Goal: Task Accomplishment & Management: Complete application form

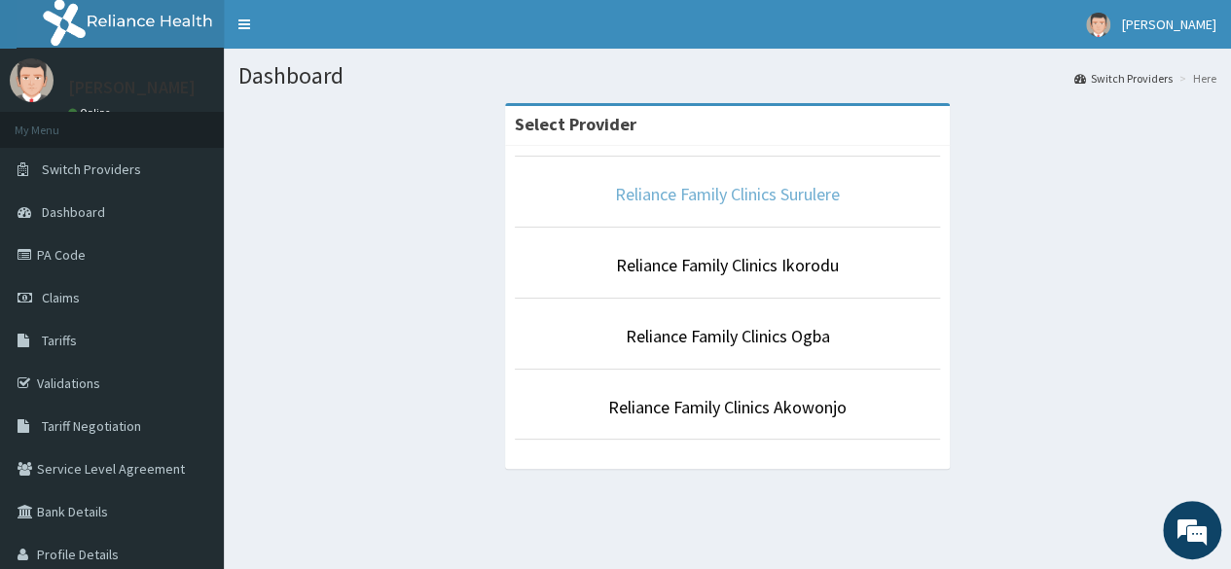
click at [768, 195] on link "Reliance Family Clinics Surulere" at bounding box center [727, 194] width 225 height 22
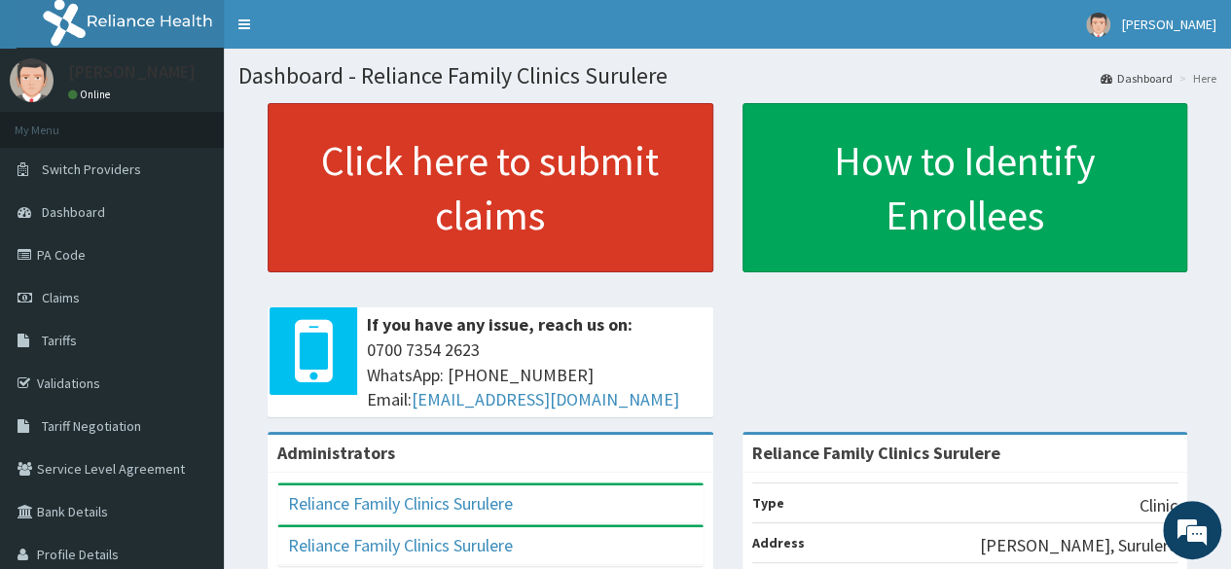
click at [436, 184] on link "Click here to submit claims" at bounding box center [491, 187] width 446 height 169
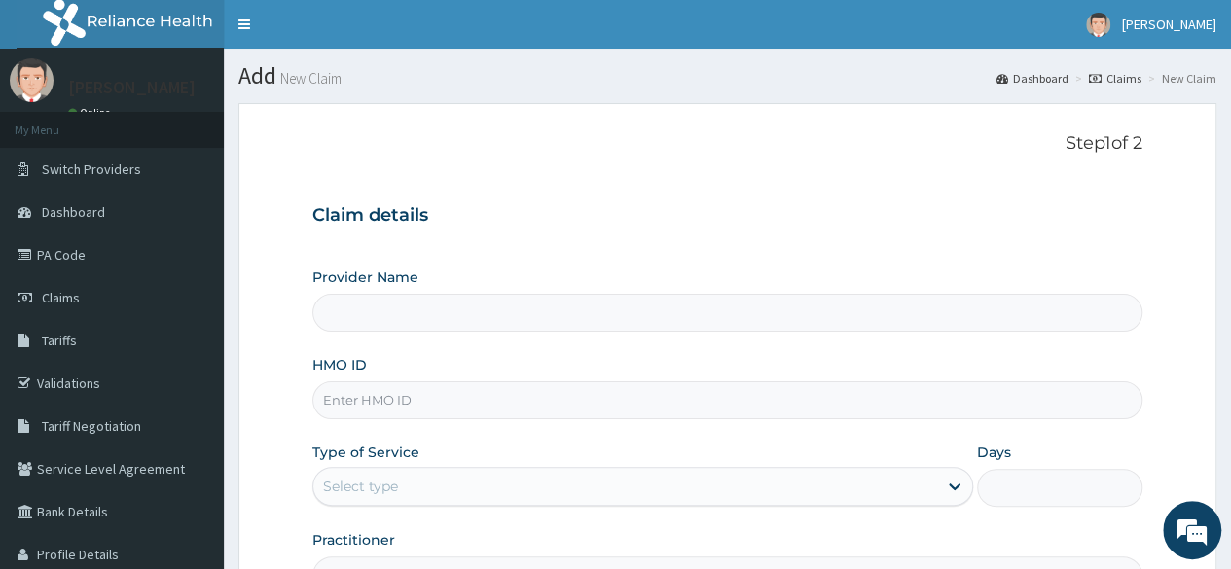
type input "Reliance Family Clinics Surulere"
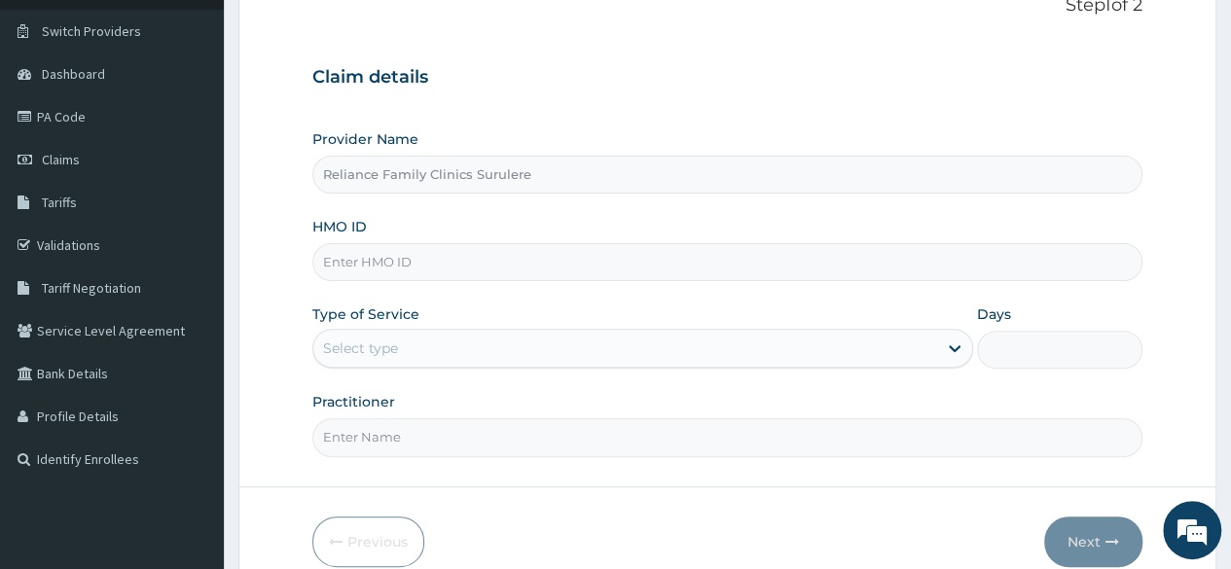
scroll to position [140, 0]
click at [435, 253] on input "HMO ID" at bounding box center [727, 260] width 830 height 38
paste input "ZIC/10028/A"
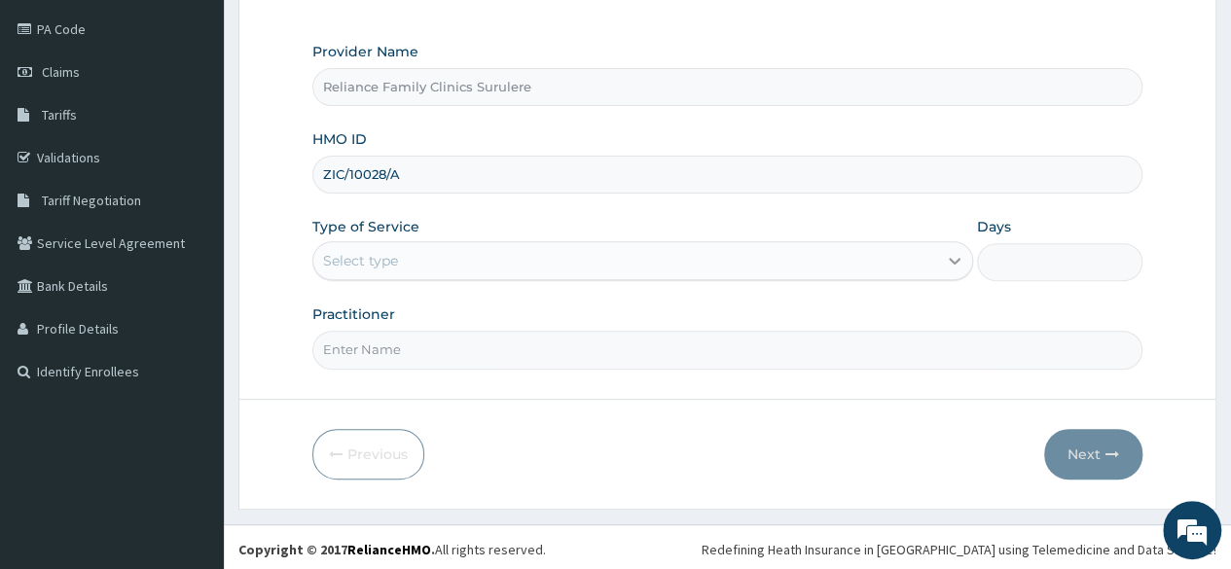
type input "ZIC/10028/A"
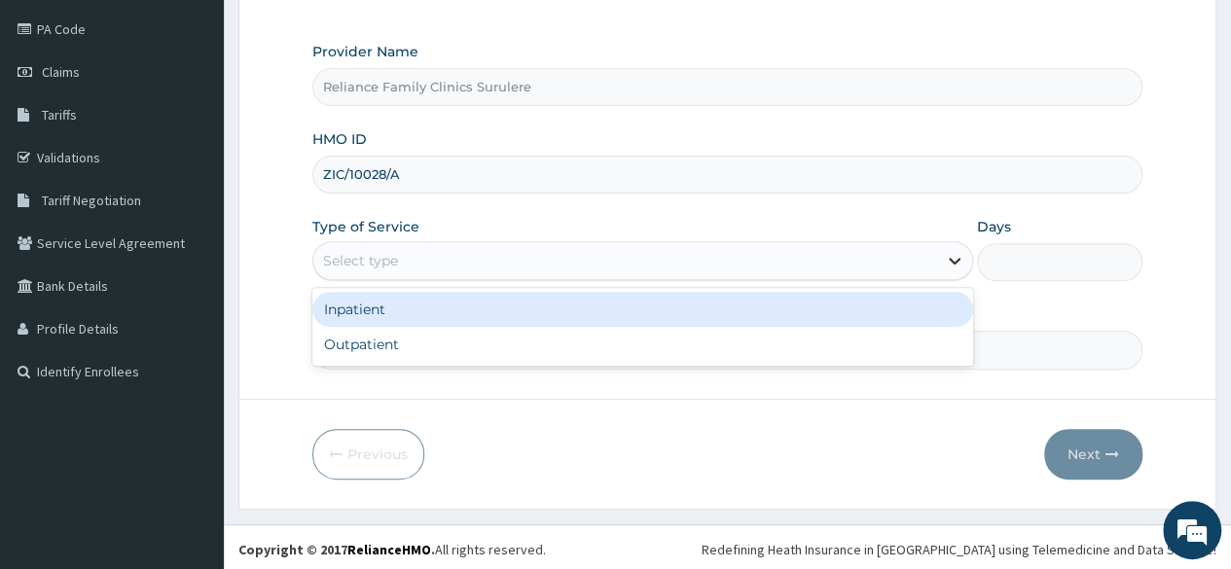
click at [954, 261] on icon at bounding box center [954, 262] width 12 height 7
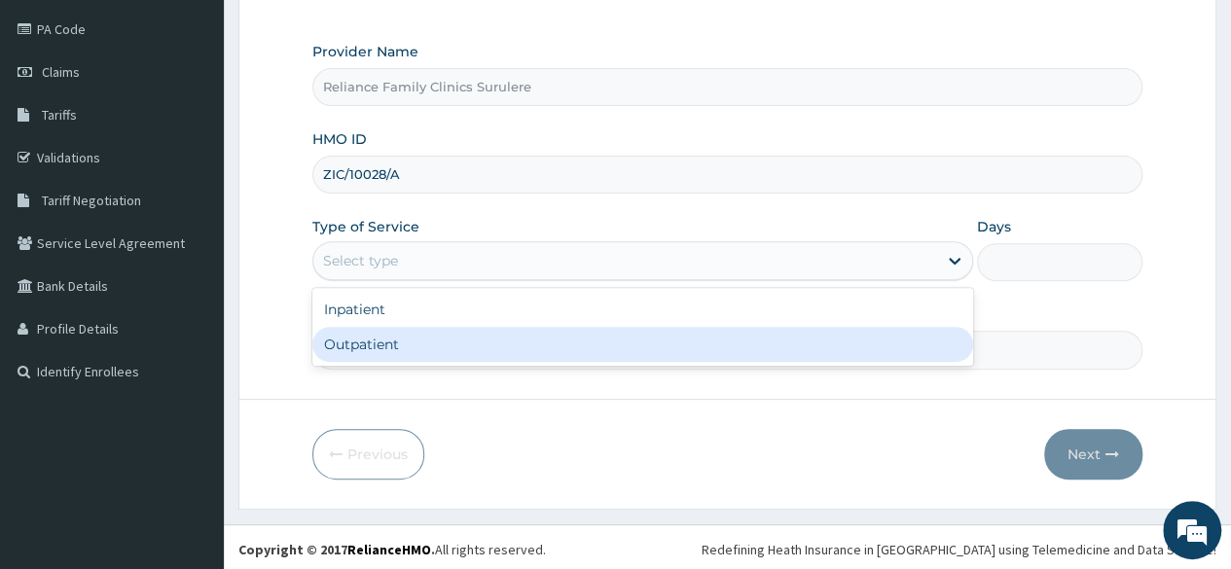
click at [607, 333] on div "Outpatient" at bounding box center [642, 344] width 661 height 35
type input "1"
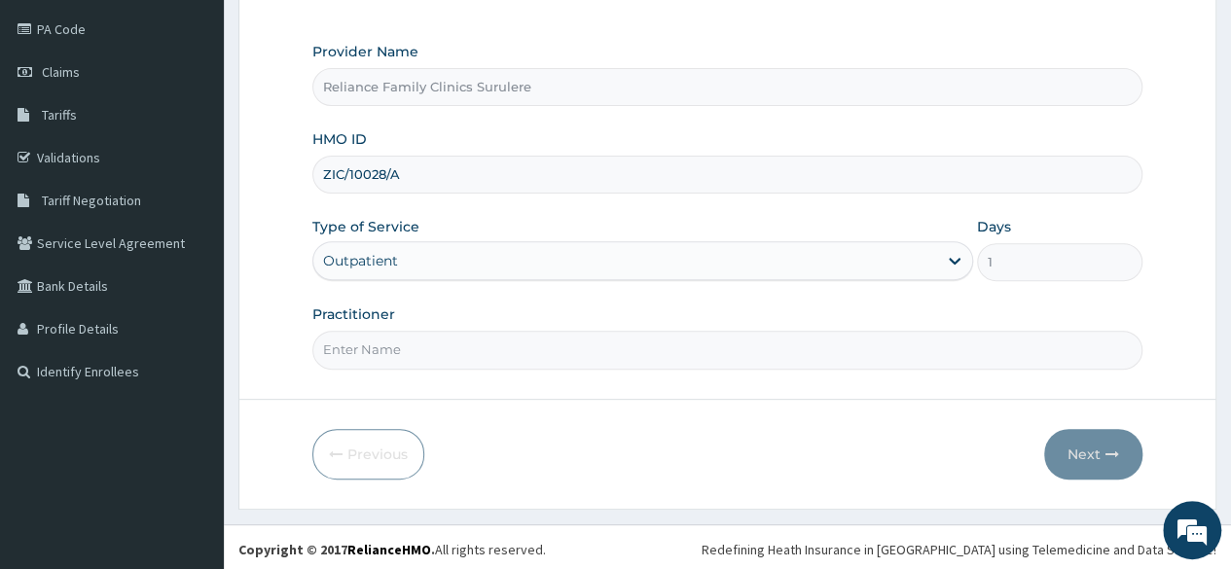
click at [585, 353] on input "Practitioner" at bounding box center [727, 350] width 830 height 38
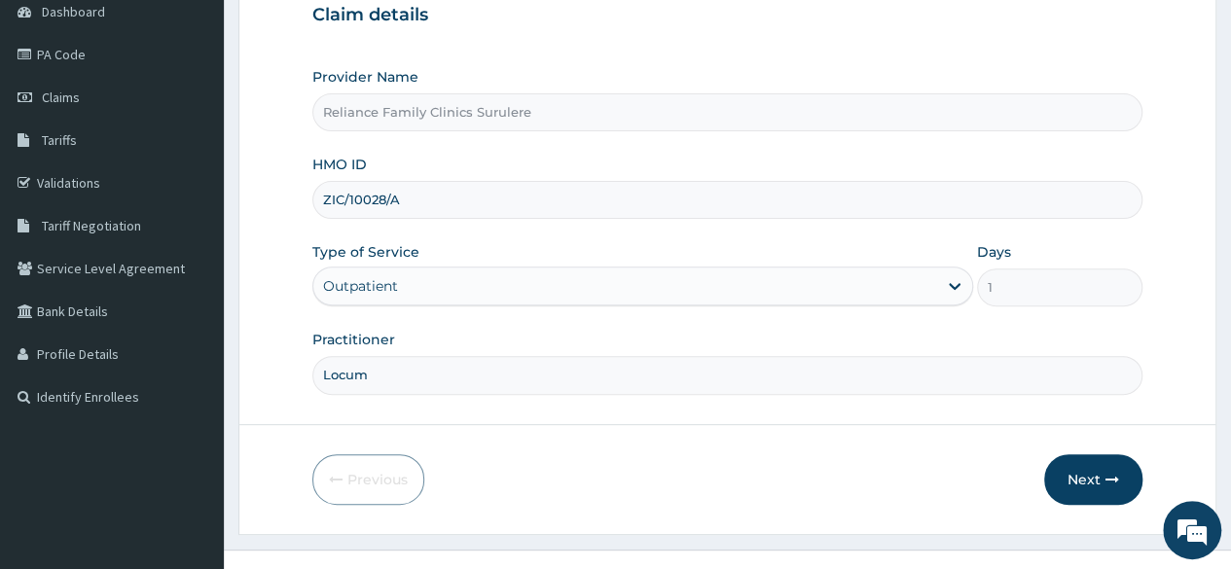
scroll to position [198, 0]
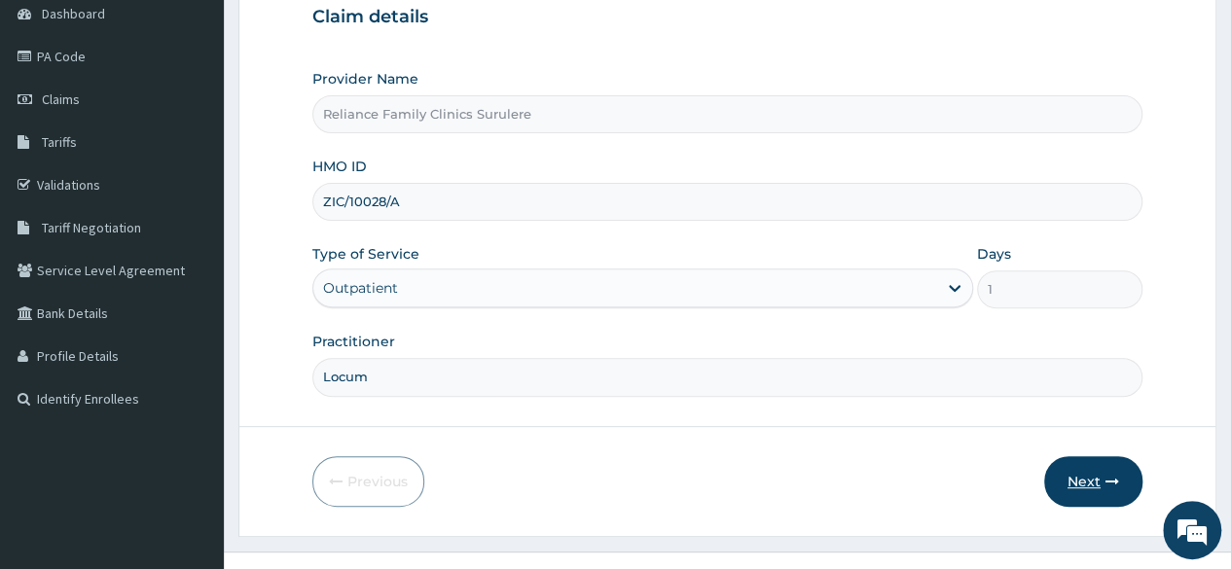
type input "Locum"
click at [1089, 471] on button "Next" at bounding box center [1093, 481] width 98 height 51
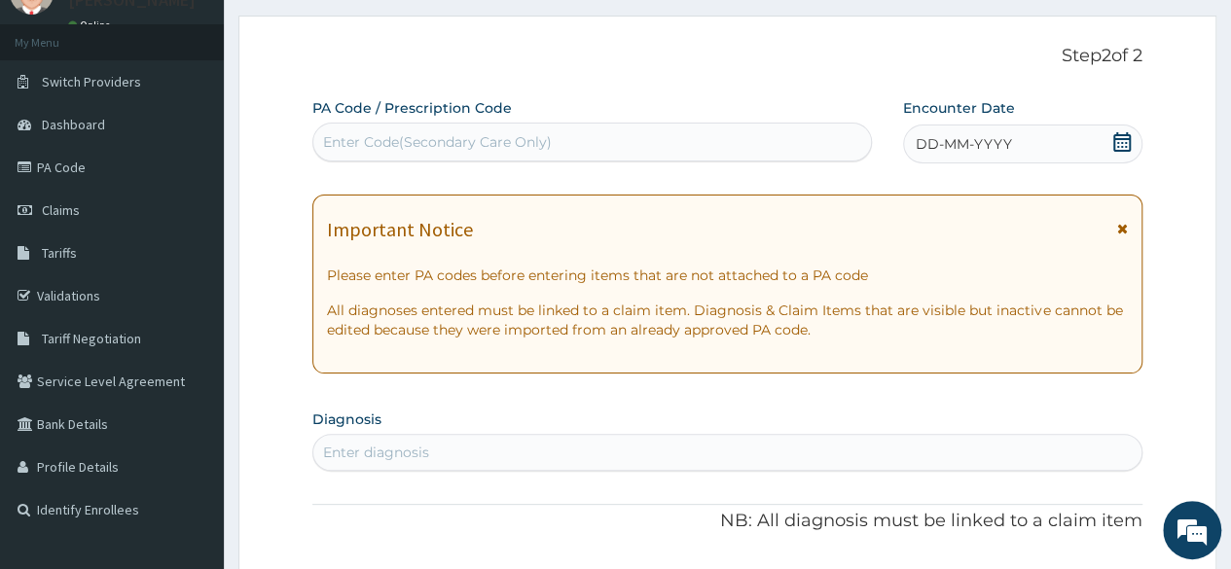
scroll to position [82, 0]
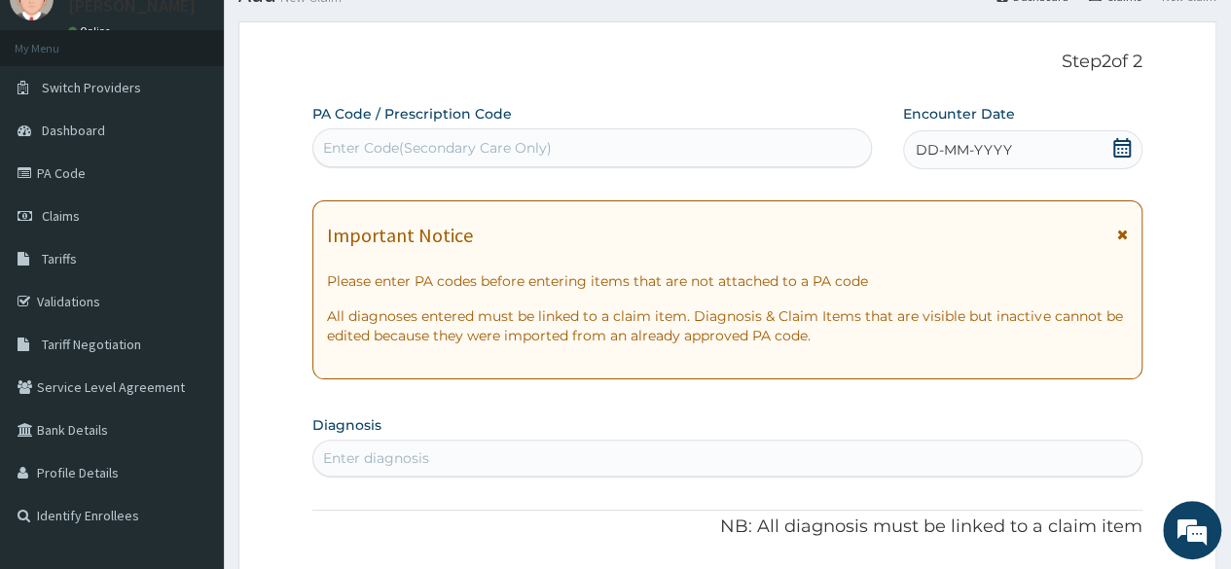
click at [1119, 140] on icon at bounding box center [1122, 147] width 18 height 19
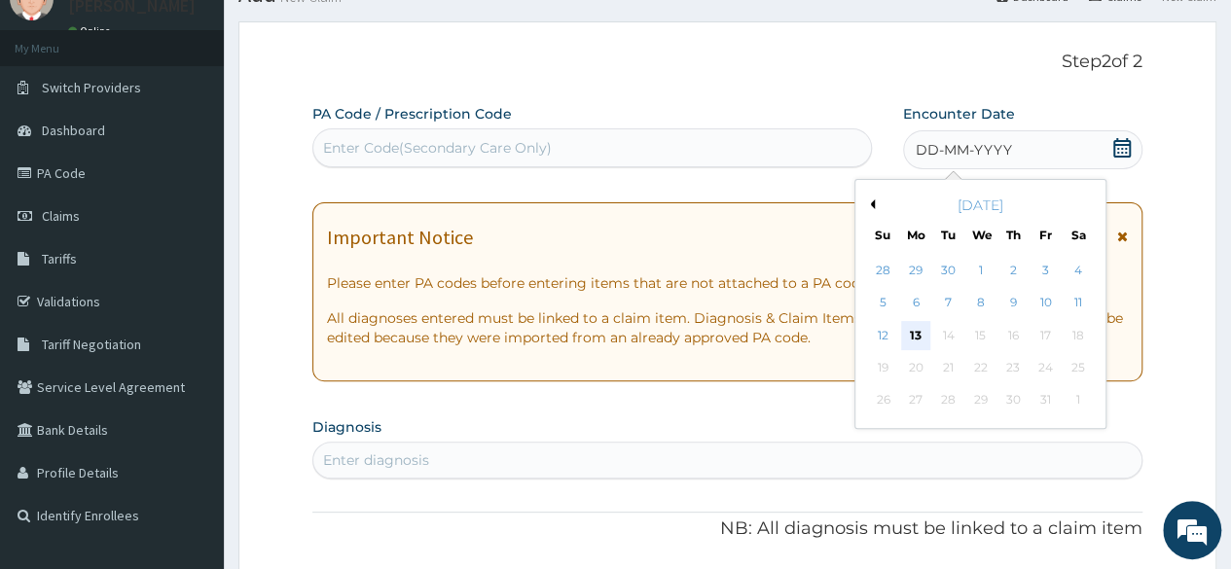
click at [911, 331] on div "13" at bounding box center [915, 335] width 29 height 29
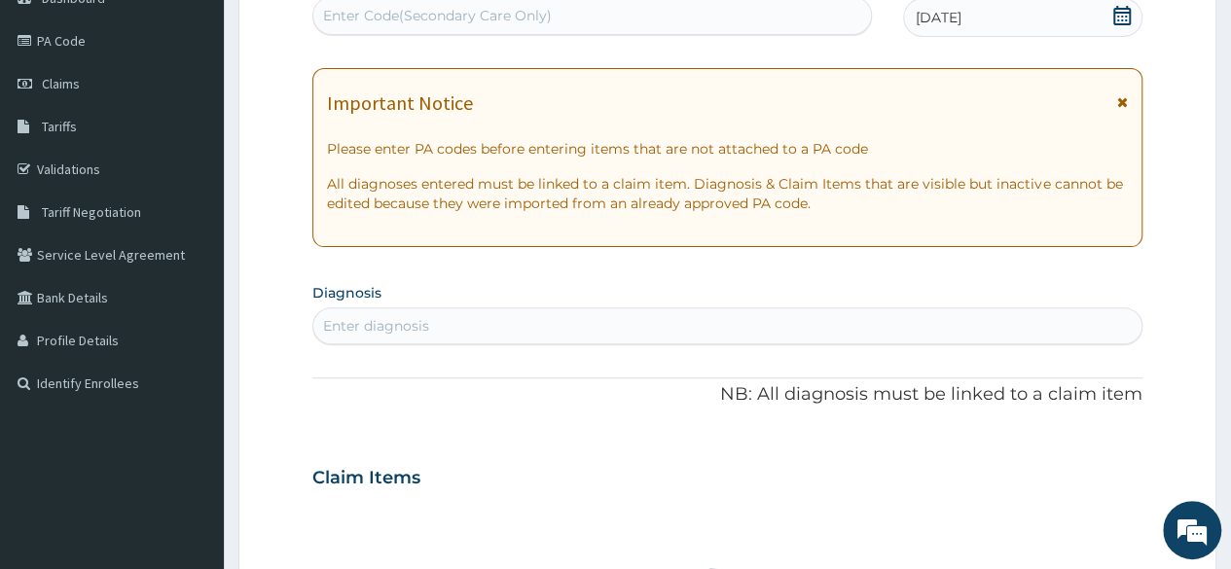
scroll to position [220, 0]
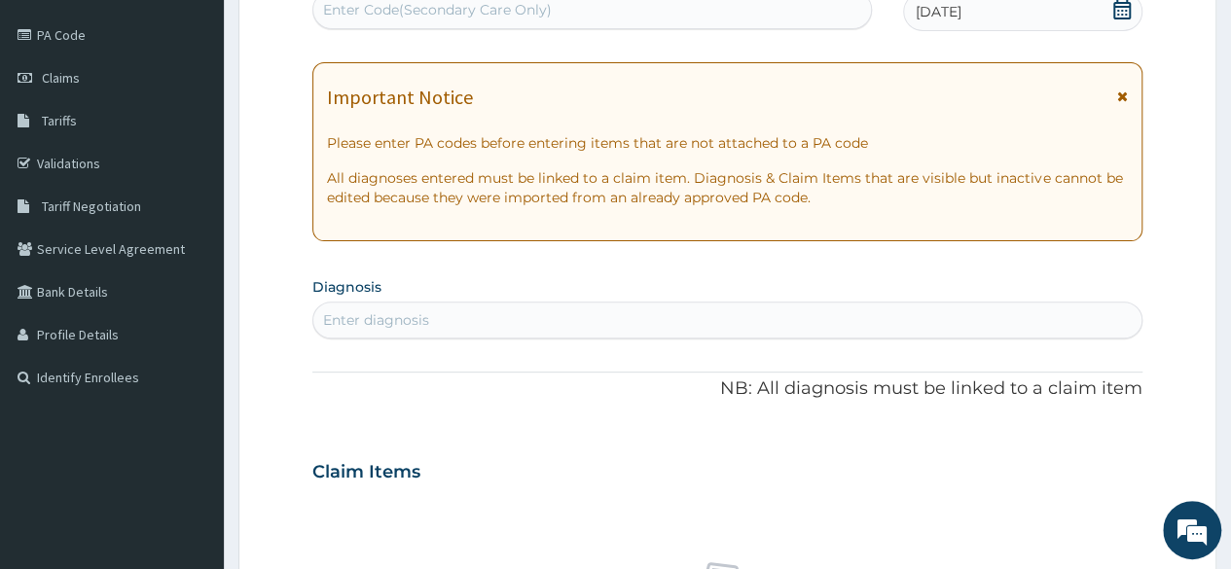
click at [639, 313] on div "Enter diagnosis" at bounding box center [727, 319] width 828 height 31
click at [389, 306] on div "Enter diagnosis" at bounding box center [727, 319] width 828 height 31
click at [389, 306] on div "r r" at bounding box center [727, 319] width 828 height 31
type input "r"
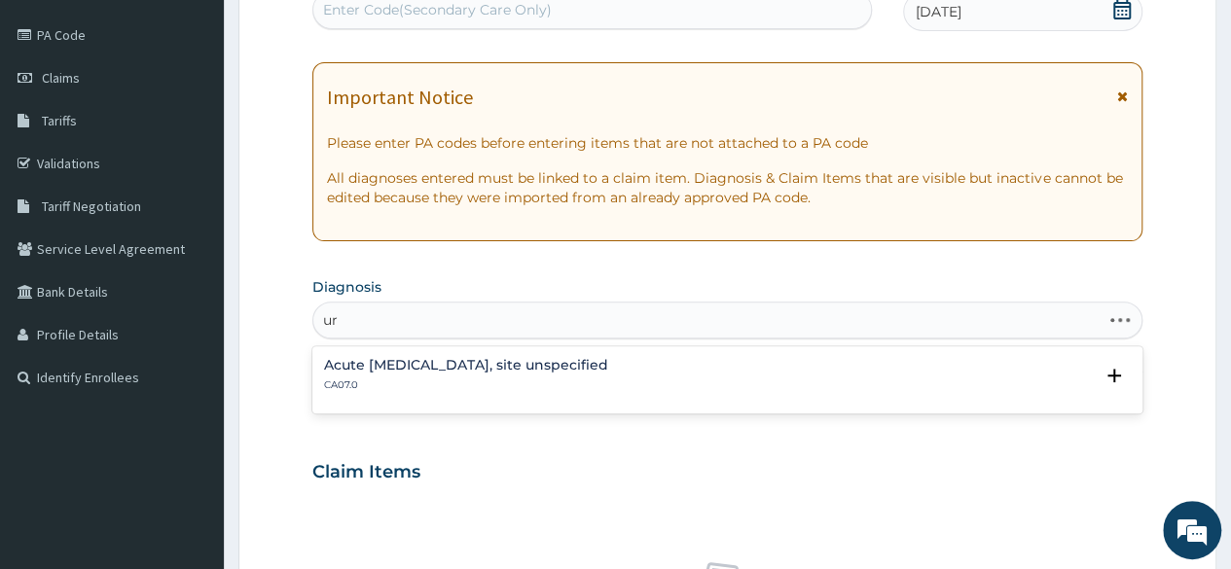
type input "u"
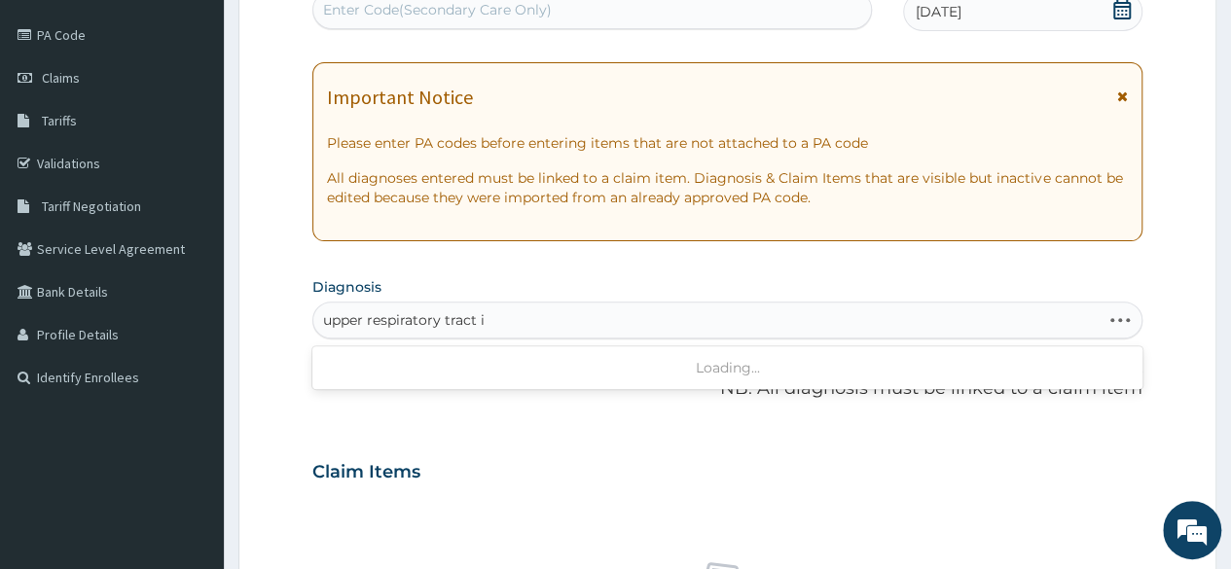
type input "upper respiratory tract"
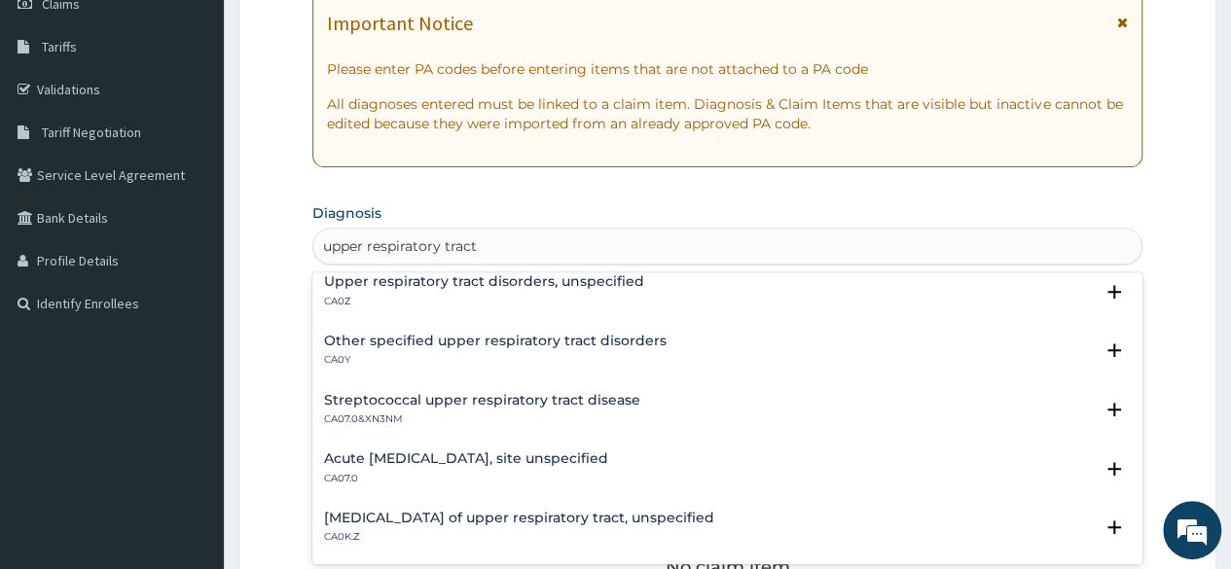
scroll to position [0, 0]
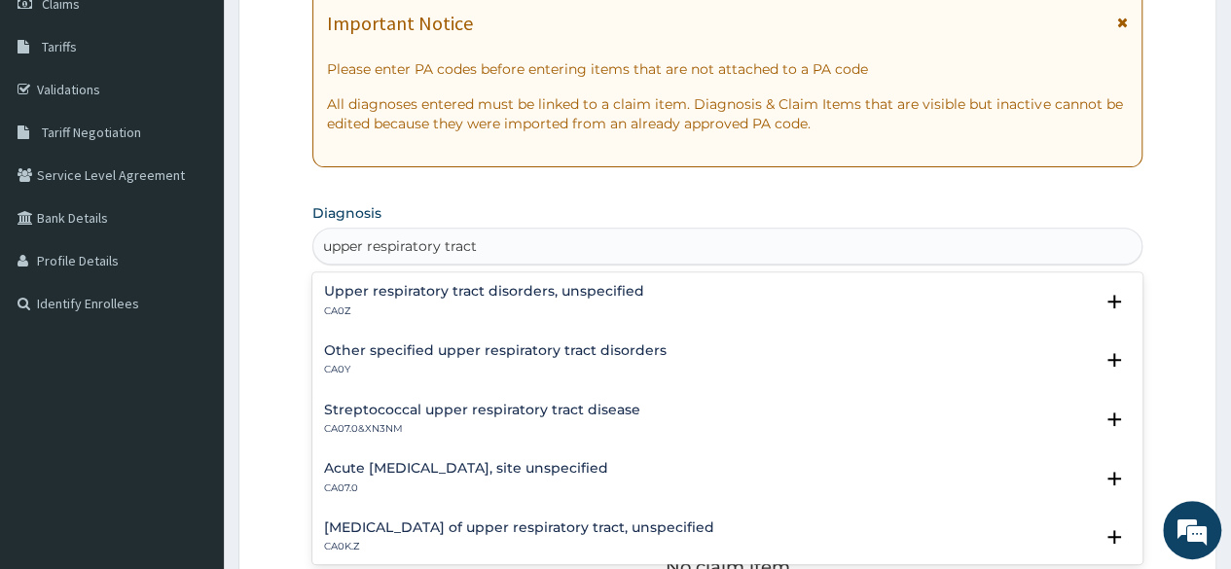
click at [471, 294] on h4 "Upper respiratory tract disorders, unspecified" at bounding box center [484, 291] width 320 height 15
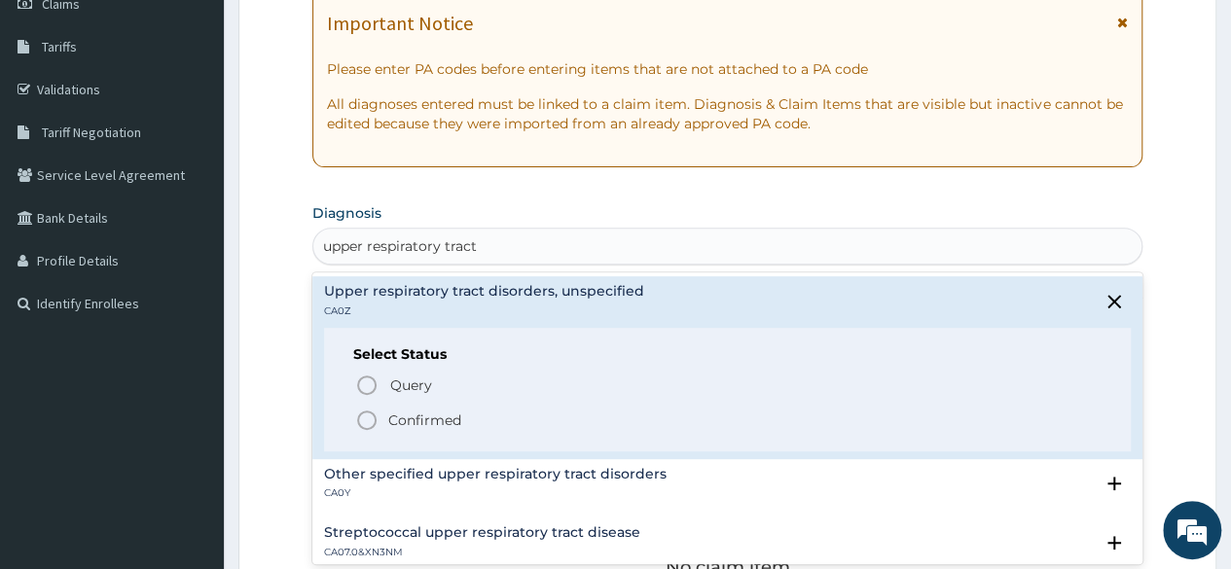
click at [367, 425] on icon "status option filled" at bounding box center [366, 420] width 23 height 23
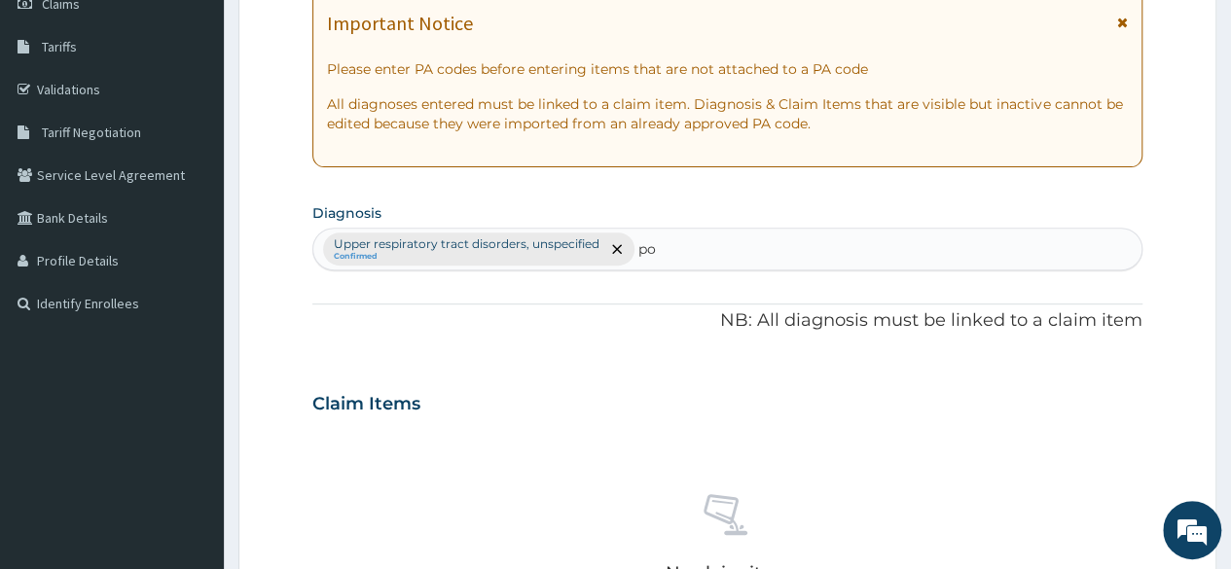
type input "p"
type input "h"
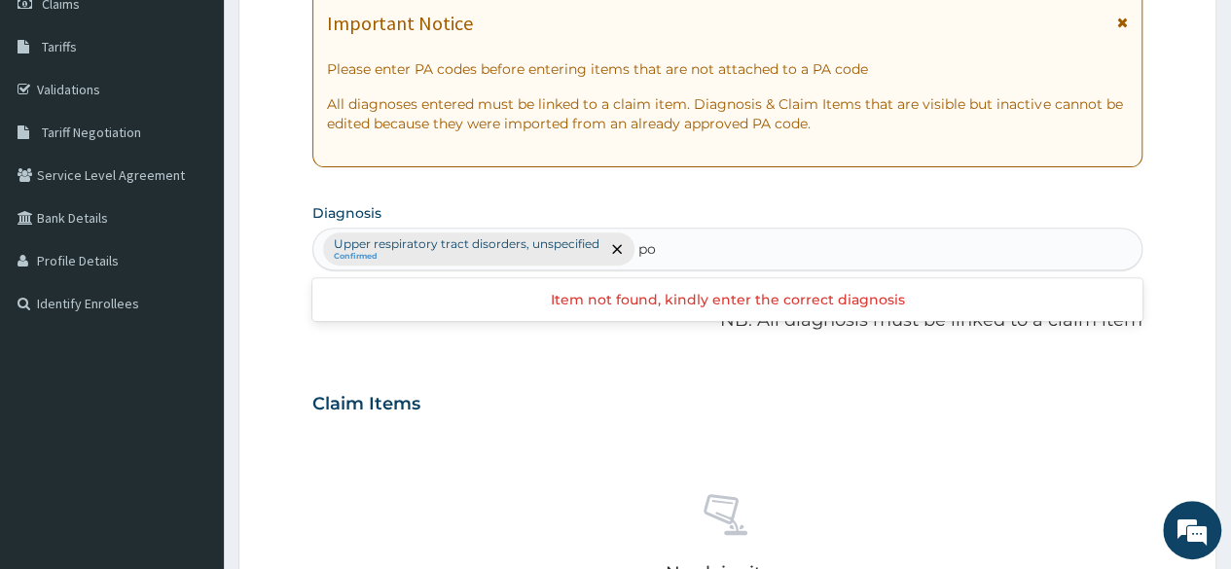
type input "p"
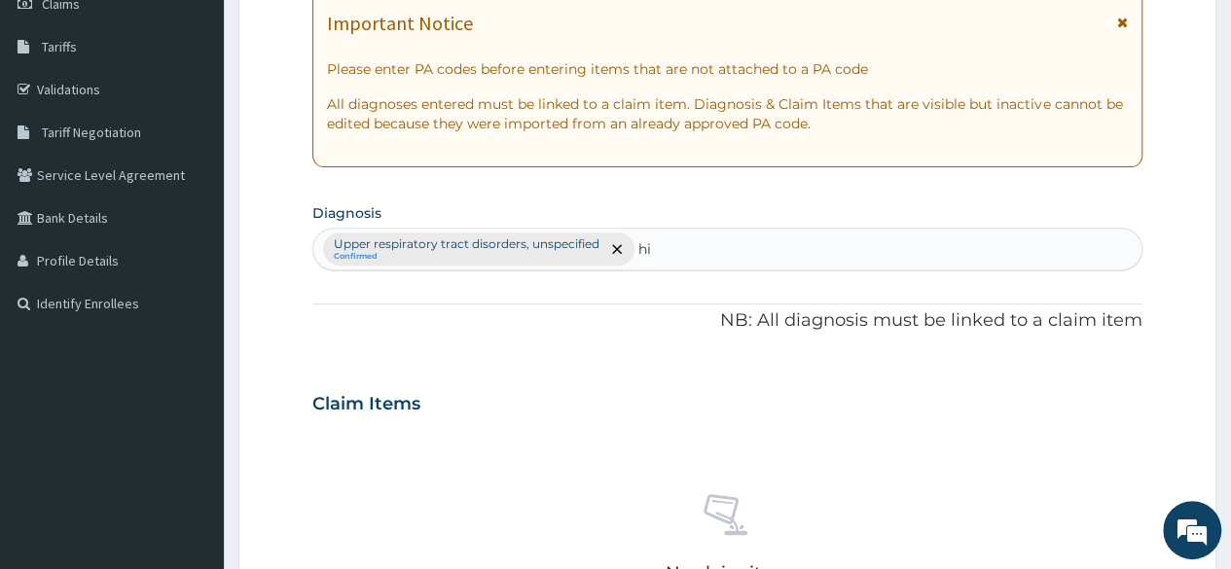
type input "h"
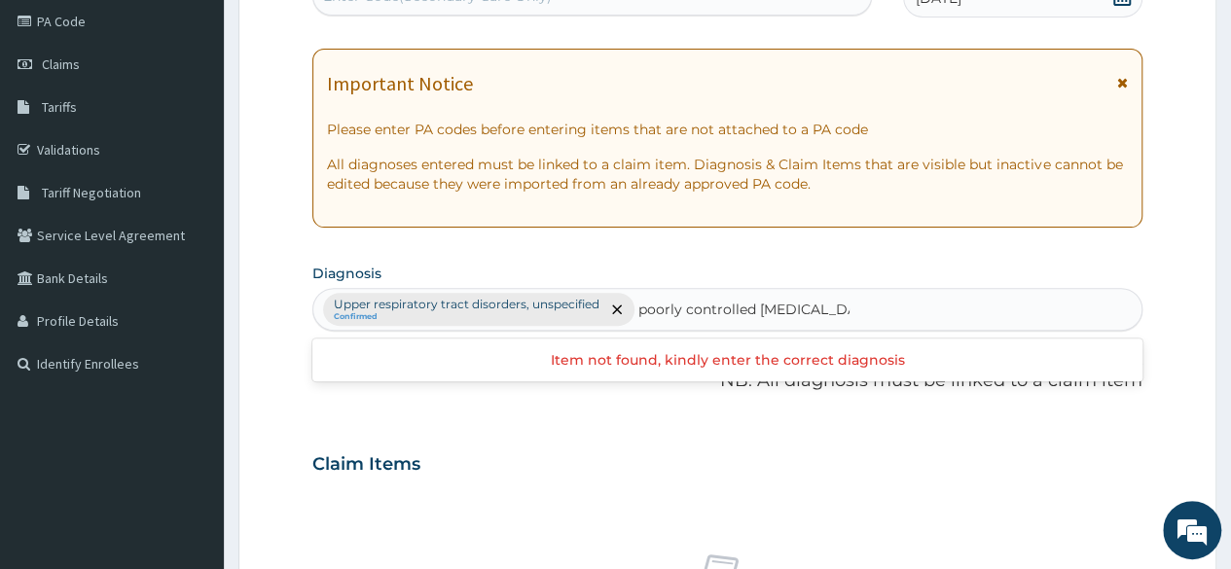
click at [753, 307] on input "poorly controlled hypertension" at bounding box center [743, 309] width 211 height 19
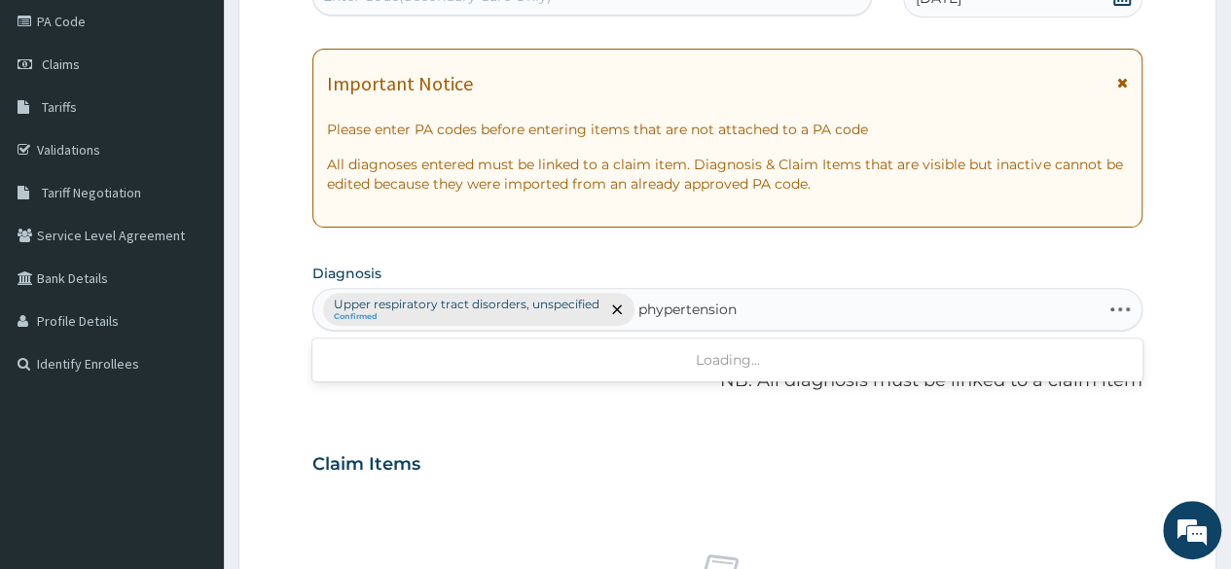
type input "hypertension"
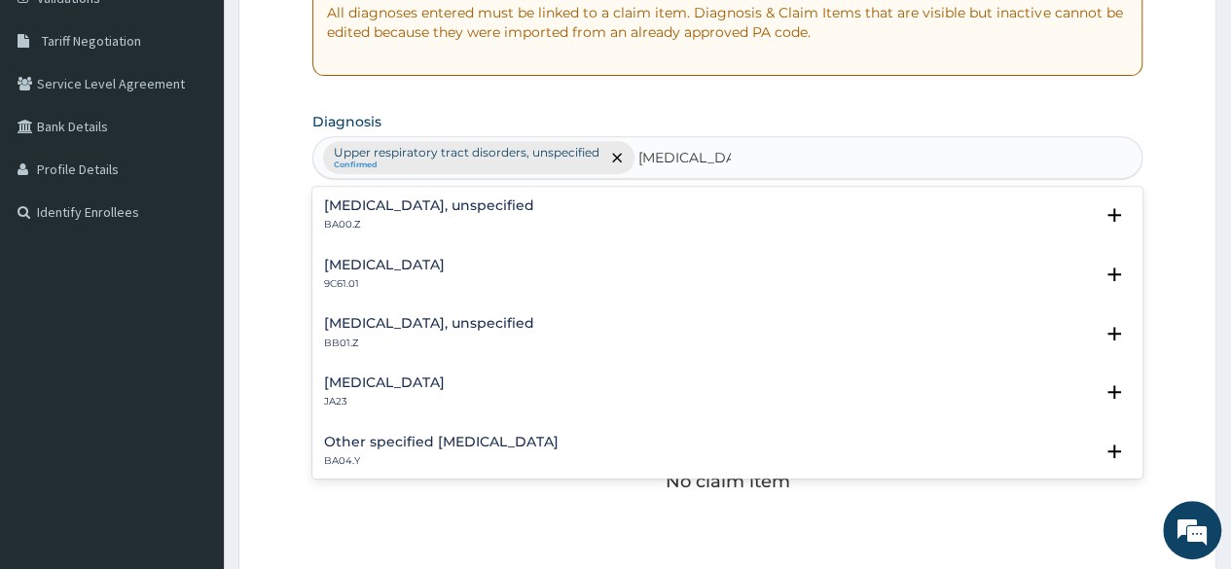
scroll to position [397, 0]
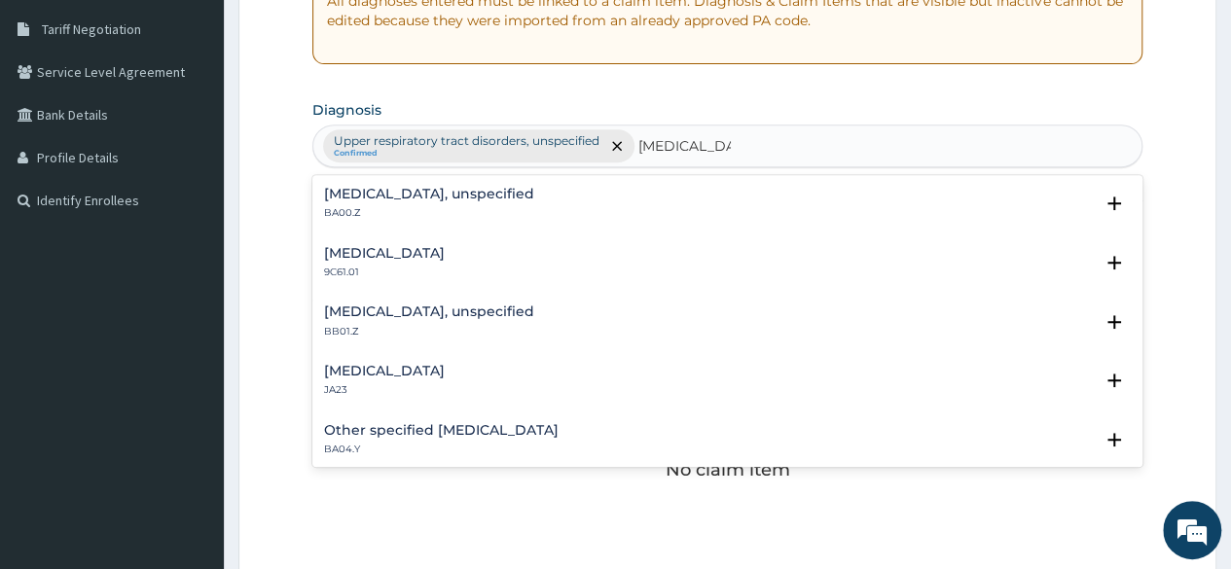
click at [560, 406] on div "Gestational hypertension JA23 Select Status Query Query covers suspected (?), K…" at bounding box center [727, 385] width 830 height 59
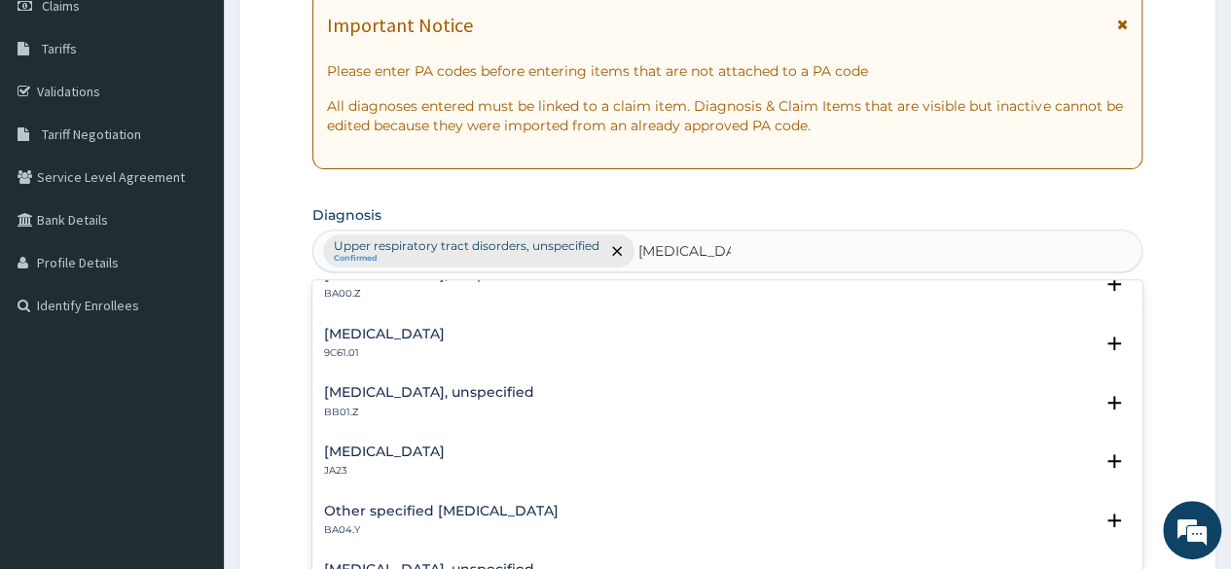
scroll to position [0, 0]
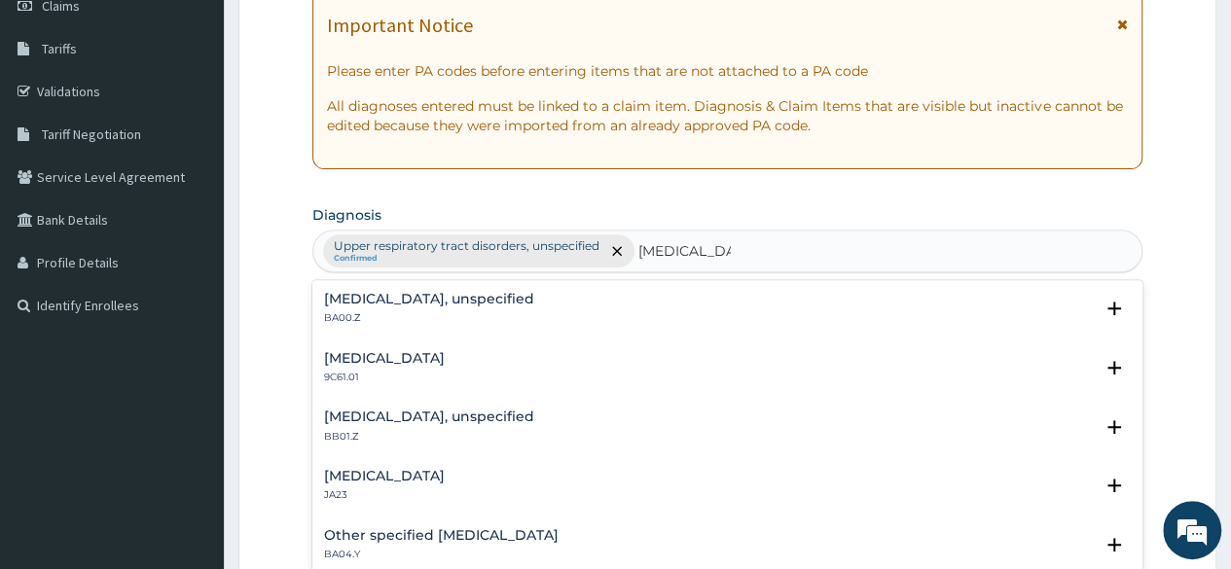
click at [465, 298] on h4 "Essential hypertension, unspecified" at bounding box center [429, 299] width 210 height 15
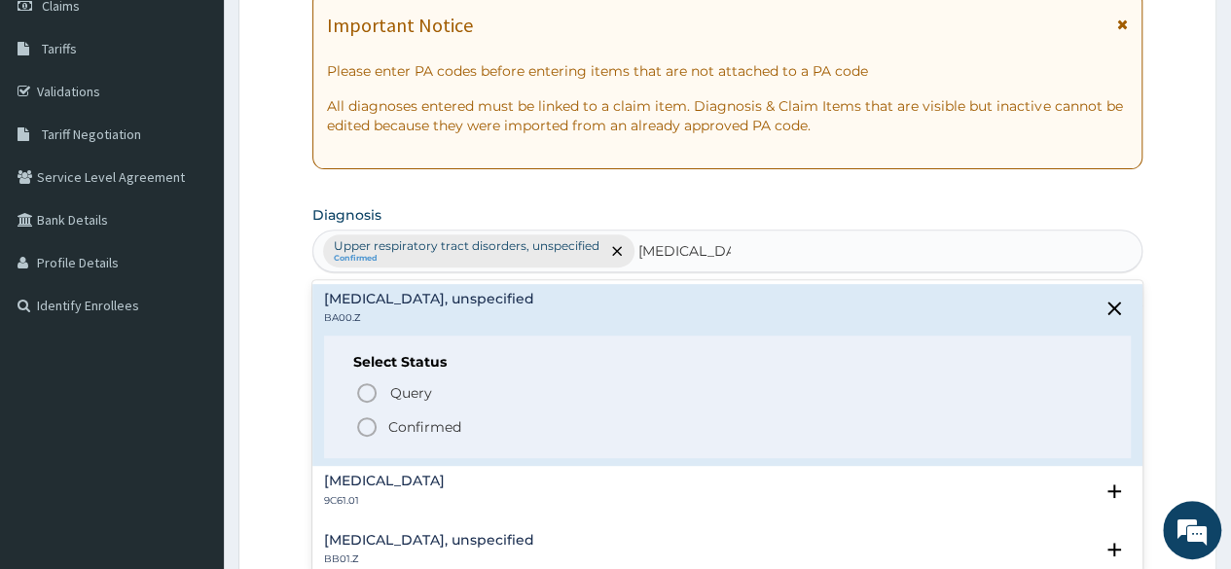
click at [367, 427] on icon "status option filled" at bounding box center [366, 426] width 23 height 23
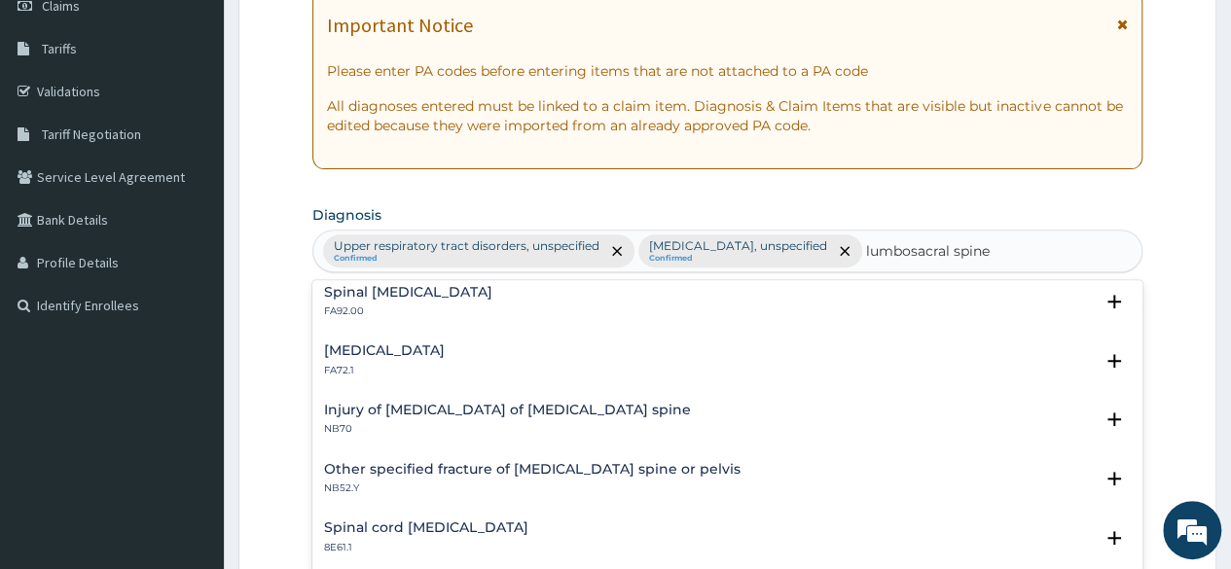
scroll to position [64, 0]
click at [891, 245] on input "lumbosacral spine" at bounding box center [929, 250] width 126 height 19
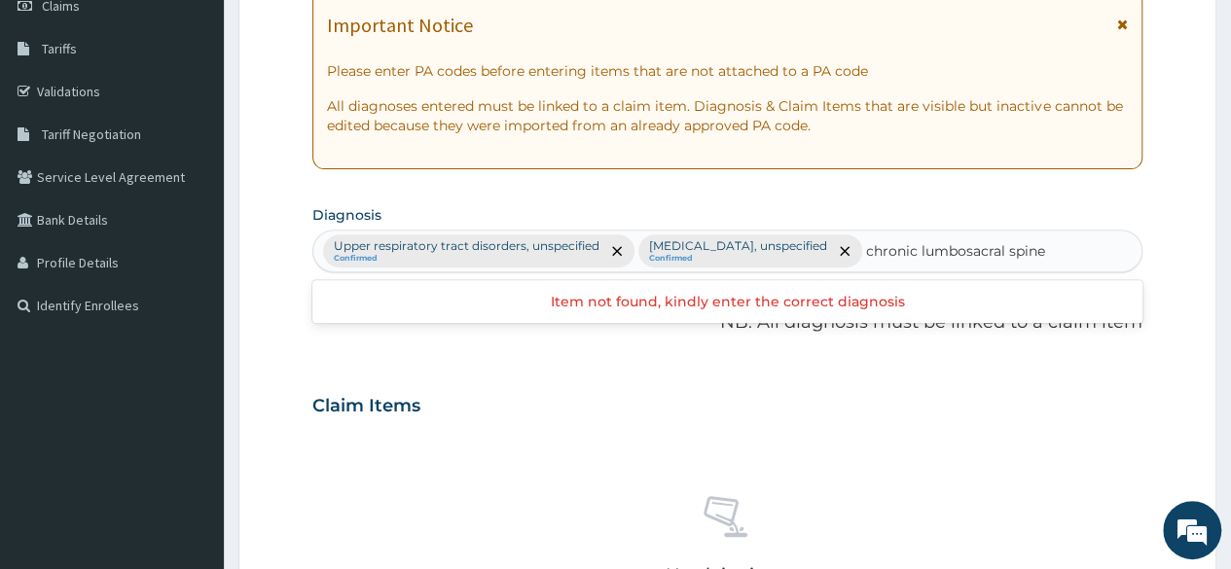
type input "chronic lumbosacral spine"
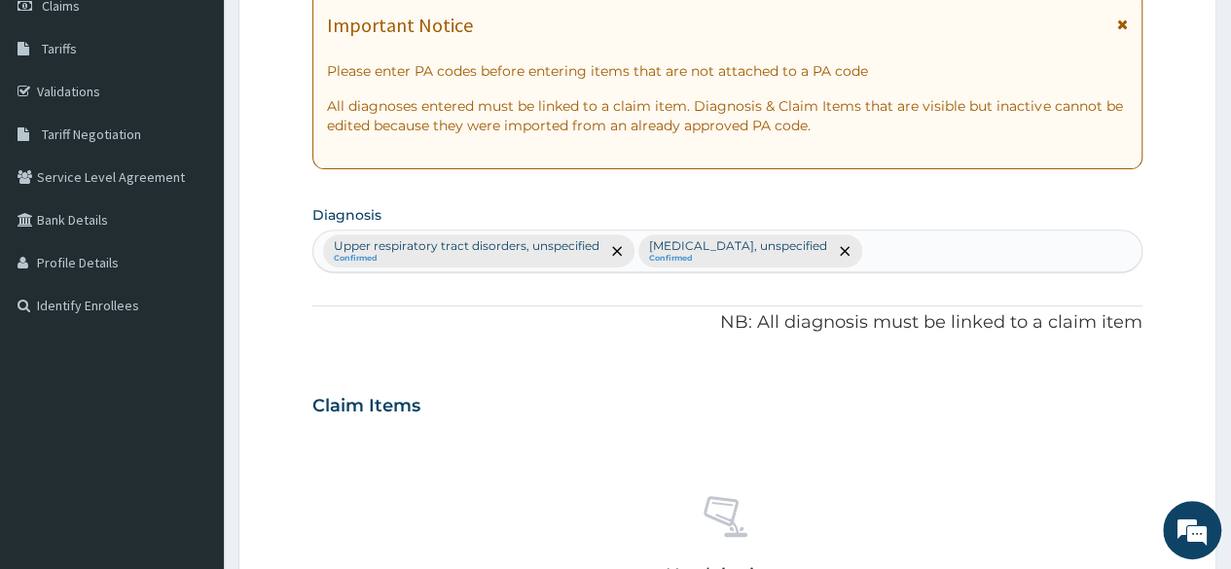
click at [945, 246] on div "Upper respiratory tract disorders, unspecified Confirmed Essential hypertension…" at bounding box center [727, 251] width 828 height 41
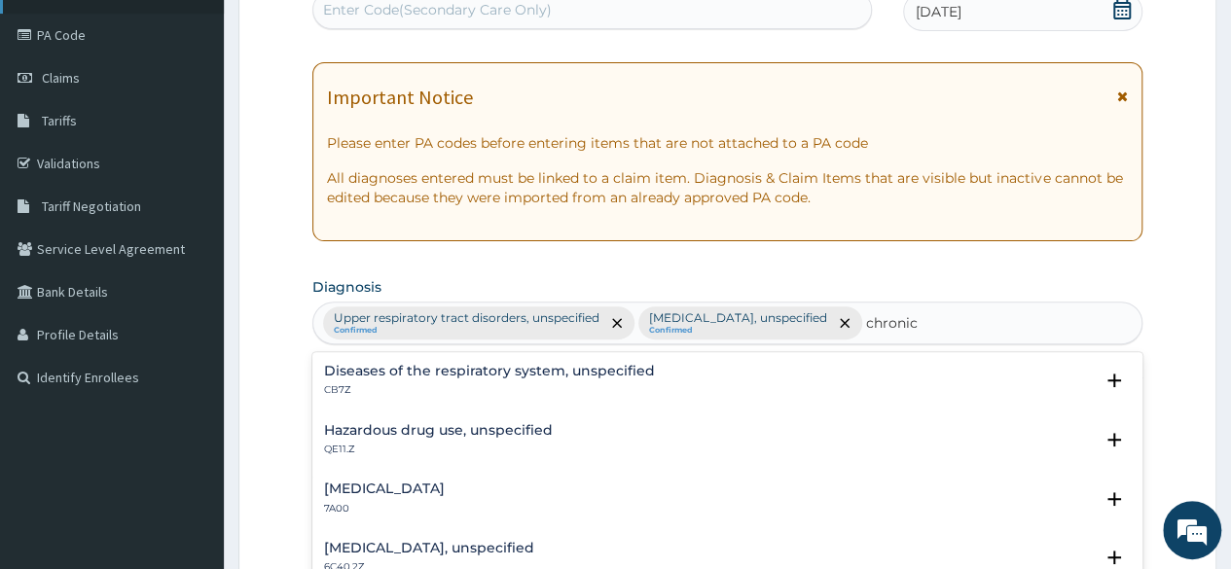
type input "chronic"
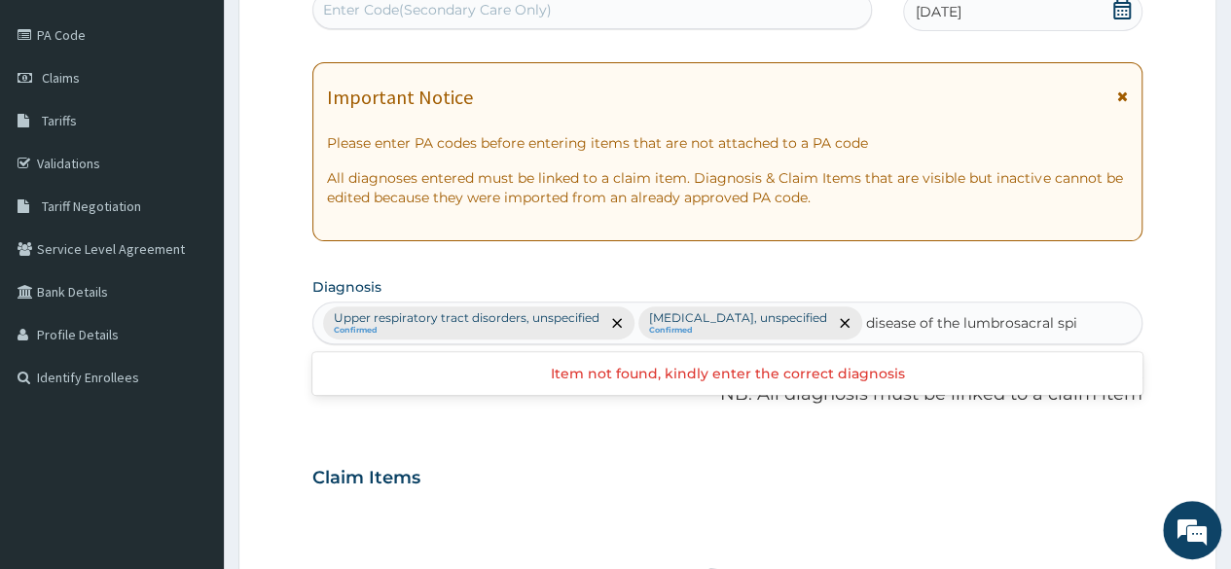
click at [987, 320] on input "disease of the lumbrosacral spi" at bounding box center [972, 322] width 212 height 19
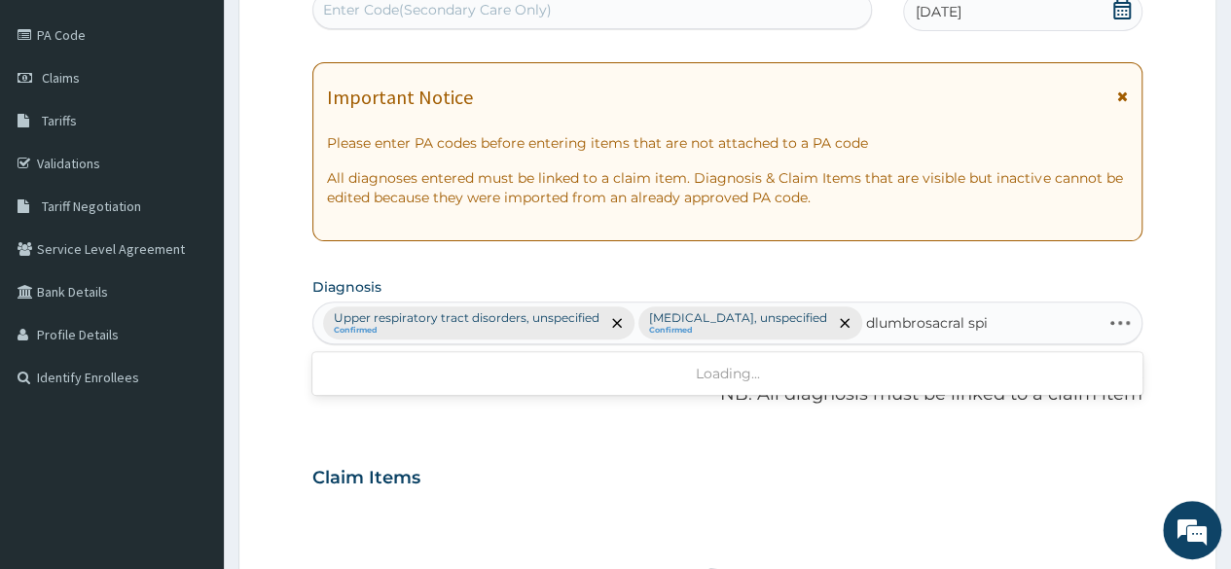
type input "lumbrosacral spi"
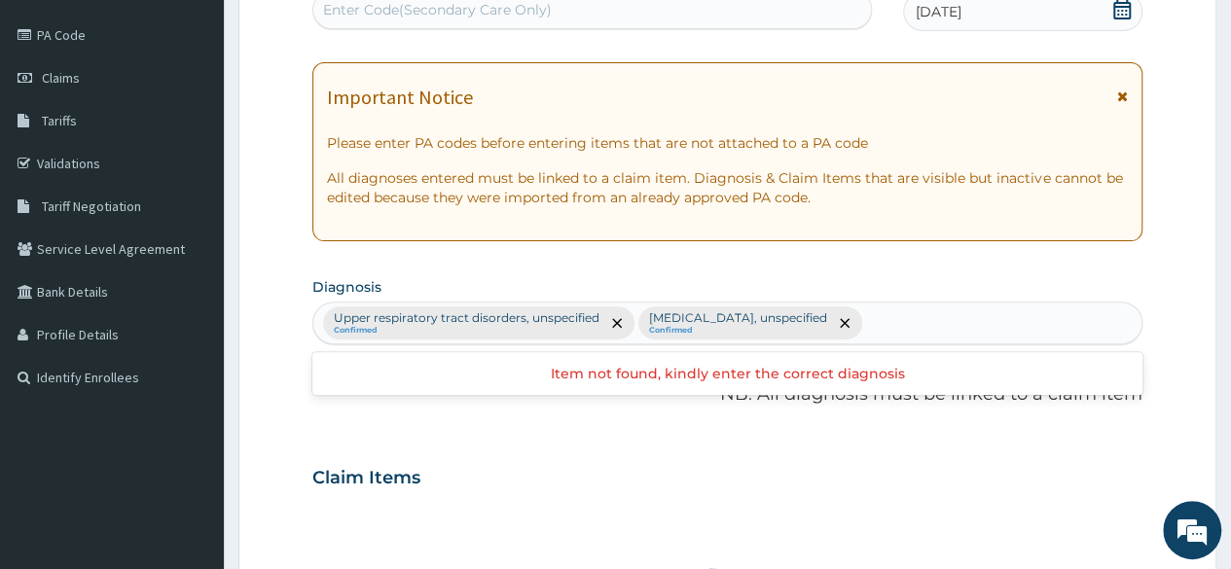
click at [1018, 322] on div "Upper respiratory tract disorders, unspecified Confirmed Essential hypertension…" at bounding box center [727, 323] width 828 height 41
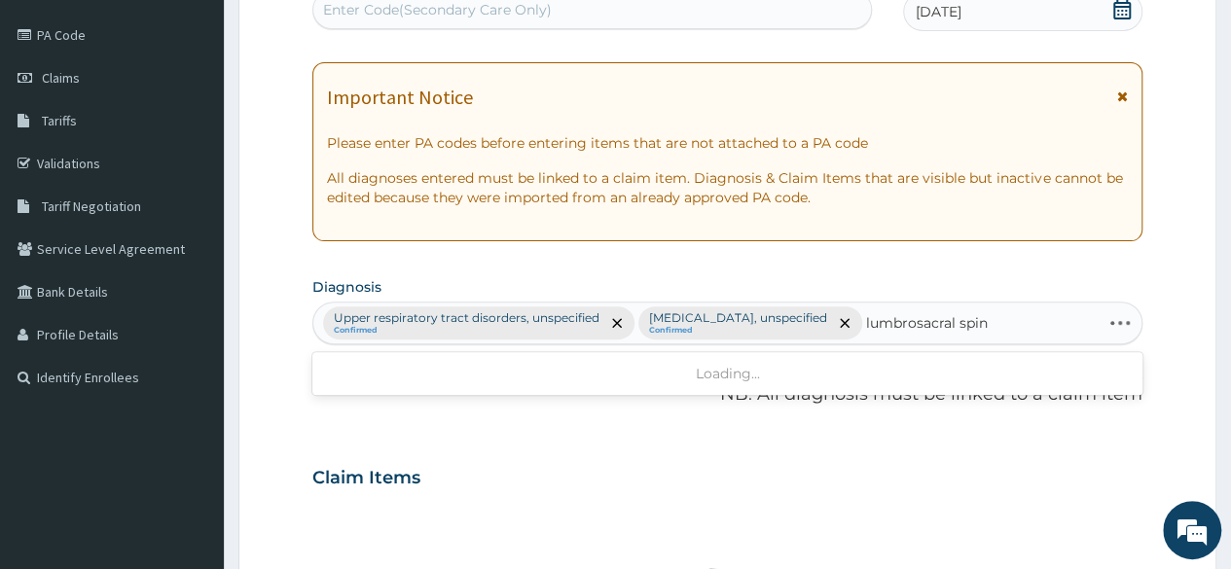
type input "lumbrosacral spine"
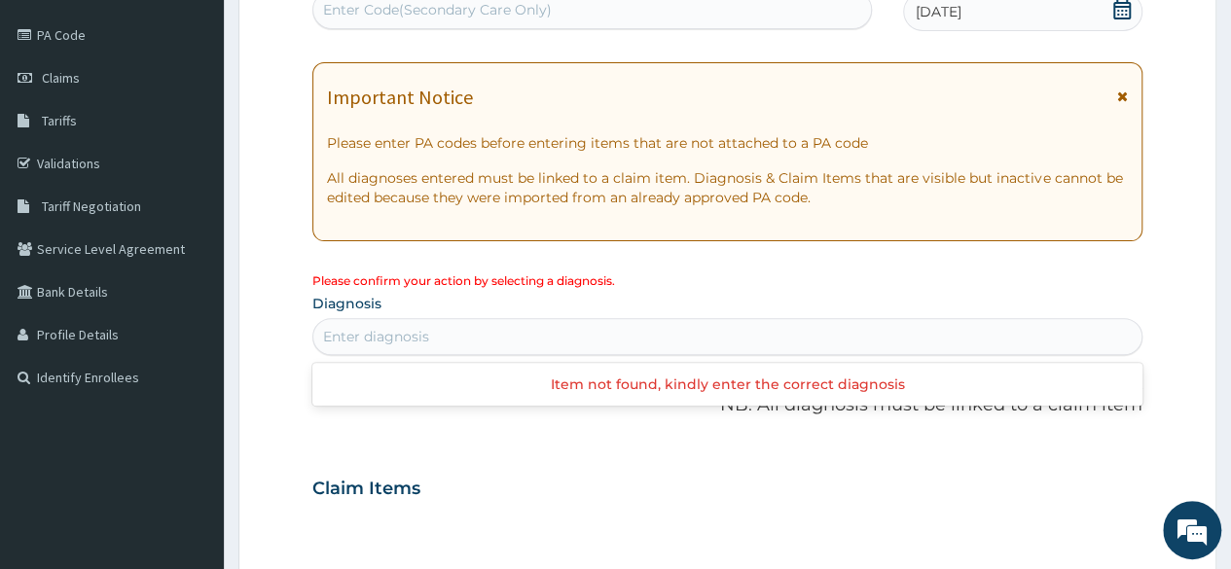
click at [743, 327] on div "Enter diagnosis" at bounding box center [727, 336] width 828 height 31
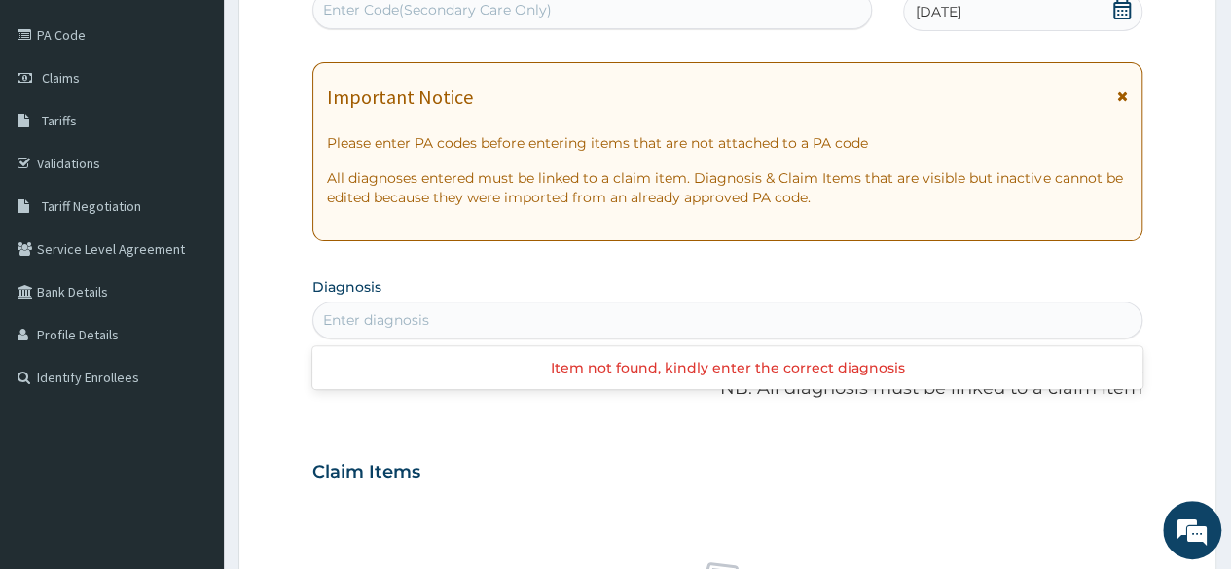
click at [743, 327] on div "Enter diagnosis" at bounding box center [727, 319] width 828 height 31
click at [547, 310] on div "Enter diagnosis" at bounding box center [727, 319] width 828 height 31
click at [376, 304] on div "Enter diagnosis" at bounding box center [727, 319] width 828 height 31
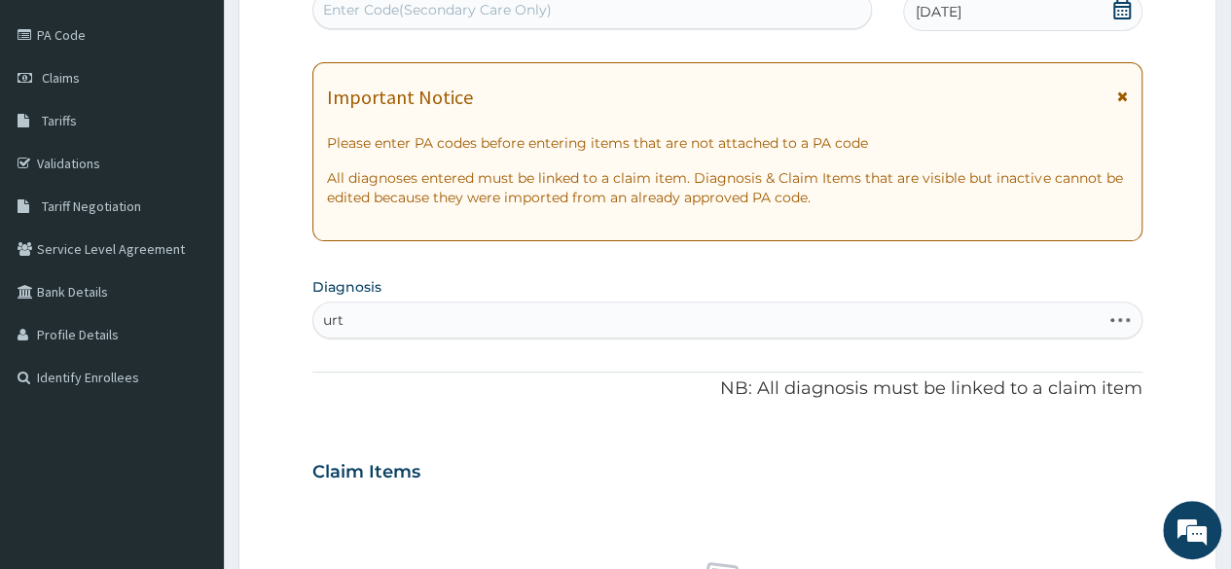
type input "urti"
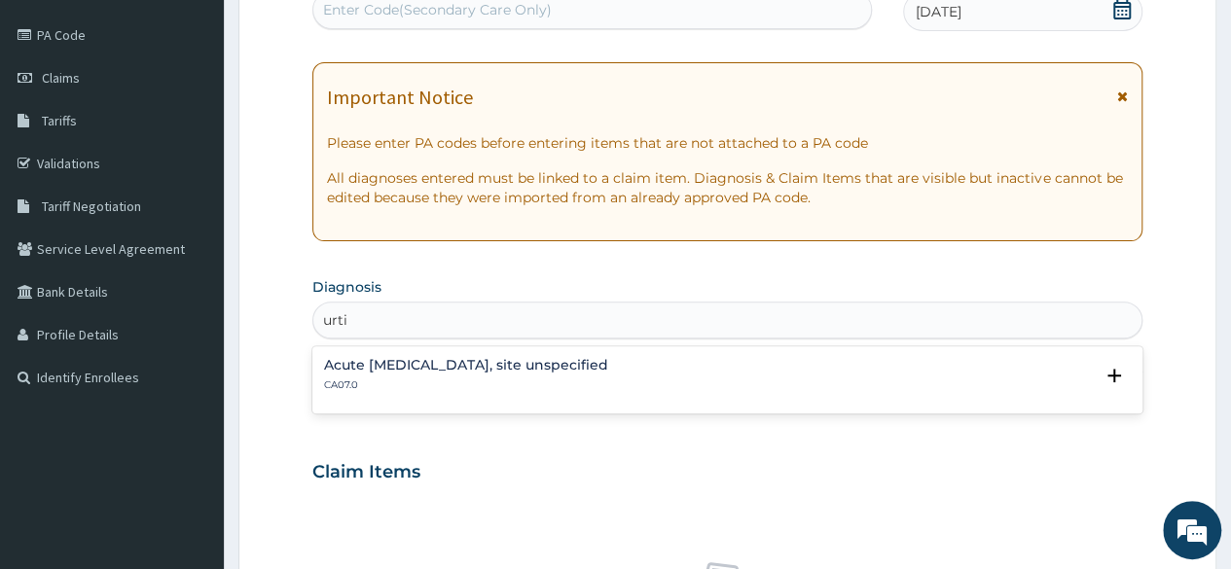
click at [431, 373] on div "Acute upper respiratory infection, site unspecified CA07.0" at bounding box center [466, 375] width 284 height 34
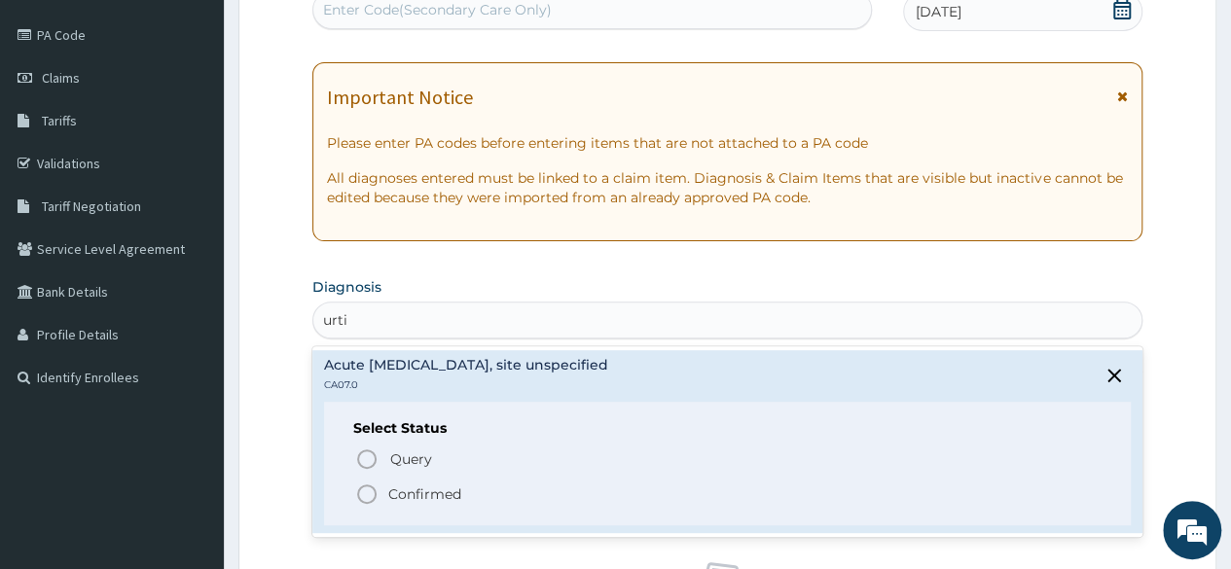
click at [362, 489] on icon "status option filled" at bounding box center [366, 494] width 23 height 23
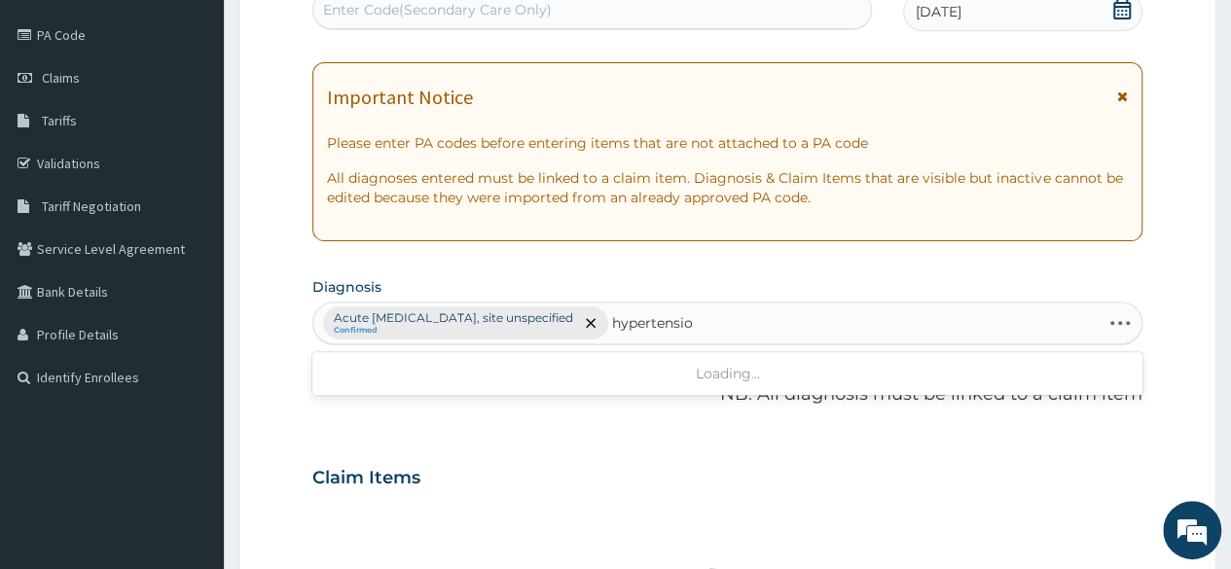
type input "hypertension"
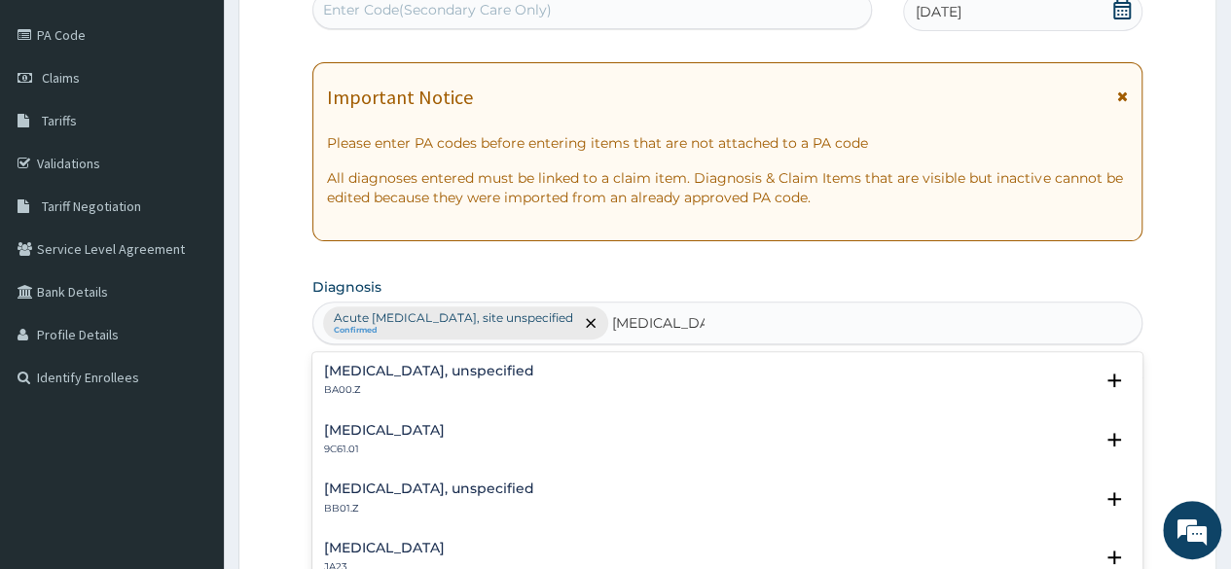
click at [478, 364] on h4 "Essential hypertension, unspecified" at bounding box center [429, 371] width 210 height 15
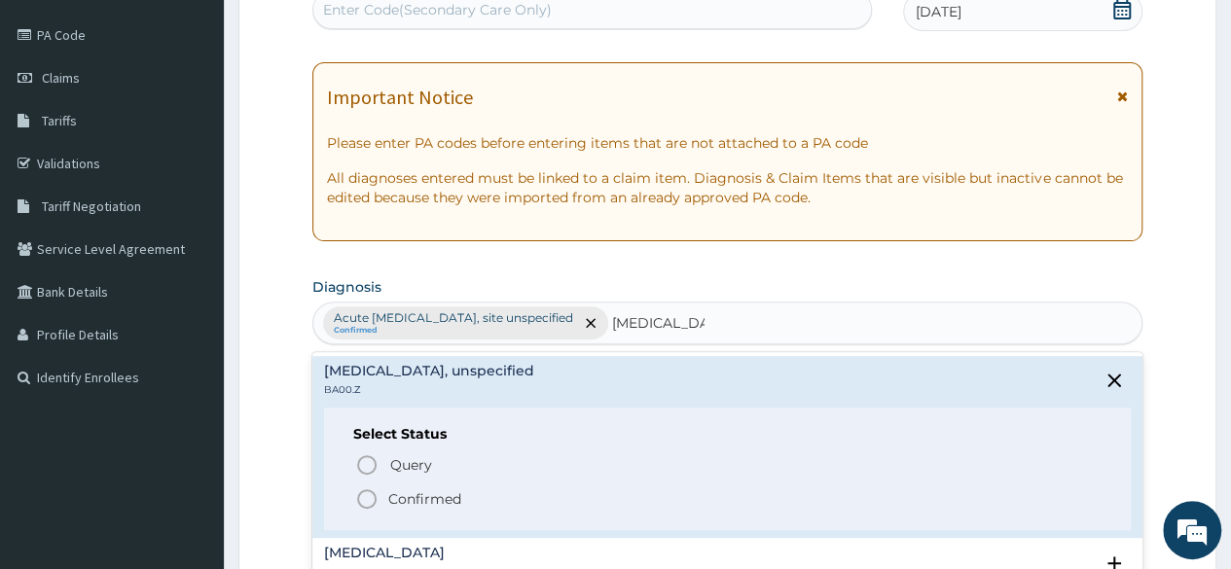
click at [369, 493] on icon "status option filled" at bounding box center [366, 498] width 23 height 23
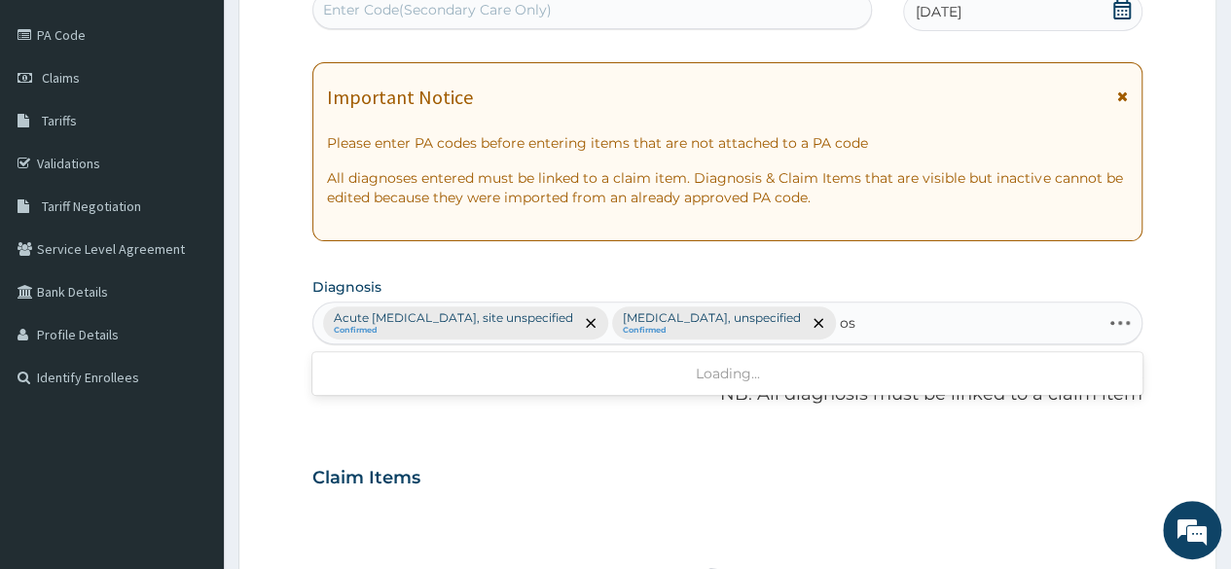
type input "o"
type input "knee"
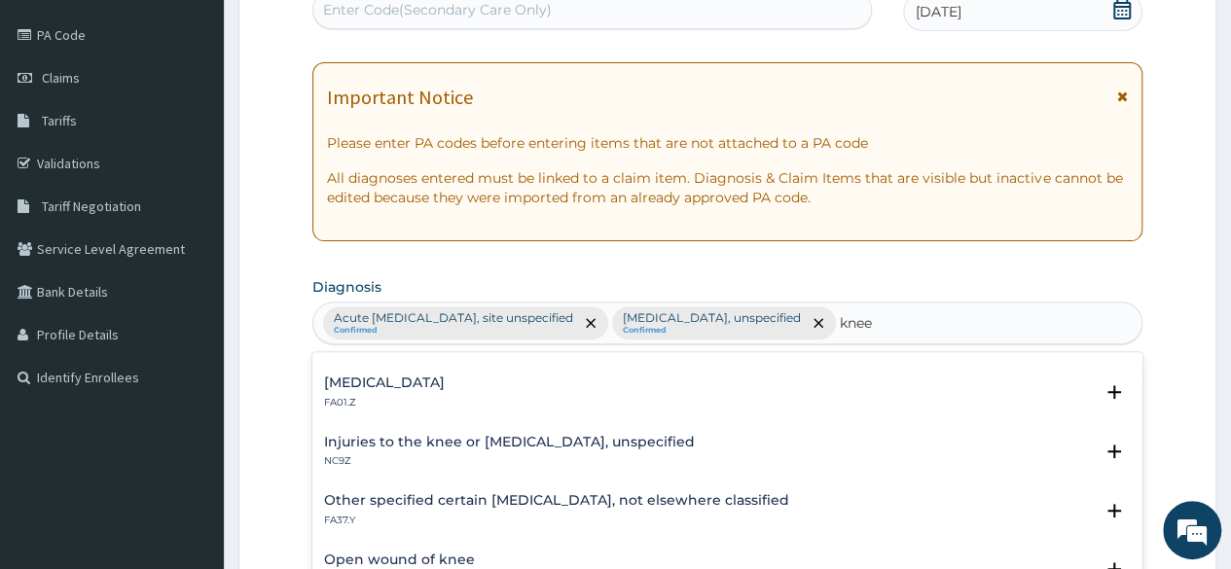
scroll to position [340, 0]
click at [445, 390] on h4 "Osteoarthritis of knee, unspecified" at bounding box center [384, 384] width 121 height 15
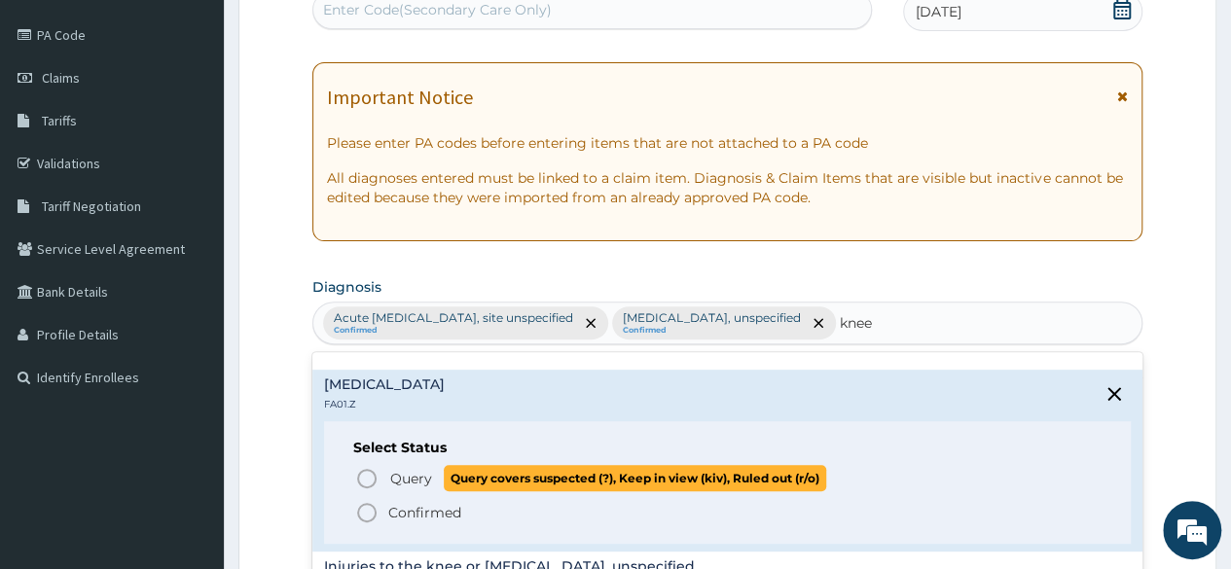
click at [364, 478] on icon "status option query" at bounding box center [366, 478] width 23 height 23
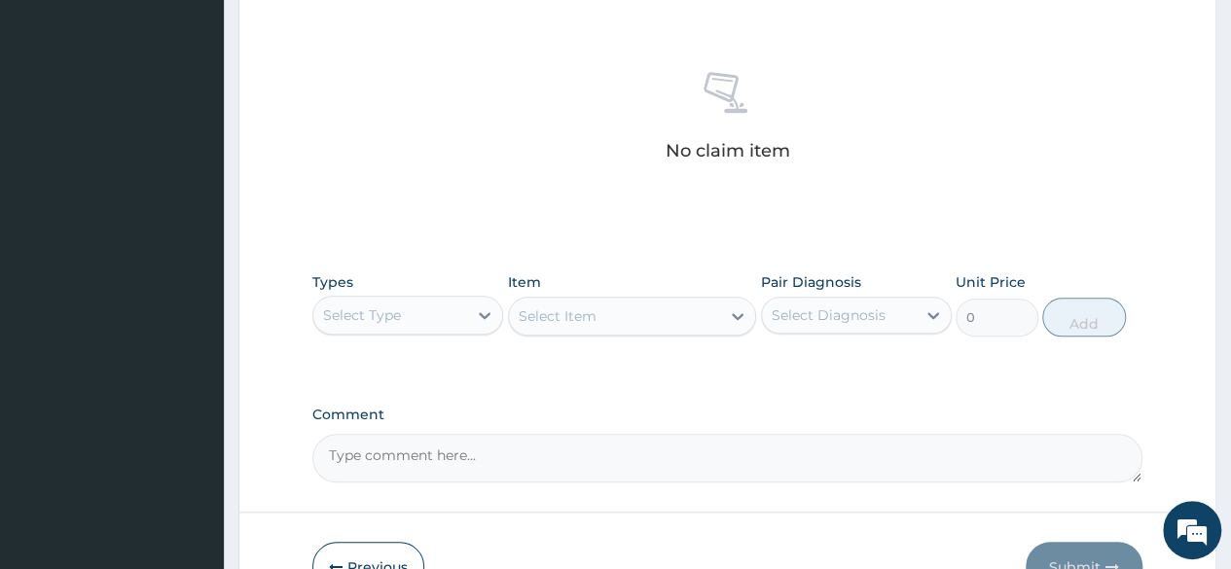
scroll to position [718, 0]
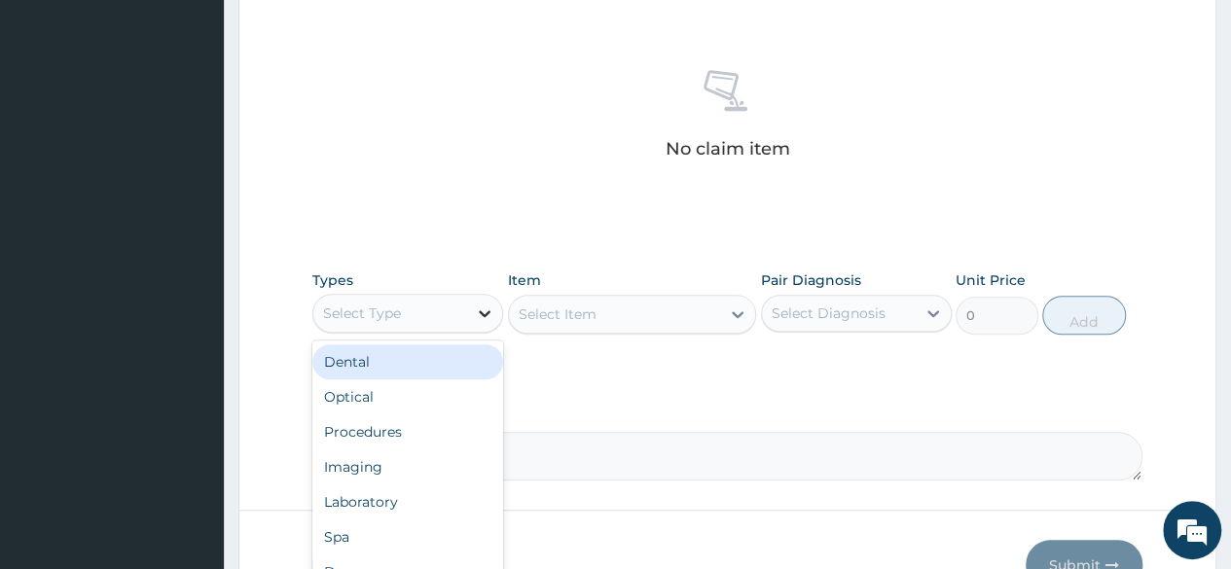
click at [478, 323] on icon at bounding box center [484, 313] width 19 height 19
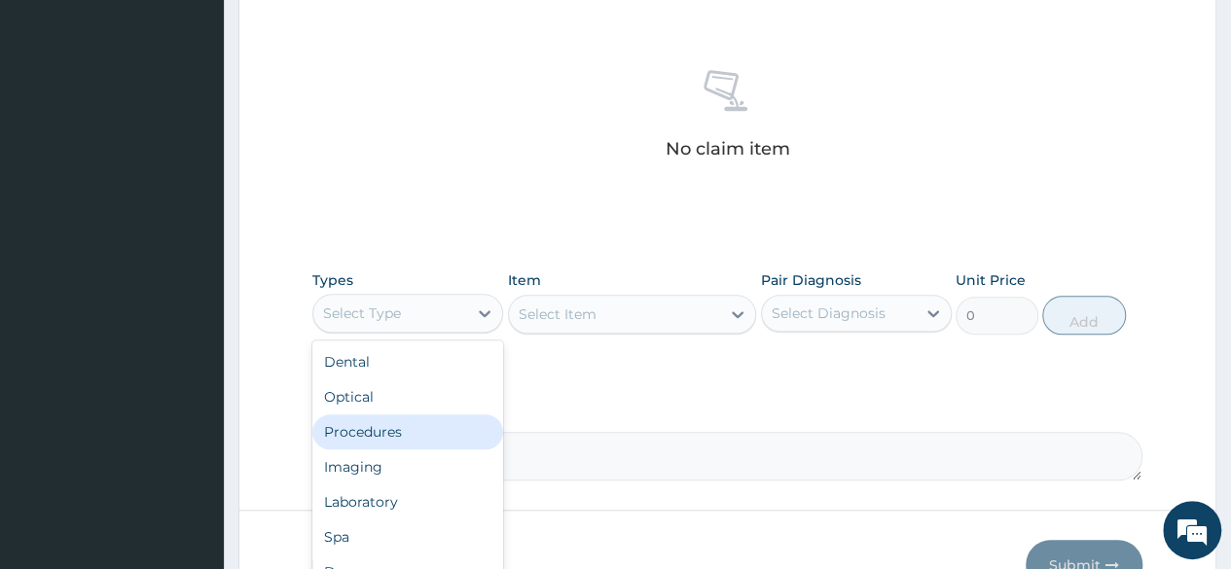
click at [399, 449] on div "Procedures" at bounding box center [407, 431] width 191 height 35
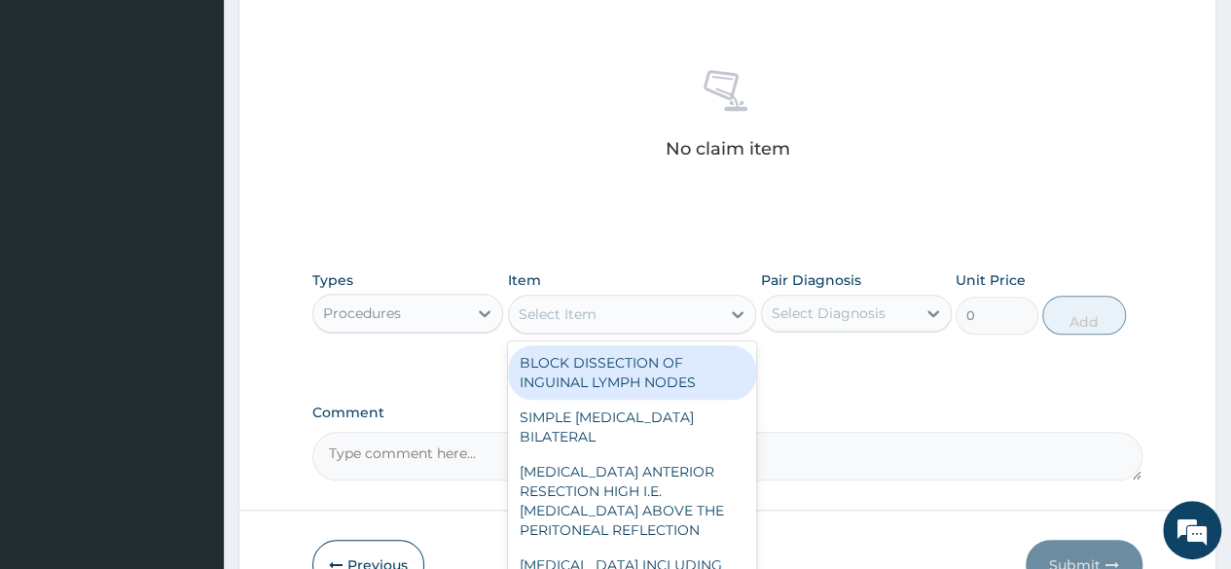
click at [740, 318] on icon at bounding box center [738, 314] width 12 height 7
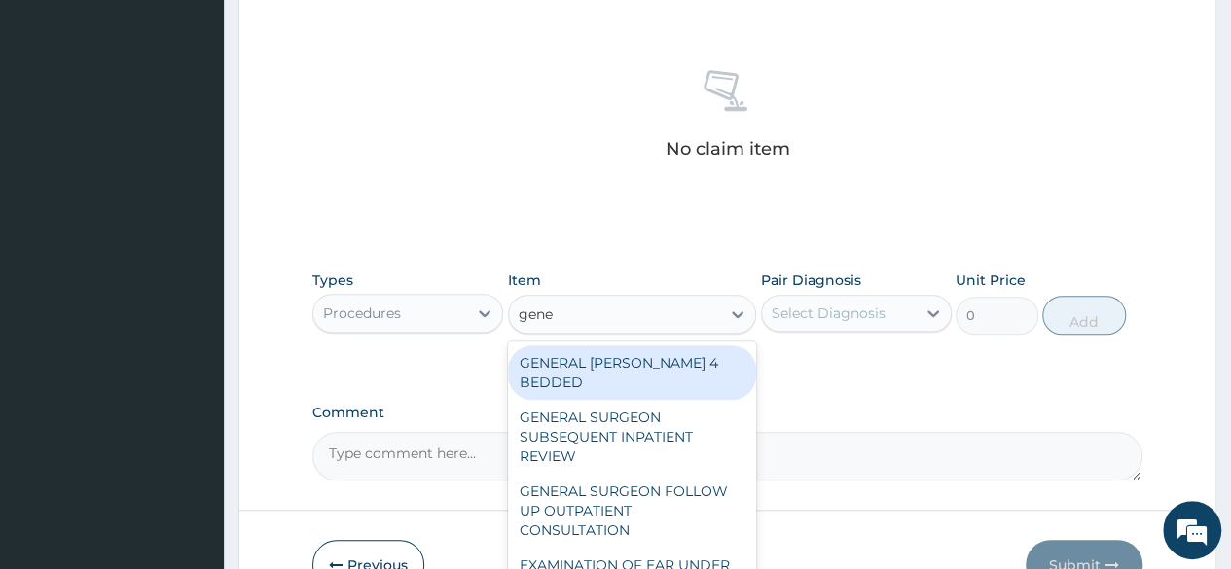
type input "gener"
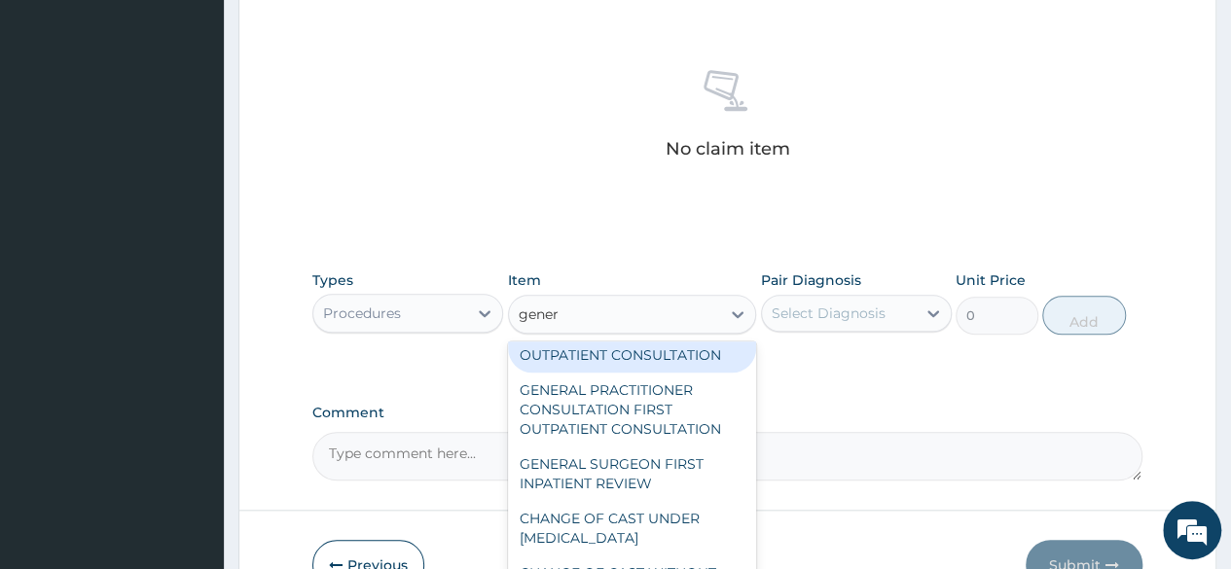
scroll to position [286, 0]
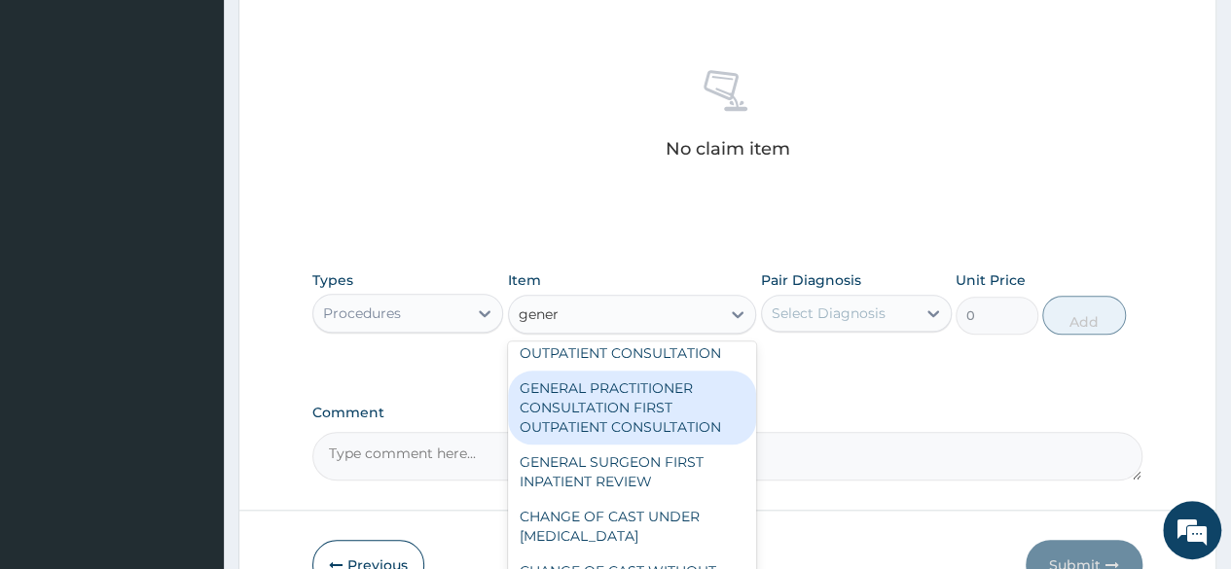
click at [590, 445] on div "GENERAL PRACTITIONER CONSULTATION FIRST OUTPATIENT CONSULTATION" at bounding box center [632, 408] width 249 height 74
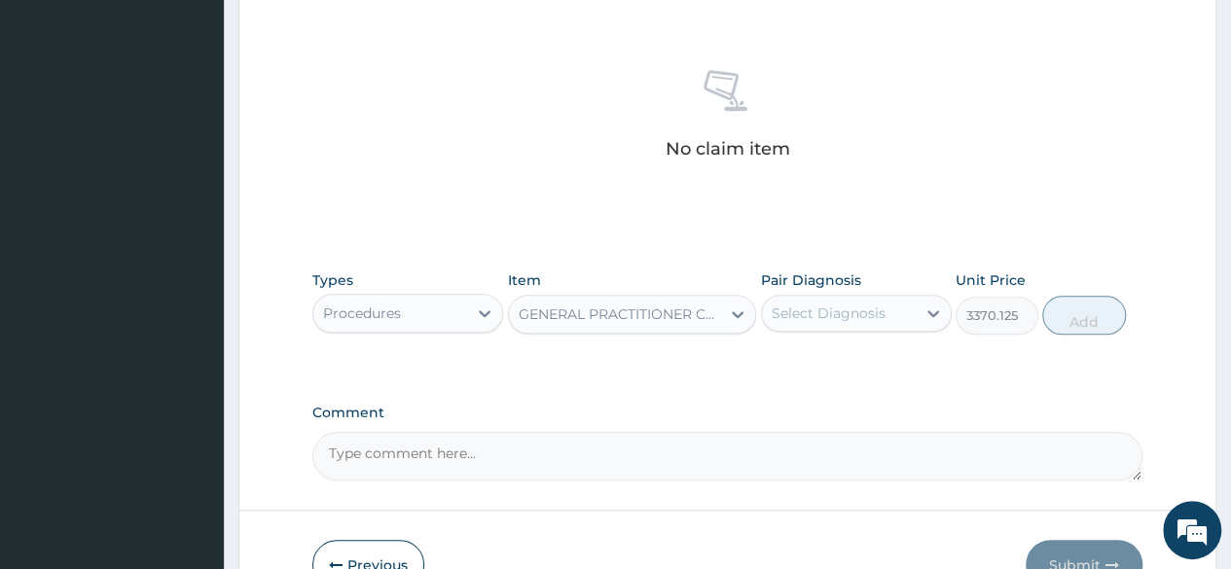
type input "3370.125"
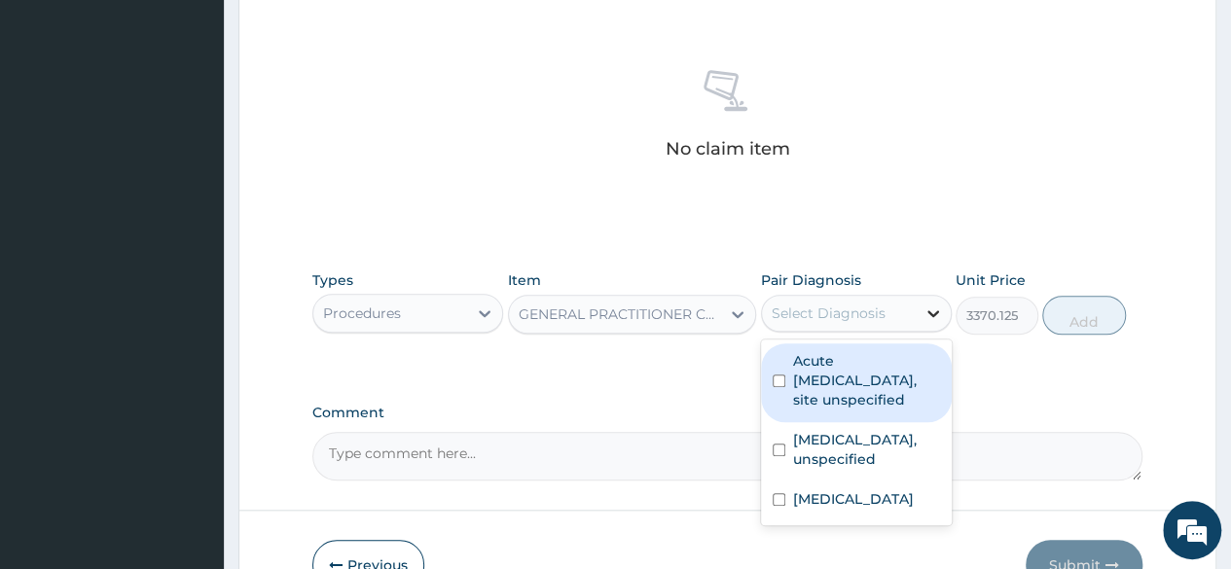
click at [937, 317] on icon at bounding box center [933, 313] width 12 height 7
click at [784, 409] on div "Acute upper respiratory infection, site unspecified" at bounding box center [856, 382] width 191 height 79
checkbox input "true"
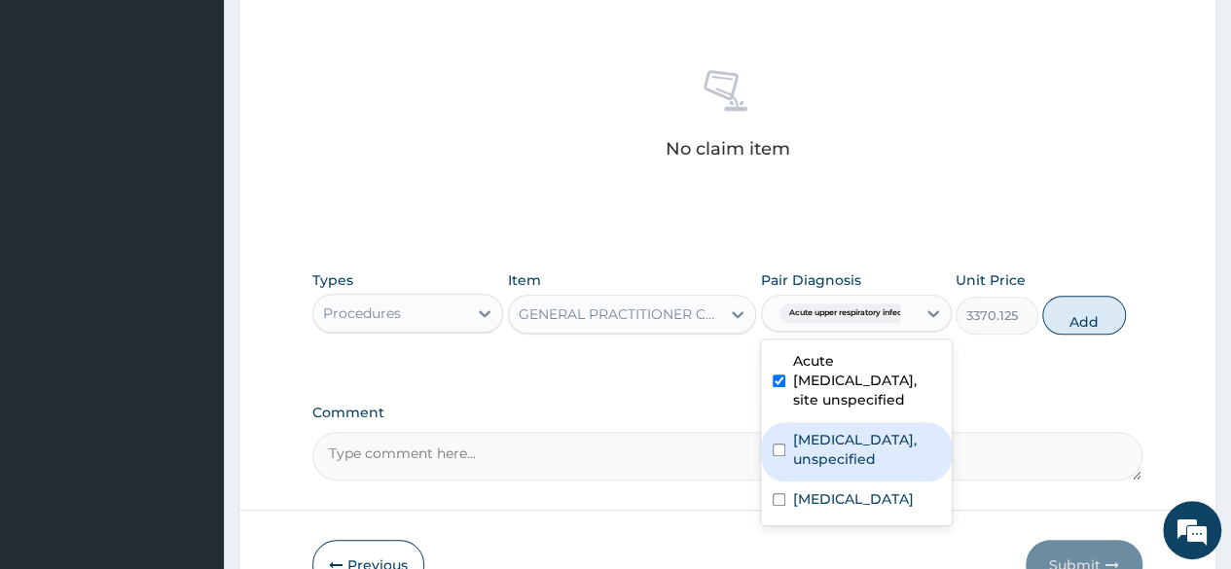
click at [778, 482] on div "Essential hypertension, unspecified" at bounding box center [856, 451] width 191 height 59
checkbox input "true"
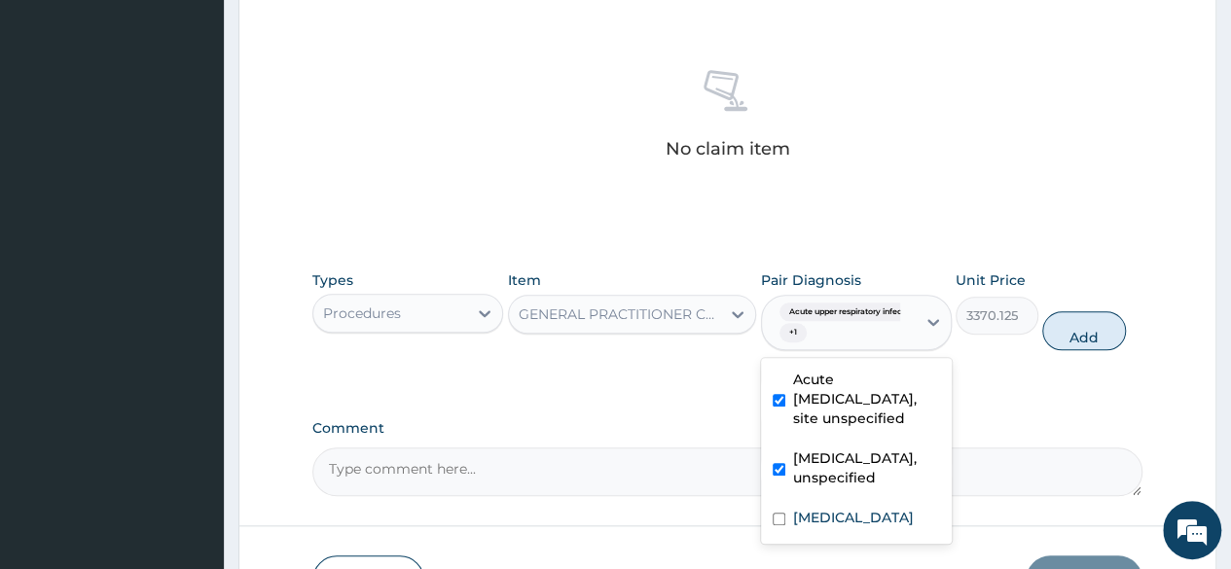
scroll to position [860, 0]
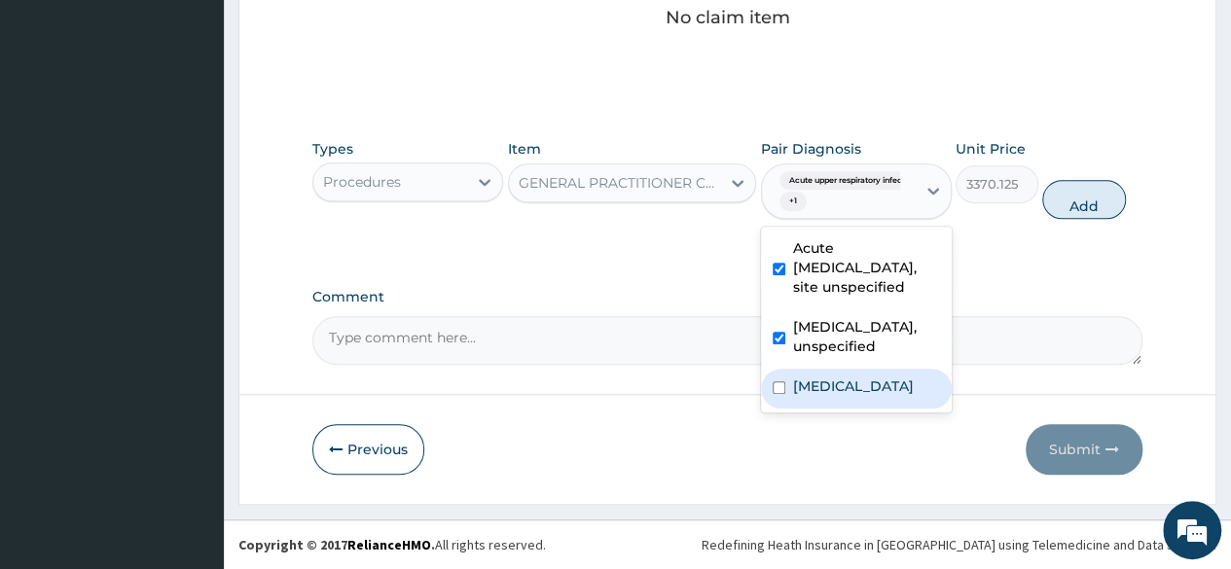
click at [770, 409] on div "Osteoarthritis of knee, unspecified" at bounding box center [856, 389] width 191 height 40
checkbox input "true"
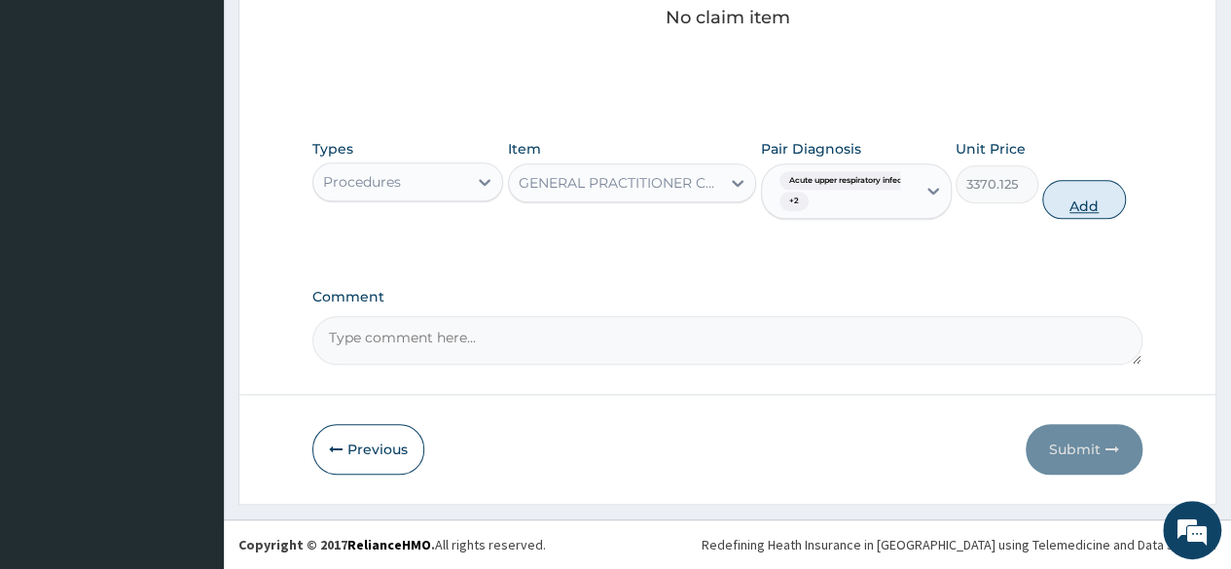
click at [1084, 219] on button "Add" at bounding box center [1083, 199] width 83 height 39
type input "0"
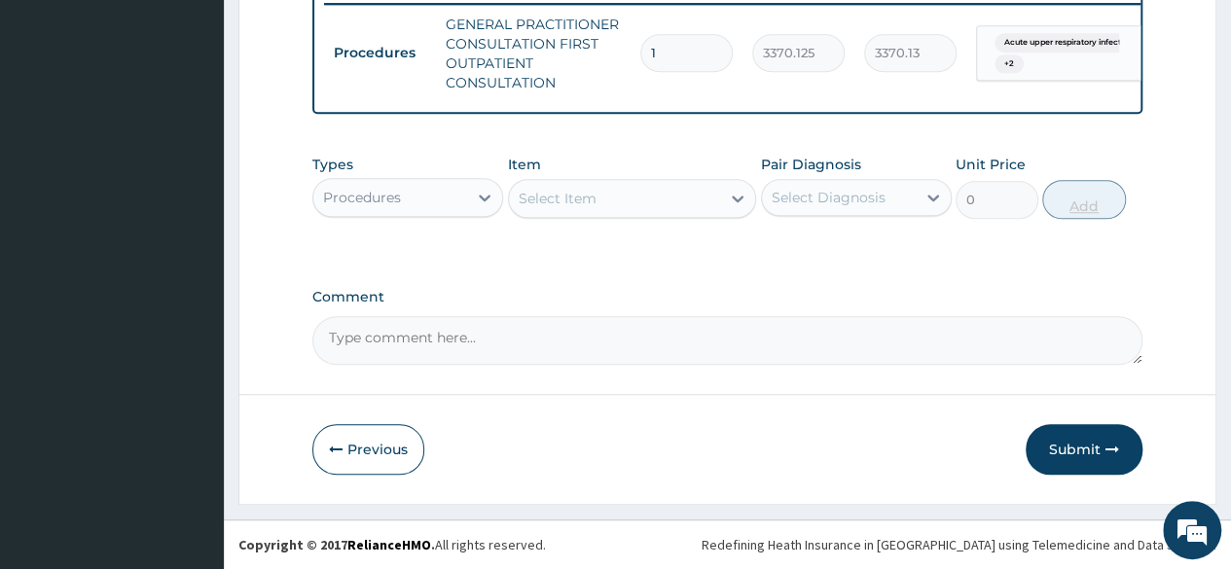
scroll to position [819, 0]
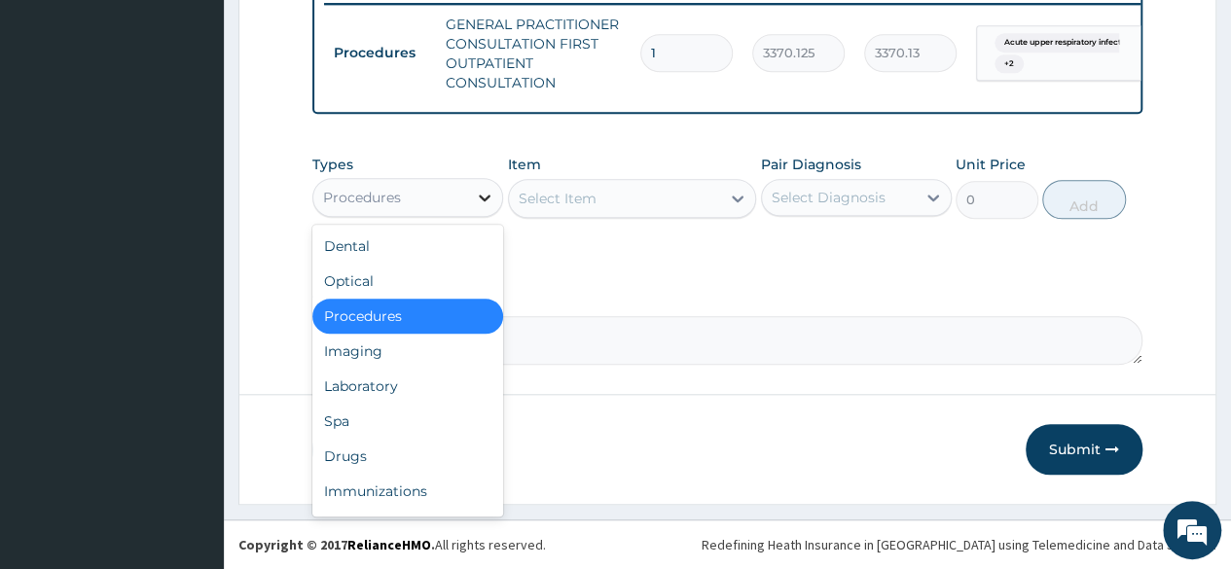
click at [479, 206] on icon at bounding box center [484, 197] width 19 height 19
click at [405, 385] on div "Laboratory" at bounding box center [407, 386] width 191 height 35
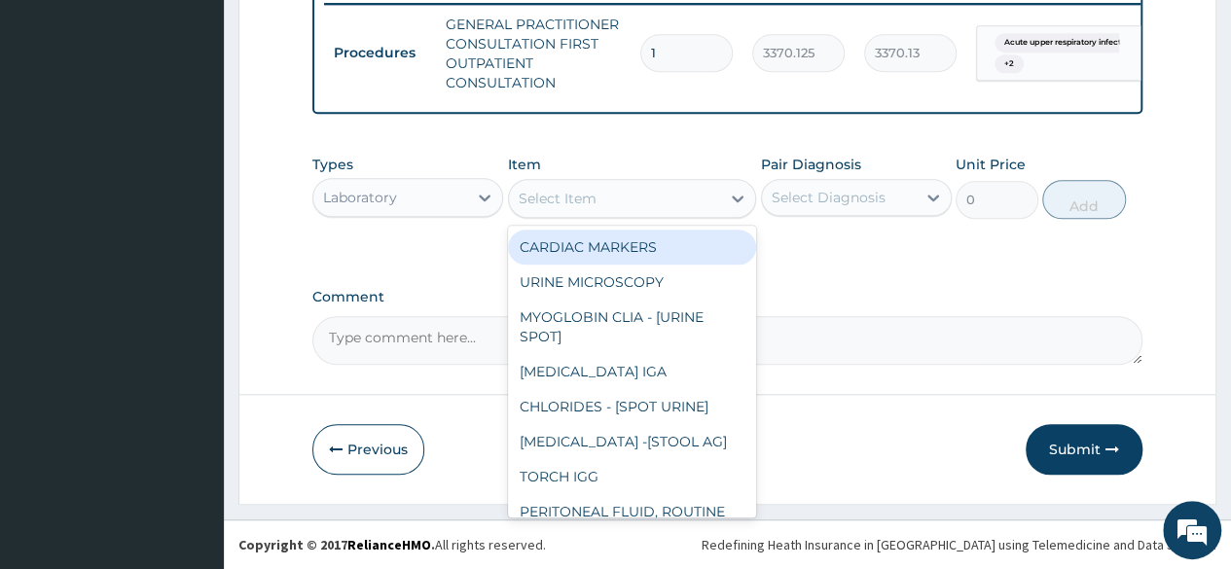
click at [741, 200] on icon at bounding box center [738, 199] width 12 height 7
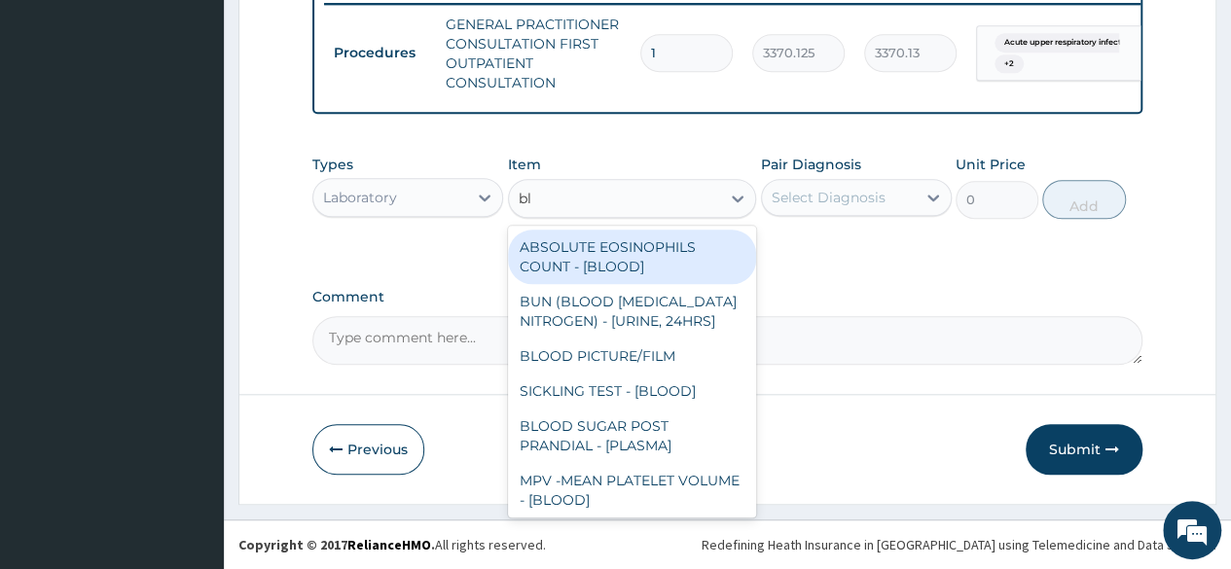
type input "b"
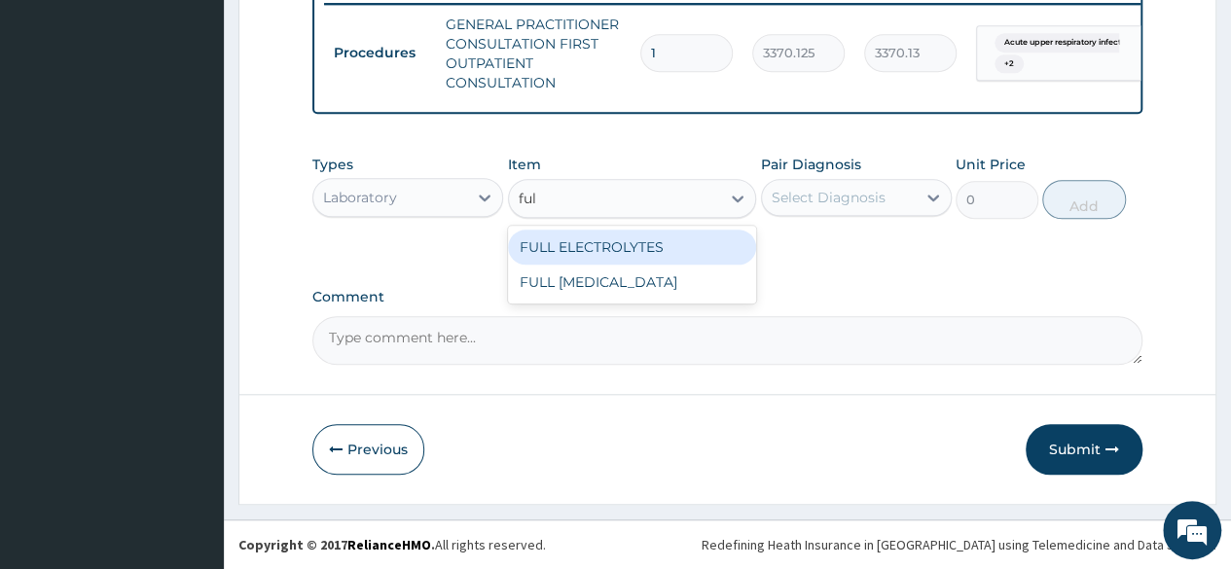
type input "full"
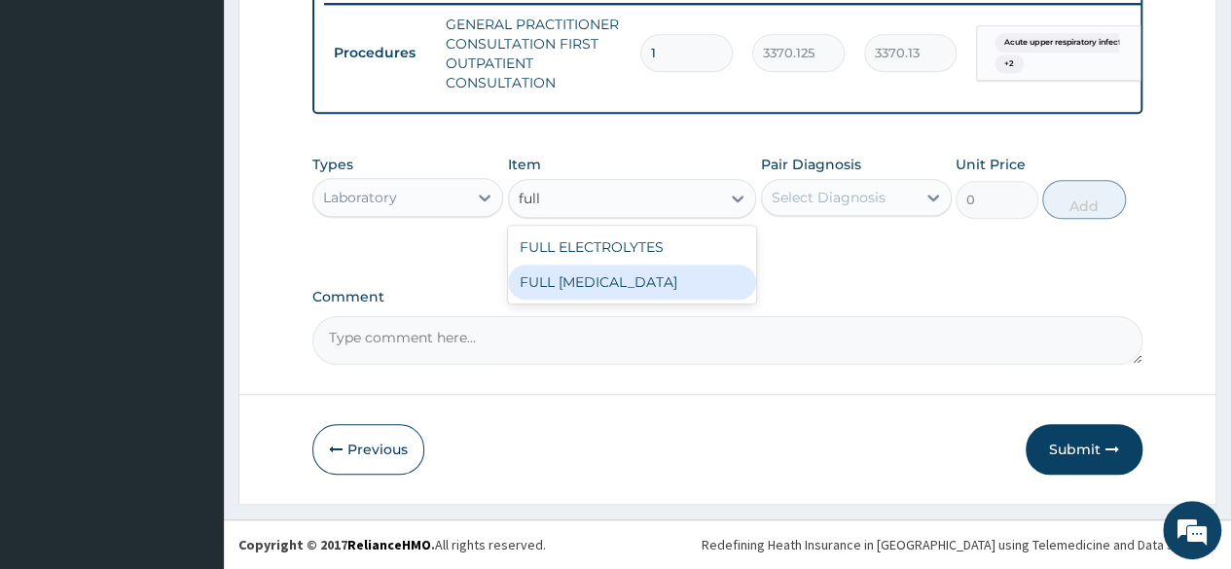
click at [626, 285] on div "FULL LIPID PROFILE" at bounding box center [632, 282] width 249 height 35
type input "8640"
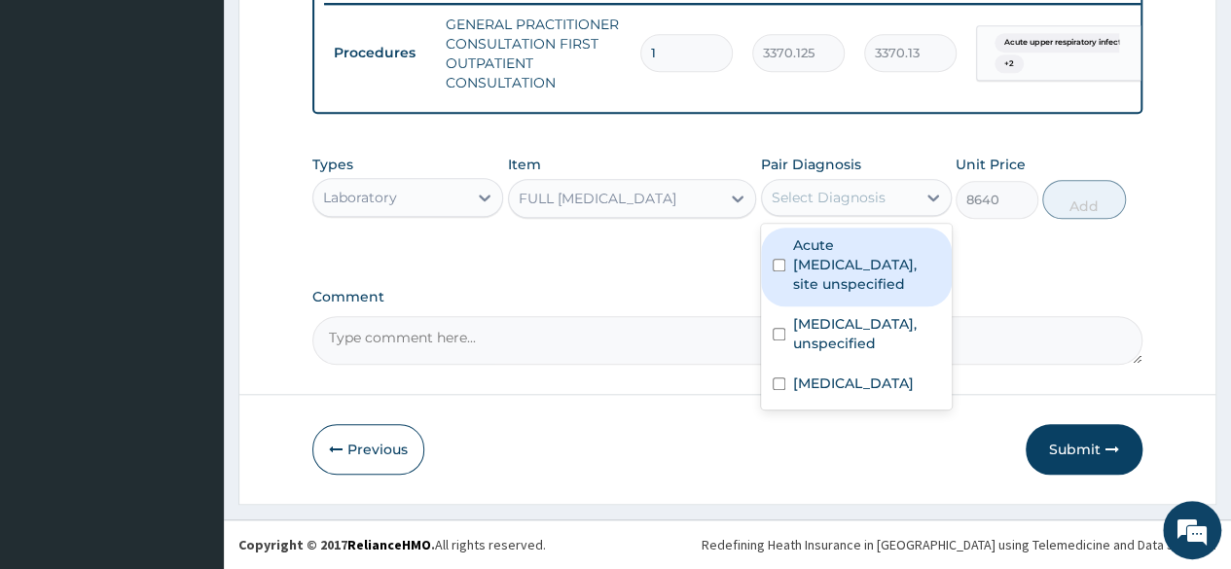
click at [872, 201] on div "Select Diagnosis" at bounding box center [828, 197] width 114 height 19
click at [778, 271] on input "checkbox" at bounding box center [778, 265] width 13 height 13
checkbox input "true"
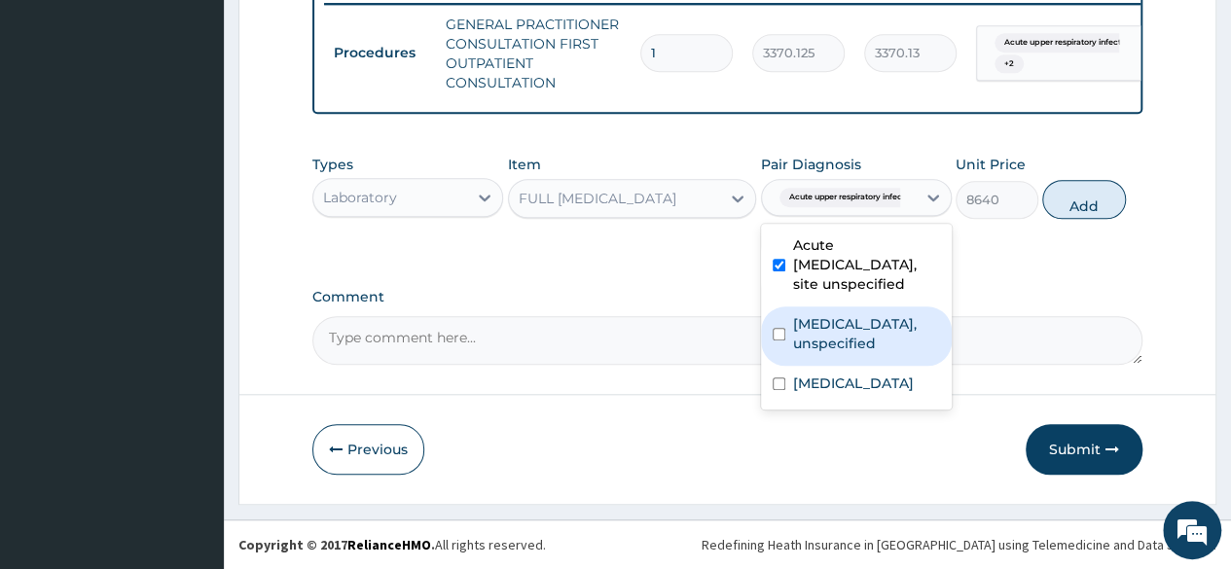
click at [778, 340] on input "checkbox" at bounding box center [778, 334] width 13 height 13
checkbox input "true"
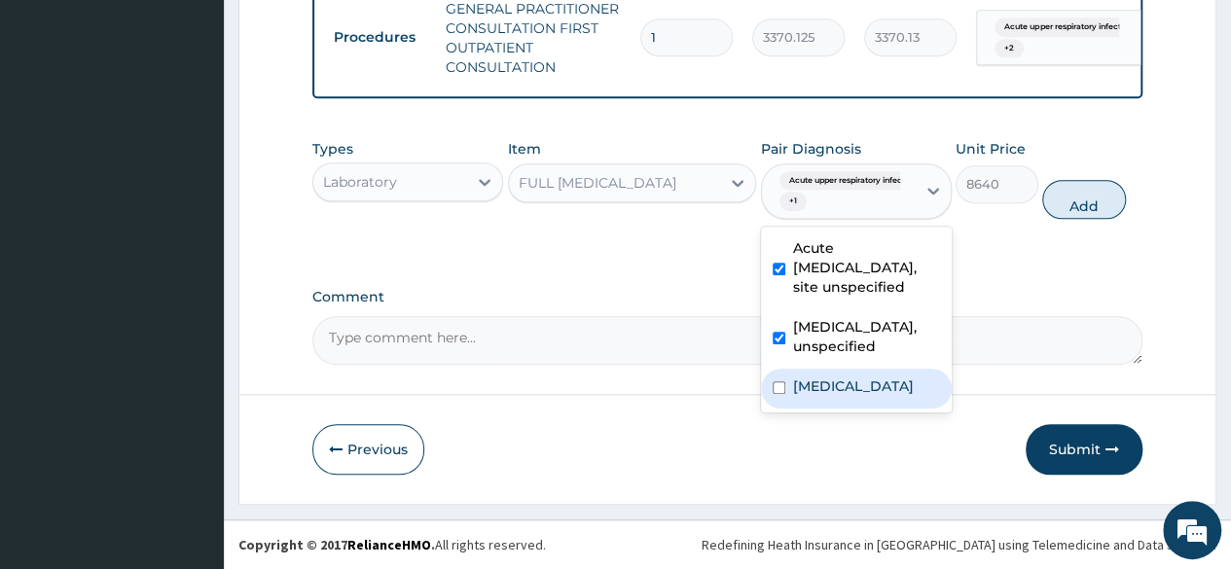
click at [780, 409] on div "Osteoarthritis of knee, unspecified" at bounding box center [856, 389] width 191 height 40
checkbox input "true"
click at [1082, 207] on button "Add" at bounding box center [1083, 199] width 83 height 39
type input "0"
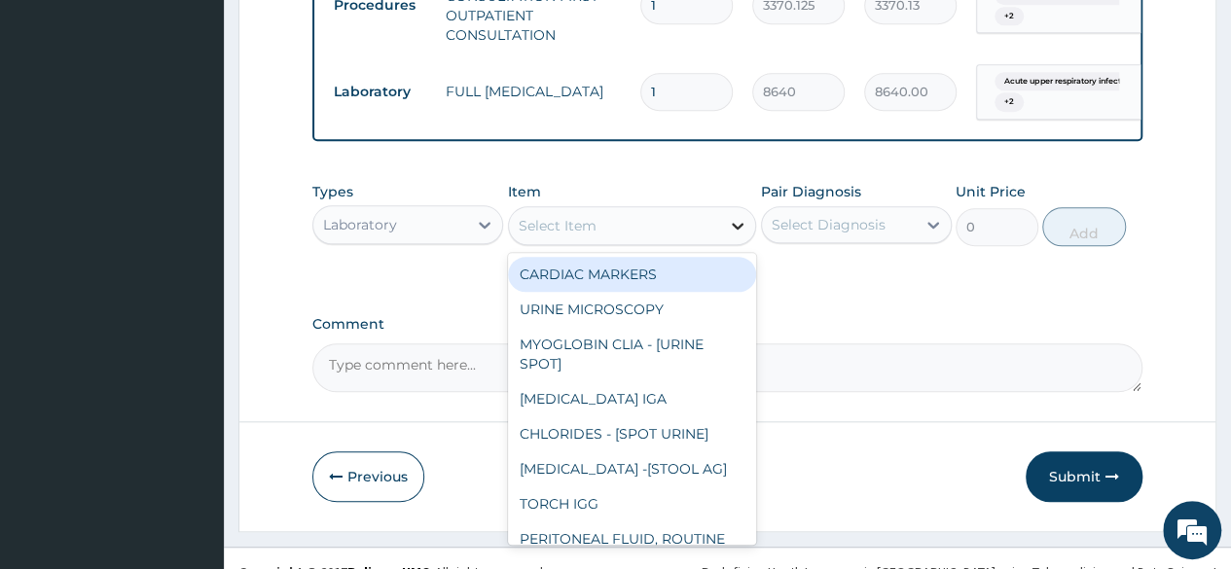
click at [738, 235] on icon at bounding box center [737, 225] width 19 height 19
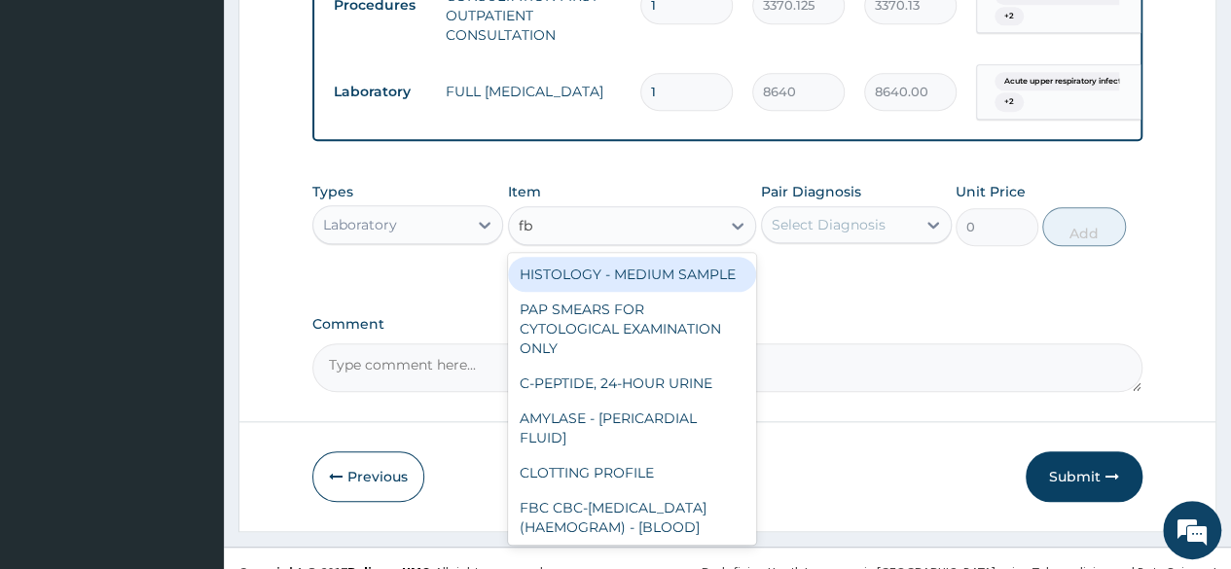
type input "fbc"
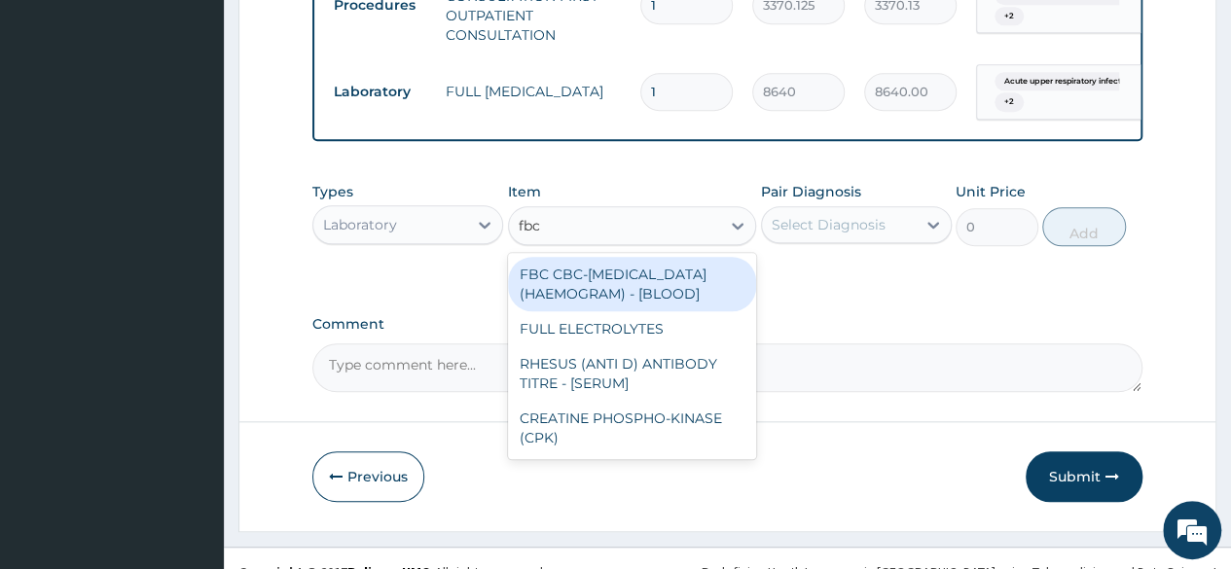
click at [599, 311] on div "FBC CBC-COMPLETE BLOOD COUNT (HAEMOGRAM) - [BLOOD]" at bounding box center [632, 284] width 249 height 54
type input "4085"
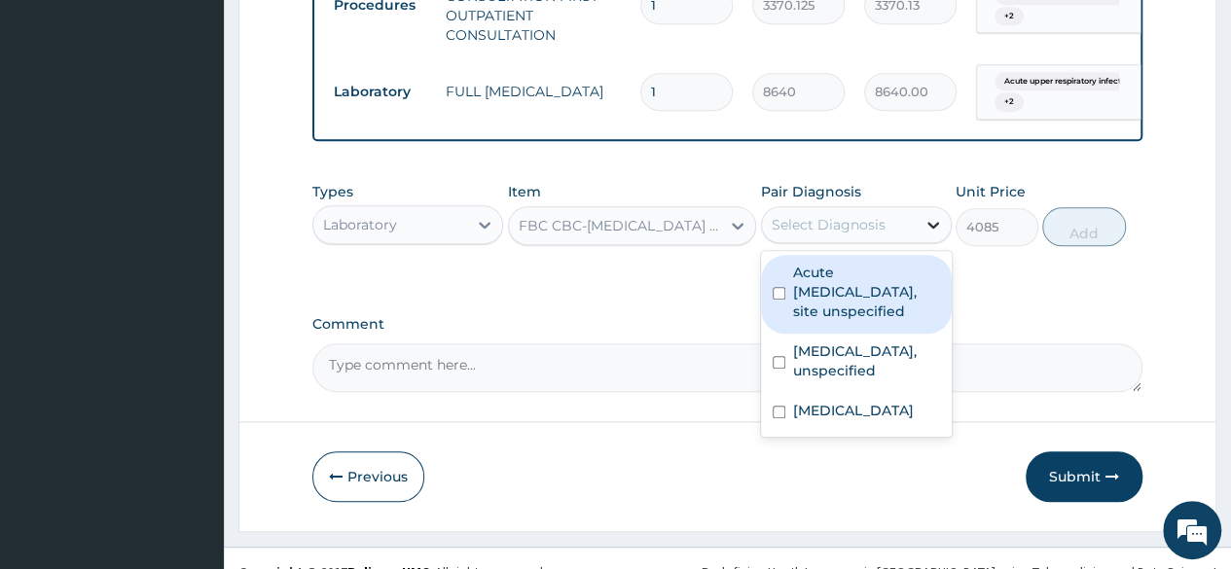
click at [919, 242] on div at bounding box center [932, 224] width 35 height 35
click at [831, 321] on label "Acute upper respiratory infection, site unspecified" at bounding box center [866, 292] width 147 height 58
checkbox input "true"
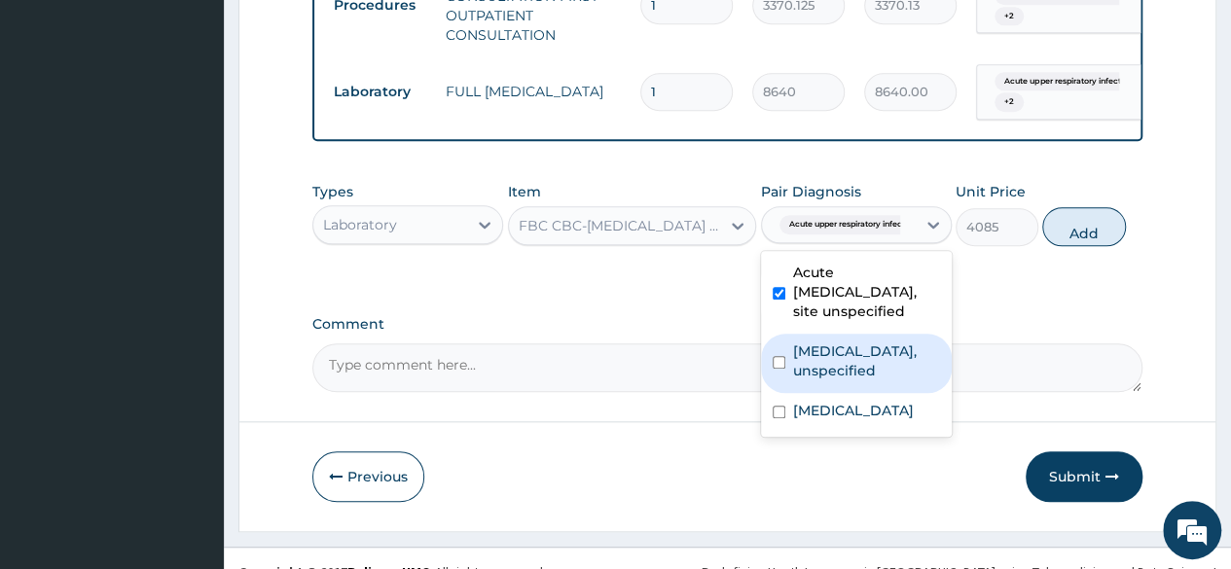
click at [801, 380] on label "Essential hypertension, unspecified" at bounding box center [866, 360] width 147 height 39
checkbox input "true"
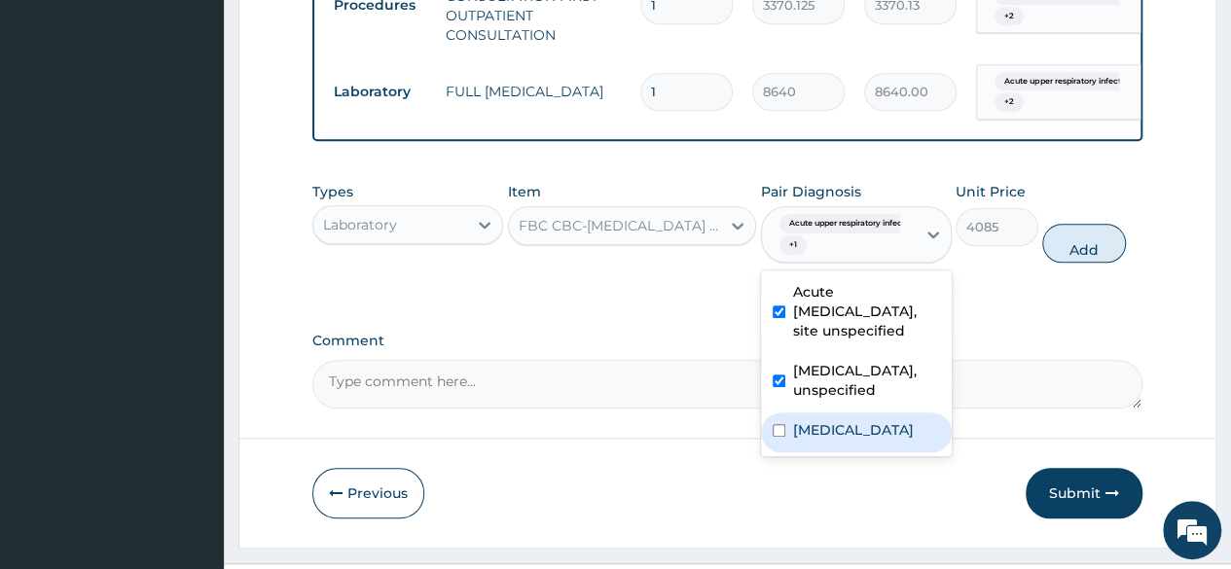
click at [780, 437] on input "checkbox" at bounding box center [778, 430] width 13 height 13
checkbox input "true"
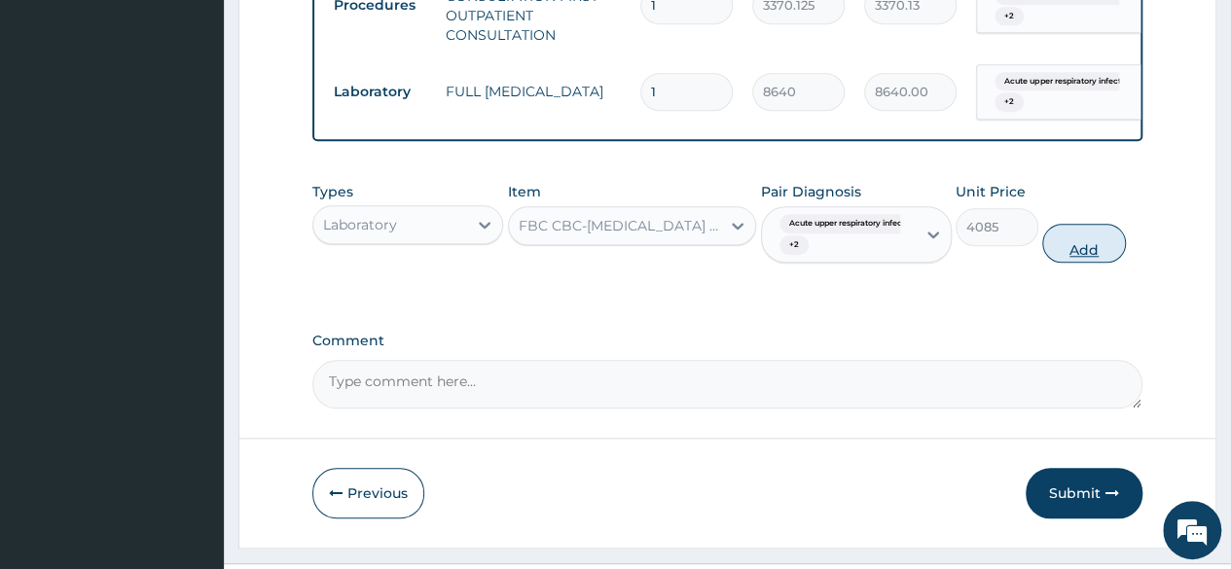
click at [1086, 263] on button "Add" at bounding box center [1083, 243] width 83 height 39
type input "0"
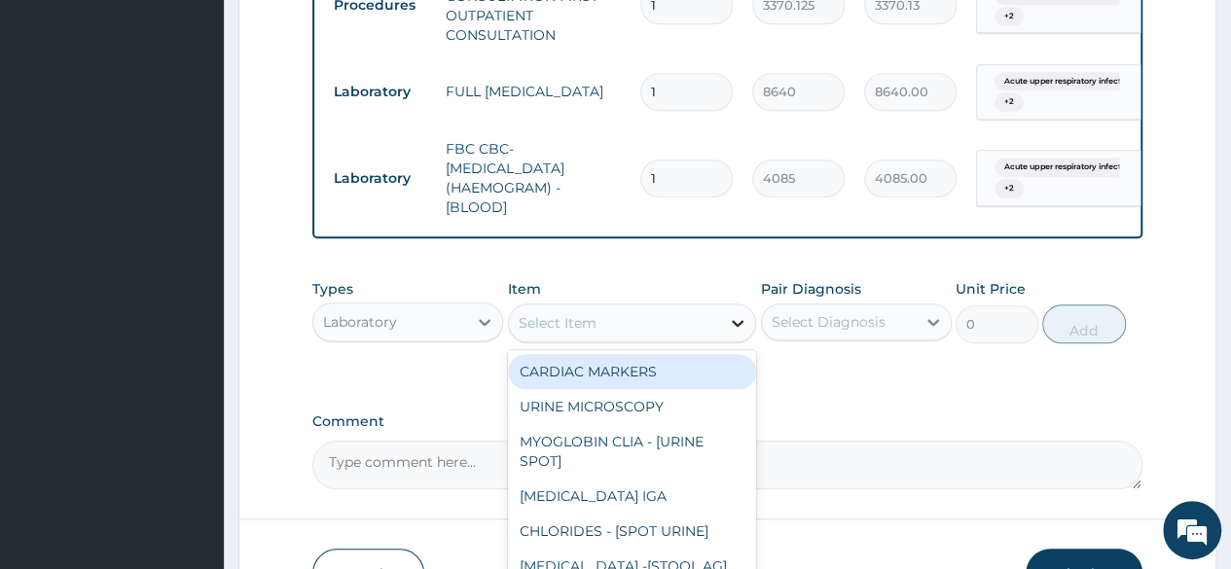
click at [731, 333] on icon at bounding box center [737, 322] width 19 height 19
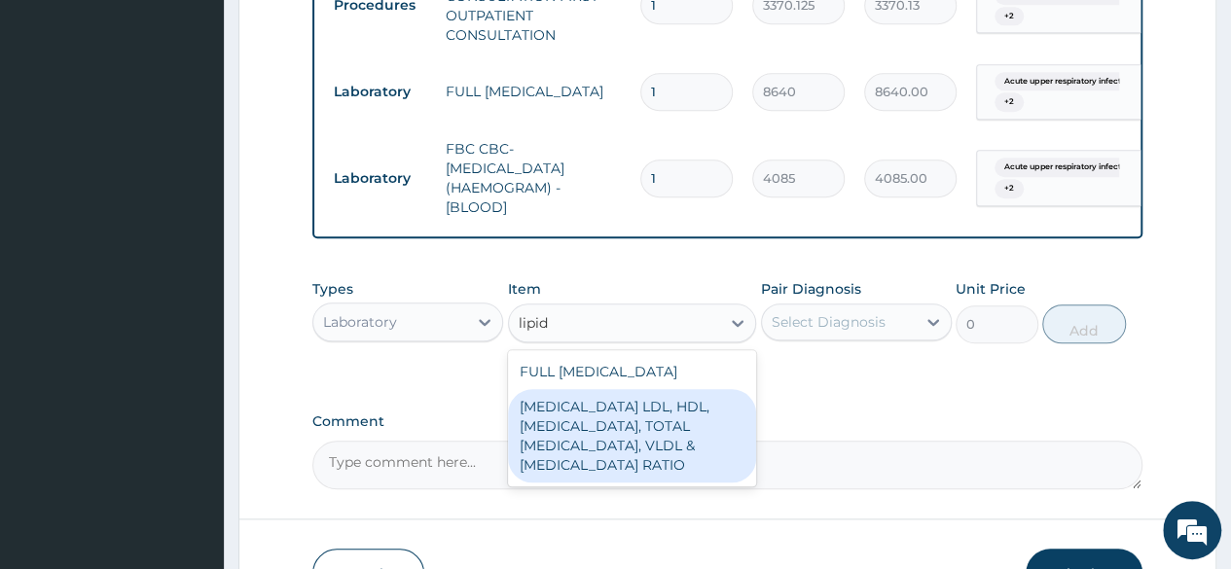
type input "lipid"
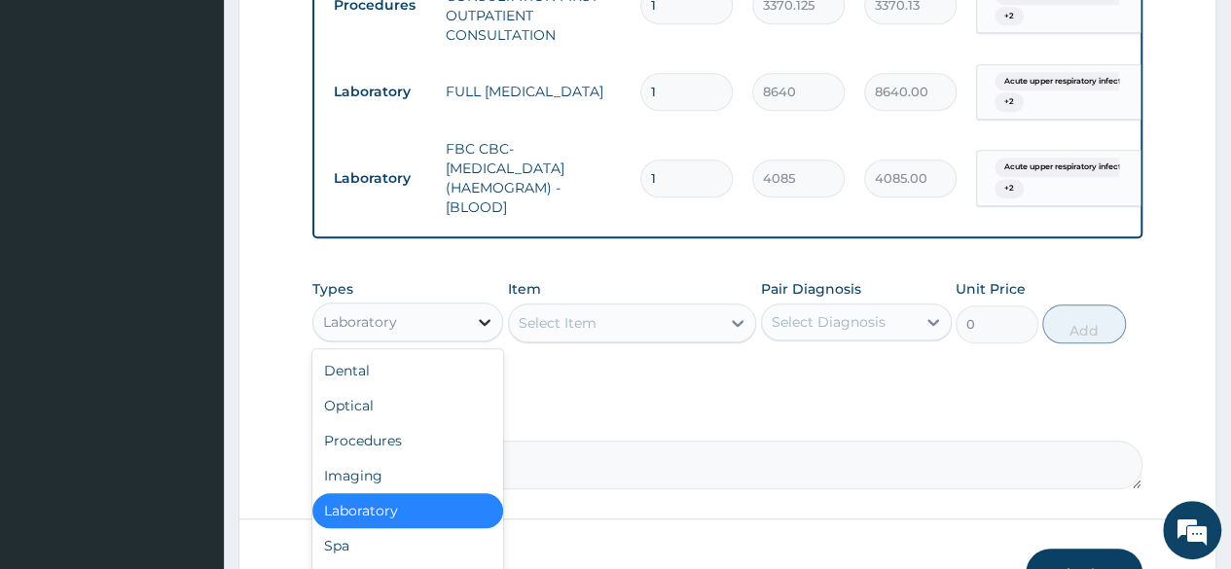
click at [486, 326] on icon at bounding box center [485, 322] width 12 height 7
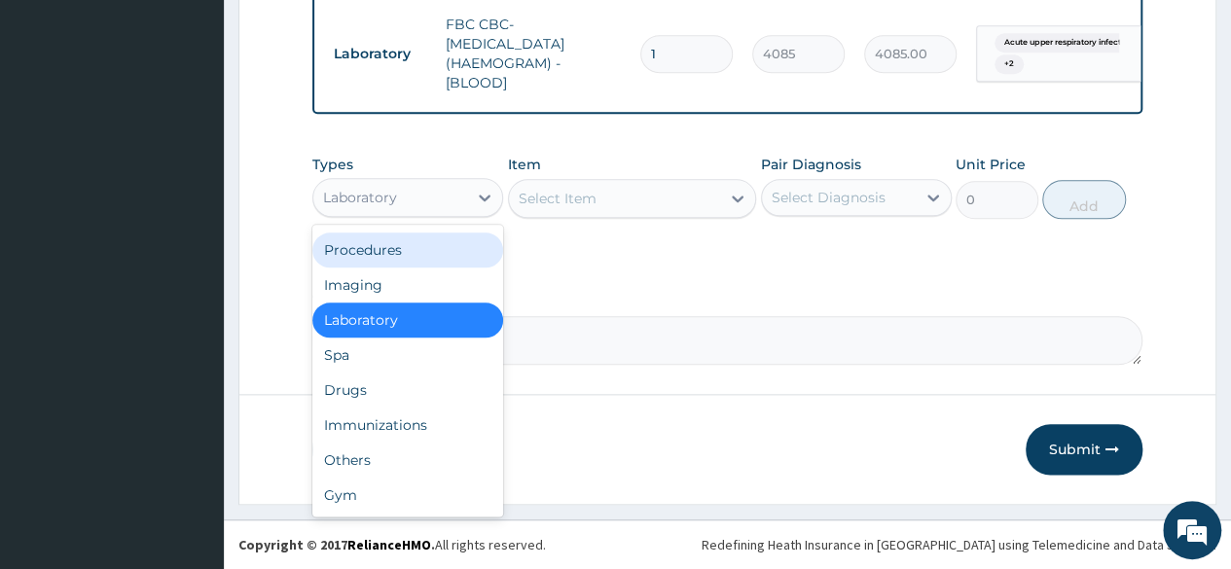
scroll to position [963, 0]
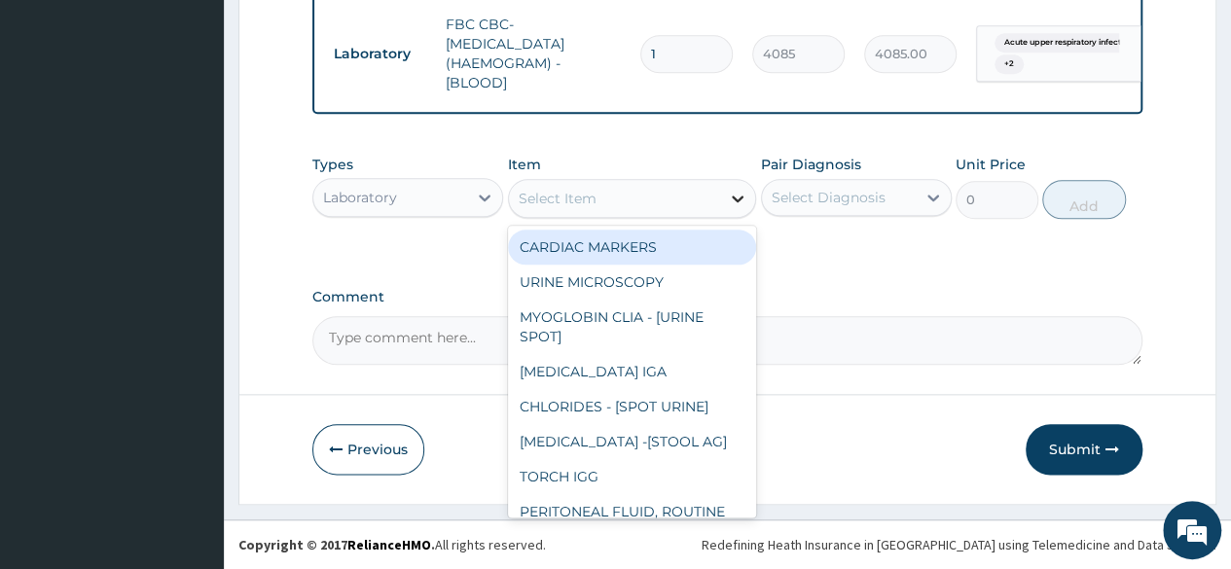
click at [733, 208] on icon at bounding box center [737, 198] width 19 height 19
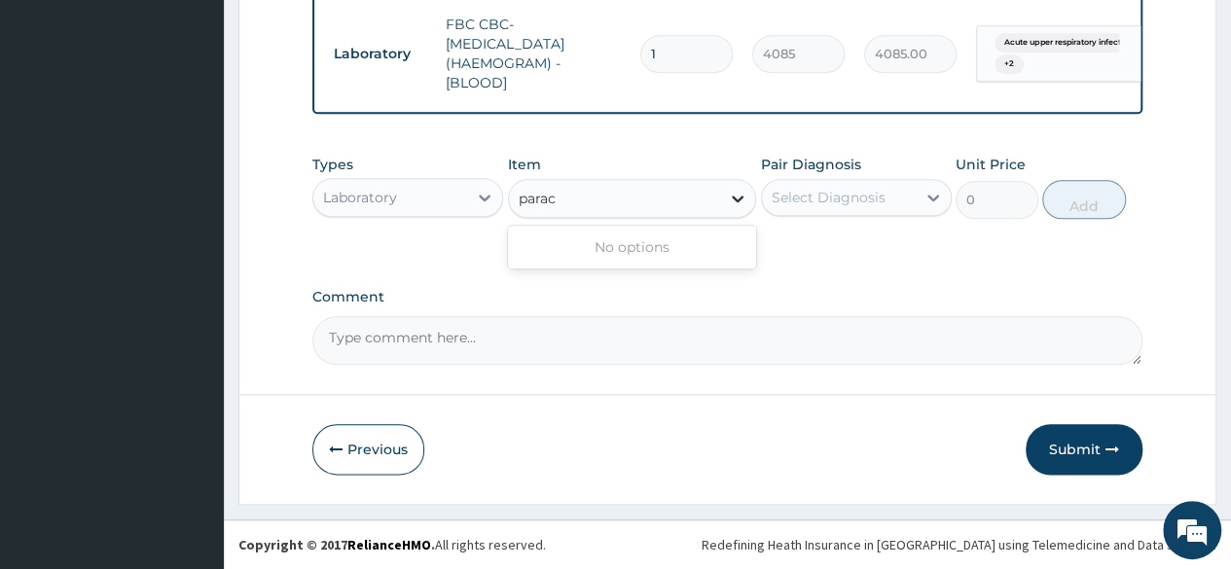
type input "para"
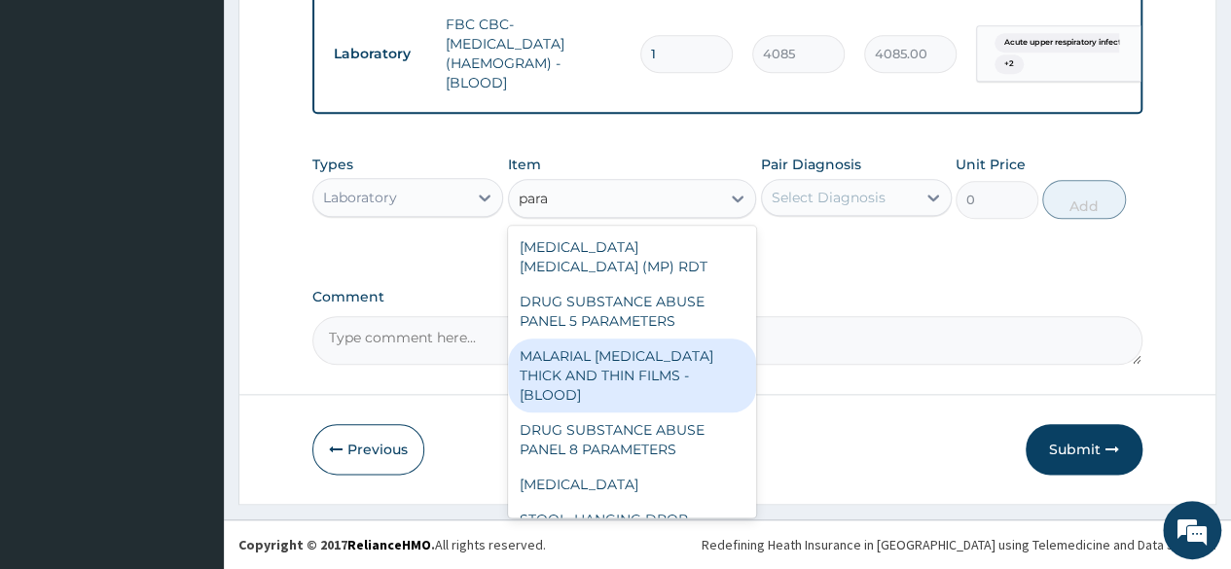
click at [642, 398] on div "MALARIAL PARASITE THICK AND THIN FILMS - [BLOOD]" at bounding box center [632, 376] width 249 height 74
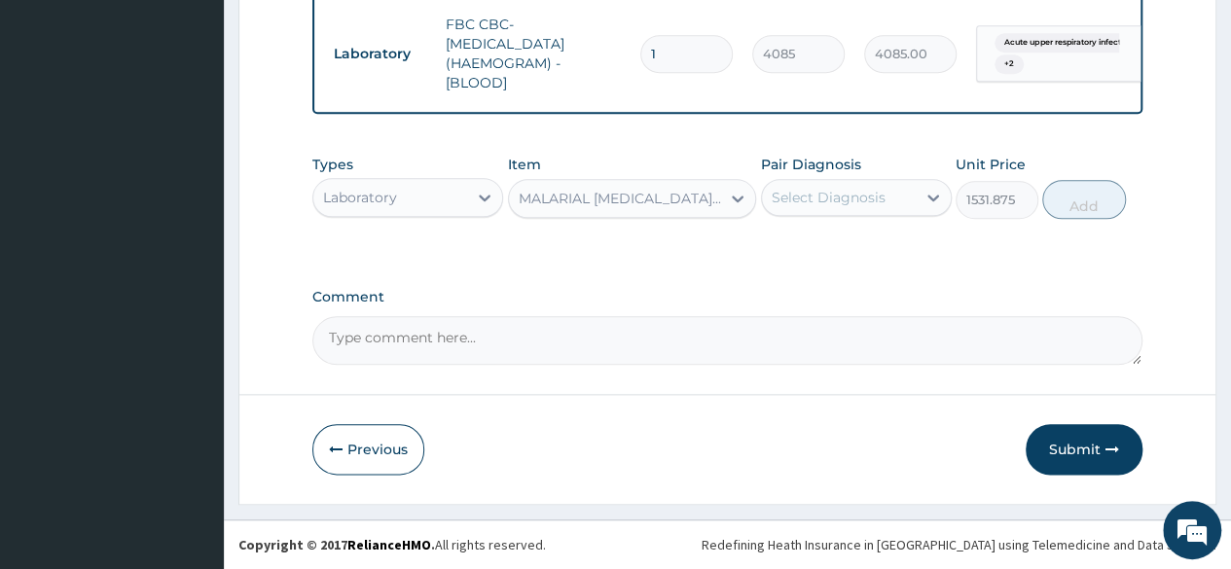
scroll to position [991, 0]
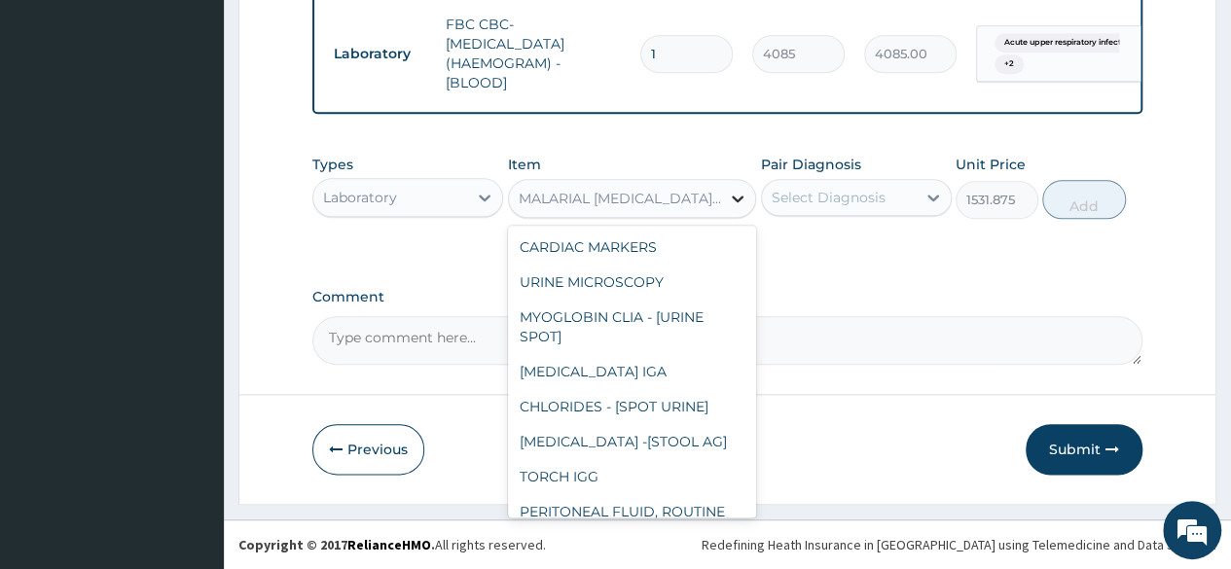
click at [737, 191] on icon at bounding box center [737, 198] width 19 height 19
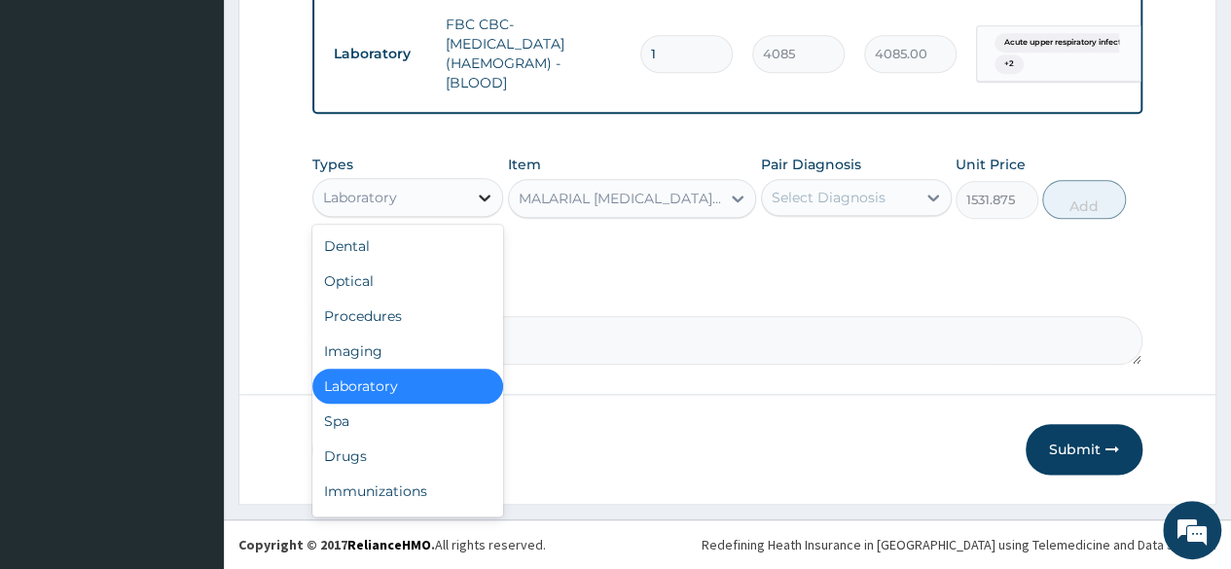
click at [492, 203] on icon at bounding box center [484, 197] width 19 height 19
click at [363, 446] on div "Drugs" at bounding box center [407, 456] width 191 height 35
type input "0"
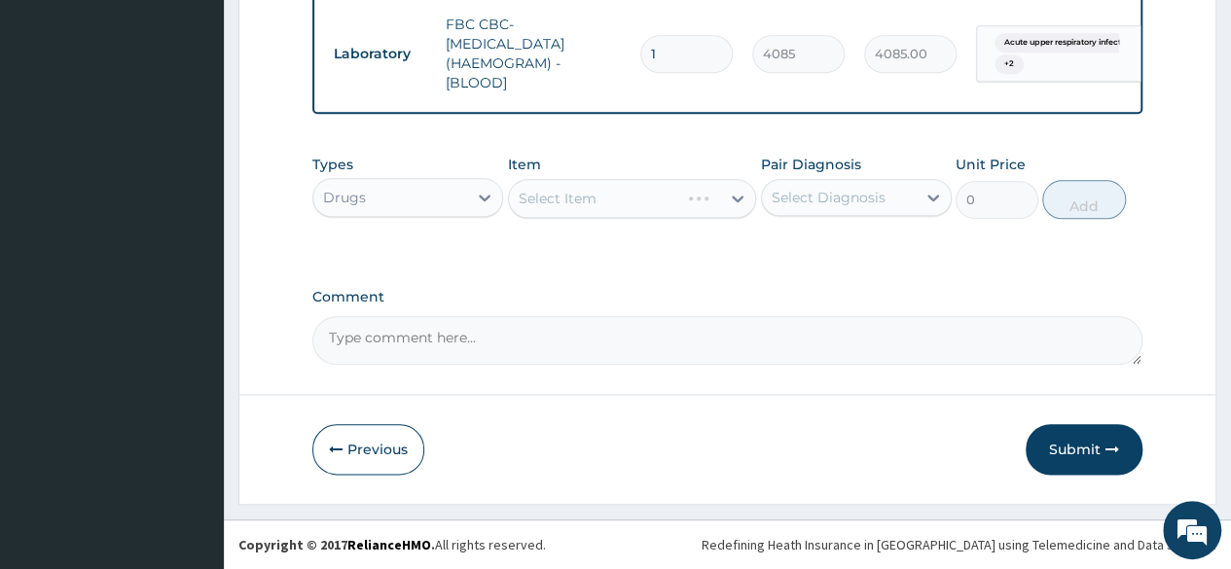
click at [733, 194] on div "Select Item" at bounding box center [632, 198] width 249 height 39
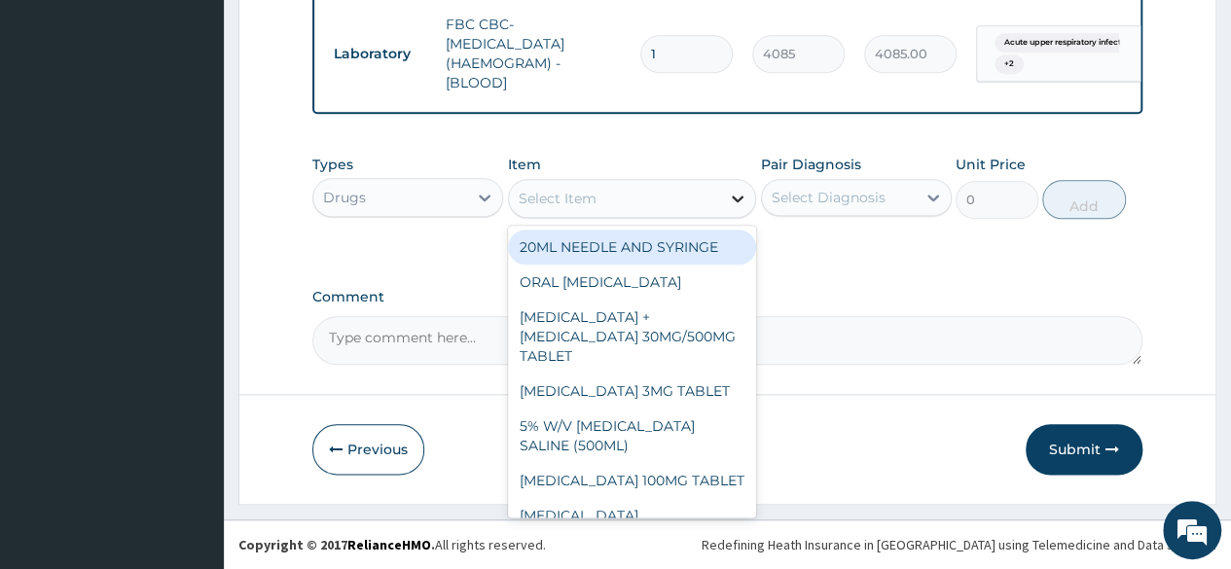
click at [738, 195] on icon at bounding box center [737, 198] width 19 height 19
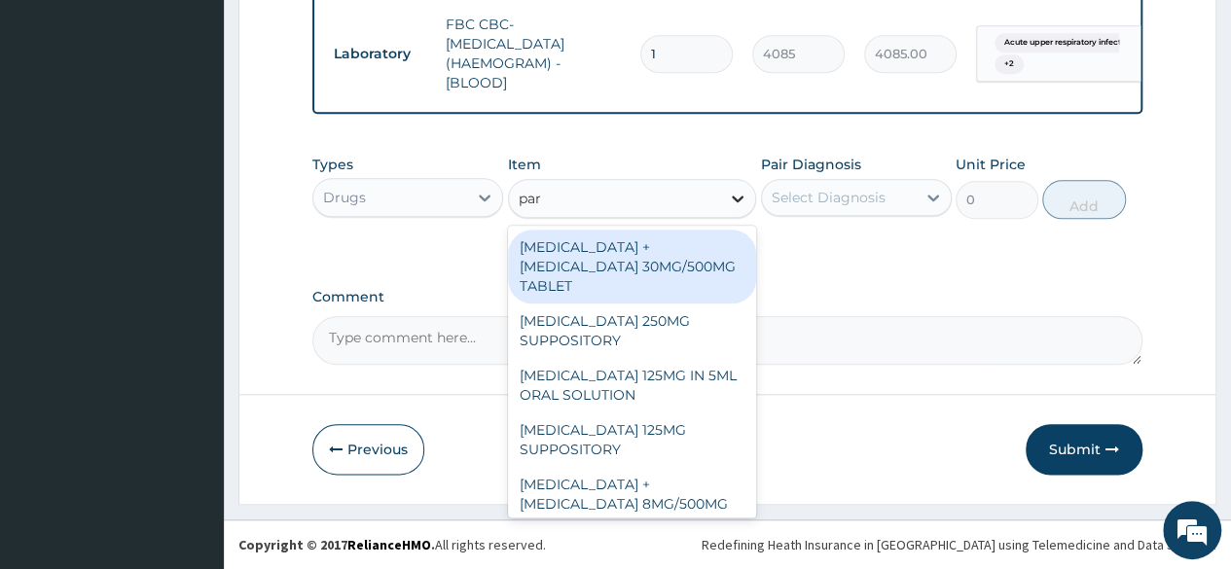
type input "para"
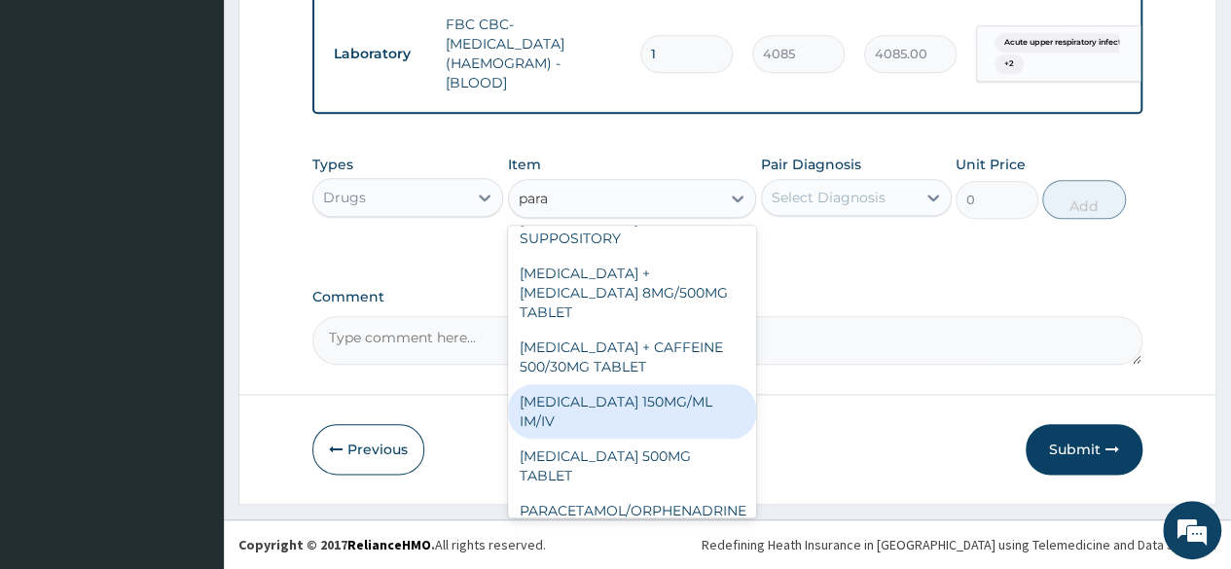
scroll to position [221, 0]
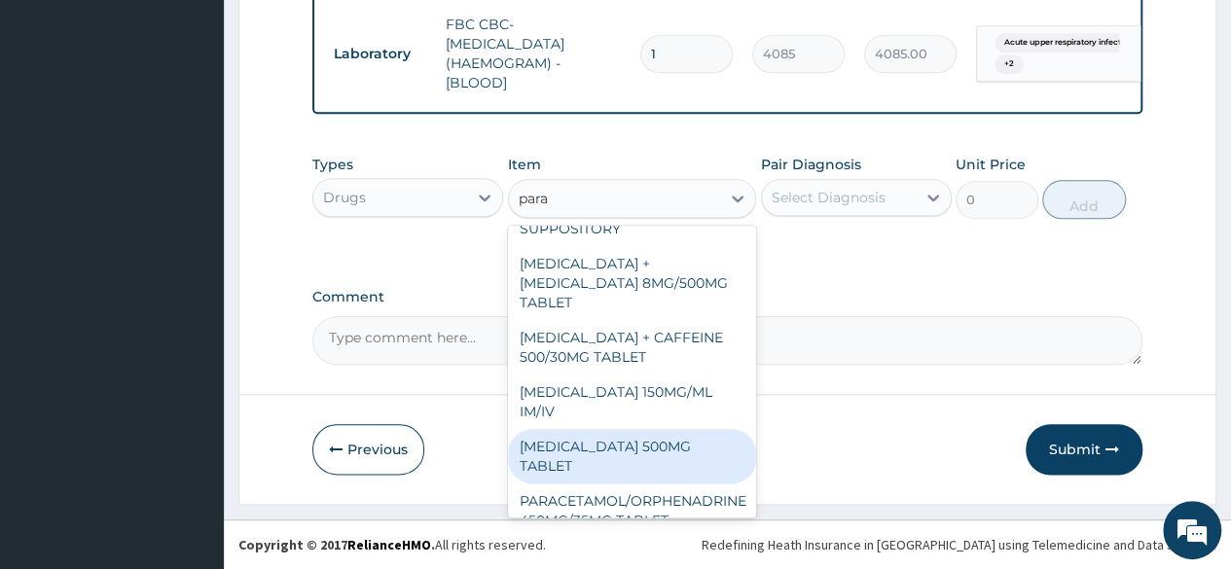
click at [593, 429] on div "PARACETAMOL 500MG TABLET" at bounding box center [632, 456] width 249 height 54
type input "30"
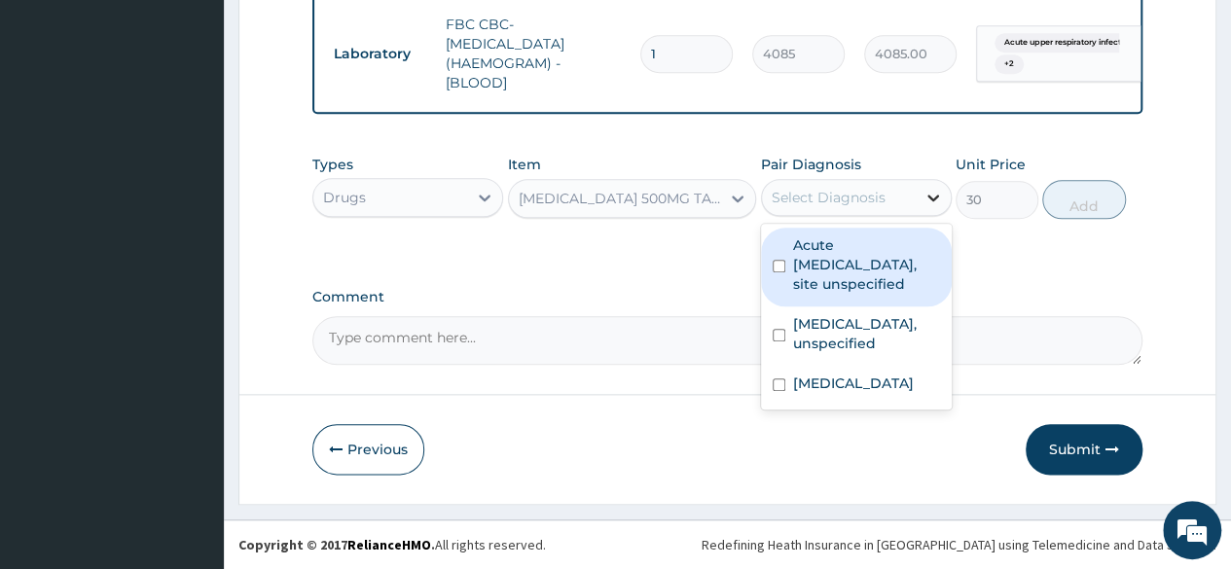
click at [932, 199] on icon at bounding box center [933, 198] width 12 height 7
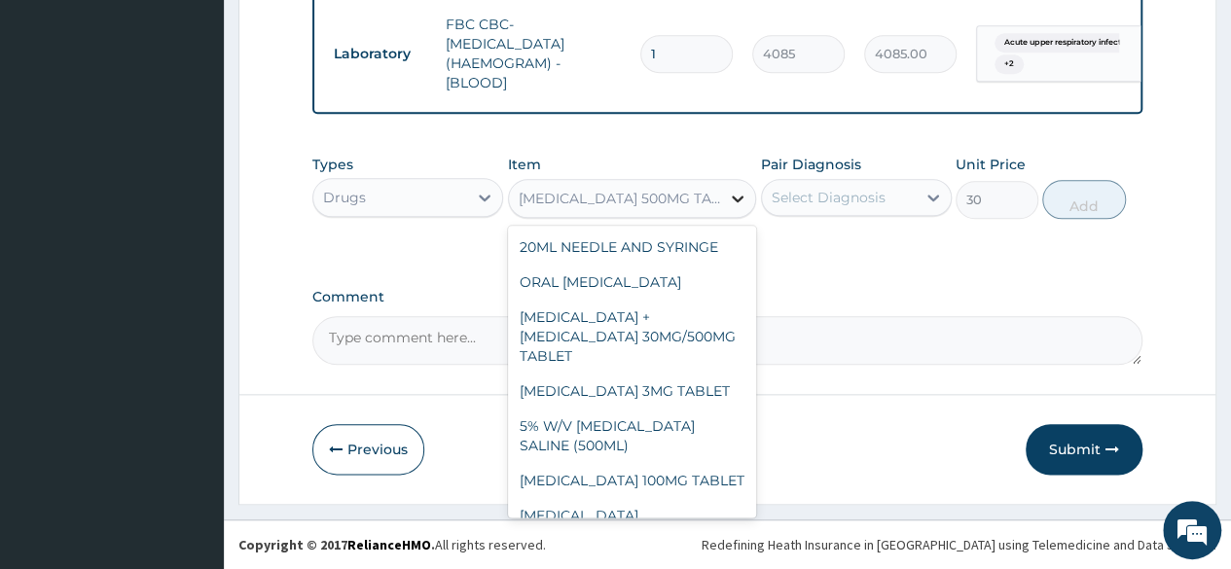
click at [731, 199] on icon at bounding box center [737, 198] width 19 height 19
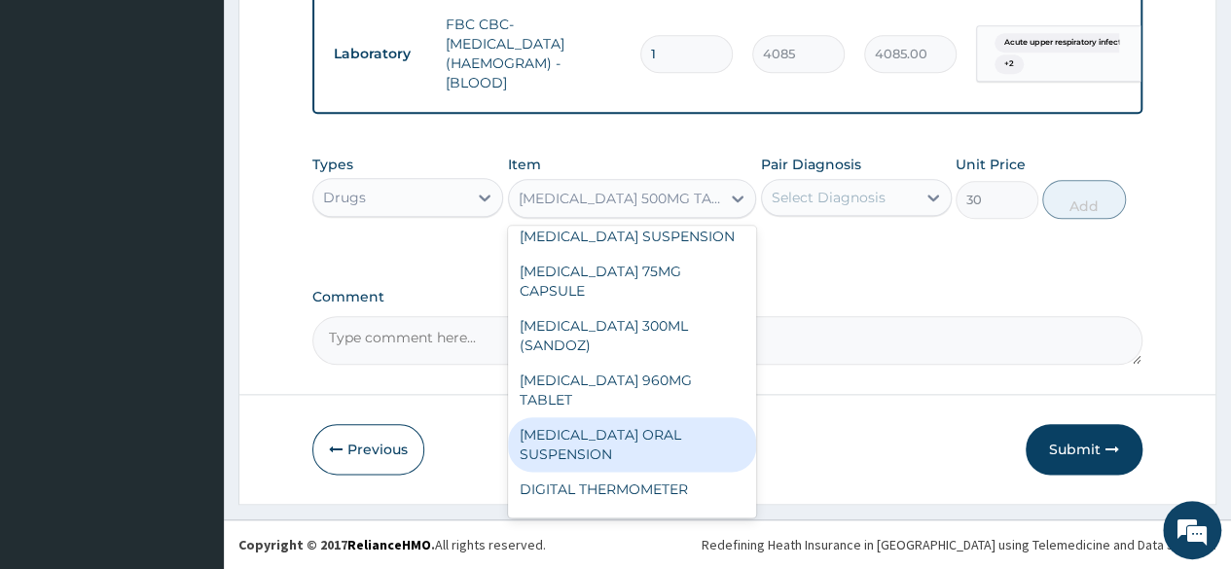
scroll to position [15256, 0]
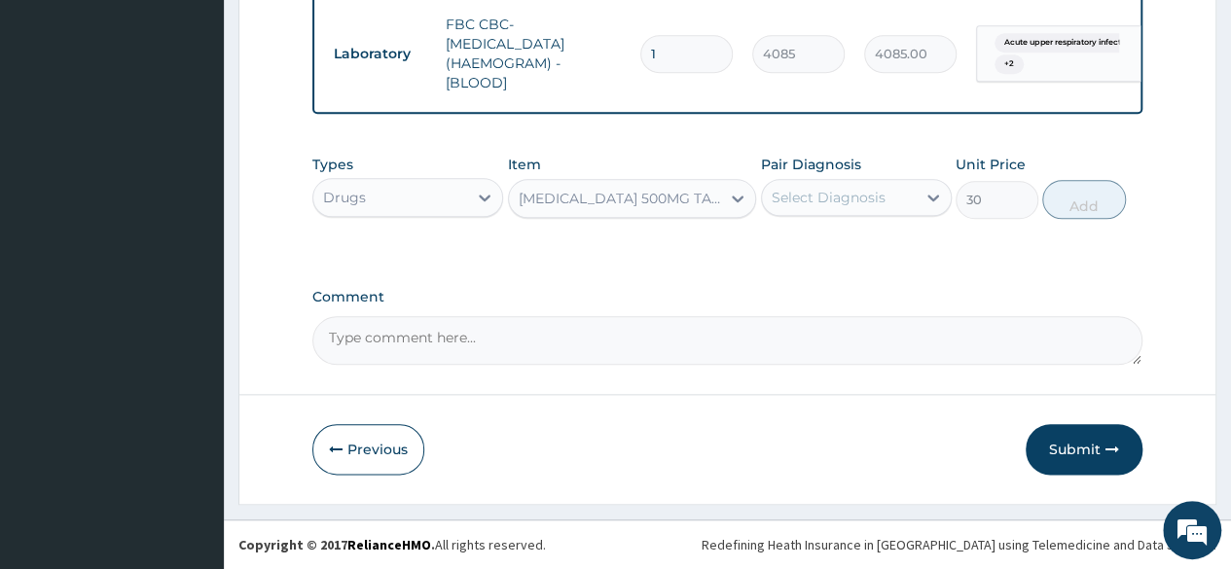
click at [708, 198] on div "PARACETAMOL 500MG TABLET" at bounding box center [621, 198] width 204 height 19
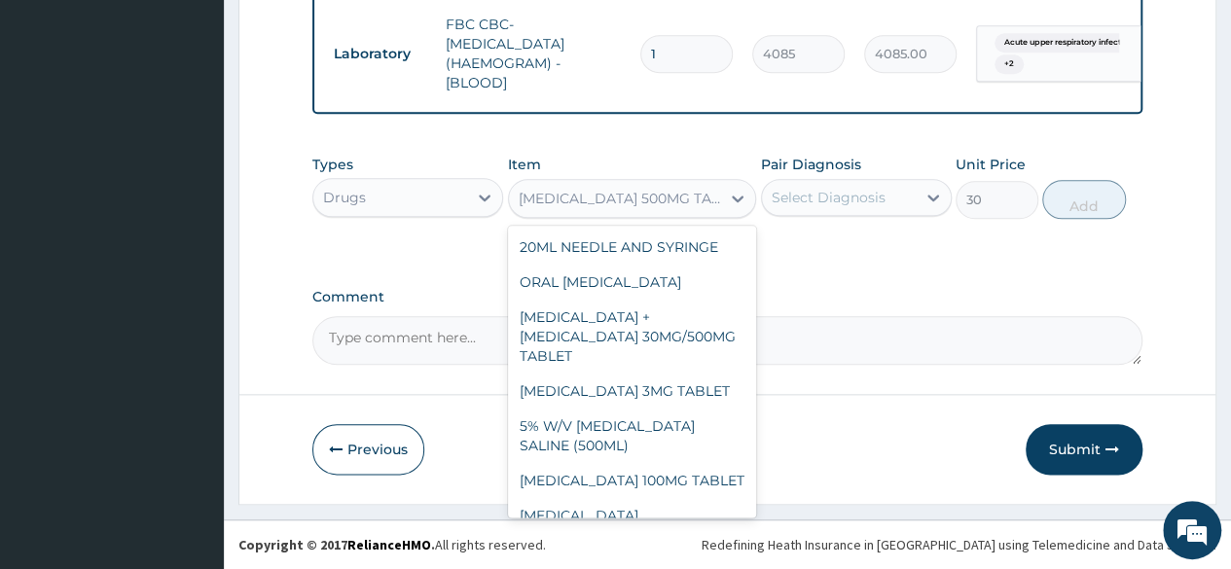
scroll to position [17279, 0]
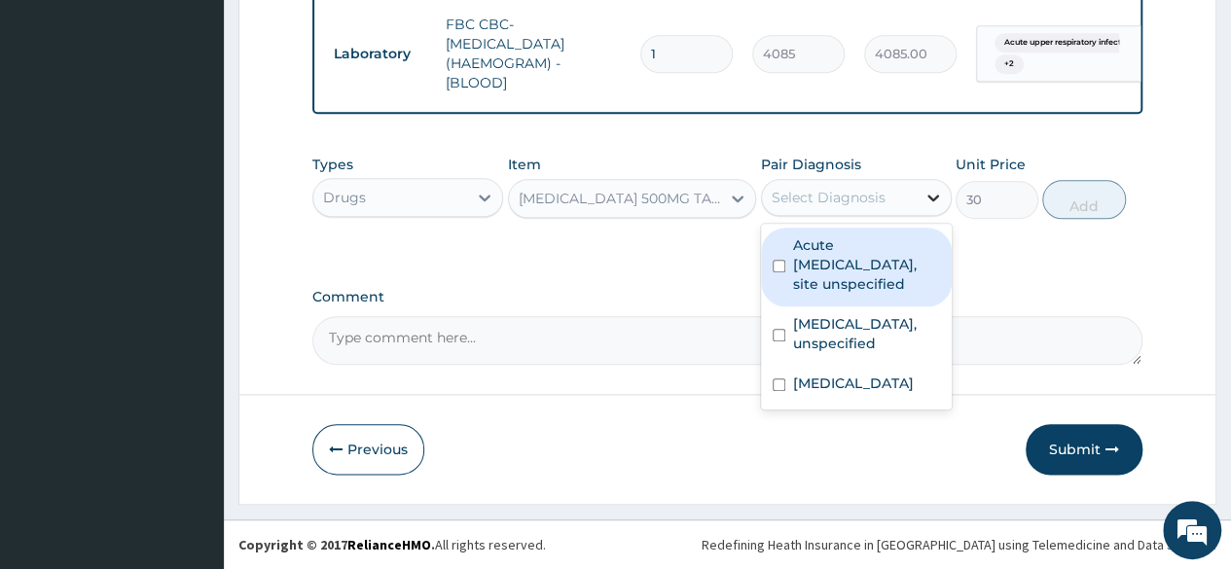
click at [934, 197] on icon at bounding box center [932, 197] width 19 height 19
click at [785, 267] on div "Acute upper respiratory infection, site unspecified" at bounding box center [856, 267] width 191 height 79
checkbox input "true"
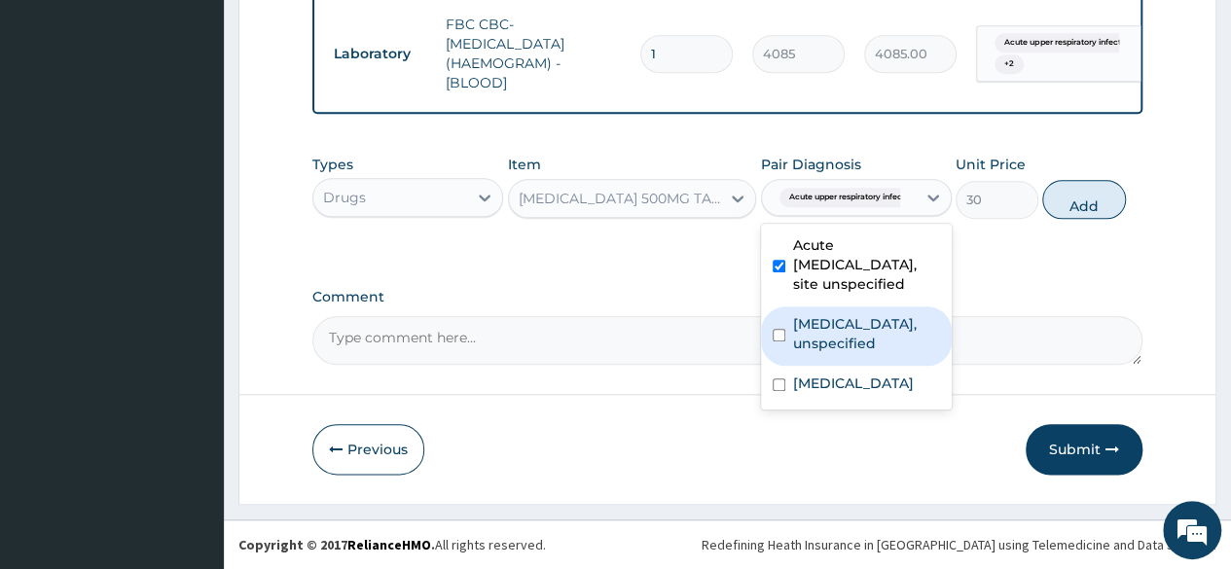
click at [780, 341] on input "checkbox" at bounding box center [778, 335] width 13 height 13
checkbox input "true"
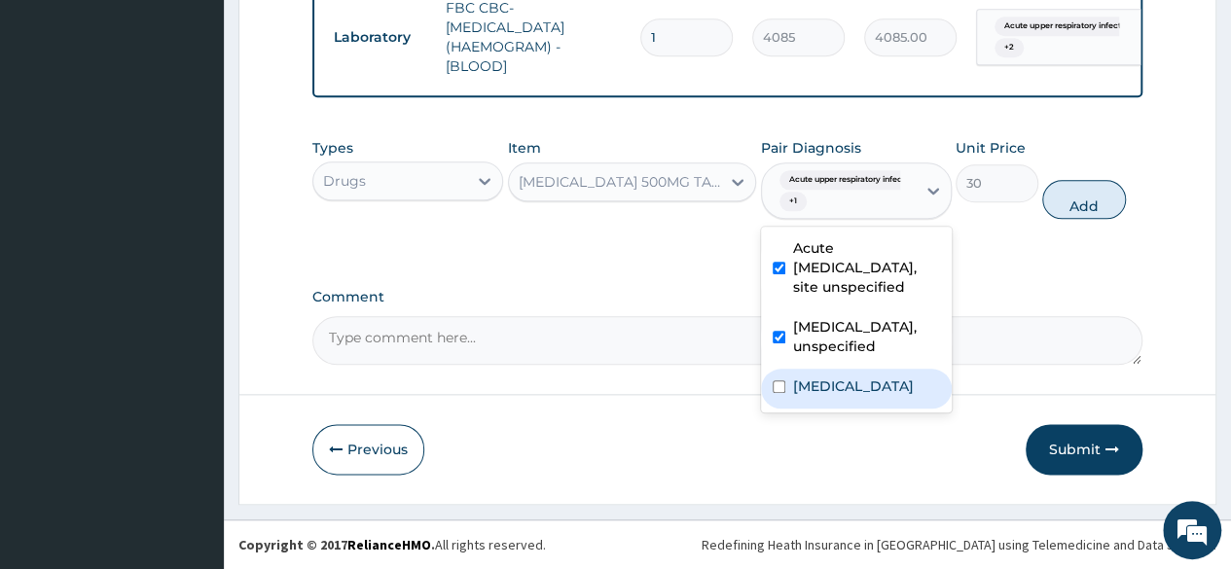
click at [774, 393] on input "checkbox" at bounding box center [778, 386] width 13 height 13
checkbox input "true"
click at [780, 343] on input "checkbox" at bounding box center [778, 337] width 13 height 13
checkbox input "false"
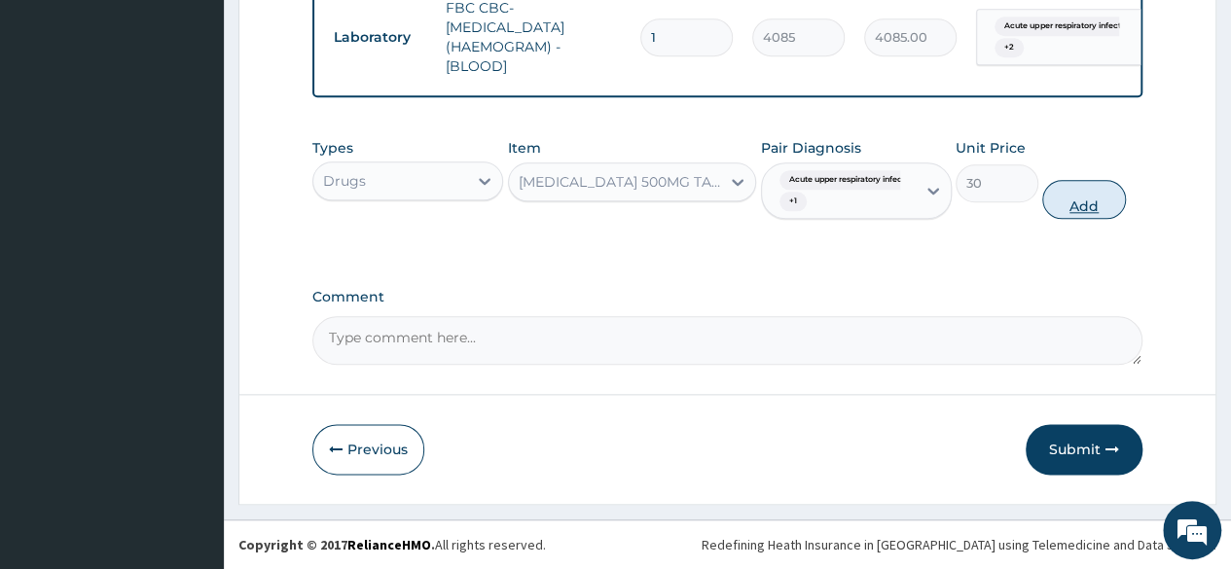
click at [1080, 213] on button "Add" at bounding box center [1083, 199] width 83 height 39
type input "0"
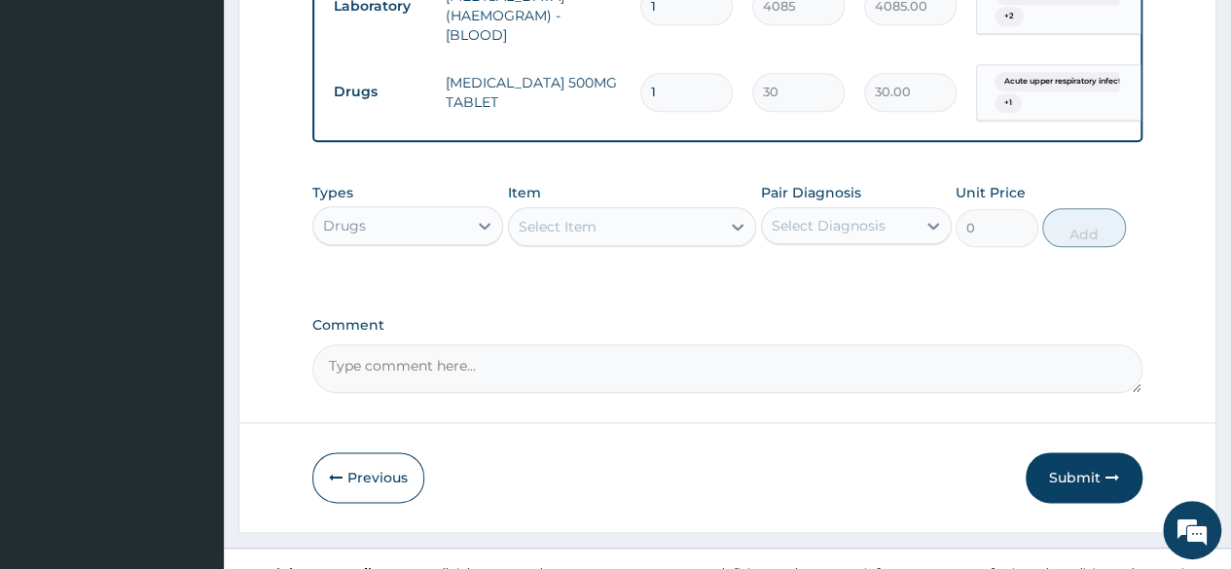
click at [788, 111] on input "30" at bounding box center [798, 92] width 92 height 38
click at [685, 111] on input "1" at bounding box center [686, 92] width 92 height 38
type input "18"
type input "540.00"
type input "18"
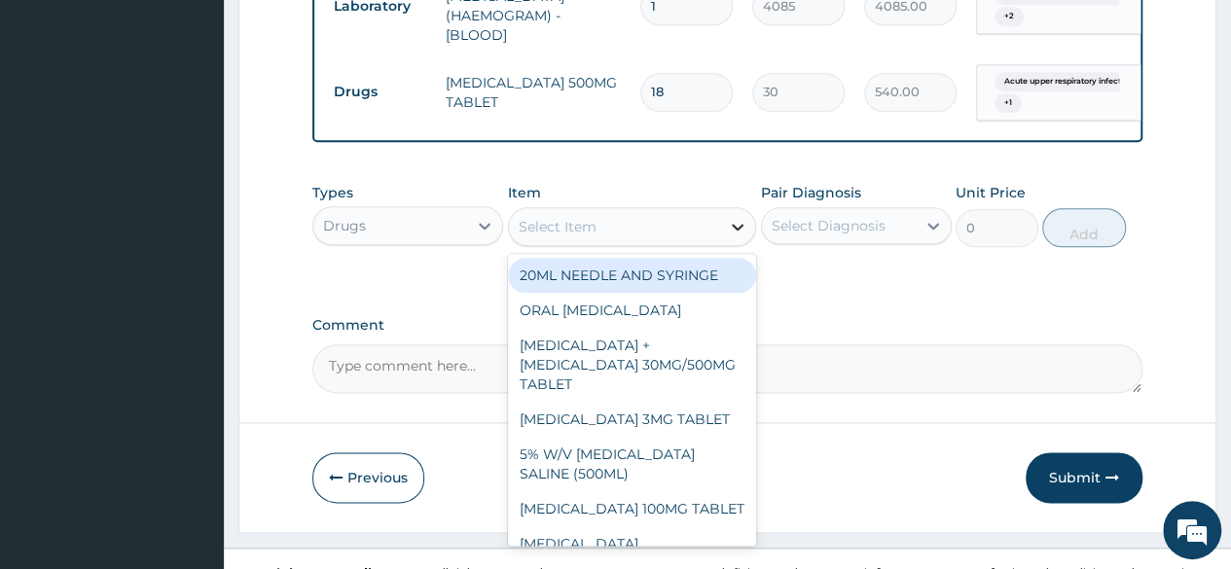
click at [734, 236] on icon at bounding box center [737, 226] width 19 height 19
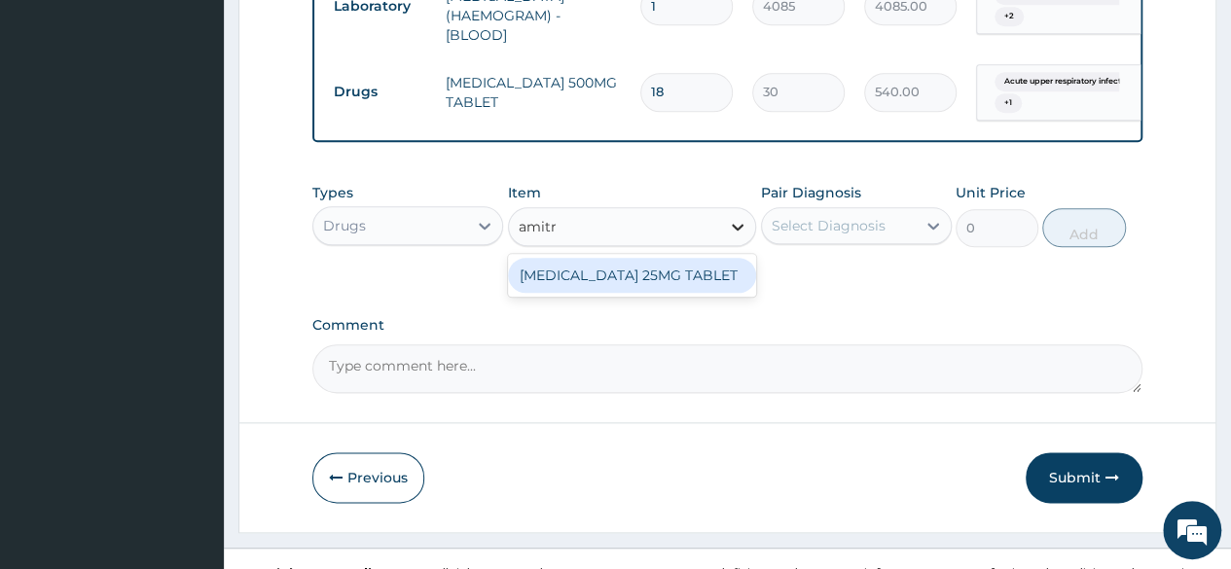
type input "amitri"
click at [660, 293] on div "AMITRIPTYLINE 25MG TABLET" at bounding box center [632, 275] width 249 height 35
type input "80"
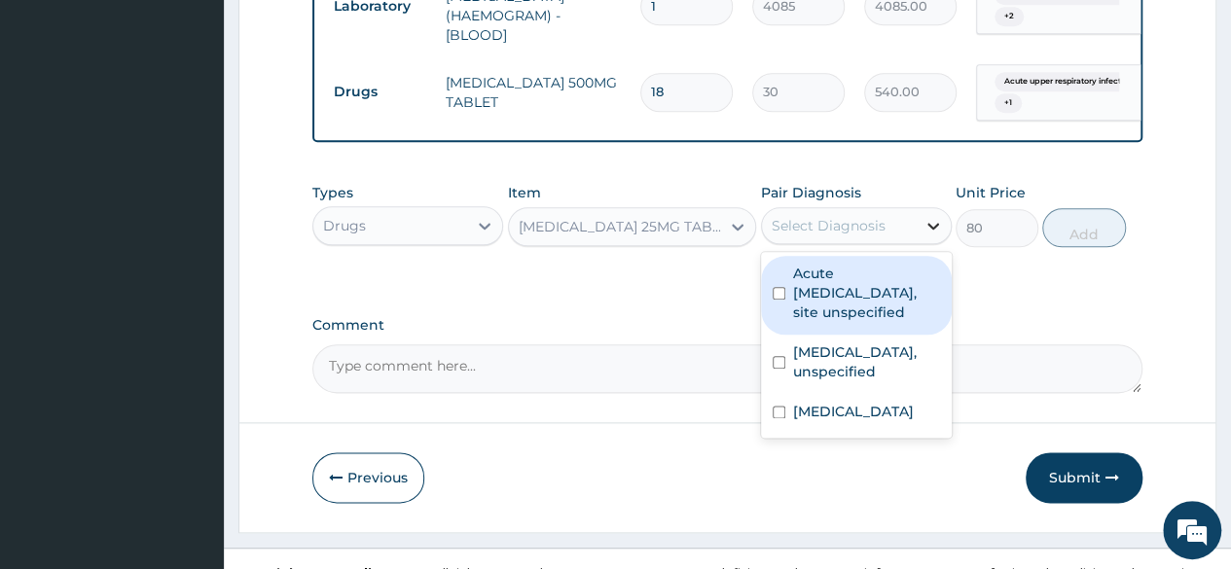
click at [932, 235] on icon at bounding box center [932, 225] width 19 height 19
click at [922, 243] on div at bounding box center [932, 225] width 35 height 35
click at [783, 300] on input "checkbox" at bounding box center [778, 293] width 13 height 13
checkbox input "true"
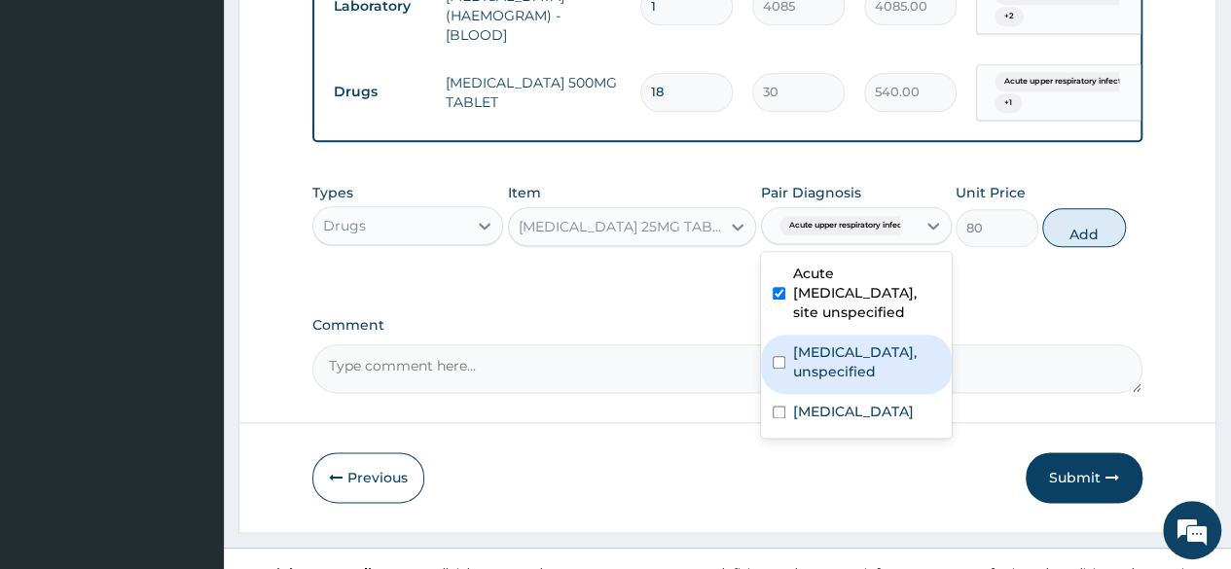
click at [784, 369] on input "checkbox" at bounding box center [778, 362] width 13 height 13
checkbox input "true"
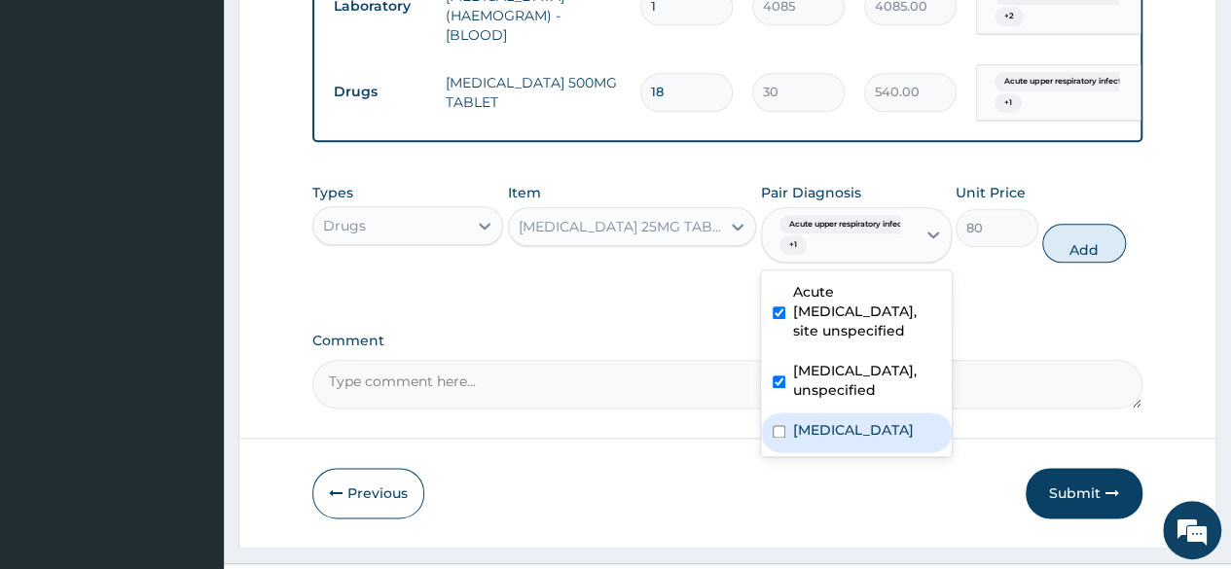
click at [776, 438] on input "checkbox" at bounding box center [778, 431] width 13 height 13
checkbox input "true"
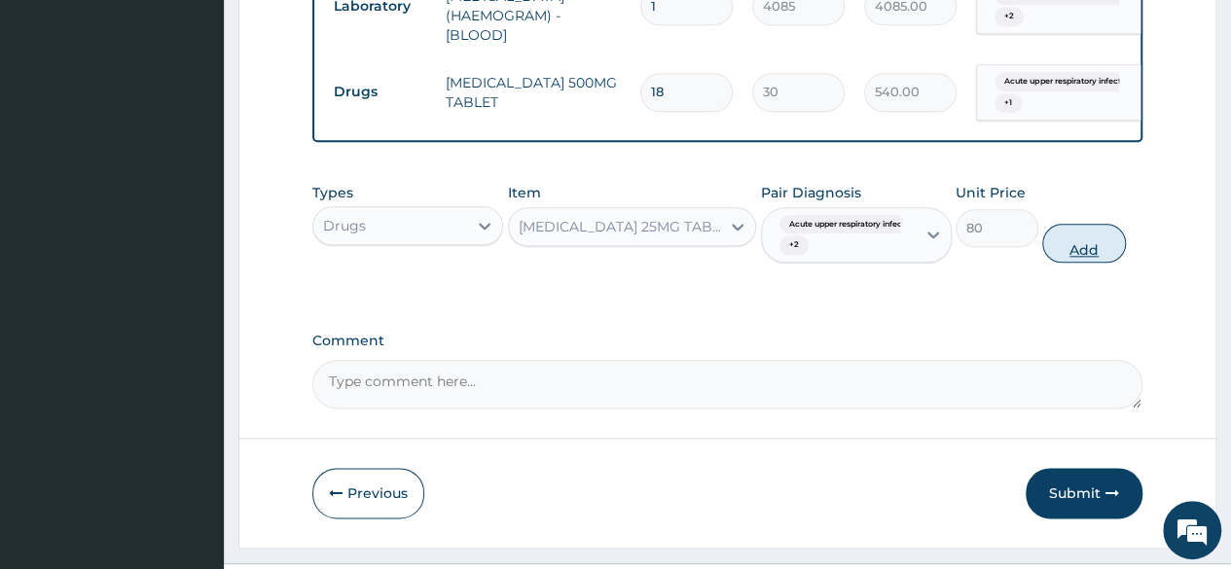
click at [1058, 263] on button "Add" at bounding box center [1083, 243] width 83 height 39
type input "0"
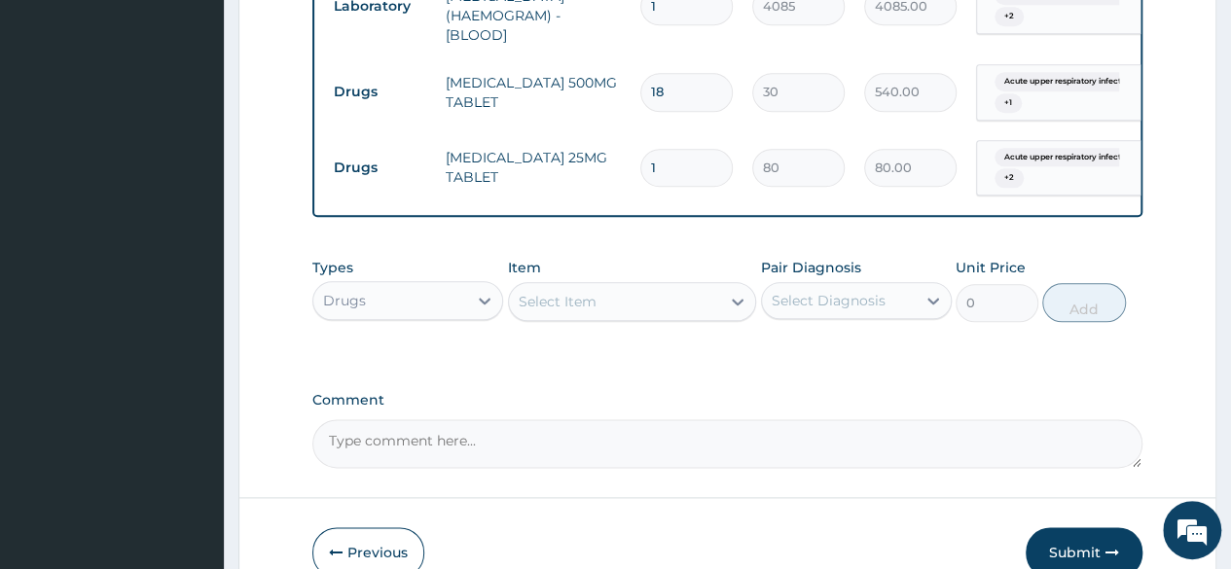
type input "0.00"
type input "2"
type input "160.00"
type input "2"
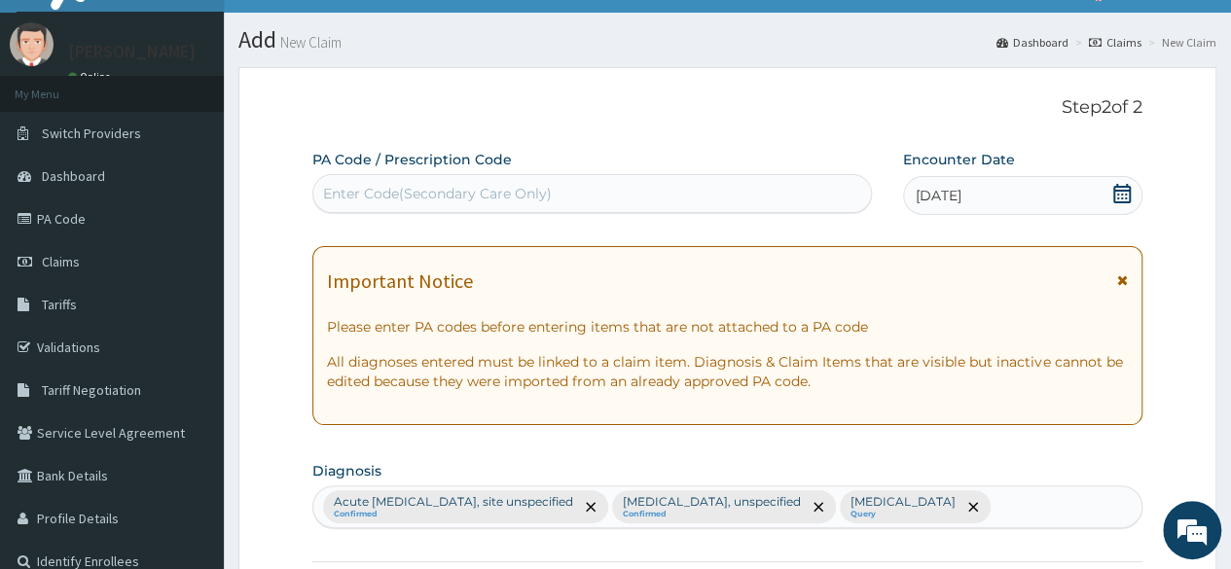
scroll to position [0, 0]
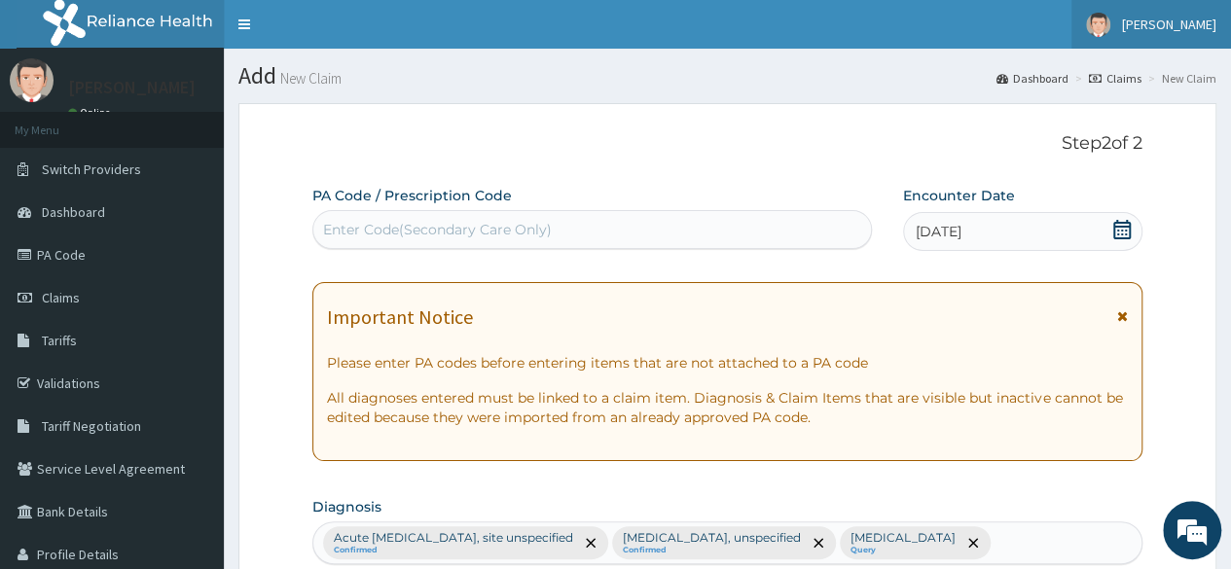
click at [1178, 22] on span "[PERSON_NAME]" at bounding box center [1169, 25] width 94 height 18
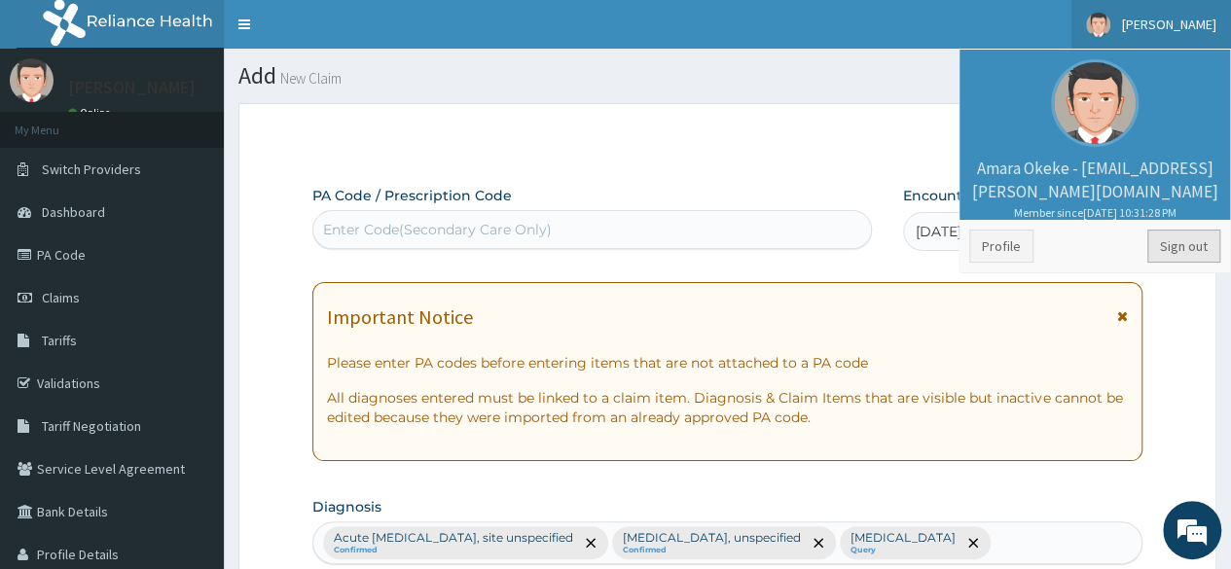
click at [1185, 240] on link "Sign out" at bounding box center [1183, 246] width 73 height 33
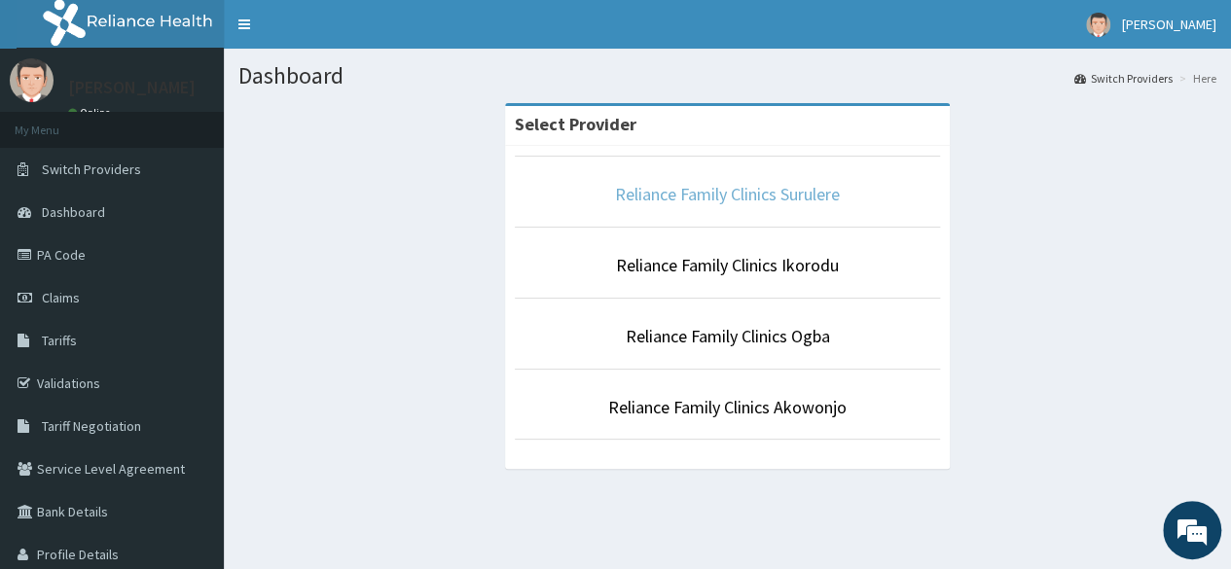
click at [763, 186] on link "Reliance Family Clinics Surulere" at bounding box center [727, 194] width 225 height 22
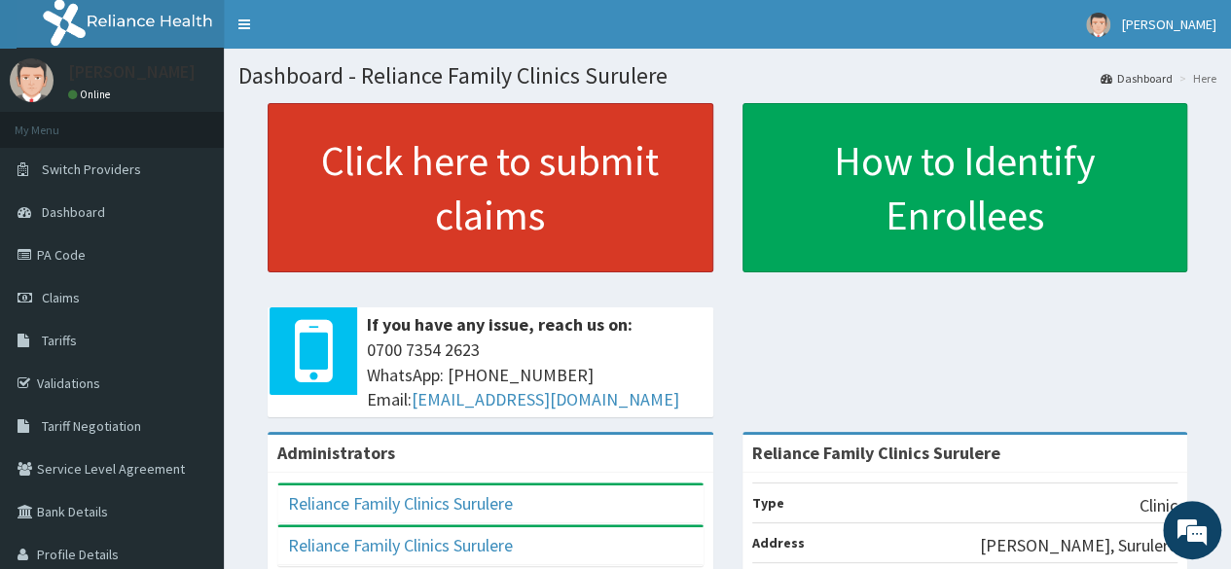
click at [446, 204] on link "Click here to submit claims" at bounding box center [491, 187] width 446 height 169
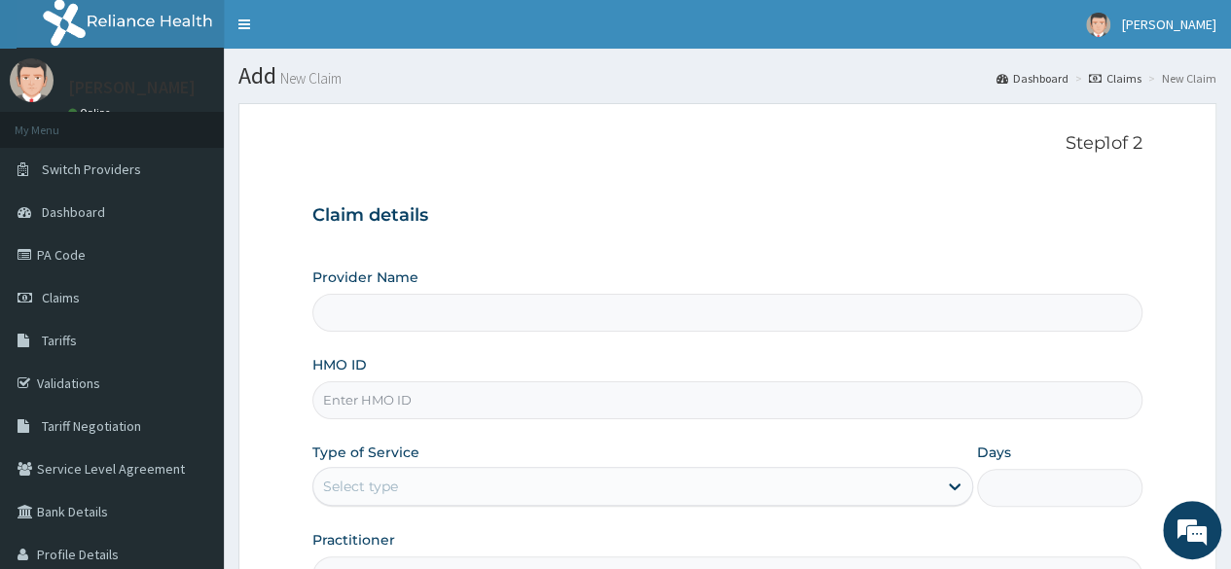
type input "Reliance Family Clinics Surulere"
click at [432, 402] on input "HMO ID" at bounding box center [727, 400] width 830 height 38
paste input "ZIC/10028/A"
click at [432, 402] on input "ZIC/10028/A" at bounding box center [727, 400] width 830 height 38
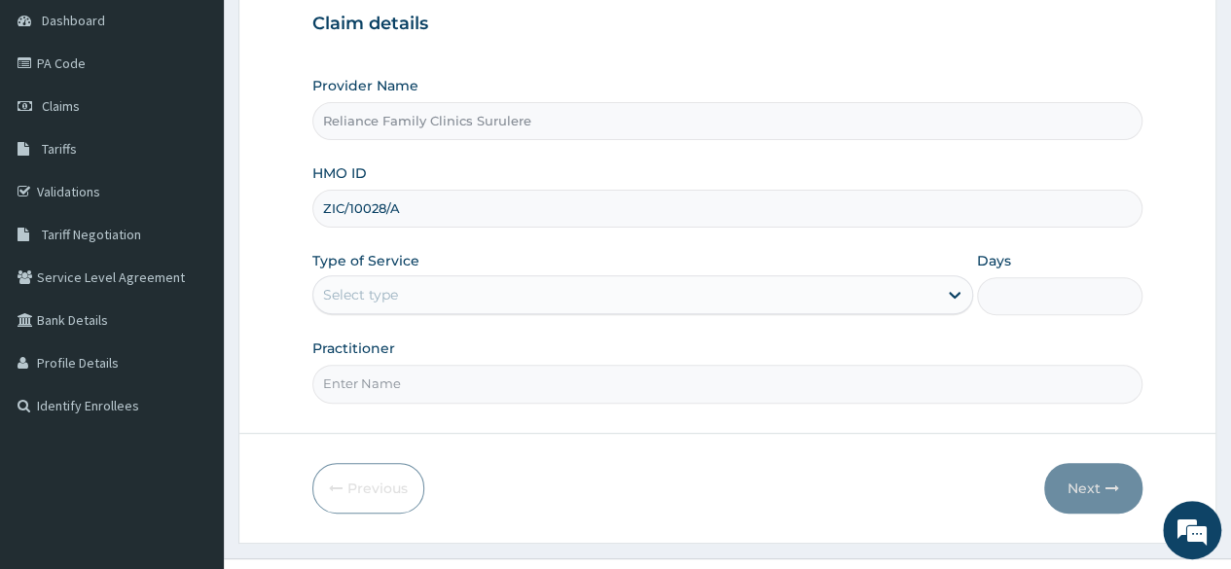
scroll to position [193, 0]
type input "ZIC/10028/A"
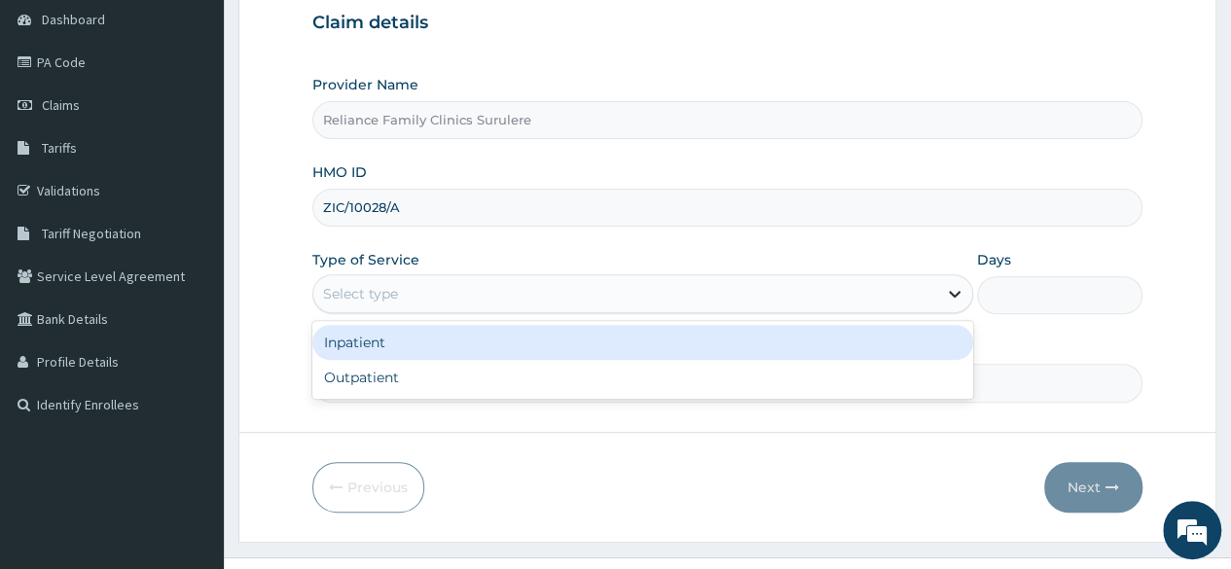
click at [944, 276] on div at bounding box center [954, 293] width 35 height 35
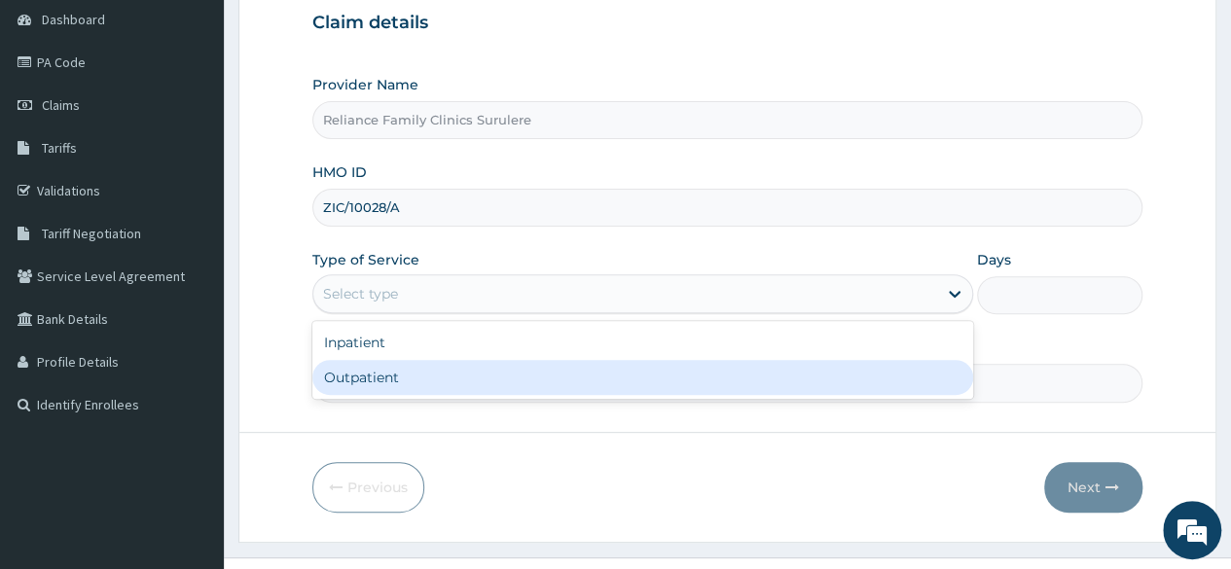
click at [657, 378] on div "Outpatient" at bounding box center [642, 377] width 661 height 35
type input "1"
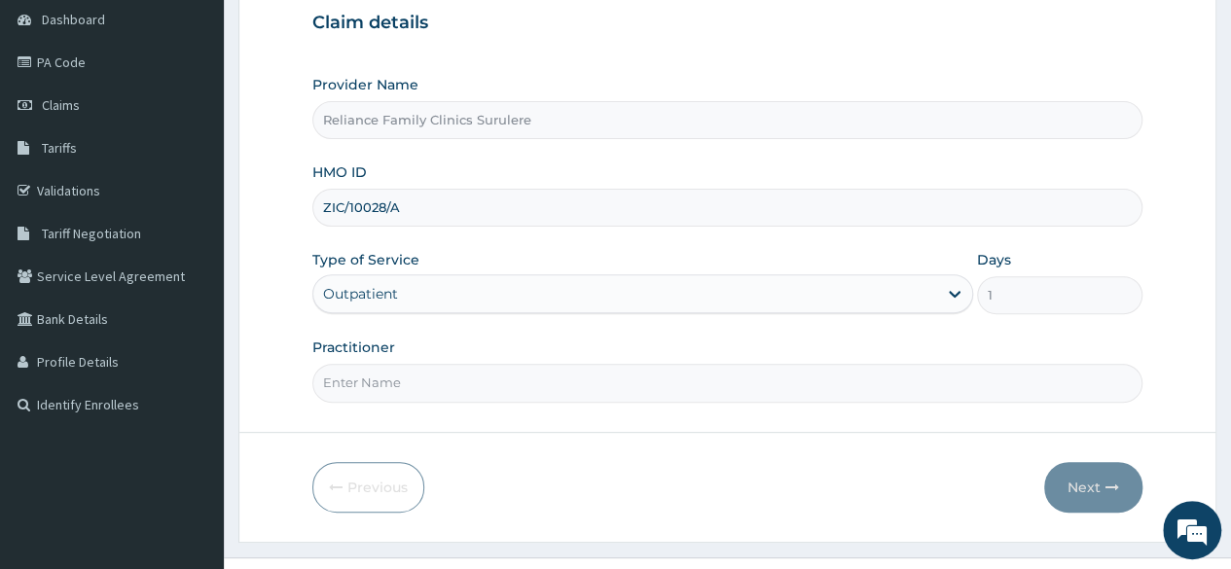
click at [610, 383] on input "Practitioner" at bounding box center [727, 383] width 830 height 38
type input "Locum"
click at [1077, 490] on button "Next" at bounding box center [1093, 487] width 98 height 51
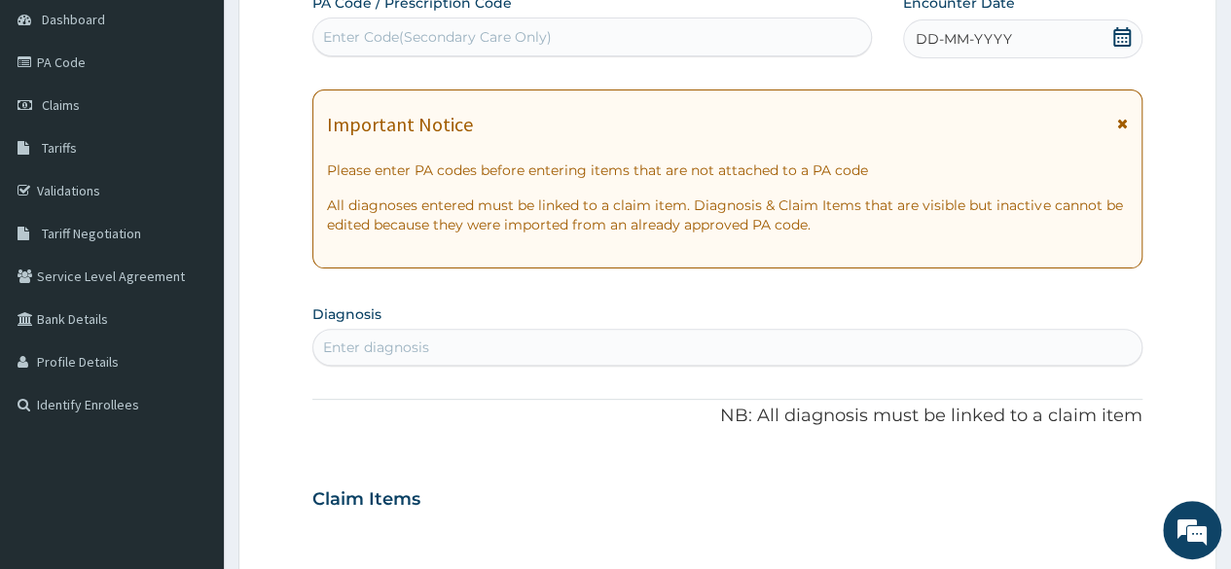
click at [1117, 34] on icon at bounding box center [1122, 36] width 18 height 19
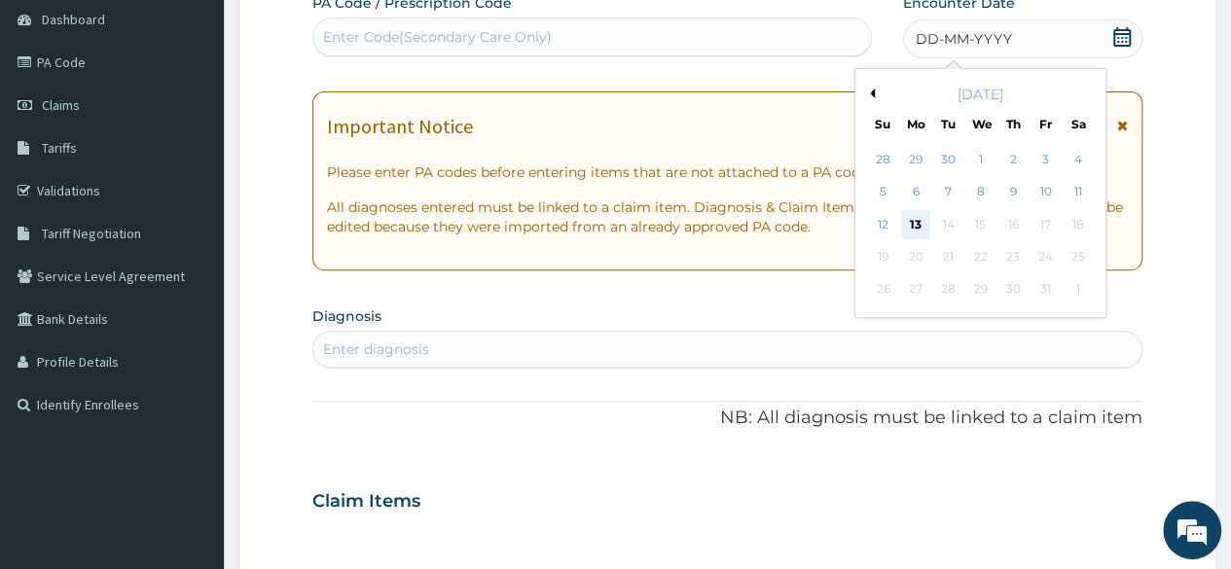
click at [911, 223] on div "13" at bounding box center [915, 224] width 29 height 29
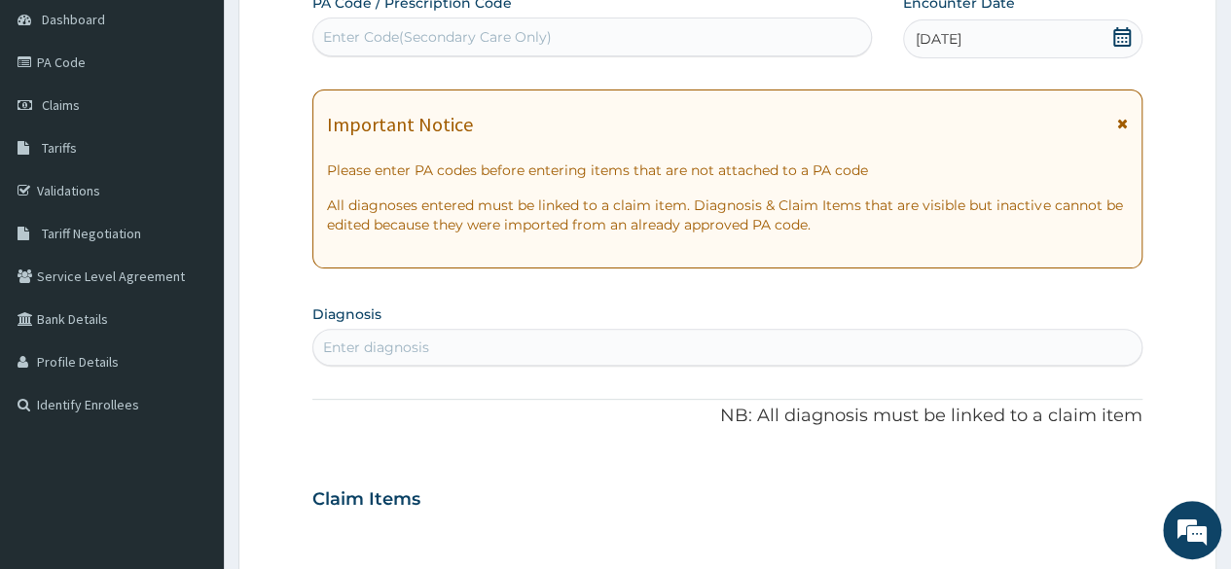
click at [520, 335] on div "Enter diagnosis" at bounding box center [727, 347] width 828 height 31
click at [500, 341] on div "Enter diagnosis" at bounding box center [727, 347] width 828 height 31
type input "urti"
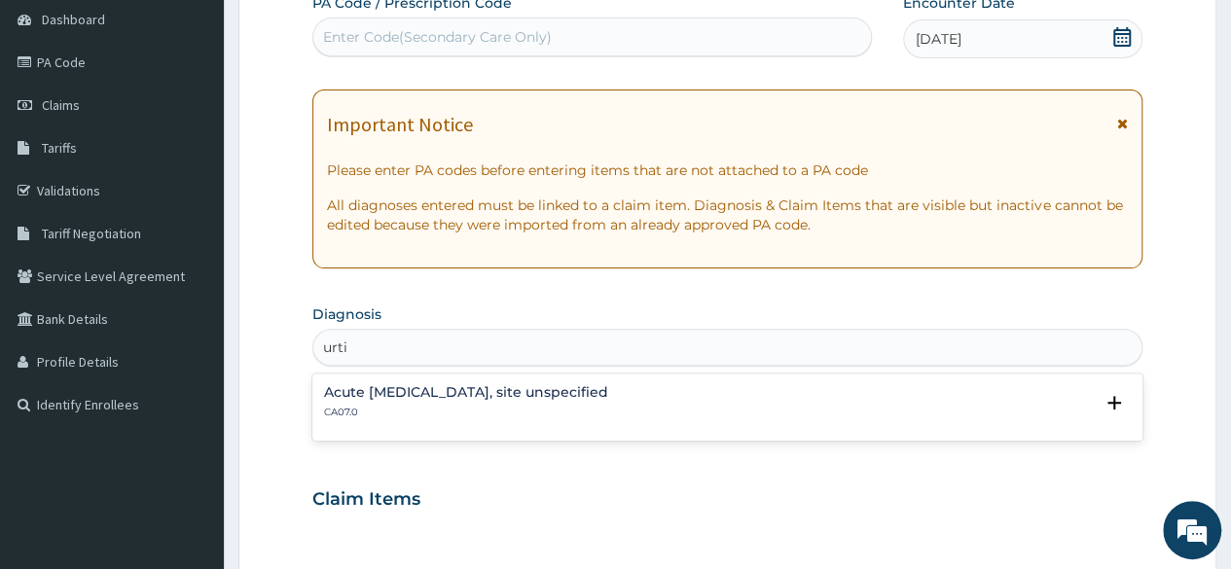
click at [469, 396] on h4 "Acute upper respiratory infection, site unspecified" at bounding box center [466, 392] width 284 height 15
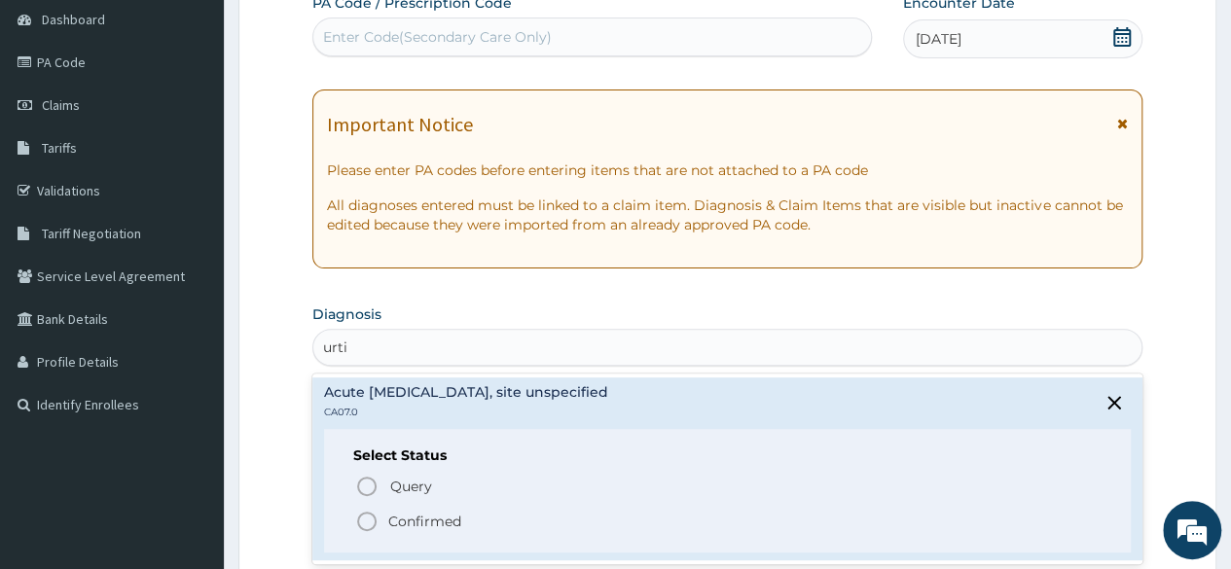
click at [366, 515] on icon "status option filled" at bounding box center [366, 521] width 23 height 23
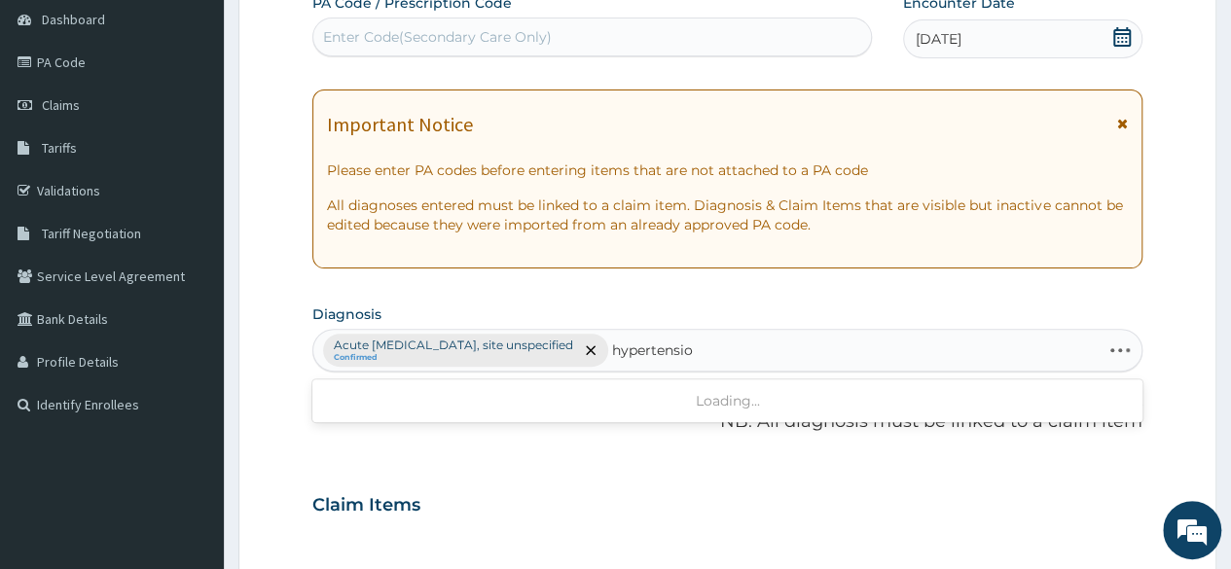
type input "hypertension"
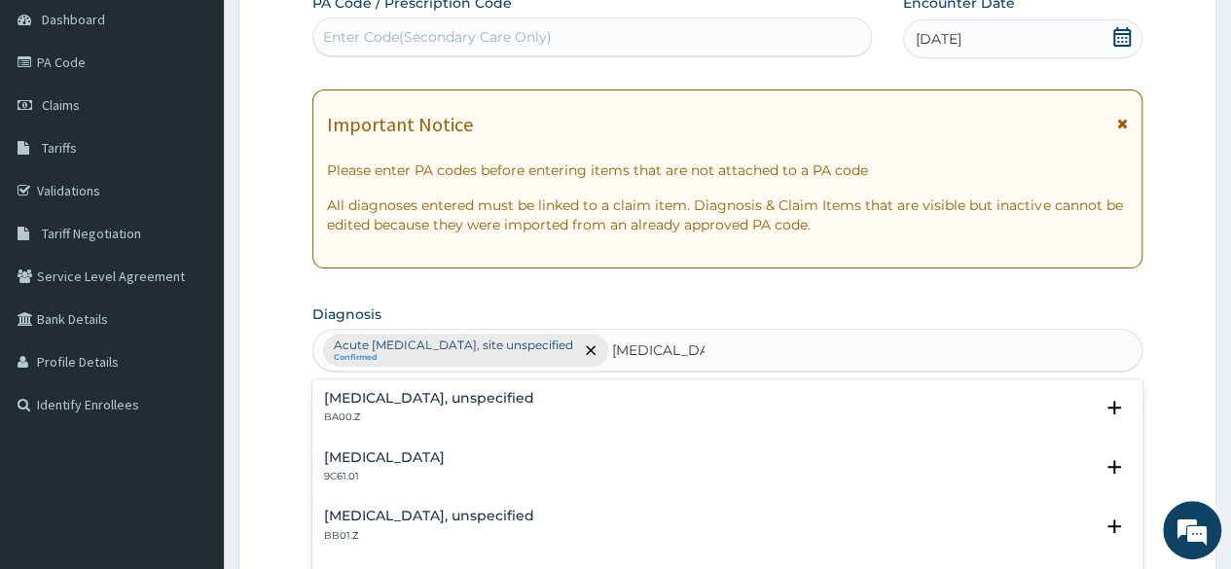
click at [487, 392] on h4 "Essential hypertension, unspecified" at bounding box center [429, 398] width 210 height 15
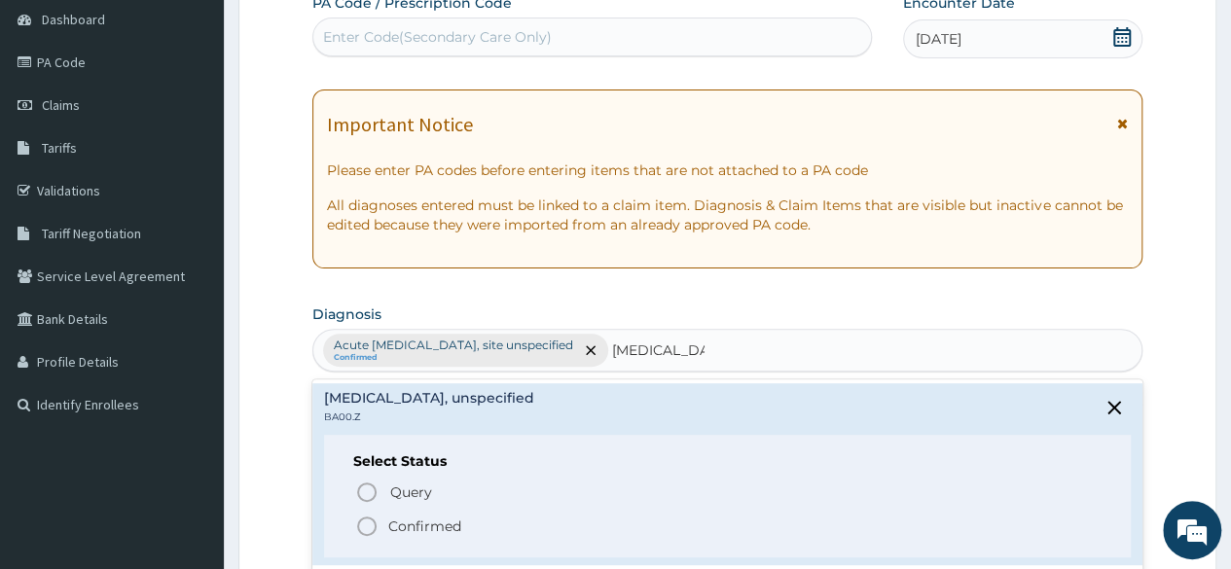
click at [372, 522] on icon "status option filled" at bounding box center [366, 526] width 23 height 23
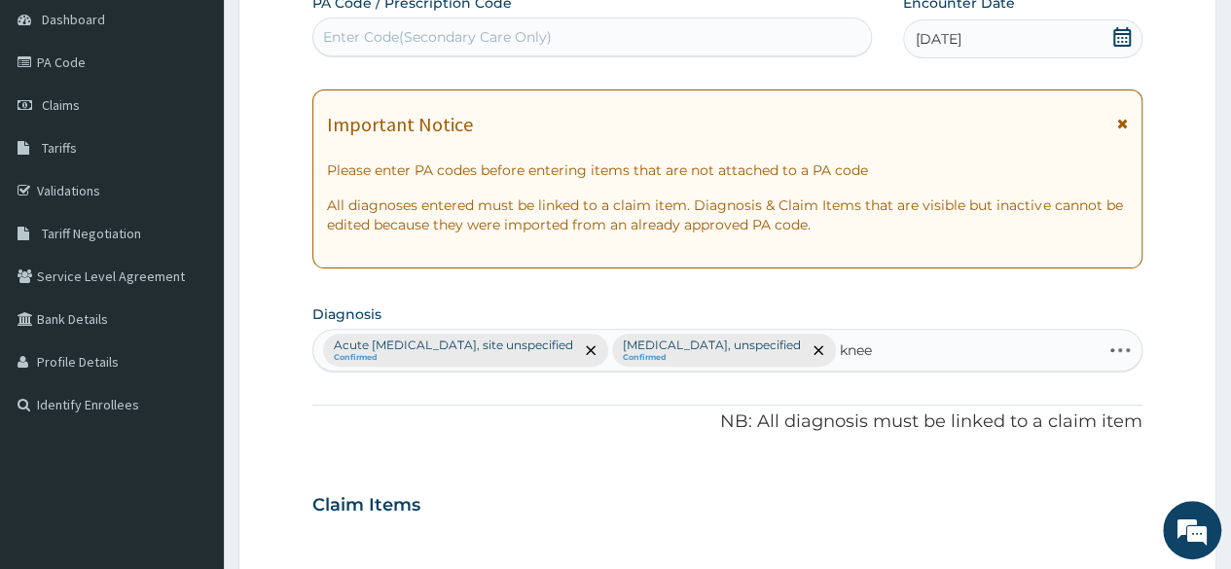
type input "knees"
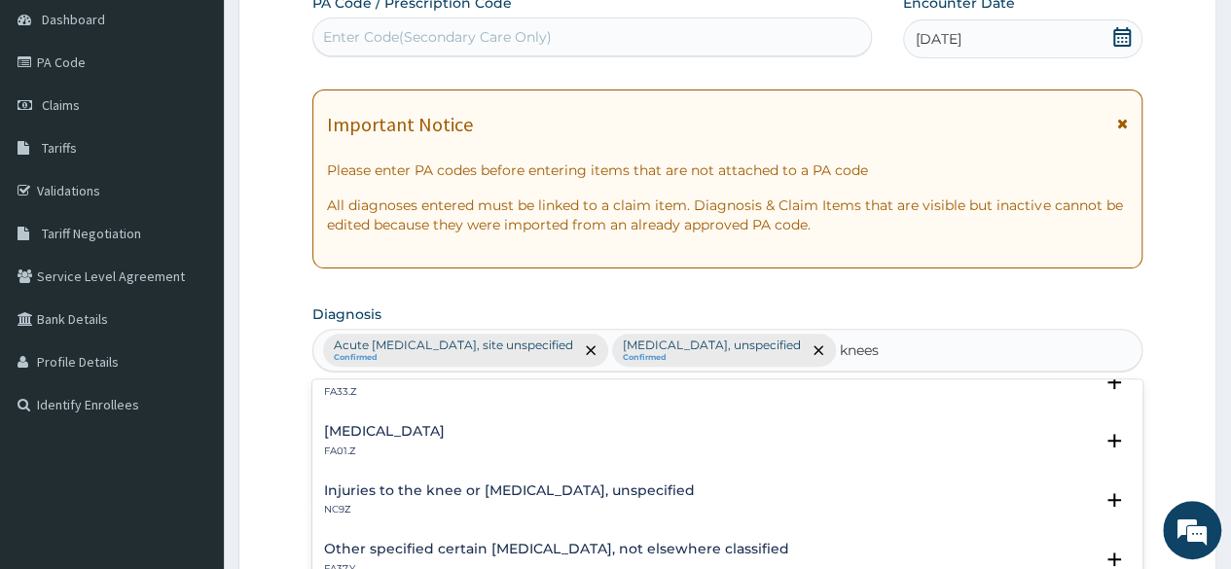
scroll to position [322, 0]
click at [445, 429] on h4 "Osteoarthritis of knee, unspecified" at bounding box center [384, 430] width 121 height 15
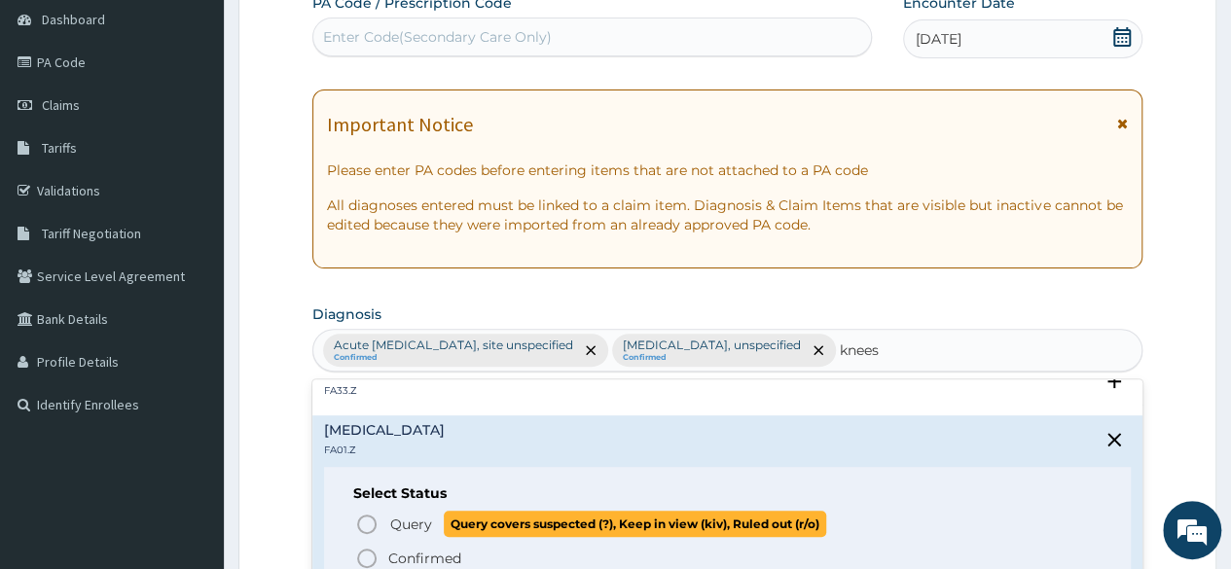
click at [370, 519] on icon "status option query" at bounding box center [366, 524] width 23 height 23
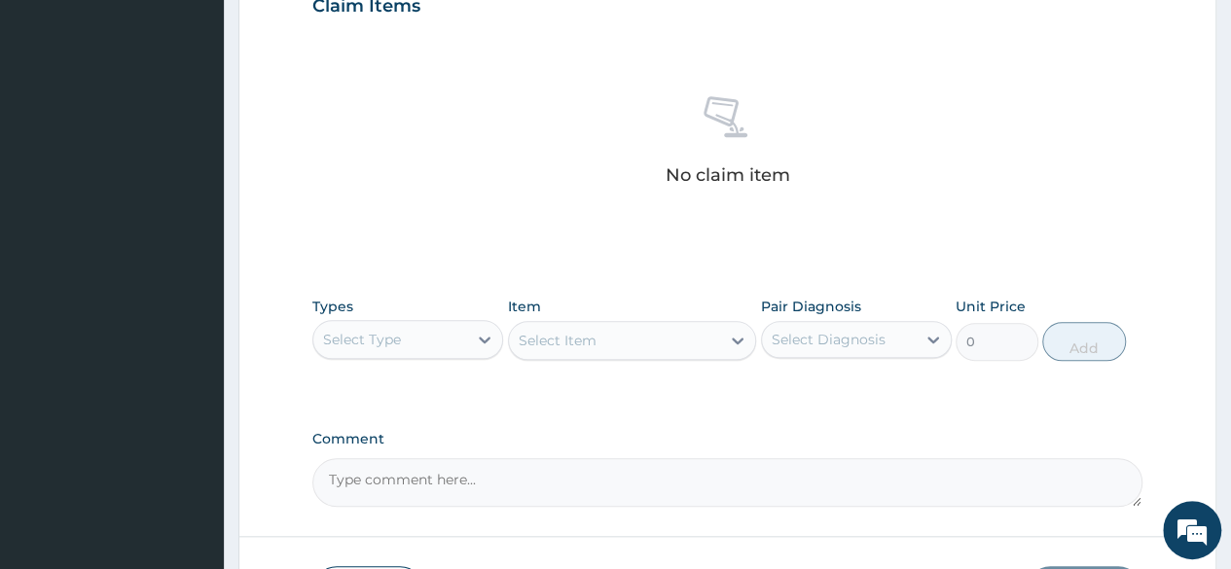
scroll to position [716, 0]
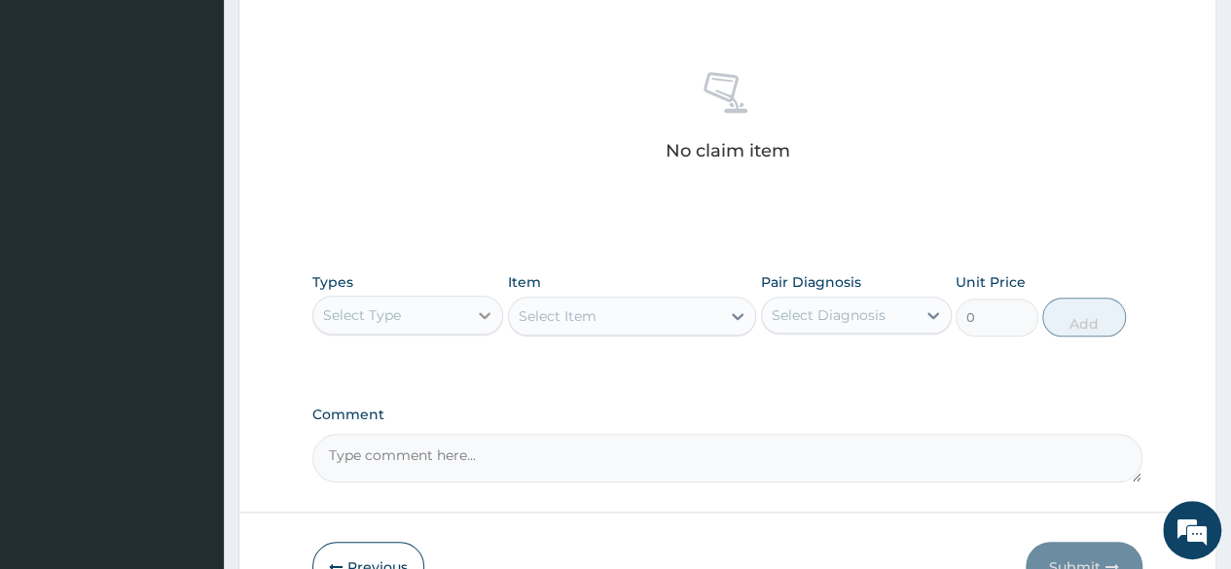
click at [483, 325] on icon at bounding box center [484, 314] width 19 height 19
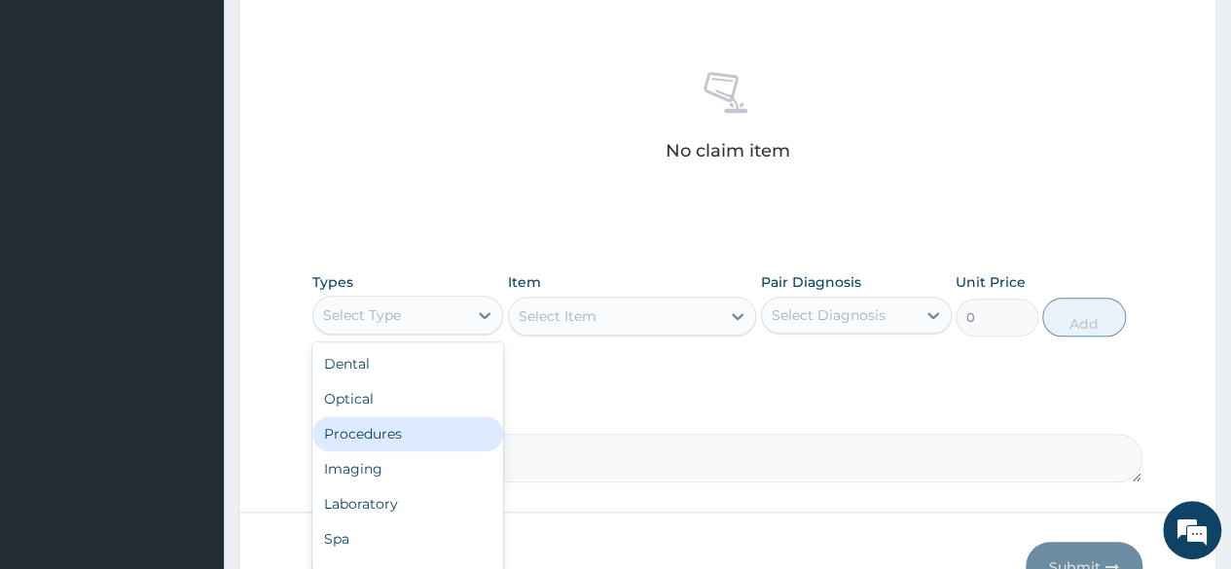
click at [418, 451] on div "Procedures" at bounding box center [407, 433] width 191 height 35
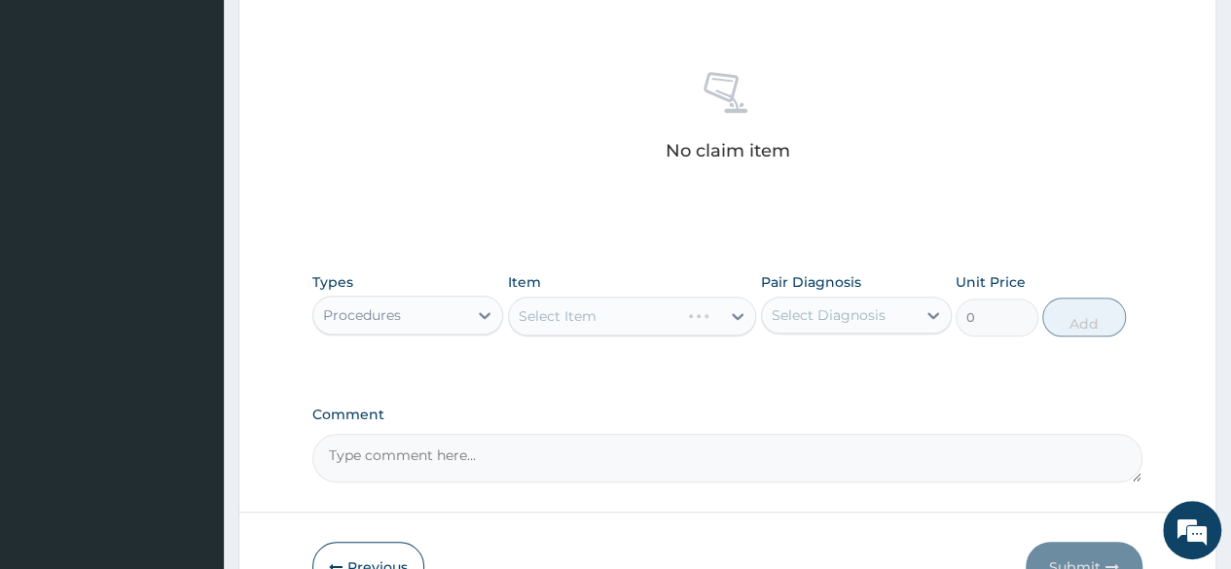
click at [737, 336] on div "Select Item" at bounding box center [632, 316] width 249 height 39
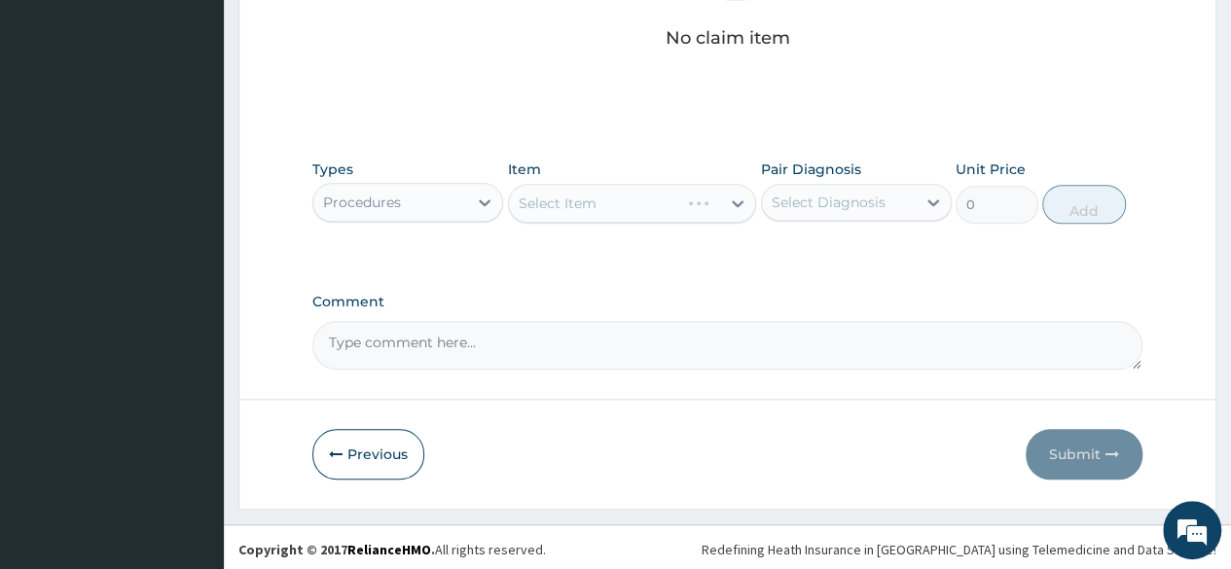
scroll to position [867, 0]
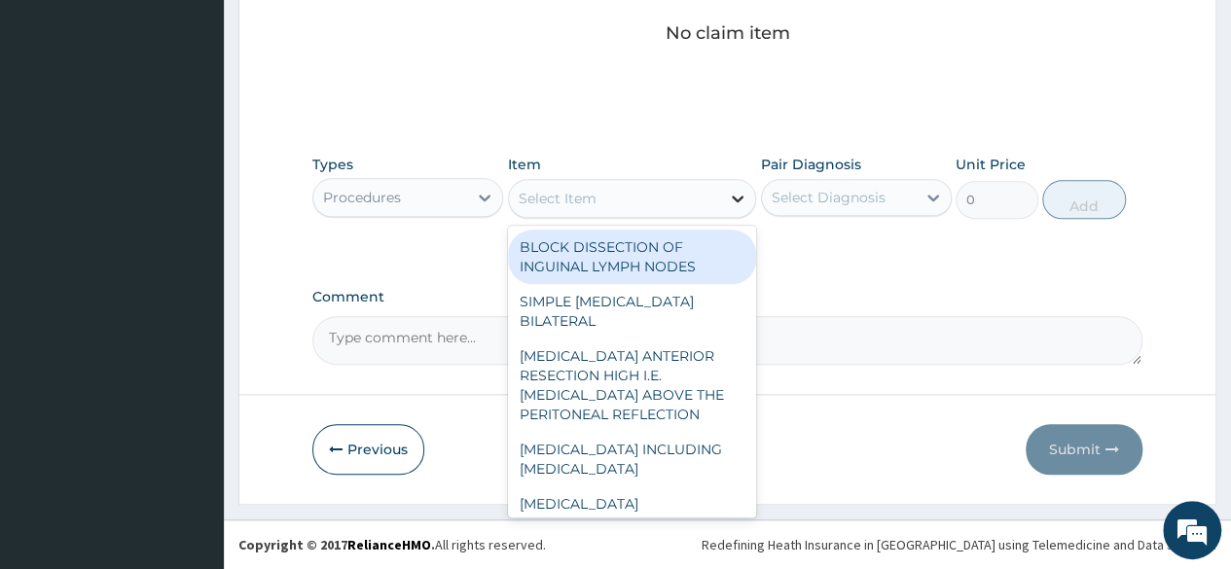
click at [741, 203] on icon at bounding box center [737, 198] width 19 height 19
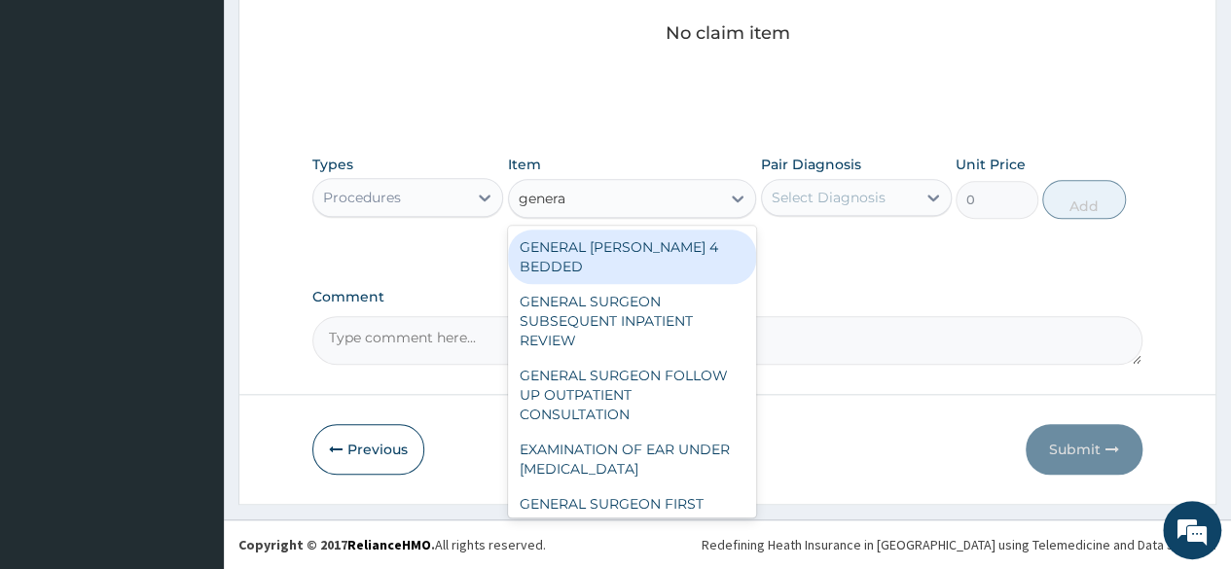
type input "general"
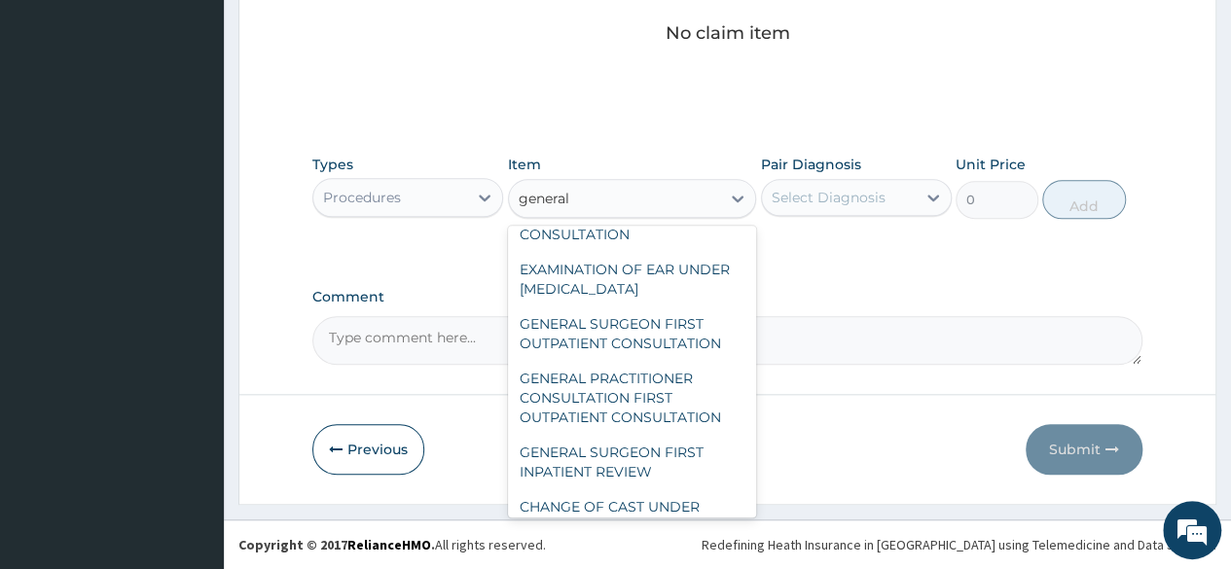
scroll to position [181, 0]
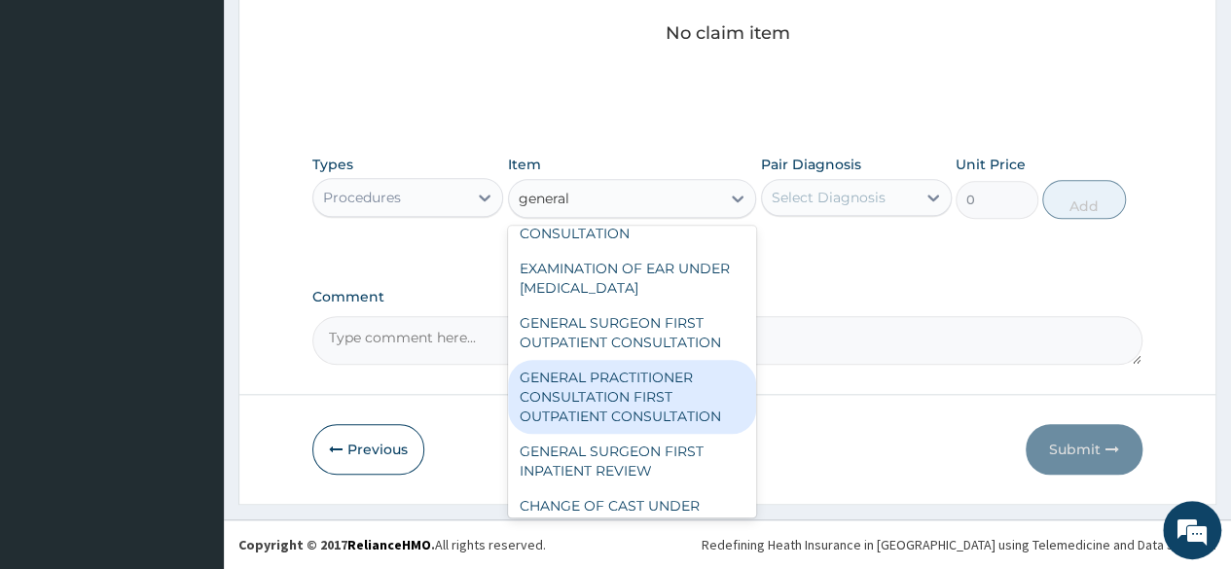
click at [565, 410] on div "GENERAL PRACTITIONER CONSULTATION FIRST OUTPATIENT CONSULTATION" at bounding box center [632, 397] width 249 height 74
type input "3370.125"
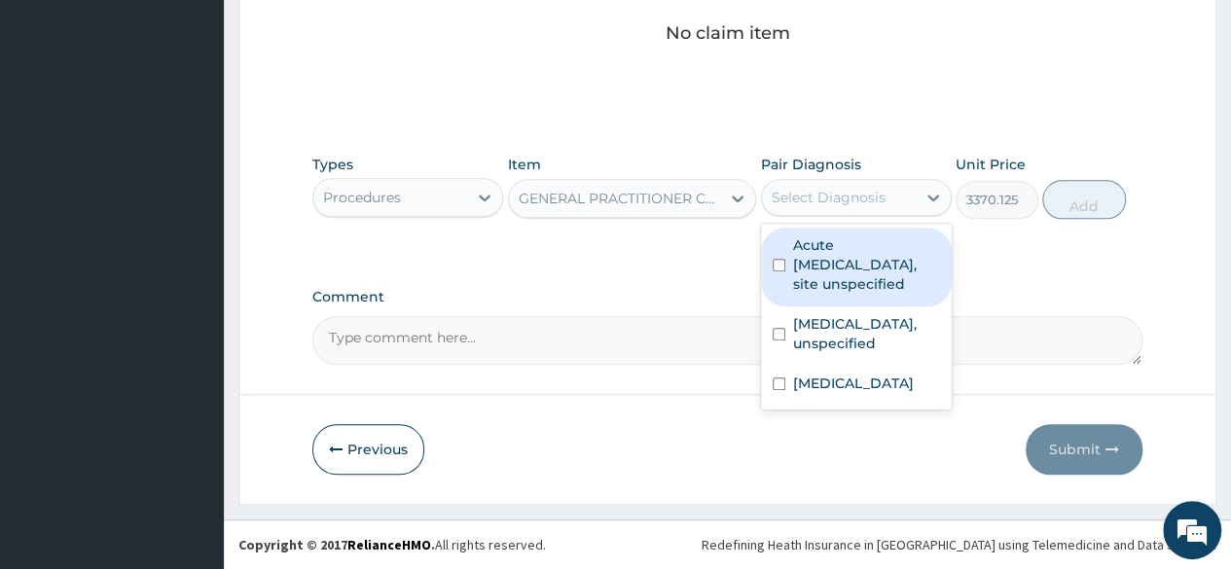
drag, startPoint x: 936, startPoint y: 197, endPoint x: 846, endPoint y: 268, distance: 113.6
click at [846, 216] on div "option Acute upper respiratory infection, site unspecified focused, 1 of 3. 3 r…" at bounding box center [856, 197] width 191 height 37
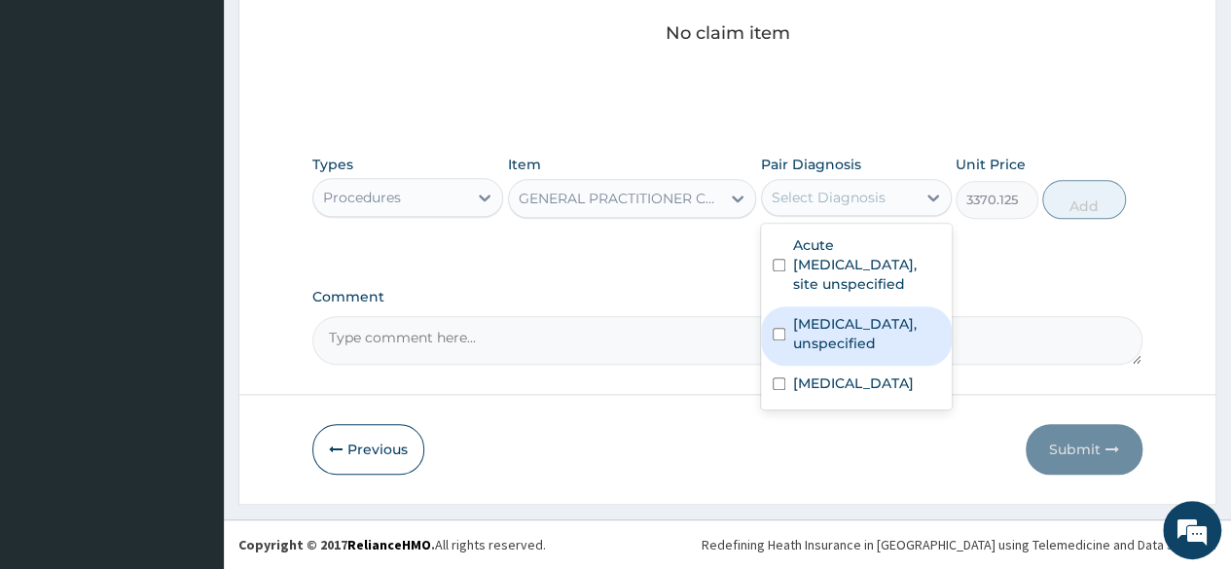
drag, startPoint x: 846, startPoint y: 268, endPoint x: 795, endPoint y: 334, distance: 83.9
click at [795, 334] on div "Acute upper respiratory infection, site unspecified Essential hypertension, uns…" at bounding box center [856, 317] width 191 height 186
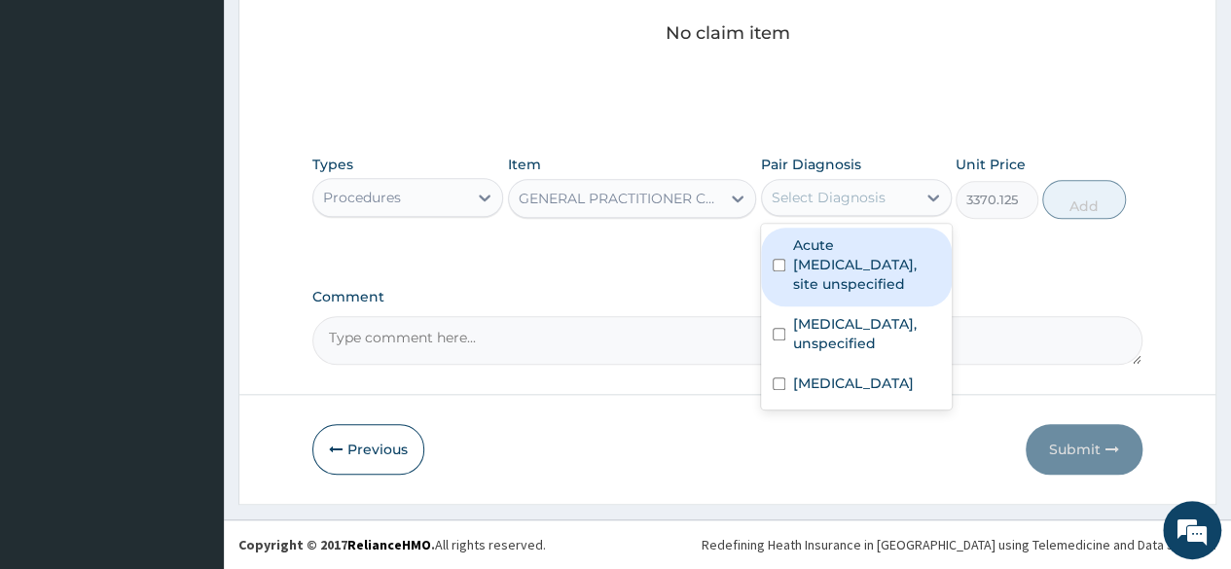
drag, startPoint x: 795, startPoint y: 334, endPoint x: 780, endPoint y: 266, distance: 69.6
click at [780, 266] on div "Acute upper respiratory infection, site unspecified Essential hypertension, uns…" at bounding box center [856, 317] width 191 height 186
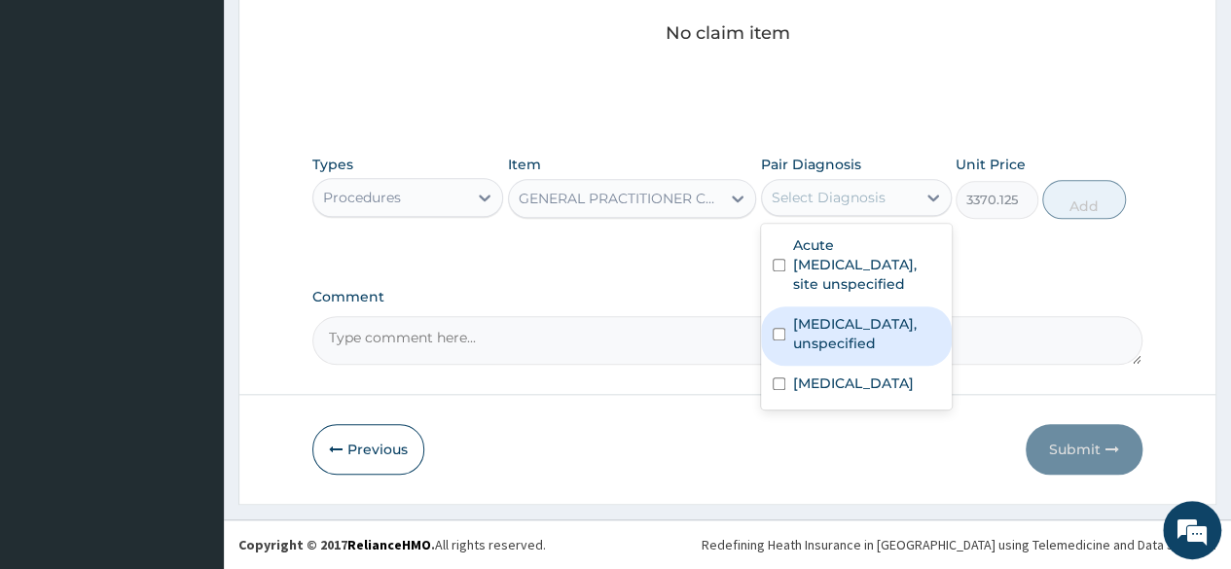
drag, startPoint x: 780, startPoint y: 266, endPoint x: 780, endPoint y: 343, distance: 77.8
click at [780, 343] on div "Acute upper respiratory infection, site unspecified Essential hypertension, uns…" at bounding box center [856, 317] width 191 height 186
click at [780, 340] on input "checkbox" at bounding box center [778, 334] width 13 height 13
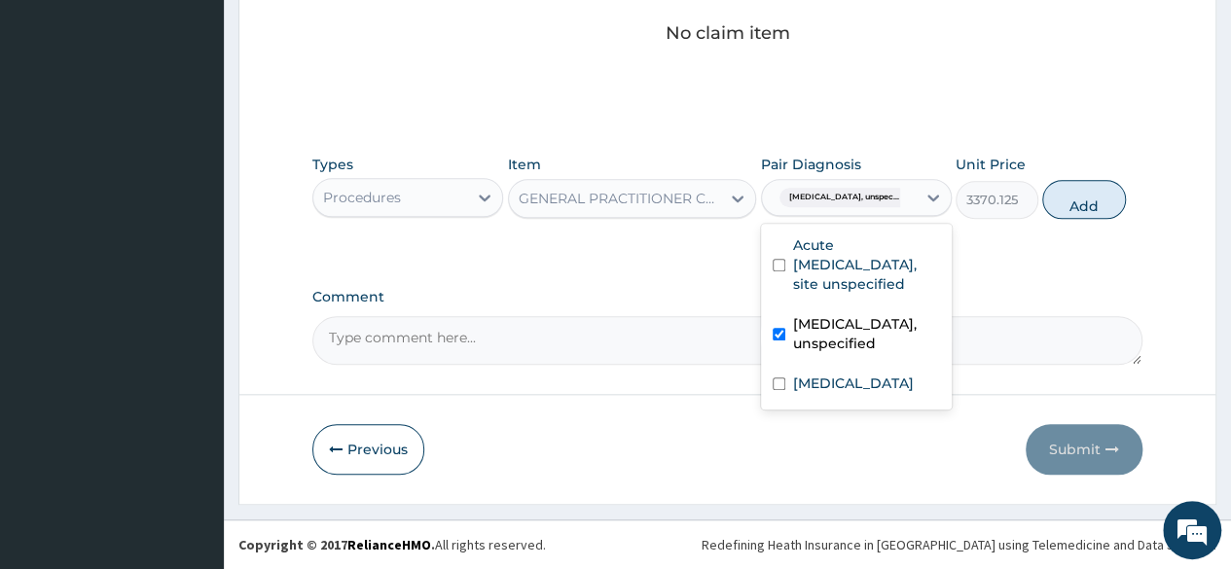
click at [780, 340] on input "checkbox" at bounding box center [778, 334] width 13 height 13
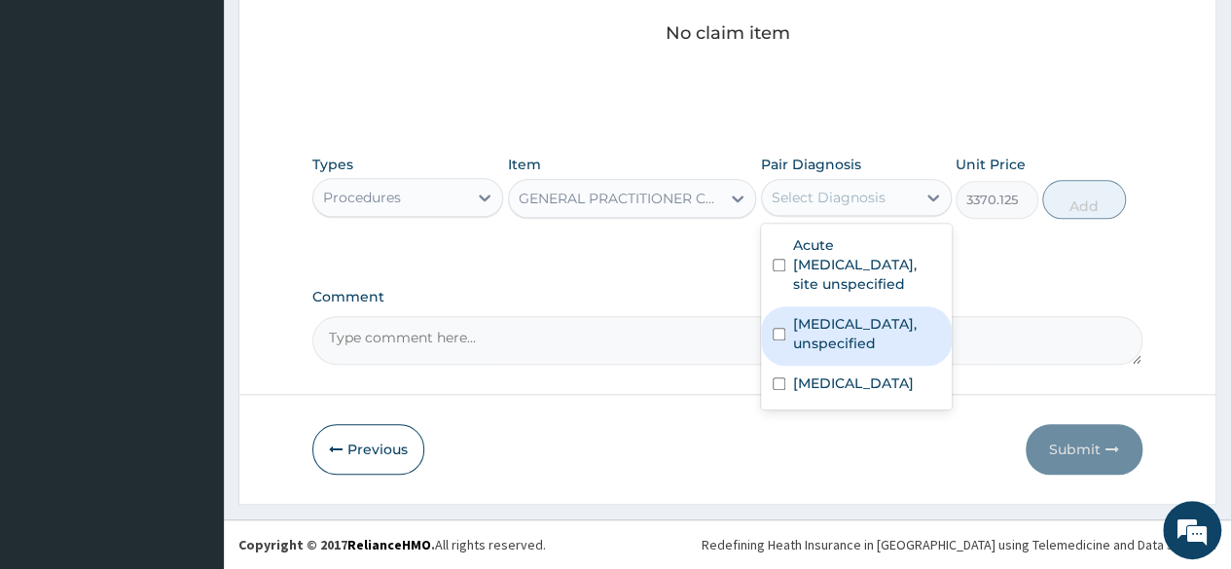
click at [780, 340] on input "checkbox" at bounding box center [778, 334] width 13 height 13
checkbox input "true"
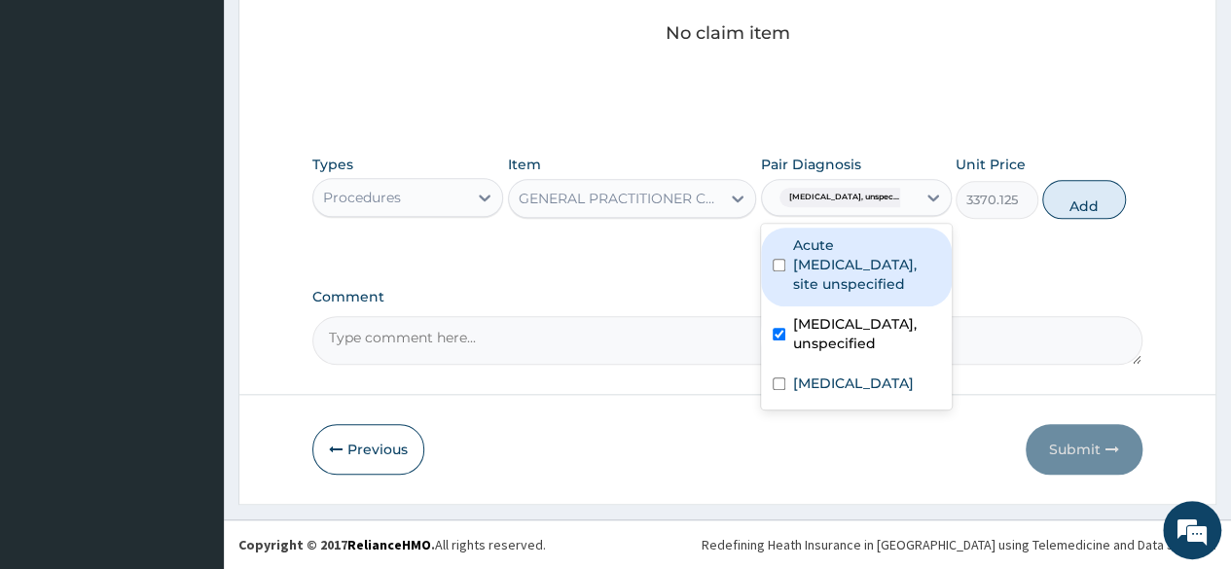
click at [781, 266] on input "checkbox" at bounding box center [778, 265] width 13 height 13
checkbox input "true"
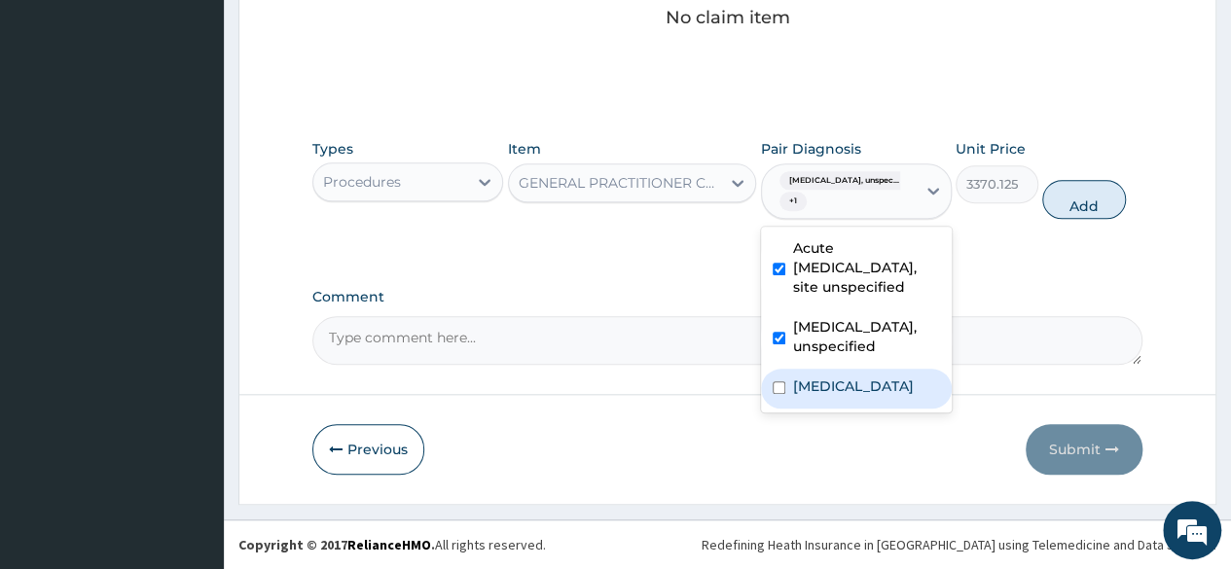
click at [775, 409] on div "Osteoarthritis of knee, unspecified" at bounding box center [856, 389] width 191 height 40
checkbox input "true"
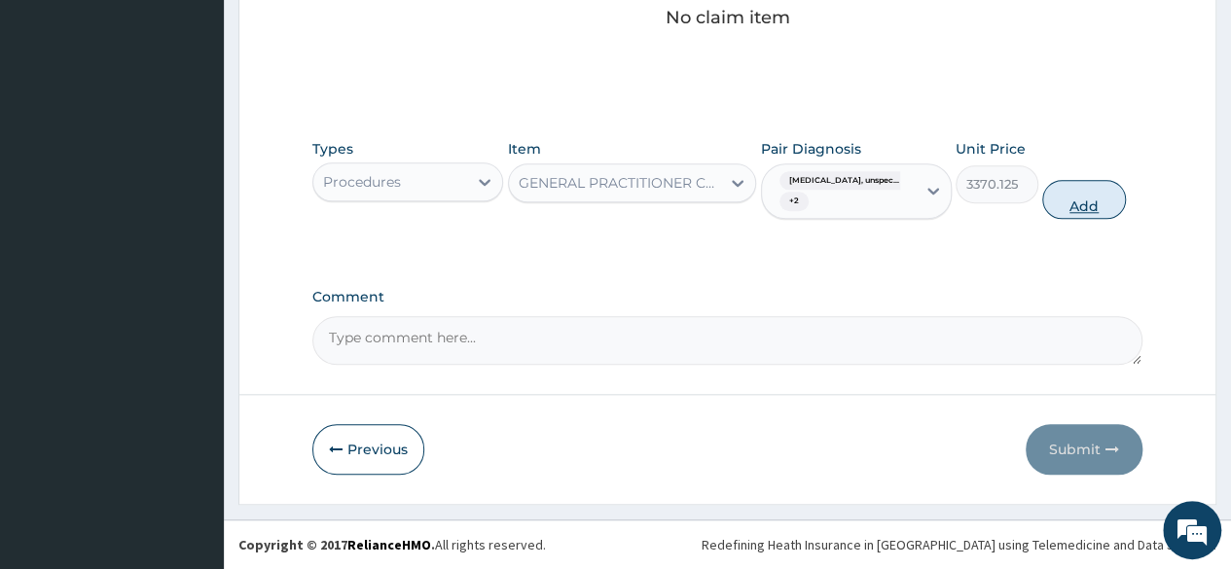
click at [1082, 219] on button "Add" at bounding box center [1083, 199] width 83 height 39
type input "0"
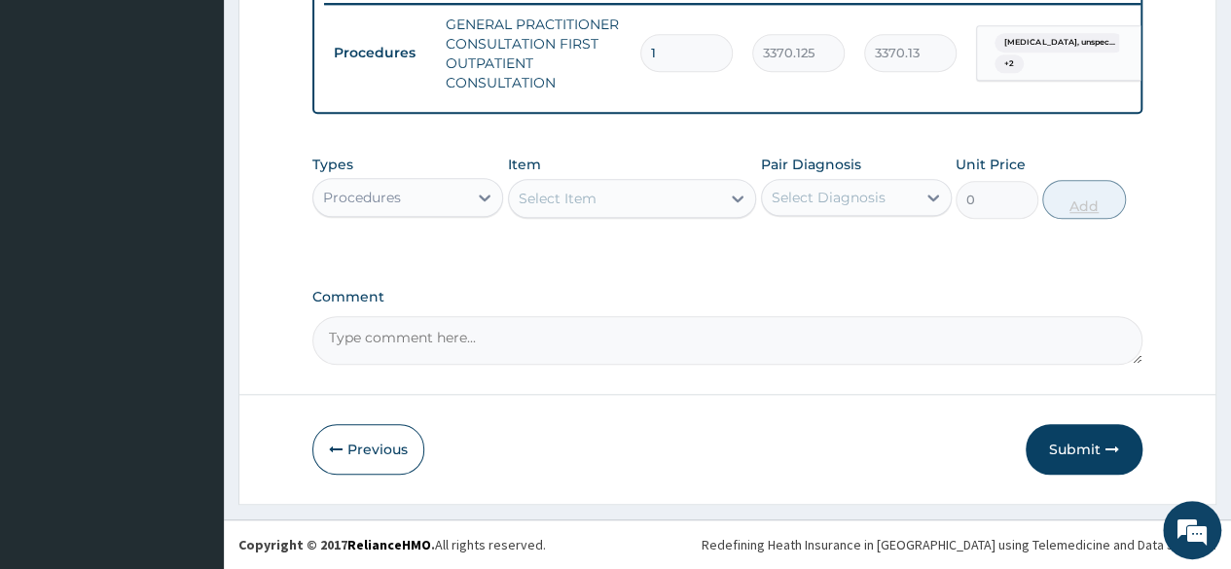
scroll to position [819, 0]
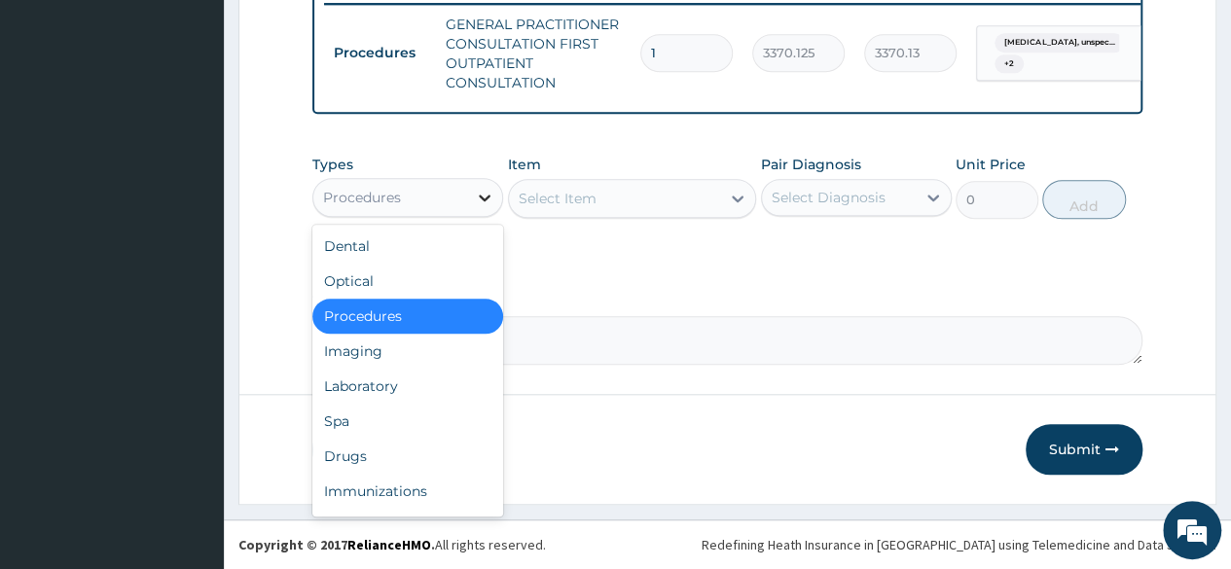
click at [486, 194] on icon at bounding box center [484, 197] width 19 height 19
click at [411, 386] on div "Laboratory" at bounding box center [407, 386] width 191 height 35
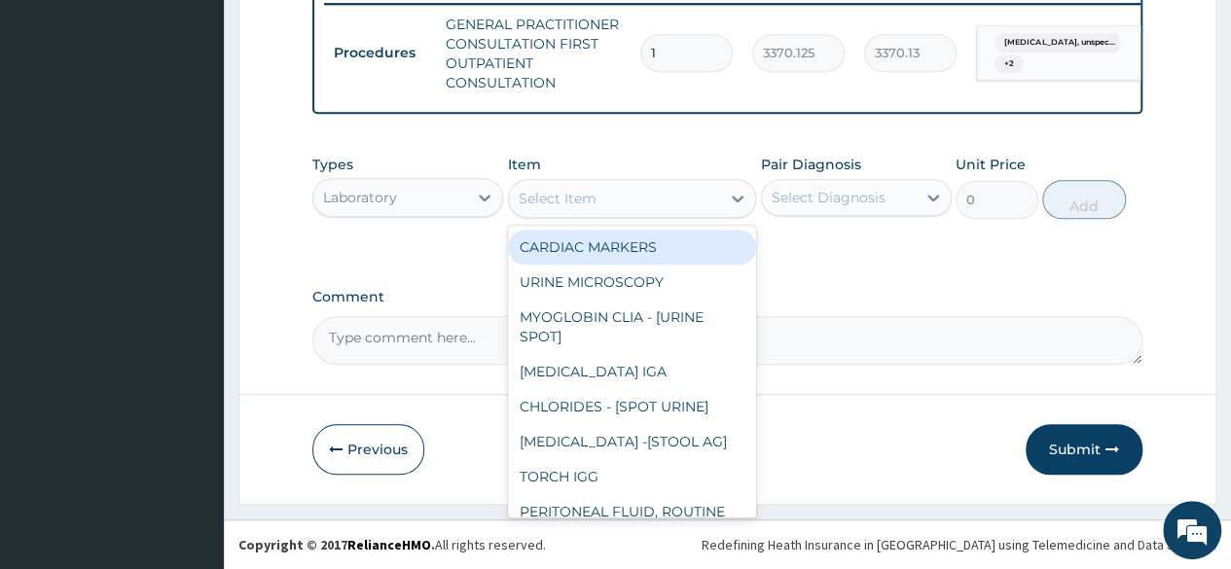
click at [733, 197] on icon at bounding box center [738, 199] width 12 height 7
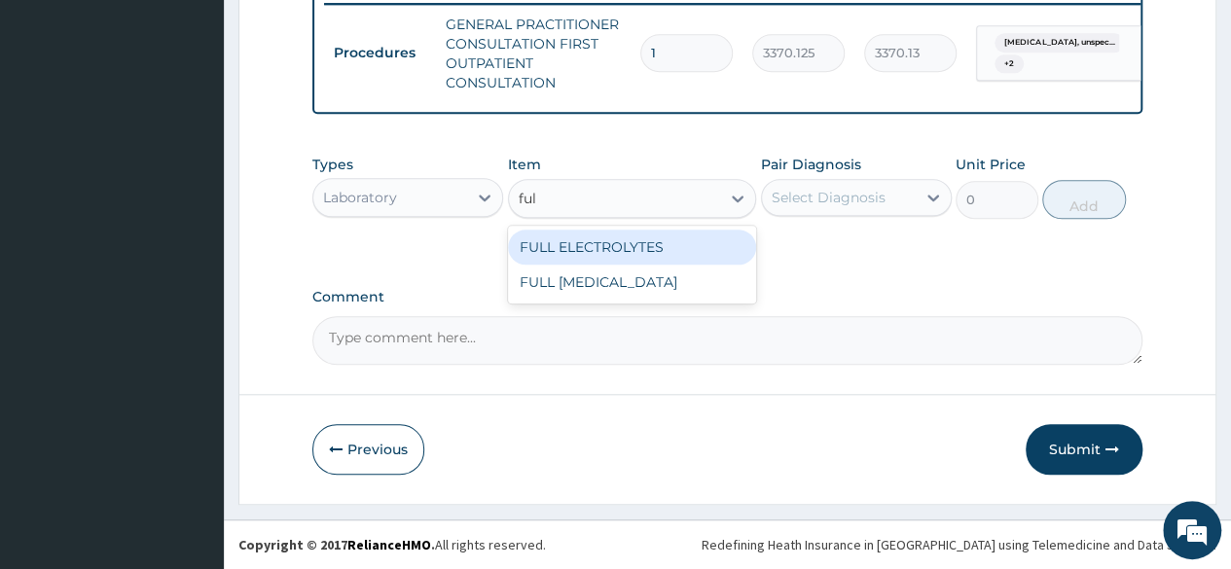
type input "full"
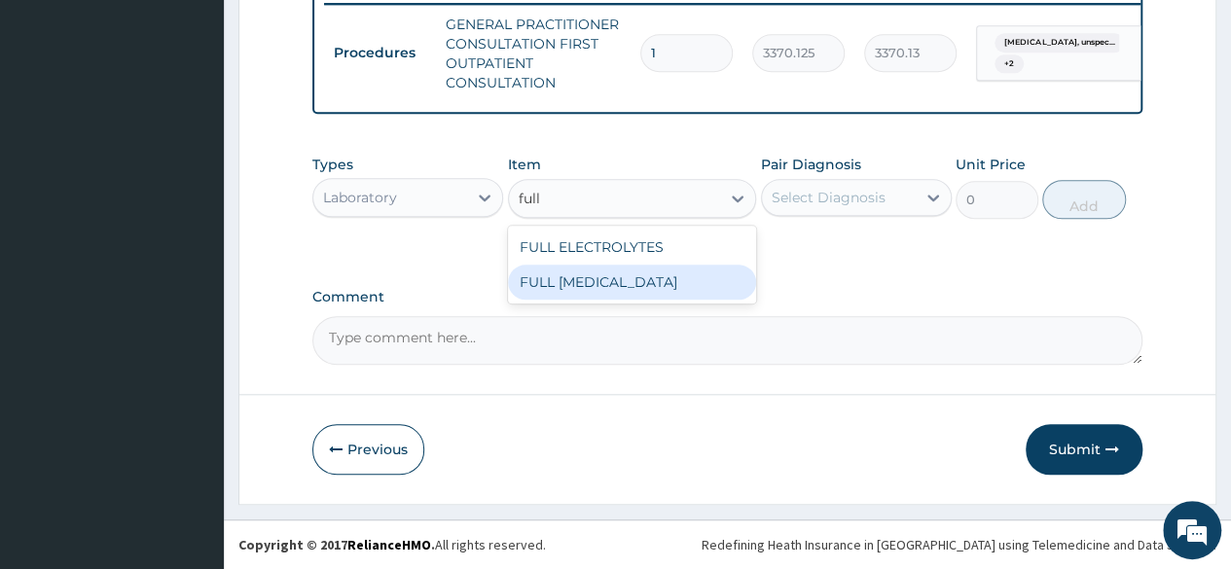
click at [607, 287] on div "FULL [MEDICAL_DATA]" at bounding box center [632, 282] width 249 height 35
type input "8640"
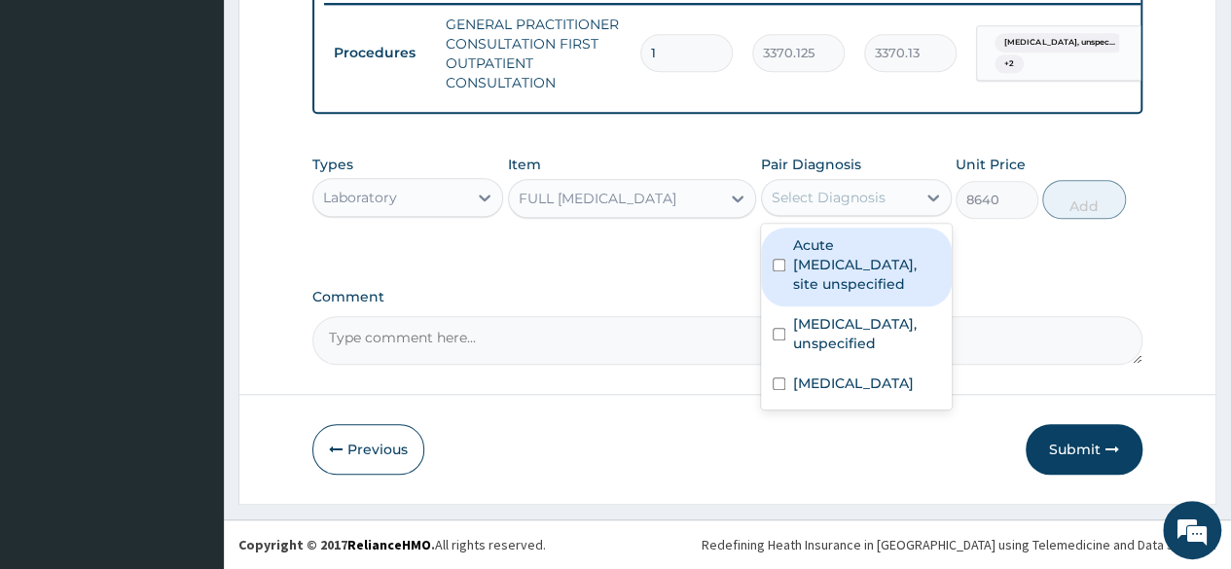
click at [860, 193] on div "Select Diagnosis" at bounding box center [828, 197] width 114 height 19
click at [778, 264] on input "checkbox" at bounding box center [778, 265] width 13 height 13
checkbox input "true"
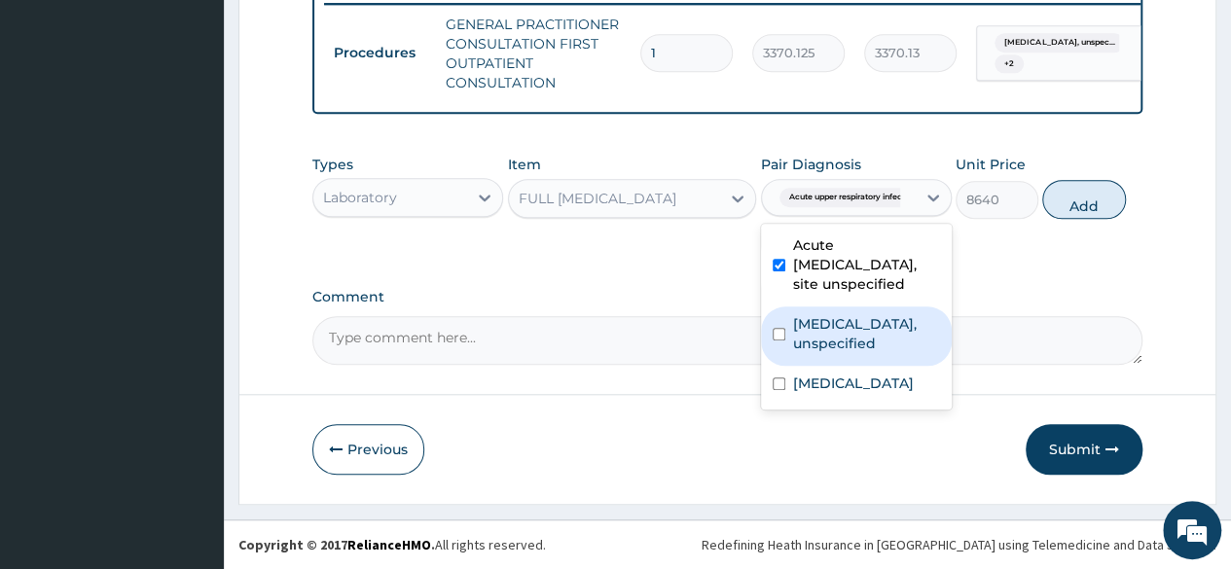
click at [777, 340] on input "checkbox" at bounding box center [778, 334] width 13 height 13
checkbox input "true"
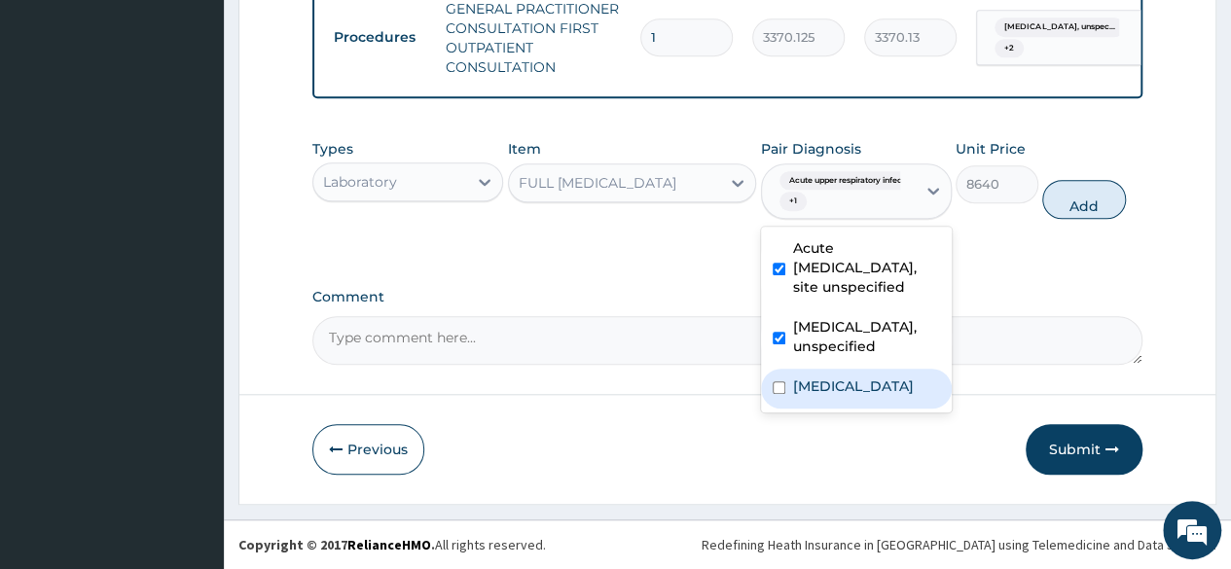
click at [769, 409] on div "Osteoarthritis of knee, unspecified" at bounding box center [856, 389] width 191 height 40
checkbox input "true"
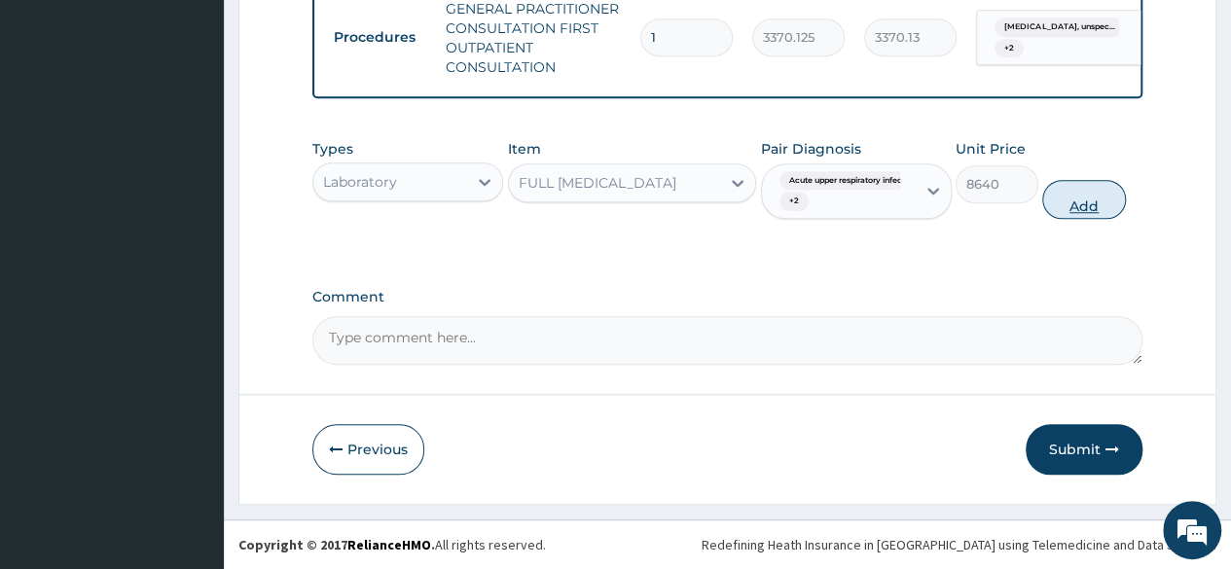
click at [1072, 219] on button "Add" at bounding box center [1083, 199] width 83 height 39
type input "0"
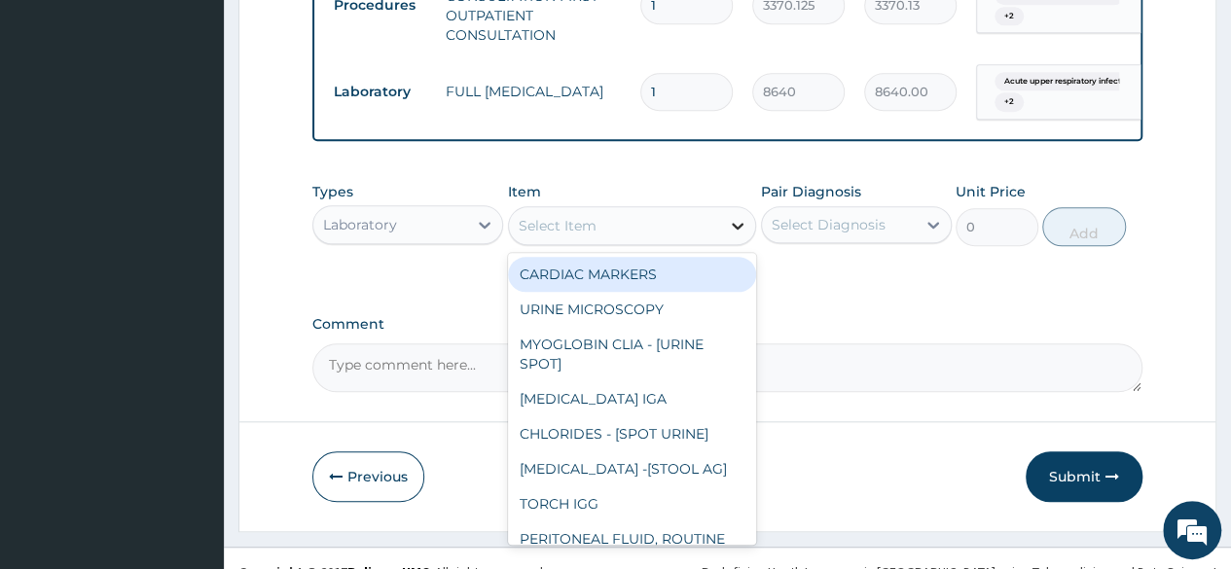
click at [747, 243] on div at bounding box center [737, 225] width 35 height 35
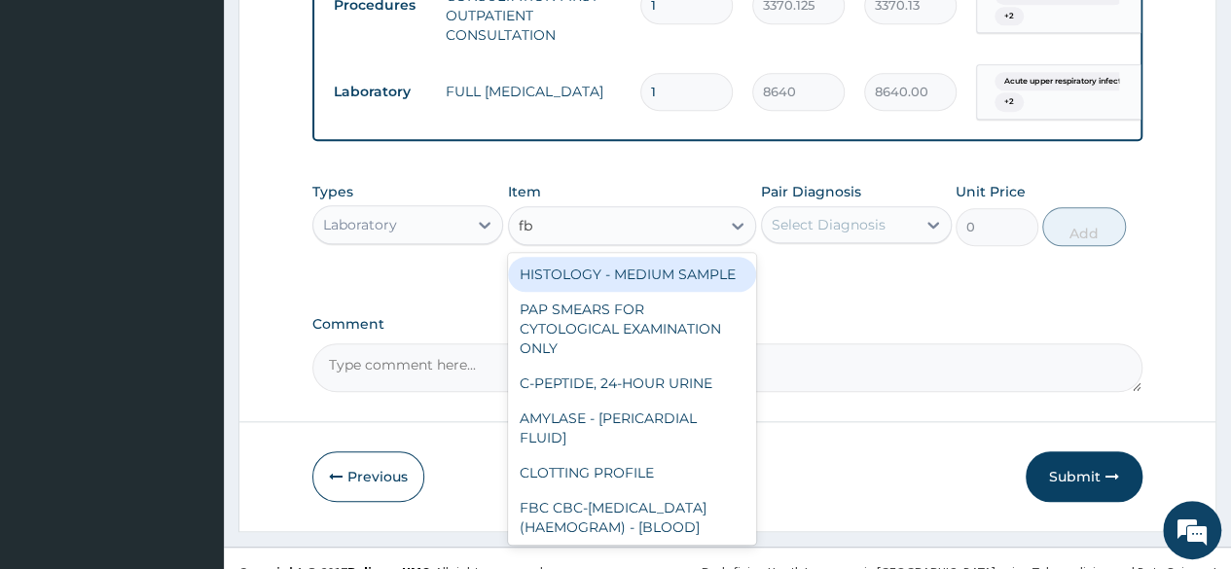
type input "fbc"
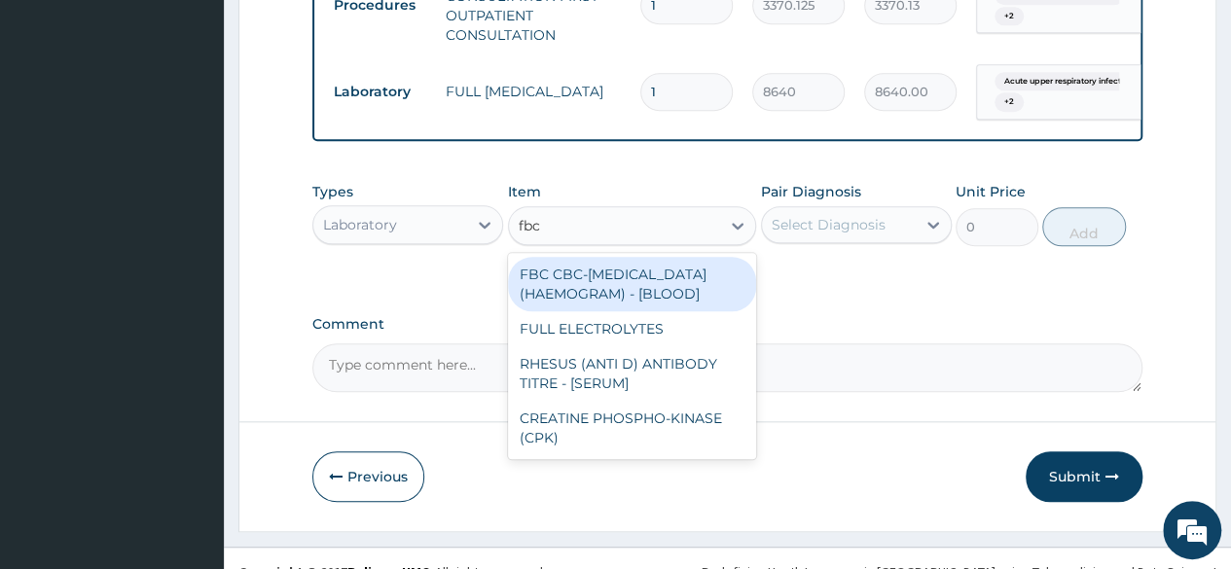
click at [586, 311] on div "FBC CBC-[MEDICAL_DATA] (HAEMOGRAM) - [BLOOD]" at bounding box center [632, 284] width 249 height 54
type input "4085"
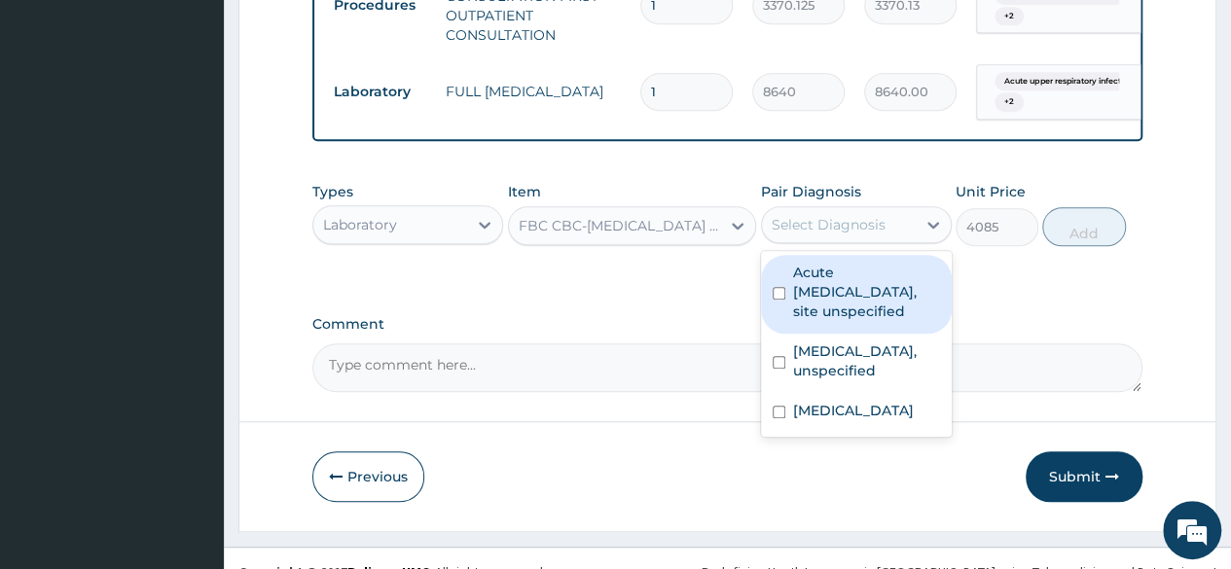
click at [909, 240] on div "Select Diagnosis" at bounding box center [839, 224] width 154 height 31
click at [820, 321] on label "Acute upper respiratory infection, site unspecified" at bounding box center [866, 292] width 147 height 58
checkbox input "true"
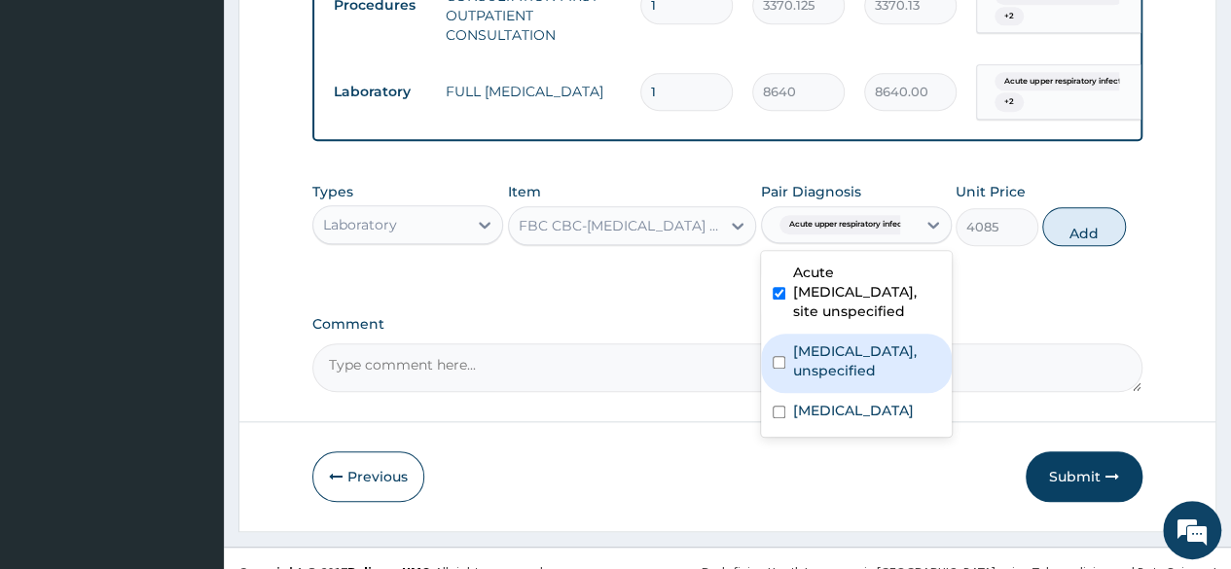
click at [795, 380] on label "Essential hypertension, unspecified" at bounding box center [866, 360] width 147 height 39
checkbox input "true"
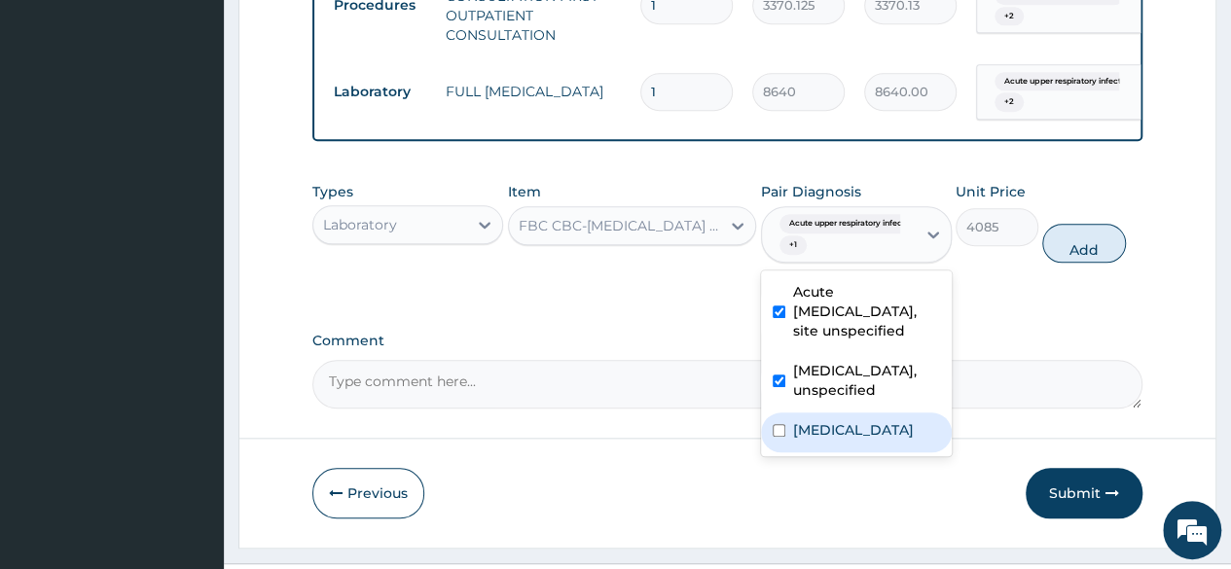
click at [789, 452] on div "Osteoarthritis of knee, unspecified" at bounding box center [856, 432] width 191 height 40
checkbox input "true"
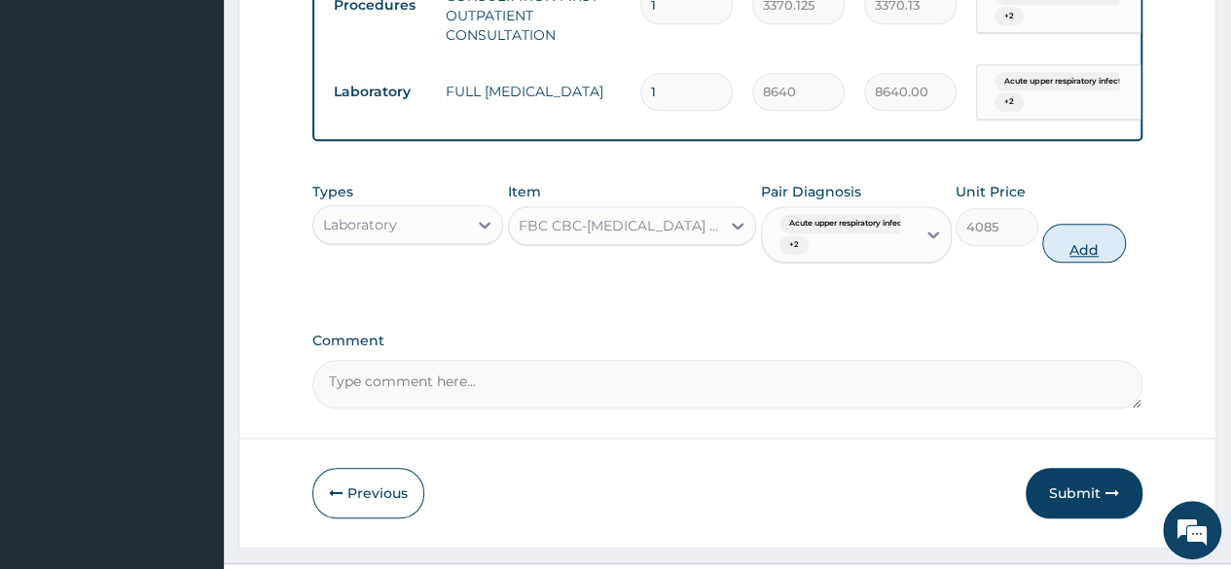
click at [1078, 263] on button "Add" at bounding box center [1083, 243] width 83 height 39
type input "0"
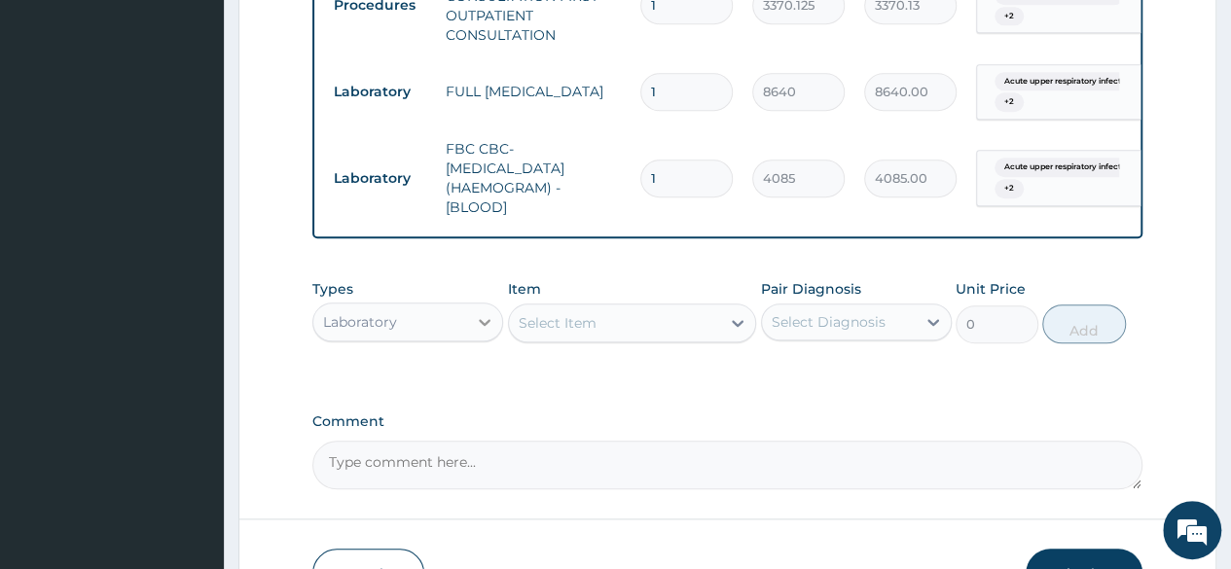
click at [480, 332] on icon at bounding box center [484, 321] width 19 height 19
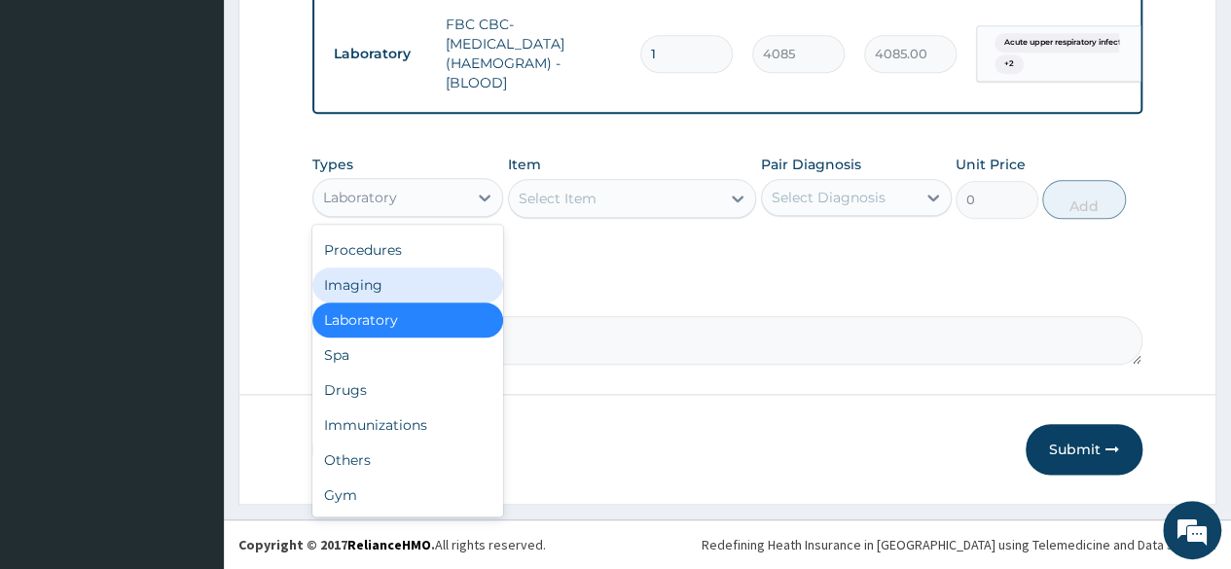
scroll to position [991, 0]
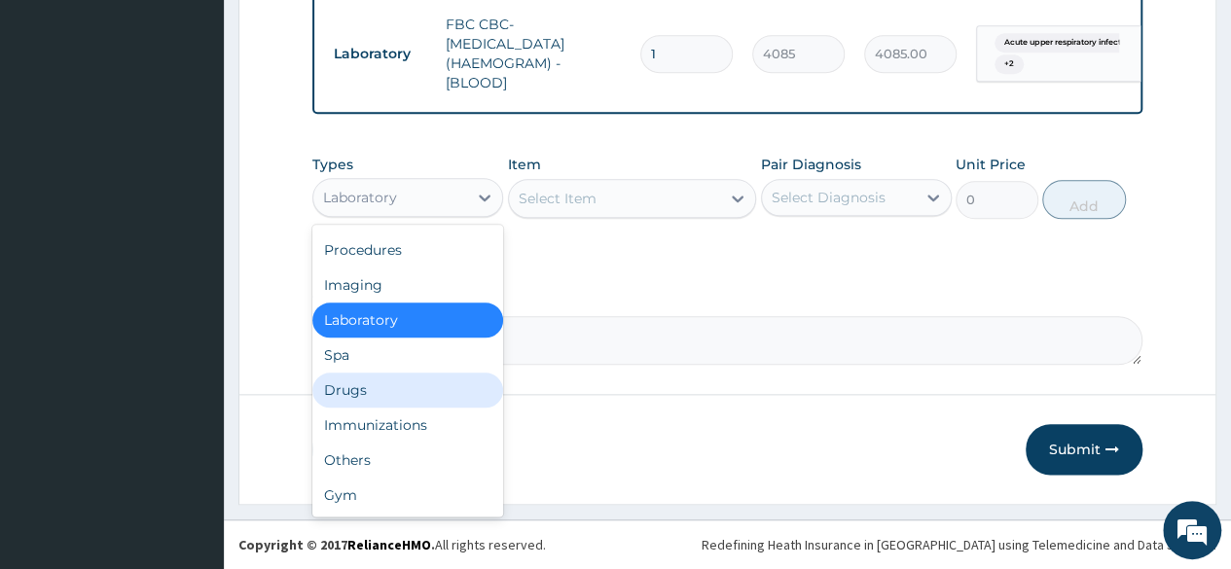
click at [372, 407] on div "Drugs" at bounding box center [407, 390] width 191 height 35
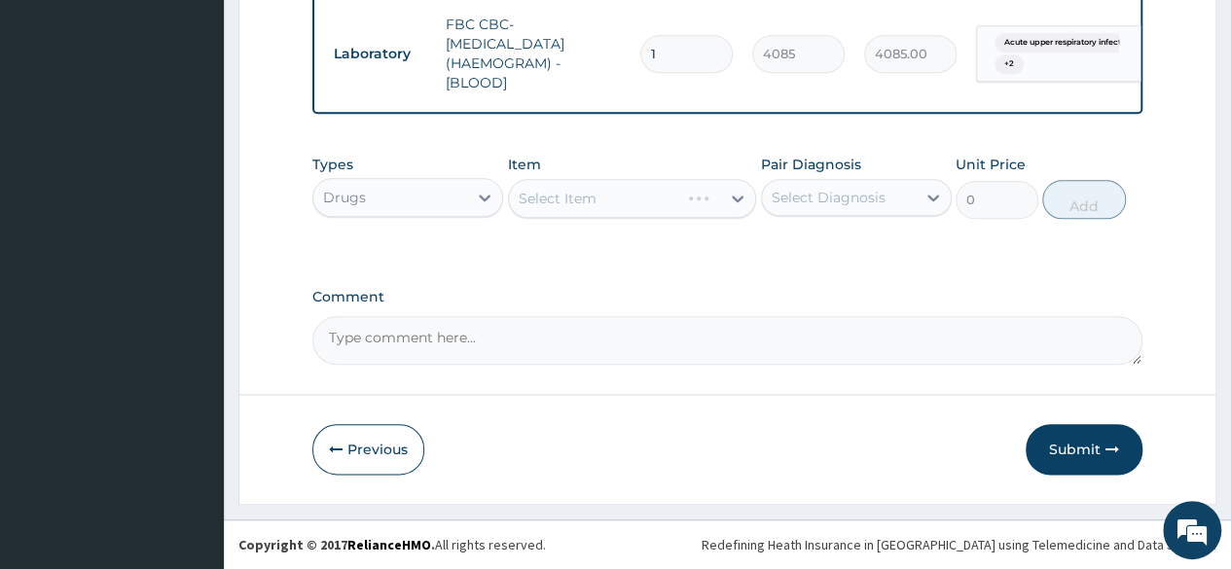
click at [745, 196] on div "Select Item" at bounding box center [632, 198] width 249 height 39
click at [735, 197] on div "Select Item" at bounding box center [632, 198] width 249 height 39
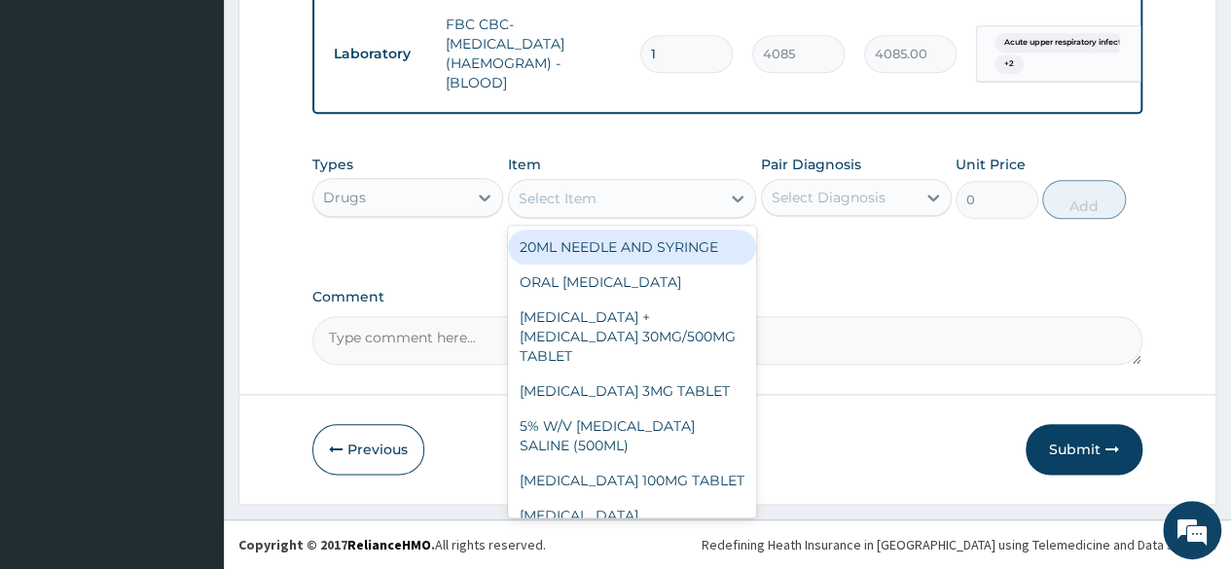
click at [735, 197] on icon at bounding box center [737, 198] width 19 height 19
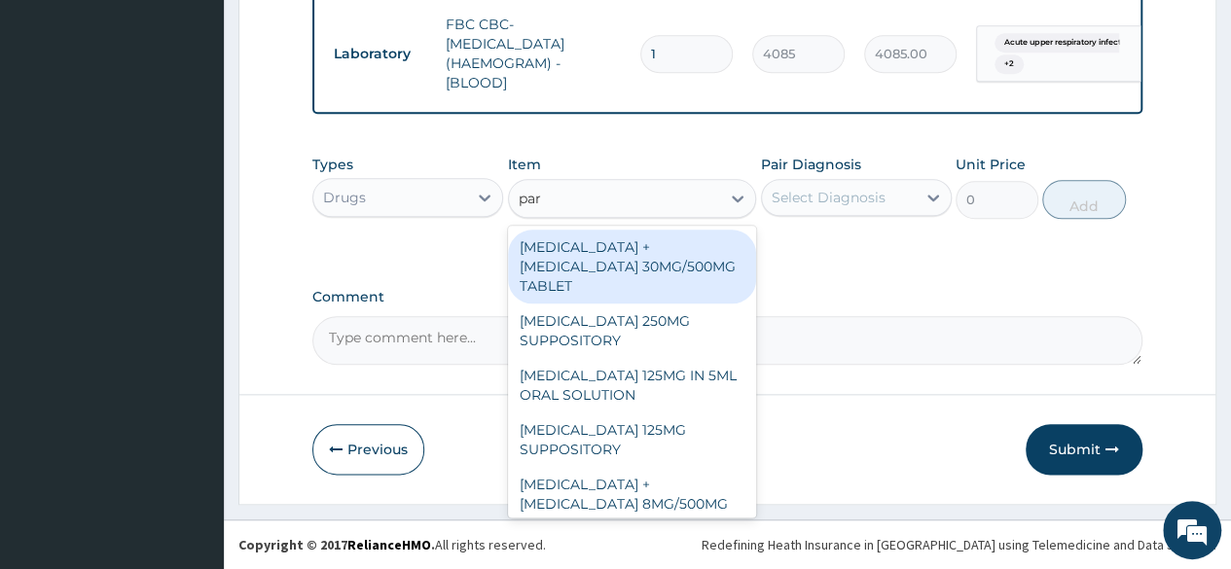
type input "para"
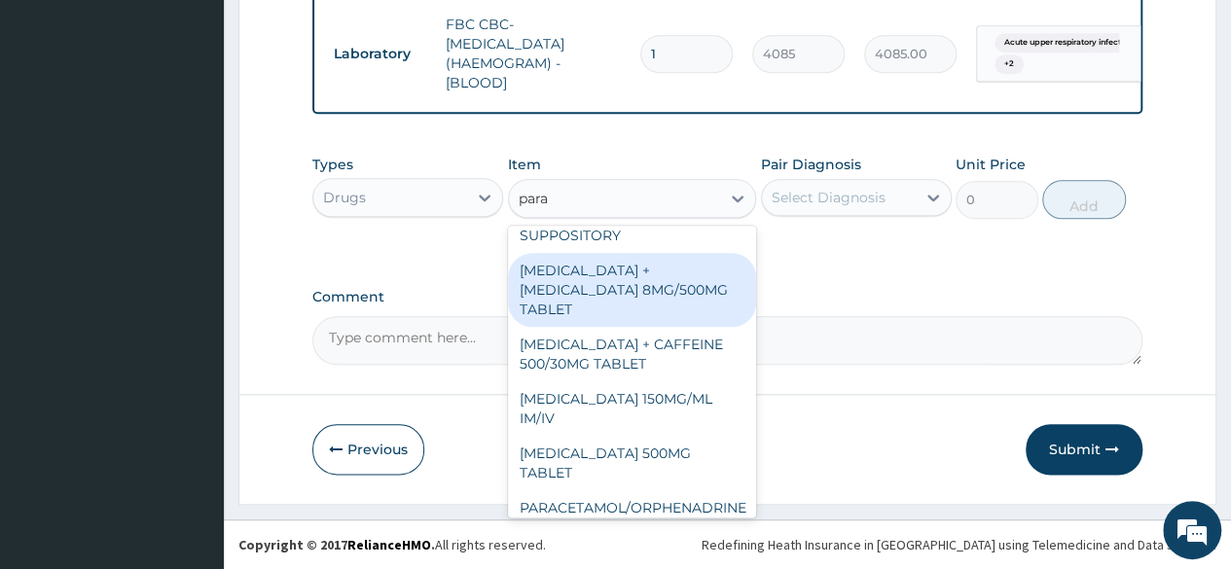
scroll to position [221, 0]
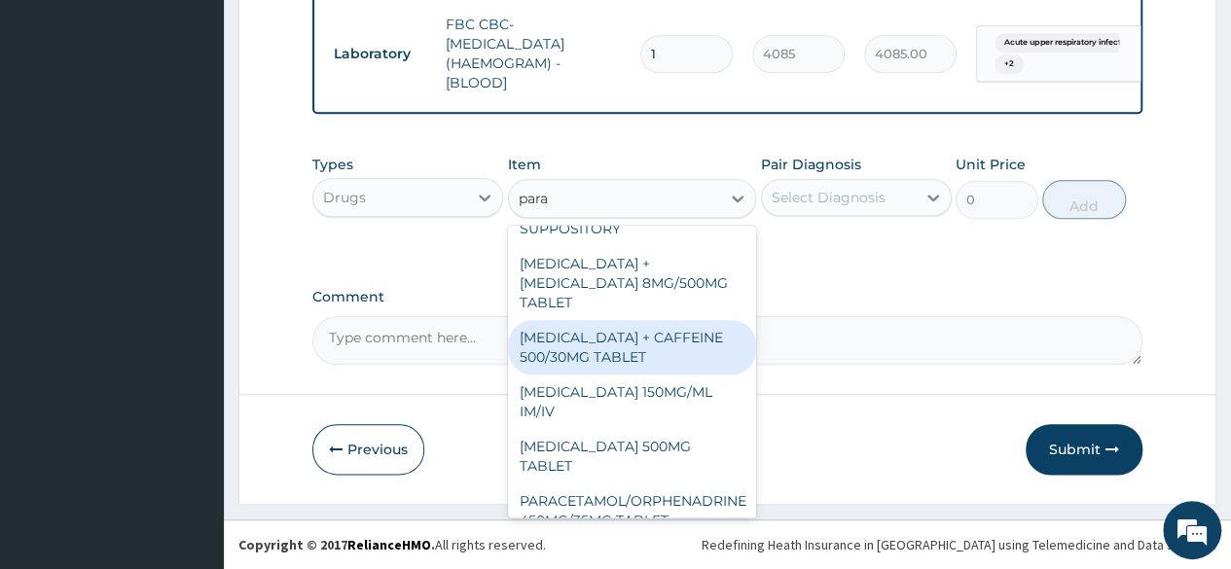
click at [628, 328] on div "PARACETAMOL + CAFFEINE 500/30MG TABLET" at bounding box center [632, 347] width 249 height 54
type input "78"
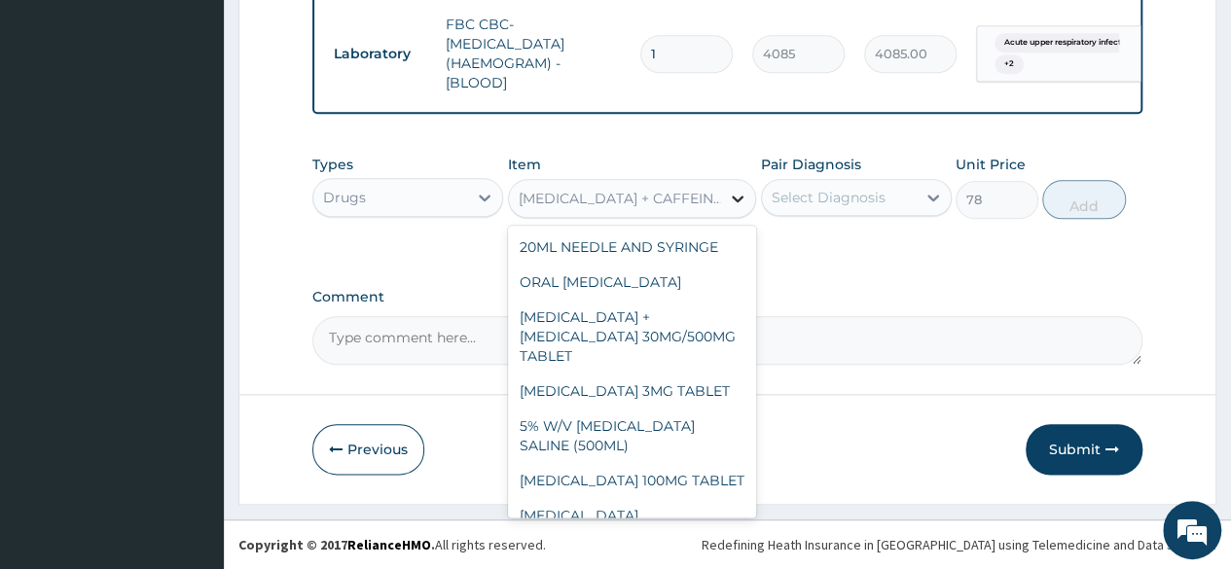
scroll to position [10497, 0]
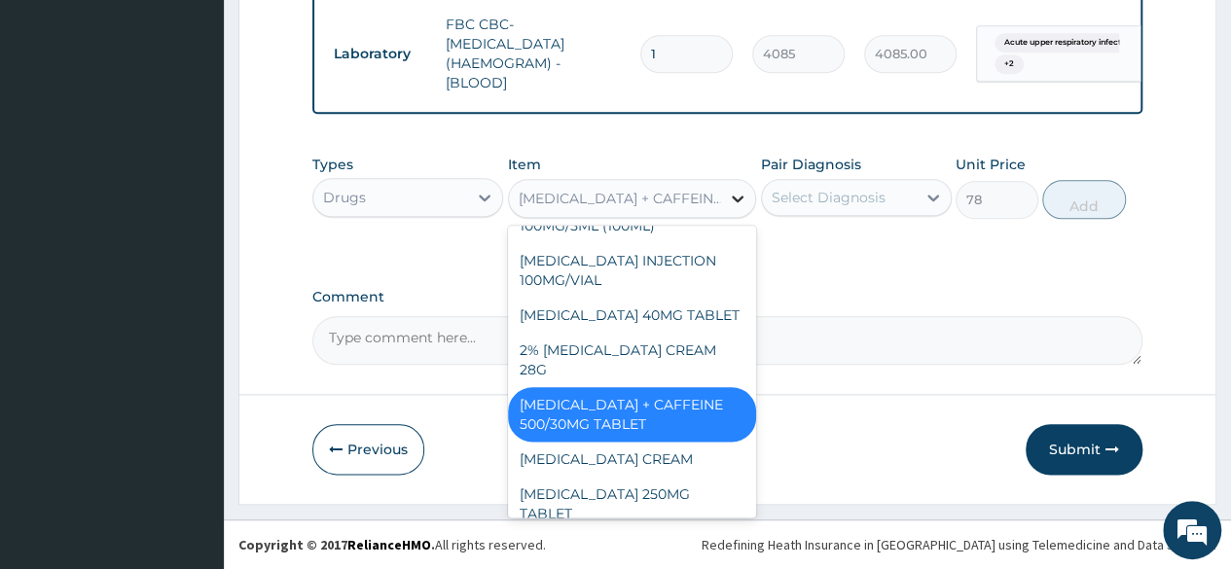
click at [733, 201] on icon at bounding box center [737, 198] width 19 height 19
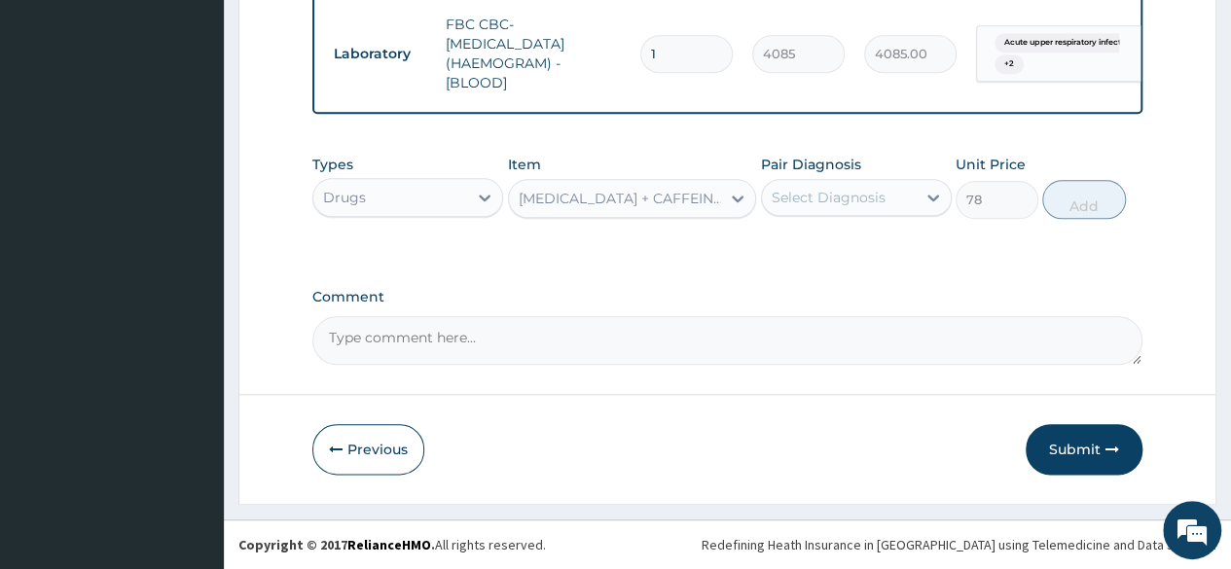
click at [679, 196] on div "PARACETAMOL + CAFFEINE 500/30MG TABLET" at bounding box center [621, 198] width 204 height 19
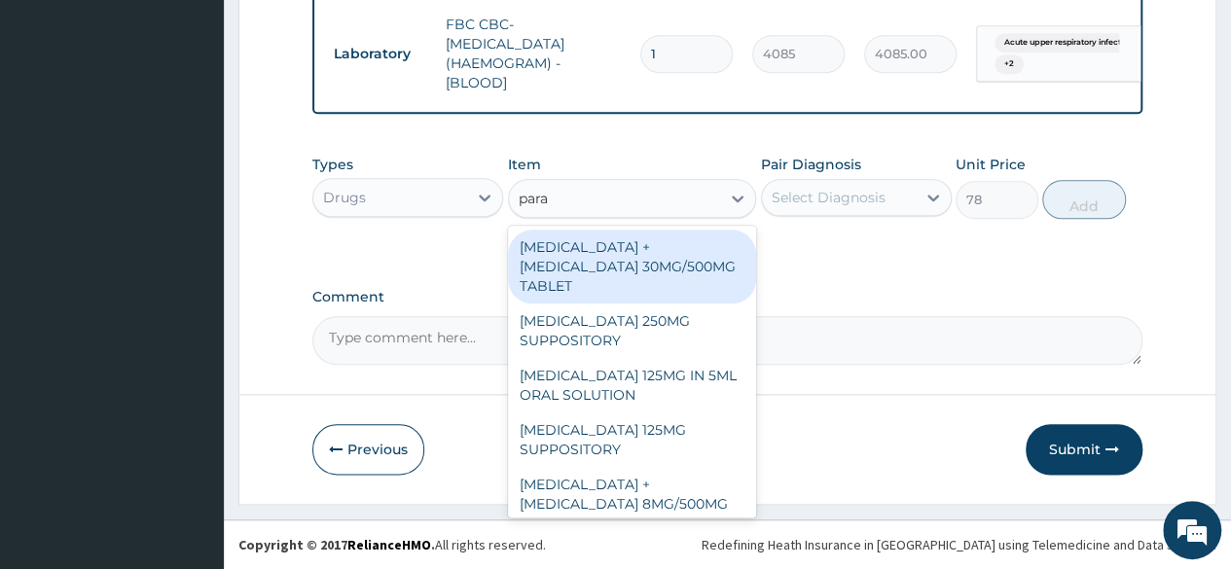
type input "parac"
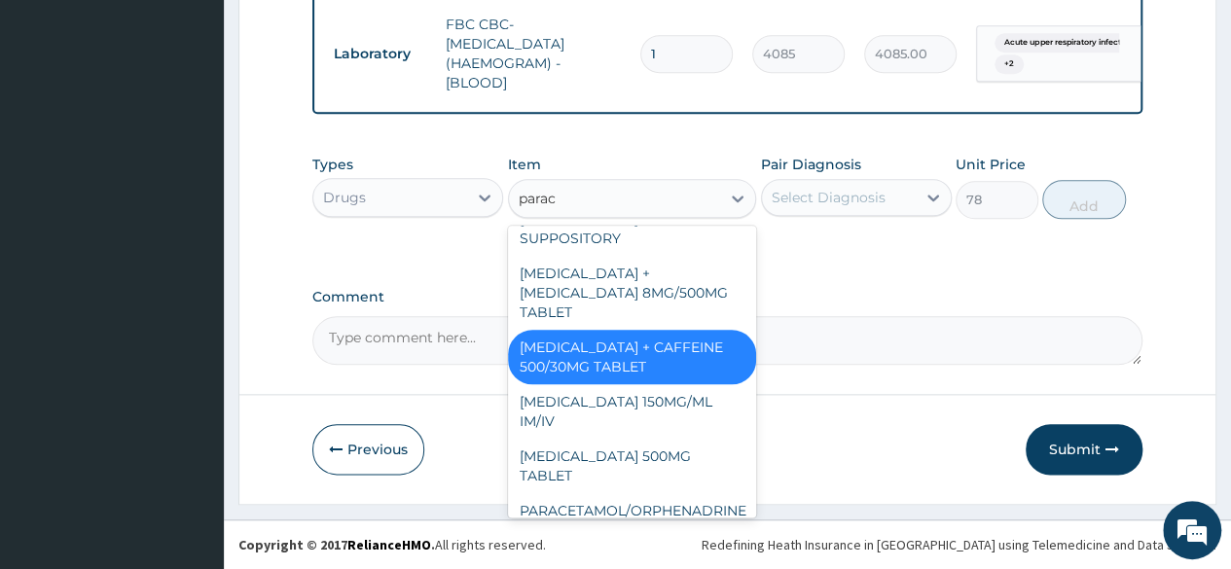
scroll to position [221, 0]
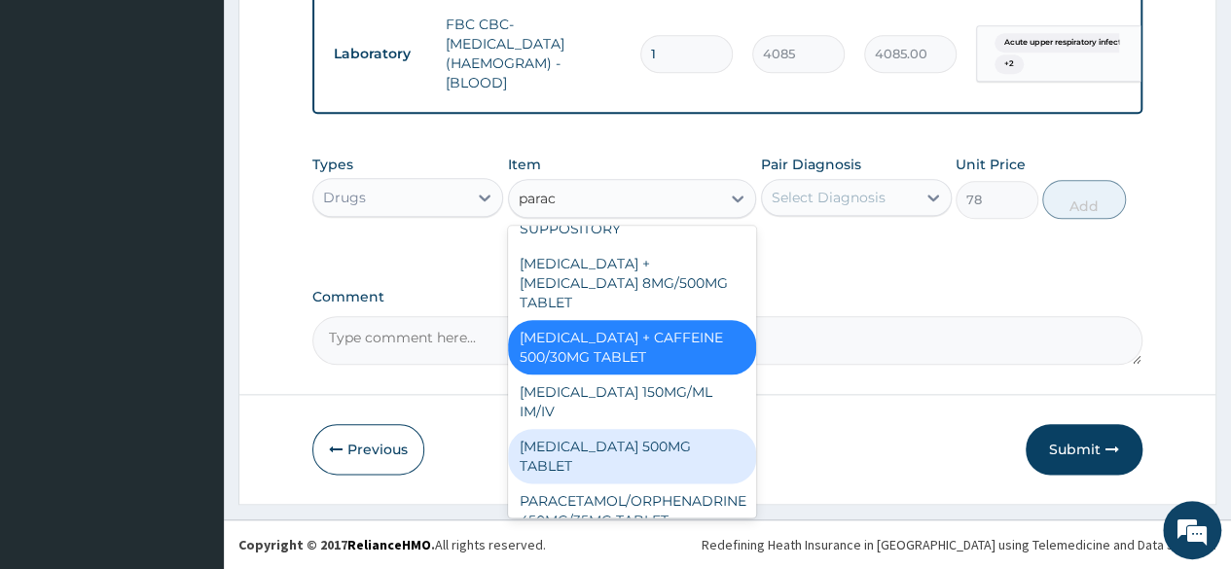
click at [605, 429] on div "PARACETAMOL 500MG TABLET" at bounding box center [632, 456] width 249 height 54
type input "30"
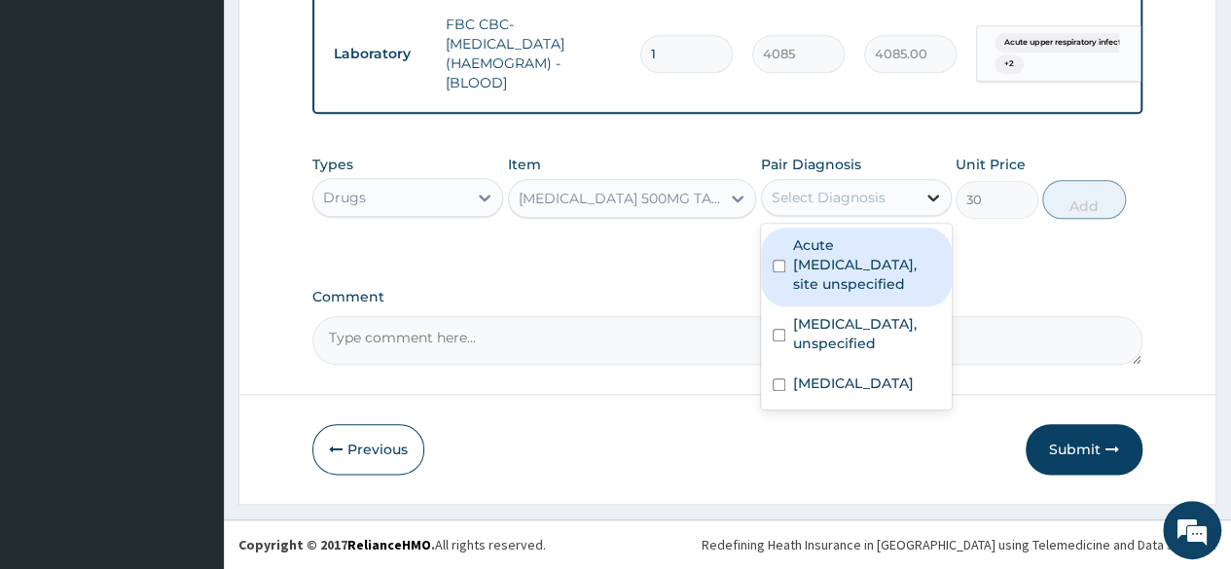
click at [930, 201] on icon at bounding box center [932, 197] width 19 height 19
click at [784, 273] on div "Acute upper respiratory infection, site unspecified" at bounding box center [856, 267] width 191 height 79
checkbox input "true"
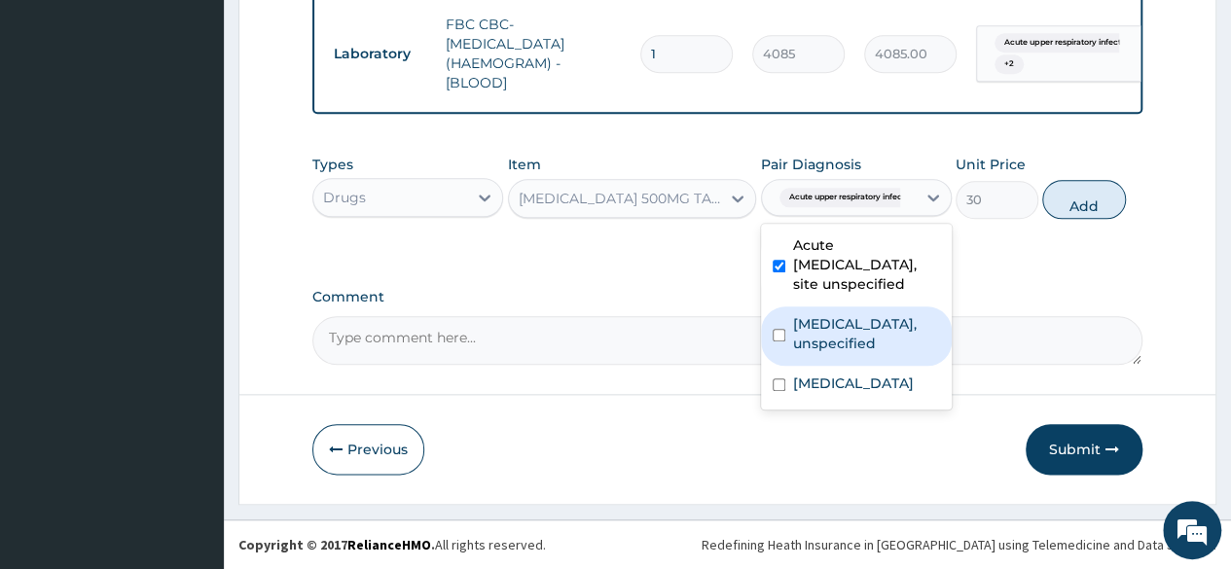
click at [780, 340] on input "checkbox" at bounding box center [778, 335] width 13 height 13
checkbox input "true"
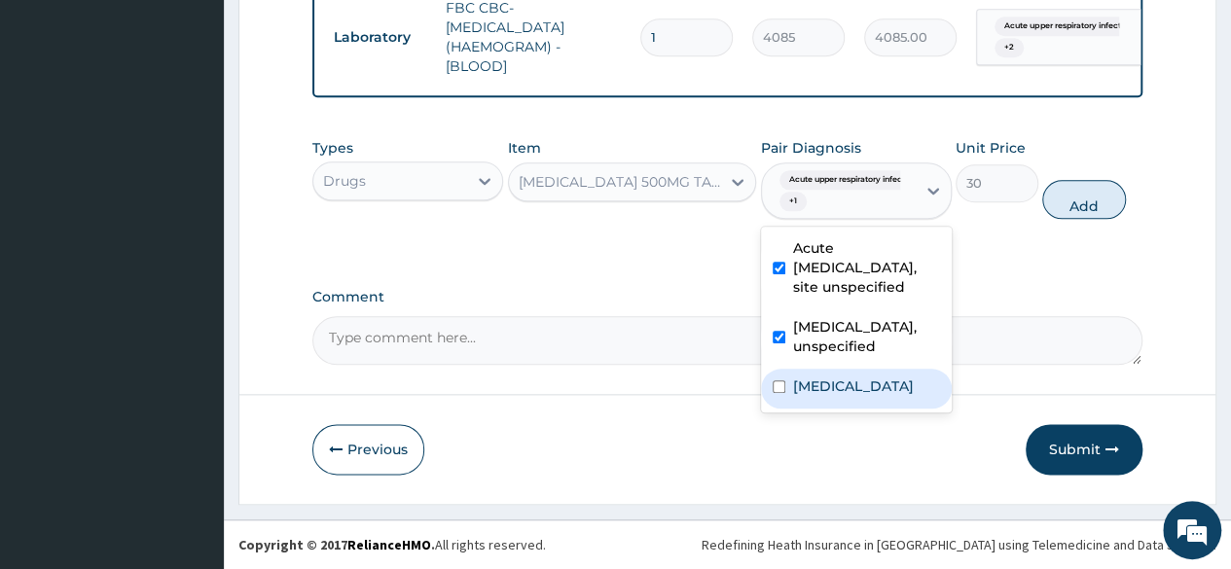
click at [780, 409] on div "Osteoarthritis of knee, unspecified" at bounding box center [856, 389] width 191 height 40
checkbox input "true"
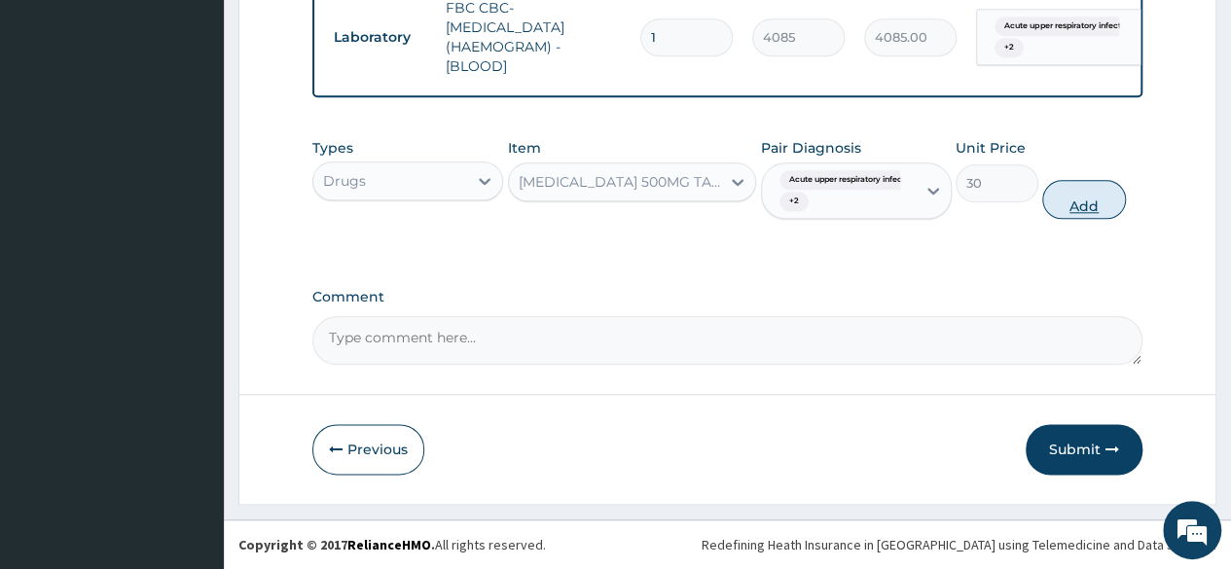
click at [1096, 219] on button "Add" at bounding box center [1083, 199] width 83 height 39
type input "0"
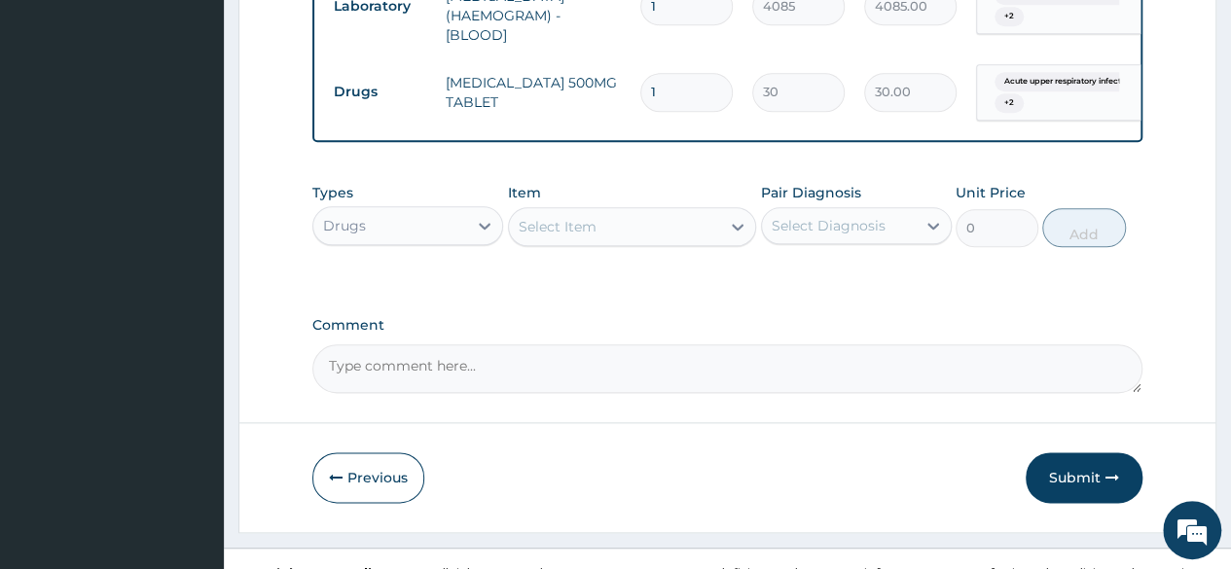
click at [685, 111] on input "1" at bounding box center [686, 92] width 92 height 38
type input "18"
type input "540.00"
type input "18"
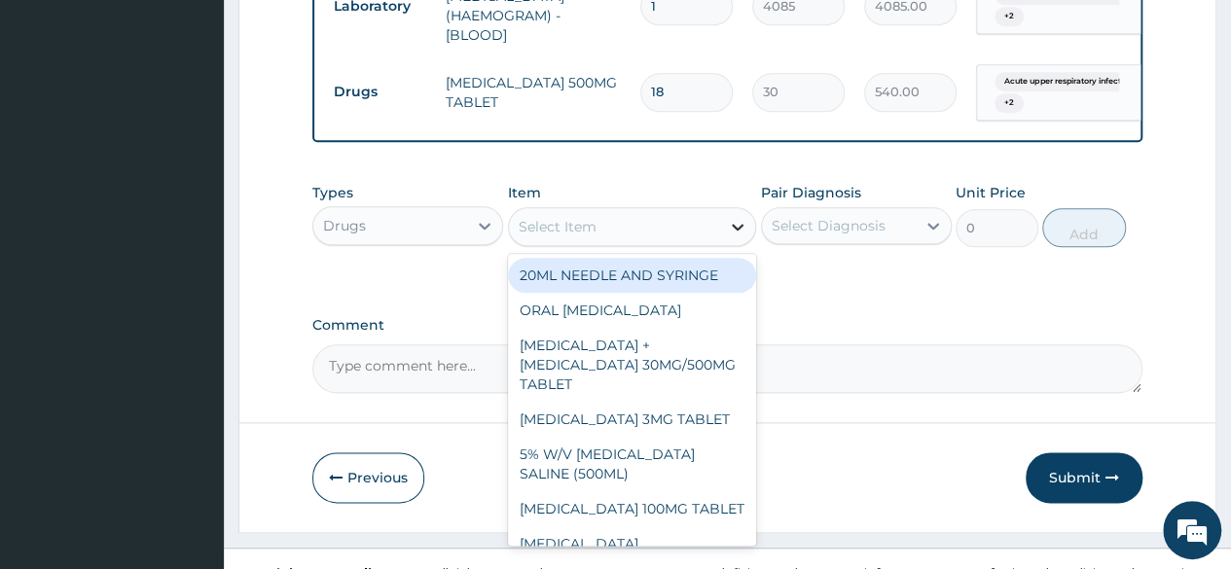
click at [744, 236] on icon at bounding box center [737, 226] width 19 height 19
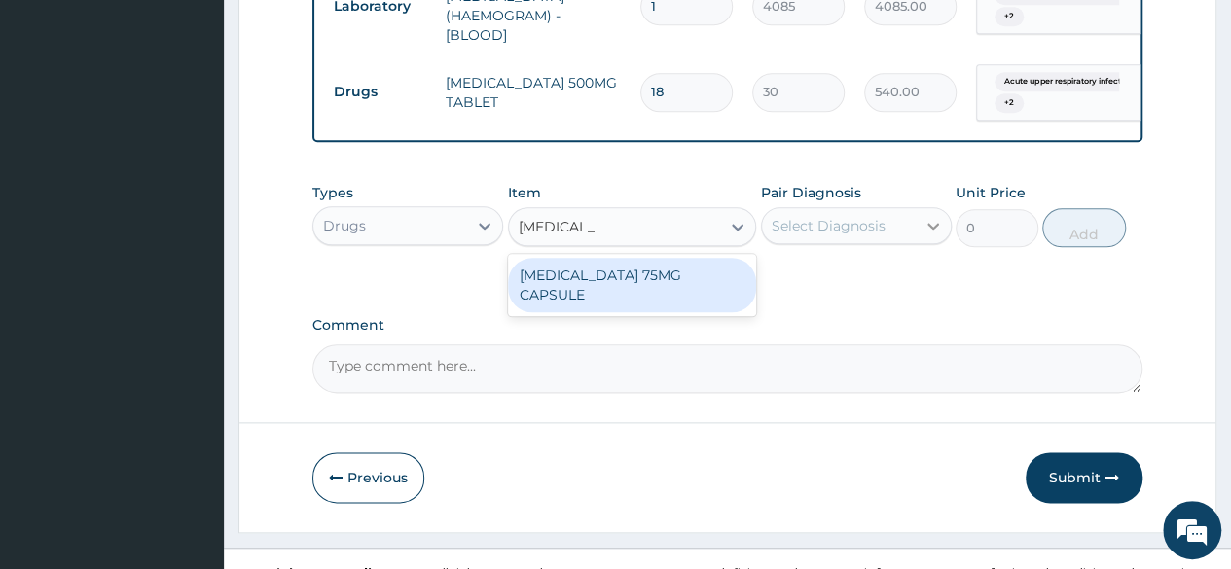
type input "pregabalin"
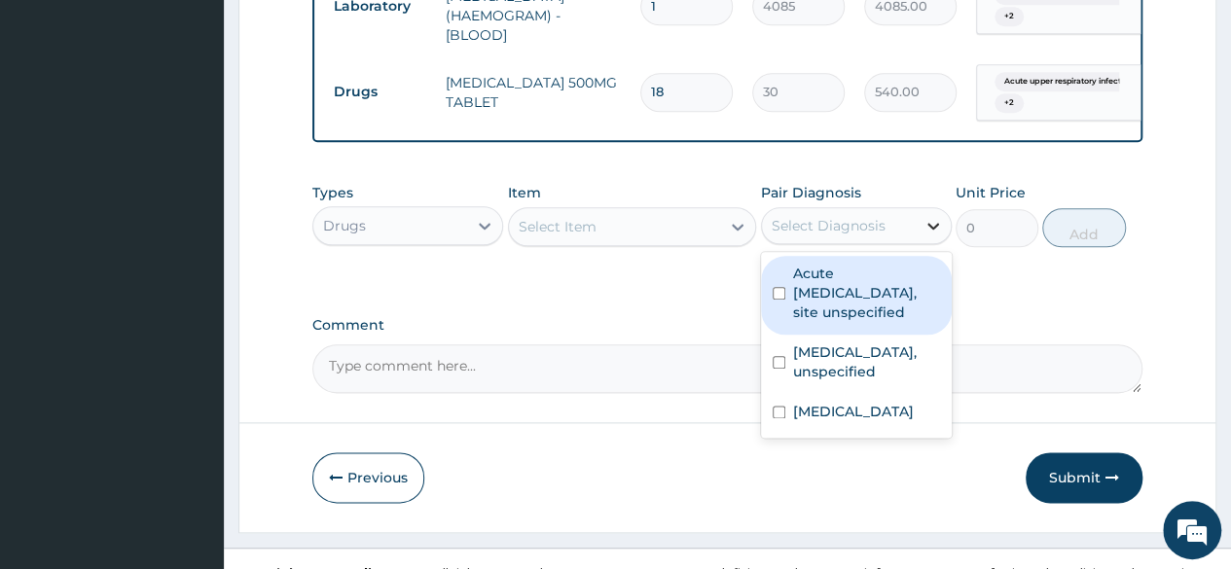
click at [928, 235] on icon at bounding box center [932, 225] width 19 height 19
click at [782, 300] on input "checkbox" at bounding box center [778, 293] width 13 height 13
checkbox input "true"
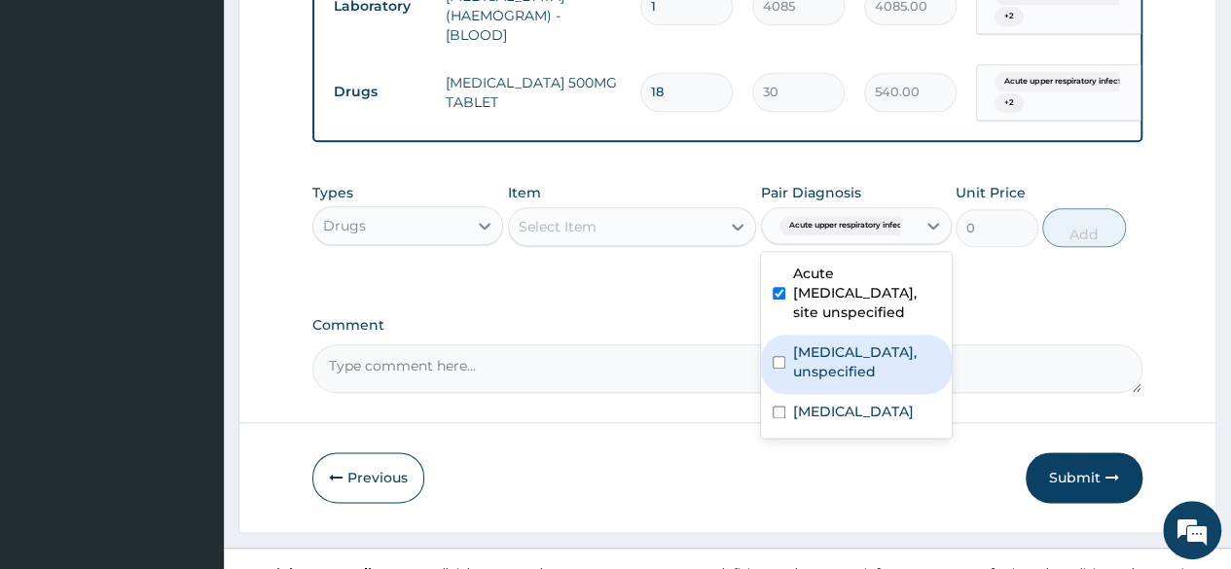
click at [775, 394] on div "Essential hypertension, unspecified" at bounding box center [856, 364] width 191 height 59
checkbox input "true"
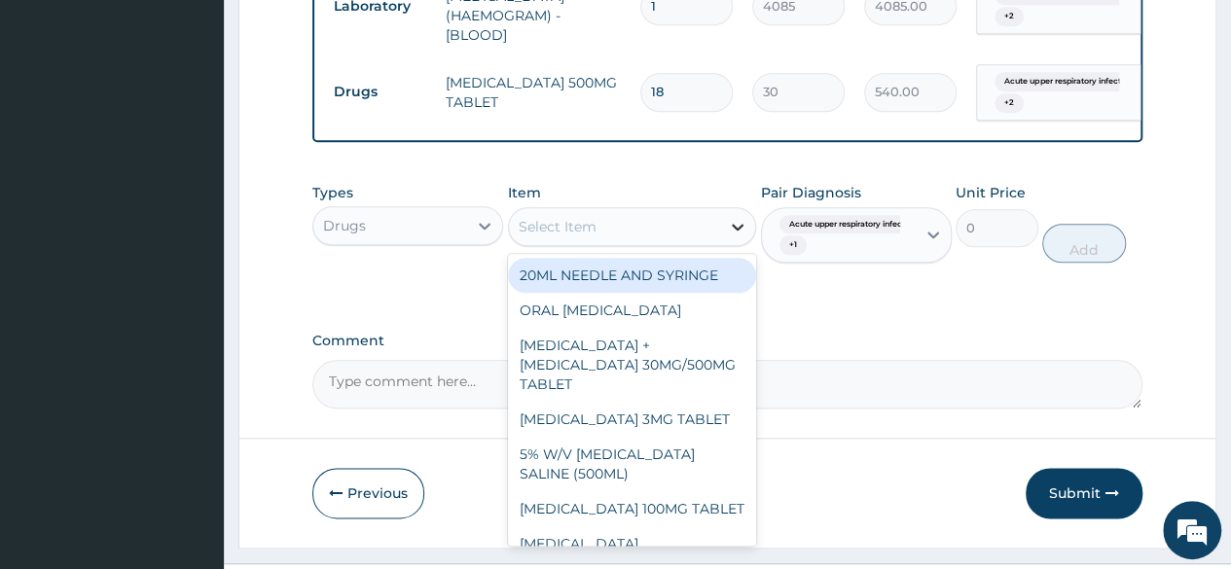
click at [732, 236] on icon at bounding box center [737, 226] width 19 height 19
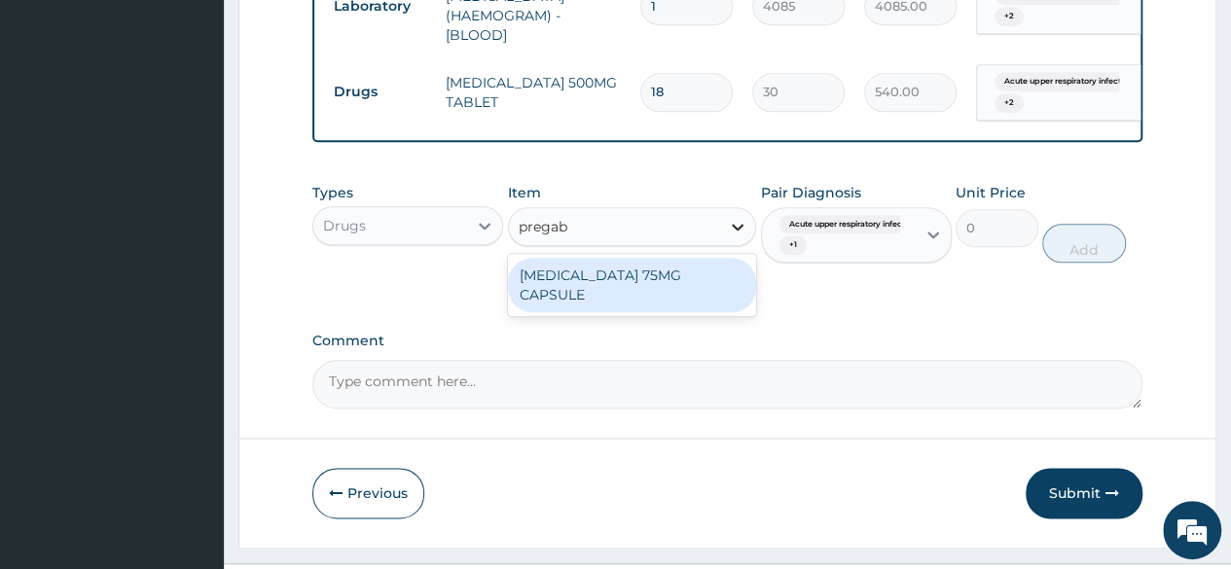
type input "pregaba"
click at [707, 312] on div "PREGABALIN 75MG CAPSULE" at bounding box center [632, 285] width 249 height 54
type input "198"
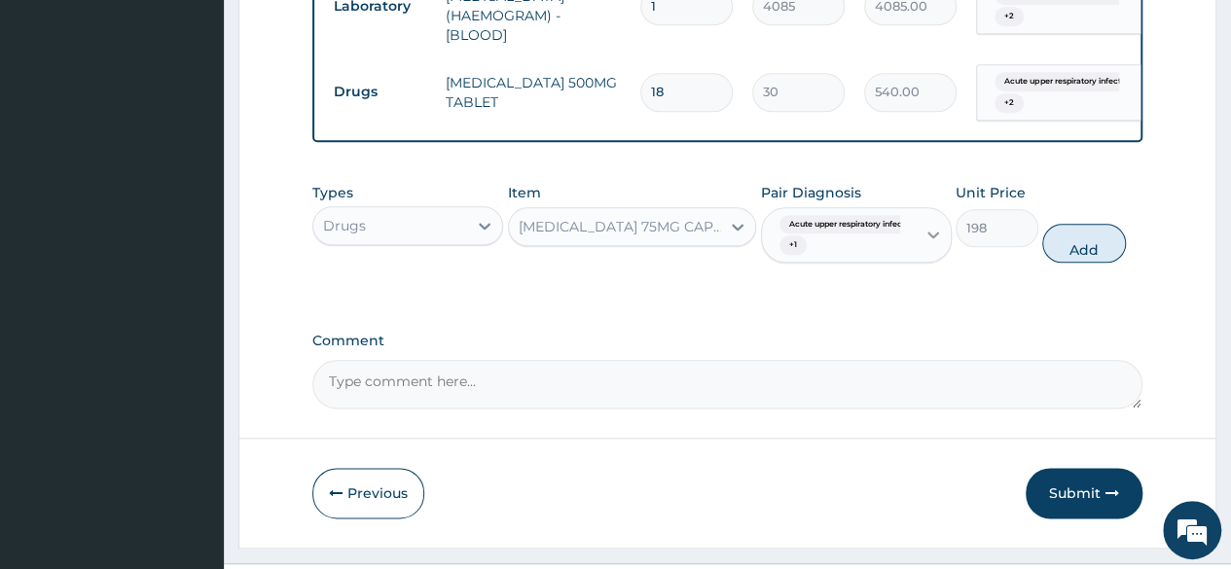
click at [936, 244] on icon at bounding box center [932, 234] width 19 height 19
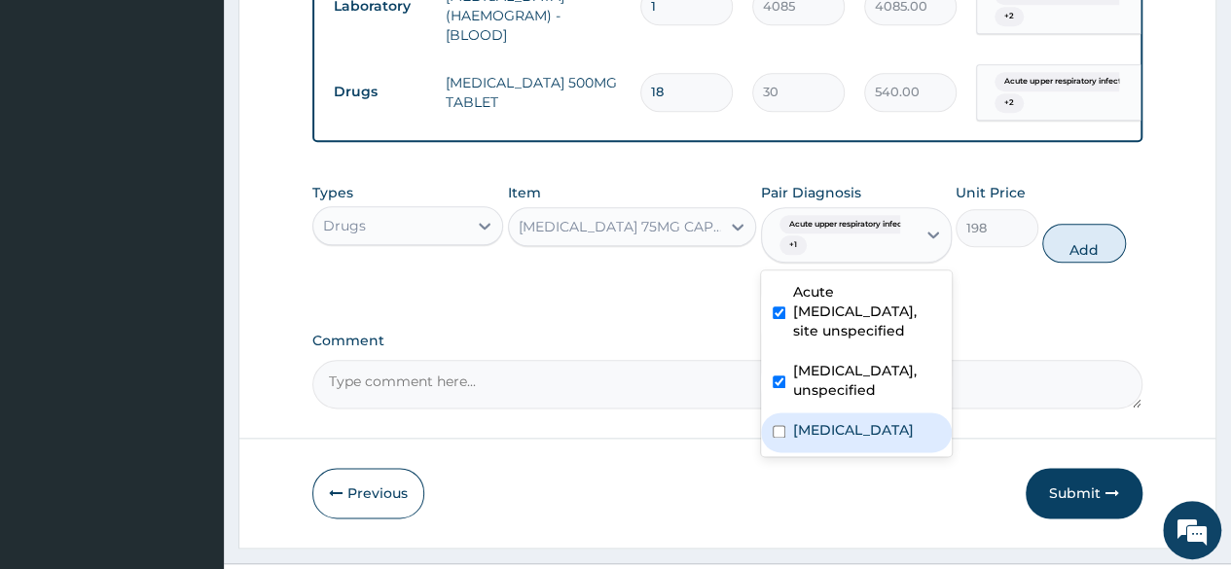
click at [781, 438] on input "checkbox" at bounding box center [778, 431] width 13 height 13
checkbox input "true"
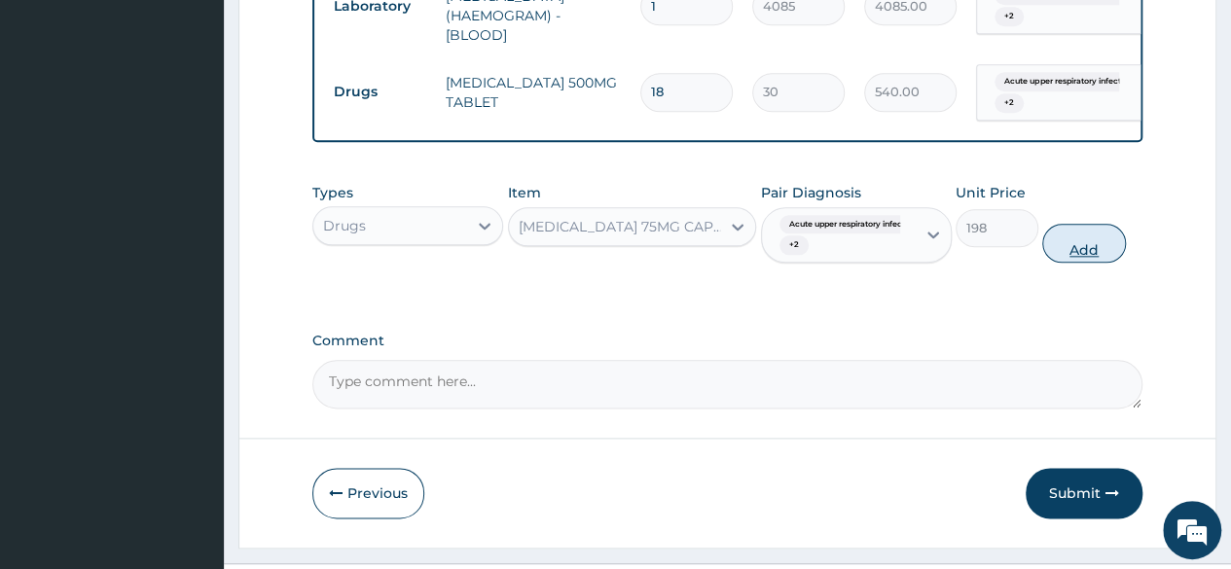
click at [1088, 263] on button "Add" at bounding box center [1083, 243] width 83 height 39
type input "0"
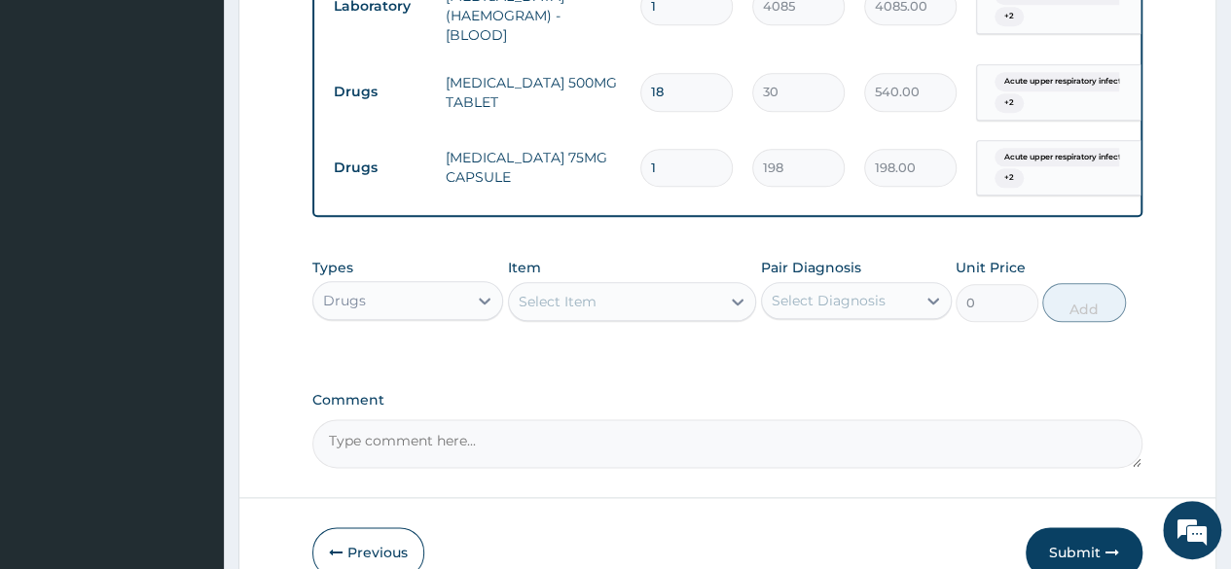
type input "0.00"
type input "6"
type input "1188.00"
type input "60"
type input "11880.00"
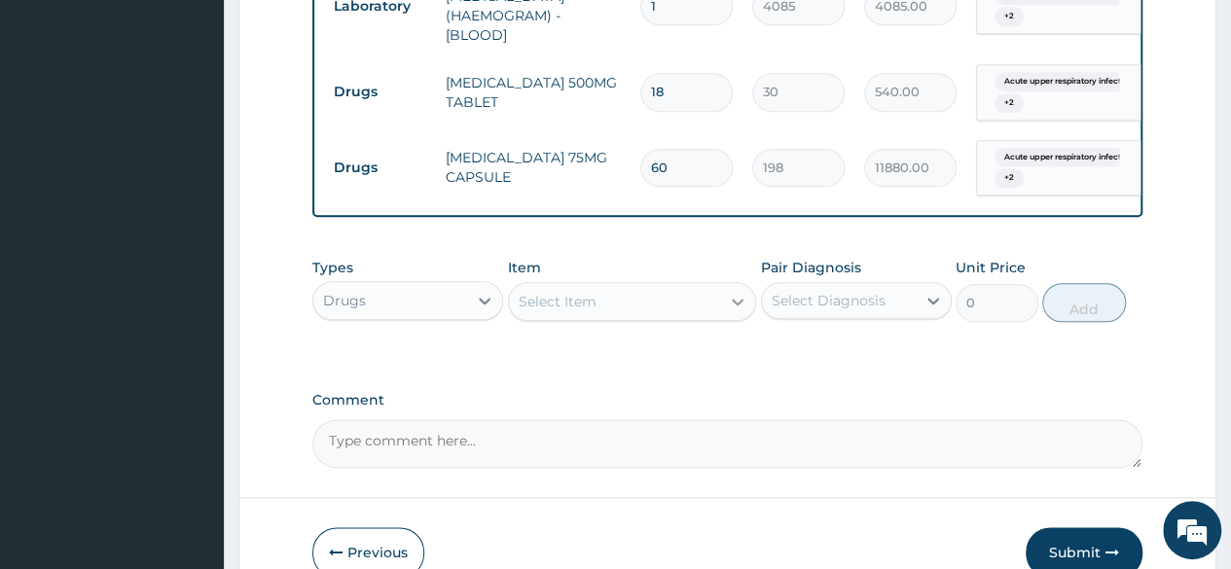
type input "60"
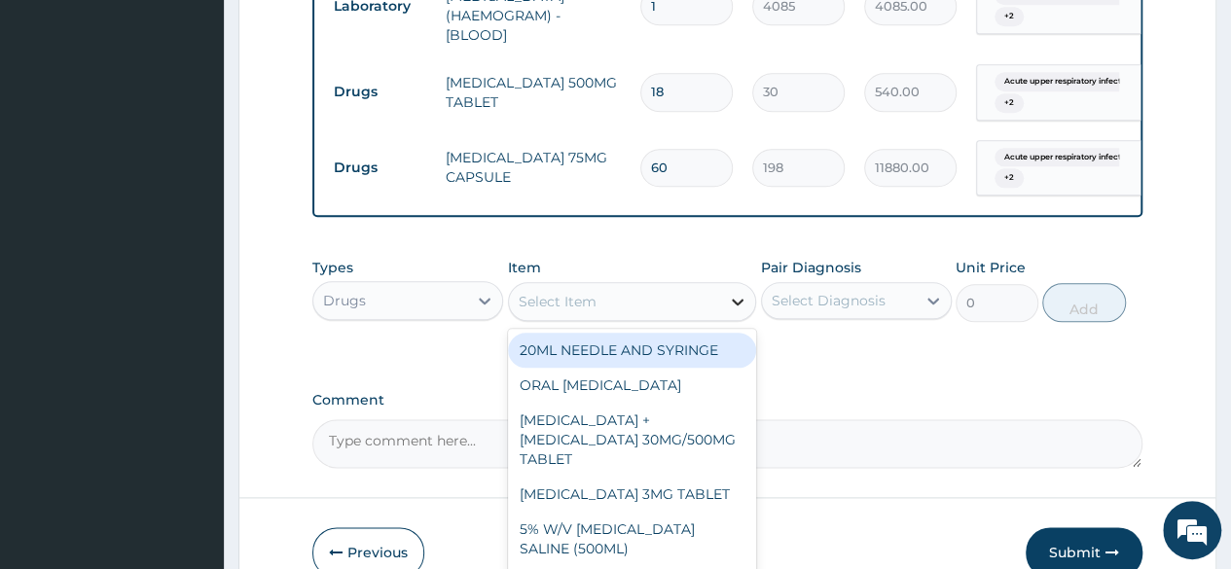
click at [736, 305] on icon at bounding box center [738, 302] width 12 height 7
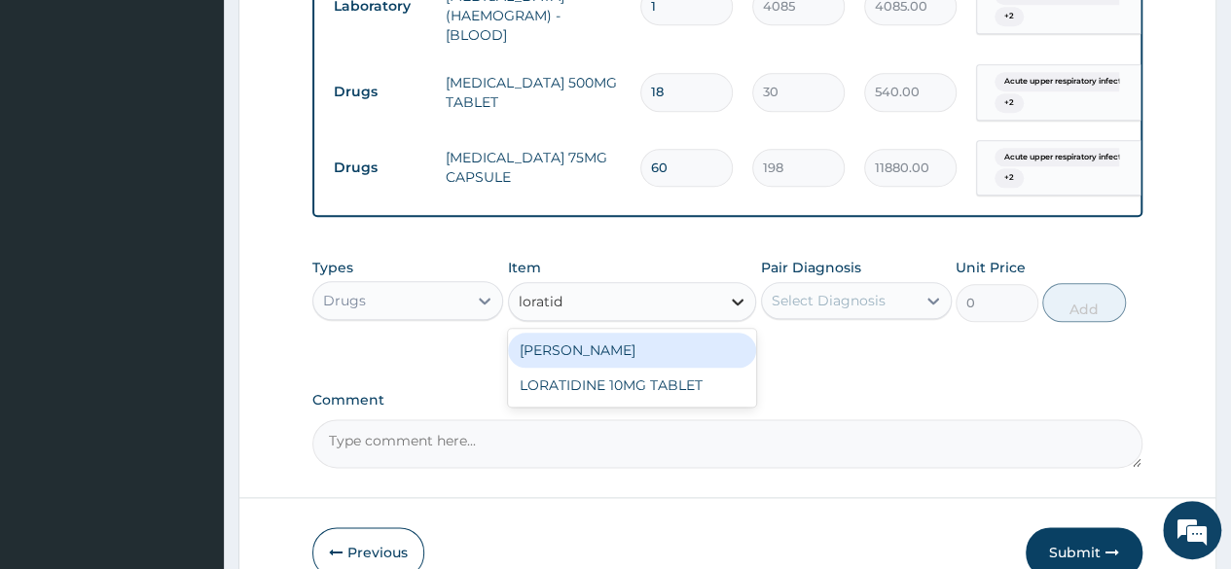
type input "loratidi"
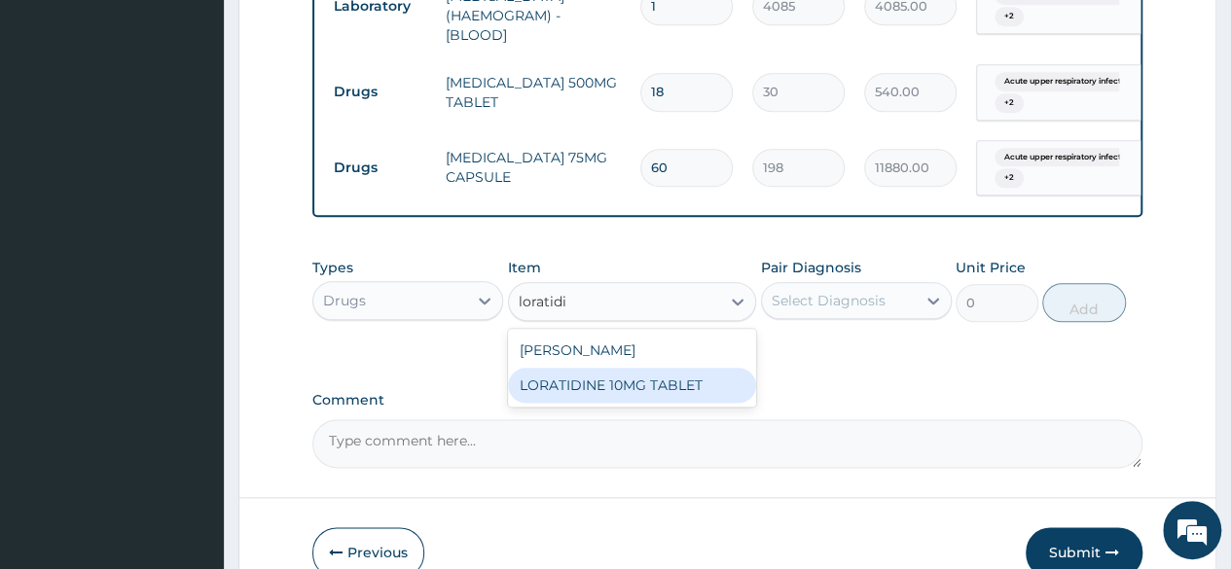
click at [660, 403] on div "LORATIDINE 10MG TABLET" at bounding box center [632, 385] width 249 height 35
type input "96"
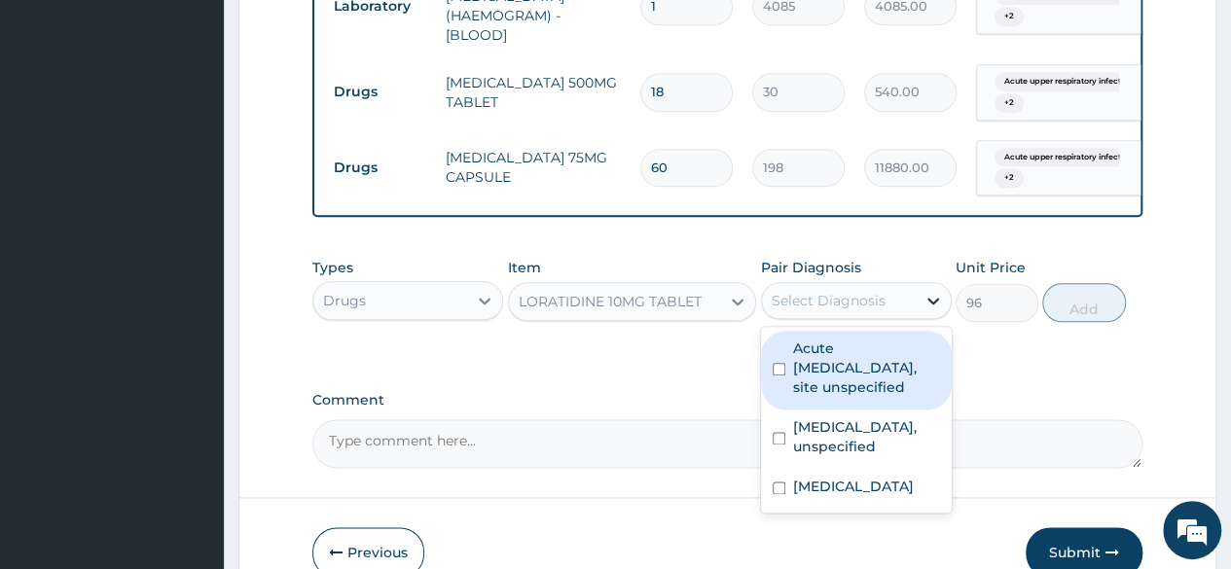
click at [938, 310] on icon at bounding box center [932, 300] width 19 height 19
click at [785, 410] on div "Acute upper respiratory infection, site unspecified" at bounding box center [856, 370] width 191 height 79
checkbox input "true"
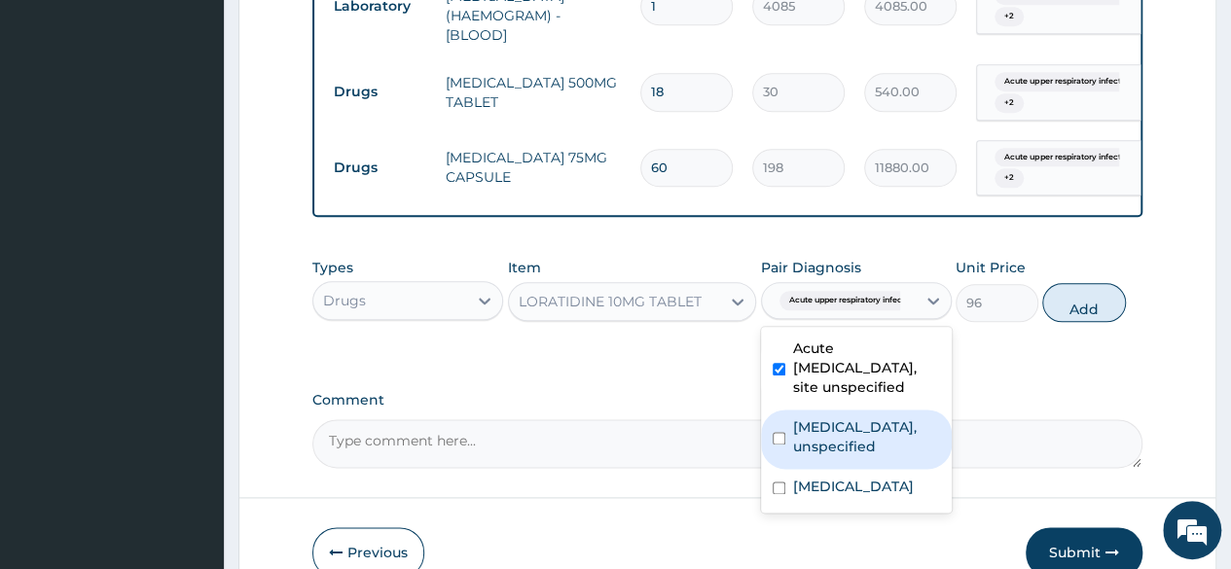
click at [779, 469] on div "Essential hypertension, unspecified" at bounding box center [856, 439] width 191 height 59
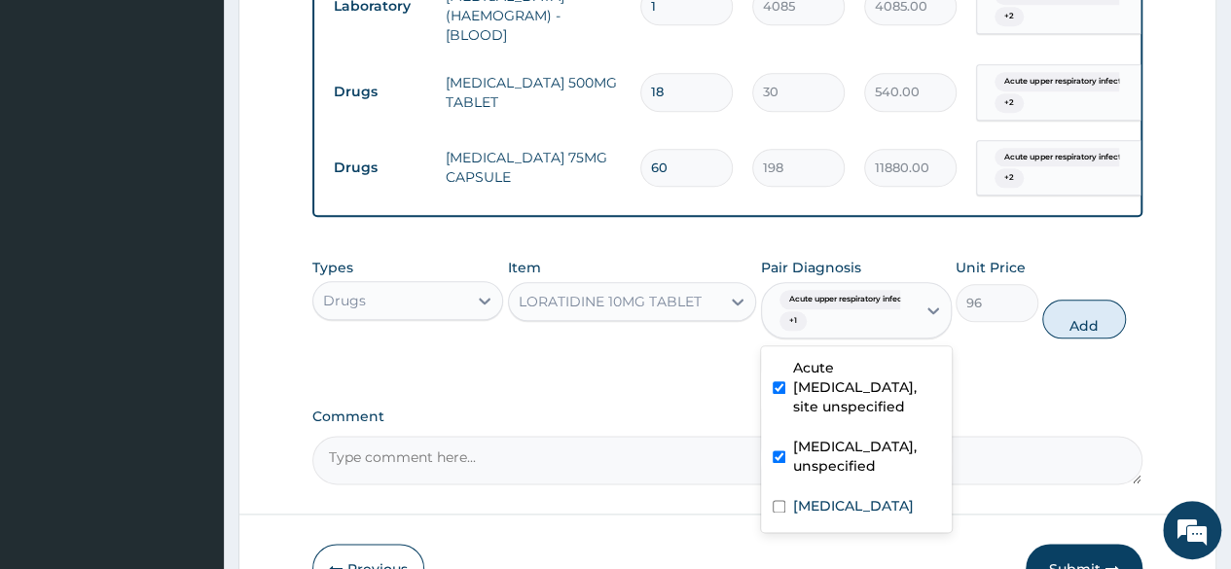
click at [797, 476] on label "Essential hypertension, unspecified" at bounding box center [866, 456] width 147 height 39
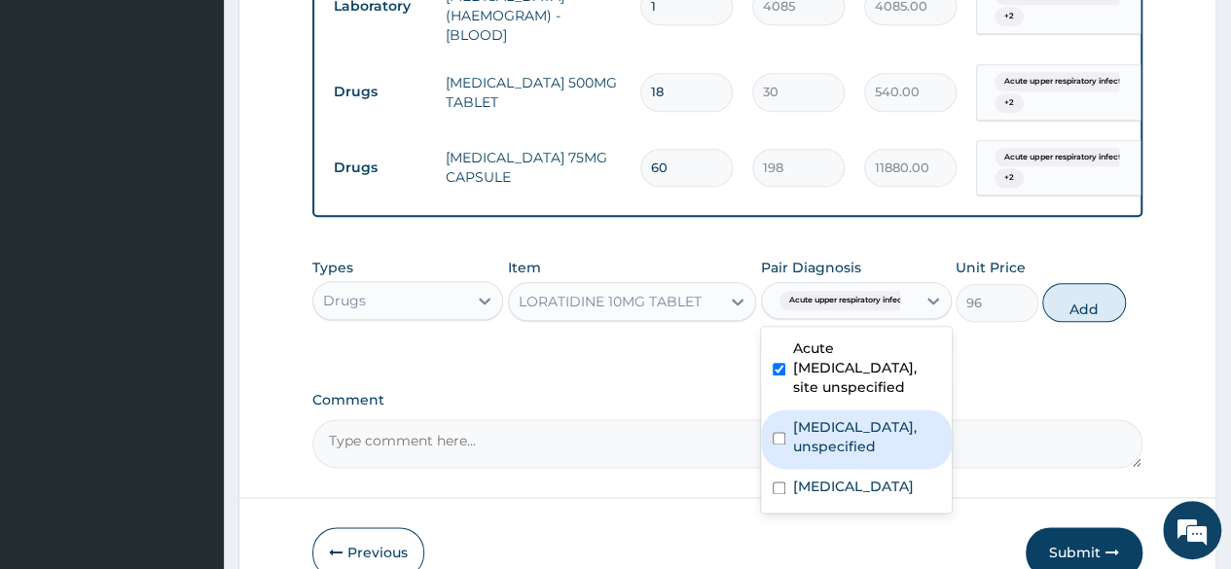
click at [774, 445] on input "checkbox" at bounding box center [778, 438] width 13 height 13
checkbox input "true"
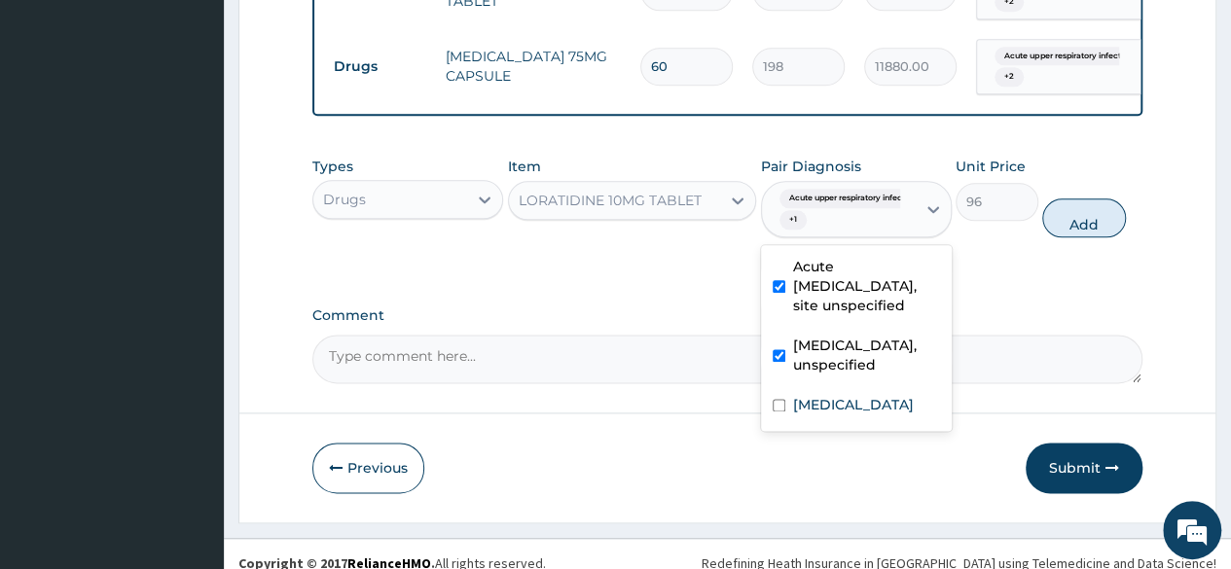
scroll to position [1093, 0]
click at [769, 426] on div "Osteoarthritis of knee, unspecified" at bounding box center [856, 406] width 191 height 40
checkbox input "true"
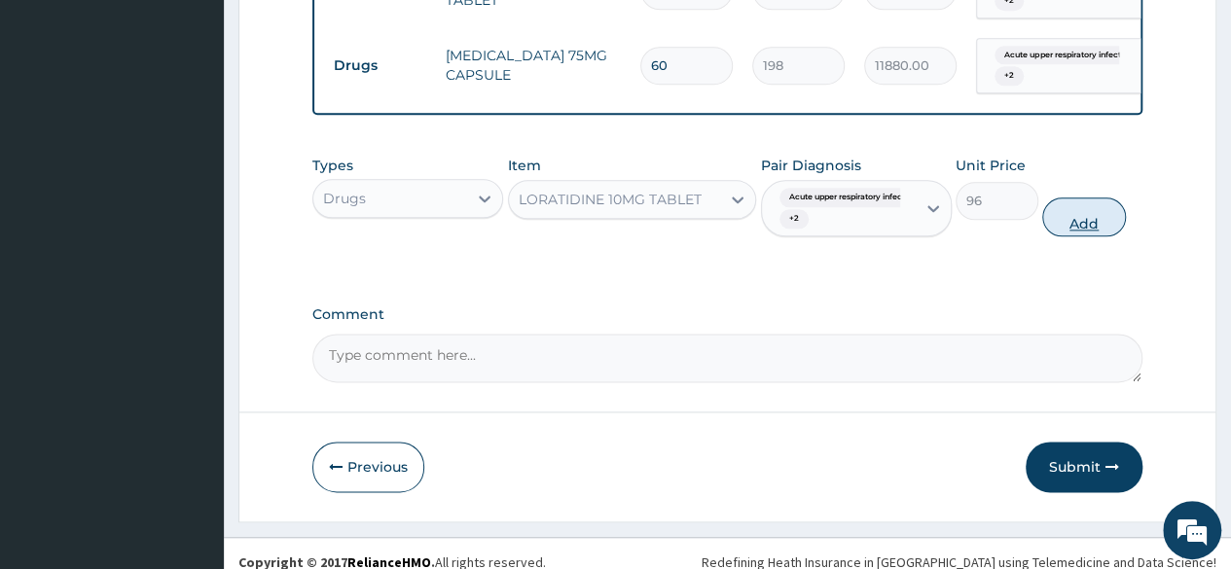
click at [1074, 236] on button "Add" at bounding box center [1083, 216] width 83 height 39
type input "0"
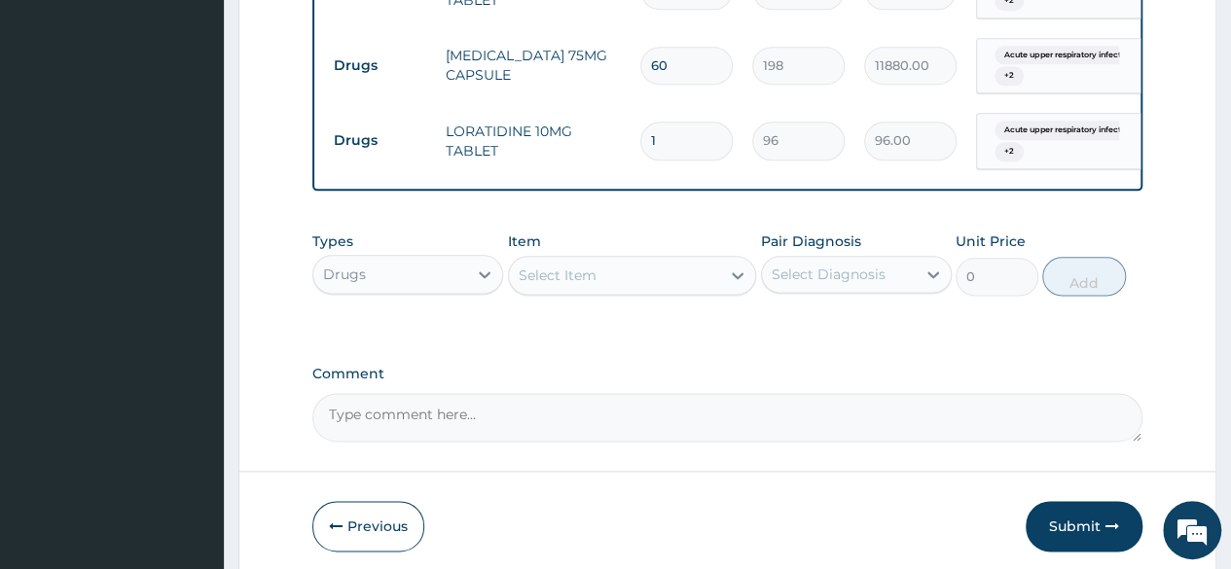
type input "0.00"
type input "5"
type input "480.00"
type input "5"
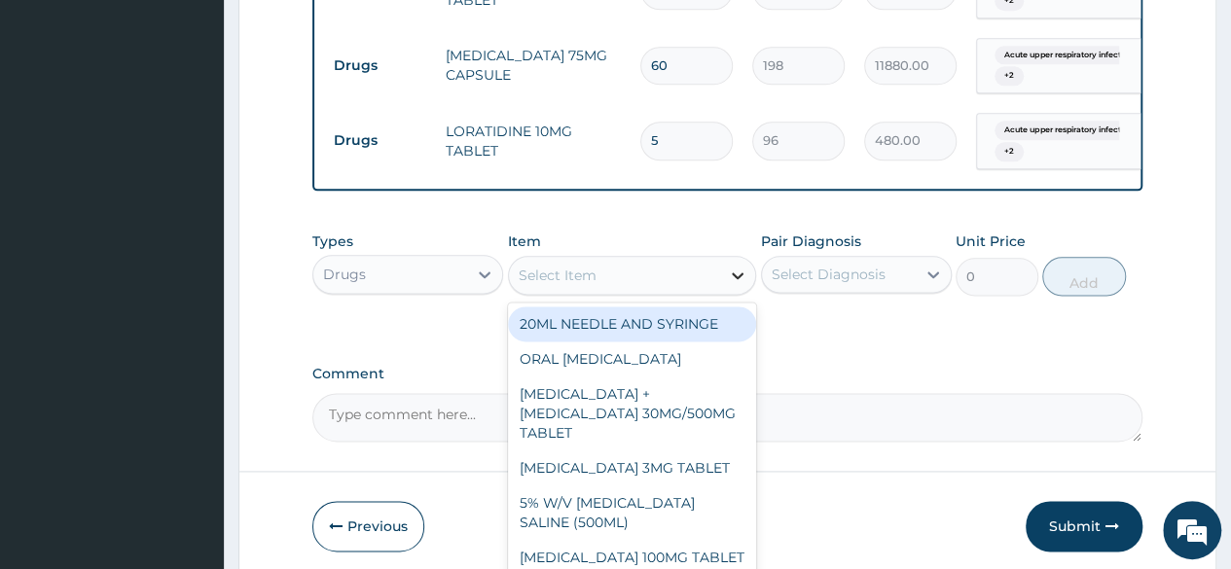
click at [737, 285] on icon at bounding box center [737, 275] width 19 height 19
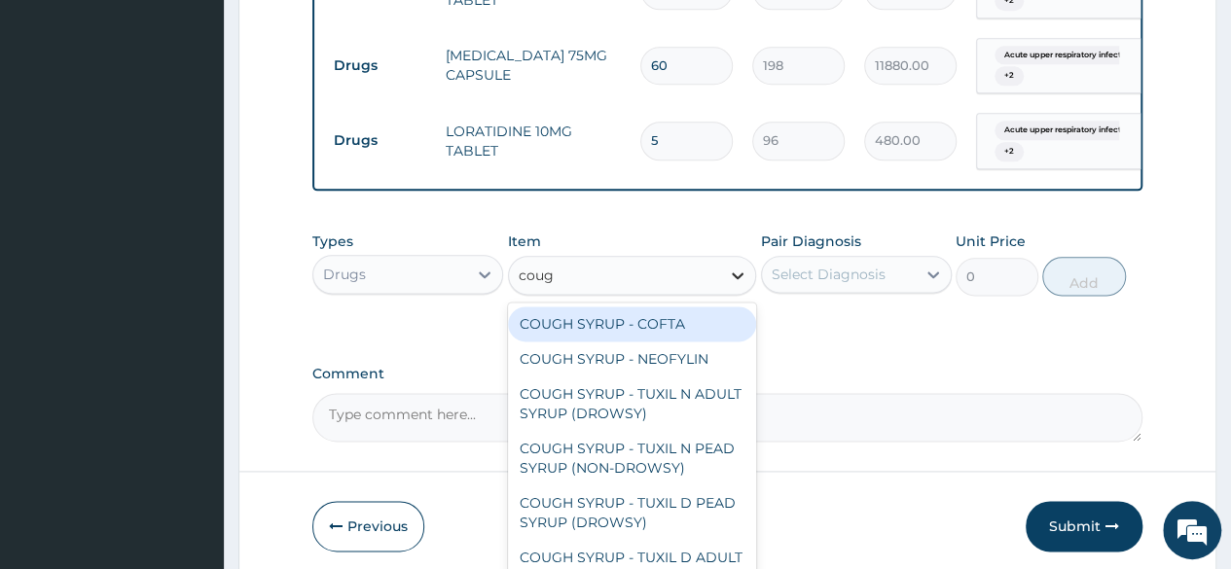
type input "cough"
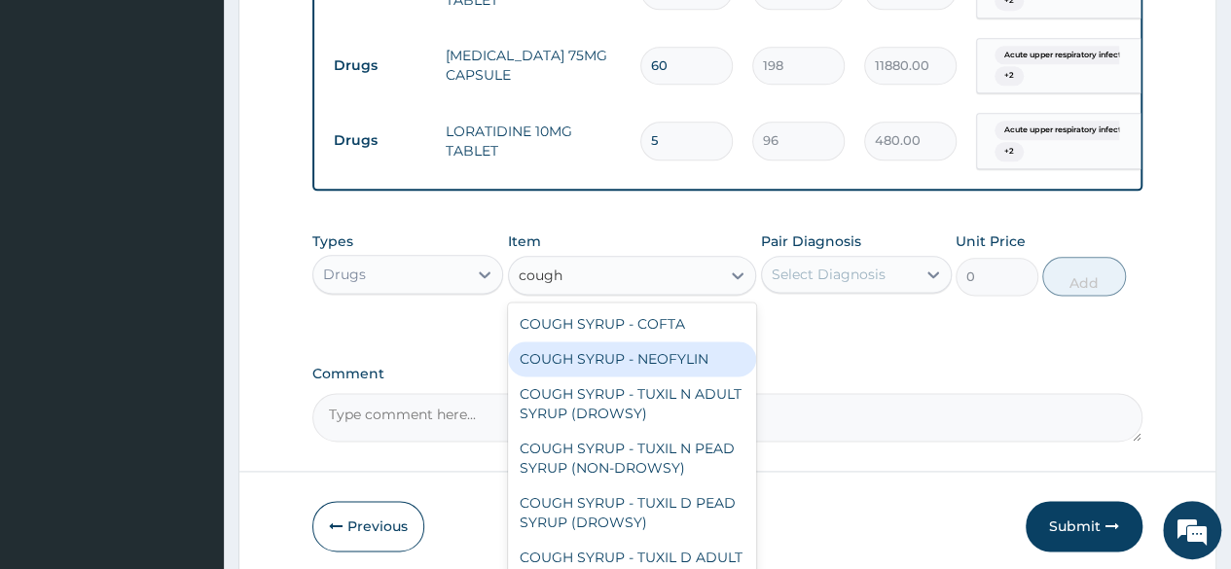
click at [635, 376] on div "COUGH SYRUP - NEOFYLIN" at bounding box center [632, 358] width 249 height 35
type input "2000"
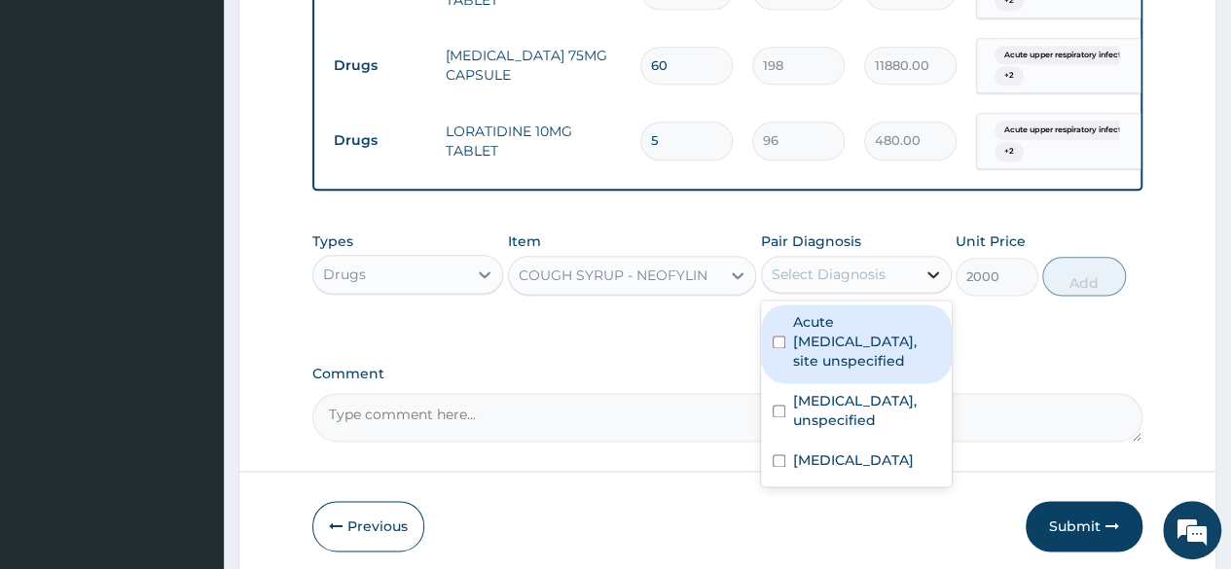
click at [932, 284] on icon at bounding box center [932, 274] width 19 height 19
click at [779, 348] on input "checkbox" at bounding box center [778, 342] width 13 height 13
checkbox input "true"
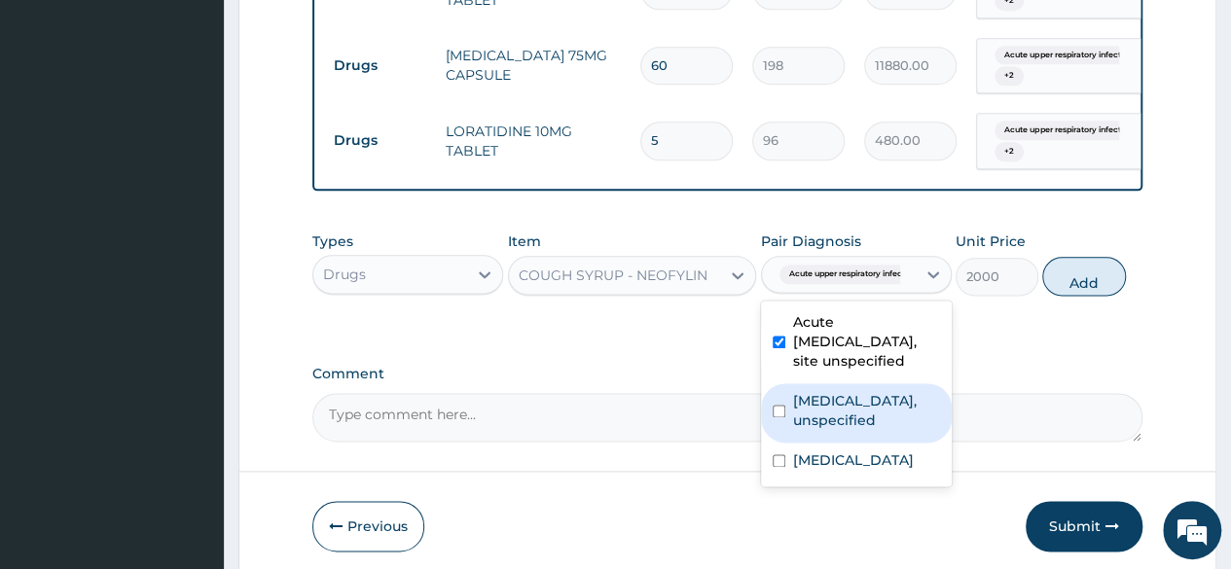
click at [781, 443] on div "Essential hypertension, unspecified" at bounding box center [856, 412] width 191 height 59
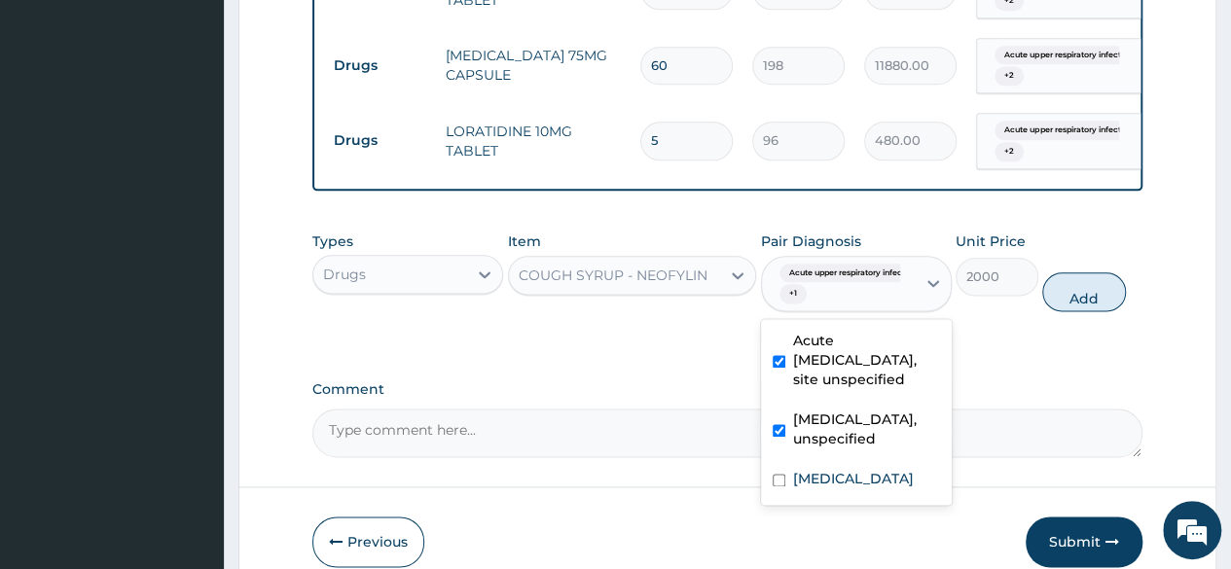
click at [781, 461] on div "Essential hypertension, unspecified" at bounding box center [856, 431] width 191 height 59
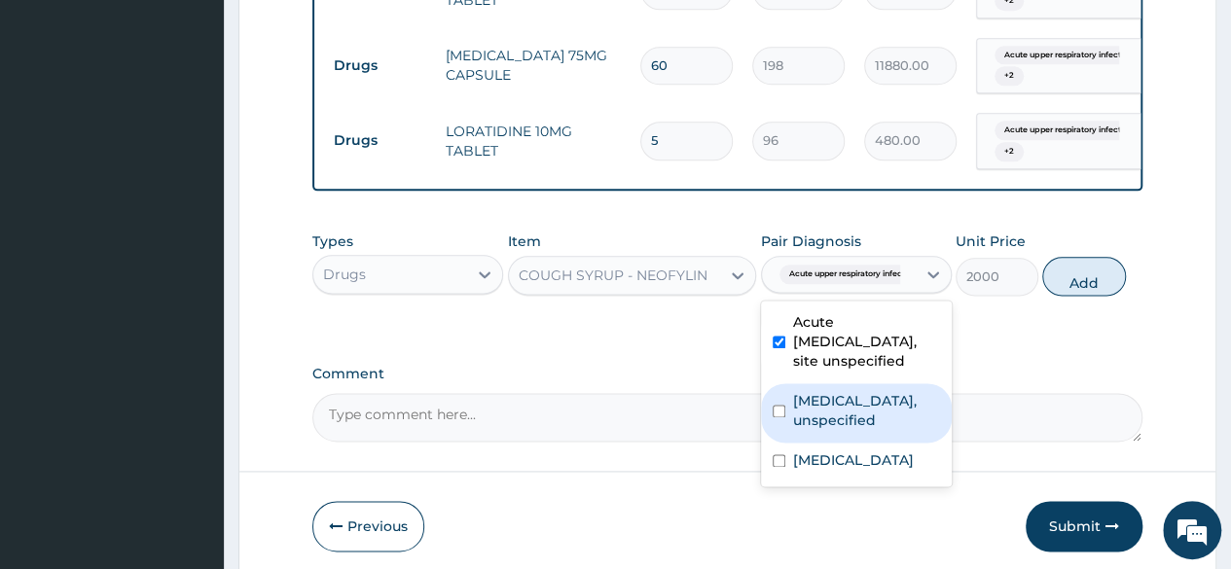
click at [781, 443] on div "Essential hypertension, unspecified" at bounding box center [856, 412] width 191 height 59
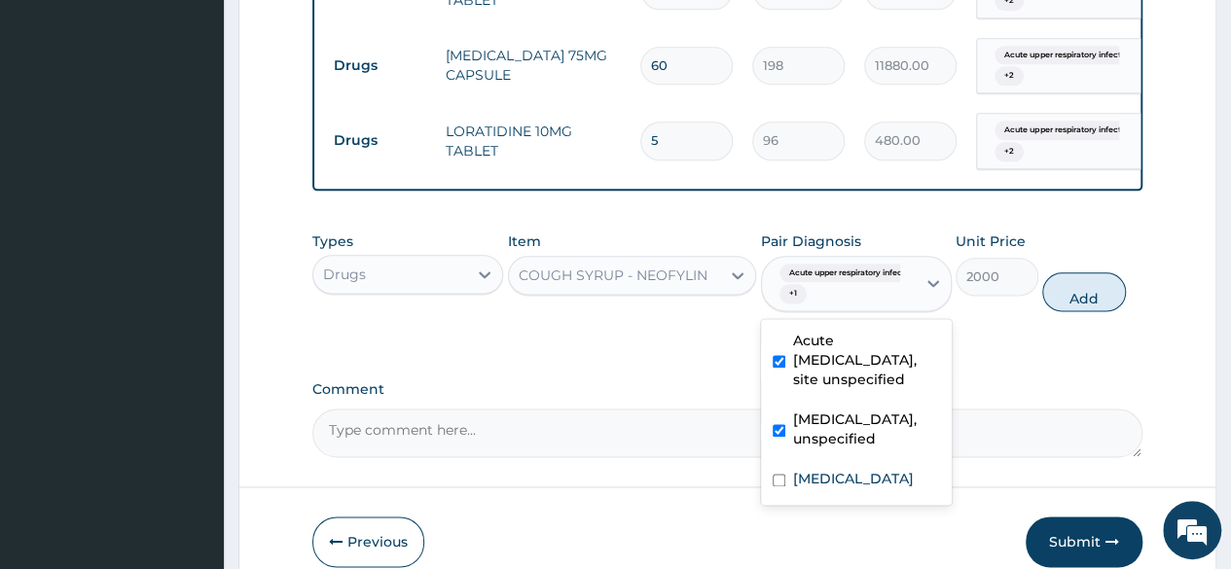
click at [781, 461] on div "Essential hypertension, unspecified" at bounding box center [856, 431] width 191 height 59
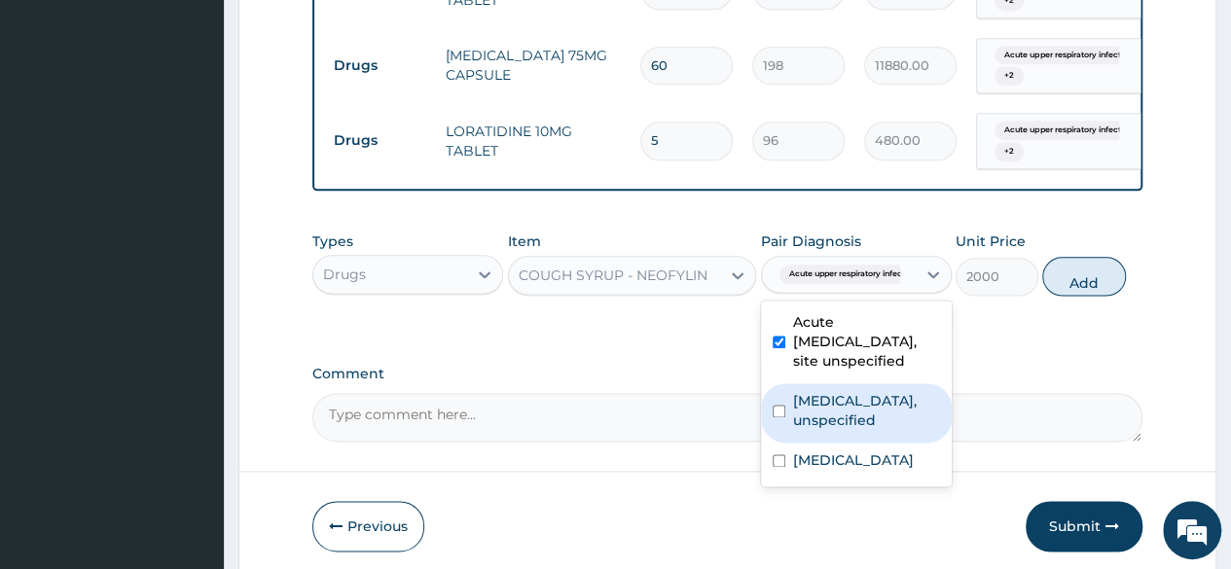
click at [781, 443] on div "Essential hypertension, unspecified" at bounding box center [856, 412] width 191 height 59
checkbox input "true"
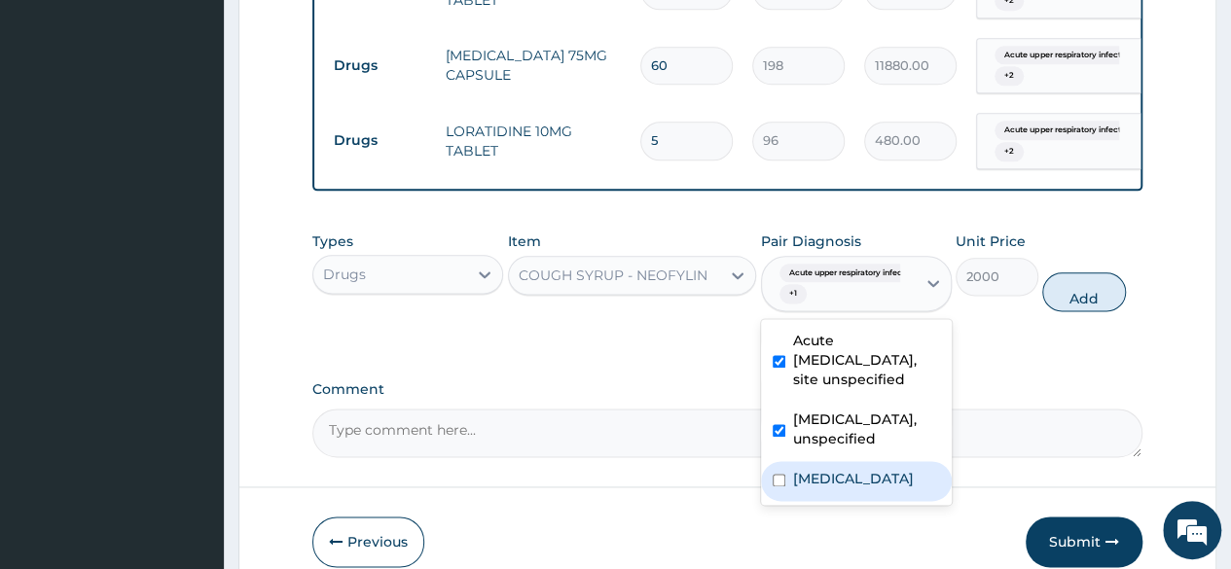
click at [780, 486] on input "checkbox" at bounding box center [778, 480] width 13 height 13
checkbox input "true"
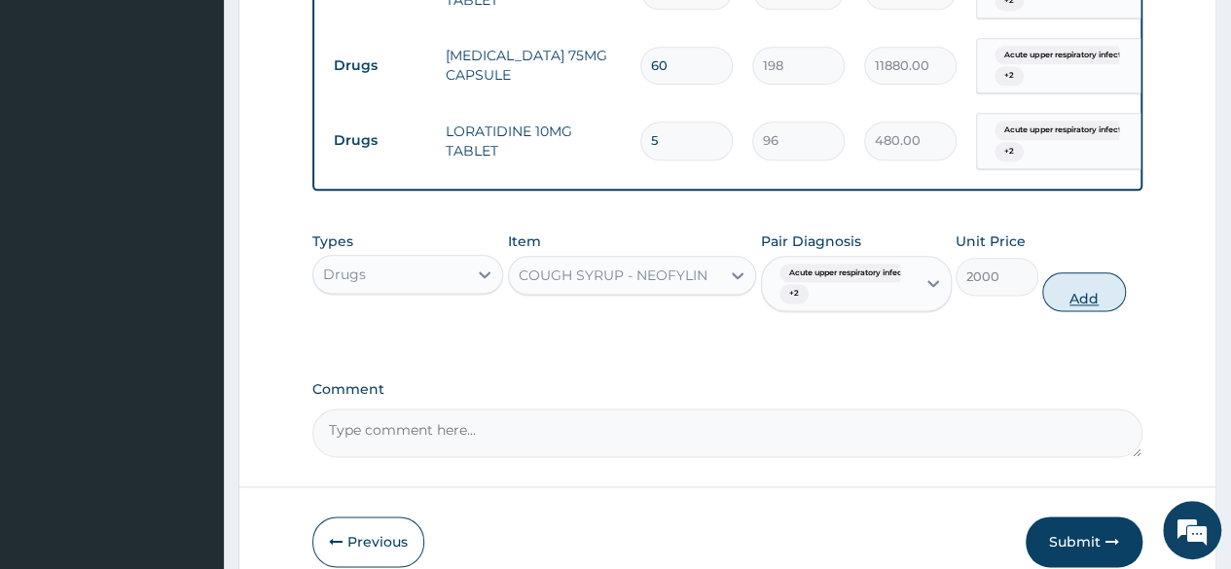
click at [1085, 311] on button "Add" at bounding box center [1083, 291] width 83 height 39
type input "0"
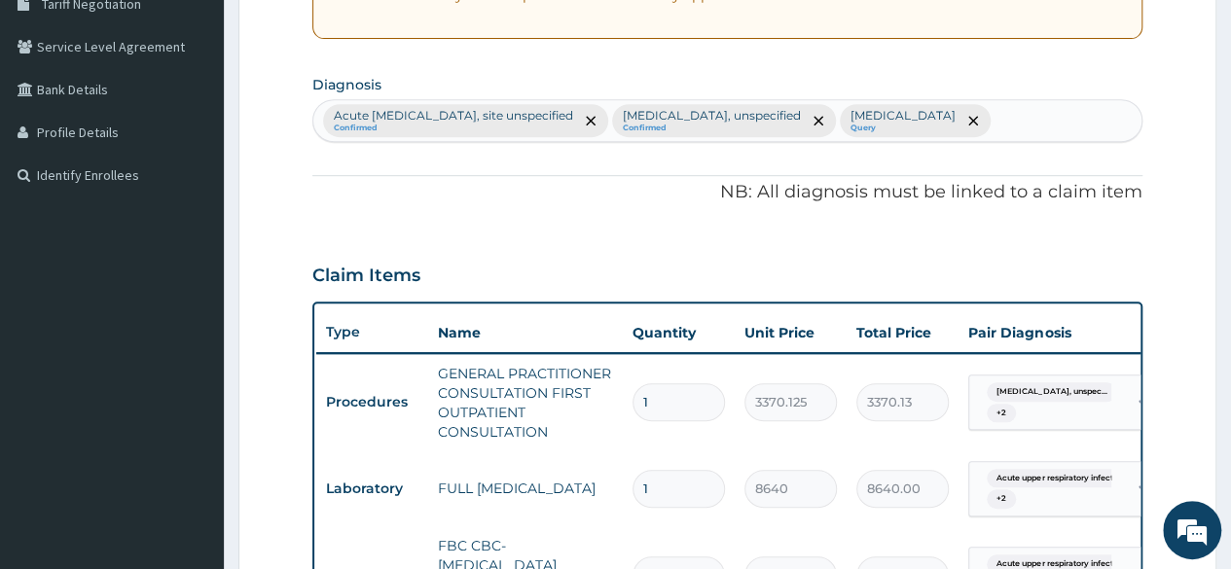
scroll to position [421, 0]
click at [647, 142] on div "Acute upper respiratory infection, site unspecified Confirmed Essential hyperte…" at bounding box center [727, 121] width 828 height 41
type input "cough"
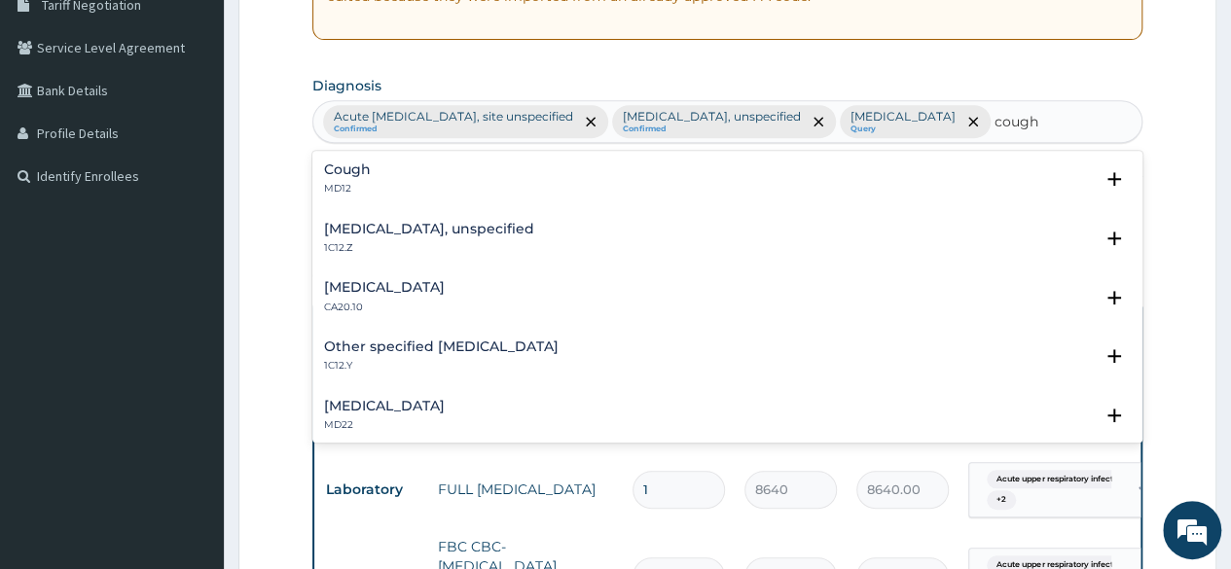
click at [372, 197] on div "Cough MD12" at bounding box center [727, 179] width 806 height 34
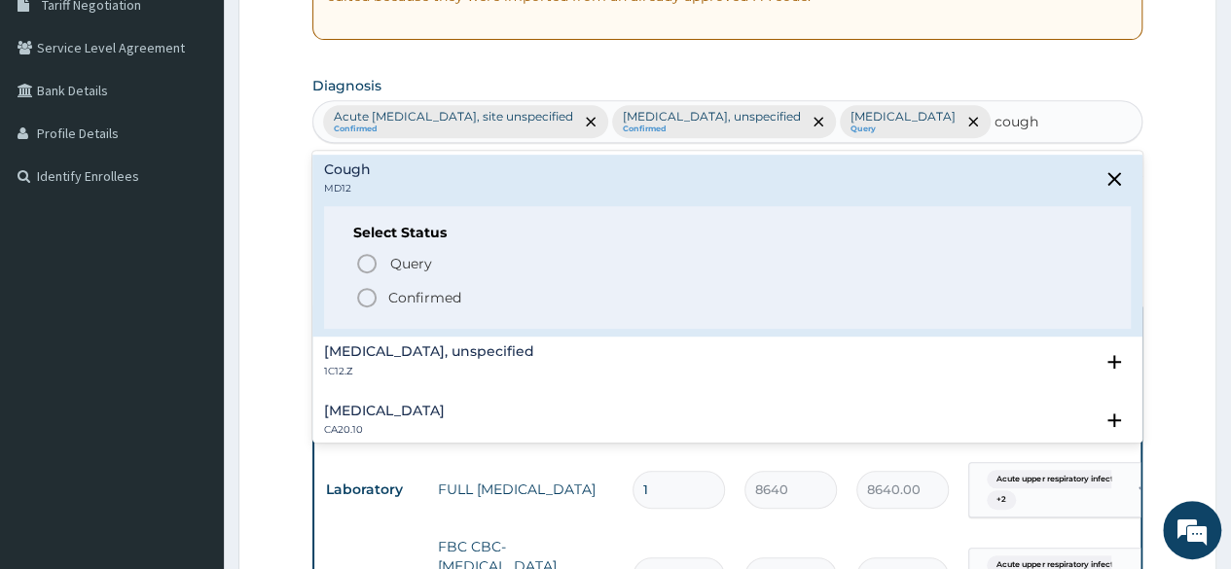
click at [363, 309] on icon "status option filled" at bounding box center [366, 297] width 23 height 23
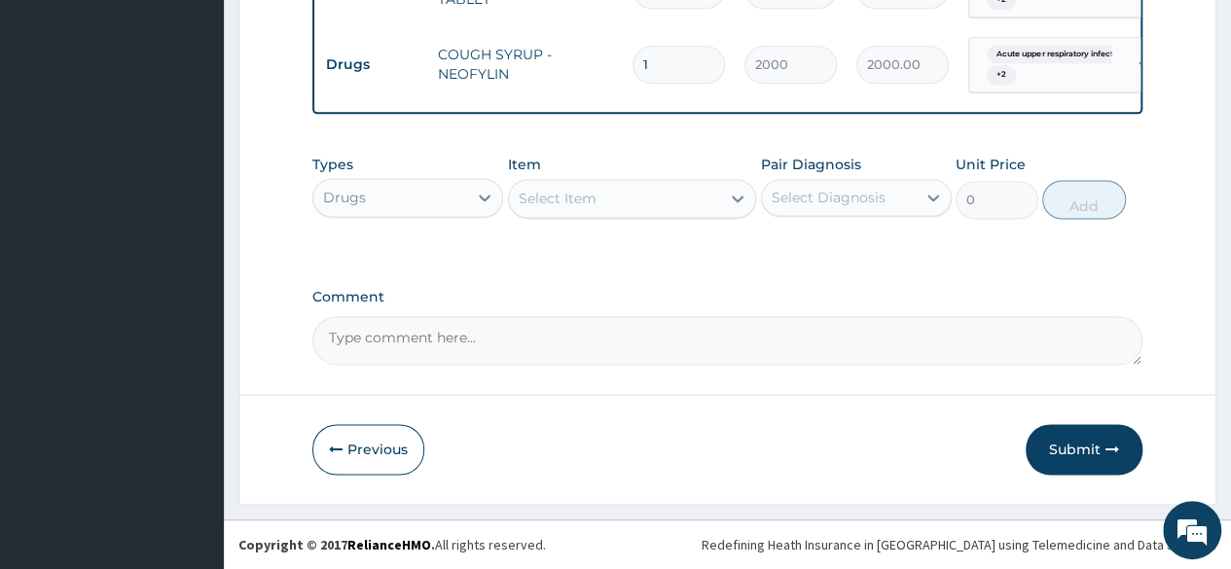
scroll to position [1290, 0]
click at [1085, 454] on button "Submit" at bounding box center [1083, 449] width 117 height 51
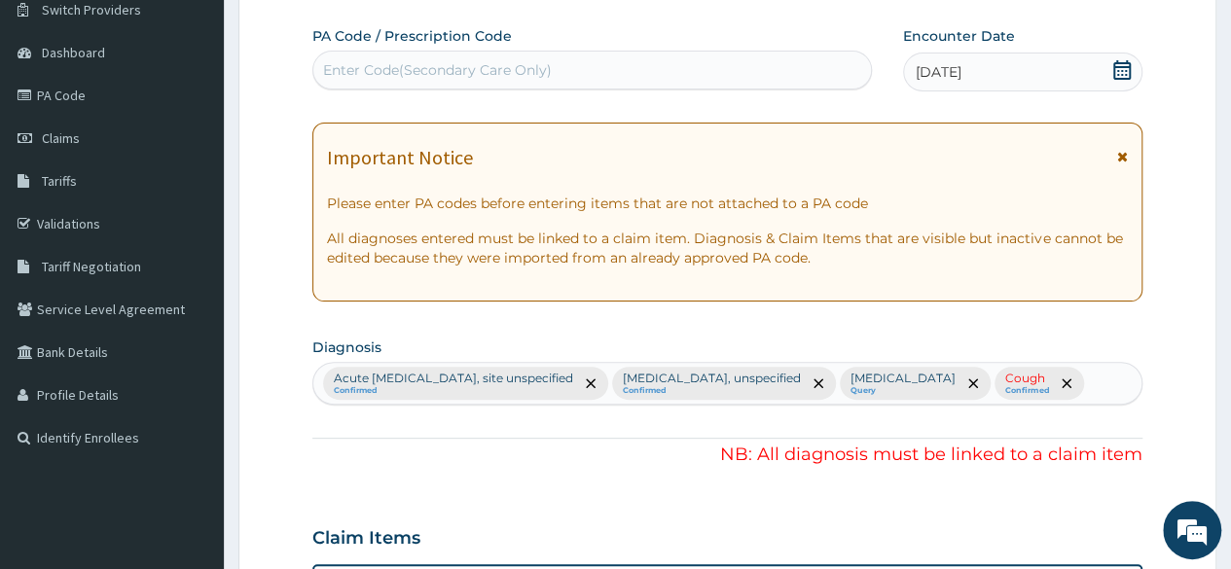
scroll to position [163, 0]
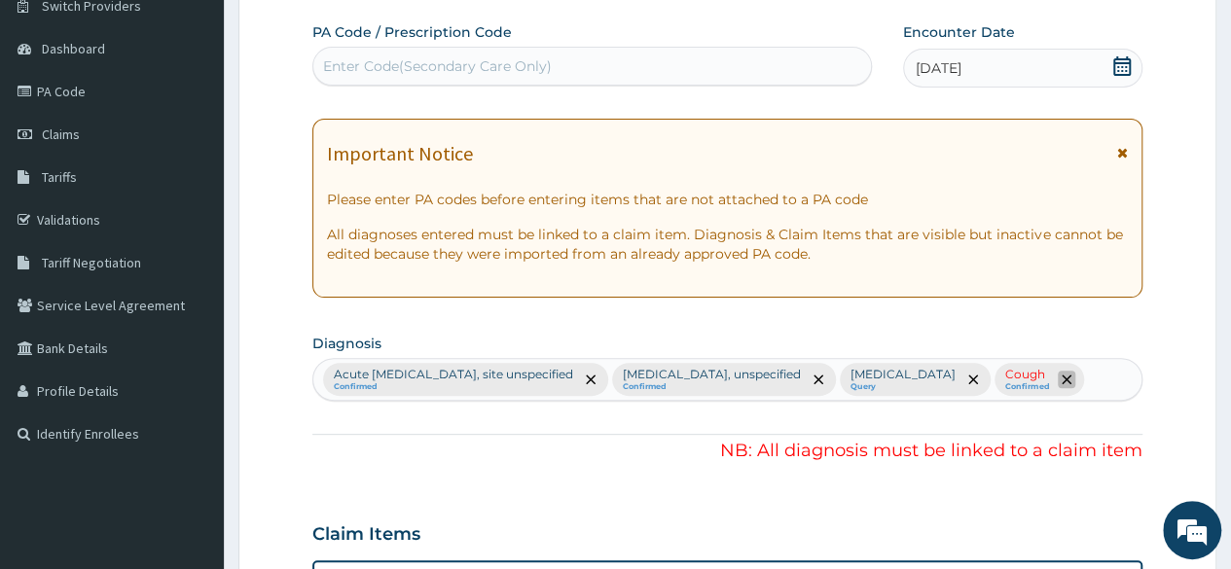
click at [1061, 384] on icon "remove selection option" at bounding box center [1066, 380] width 10 height 10
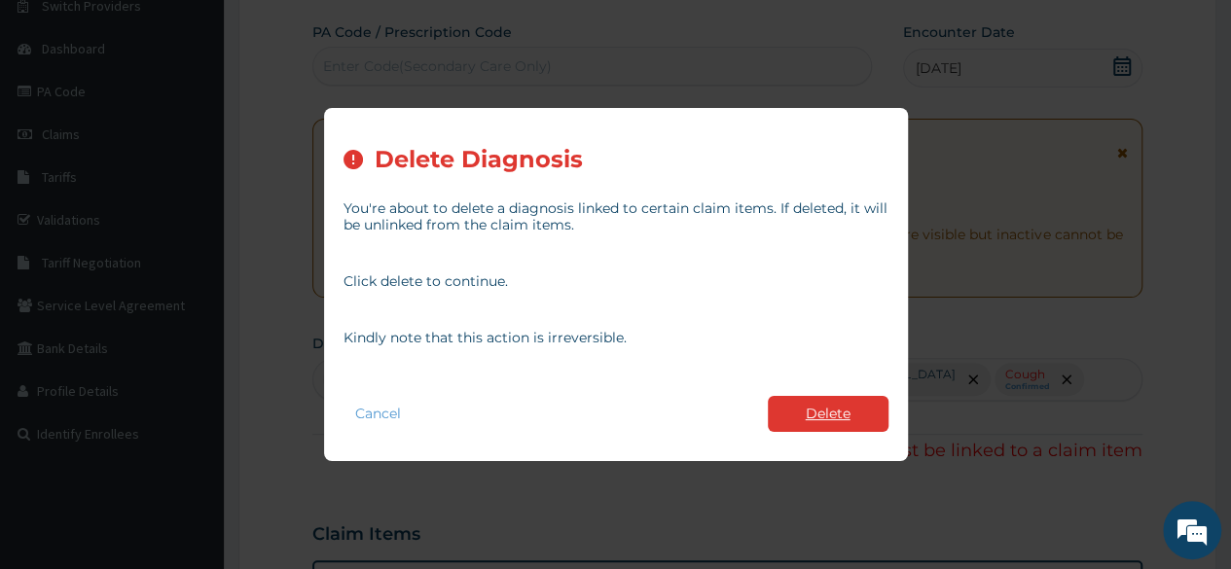
click at [808, 419] on button "Delete" at bounding box center [828, 414] width 121 height 36
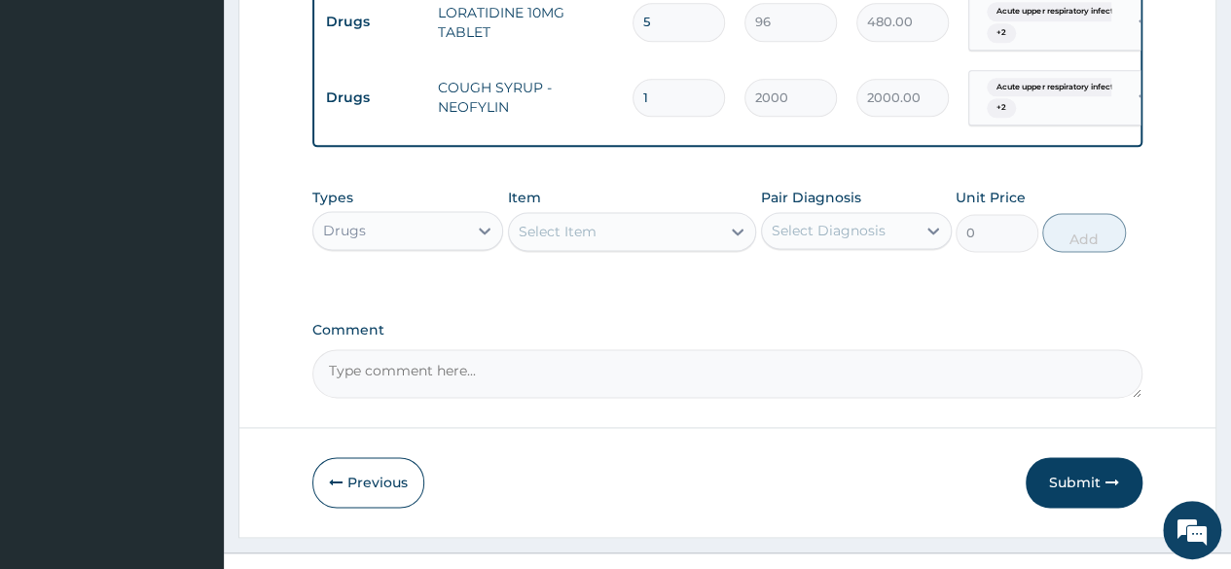
scroll to position [1290, 0]
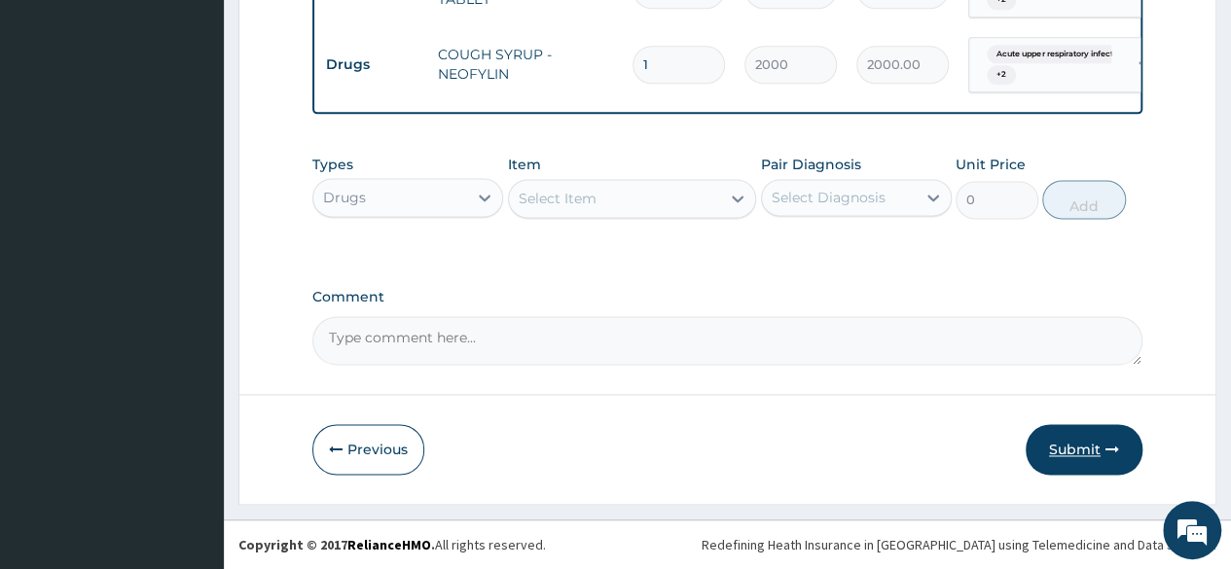
click at [1081, 443] on button "Submit" at bounding box center [1083, 449] width 117 height 51
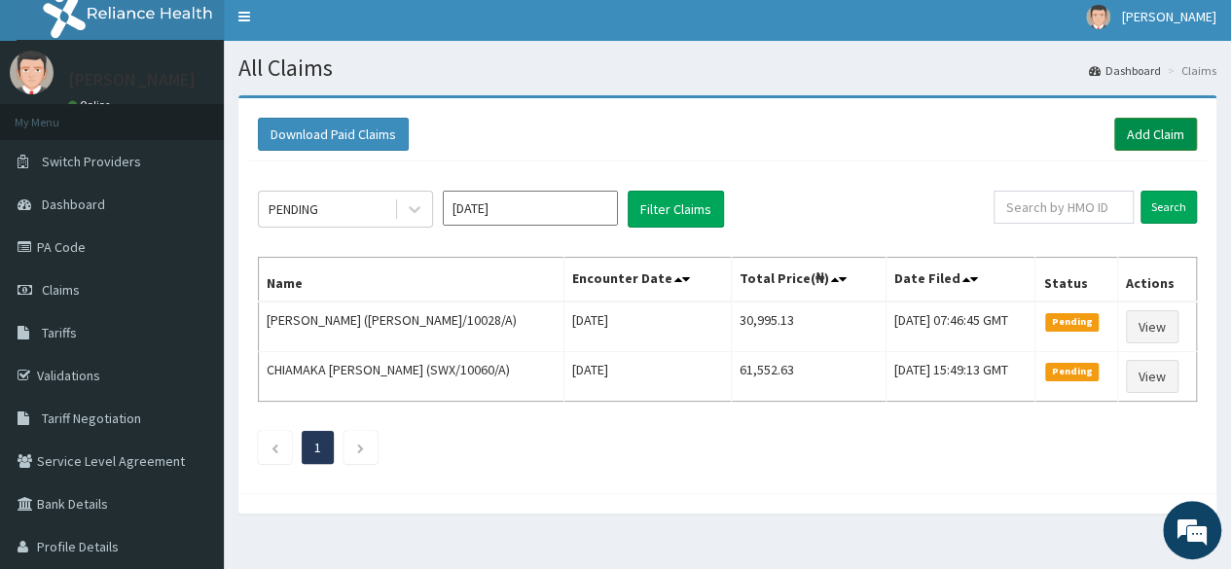
click at [1142, 125] on link "Add Claim" at bounding box center [1155, 134] width 83 height 33
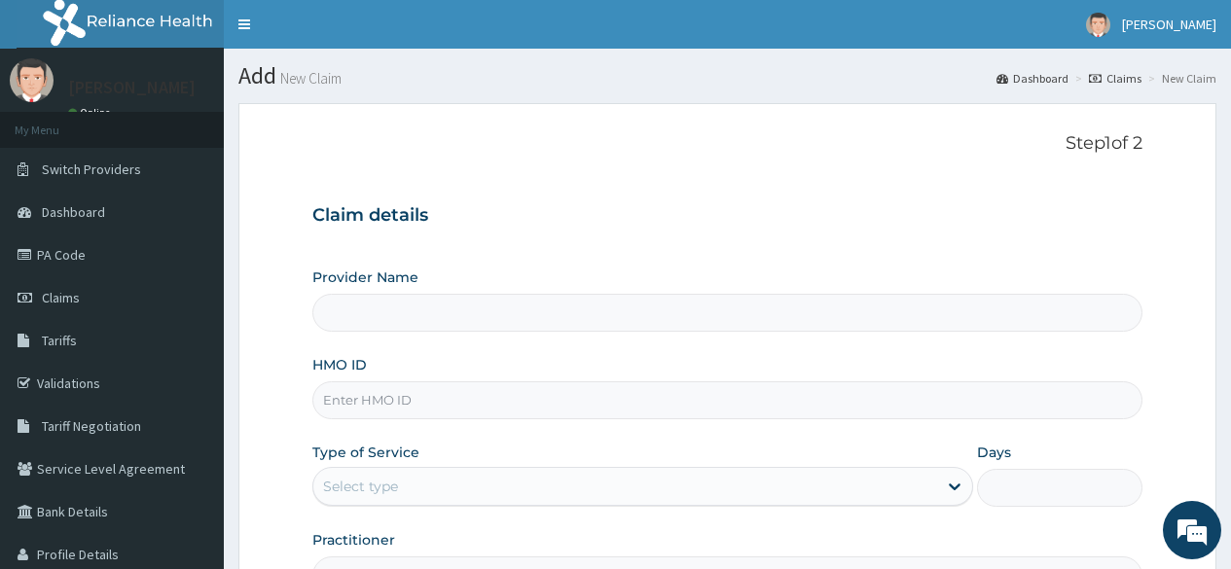
type input "Reliance Family Clinics Surulere"
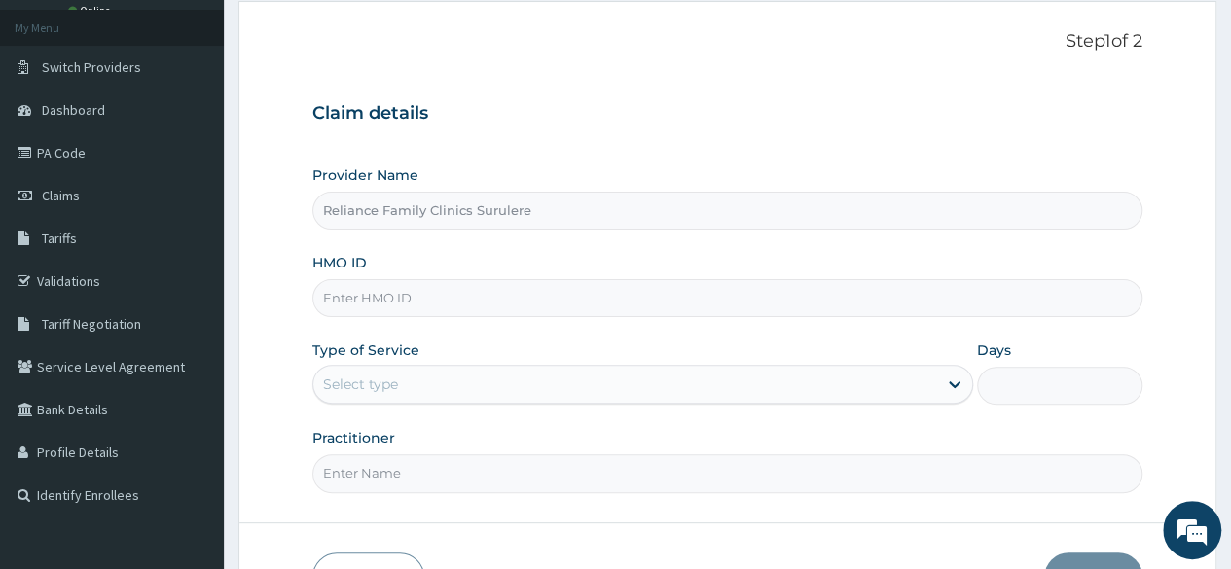
scroll to position [105, 0]
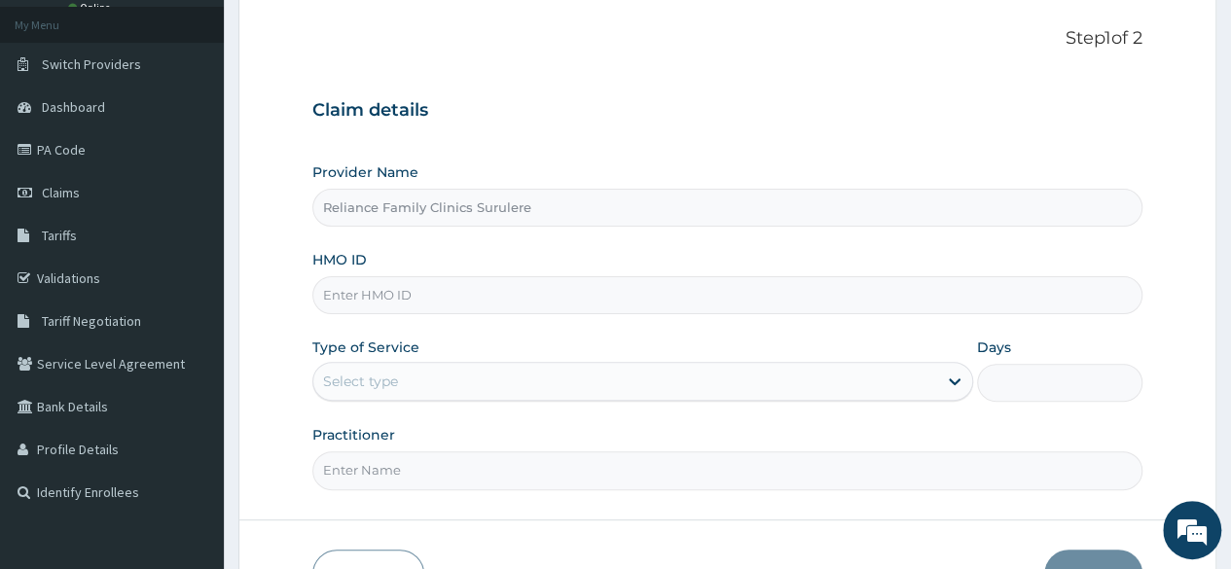
click at [483, 289] on input "HMO ID" at bounding box center [727, 295] width 830 height 38
click at [462, 290] on input "HMO ID" at bounding box center [727, 295] width 830 height 38
paste input "WRC/10009/A"
type input "WRC/10009/A"
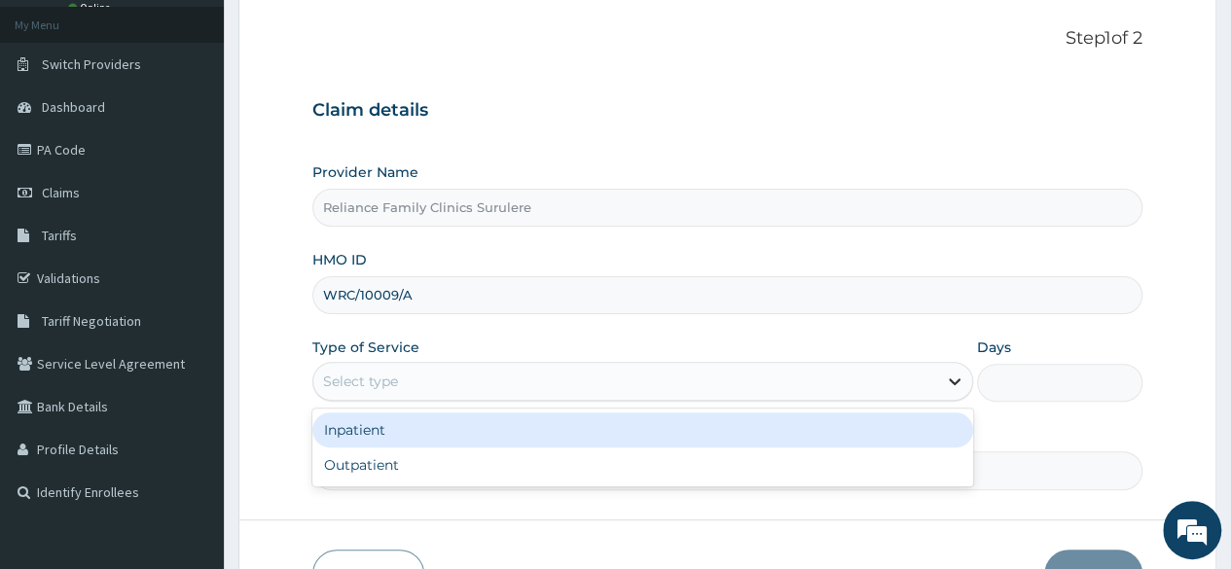
click at [949, 383] on icon at bounding box center [954, 381] width 19 height 19
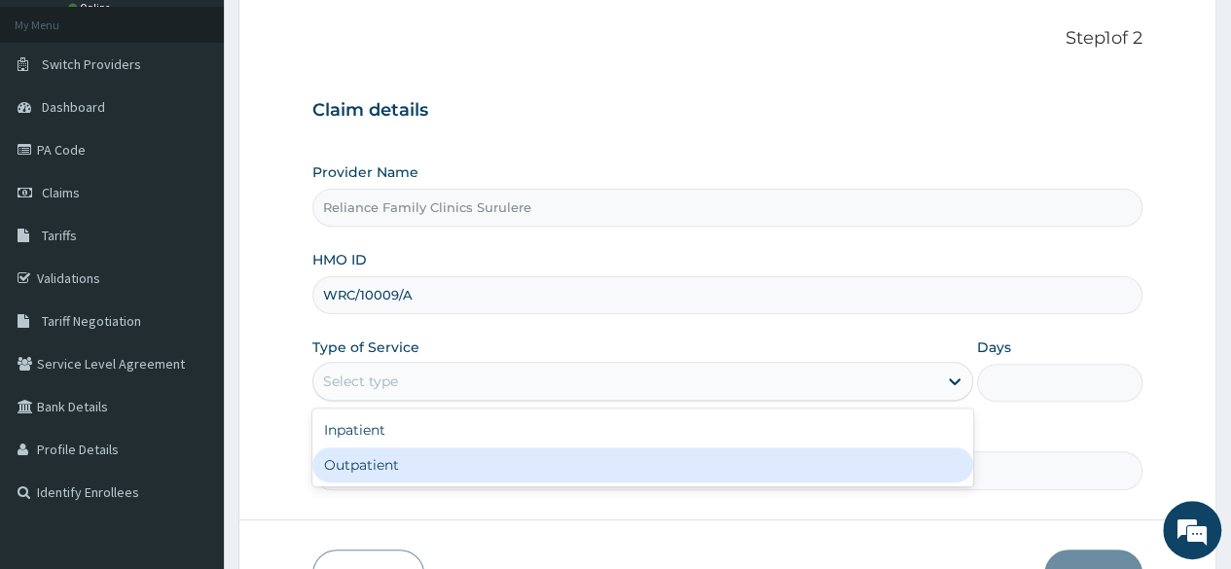
click at [568, 456] on div "Outpatient" at bounding box center [642, 464] width 661 height 35
type input "1"
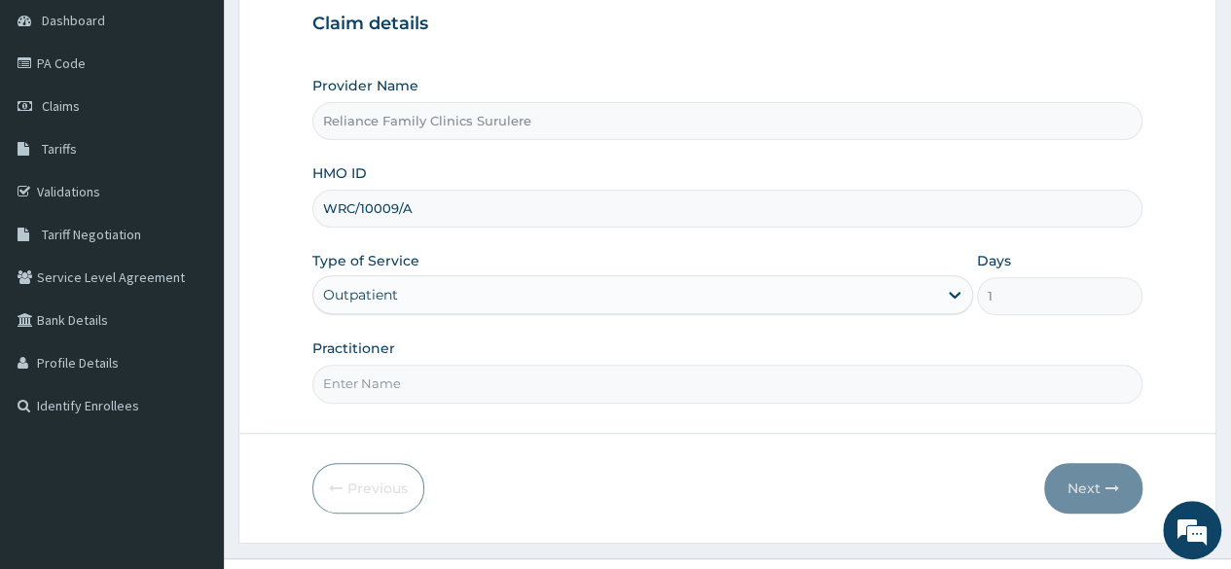
scroll to position [226, 0]
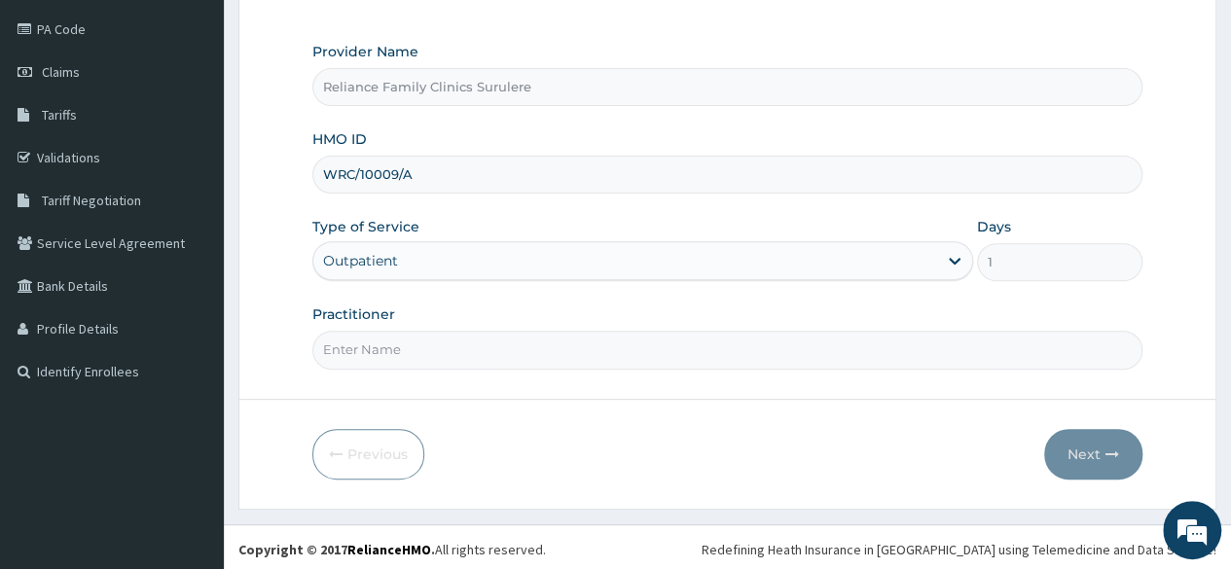
click at [464, 361] on input "Practitioner" at bounding box center [727, 350] width 830 height 38
type input "Locum"
click at [1083, 437] on button "Next" at bounding box center [1093, 454] width 98 height 51
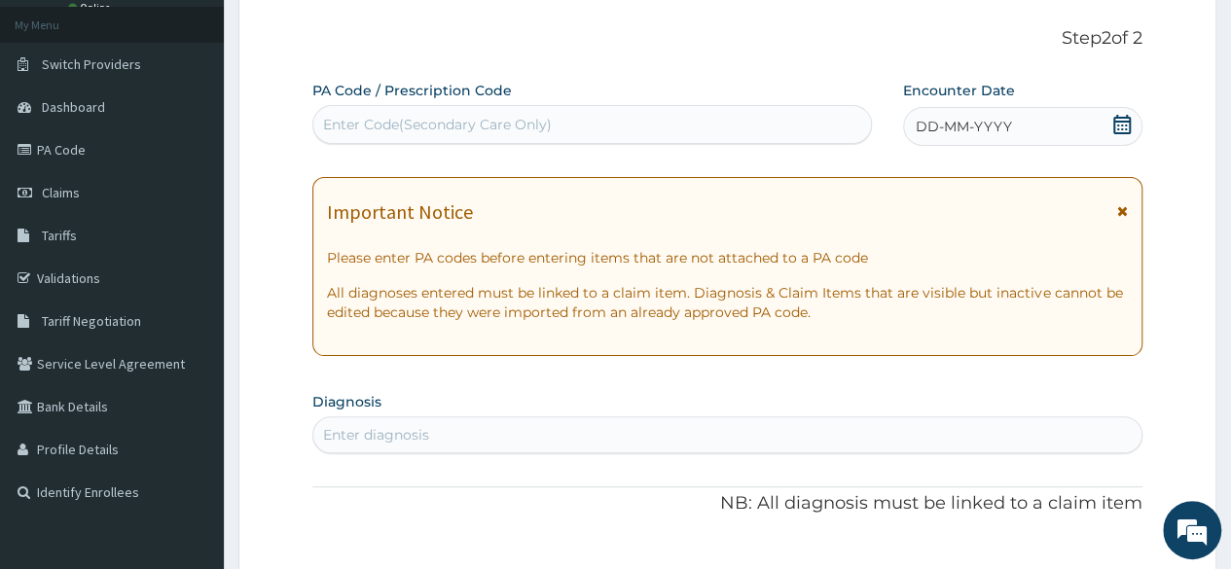
scroll to position [103, 0]
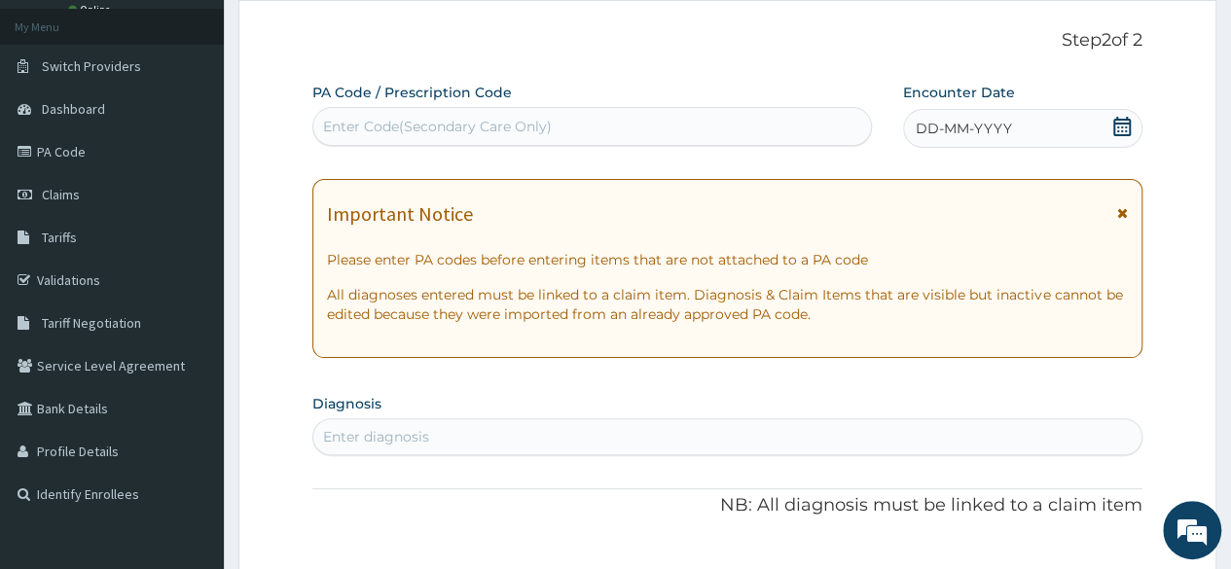
click at [1115, 122] on icon at bounding box center [1122, 126] width 18 height 19
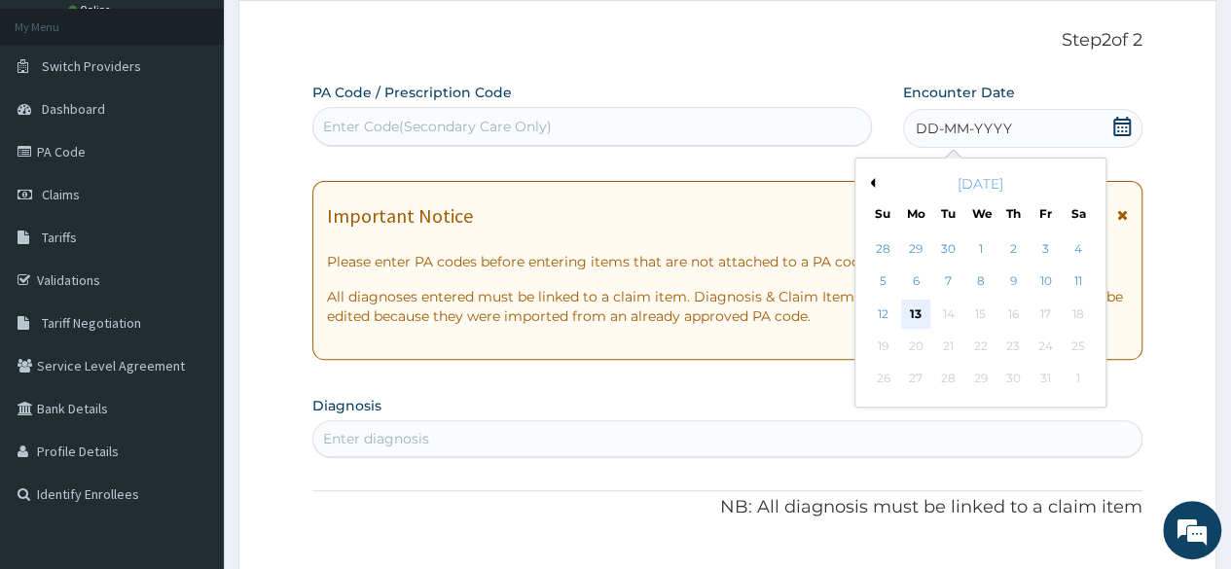
click at [913, 306] on div "13" at bounding box center [915, 314] width 29 height 29
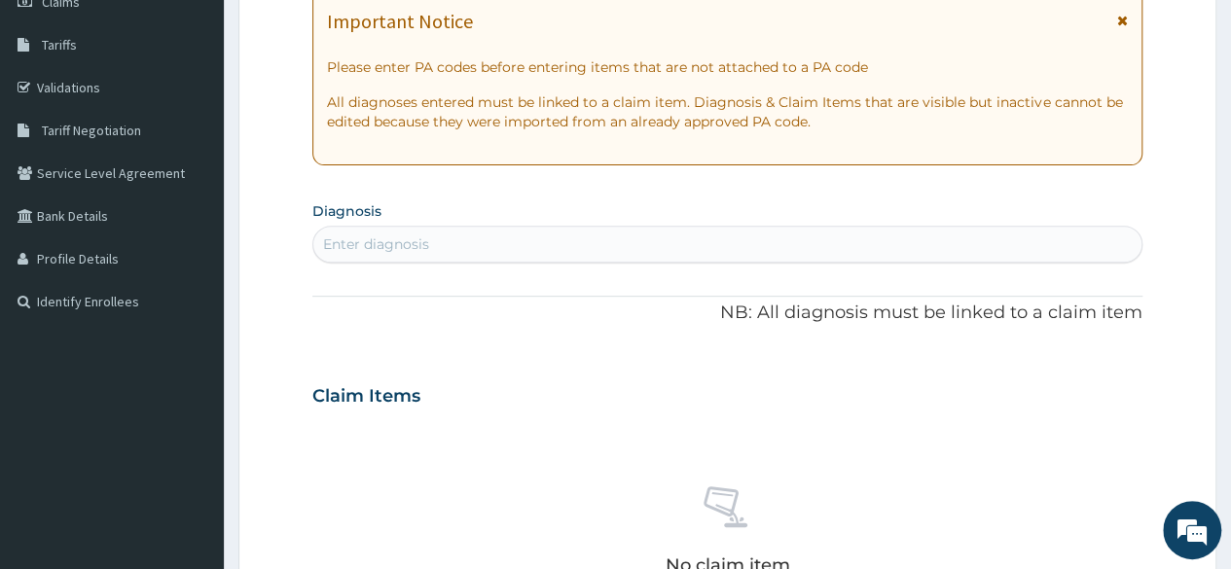
scroll to position [298, 0]
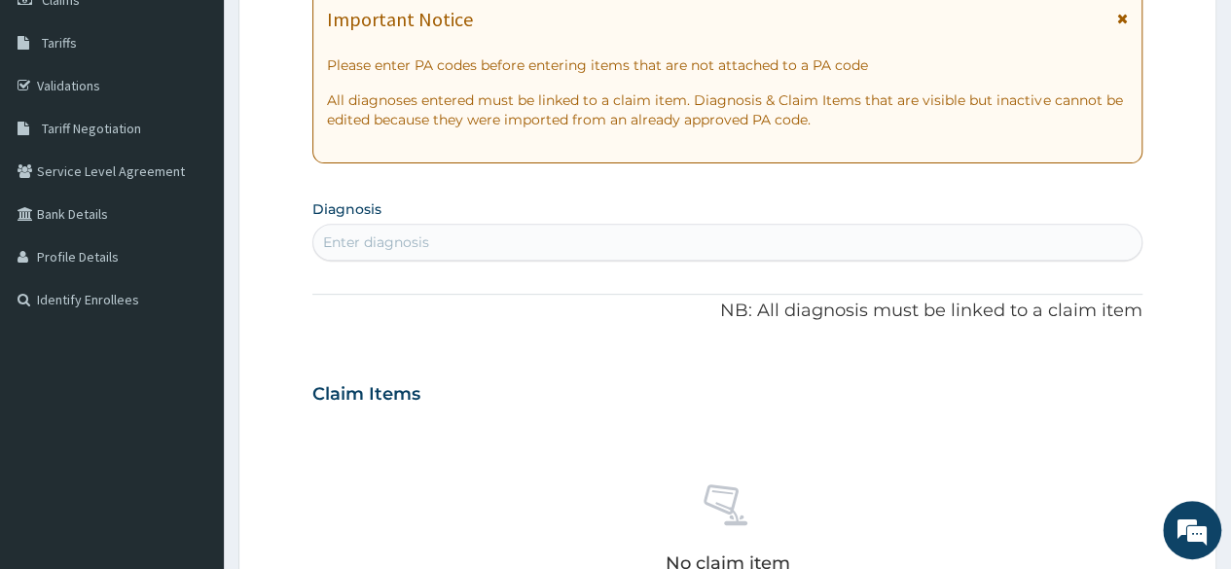
click at [529, 237] on div "Enter diagnosis" at bounding box center [727, 242] width 828 height 31
click at [469, 233] on div "Enter diagnosis" at bounding box center [727, 242] width 828 height 31
click at [525, 234] on div "Enter diagnosis" at bounding box center [727, 242] width 828 height 31
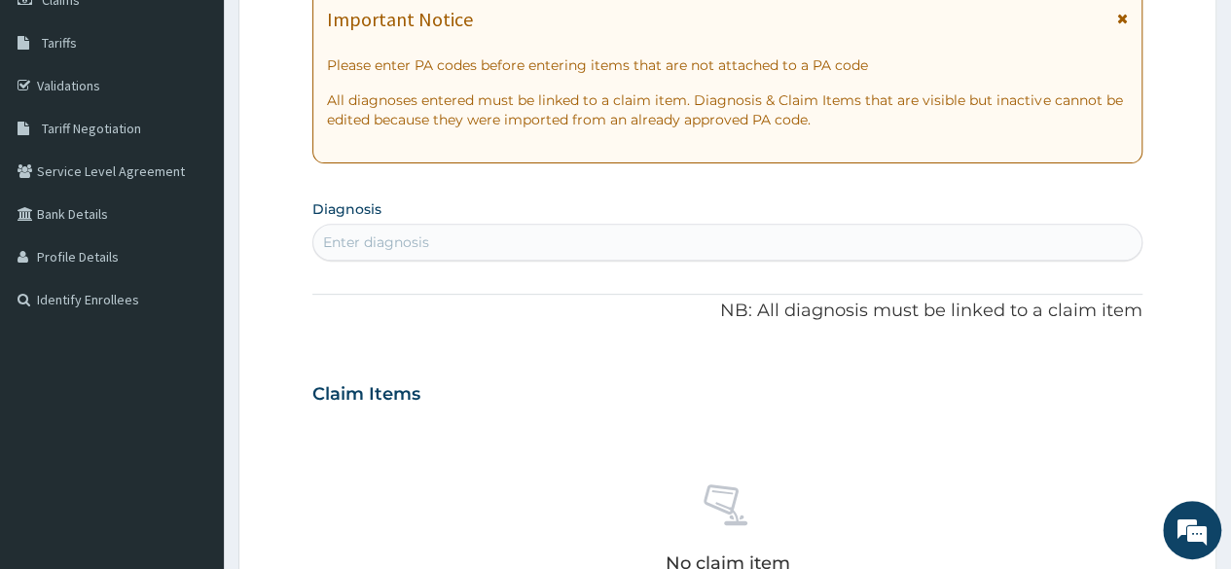
click at [453, 237] on div "Enter diagnosis" at bounding box center [727, 242] width 828 height 31
type input "dermatitis"
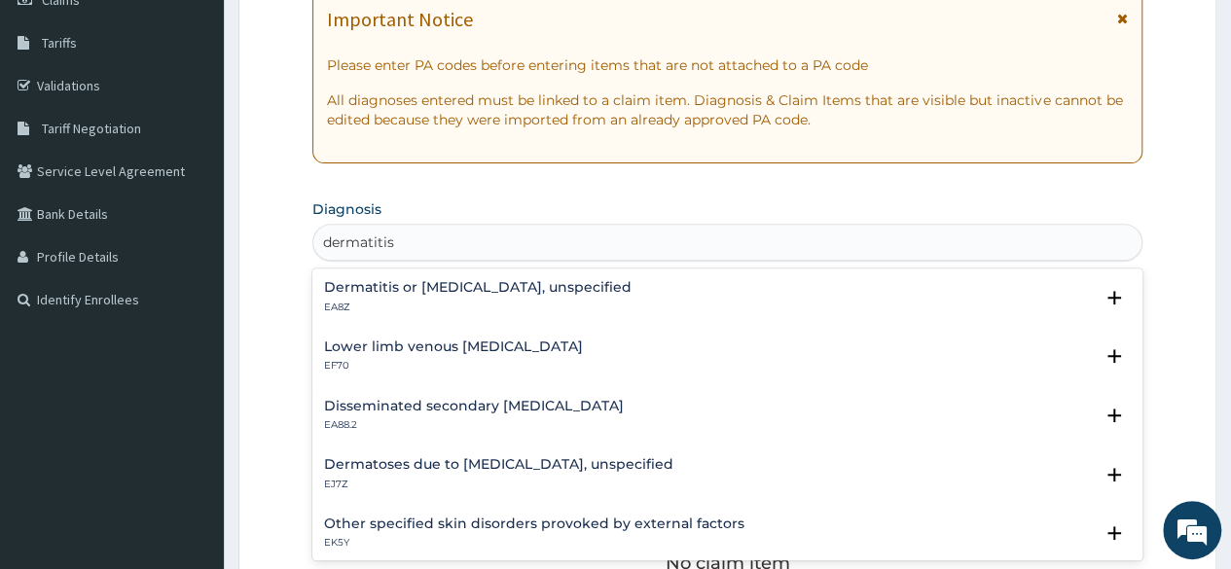
click at [412, 289] on h4 "Dermatitis or eczema, unspecified" at bounding box center [477, 287] width 307 height 15
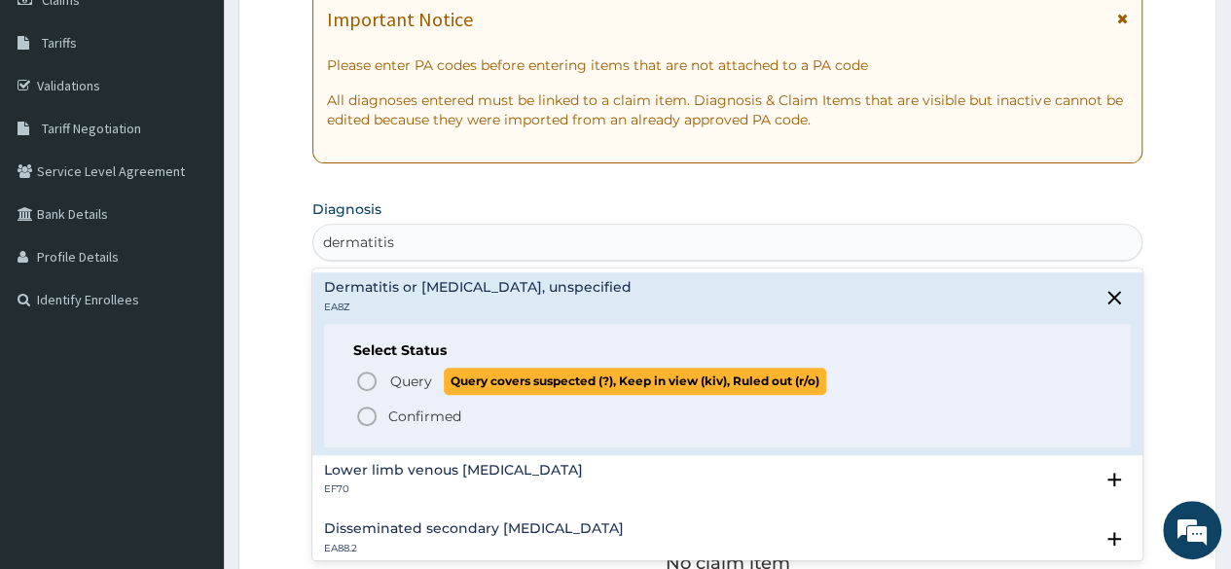
click at [362, 377] on icon "status option query" at bounding box center [366, 381] width 23 height 23
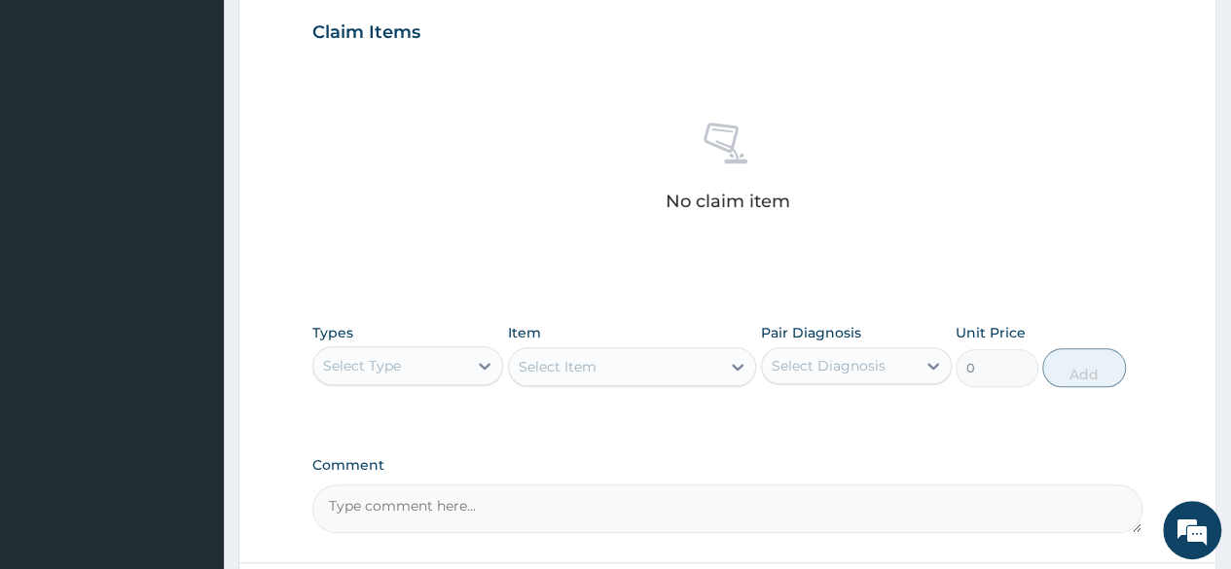
scroll to position [669, 0]
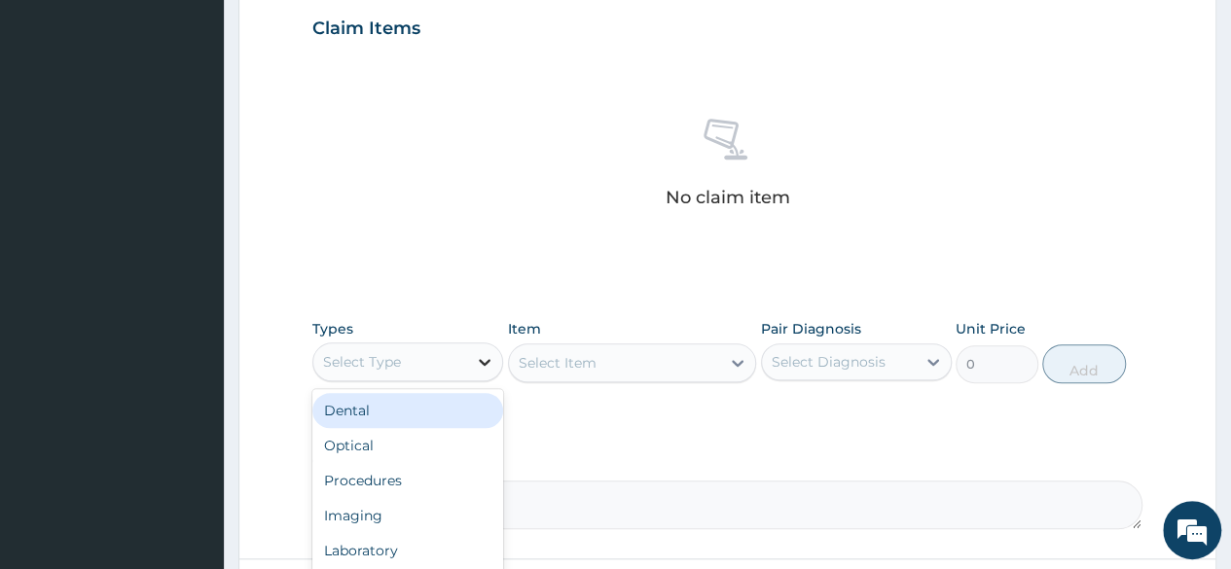
click at [480, 352] on icon at bounding box center [484, 361] width 19 height 19
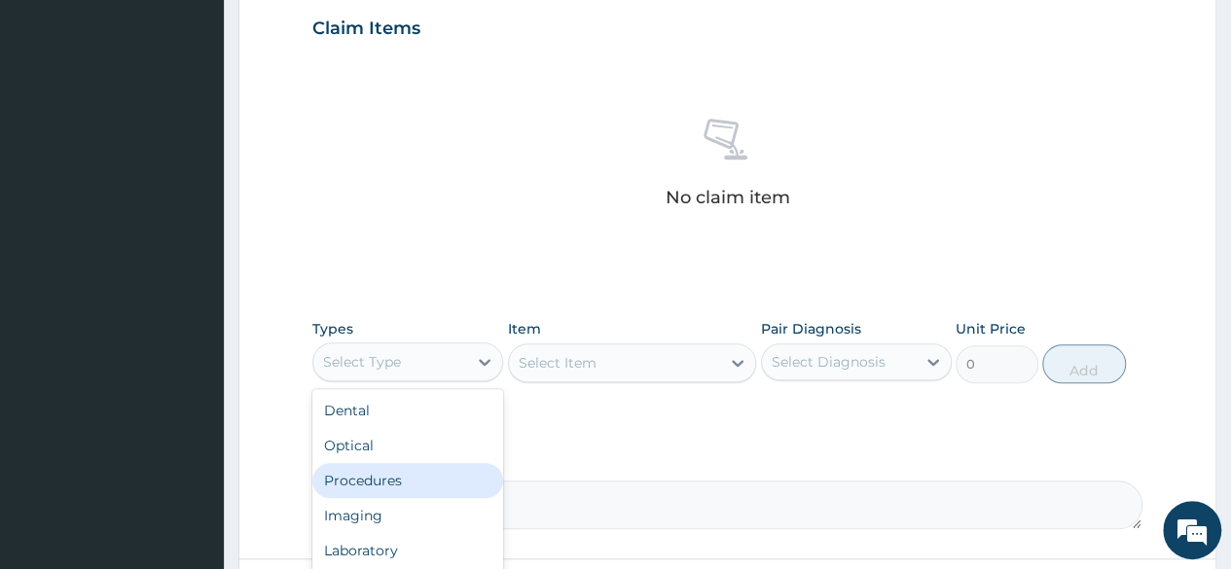
click at [392, 480] on div "Procedures" at bounding box center [407, 480] width 191 height 35
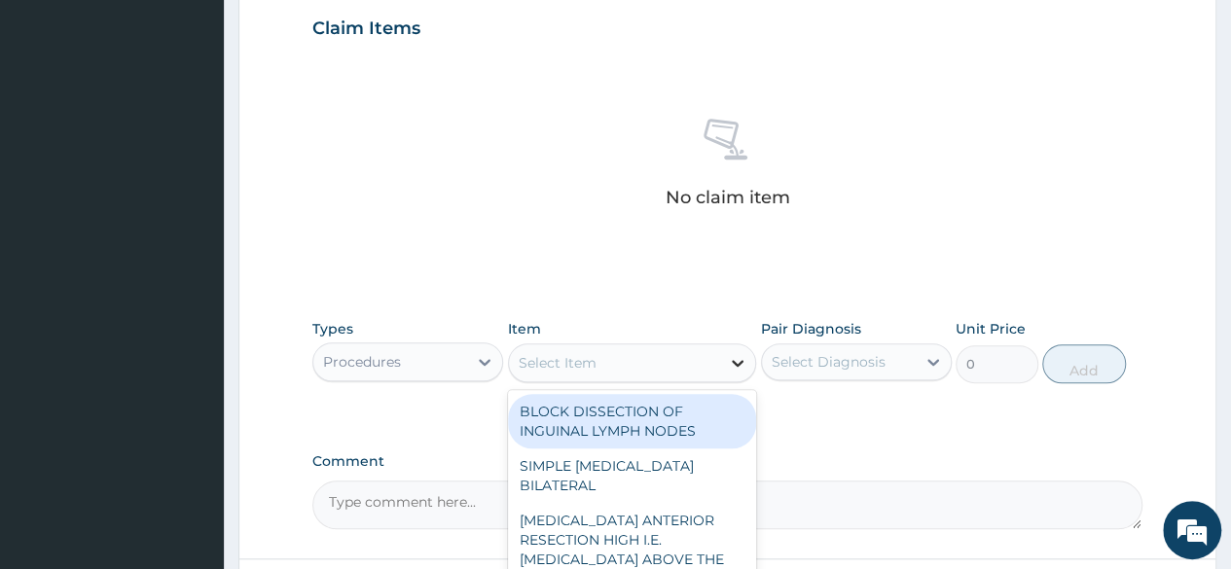
click at [732, 359] on icon at bounding box center [737, 362] width 19 height 19
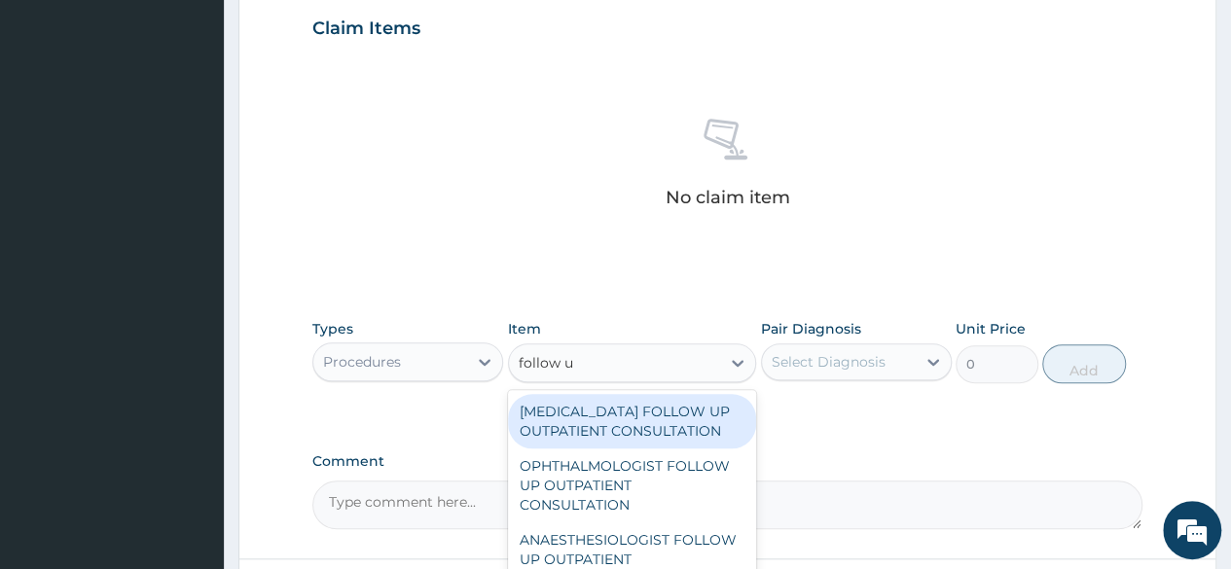
type input "follow up"
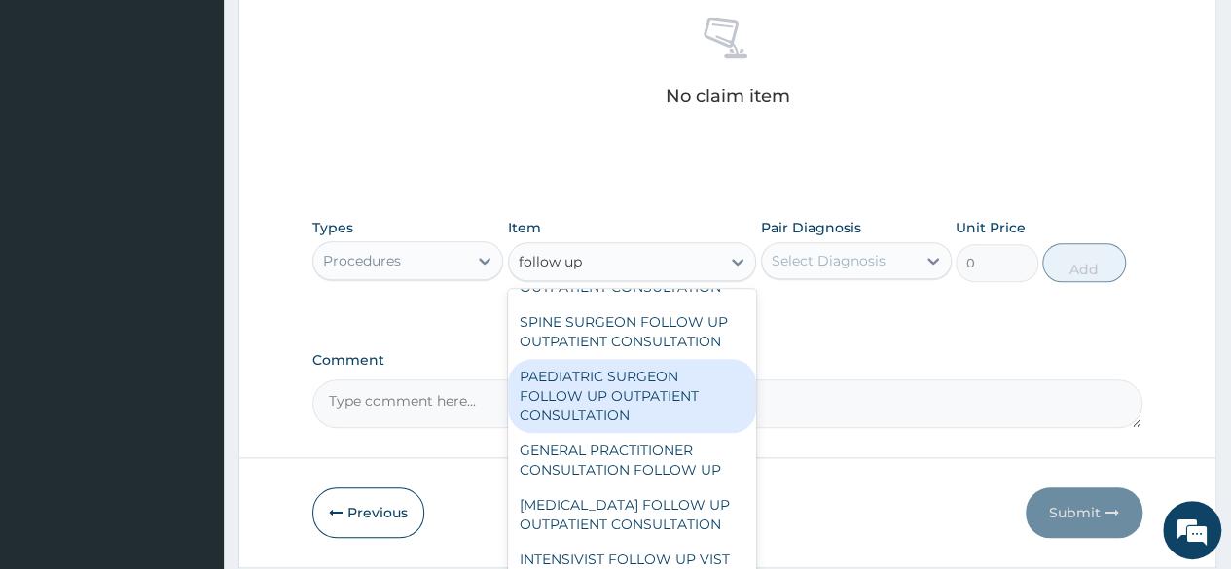
scroll to position [830, 0]
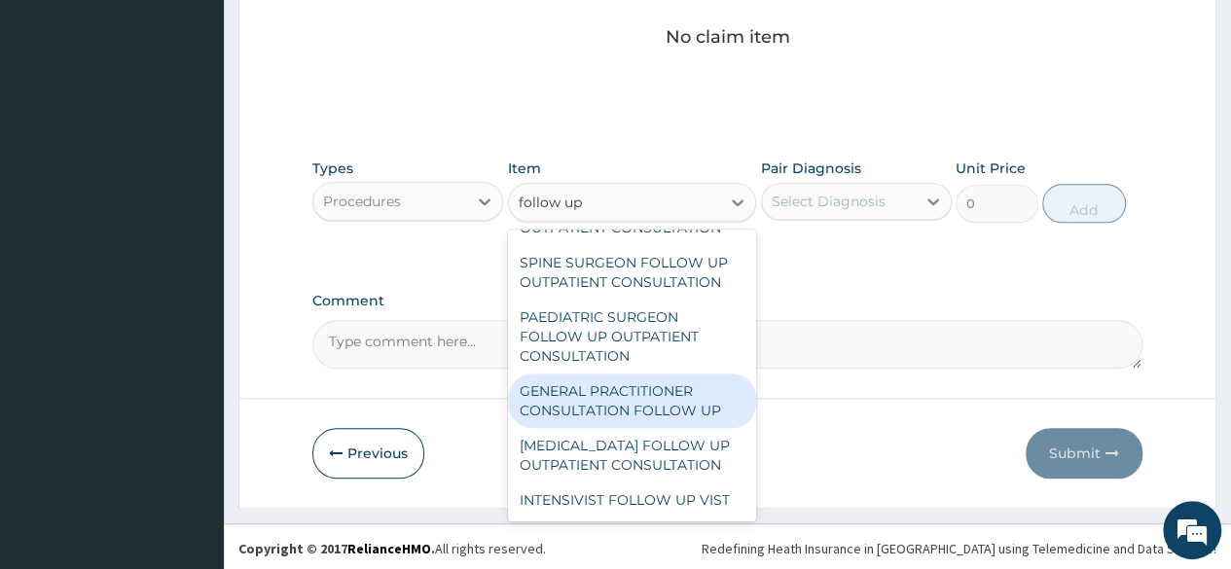
click at [609, 388] on div "GENERAL PRACTITIONER CONSULTATION FOLLOW UP" at bounding box center [632, 401] width 249 height 54
type input "2246.75"
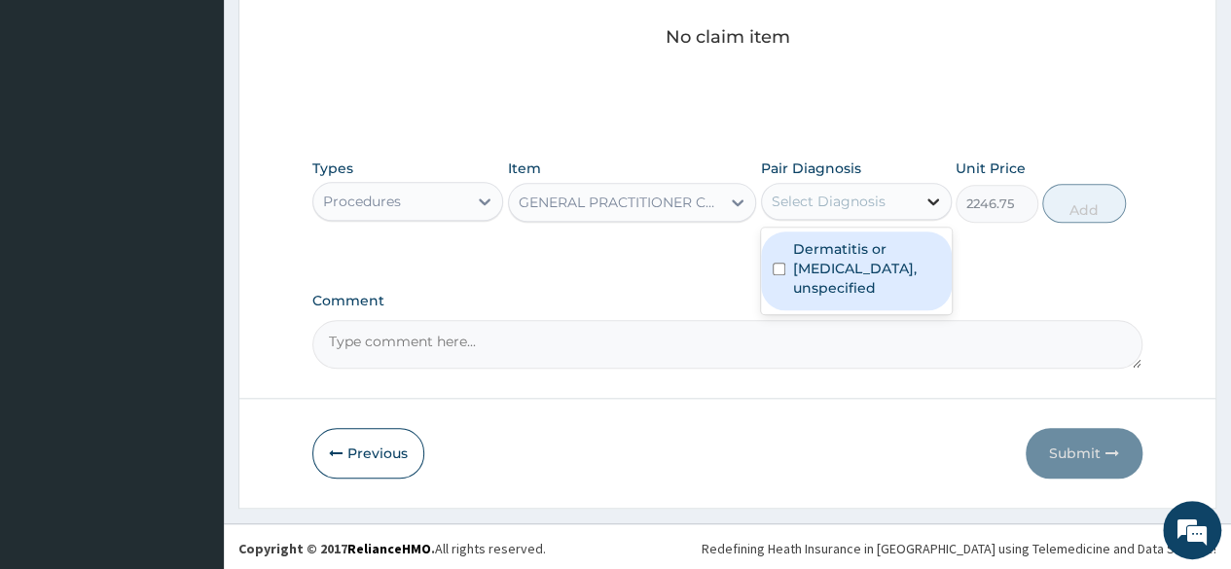
click at [936, 207] on icon at bounding box center [932, 201] width 19 height 19
click at [788, 279] on div "Dermatitis or eczema, unspecified" at bounding box center [856, 271] width 191 height 79
checkbox input "true"
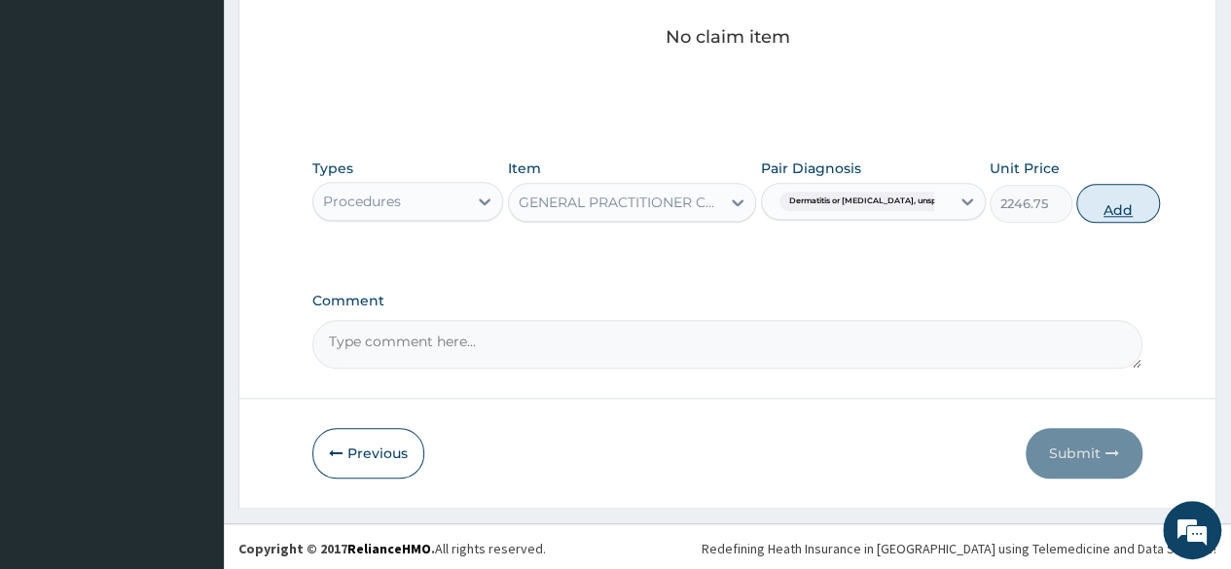
click at [1076, 200] on button "Add" at bounding box center [1117, 203] width 83 height 39
type input "0"
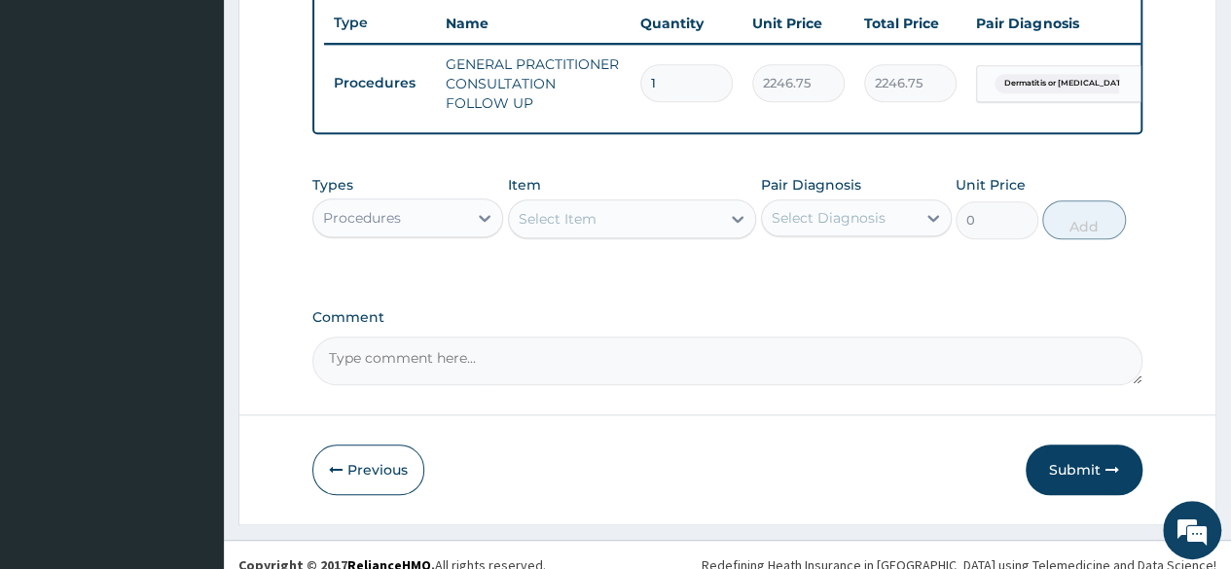
scroll to position [763, 0]
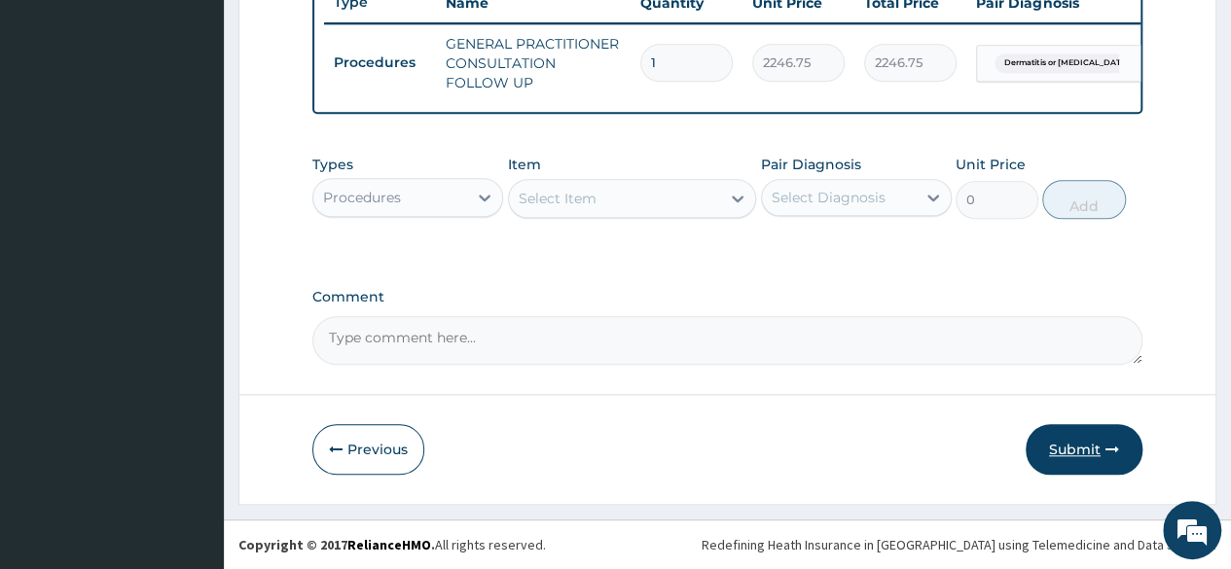
click at [1053, 474] on button "Submit" at bounding box center [1083, 449] width 117 height 51
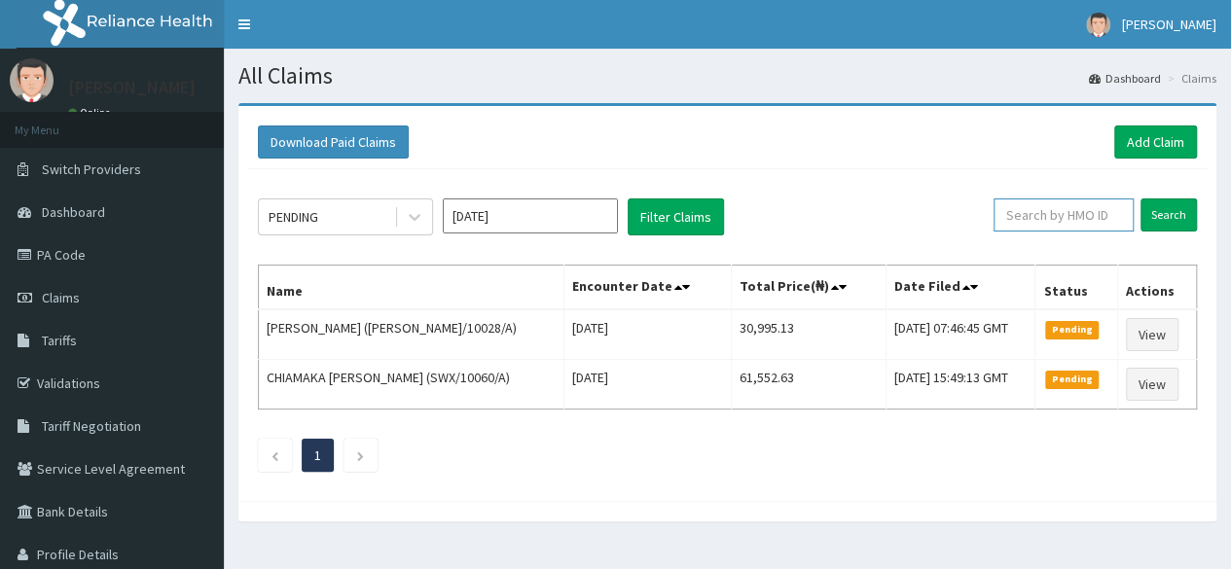
click at [1071, 212] on input "text" at bounding box center [1063, 214] width 140 height 33
paste input "WRC/10009/A"
type input "WRC/10009/A"
click at [1140, 198] on input "Search" at bounding box center [1168, 214] width 56 height 33
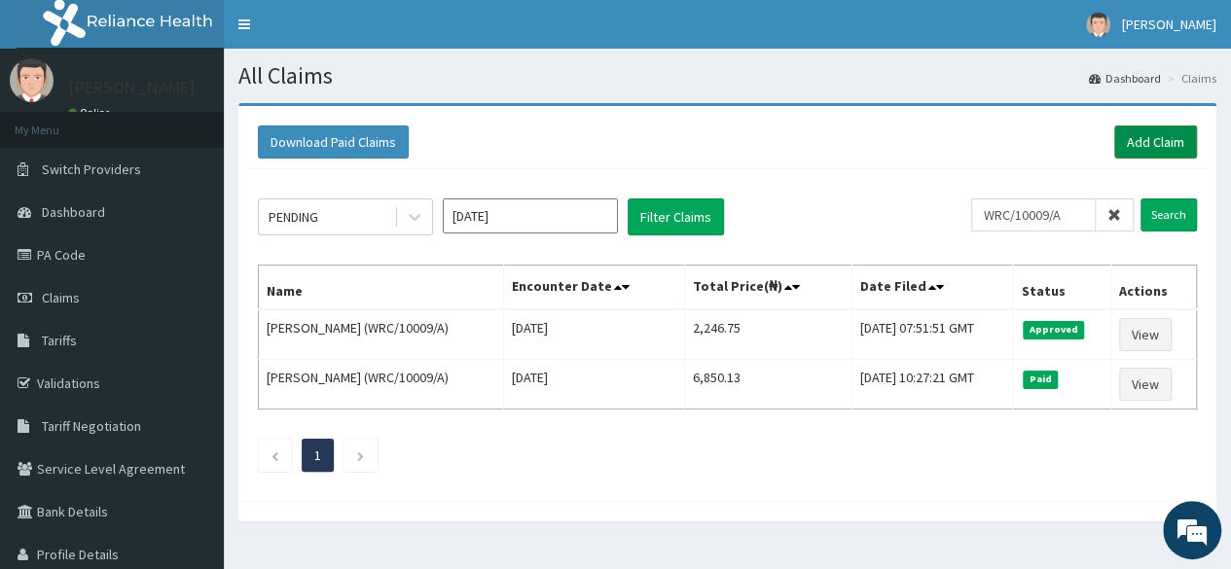
click at [1145, 133] on link "Add Claim" at bounding box center [1155, 141] width 83 height 33
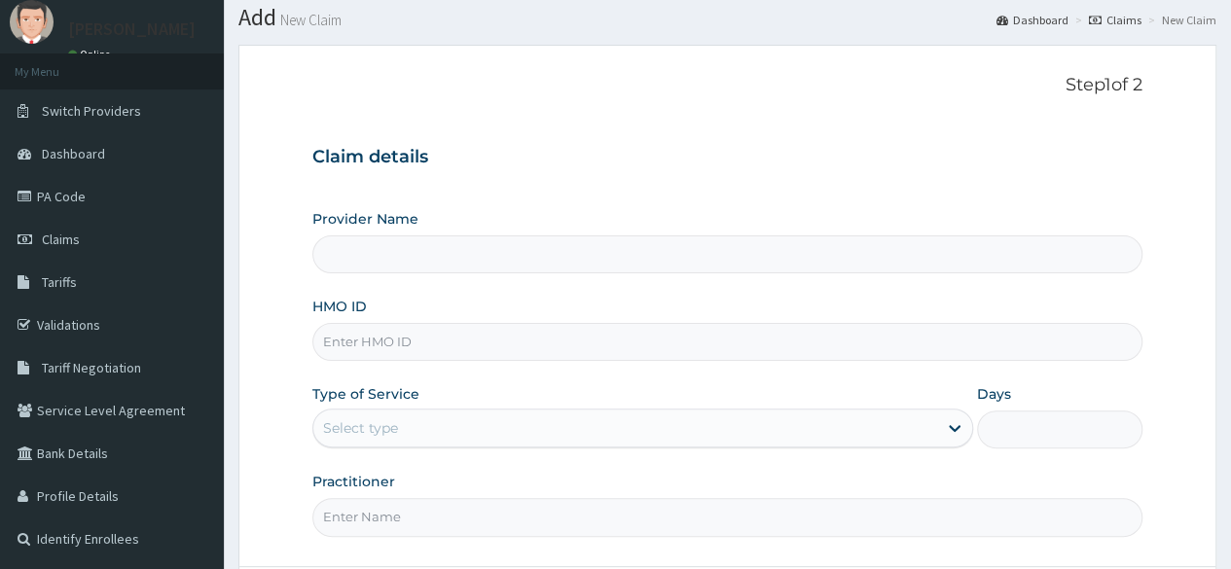
scroll to position [68, 0]
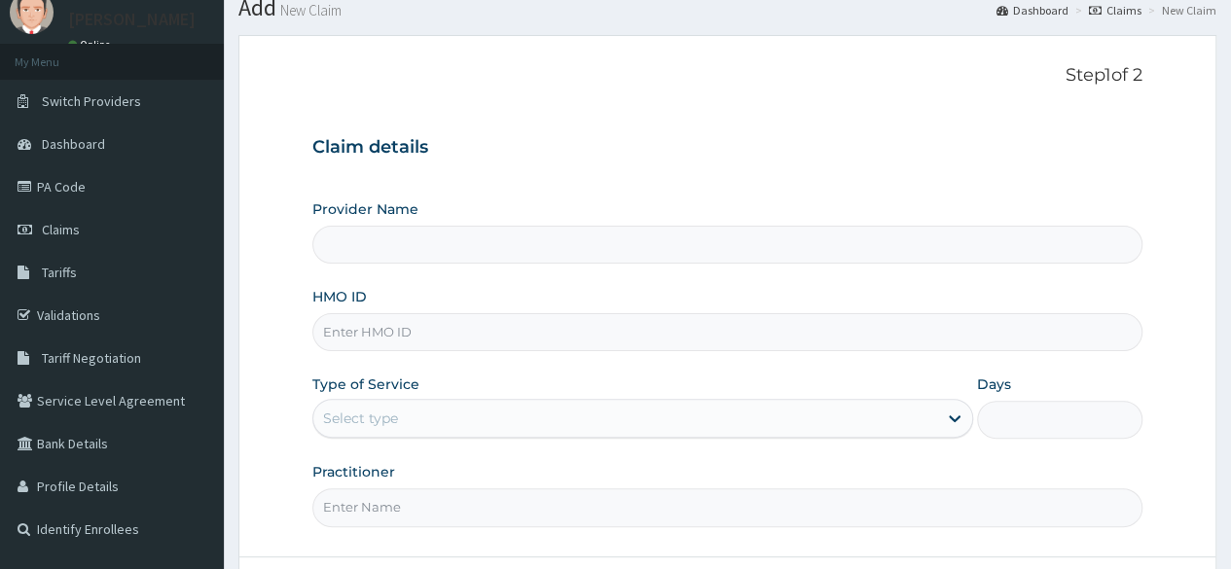
click at [505, 330] on input "HMO ID" at bounding box center [727, 332] width 830 height 38
click at [465, 332] on input "HMO ID" at bounding box center [727, 332] width 830 height 38
type input "Reliance Family Clinics Surulere"
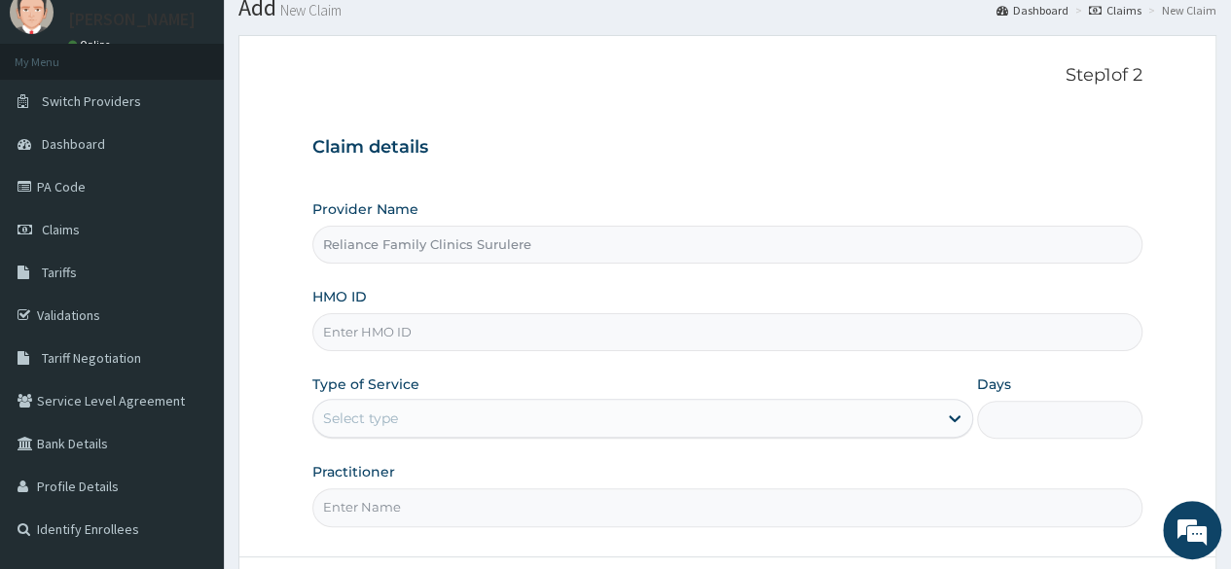
click at [465, 332] on input "HMO ID" at bounding box center [727, 332] width 830 height 38
click at [409, 328] on input "HMO ID" at bounding box center [727, 332] width 830 height 38
paste input "WRC/10009/A"
type input "WRC/10009/A"
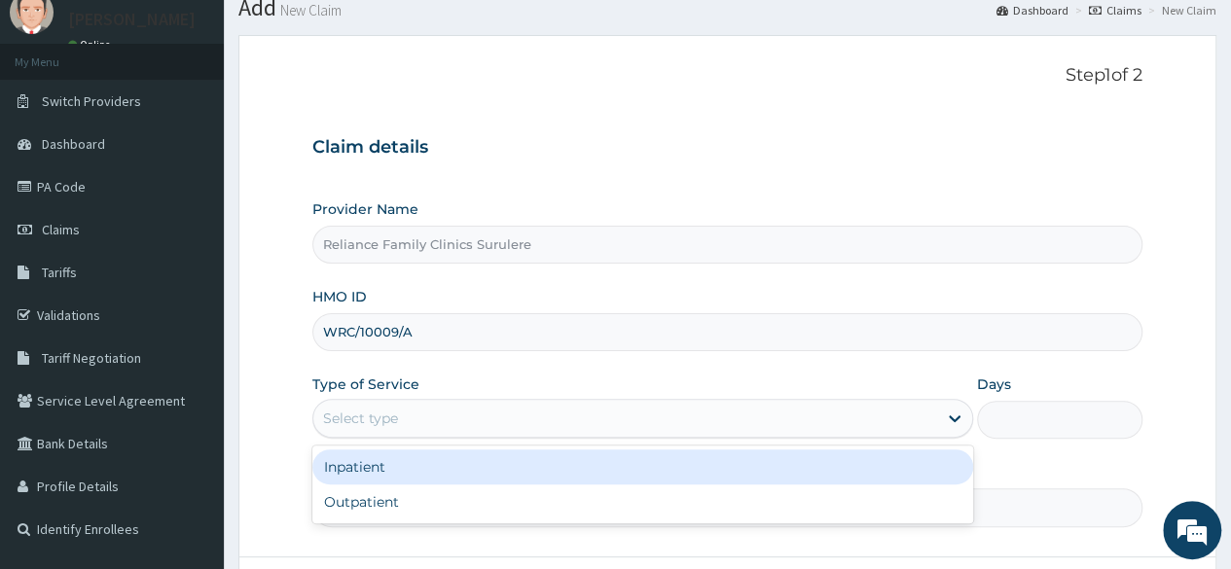
click at [524, 416] on div "Select type" at bounding box center [625, 418] width 624 height 31
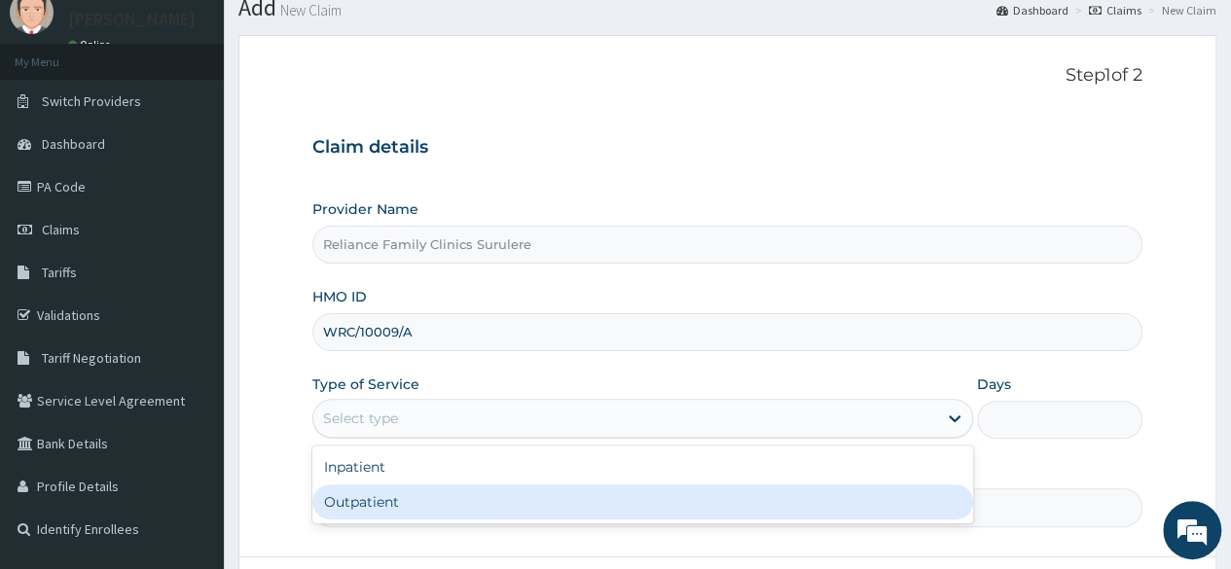
click at [429, 507] on div "Outpatient" at bounding box center [642, 501] width 661 height 35
type input "1"
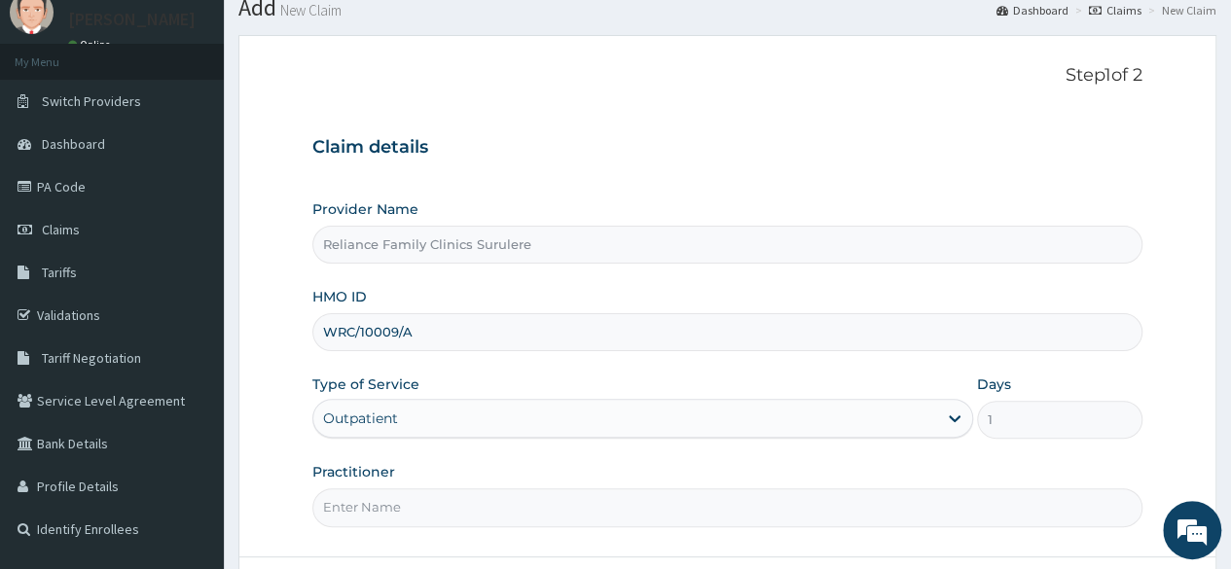
click at [440, 506] on input "Practitioner" at bounding box center [727, 507] width 830 height 38
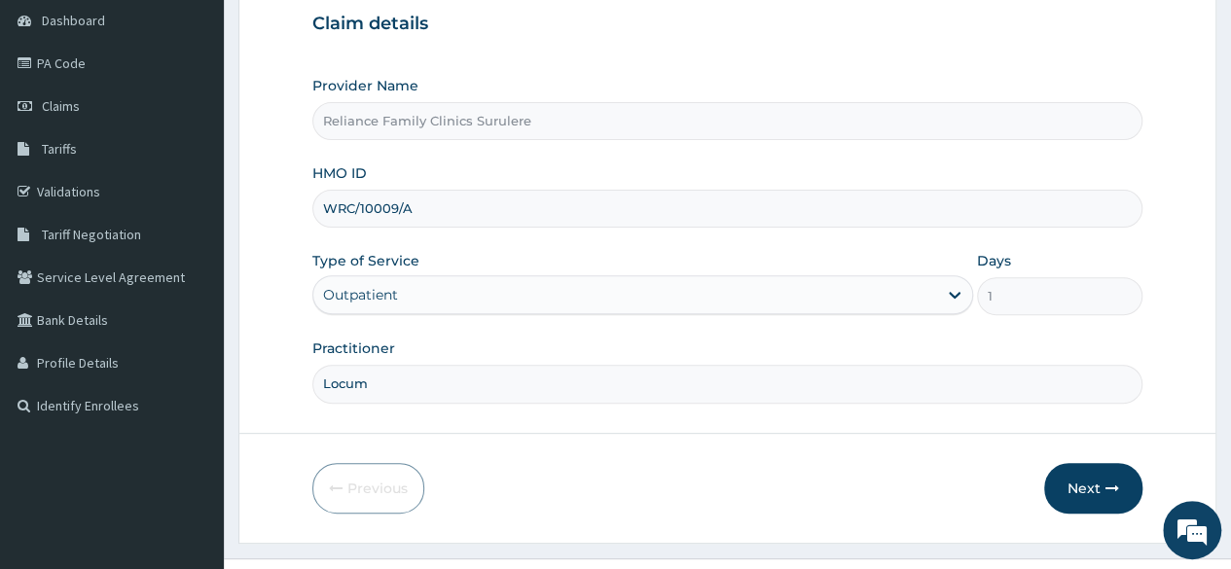
scroll to position [226, 0]
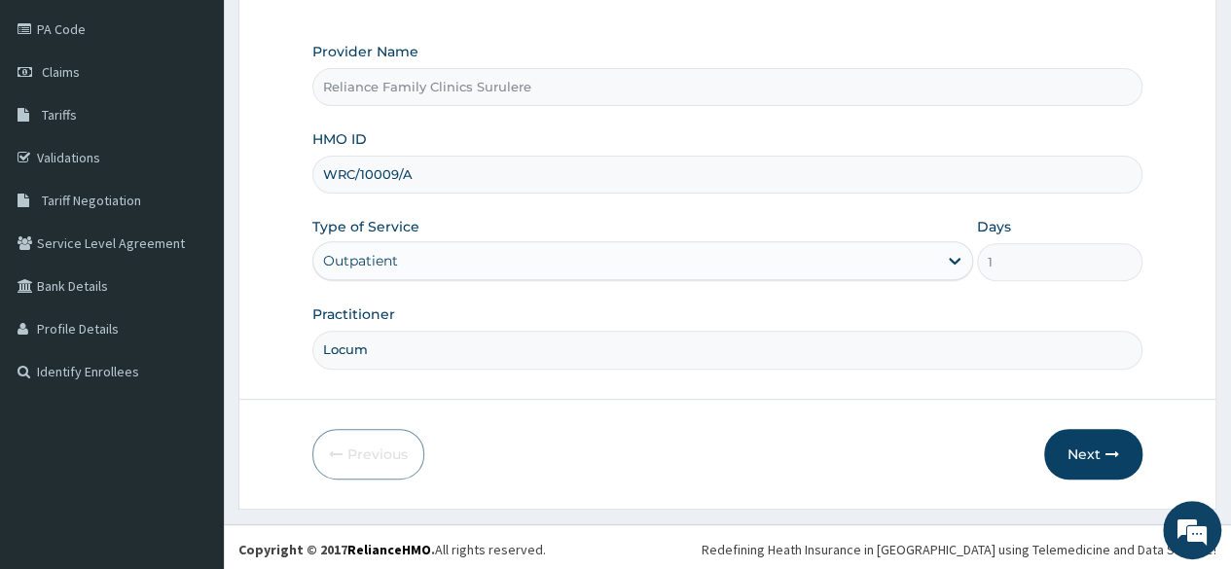
type input "Locum"
click at [1085, 480] on form "Step 1 of 2 Claim details Provider Name Reliance Family Clinics Surulere HMO ID…" at bounding box center [727, 192] width 978 height 631
click at [1076, 465] on button "Next" at bounding box center [1093, 454] width 98 height 51
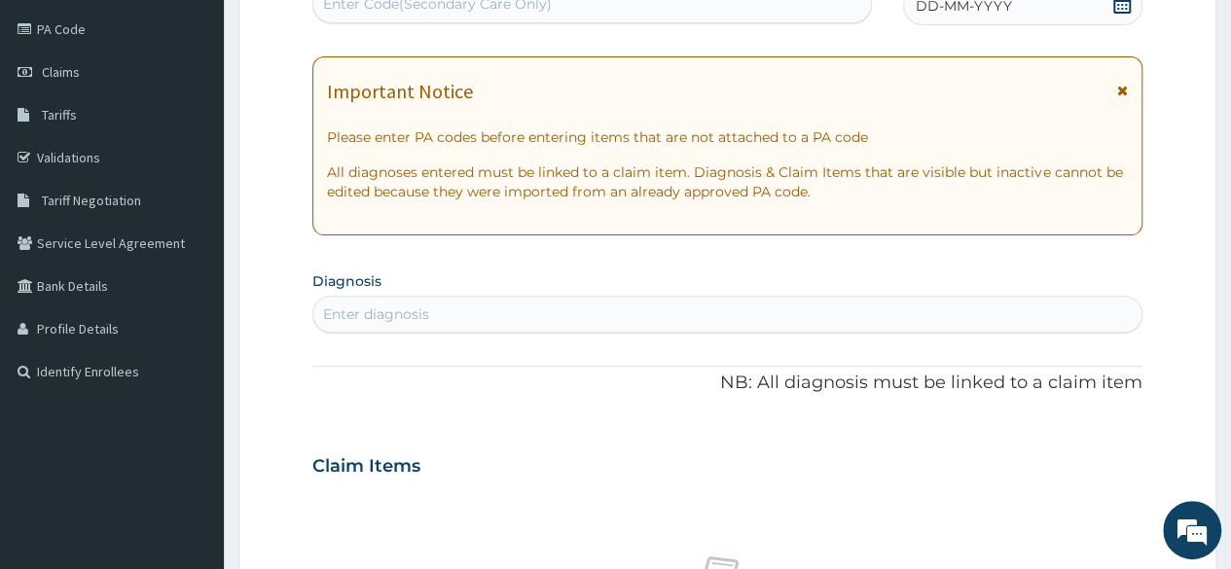
click at [475, 320] on div "Enter diagnosis" at bounding box center [727, 314] width 828 height 31
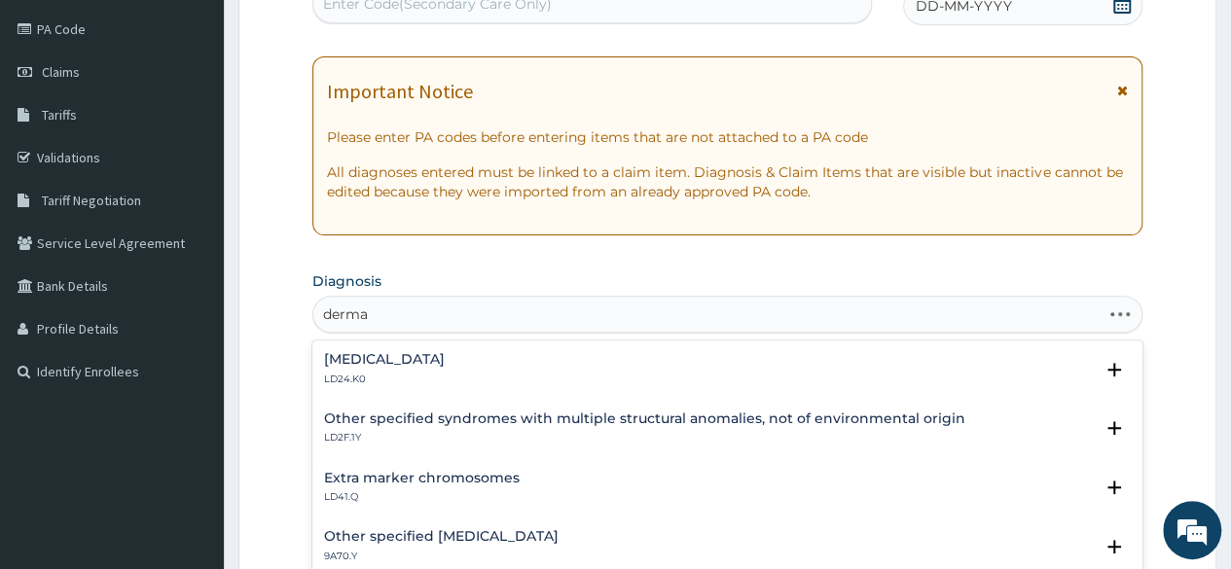
type input "dermat"
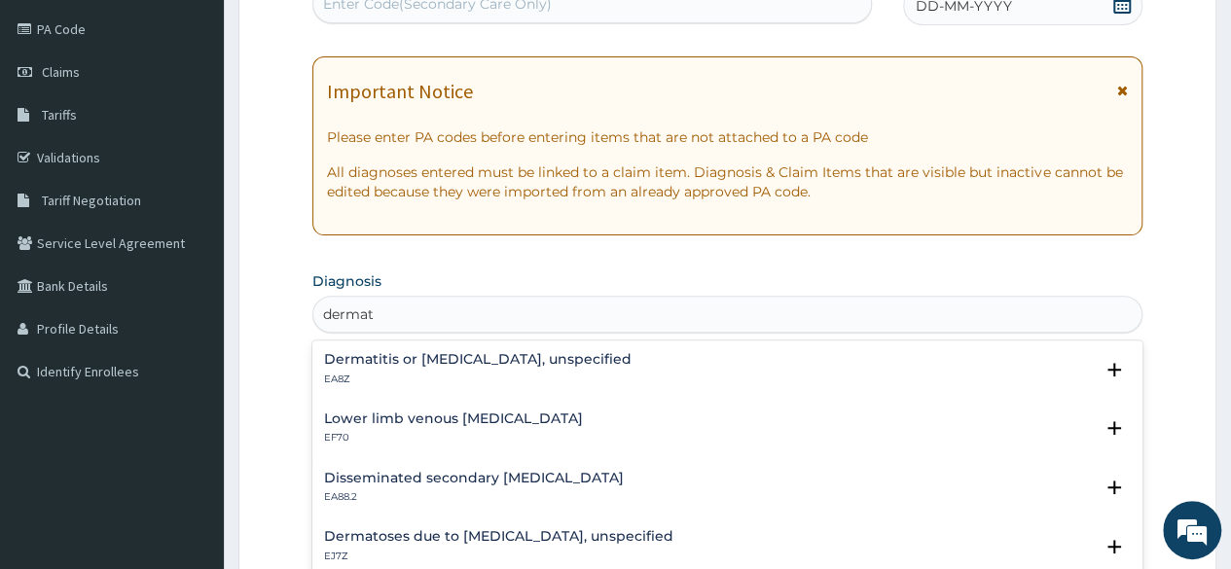
click at [403, 368] on div "Dermatitis or [MEDICAL_DATA], unspecified EA8Z" at bounding box center [477, 369] width 307 height 34
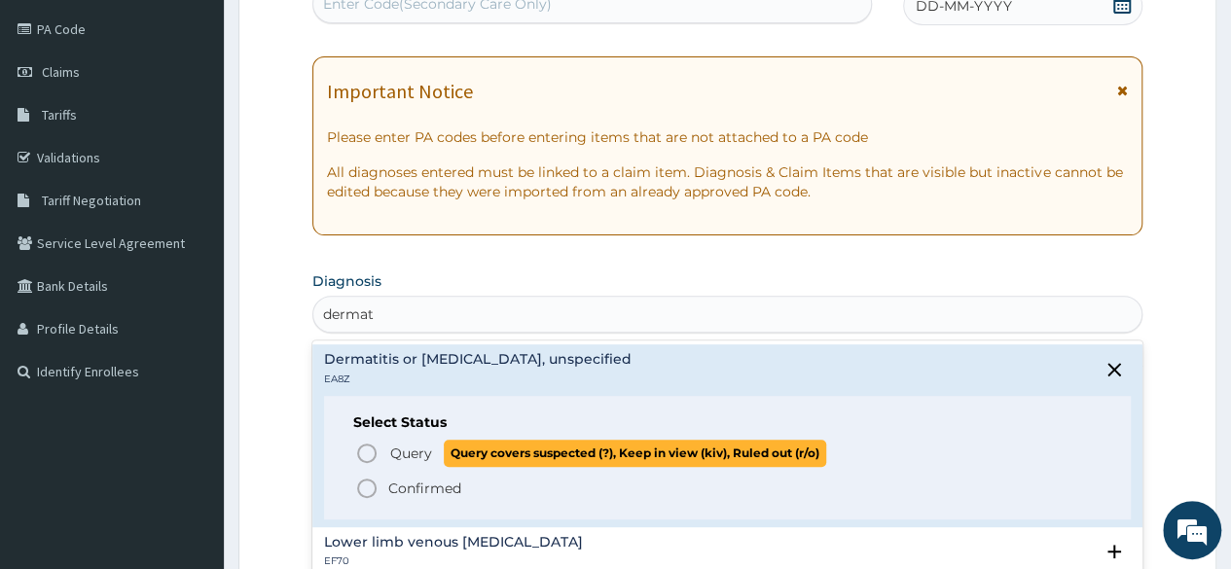
click at [368, 447] on icon "status option query" at bounding box center [366, 453] width 23 height 23
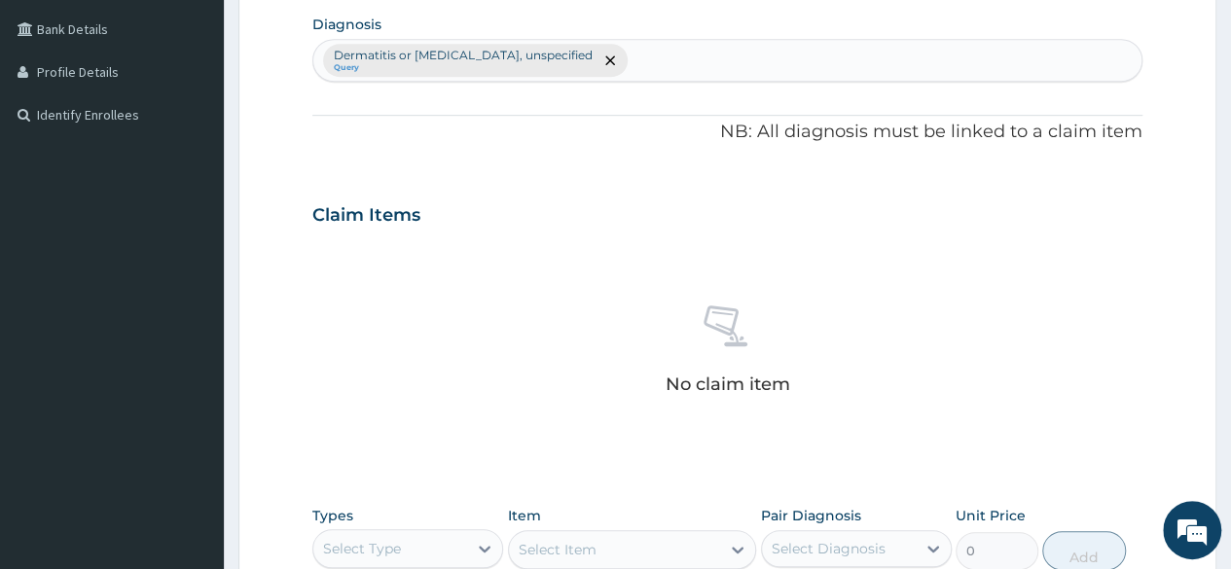
scroll to position [714, 0]
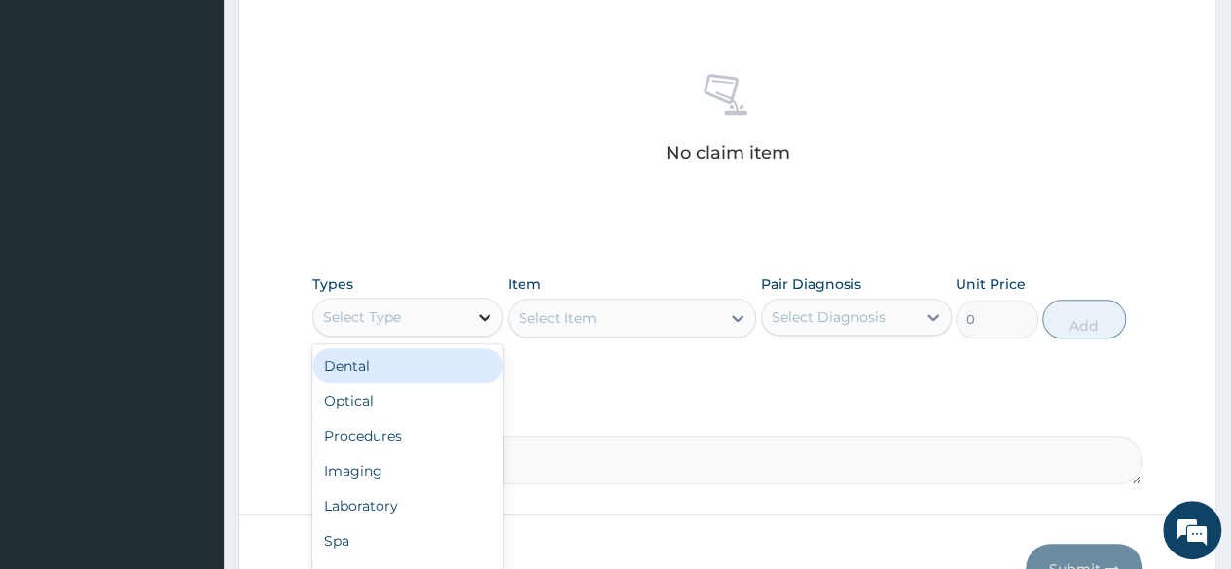
click at [494, 314] on icon at bounding box center [484, 316] width 19 height 19
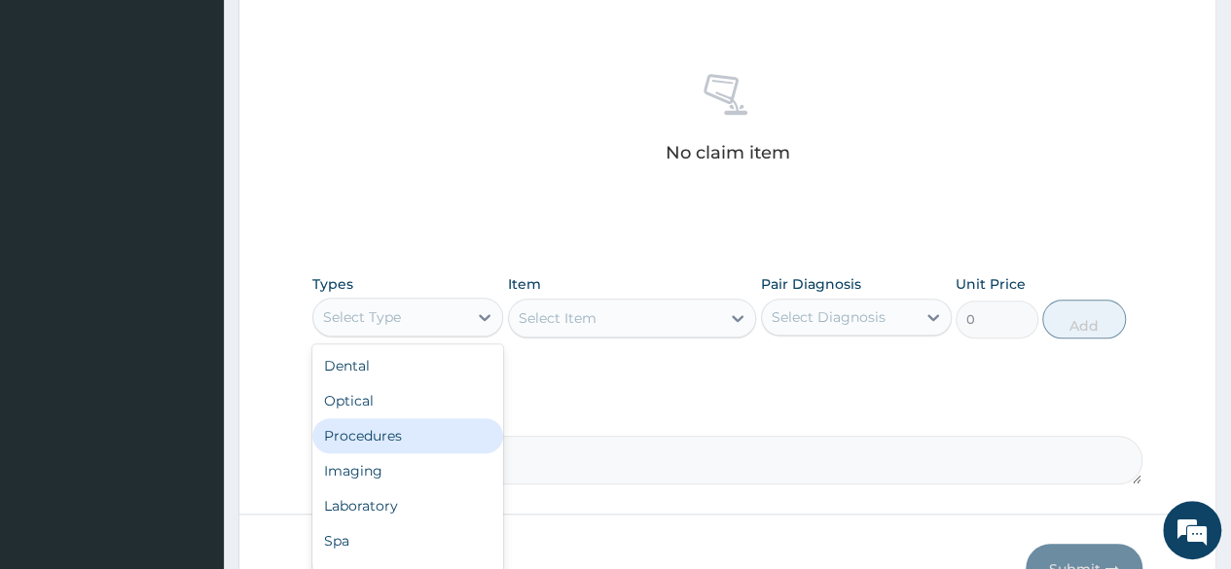
click at [430, 444] on div "Procedures" at bounding box center [407, 435] width 191 height 35
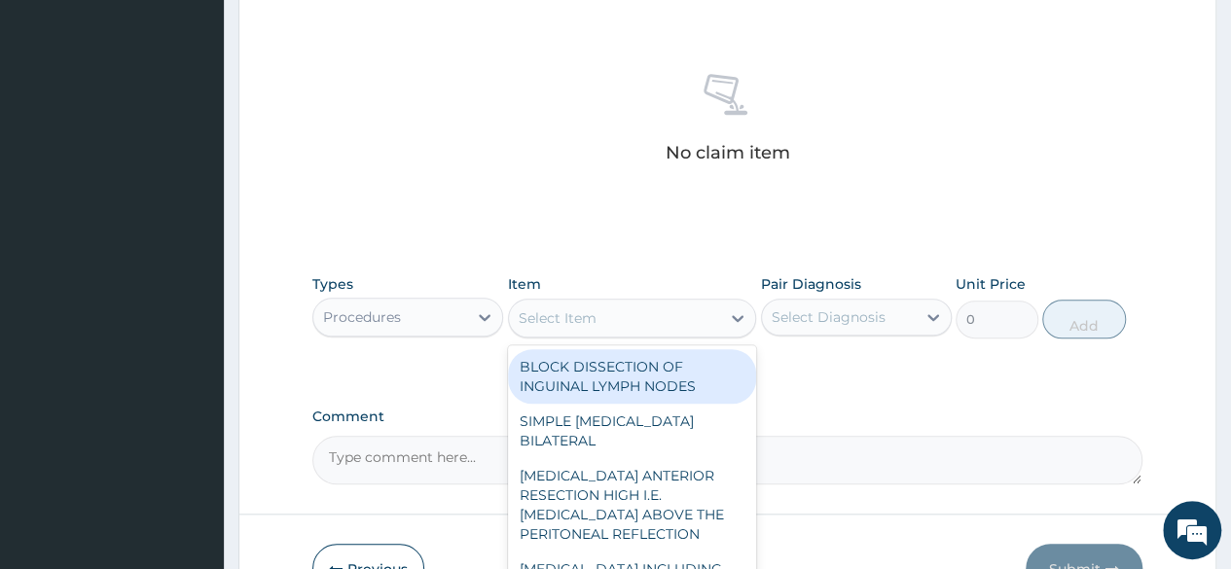
click at [737, 316] on icon at bounding box center [737, 317] width 19 height 19
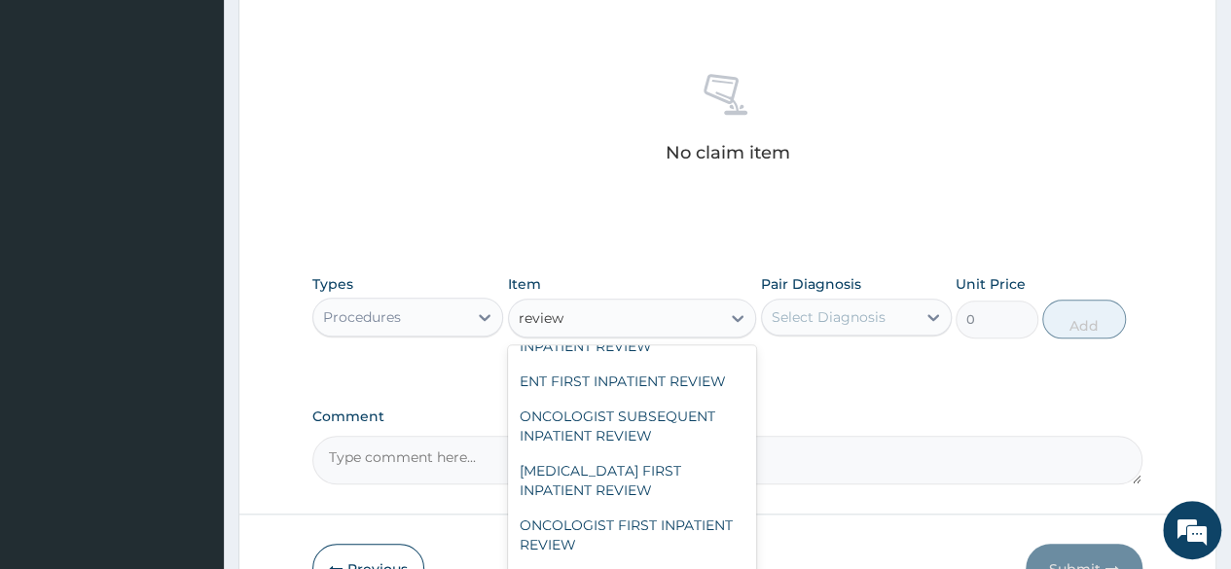
scroll to position [2893, 0]
type input "review"
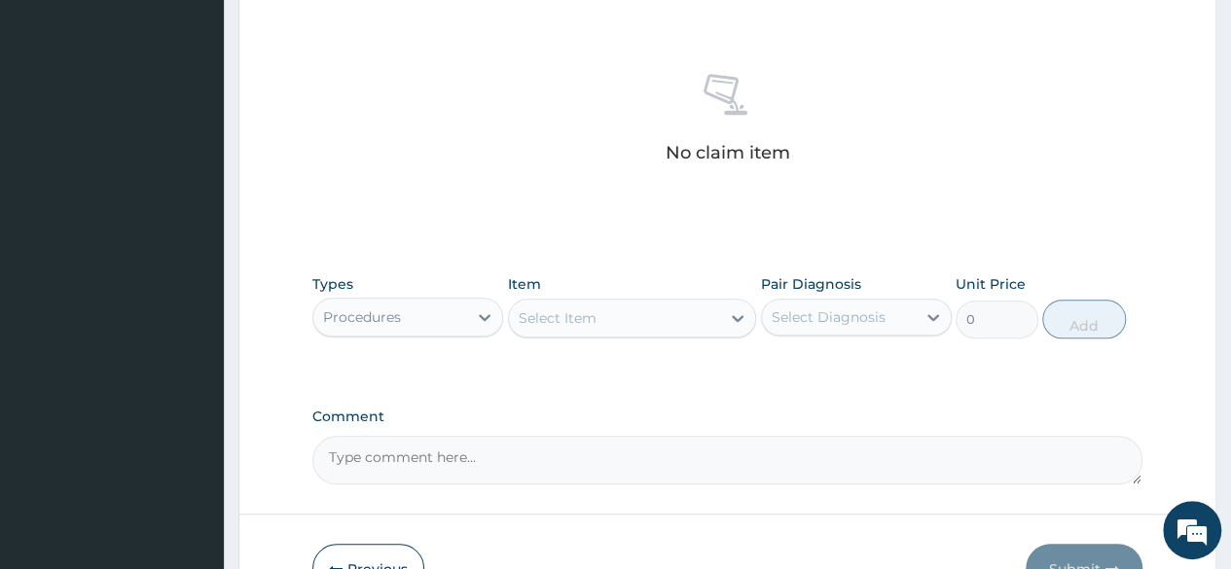
click at [504, 317] on div "Types Procedures Item Select Item Pair Diagnosis Select Diagnosis Unit Price 0 …" at bounding box center [727, 307] width 830 height 84
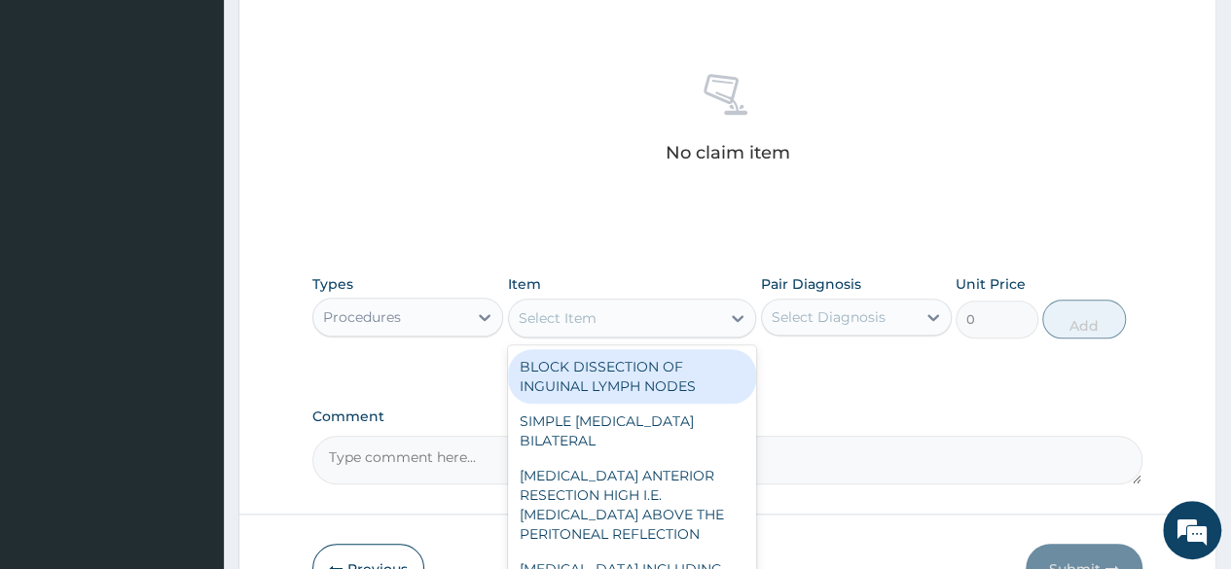
click at [689, 309] on div "Select Item" at bounding box center [615, 318] width 212 height 31
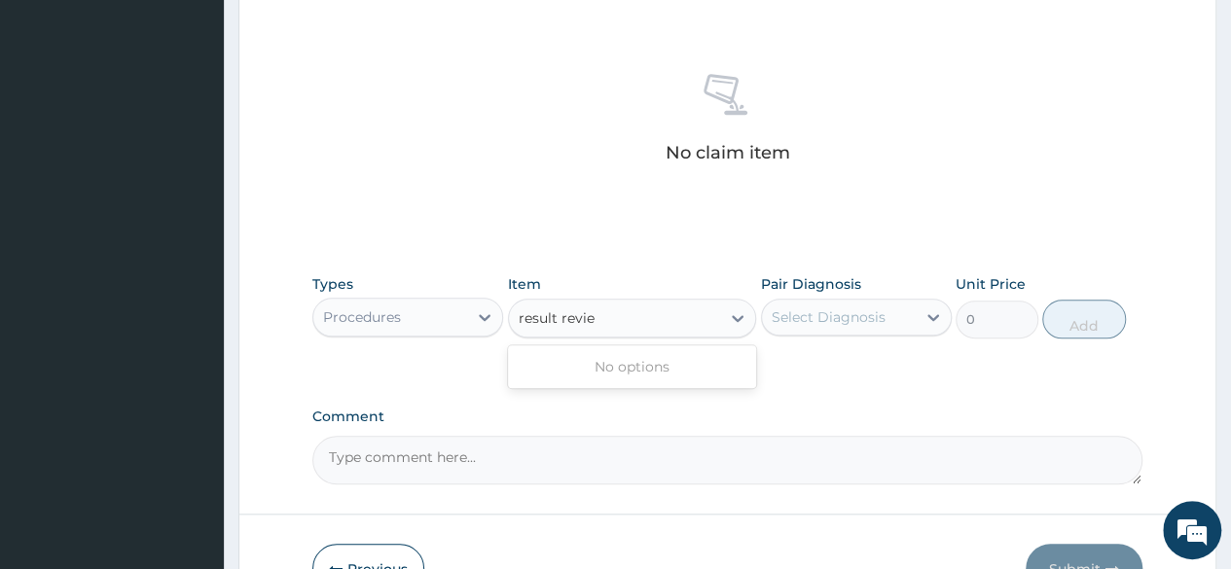
type input "result review"
click at [689, 309] on div "Select Item" at bounding box center [615, 318] width 212 height 31
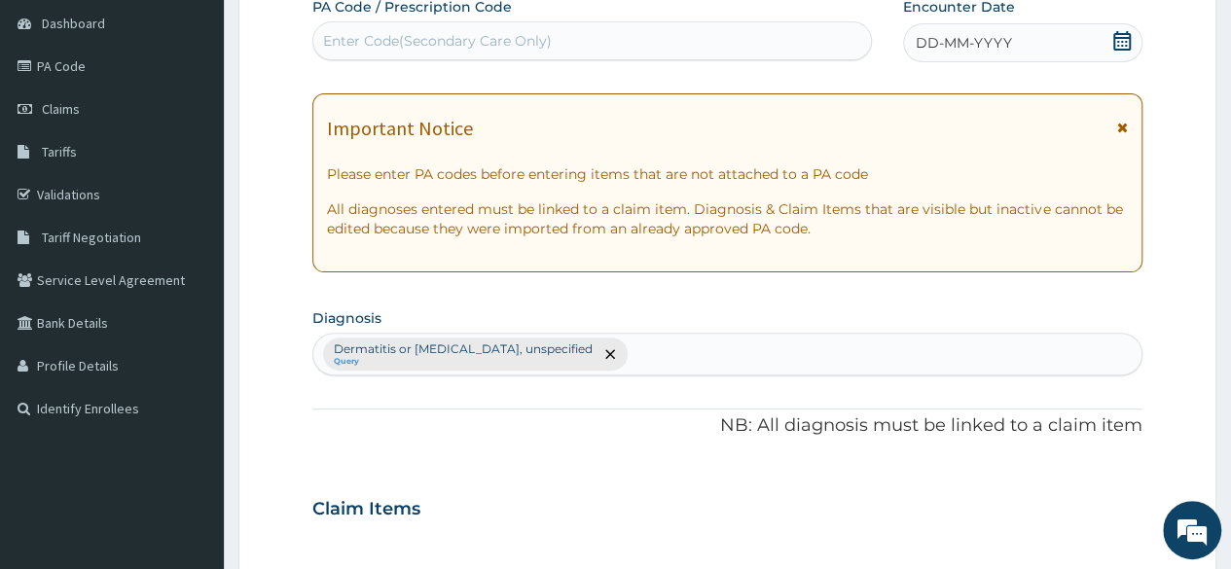
scroll to position [0, 0]
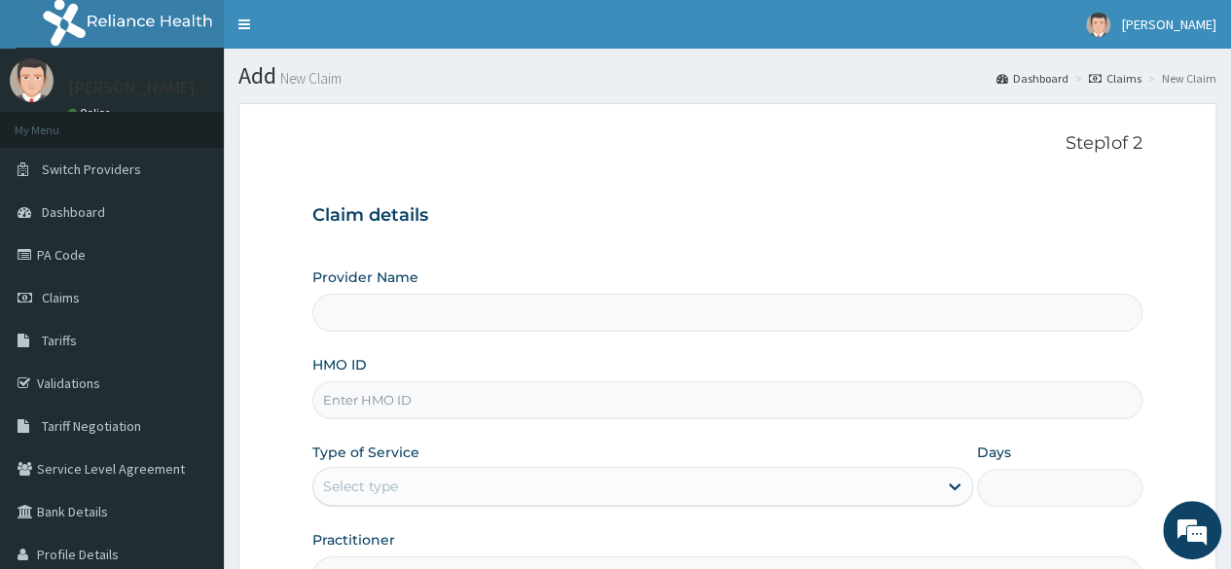
type input "Reliance Family Clinics Surulere"
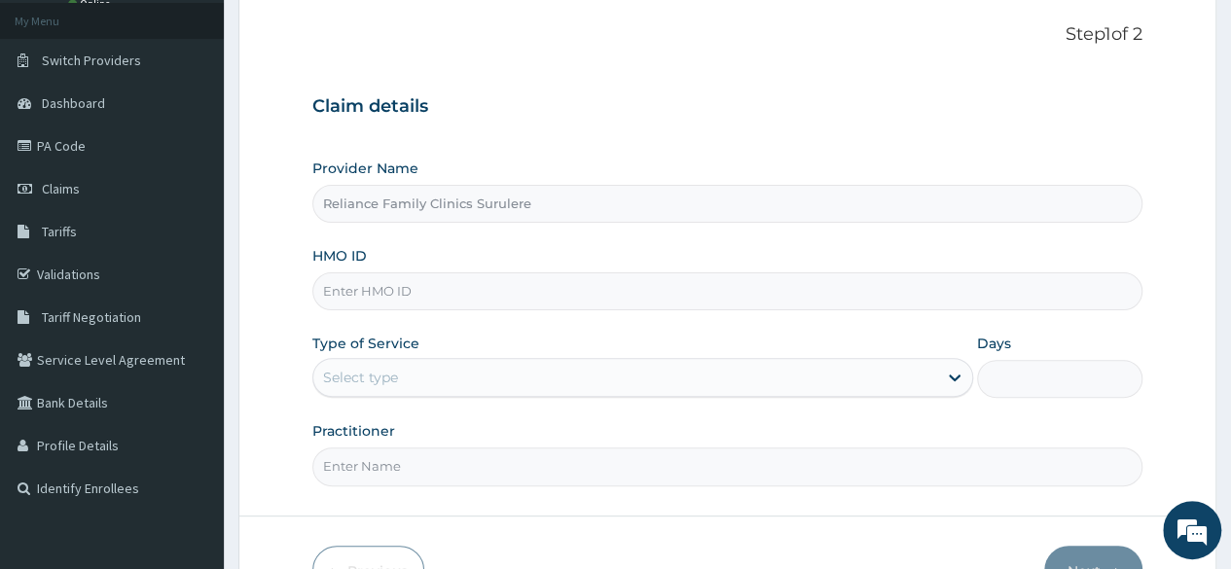
scroll to position [89, 0]
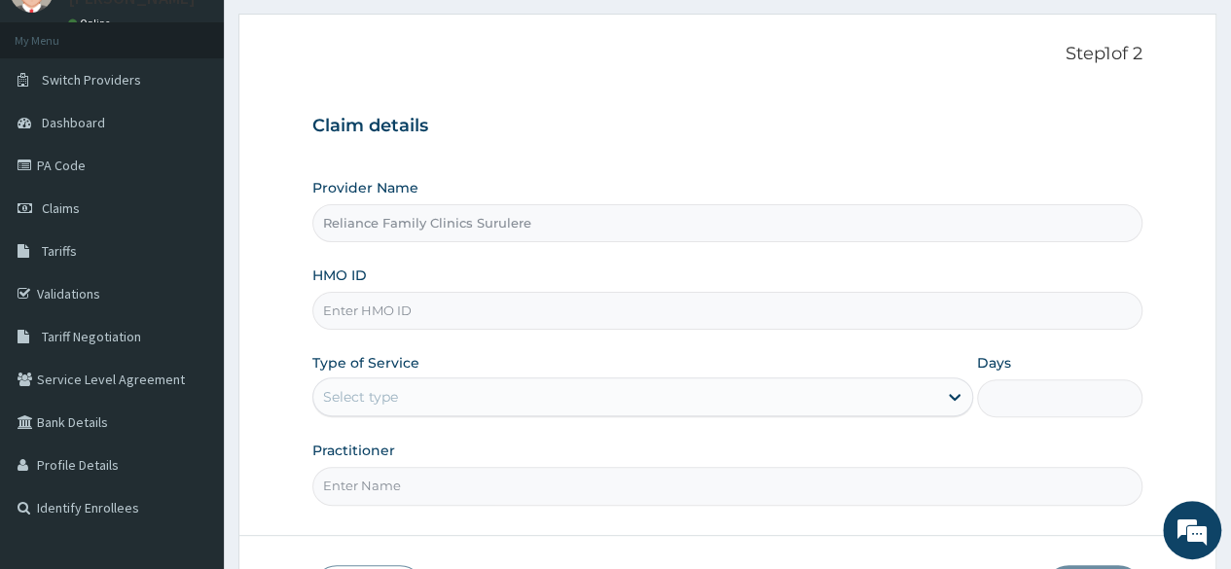
click at [486, 311] on input "HMO ID" at bounding box center [727, 311] width 830 height 38
paste input "PNO/10017/A"
type input "PNO/10017/A"
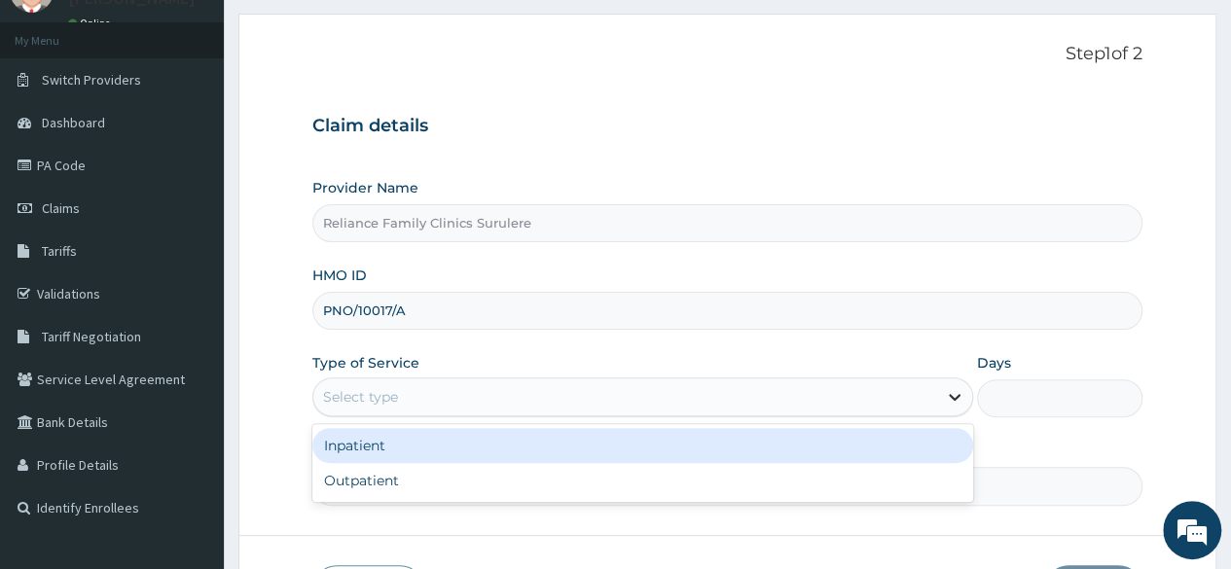
click at [947, 397] on icon at bounding box center [954, 396] width 19 height 19
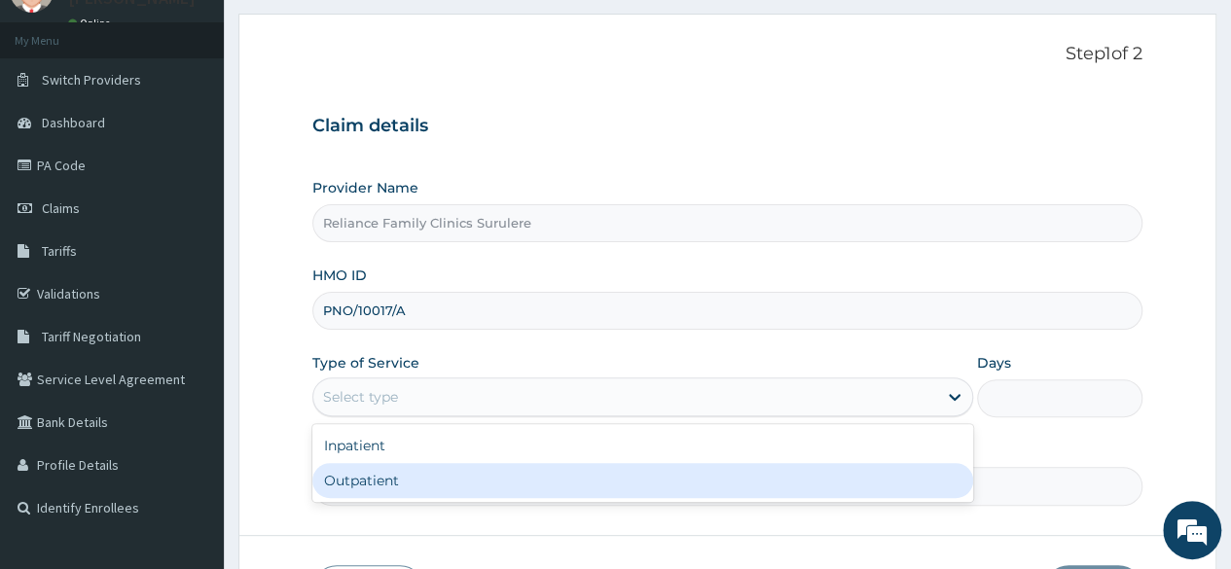
click at [481, 471] on div "Outpatient" at bounding box center [642, 480] width 661 height 35
type input "1"
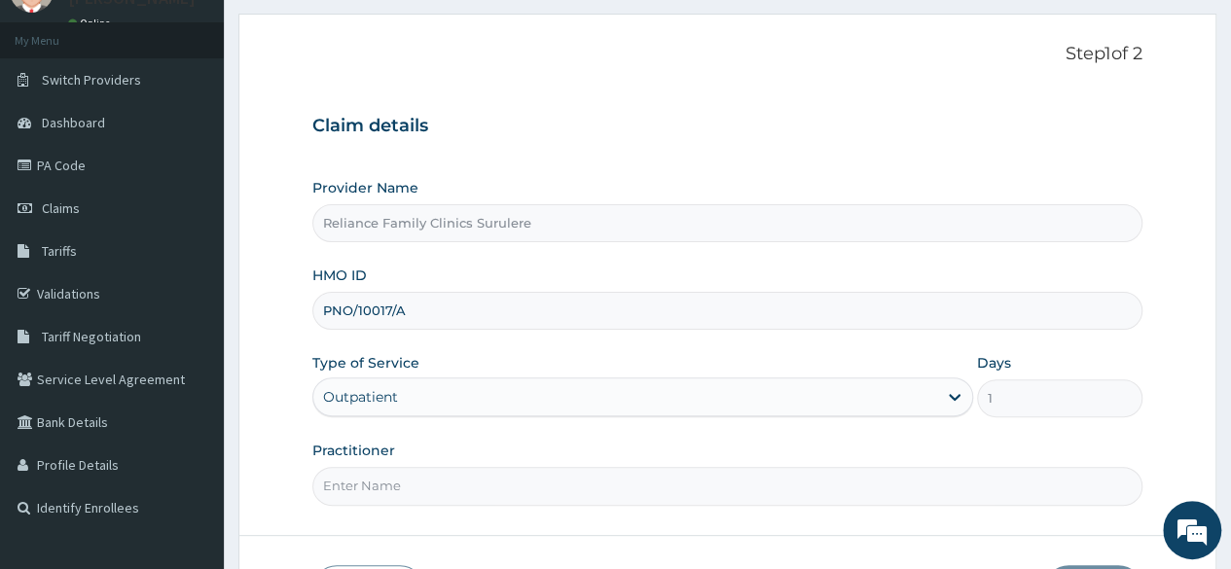
click at [504, 476] on input "Practitioner" at bounding box center [727, 486] width 830 height 38
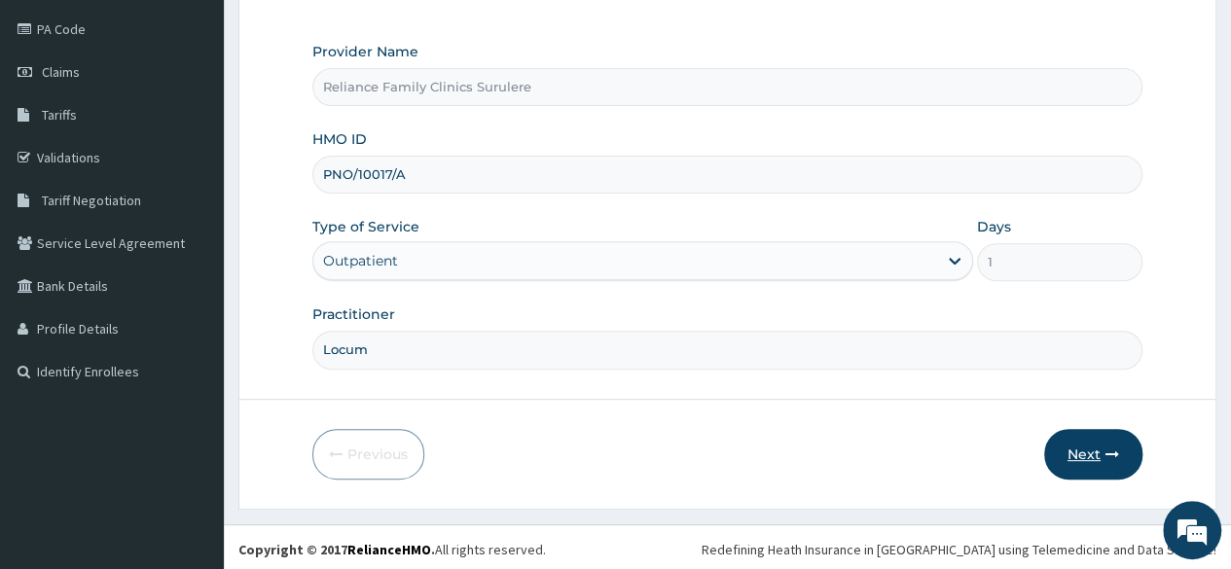
type input "Locum"
click at [1090, 448] on button "Next" at bounding box center [1093, 454] width 98 height 51
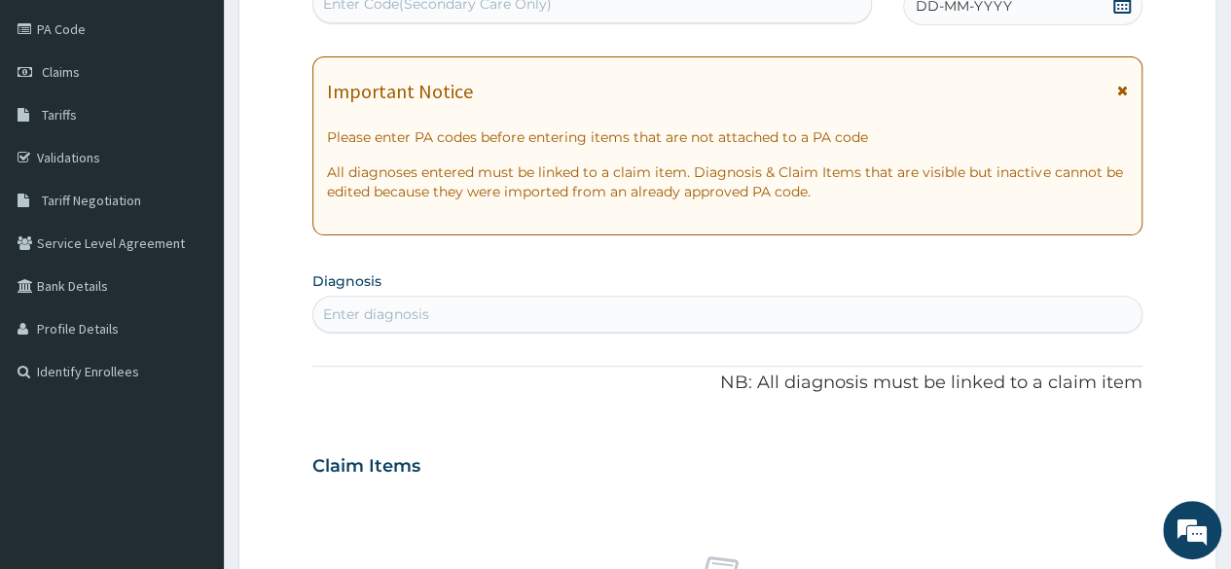
click at [1121, 11] on icon at bounding box center [1122, 3] width 18 height 19
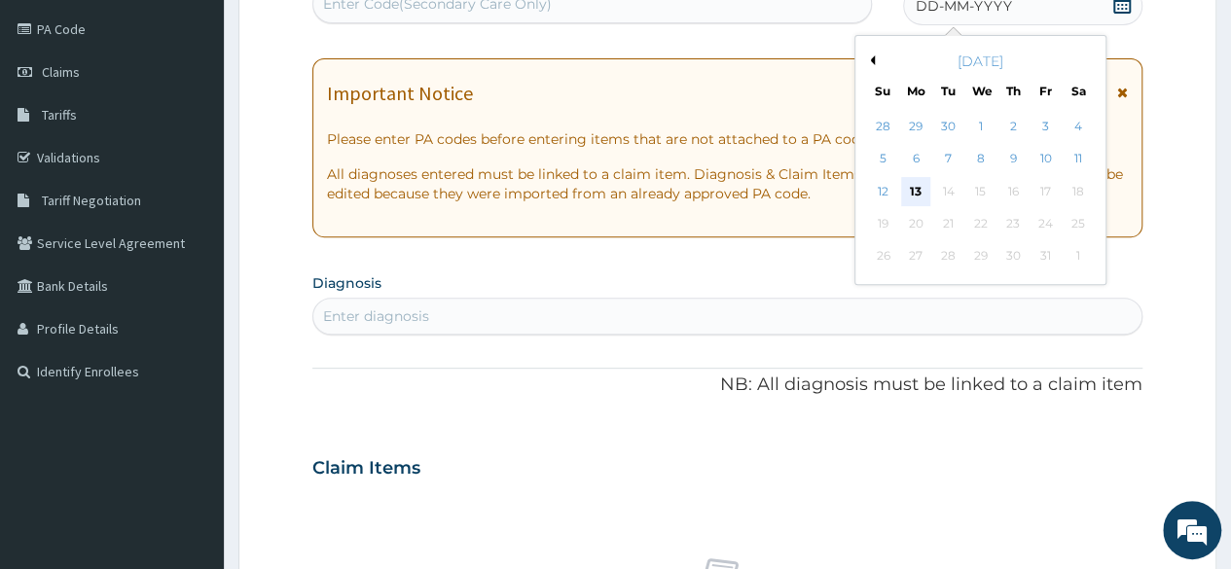
click at [916, 183] on div "13" at bounding box center [915, 191] width 29 height 29
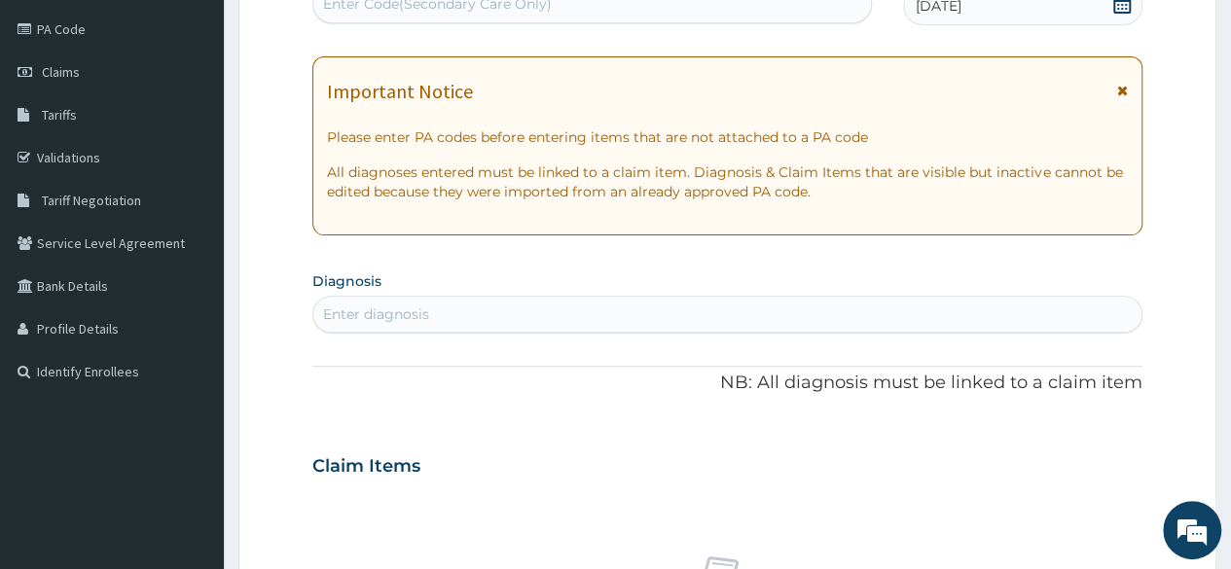
click at [556, 307] on div "Enter diagnosis" at bounding box center [727, 314] width 828 height 31
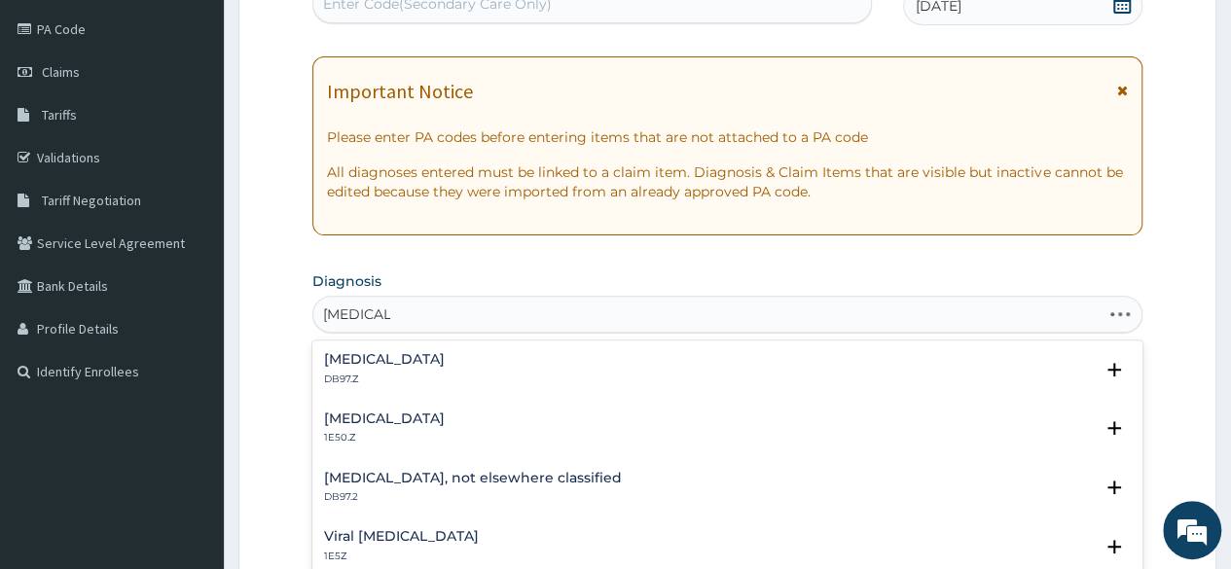
type input "[MEDICAL_DATA]"
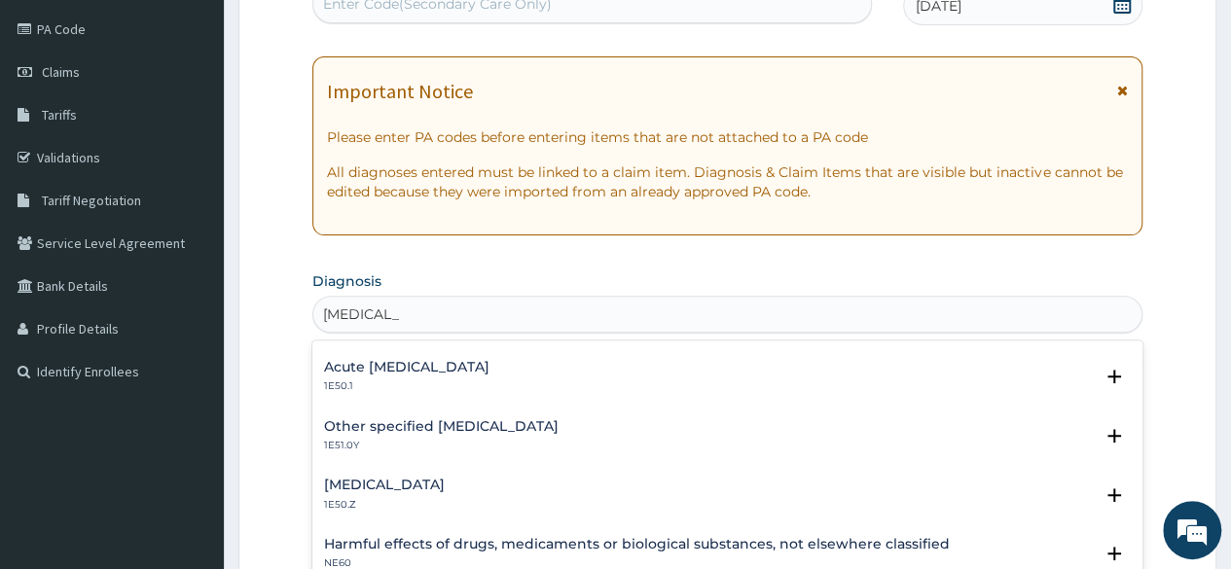
scroll to position [0, 0]
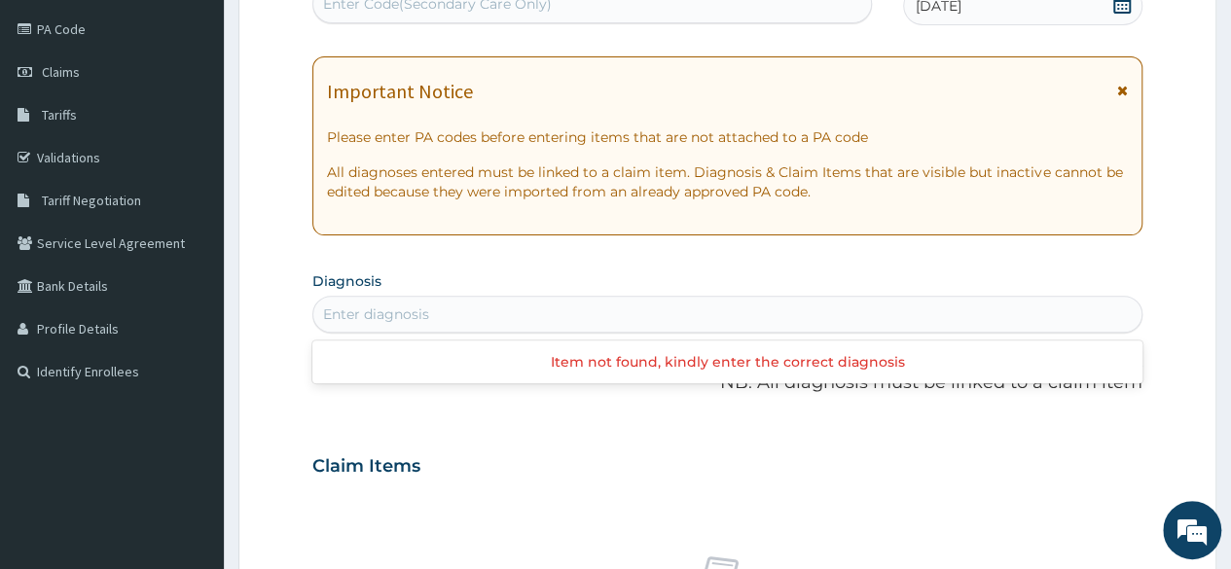
click at [483, 306] on div "Enter diagnosis" at bounding box center [727, 314] width 828 height 31
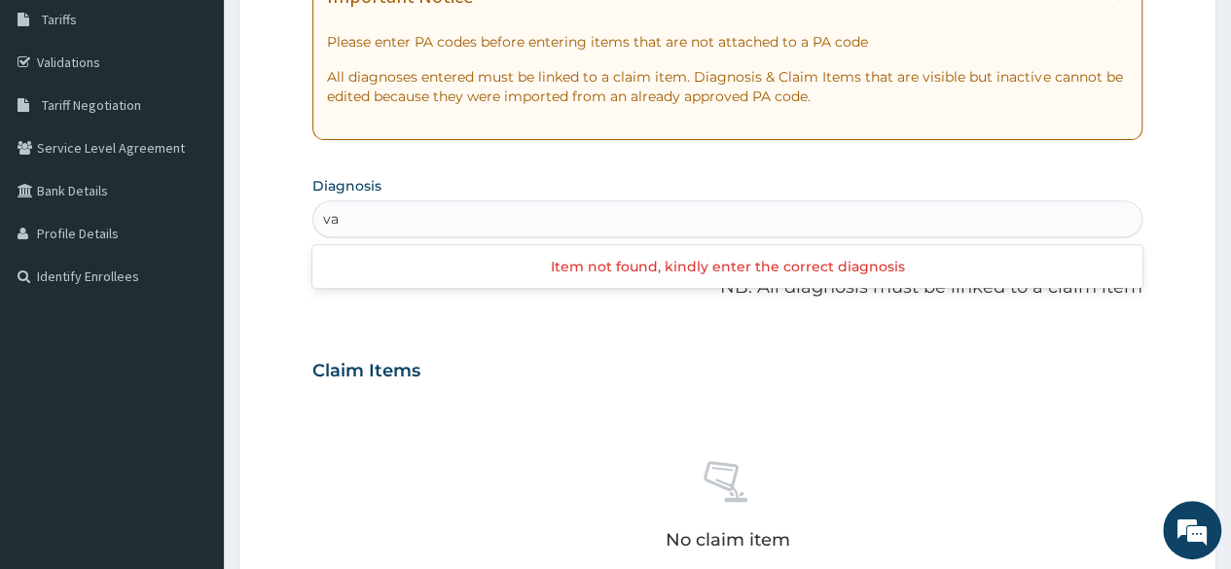
type input "v"
type input "hepat"
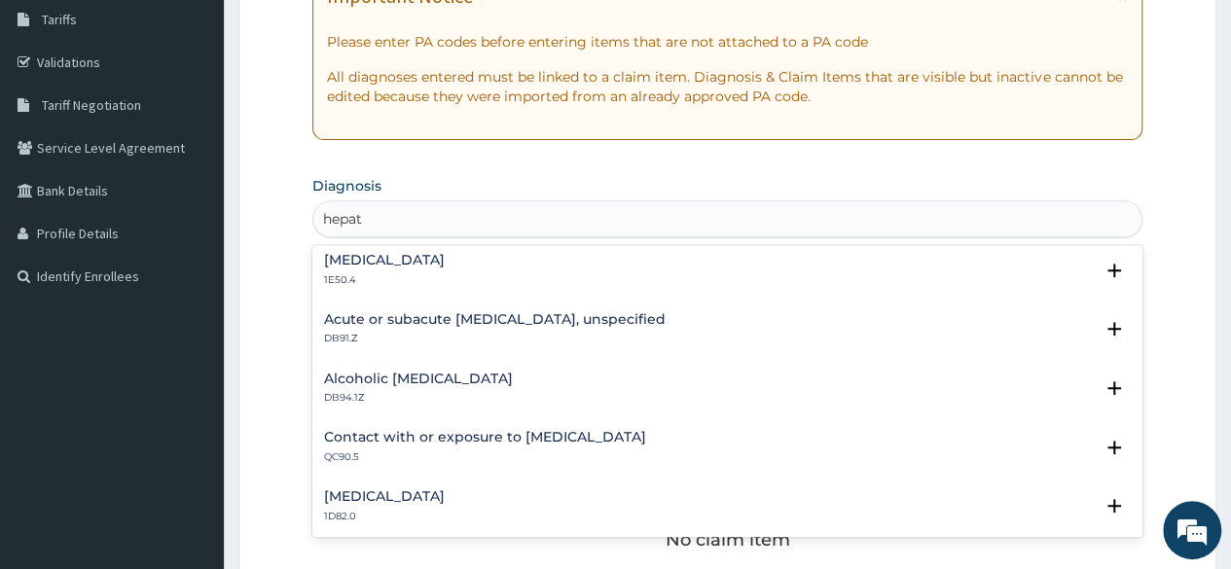
scroll to position [1063, 0]
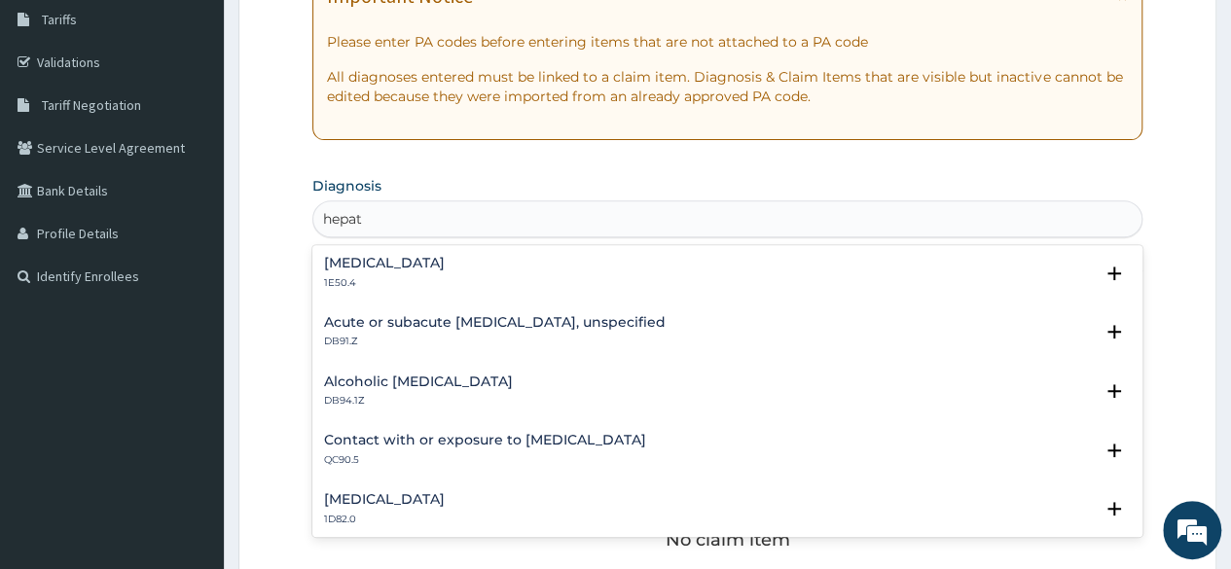
click at [702, 447] on div "Contact with or exposure to [MEDICAL_DATA] QC90.5" at bounding box center [727, 450] width 806 height 34
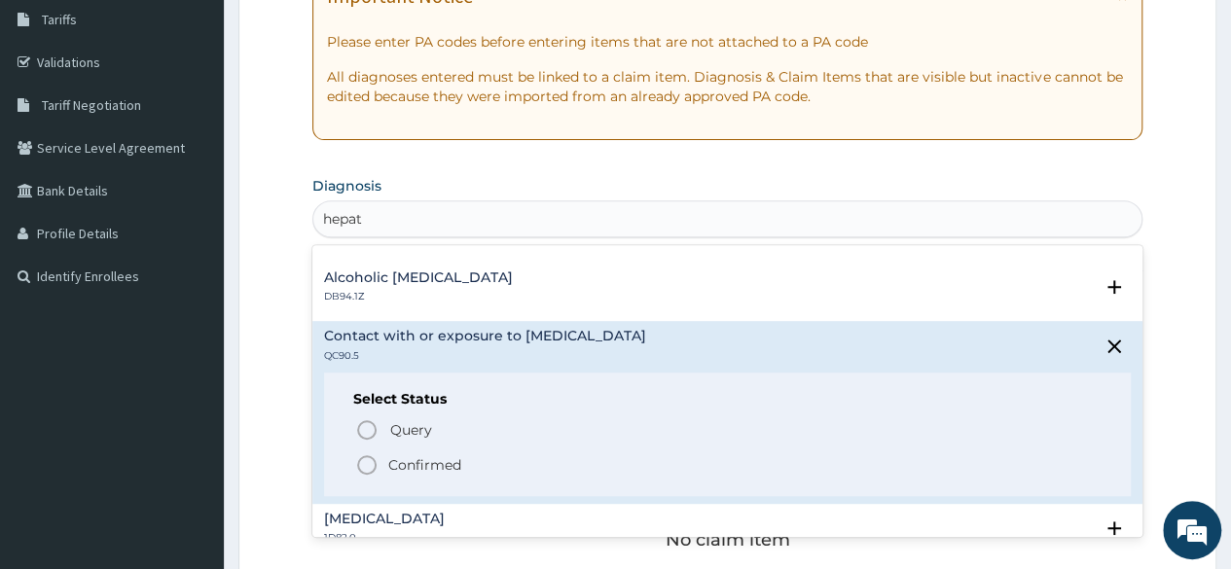
scroll to position [1180, 0]
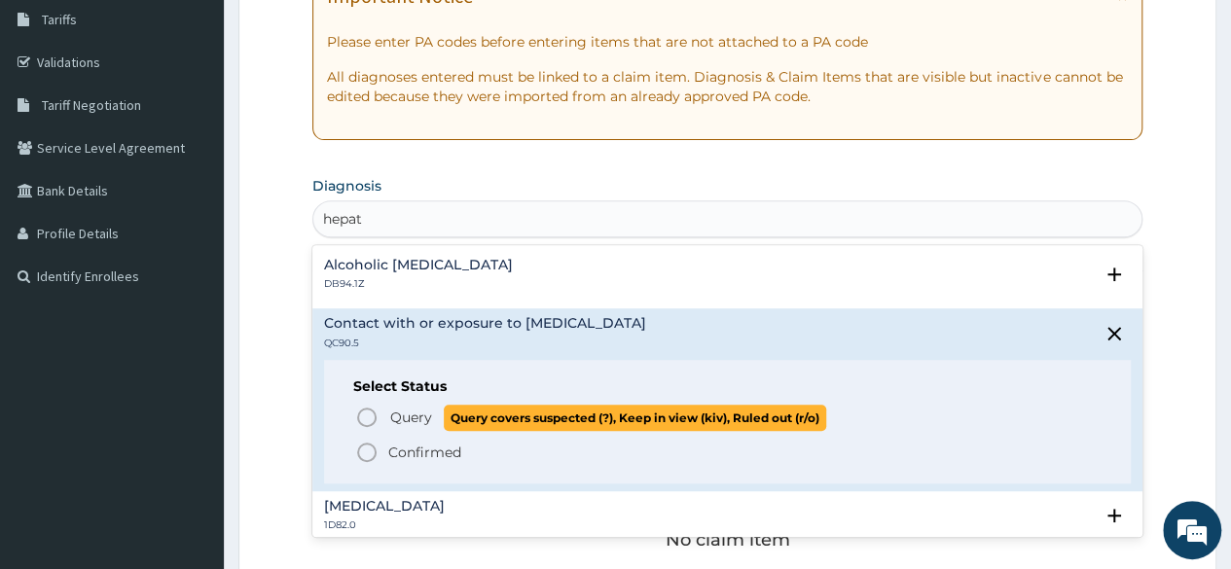
click at [368, 417] on icon "status option query" at bounding box center [366, 417] width 23 height 23
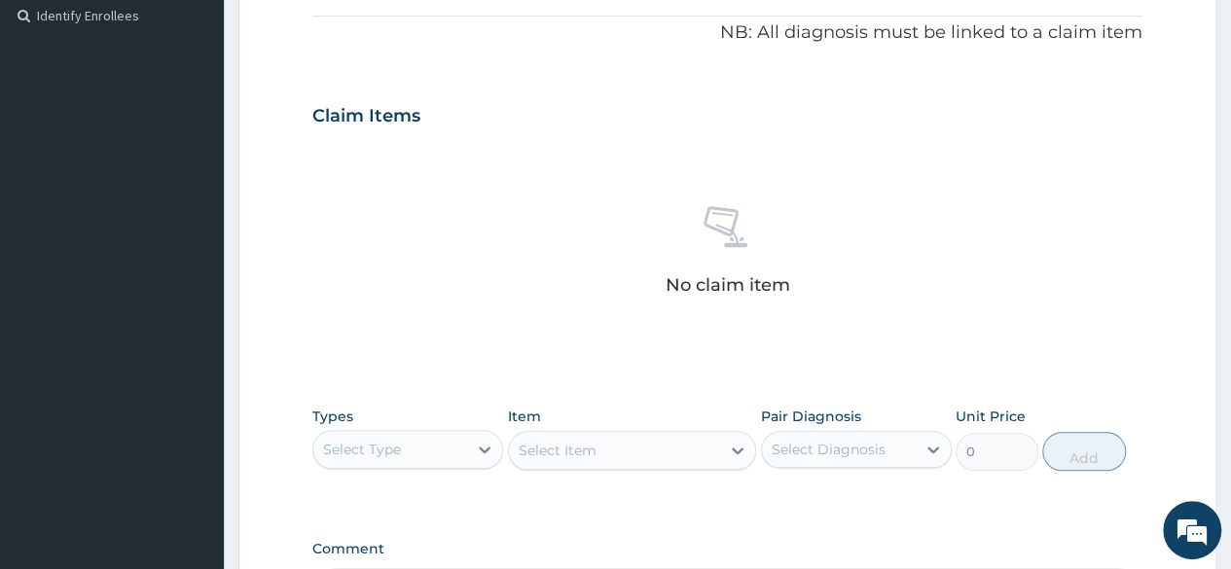
scroll to position [595, 0]
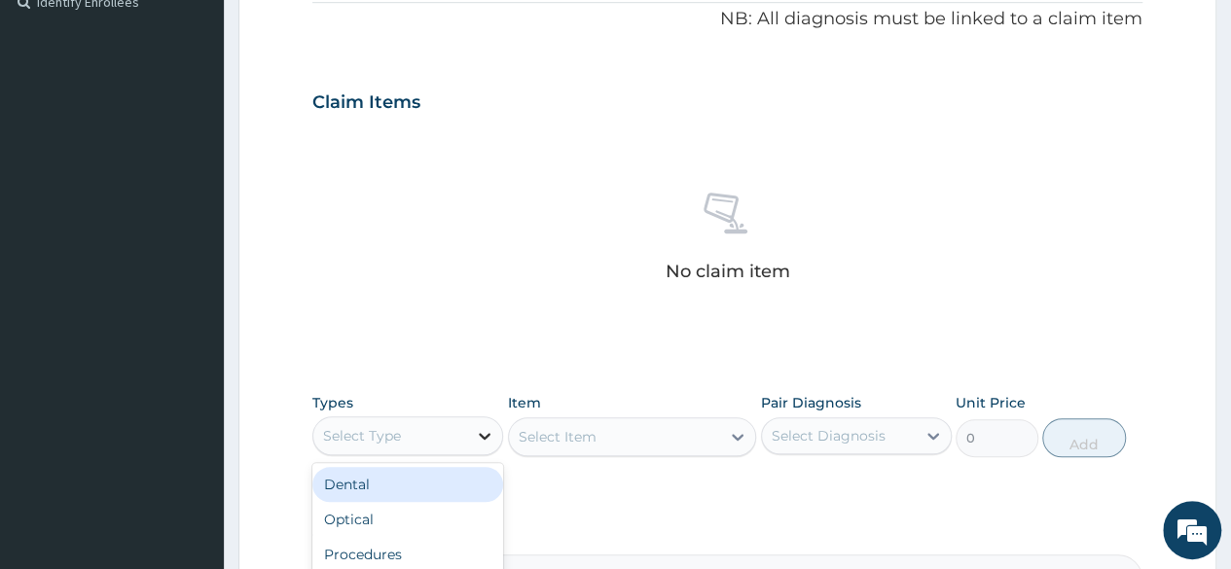
click at [482, 433] on icon at bounding box center [485, 436] width 12 height 7
click at [402, 480] on div "Procedures" at bounding box center [407, 488] width 191 height 35
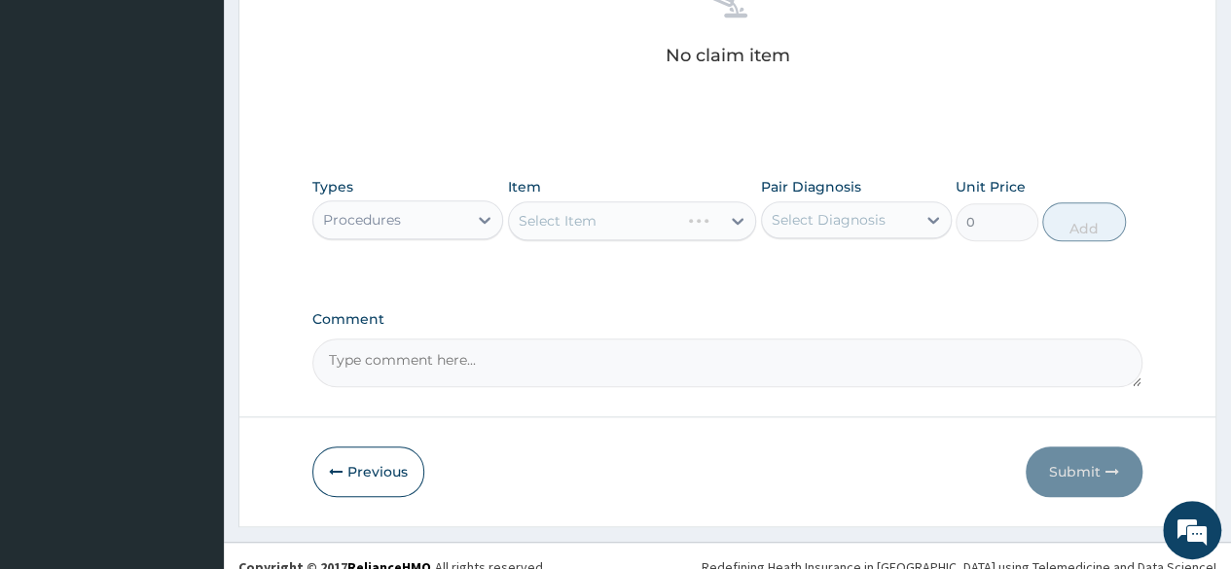
scroll to position [813, 0]
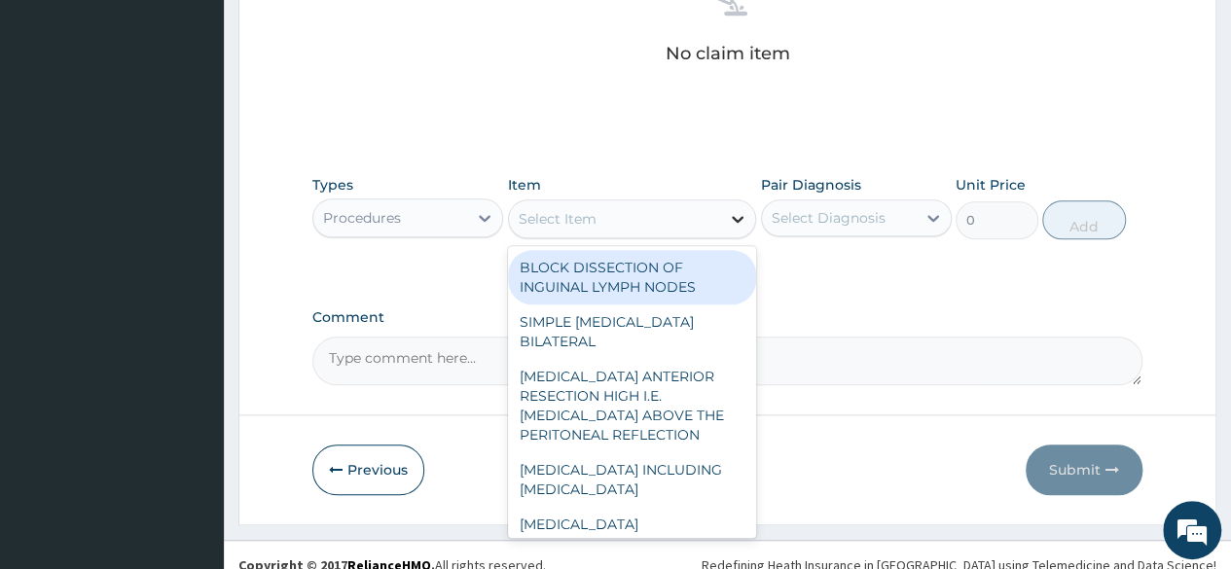
click at [739, 214] on icon at bounding box center [737, 218] width 19 height 19
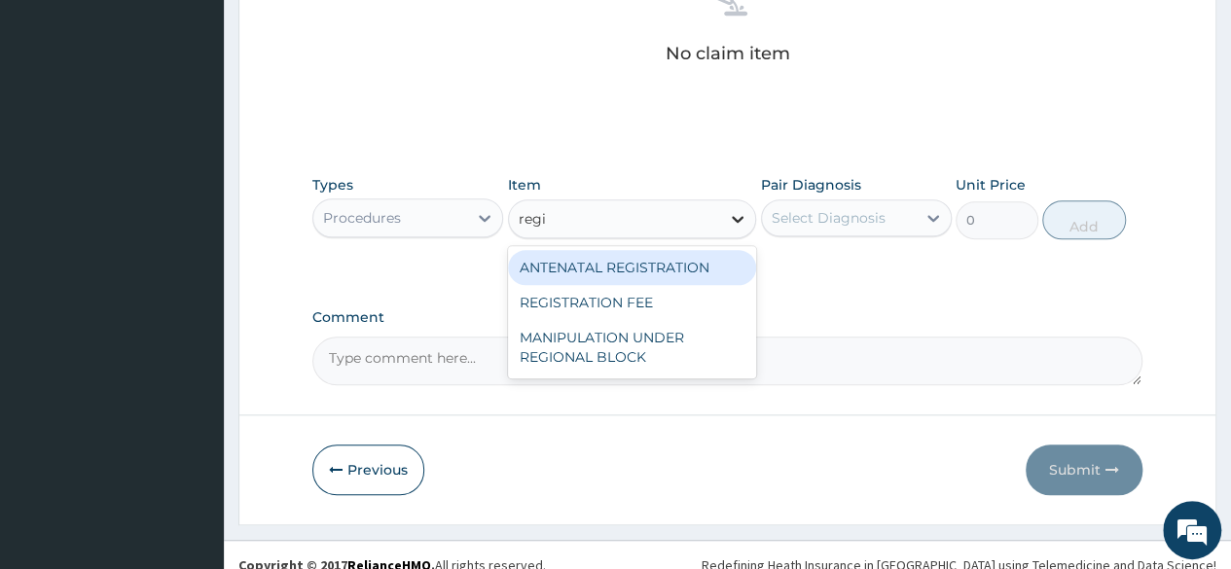
type input "regis"
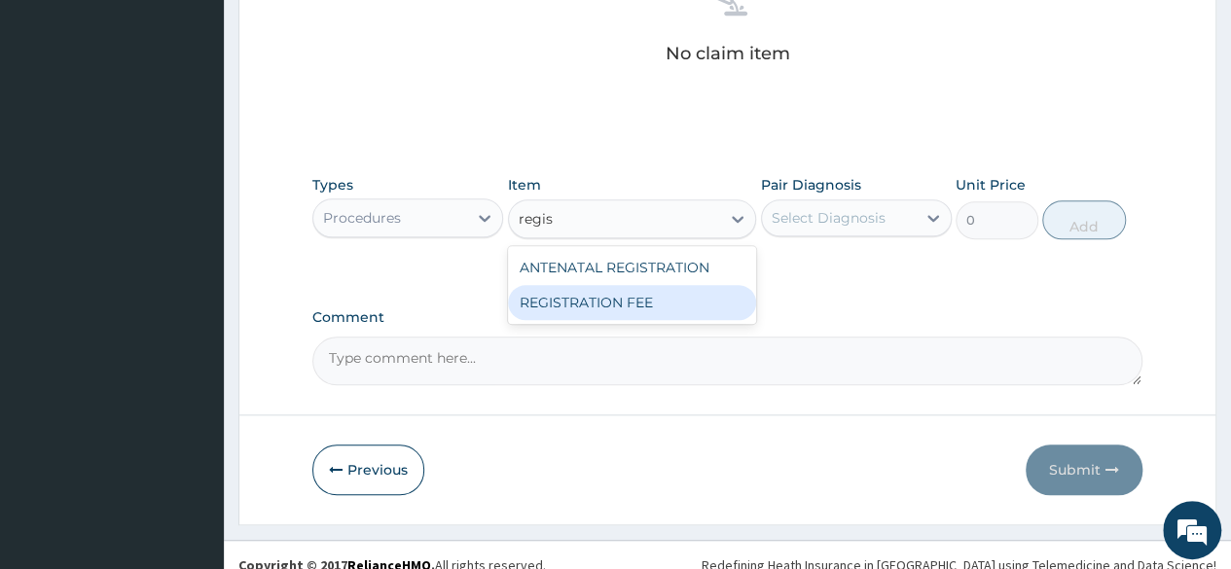
click at [599, 302] on div "REGISTRATION FEE" at bounding box center [632, 302] width 249 height 35
type input "2042.5"
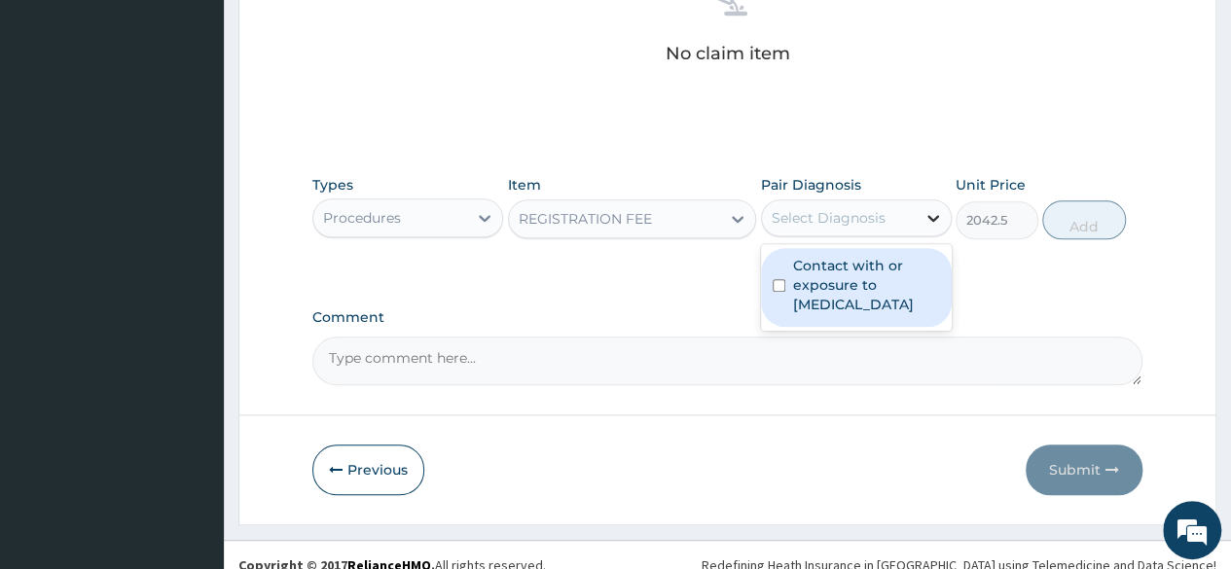
click at [936, 215] on icon at bounding box center [933, 218] width 12 height 7
click at [800, 282] on label "Contact with or exposure to [MEDICAL_DATA]" at bounding box center [866, 285] width 147 height 58
checkbox input "true"
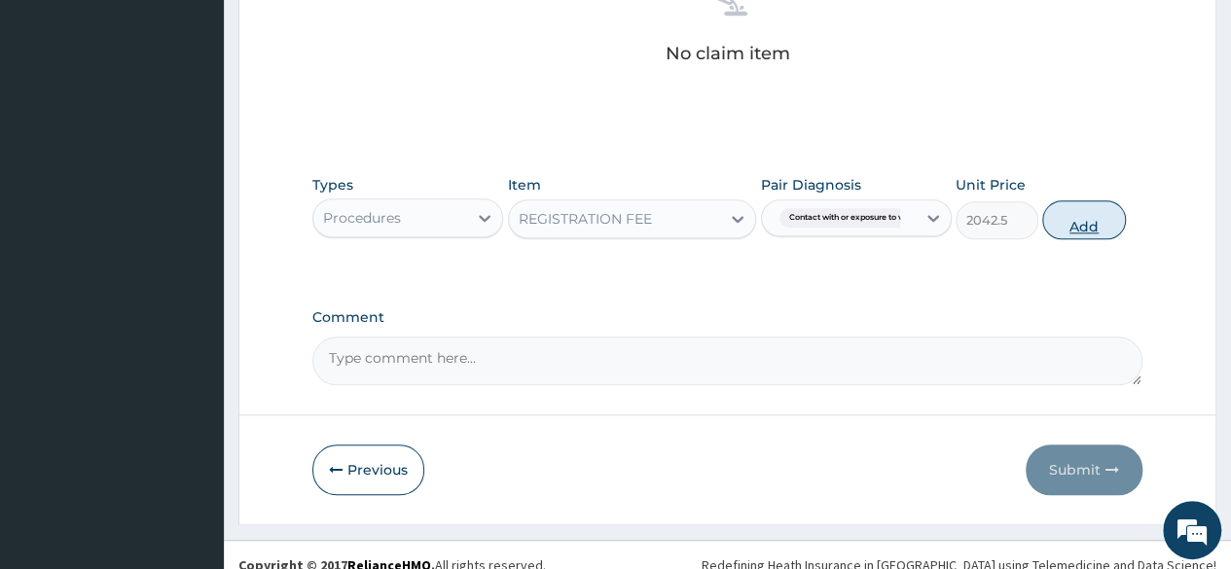
click at [1083, 220] on button "Add" at bounding box center [1083, 219] width 83 height 39
type input "0"
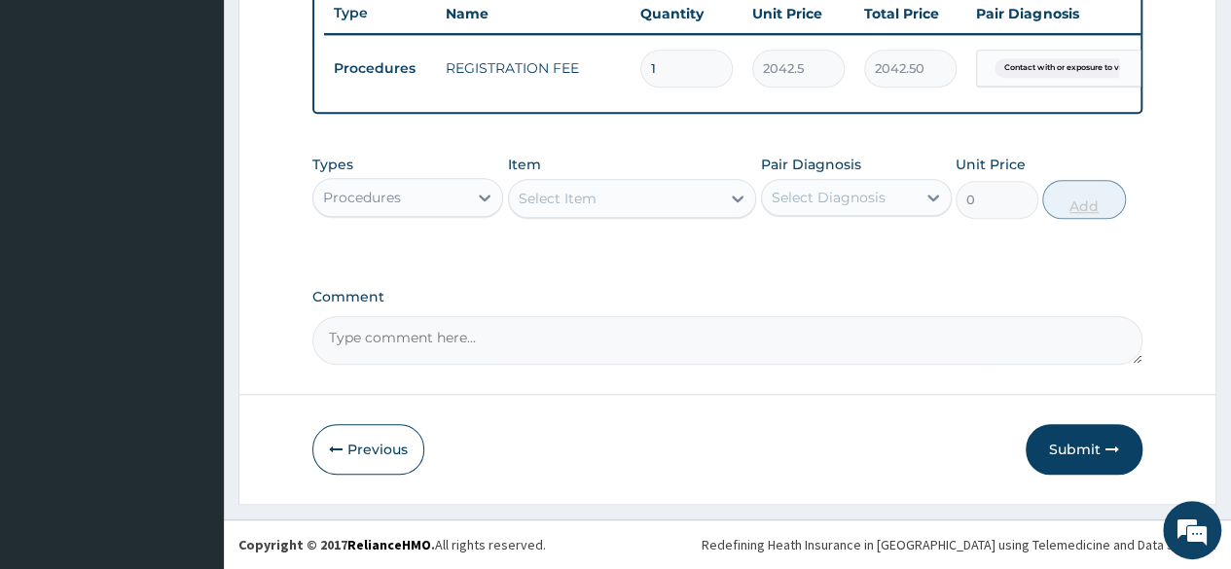
scroll to position [753, 0]
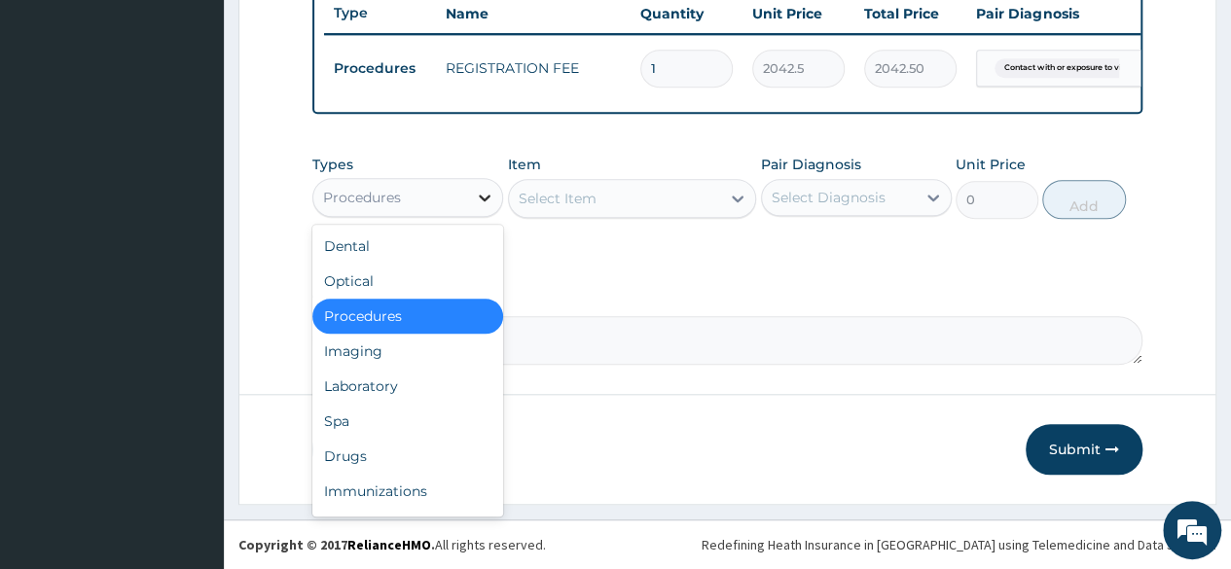
click at [483, 201] on icon at bounding box center [484, 197] width 19 height 19
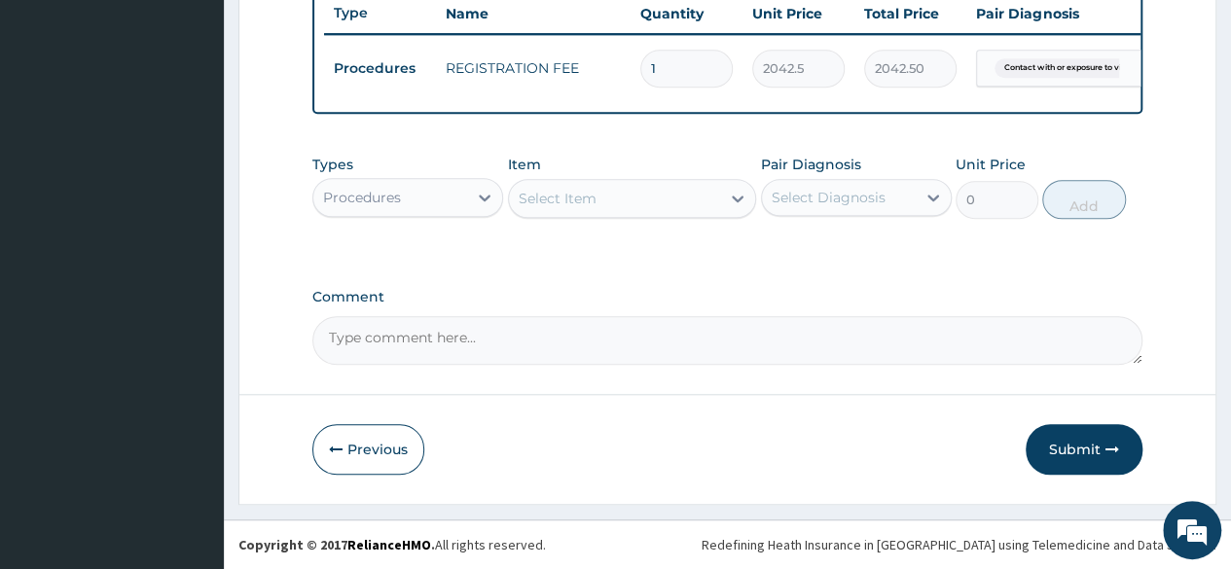
click at [610, 297] on label "Comment" at bounding box center [727, 297] width 830 height 17
click at [610, 316] on textarea "Comment" at bounding box center [727, 340] width 830 height 49
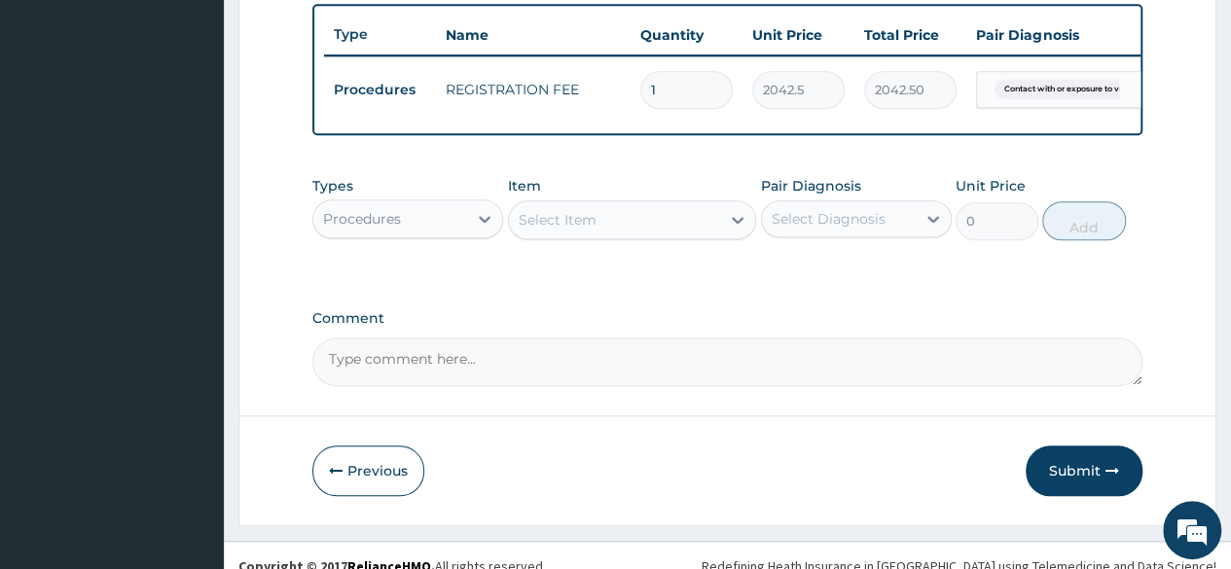
scroll to position [720, 0]
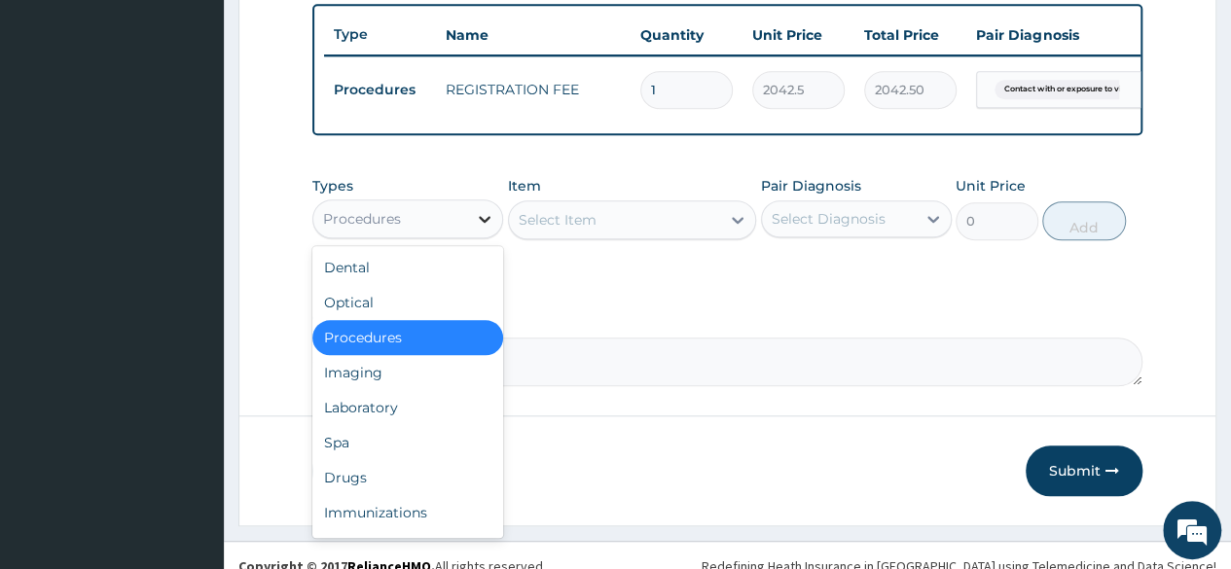
click at [484, 229] on icon at bounding box center [484, 218] width 19 height 19
click at [376, 425] on div "Laboratory" at bounding box center [407, 407] width 191 height 35
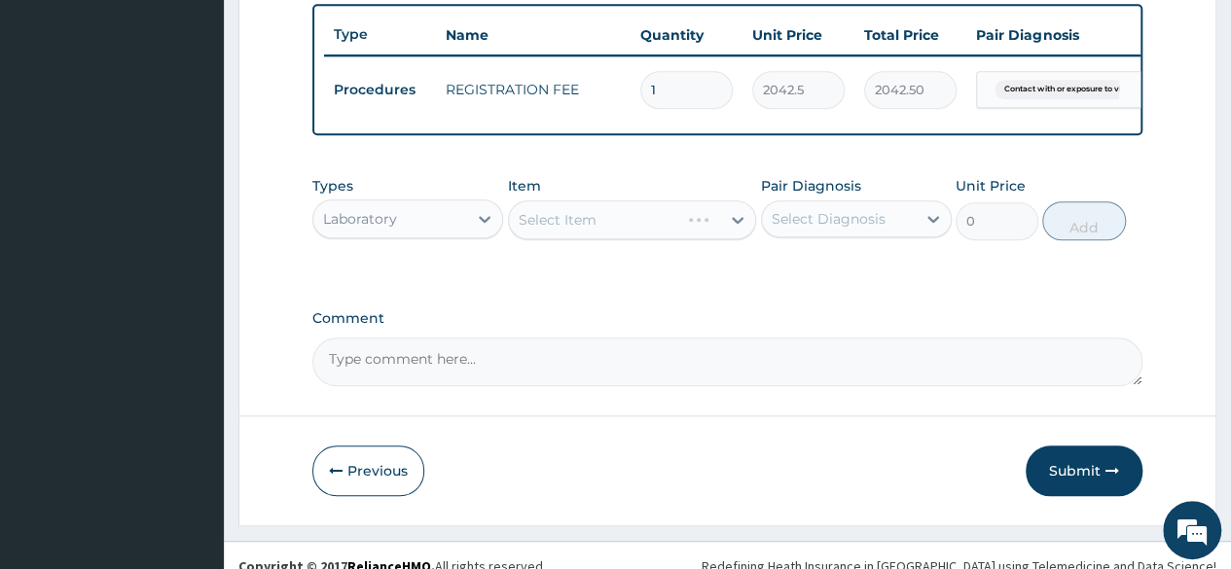
click at [734, 233] on div "Select Item" at bounding box center [632, 219] width 249 height 39
click at [734, 224] on icon at bounding box center [738, 220] width 12 height 7
type input "hep"
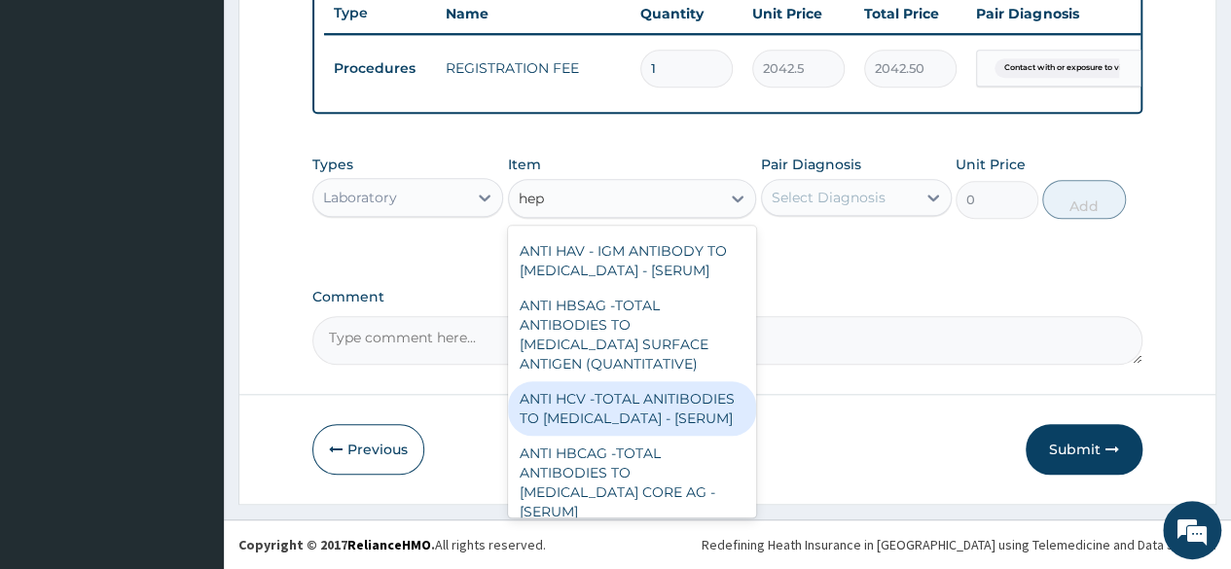
scroll to position [48, 0]
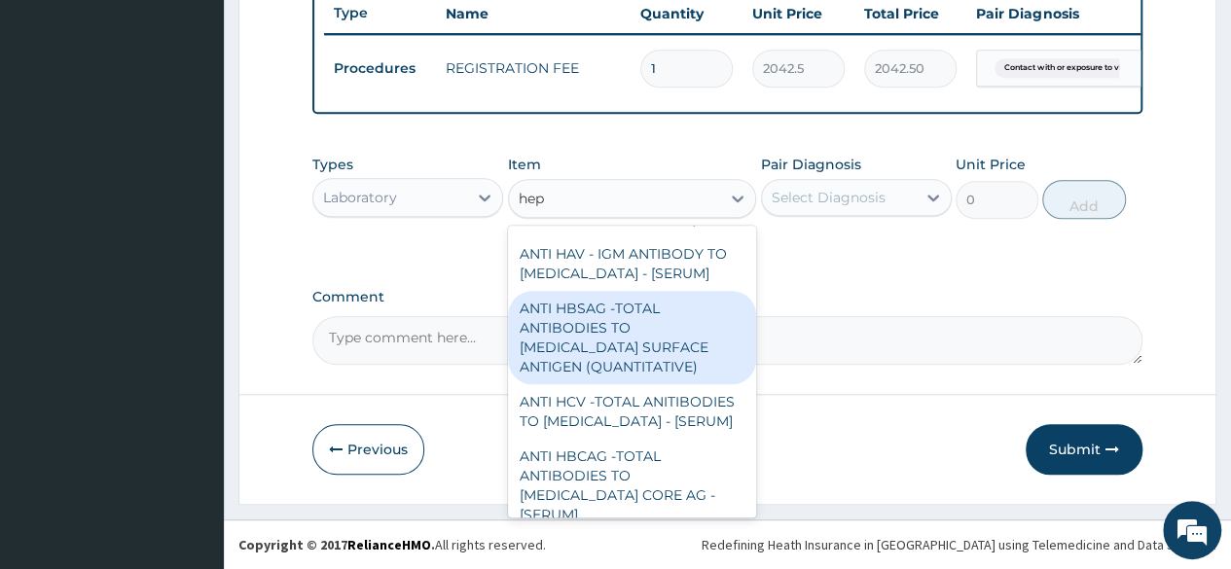
click at [607, 368] on div "ANTI HBSAG -TOTAL ANTIBODIES TO [MEDICAL_DATA] SURFACE ANTIGEN (QUANTITATIVE)" at bounding box center [632, 337] width 249 height 93
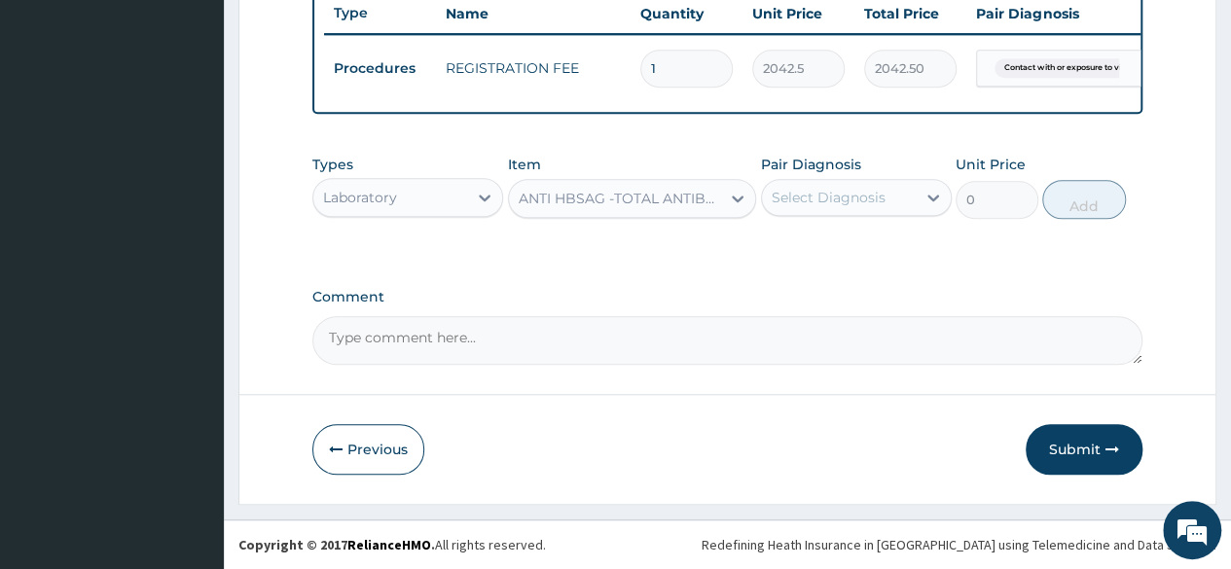
type input "4085"
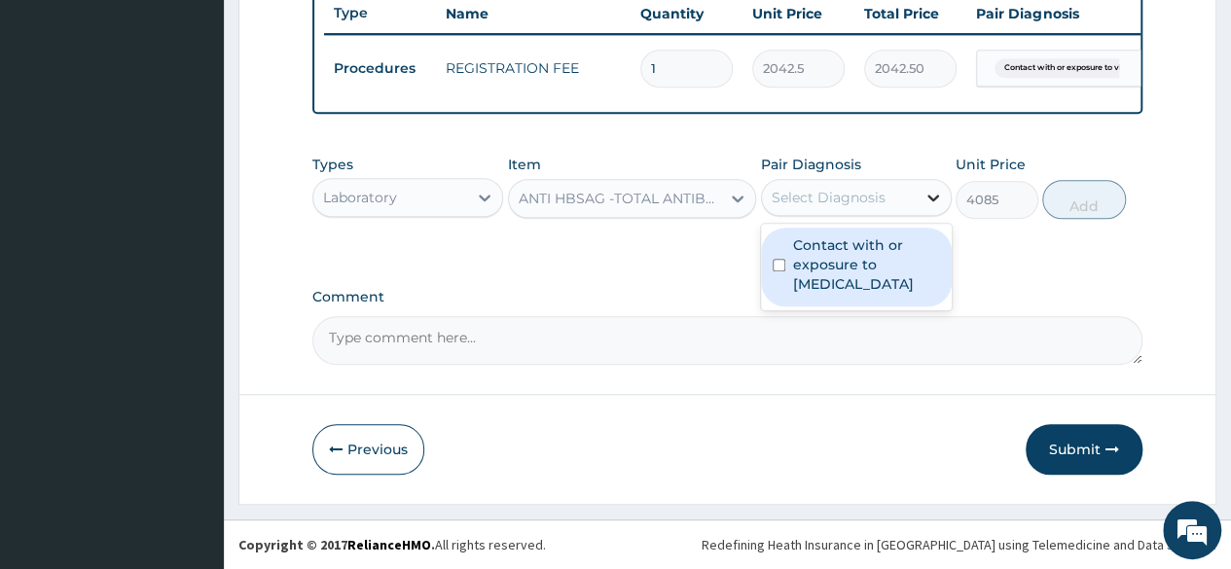
click at [930, 201] on icon at bounding box center [933, 198] width 12 height 7
click at [893, 294] on label "Contact with or exposure to [MEDICAL_DATA]" at bounding box center [866, 264] width 147 height 58
checkbox input "true"
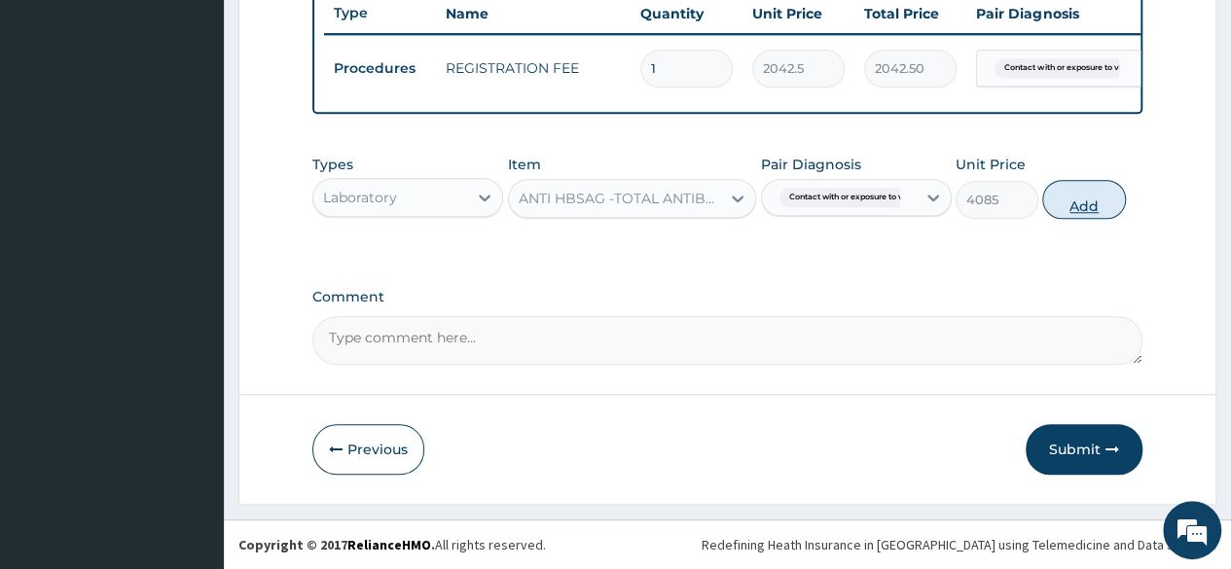
click at [1091, 210] on button "Add" at bounding box center [1083, 199] width 83 height 39
type input "0"
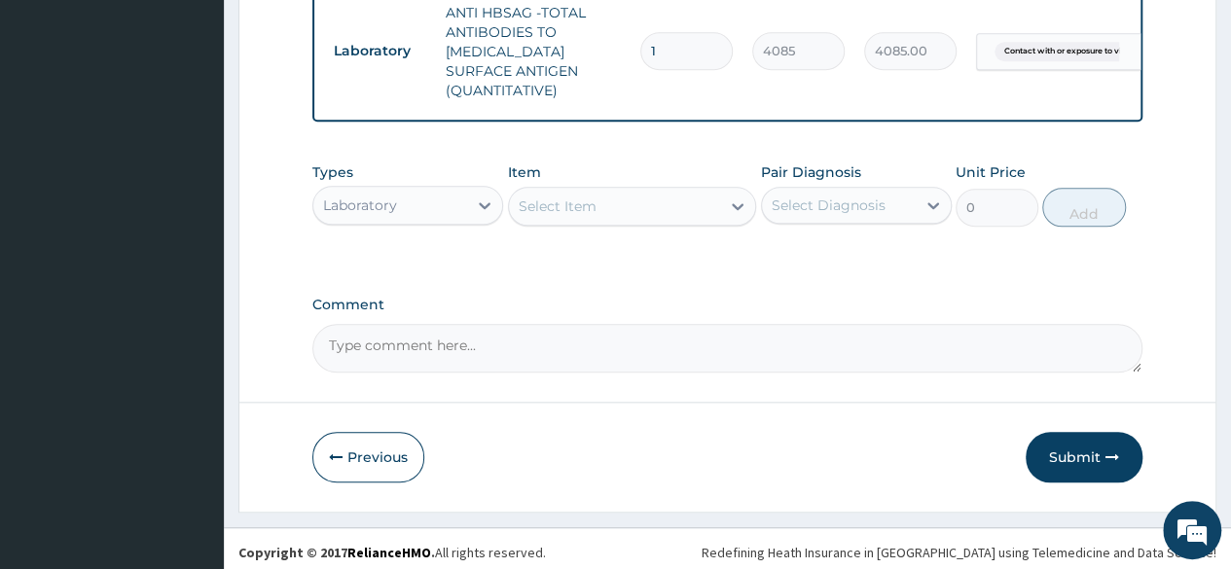
scroll to position [870, 0]
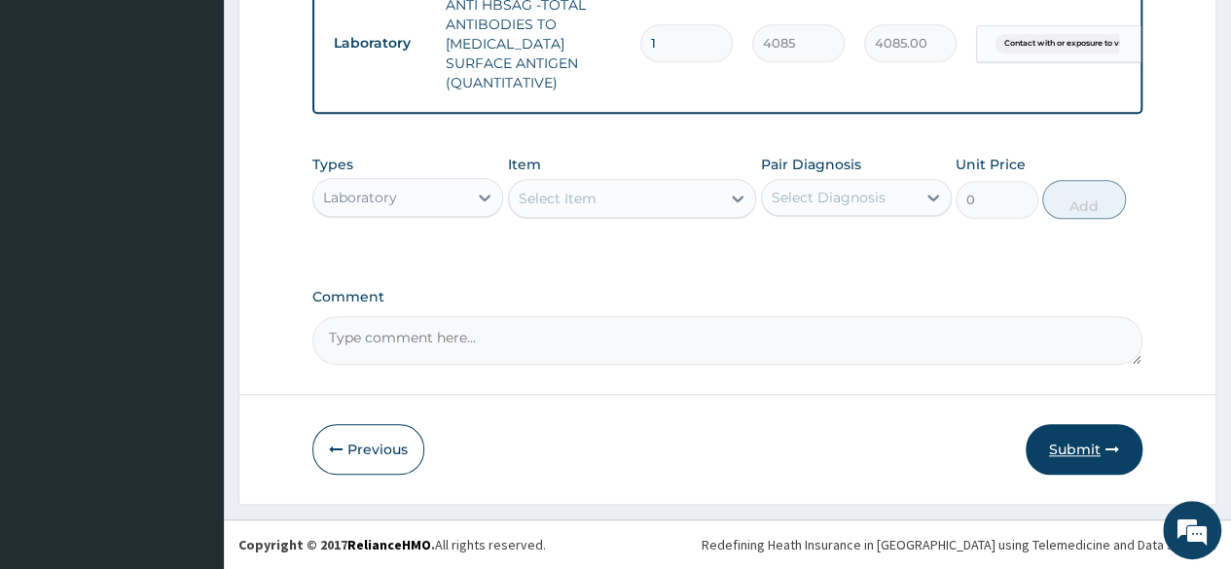
click at [1045, 440] on button "Submit" at bounding box center [1083, 449] width 117 height 51
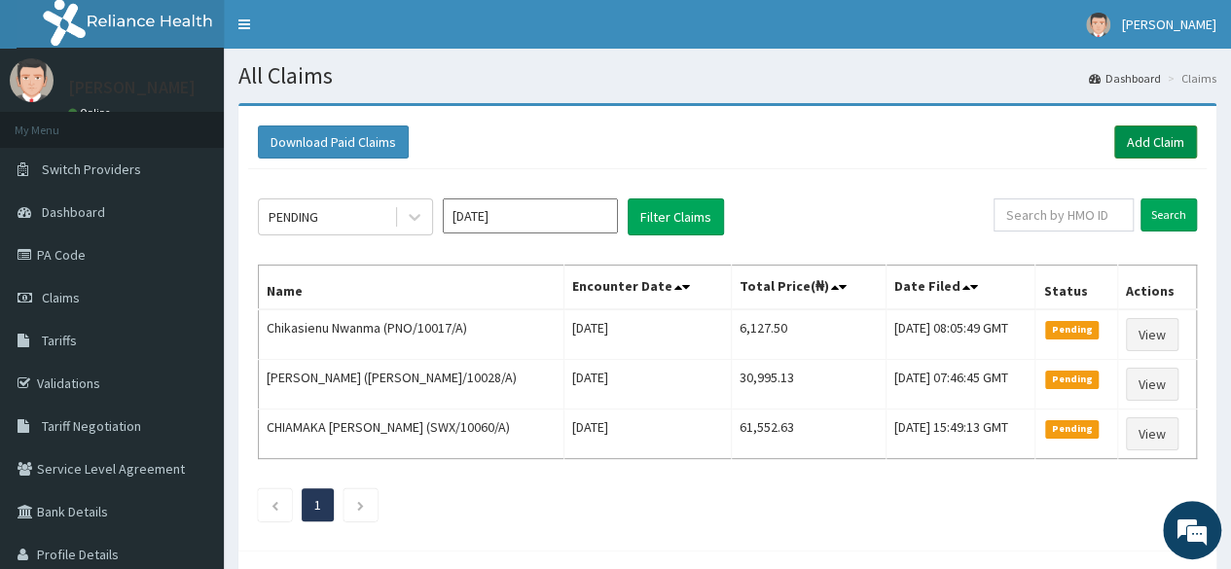
click at [1130, 129] on link "Add Claim" at bounding box center [1155, 141] width 83 height 33
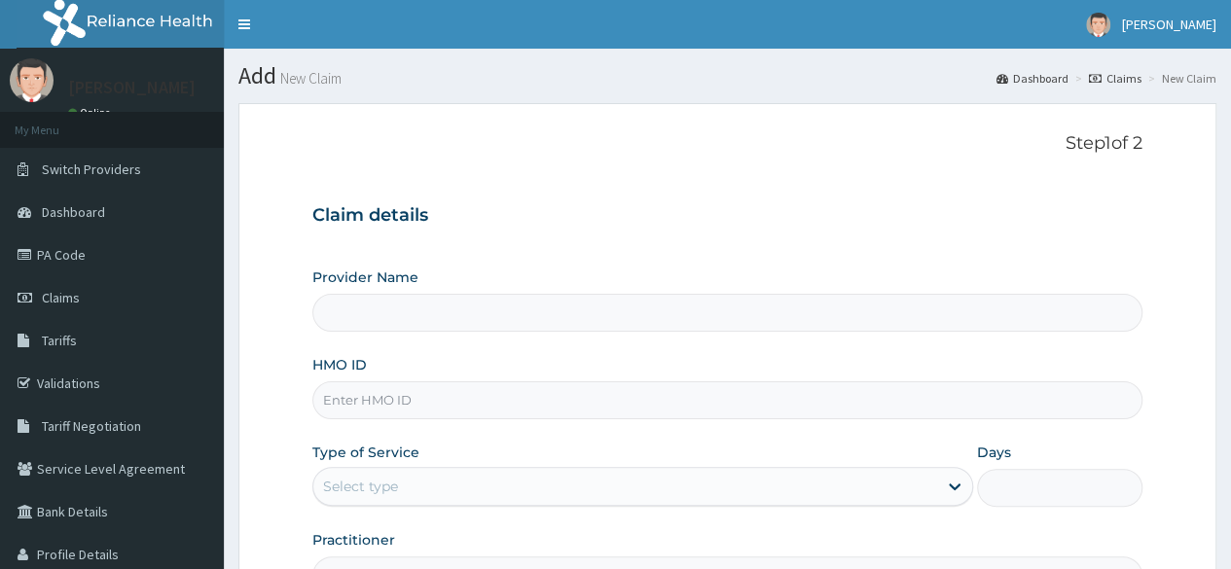
click at [472, 318] on input "Provider Name" at bounding box center [727, 313] width 830 height 38
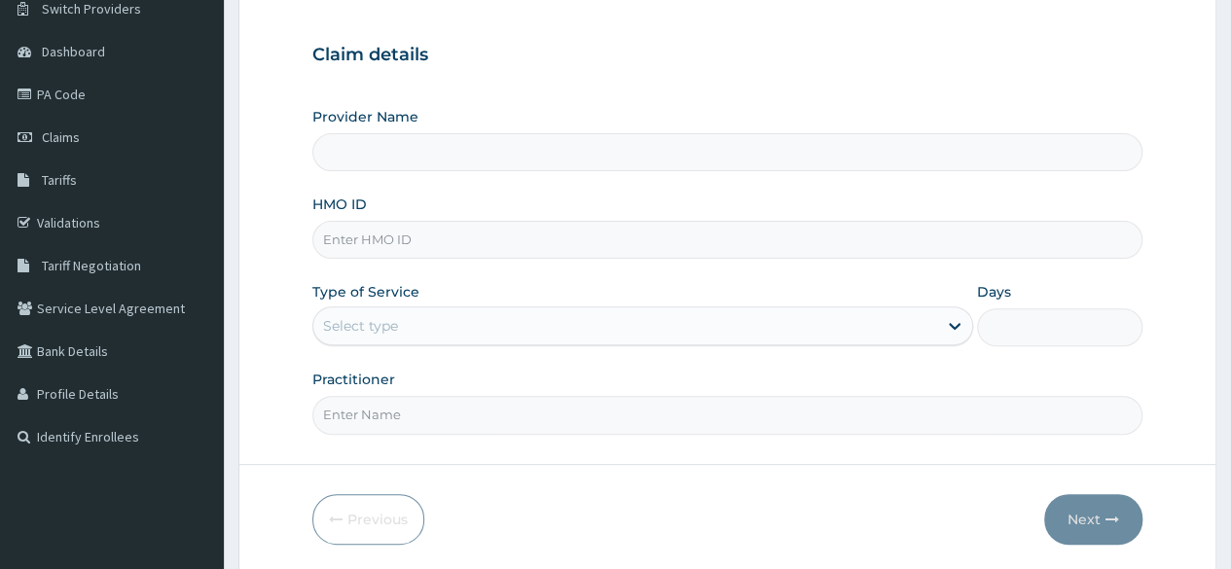
scroll to position [163, 0]
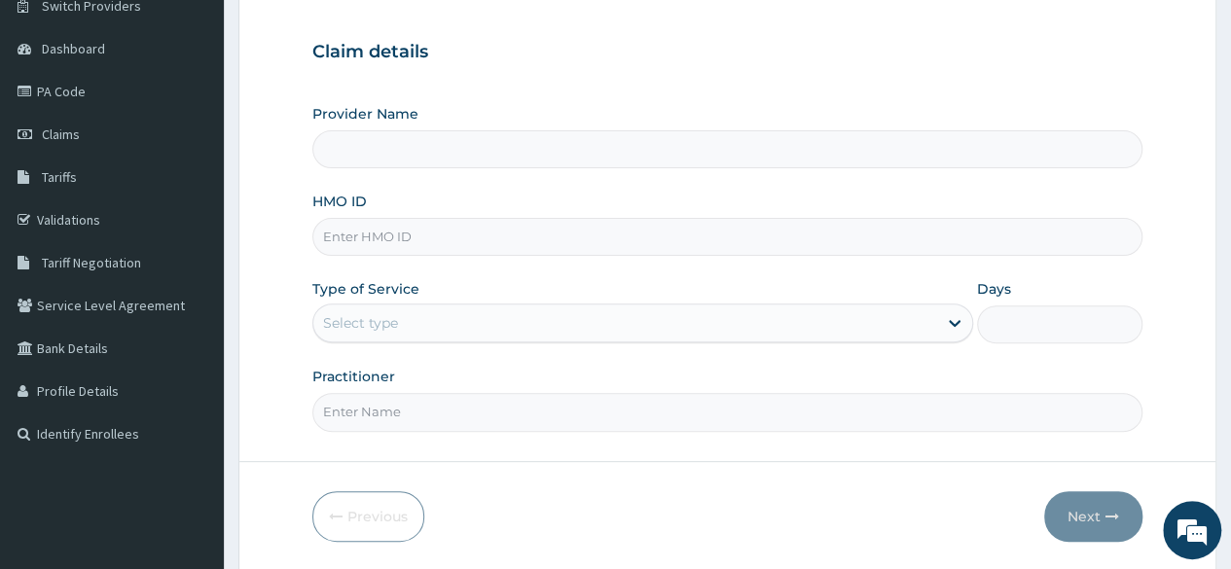
click at [433, 236] on input "HMO ID" at bounding box center [727, 237] width 830 height 38
paste input "TTM/10011/A"
type input "TTM/10011/A"
click at [951, 329] on icon at bounding box center [954, 322] width 19 height 19
click at [957, 322] on icon at bounding box center [954, 324] width 12 height 7
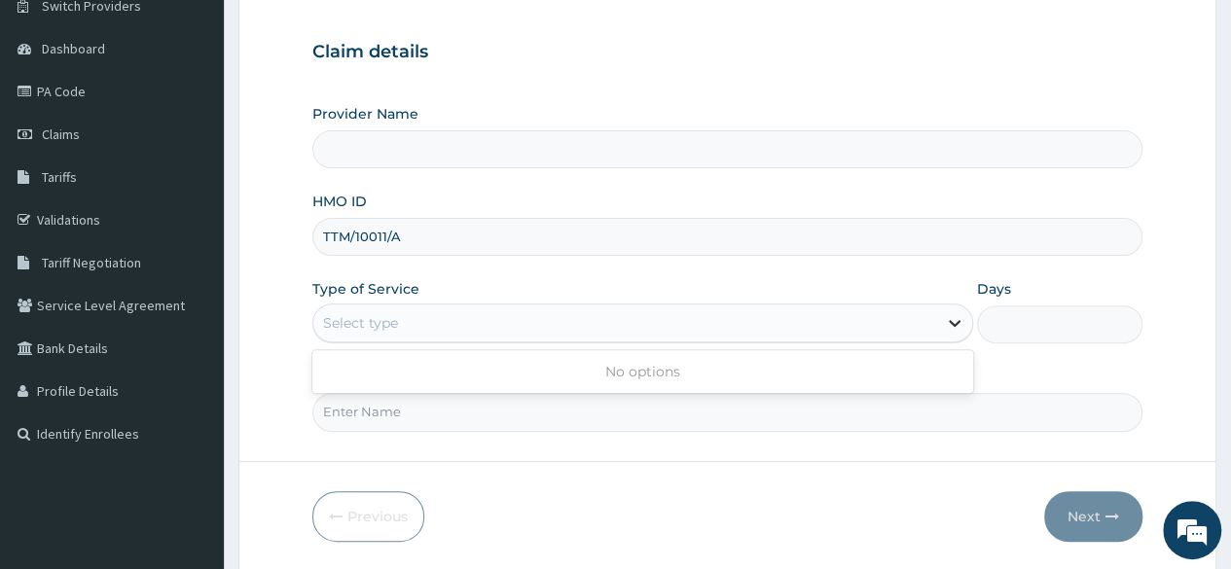
click at [957, 323] on icon at bounding box center [954, 324] width 12 height 7
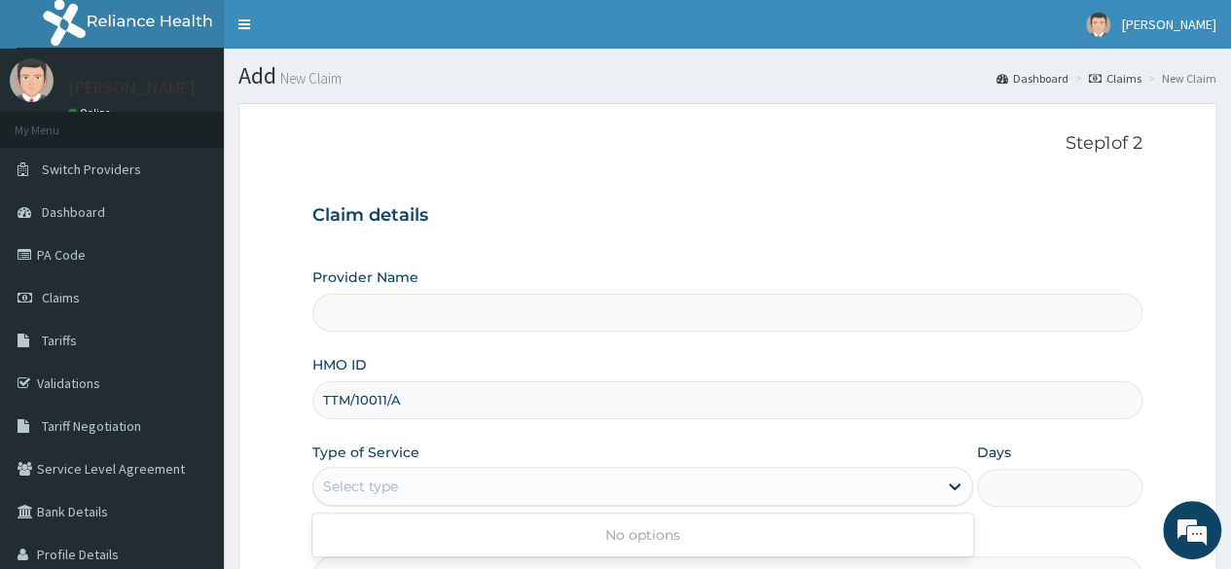
scroll to position [95, 0]
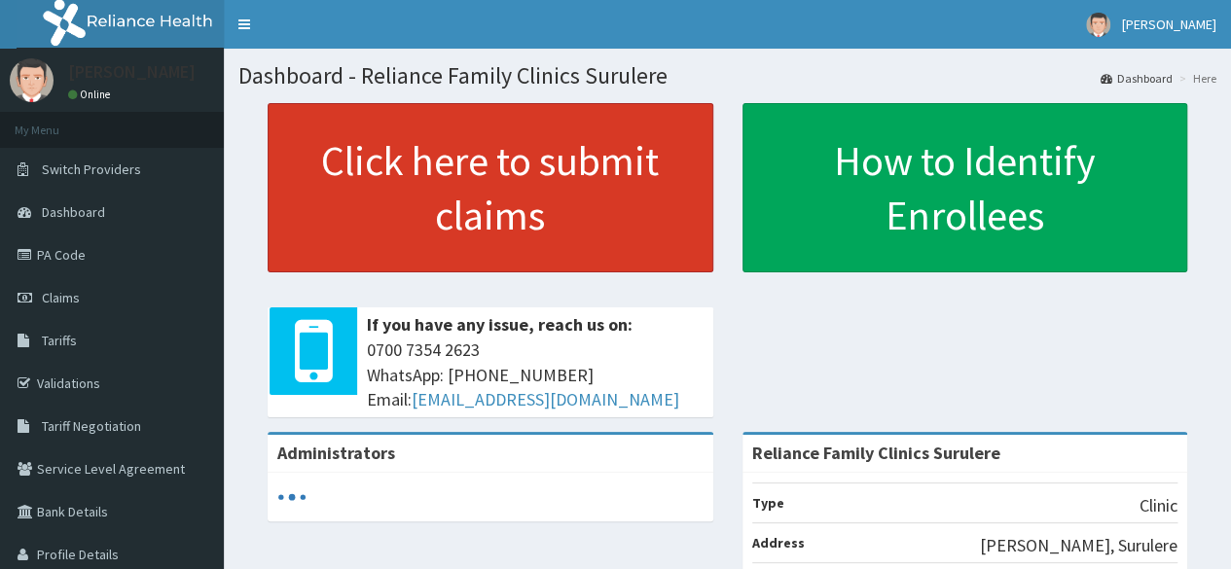
click at [563, 227] on link "Click here to submit claims" at bounding box center [491, 187] width 446 height 169
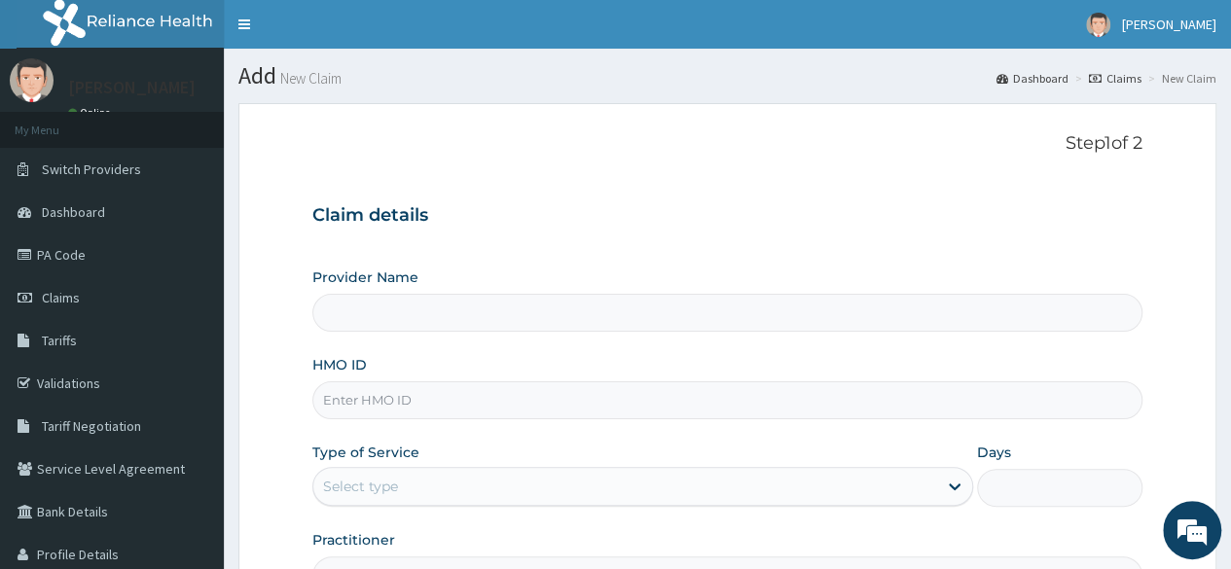
type input "Reliance Family Clinics Surulere"
click at [586, 411] on input "HMO ID" at bounding box center [727, 400] width 830 height 38
paste input "TTM/10011/A"
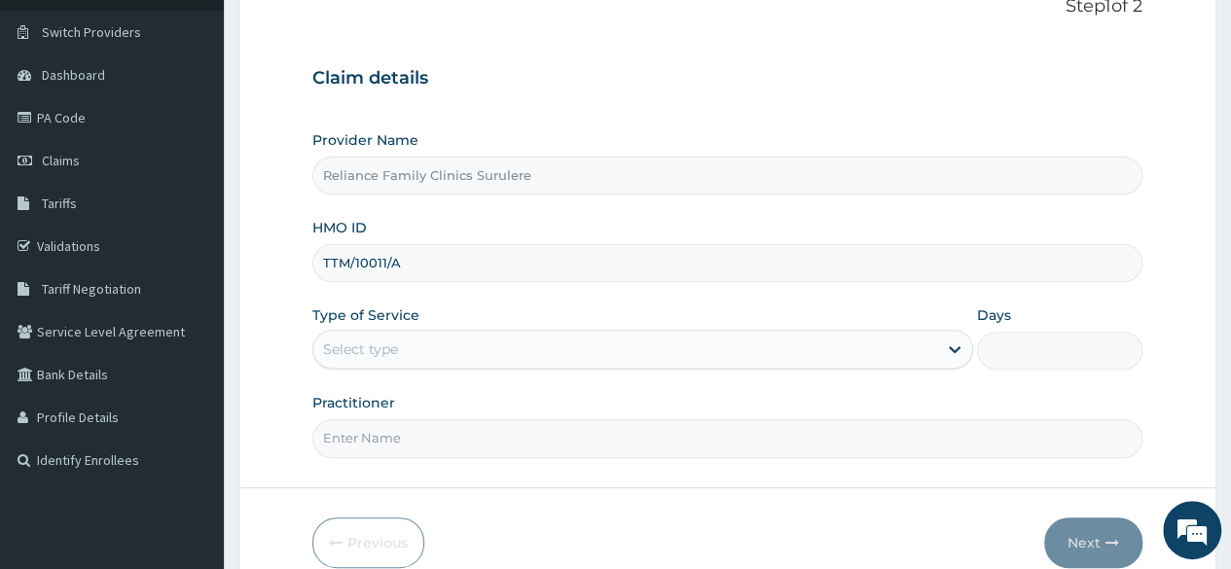
scroll to position [150, 0]
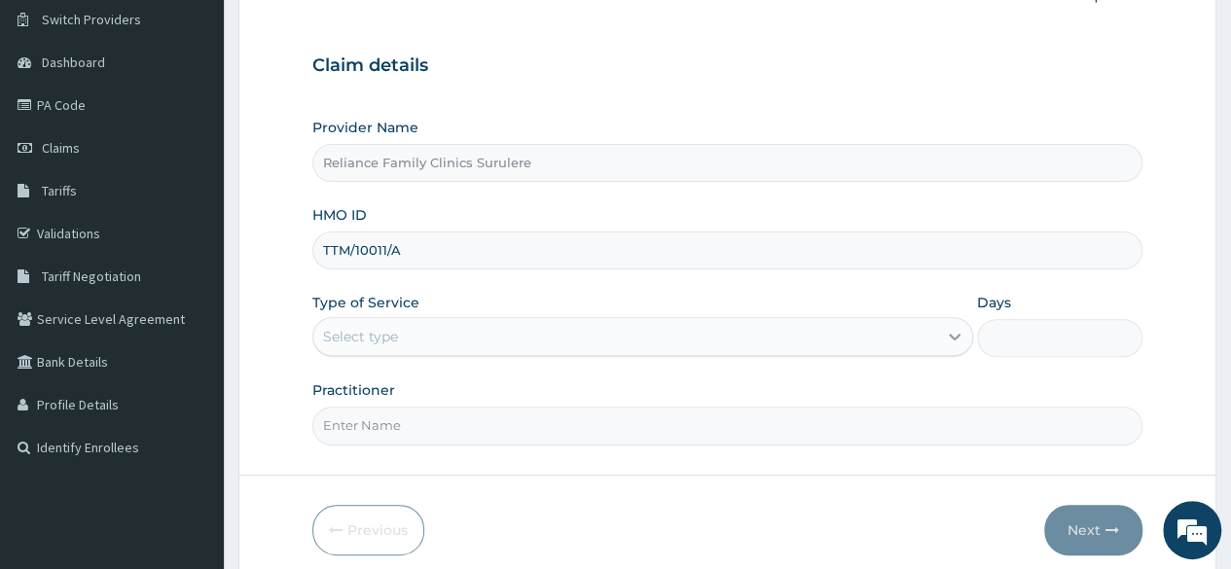
type input "TTM/10011/A"
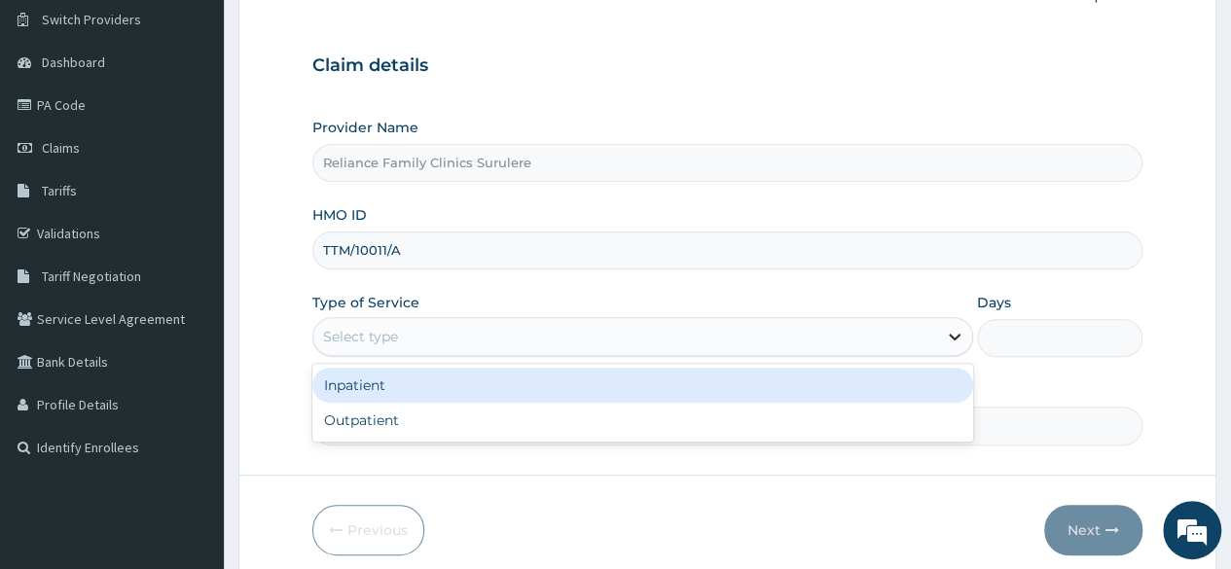
click at [955, 340] on icon at bounding box center [954, 336] width 19 height 19
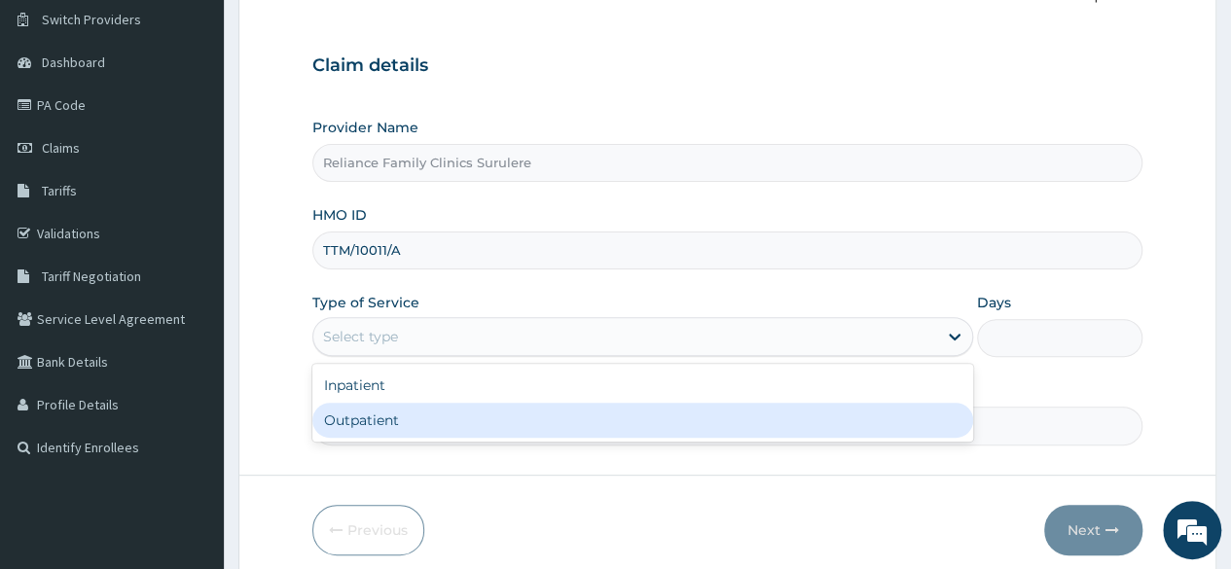
click at [633, 419] on div "Outpatient" at bounding box center [642, 420] width 661 height 35
type input "1"
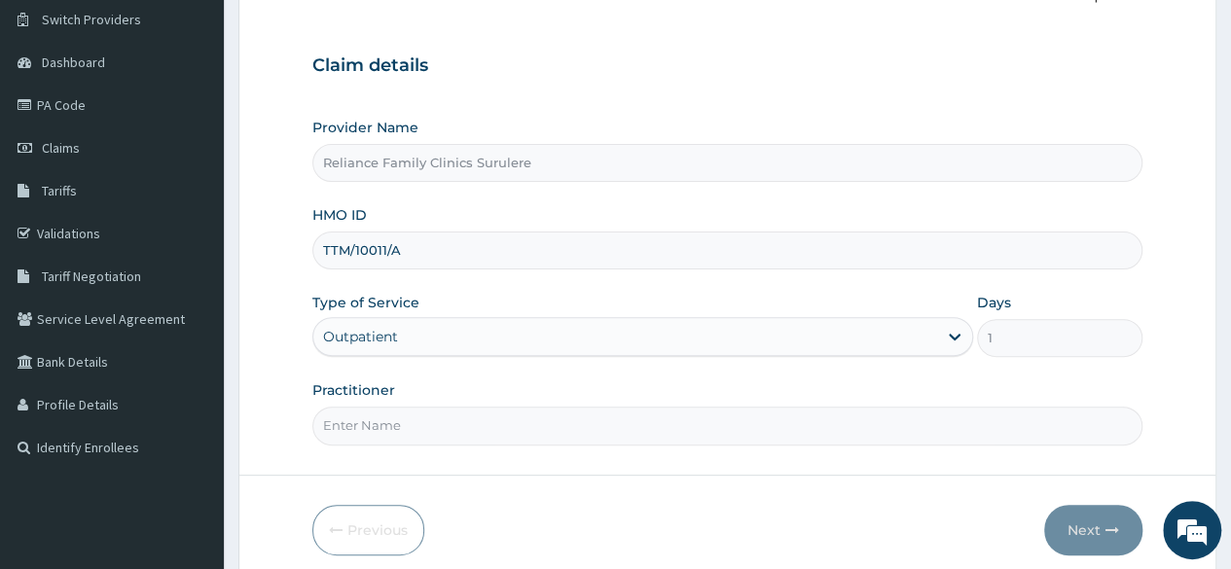
click at [606, 425] on input "Practitioner" at bounding box center [727, 426] width 830 height 38
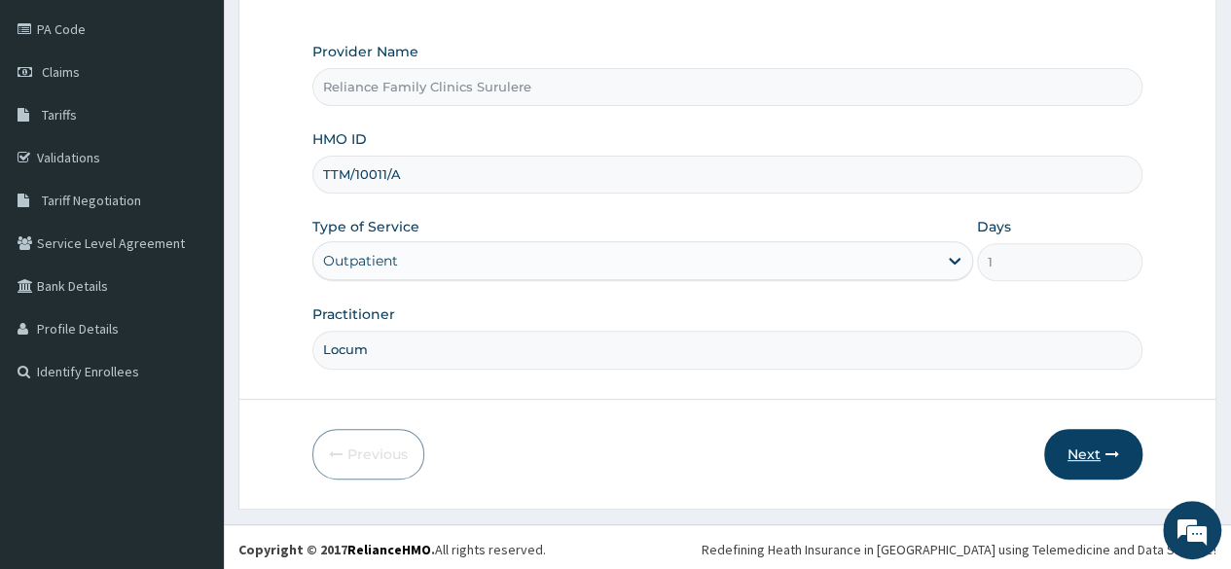
type input "Locum"
click at [1102, 444] on button "Next" at bounding box center [1093, 454] width 98 height 51
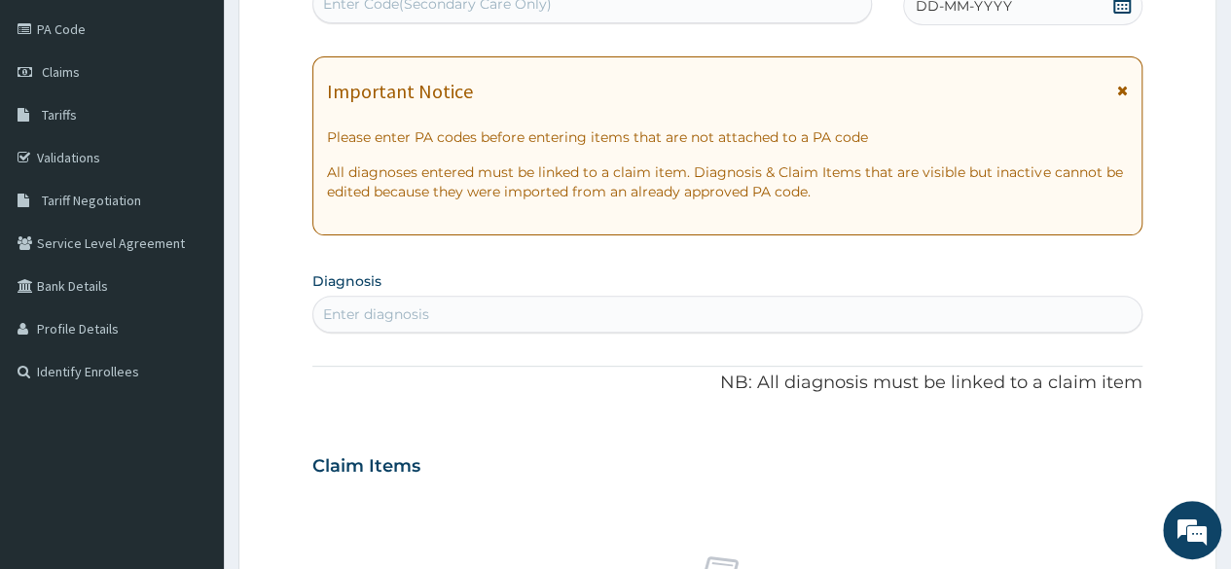
click at [1102, 444] on div "Claim Items" at bounding box center [727, 462] width 830 height 51
click at [521, 320] on div "Enter diagnosis" at bounding box center [727, 314] width 828 height 31
type input "vaso"
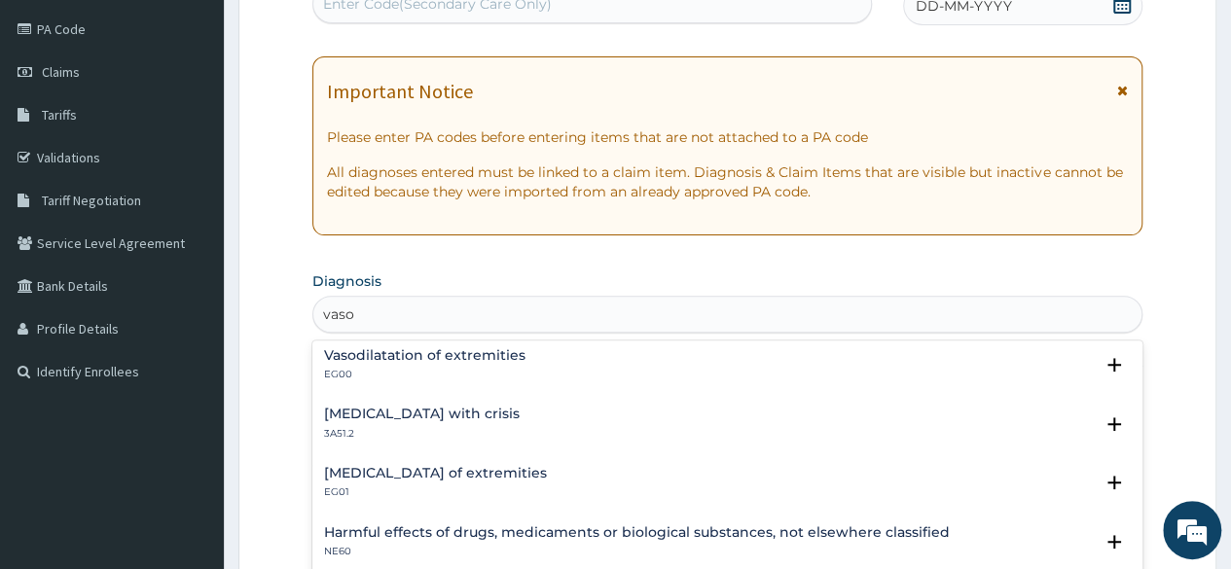
scroll to position [130, 0]
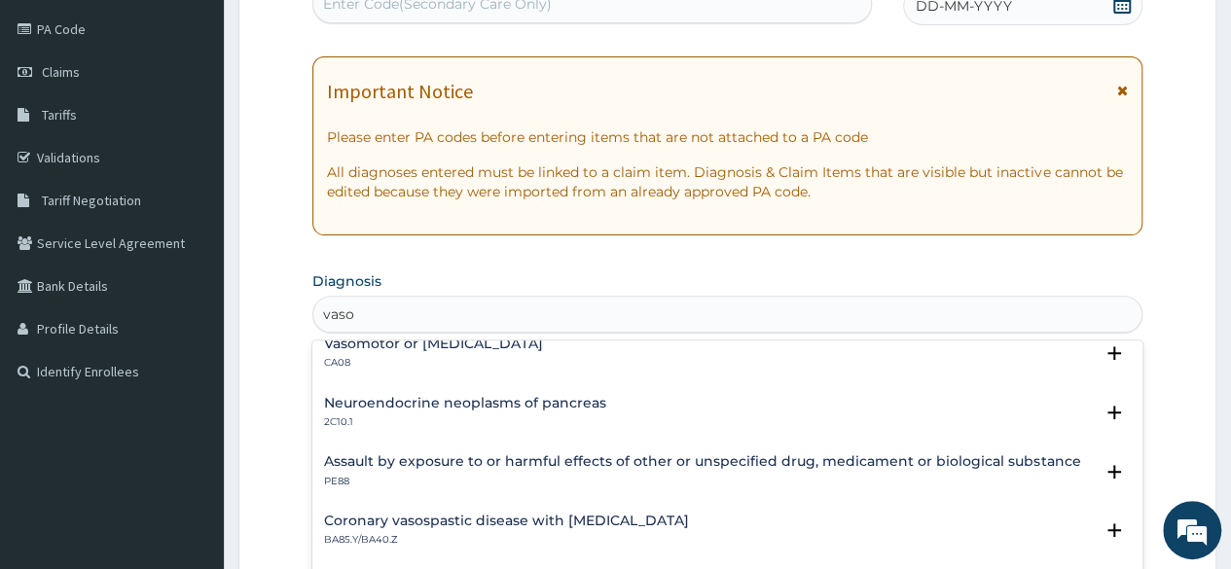
click at [472, 477] on p "PE88" at bounding box center [702, 482] width 756 height 14
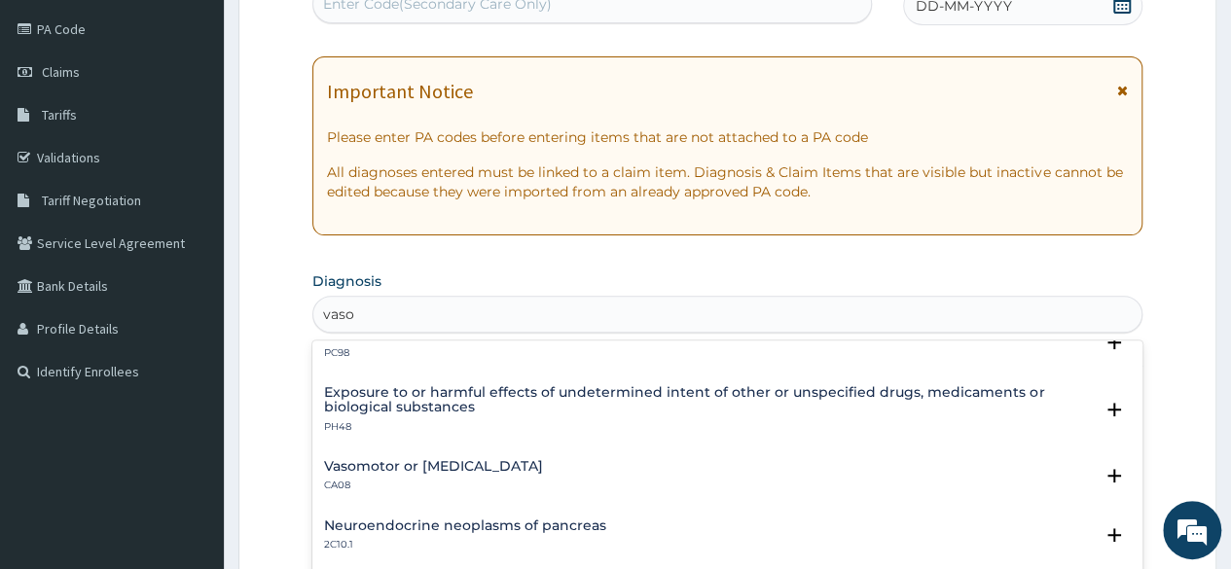
scroll to position [1032, 0]
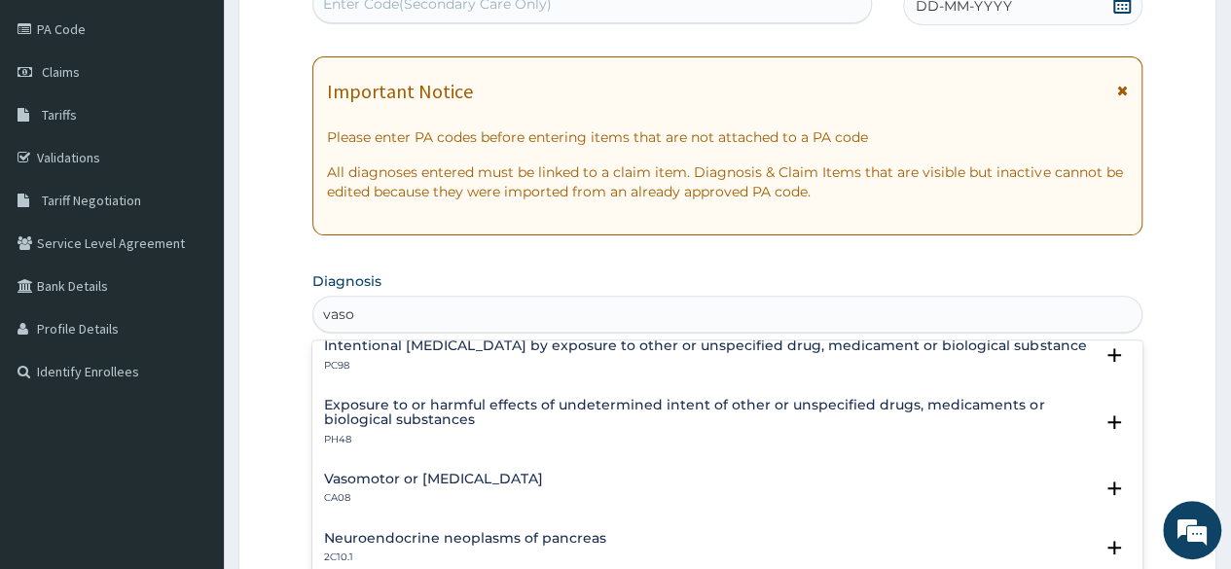
click at [574, 466] on div "Vasomotor or [MEDICAL_DATA] CA08 Select Status Query Query covers suspected (?)…" at bounding box center [727, 493] width 830 height 59
drag, startPoint x: 613, startPoint y: 468, endPoint x: 679, endPoint y: 386, distance: 105.1
click at [679, 386] on div "[MEDICAL_DATA] MG40.Z Select Status Query Query covers suspected (?), Keep in v…" at bounding box center [727, 486] width 830 height 292
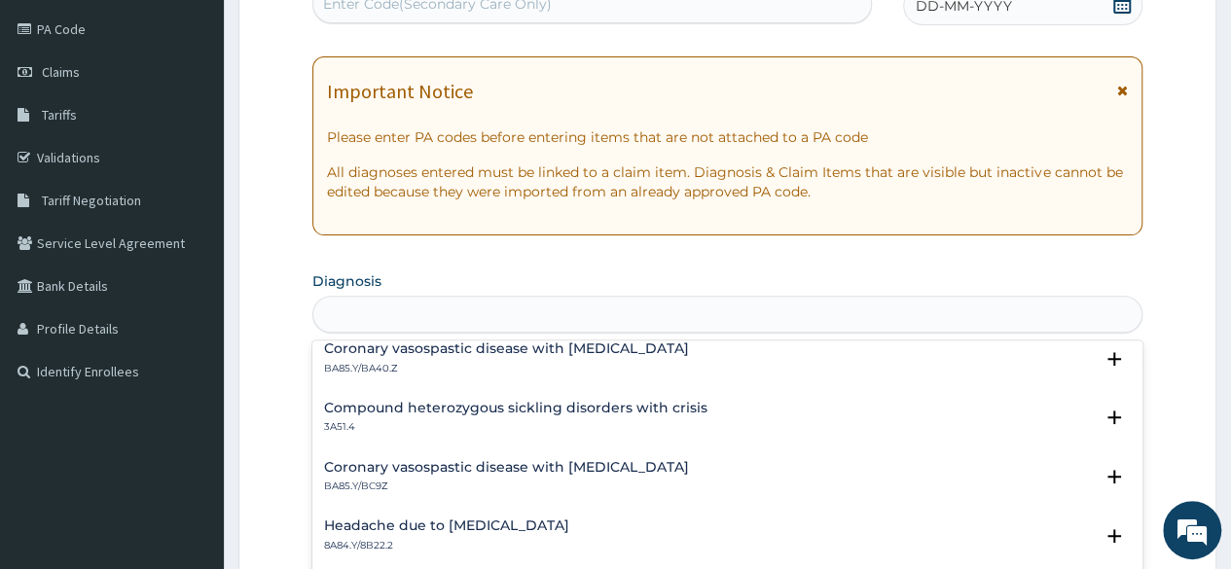
scroll to position [0, 0]
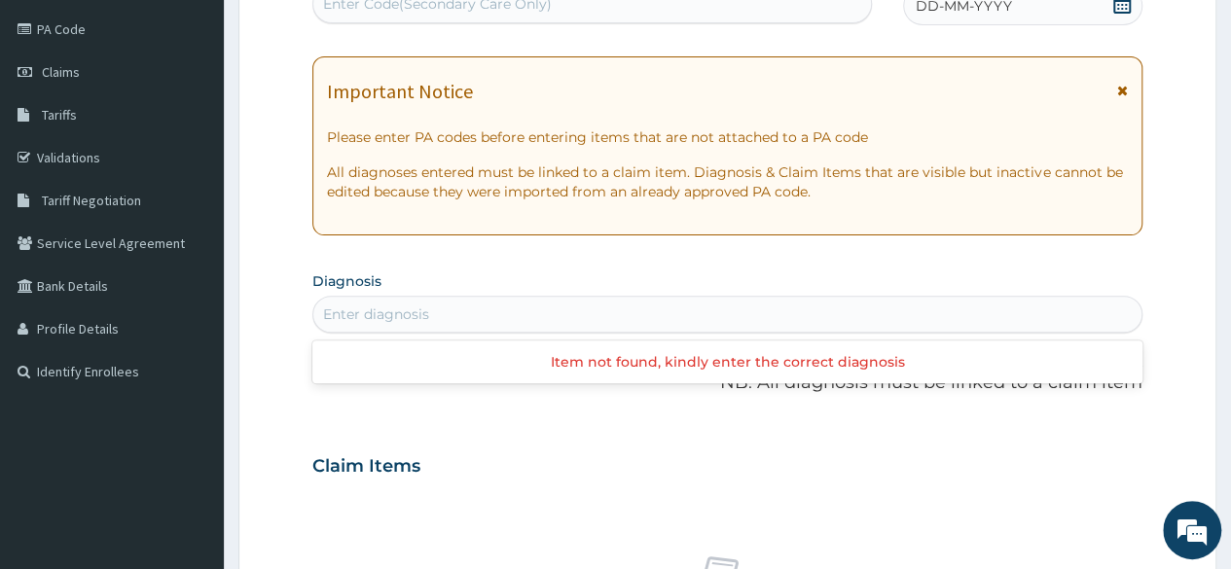
click at [401, 314] on div "Enter diagnosis" at bounding box center [727, 314] width 828 height 31
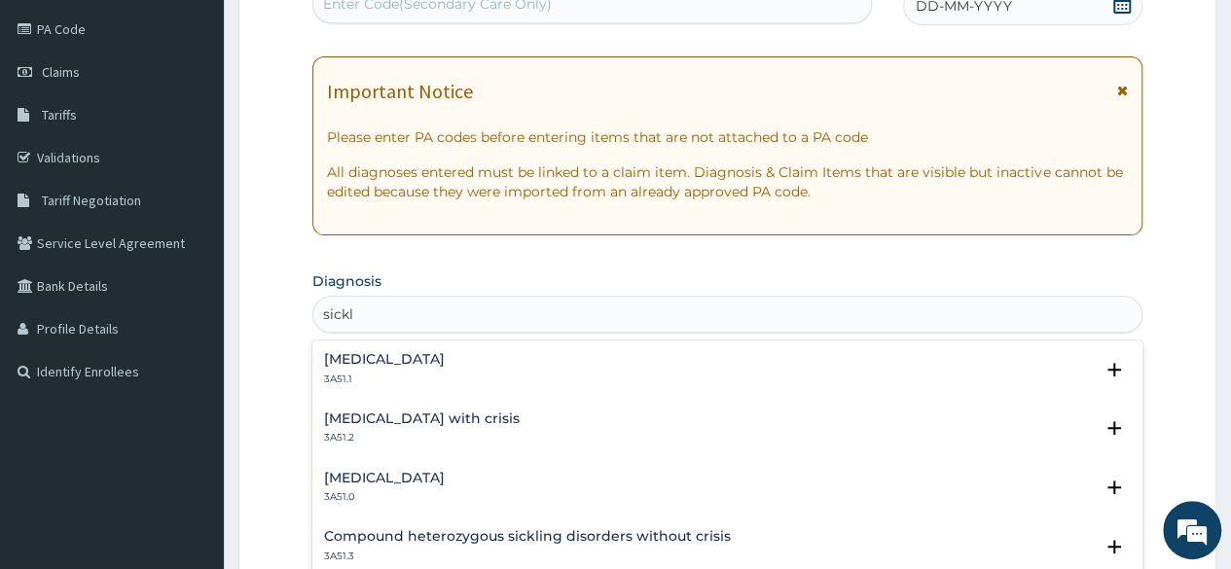
type input "sickle"
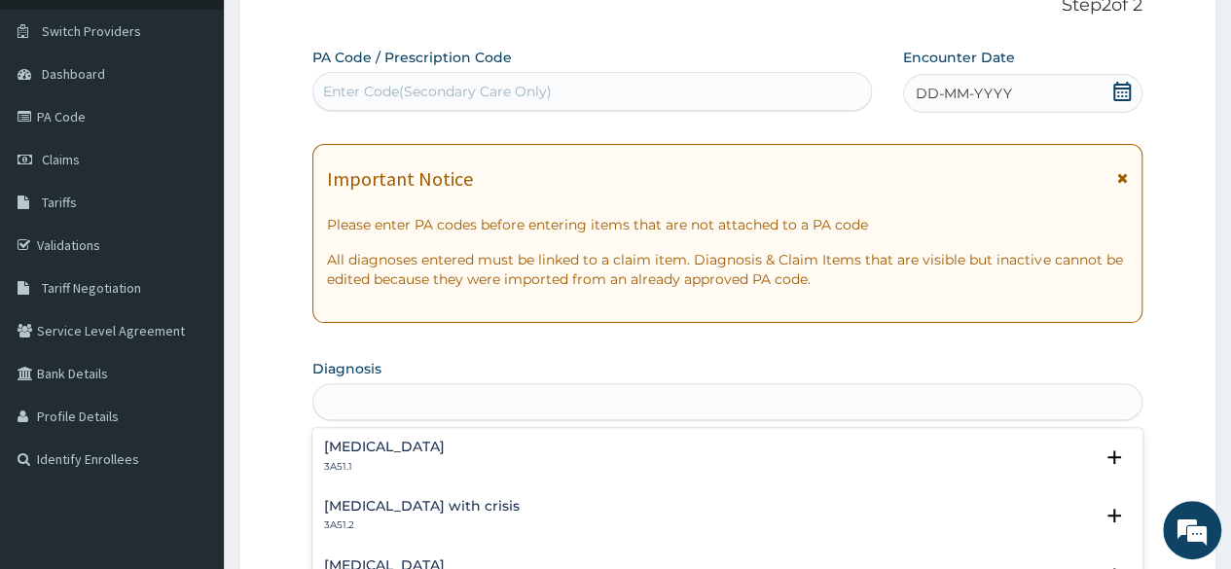
click at [568, 401] on div "sickle" at bounding box center [727, 401] width 828 height 31
type input "s"
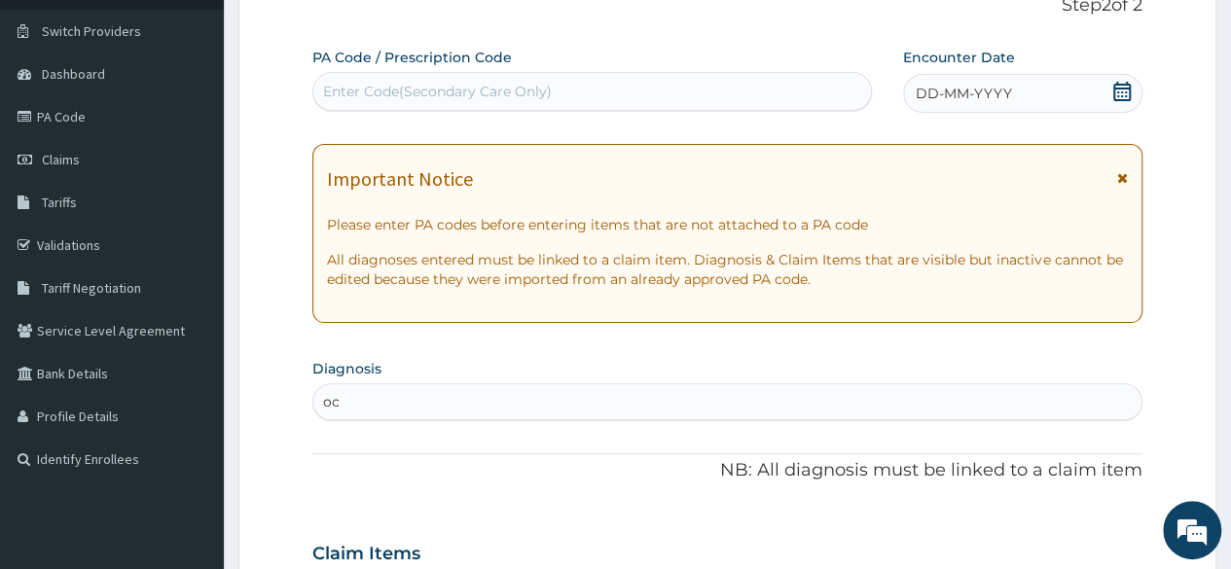
type input "o"
type input "[MEDICAL_DATA]"
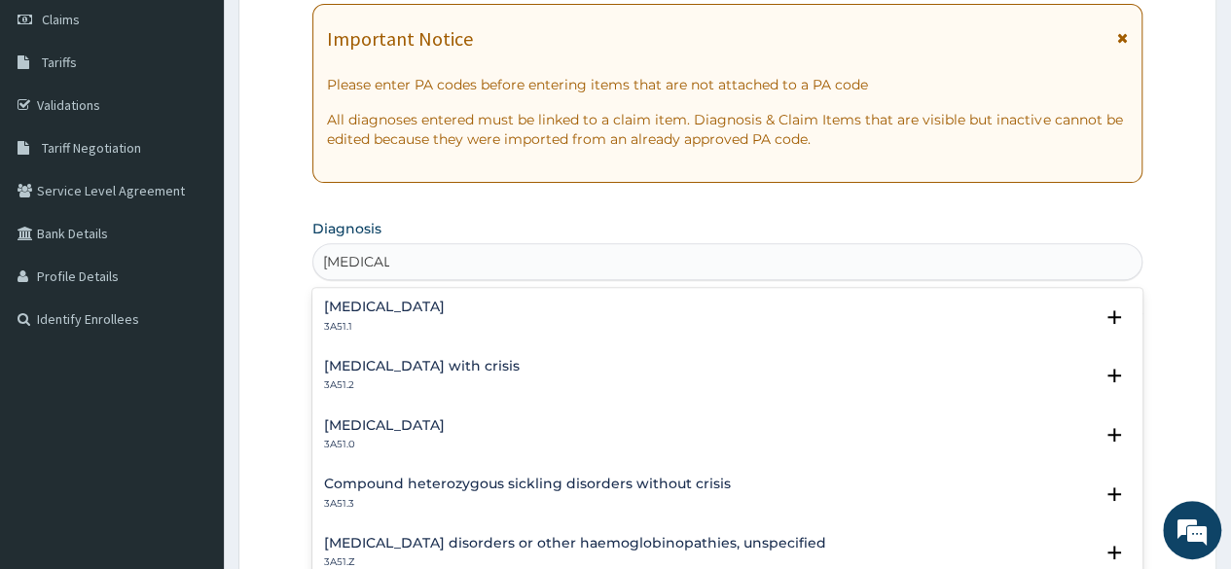
click at [442, 369] on h4 "[MEDICAL_DATA] with crisis" at bounding box center [422, 366] width 196 height 15
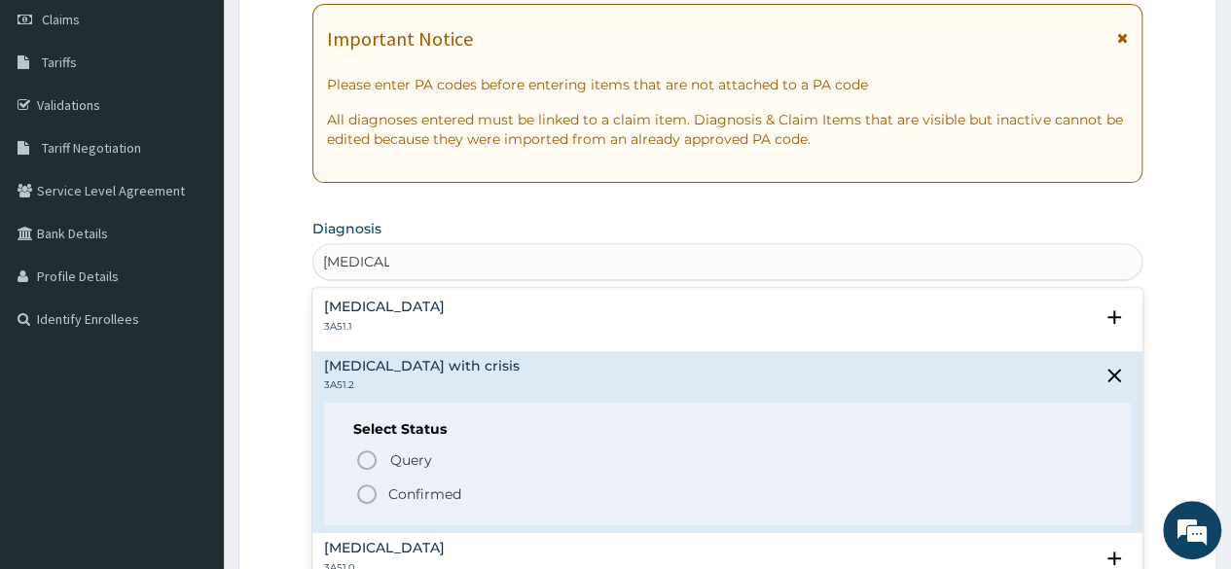
click at [367, 494] on icon "status option filled" at bounding box center [366, 494] width 23 height 23
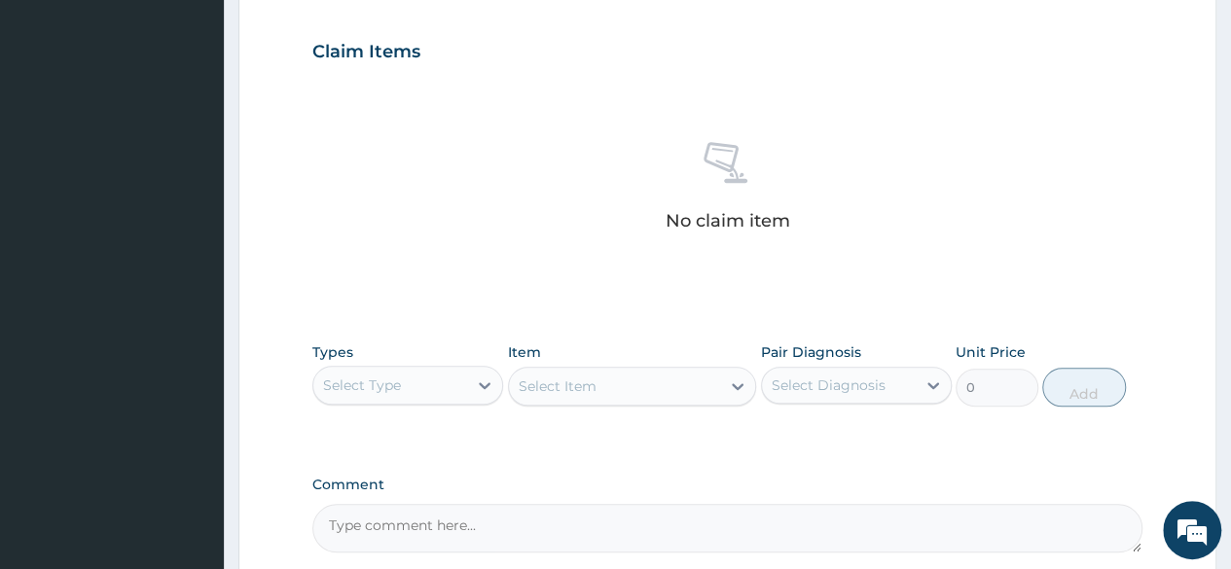
scroll to position [648, 0]
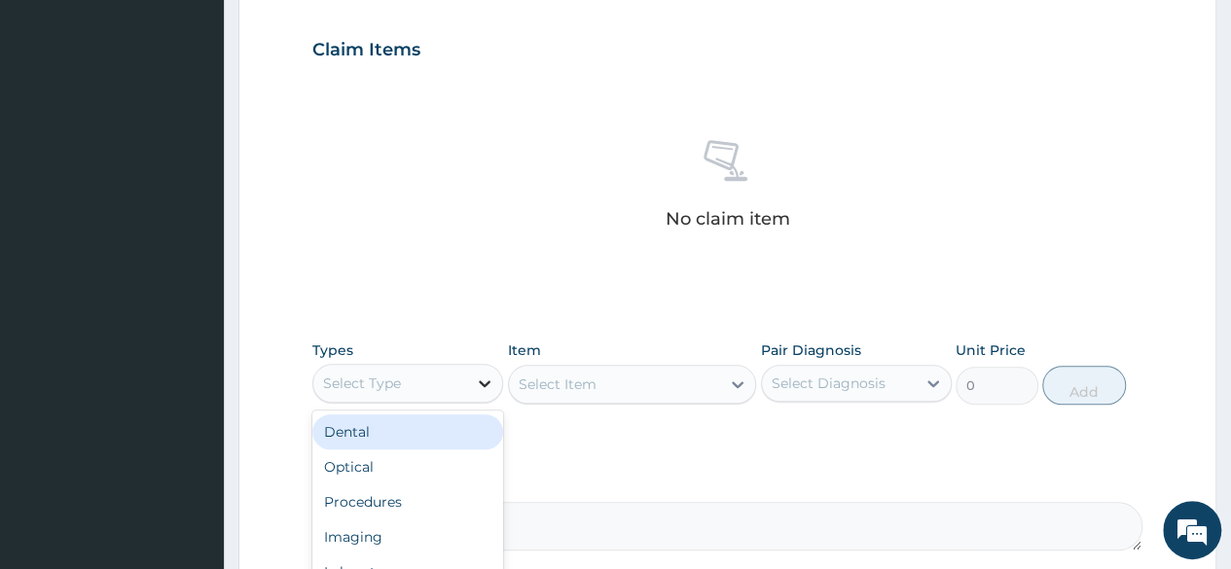
click at [484, 386] on icon at bounding box center [484, 383] width 19 height 19
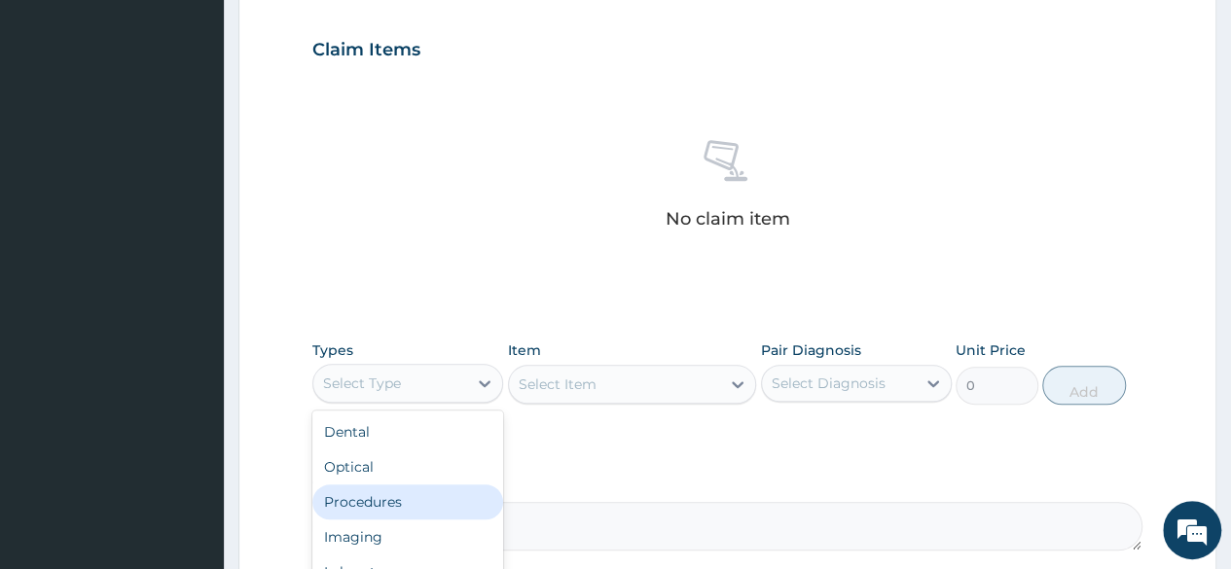
click at [391, 484] on div "Procedures" at bounding box center [407, 501] width 191 height 35
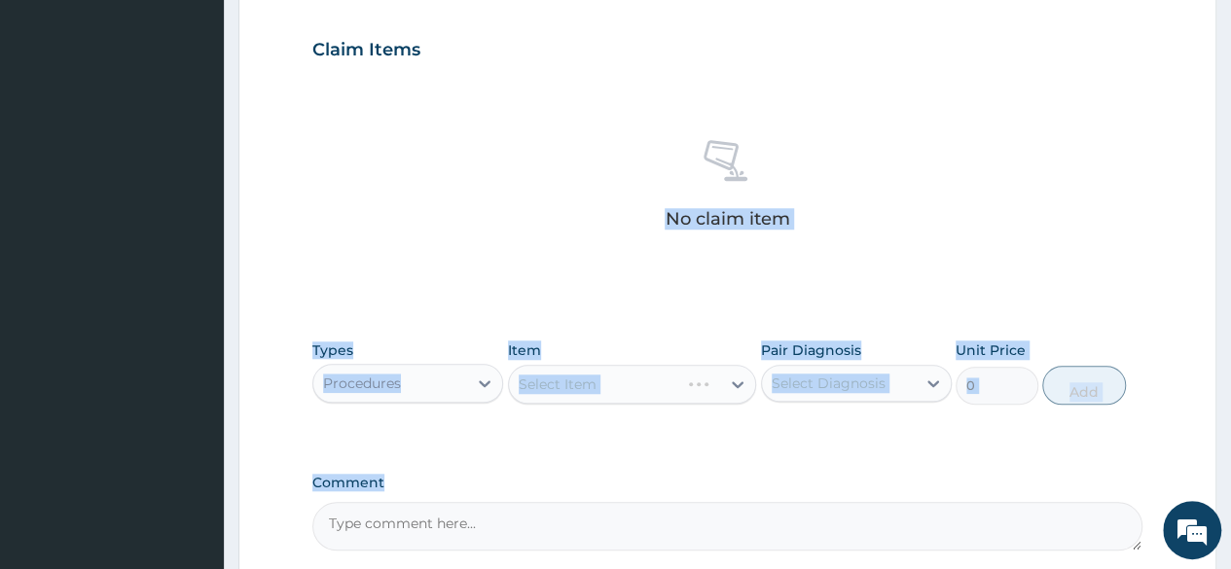
drag, startPoint x: 391, startPoint y: 483, endPoint x: 431, endPoint y: 262, distance: 225.4
click at [431, 262] on div "PA Code / Prescription Code Enter Code(Secondary Care Only) Encounter Date DD-M…" at bounding box center [727, 44] width 830 height 1013
click at [431, 262] on div "No claim item" at bounding box center [727, 188] width 830 height 224
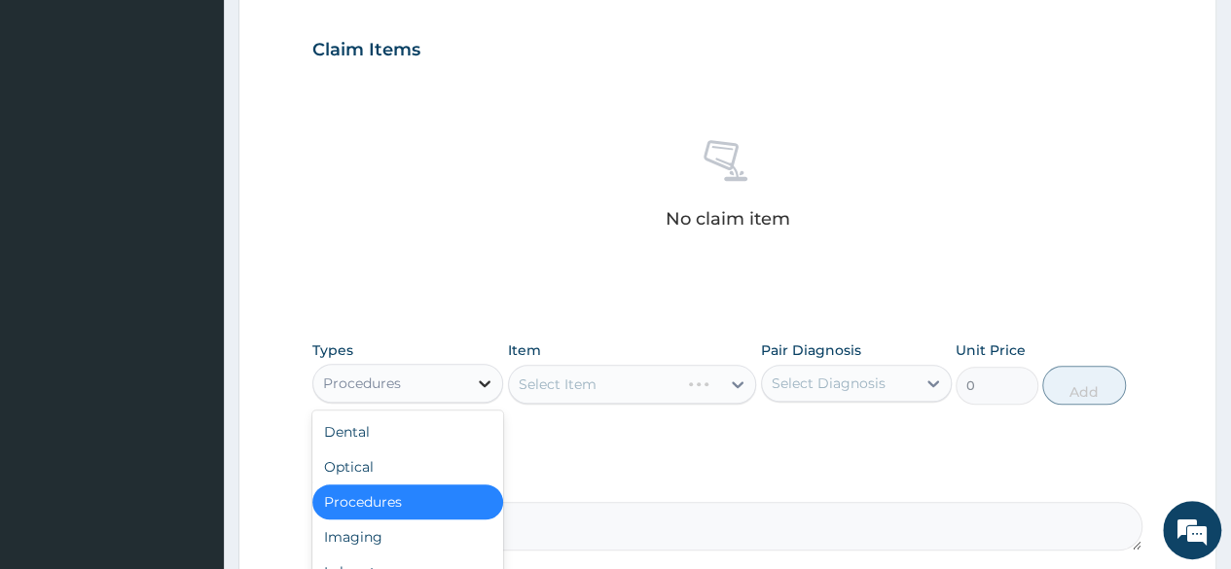
click at [485, 374] on icon at bounding box center [484, 383] width 19 height 19
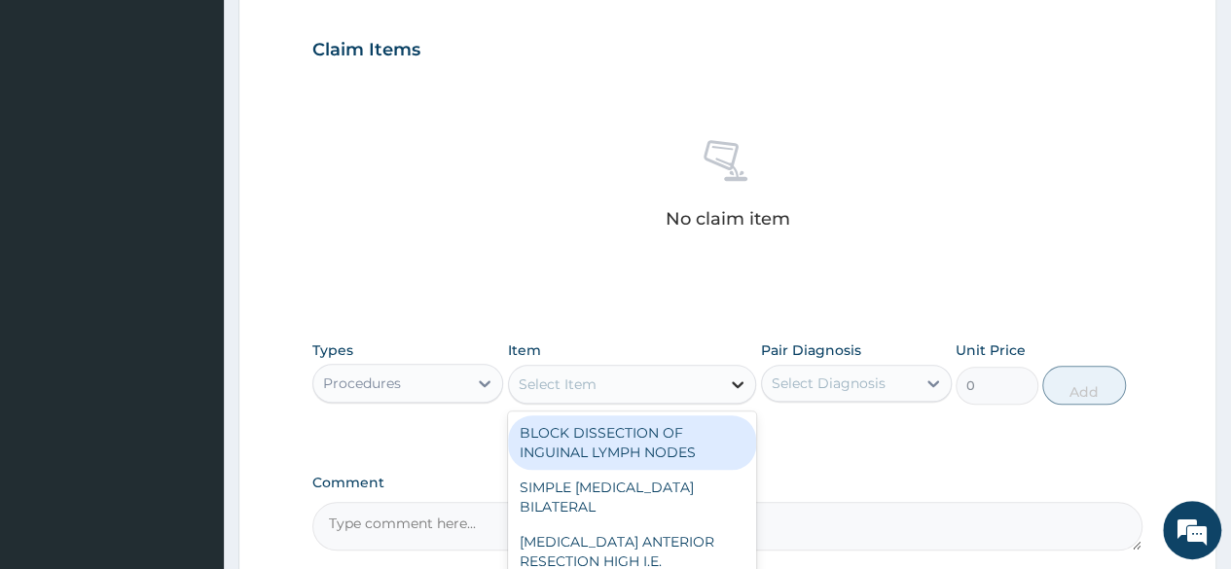
click at [743, 384] on icon at bounding box center [737, 384] width 19 height 19
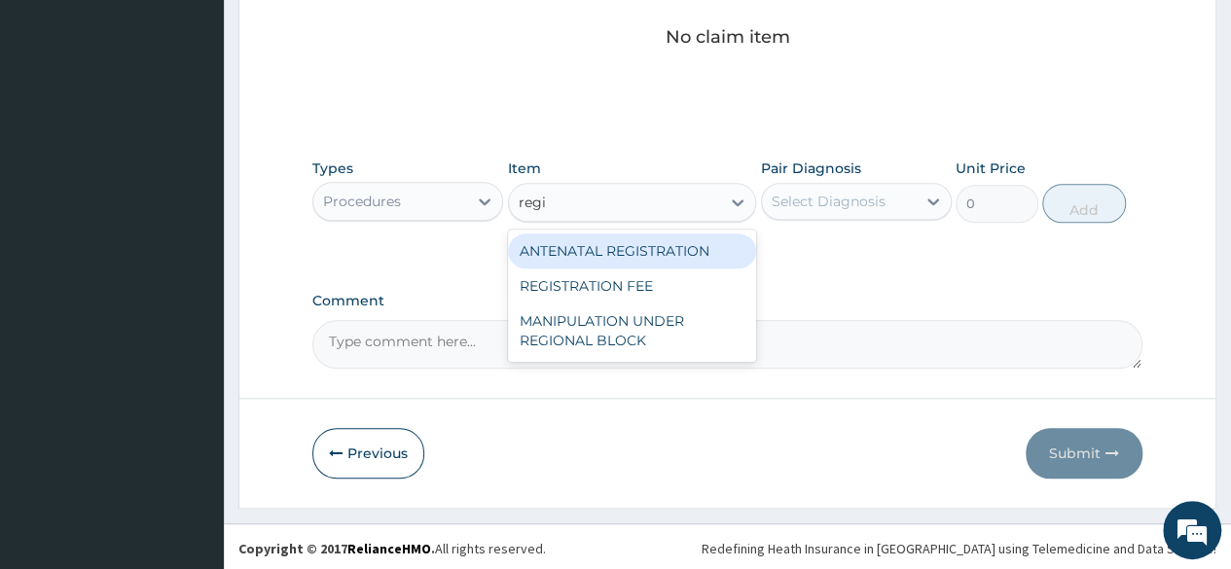
scroll to position [0, 0]
type input "regis"
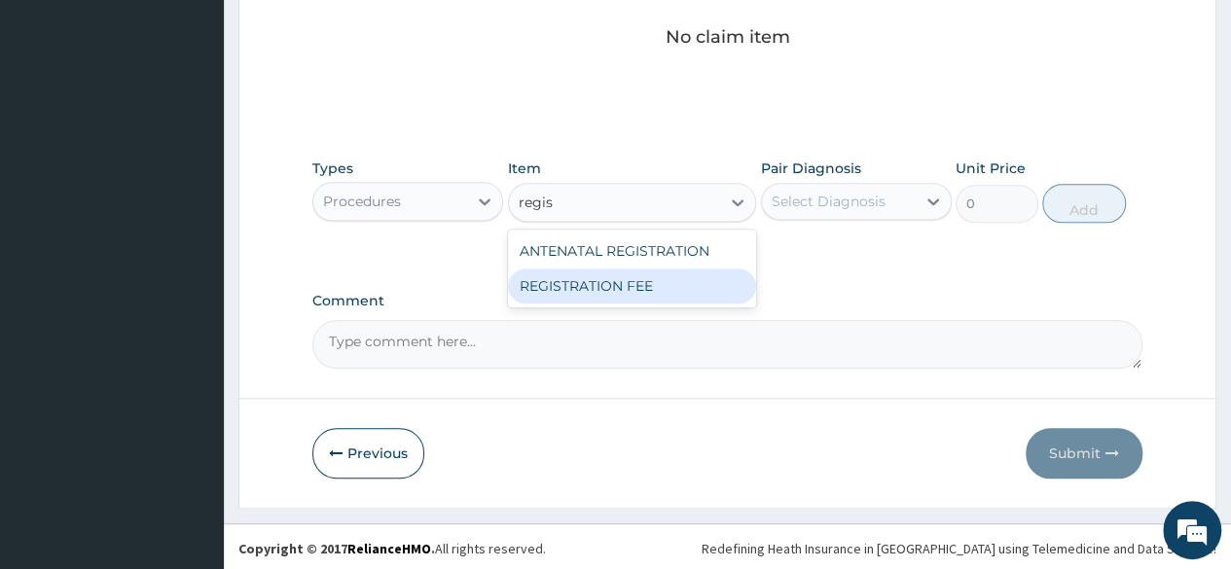
click at [594, 287] on div "REGISTRATION FEE" at bounding box center [632, 285] width 249 height 35
type input "2042.5"
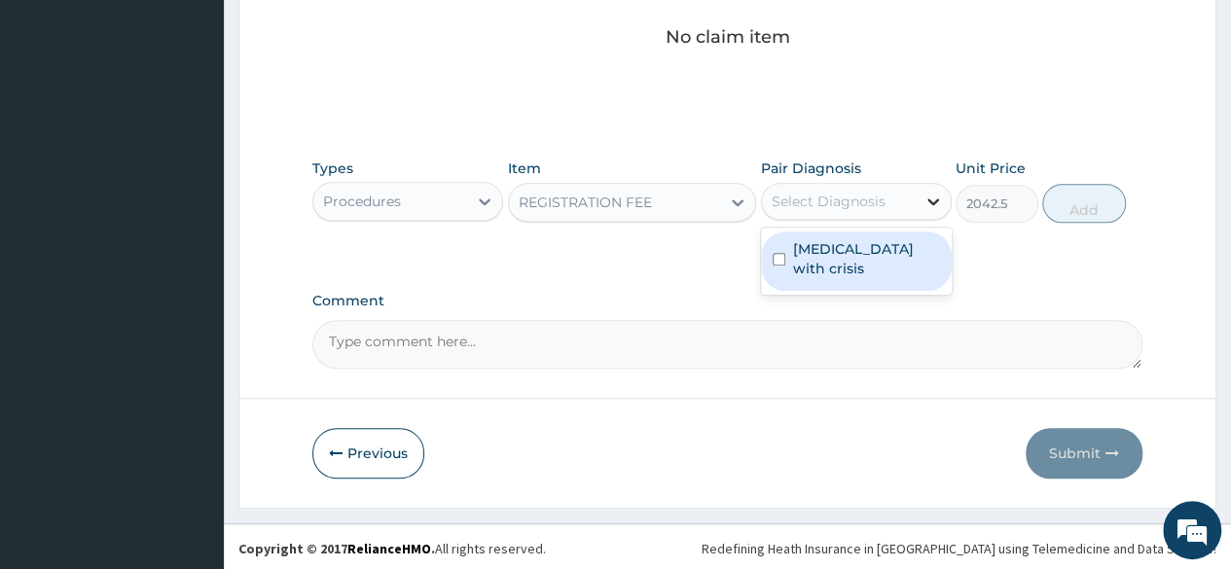
click at [921, 198] on div at bounding box center [932, 201] width 35 height 35
click at [825, 261] on label "[MEDICAL_DATA] with crisis" at bounding box center [866, 258] width 147 height 39
checkbox input "true"
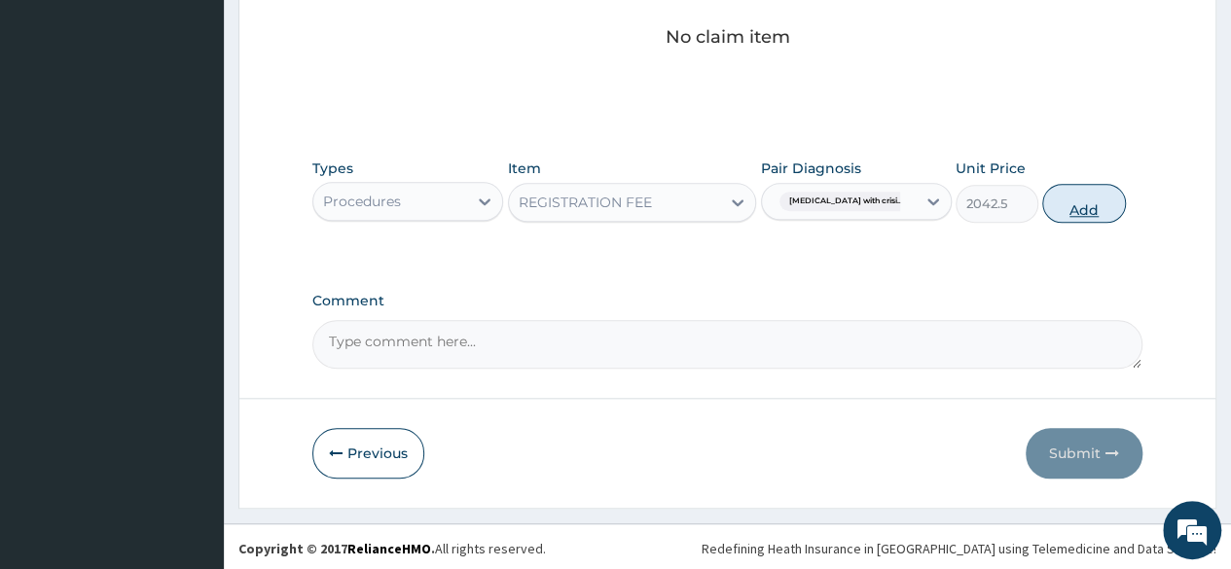
click at [1094, 194] on button "Add" at bounding box center [1083, 203] width 83 height 39
type input "0"
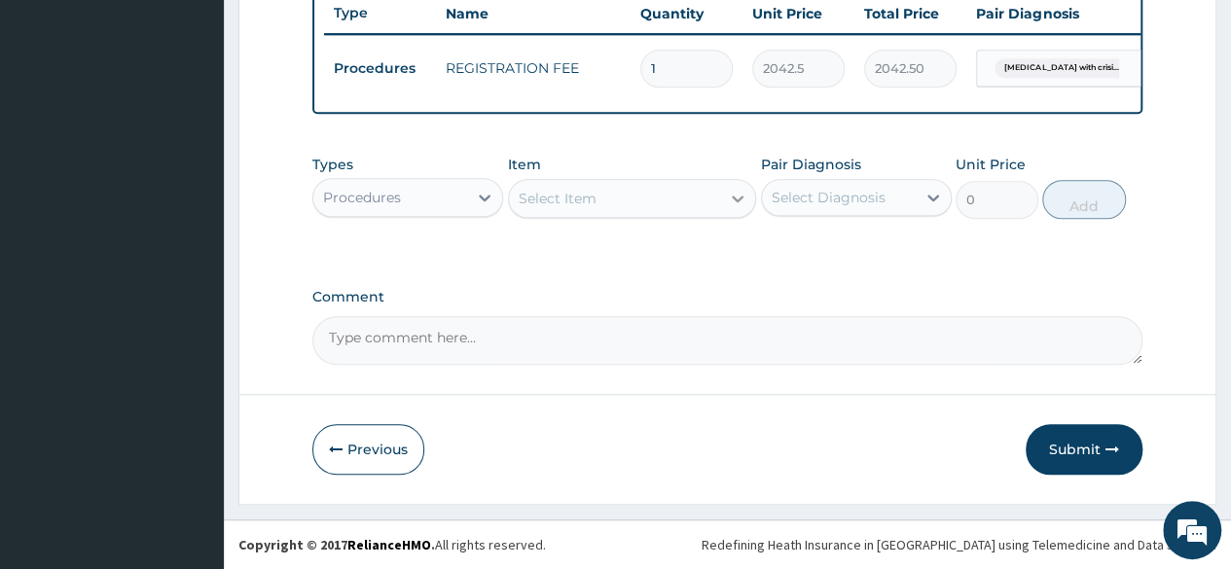
click at [731, 203] on icon at bounding box center [737, 198] width 19 height 19
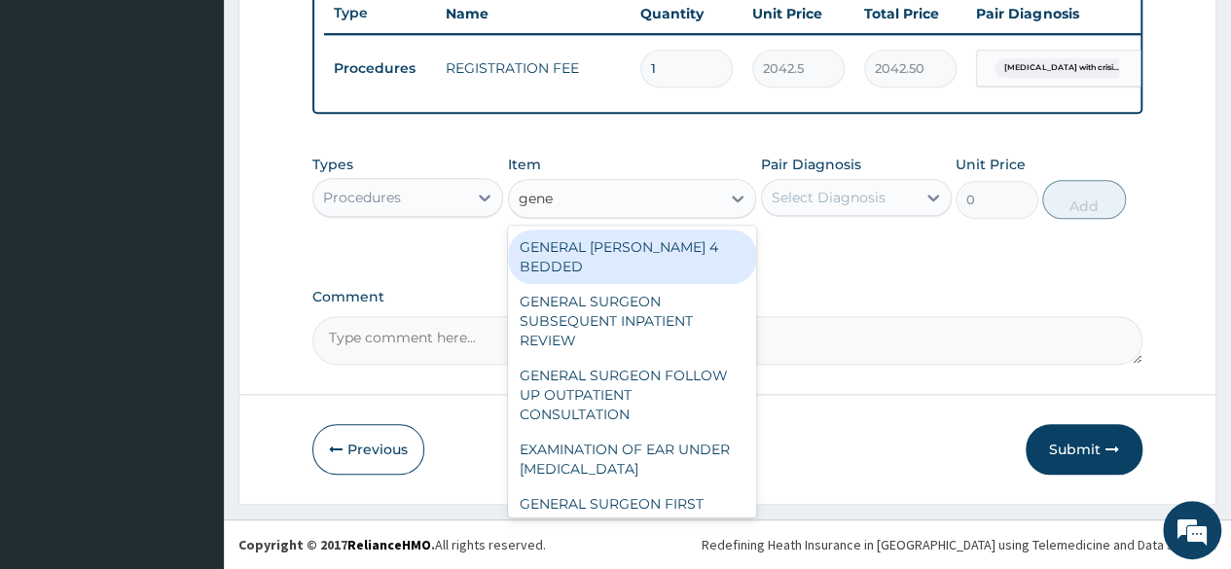
type input "gener"
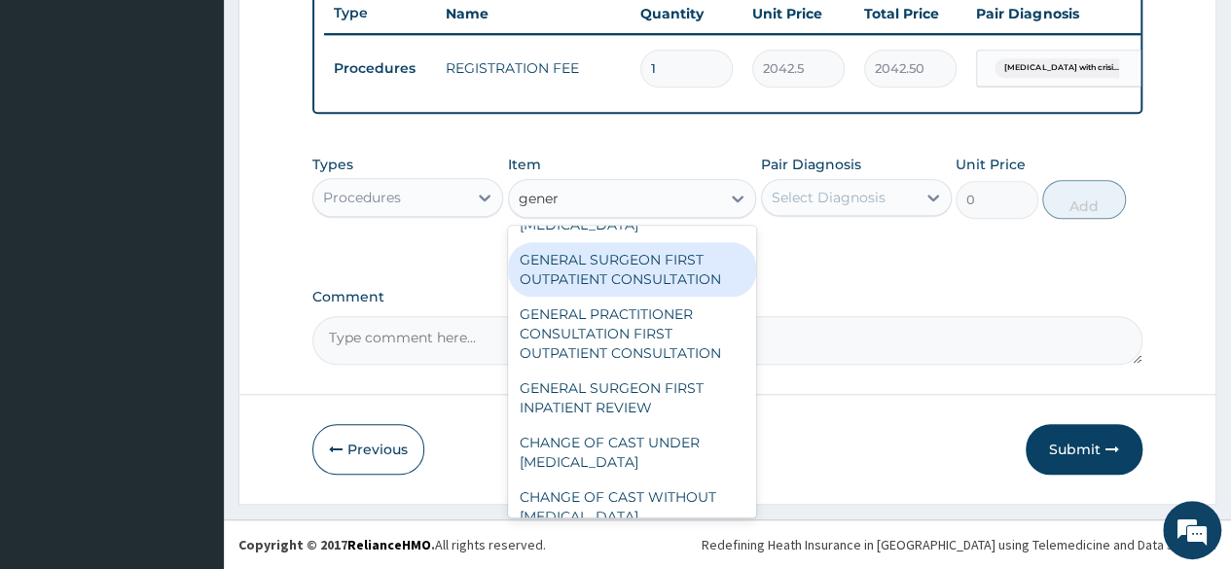
scroll to position [232, 0]
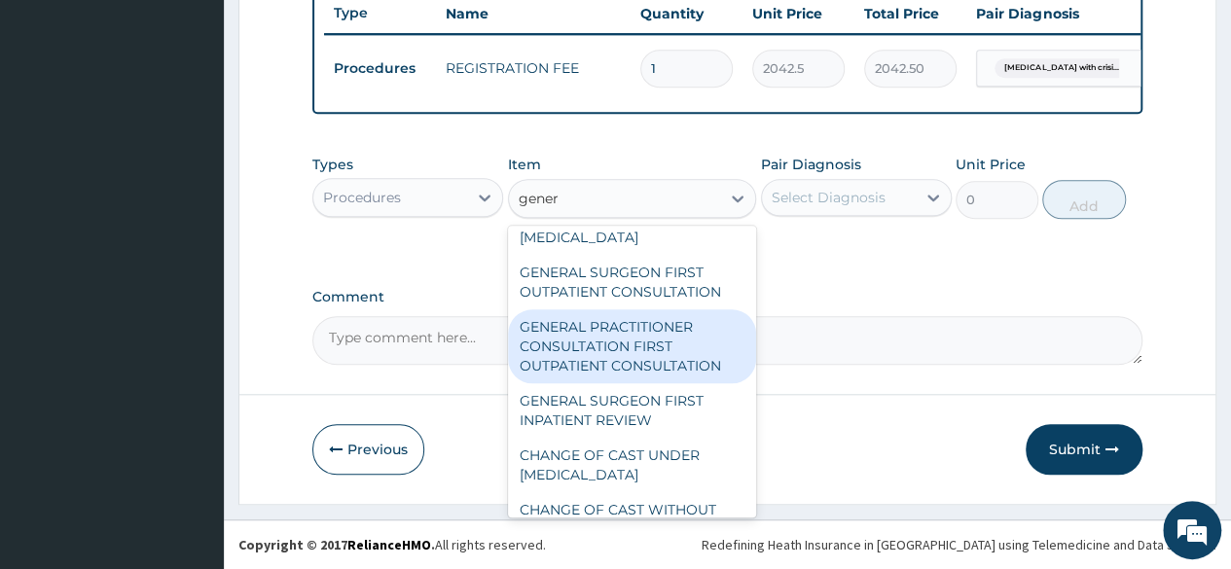
click at [601, 361] on div "GENERAL PRACTITIONER CONSULTATION FIRST OUTPATIENT CONSULTATION" at bounding box center [632, 346] width 249 height 74
type input "3370.125"
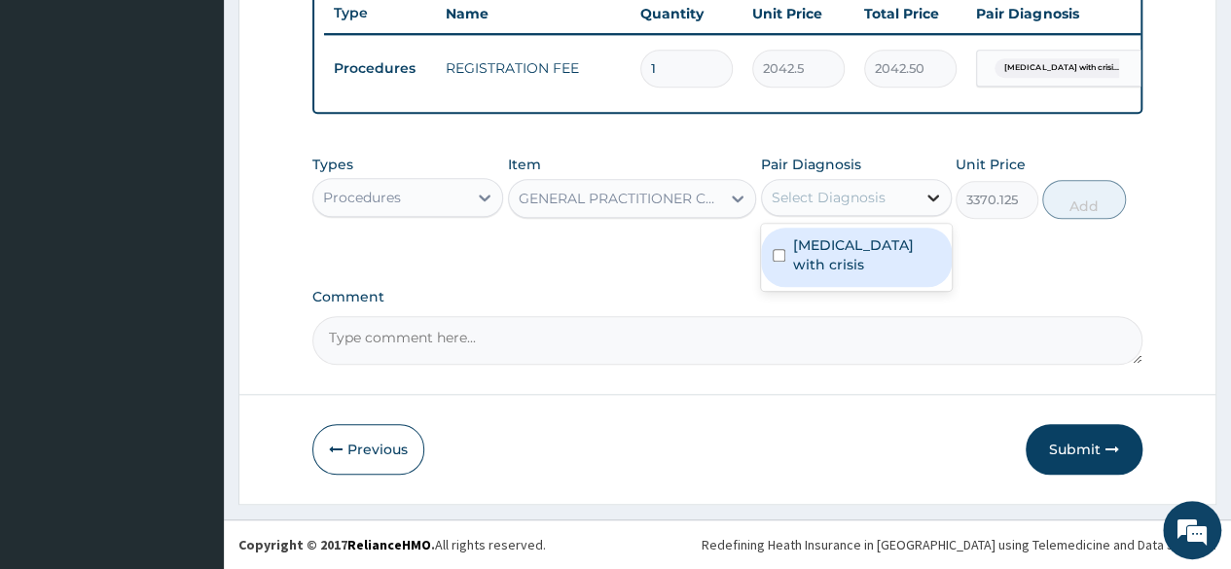
click at [928, 201] on icon at bounding box center [932, 197] width 19 height 19
click at [823, 271] on label "[MEDICAL_DATA] with crisis" at bounding box center [866, 254] width 147 height 39
checkbox input "true"
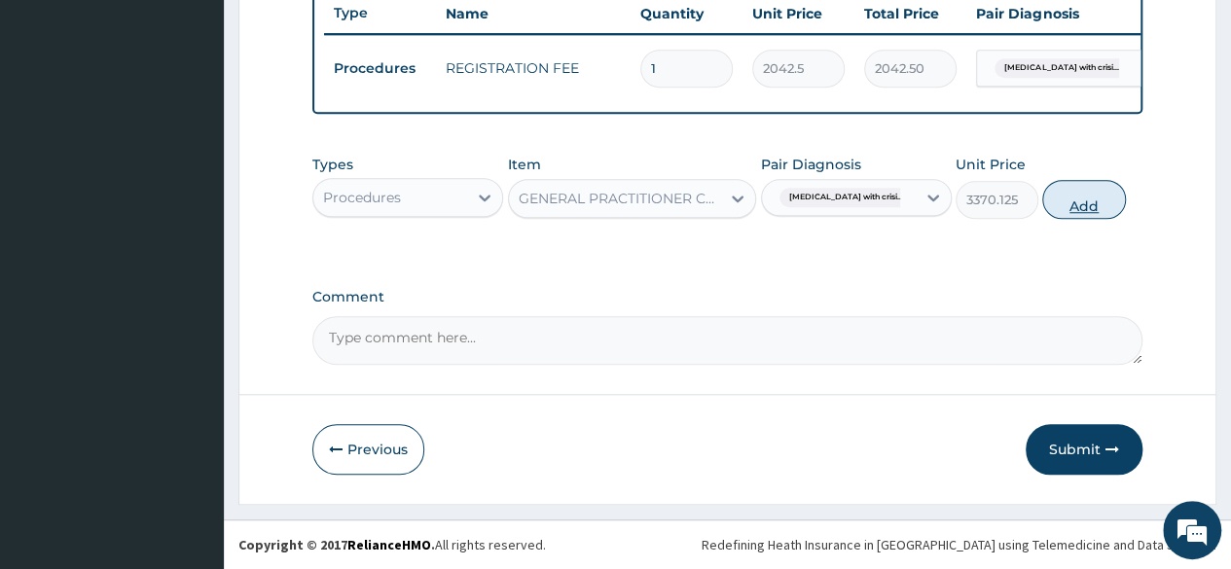
click at [1076, 209] on button "Add" at bounding box center [1083, 199] width 83 height 39
type input "0"
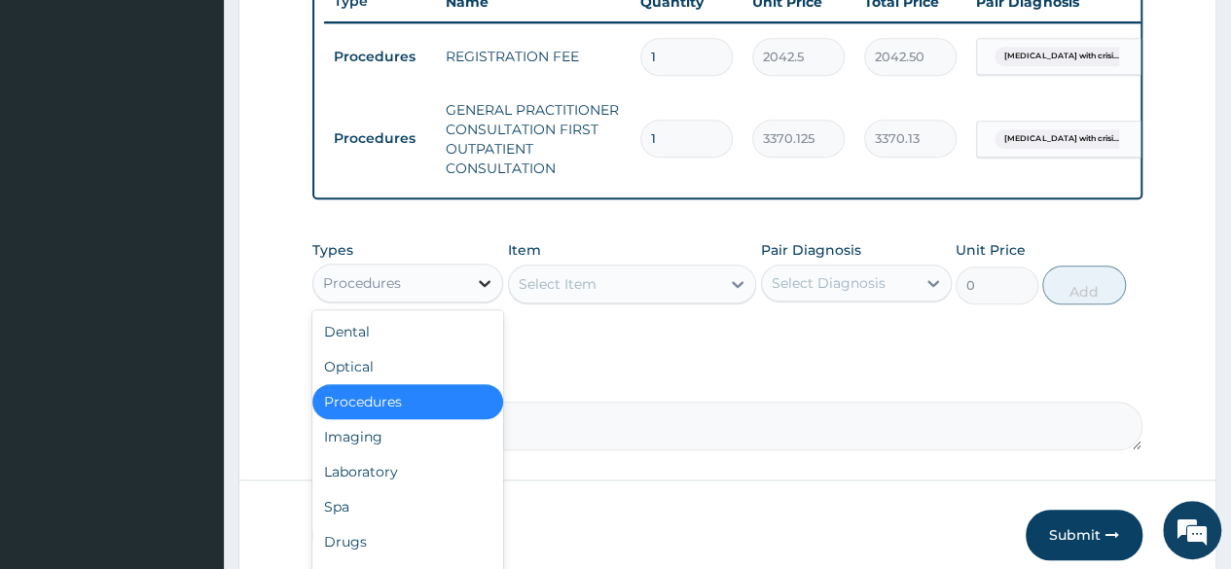
click at [493, 291] on icon at bounding box center [484, 282] width 19 height 19
click at [374, 489] on div "Laboratory" at bounding box center [407, 471] width 191 height 35
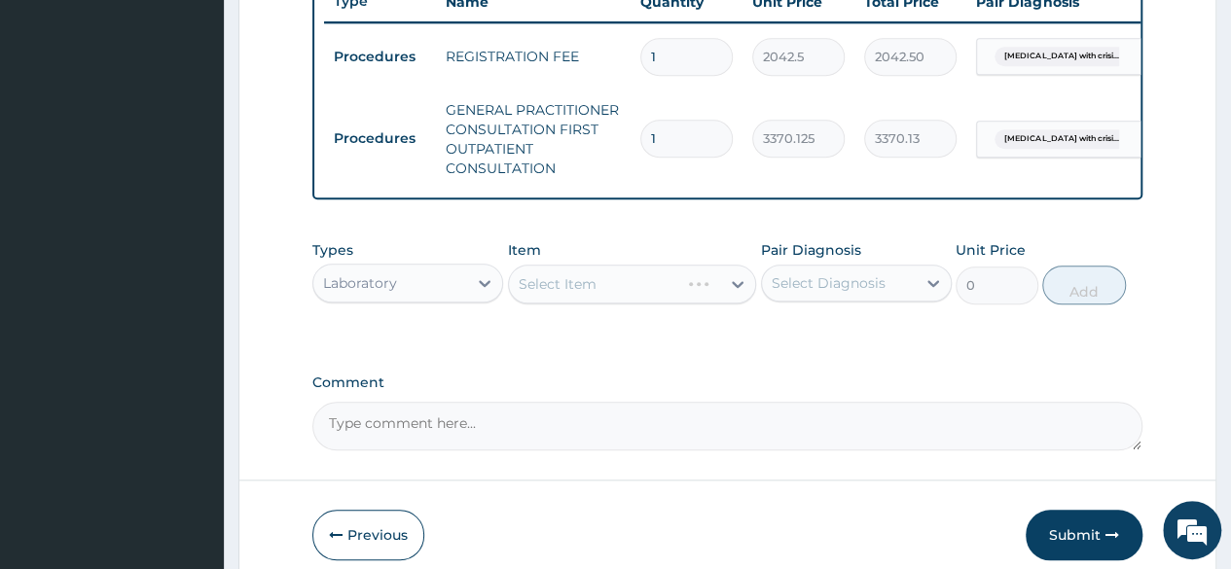
click at [740, 300] on div "Select Item" at bounding box center [632, 284] width 249 height 39
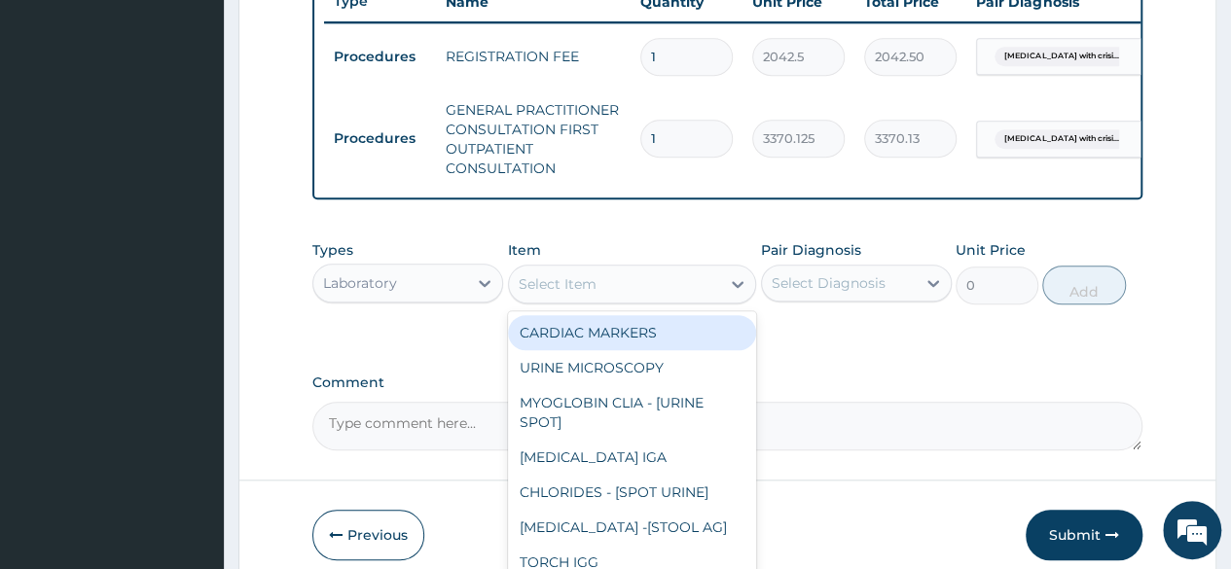
click at [740, 294] on icon at bounding box center [737, 283] width 19 height 19
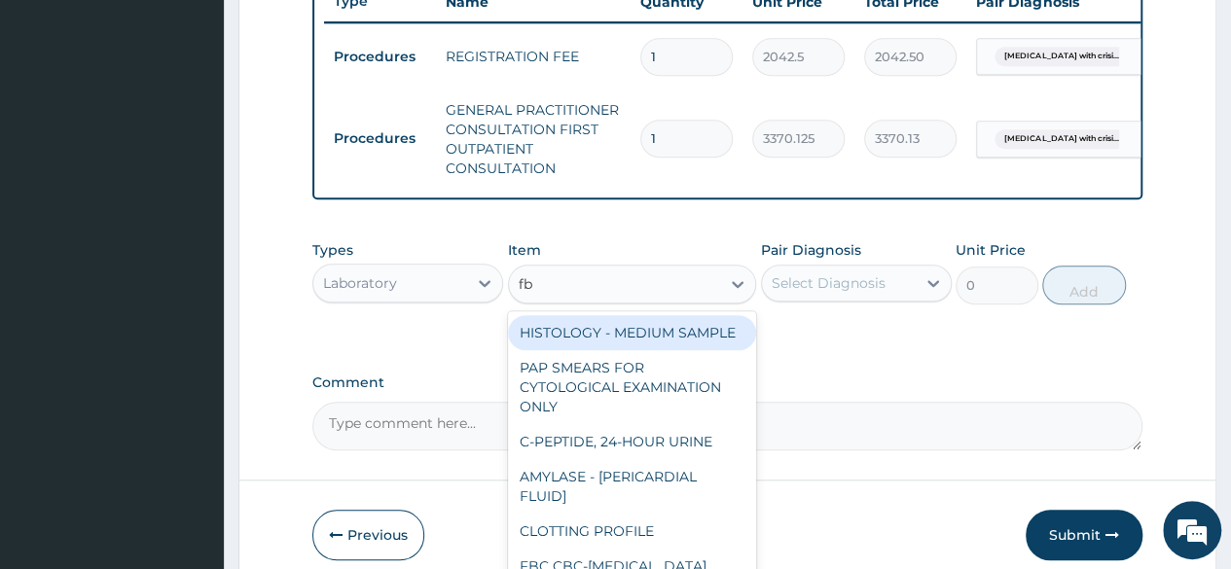
type input "fbc"
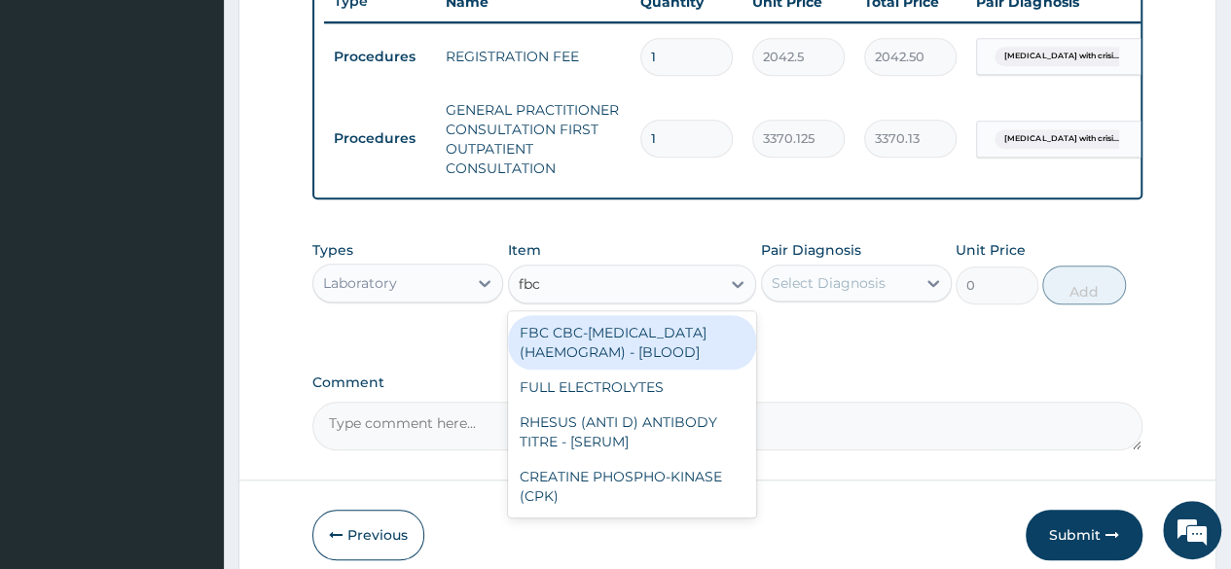
click at [651, 369] on div "FBC CBC-[MEDICAL_DATA] (HAEMOGRAM) - [BLOOD]" at bounding box center [632, 342] width 249 height 54
type input "4085"
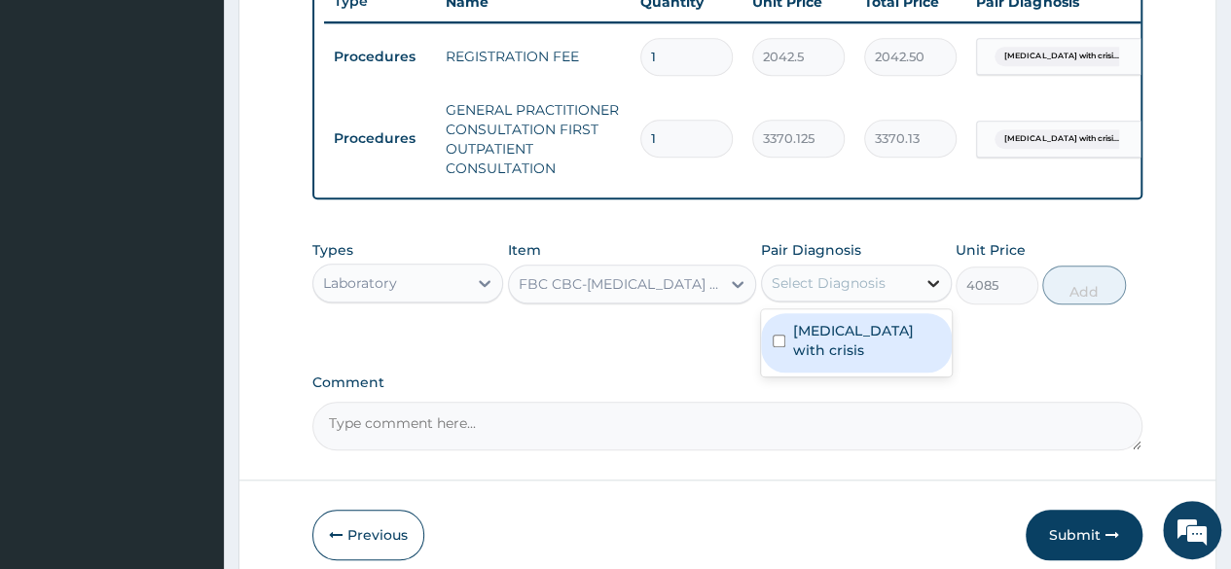
click at [918, 286] on div at bounding box center [932, 283] width 35 height 35
click at [817, 356] on label "[MEDICAL_DATA] with crisis" at bounding box center [866, 340] width 147 height 39
checkbox input "true"
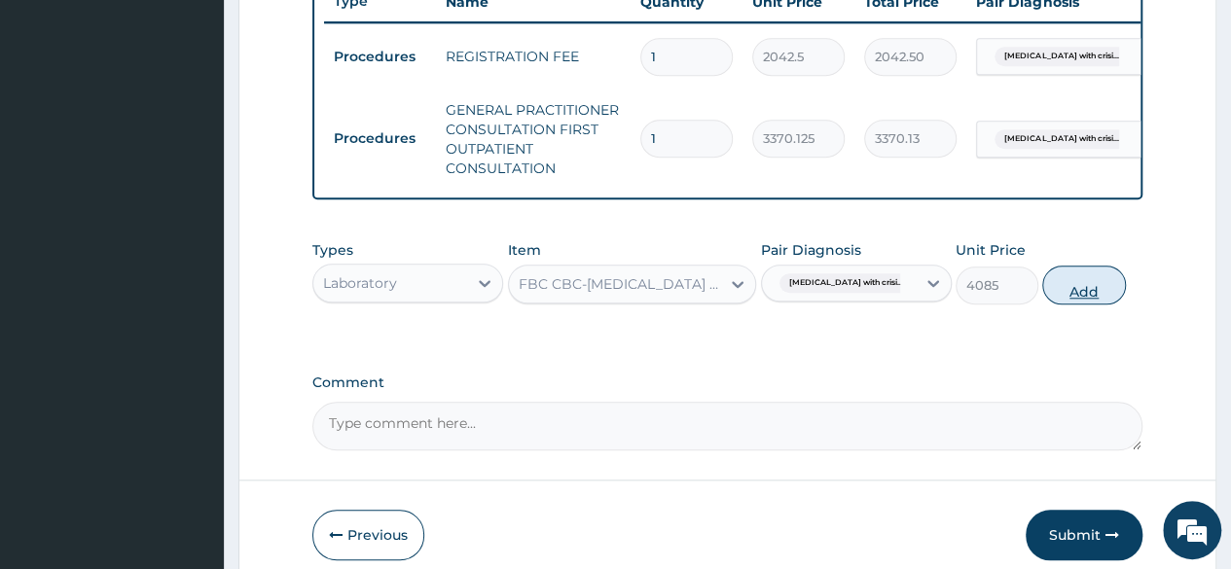
click at [1084, 304] on button "Add" at bounding box center [1083, 285] width 83 height 39
type input "0"
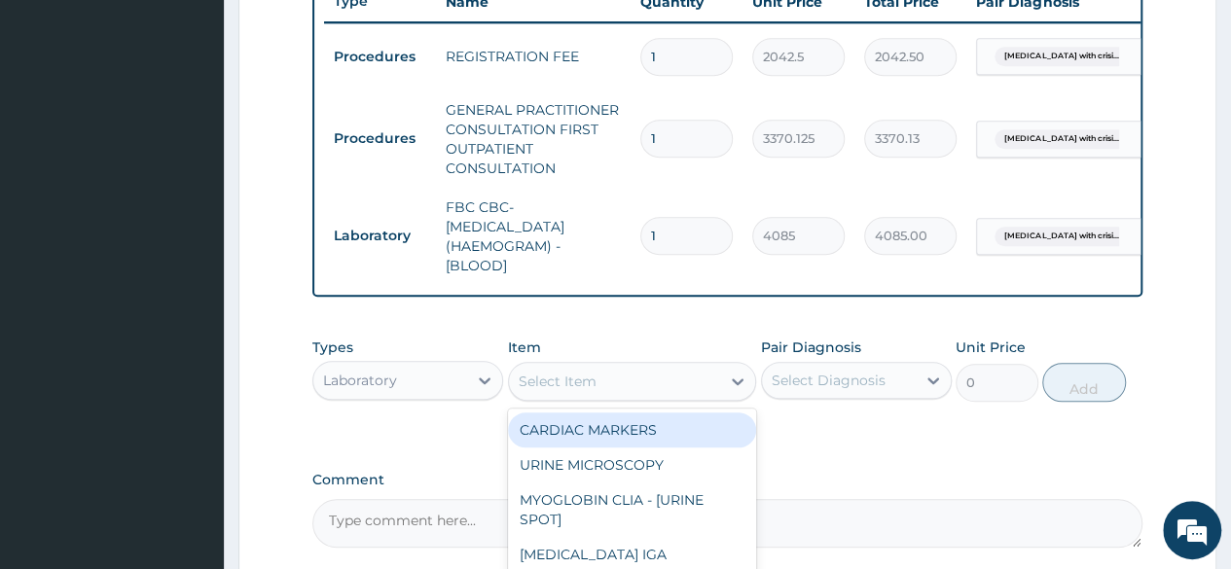
click at [720, 390] on div at bounding box center [737, 381] width 35 height 35
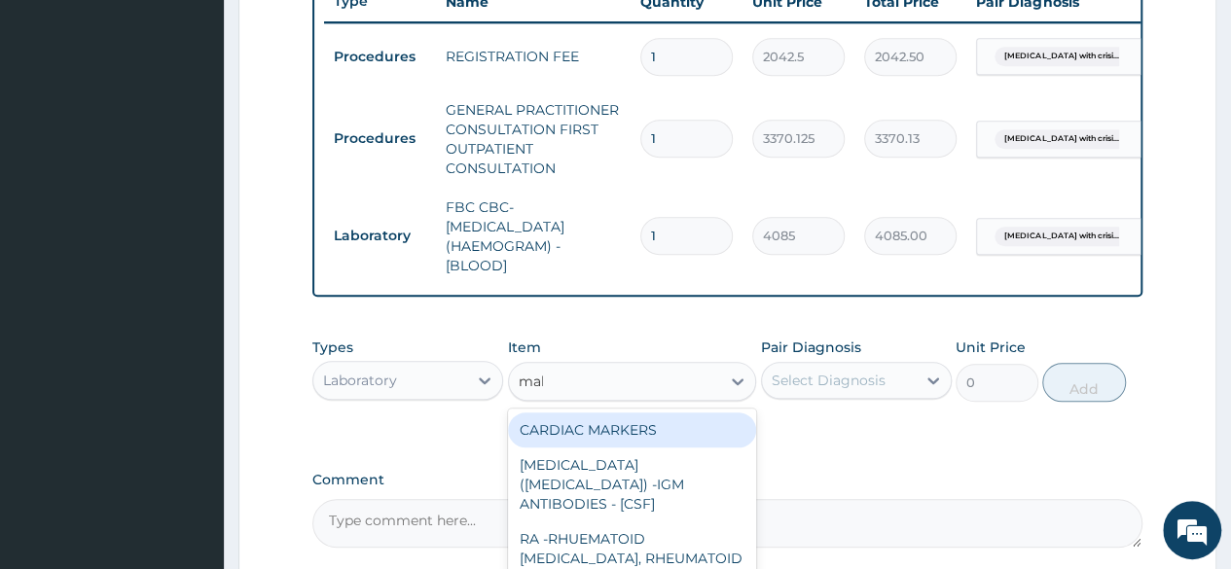
type input "mala"
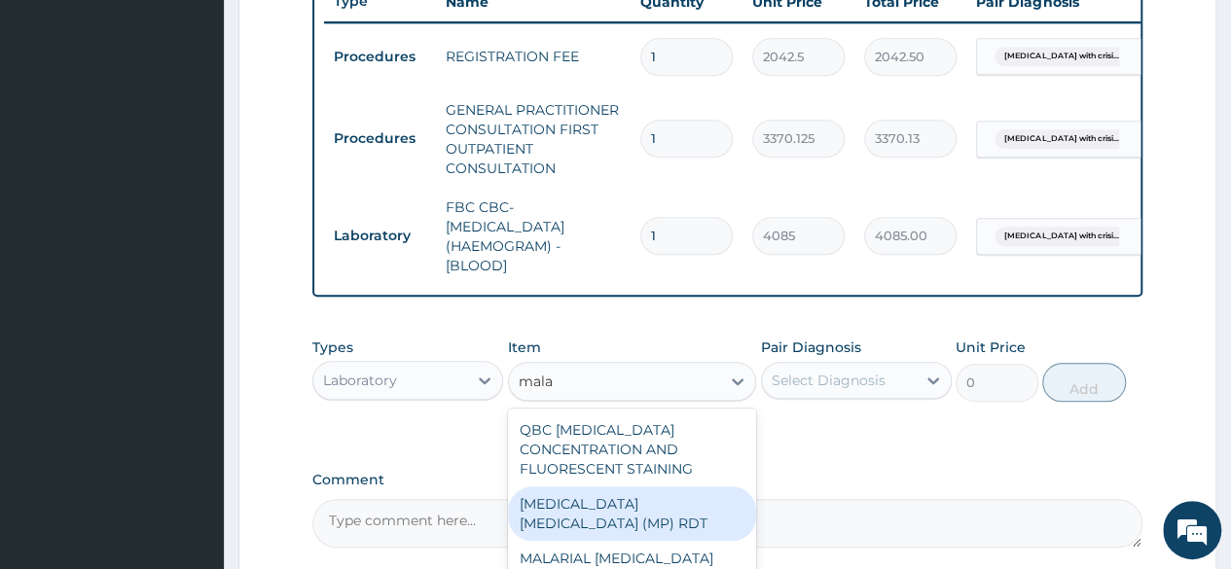
click at [662, 510] on div "[MEDICAL_DATA] [MEDICAL_DATA] (MP) RDT" at bounding box center [632, 513] width 249 height 54
type input "1531.875"
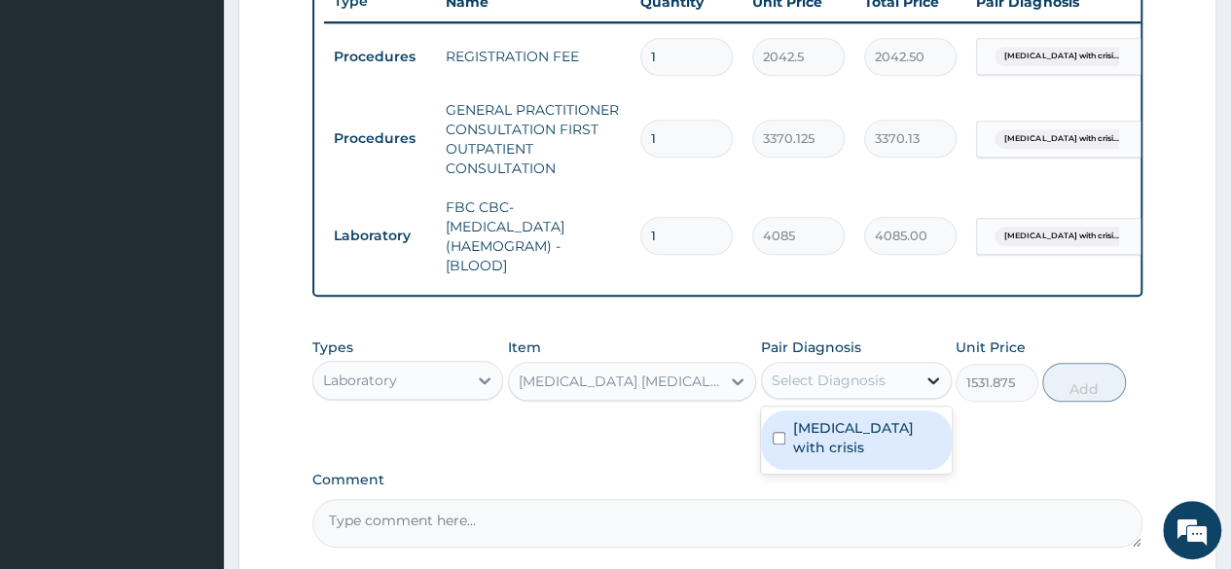
click at [941, 382] on div at bounding box center [932, 380] width 35 height 35
click at [873, 443] on label "[MEDICAL_DATA] with crisis" at bounding box center [866, 437] width 147 height 39
checkbox input "true"
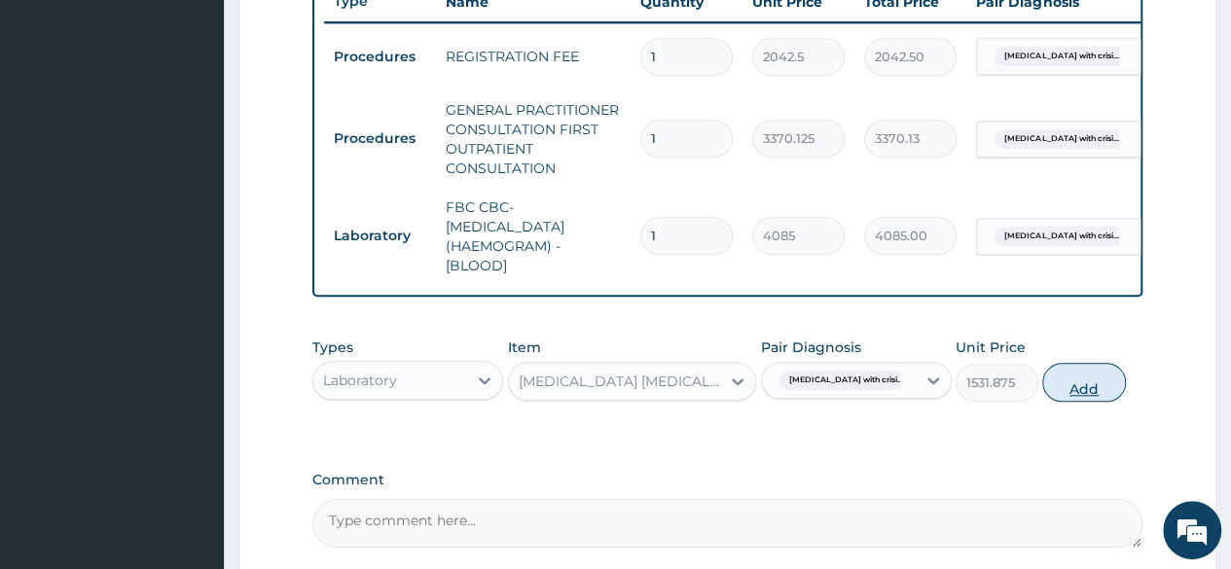
click at [1090, 386] on button "Add" at bounding box center [1083, 382] width 83 height 39
type input "0"
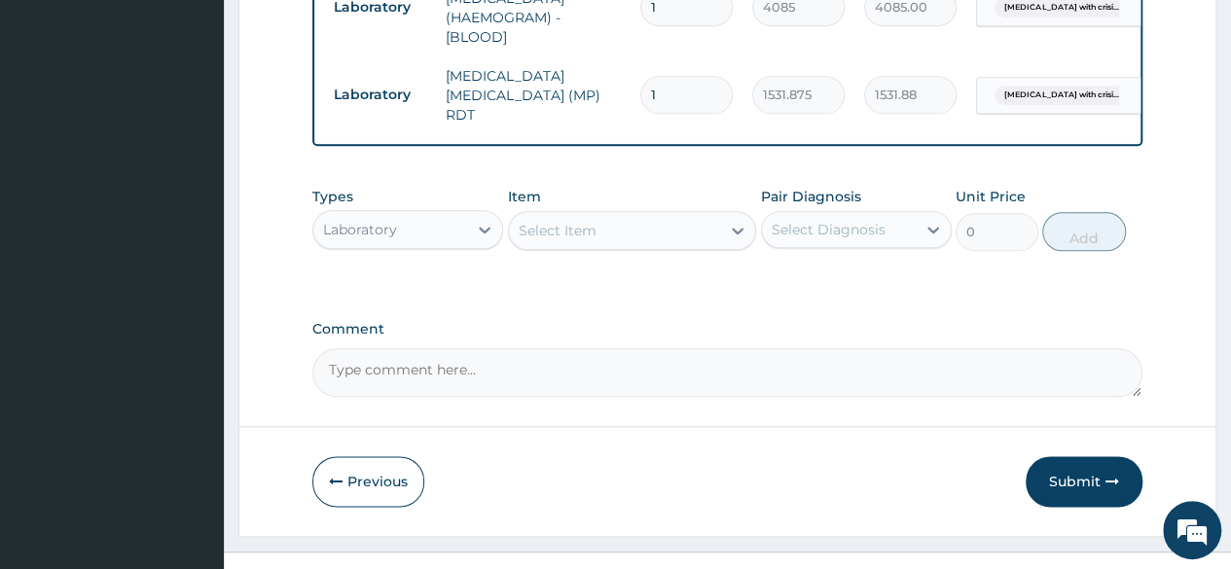
scroll to position [1015, 0]
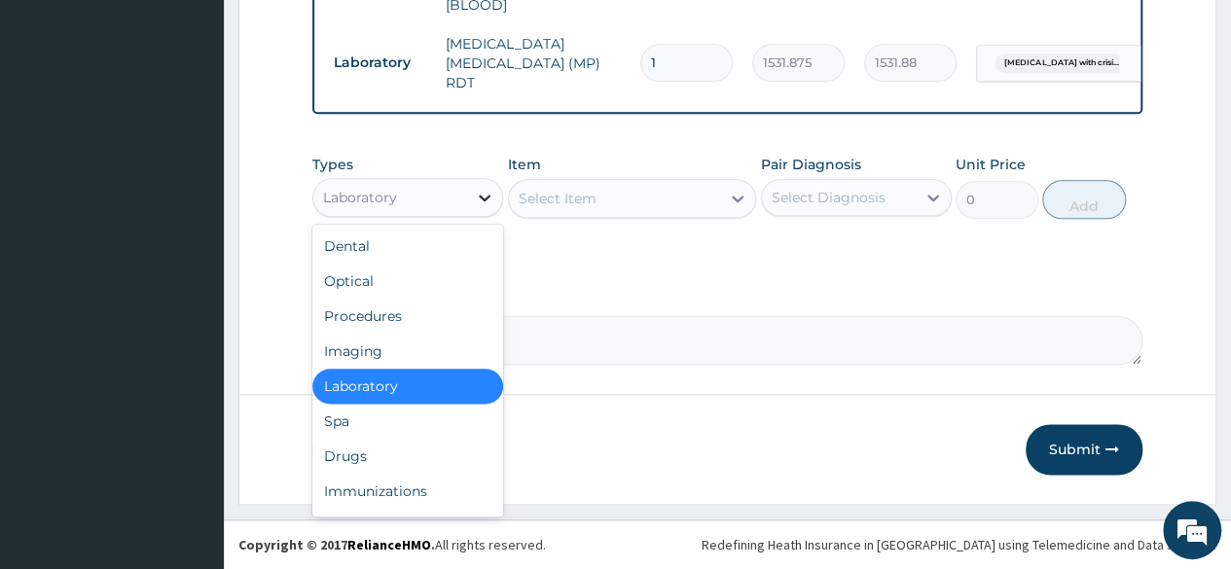
click at [476, 192] on icon at bounding box center [484, 197] width 19 height 19
click at [385, 470] on div "Drugs" at bounding box center [407, 456] width 191 height 35
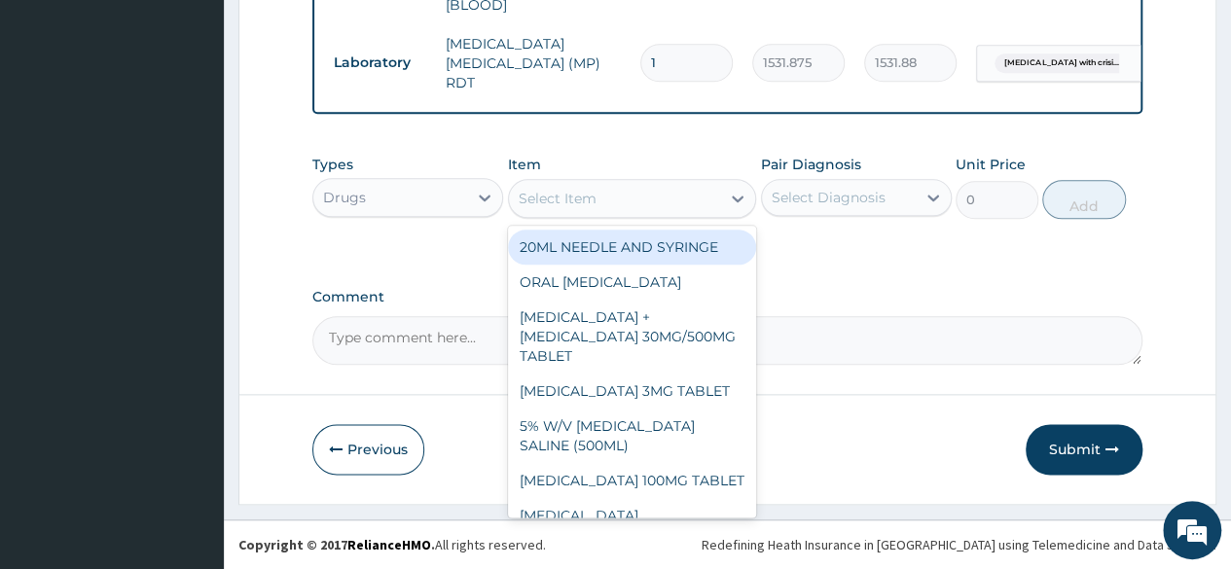
click at [740, 192] on icon at bounding box center [737, 198] width 19 height 19
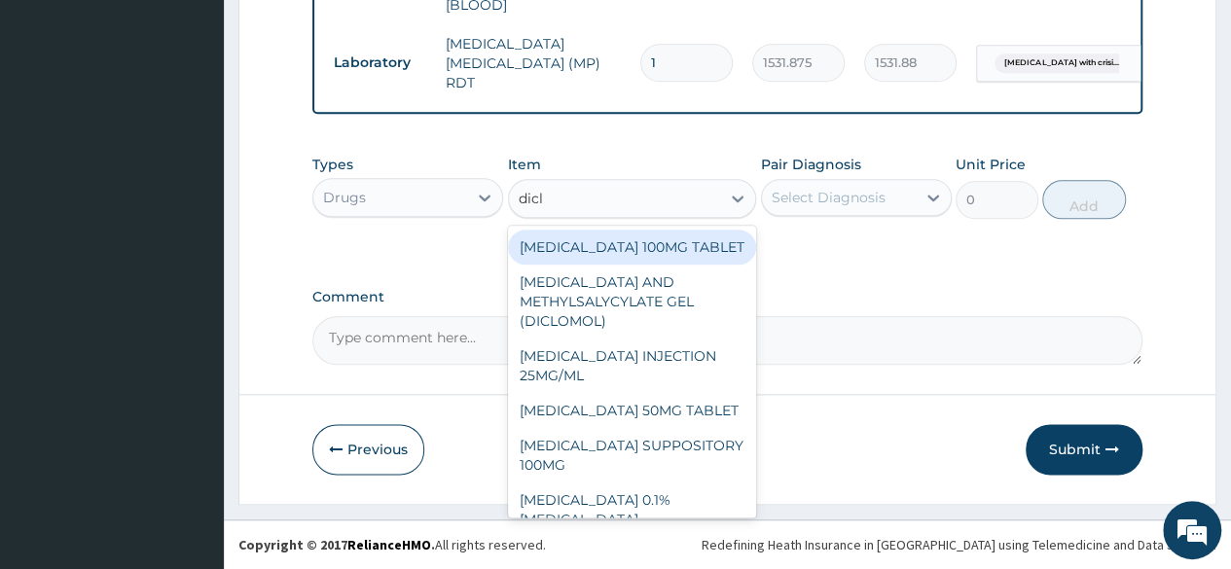
type input "diclo"
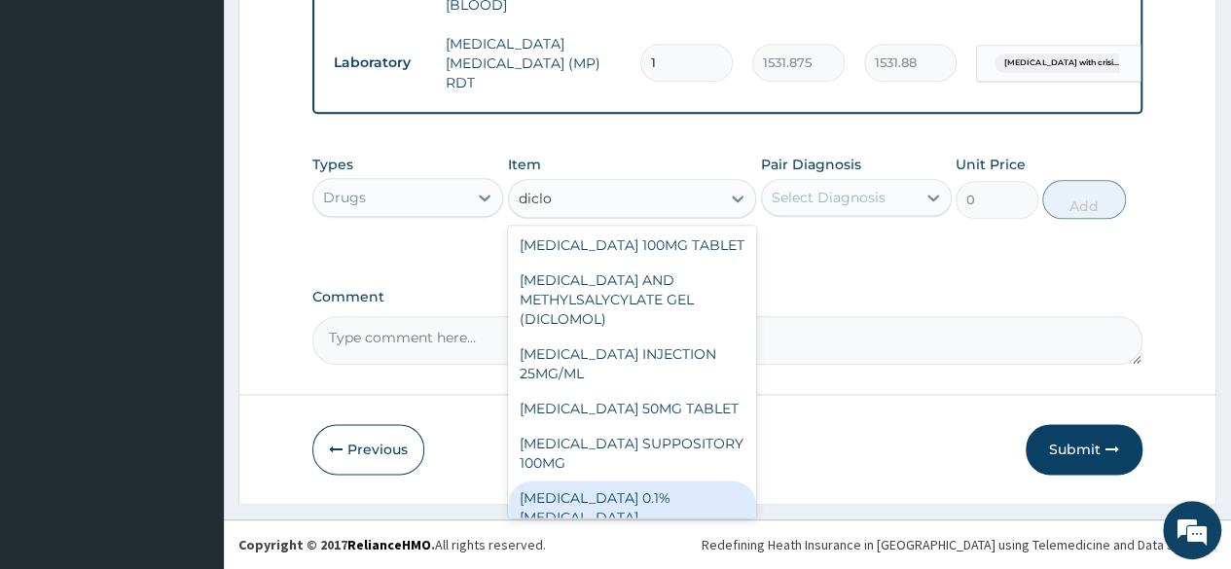
scroll to position [0, 0]
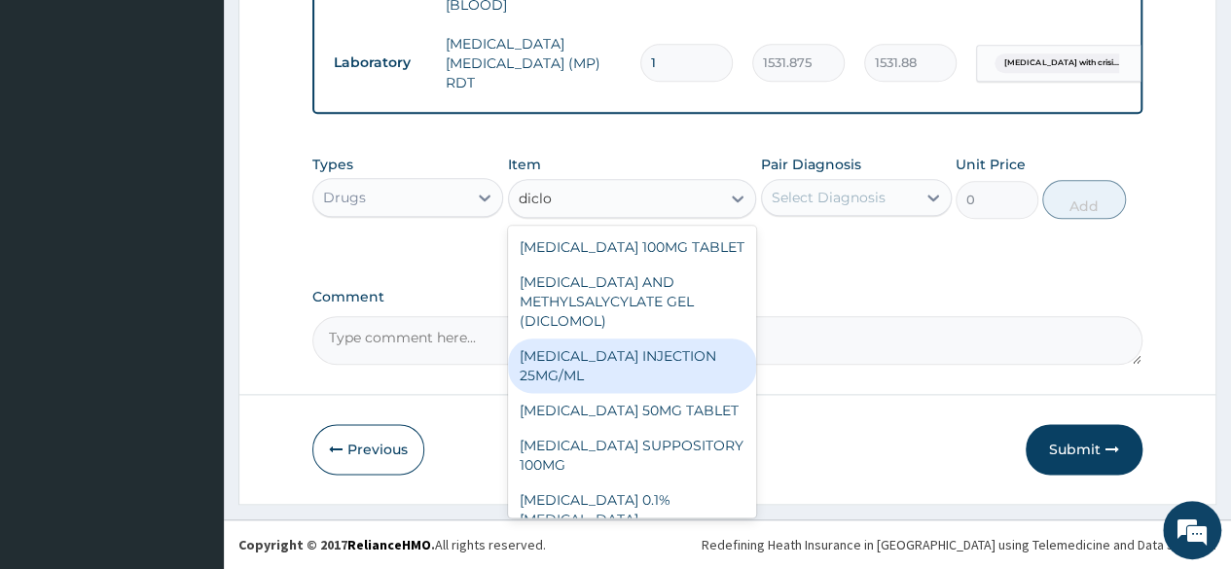
click at [613, 374] on div "[MEDICAL_DATA] INJECTION 25MG/ML" at bounding box center [632, 366] width 249 height 54
type input "97.75"
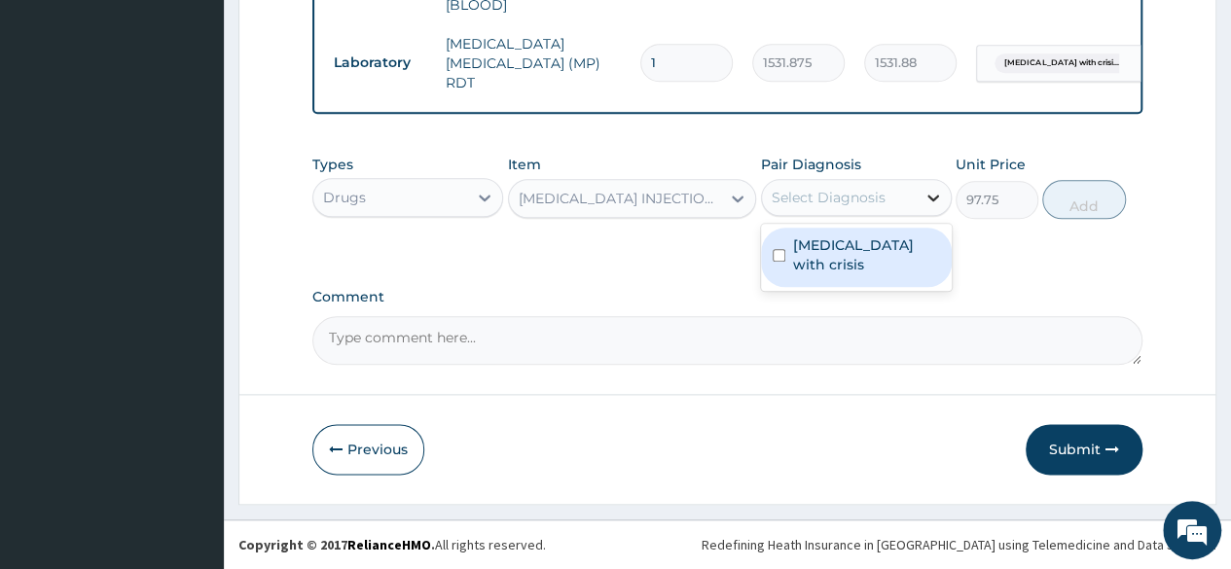
click at [936, 197] on icon at bounding box center [933, 198] width 12 height 7
click at [780, 260] on input "checkbox" at bounding box center [778, 255] width 13 height 13
checkbox input "true"
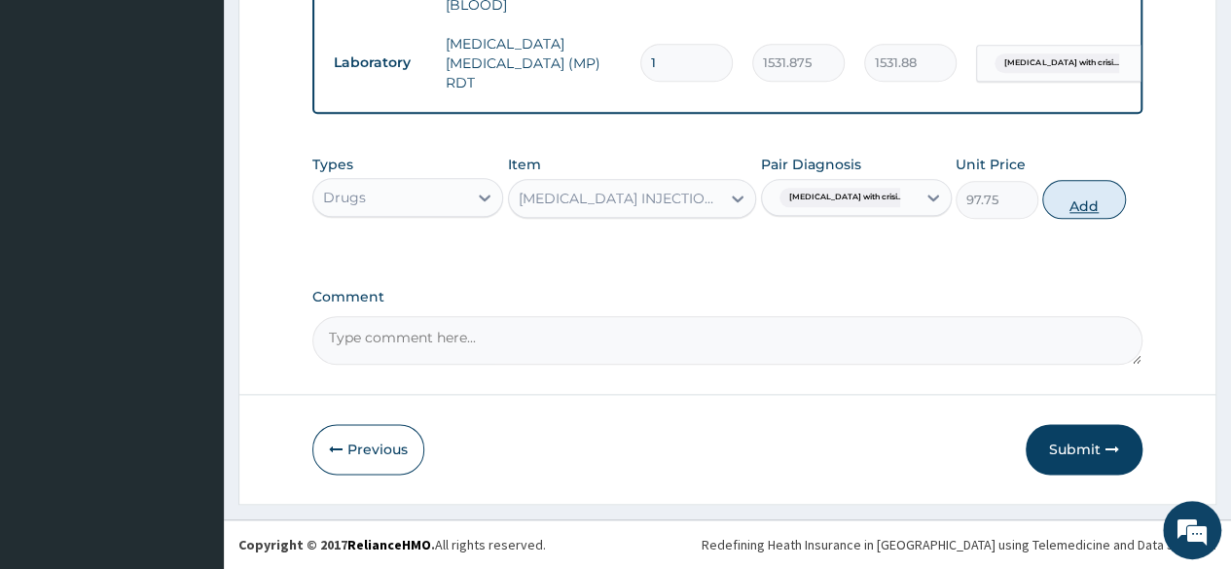
click at [1082, 205] on button "Add" at bounding box center [1083, 199] width 83 height 39
type input "0"
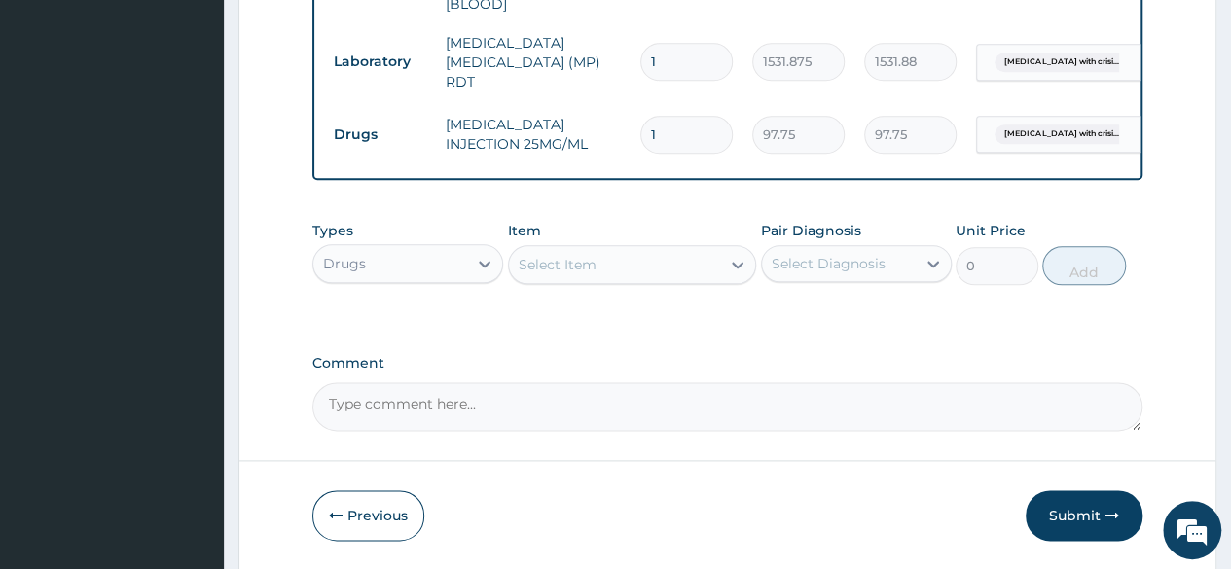
type input "0.00"
type input "3"
type input "293.25"
type input "3"
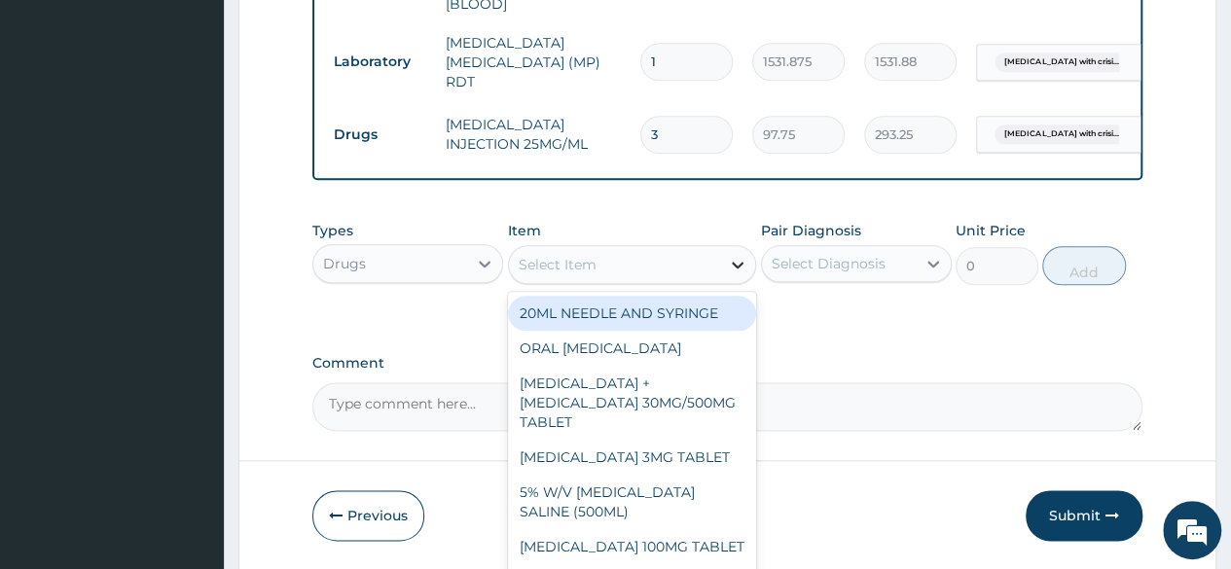
click at [725, 266] on div at bounding box center [737, 264] width 35 height 35
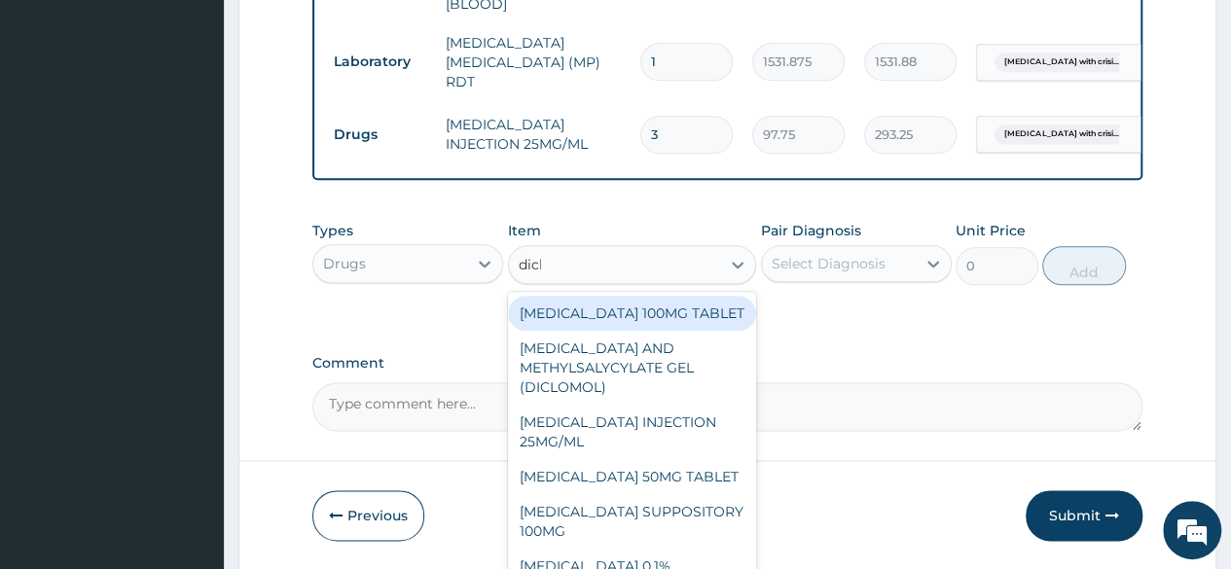
type input "diclo"
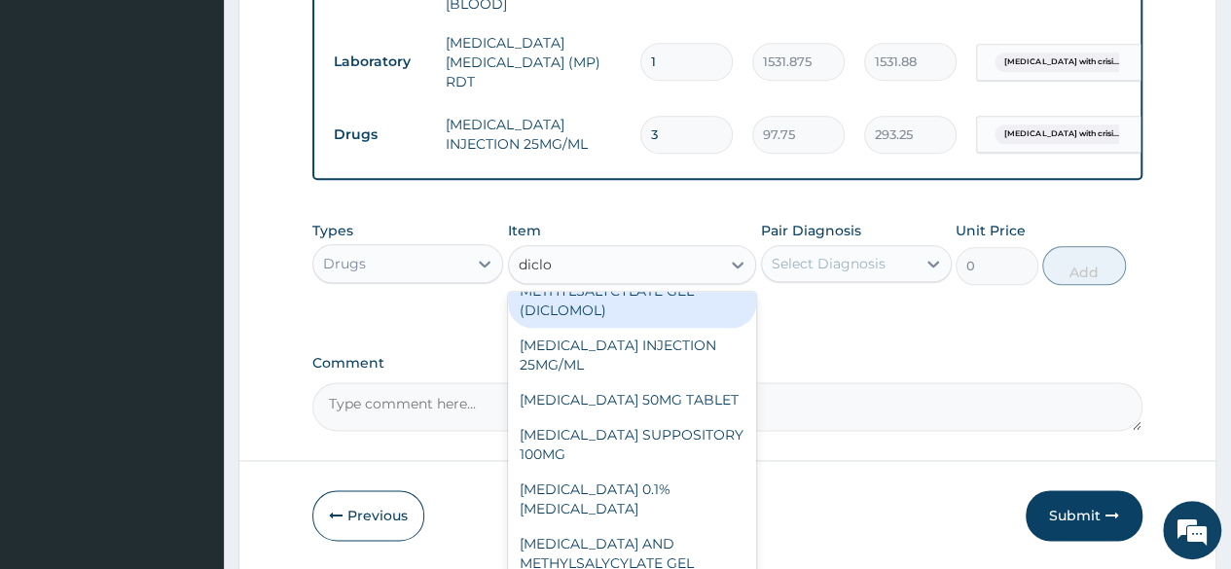
scroll to position [78, 0]
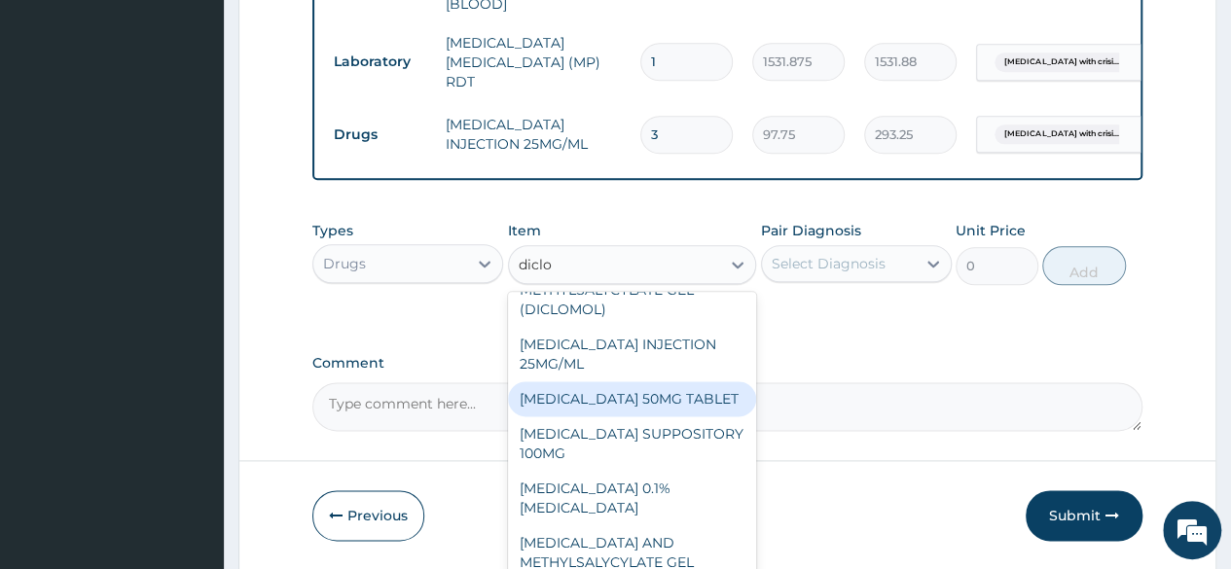
click at [615, 394] on div "DICLOFENAC 50MG TABLET" at bounding box center [632, 398] width 249 height 35
type input "80"
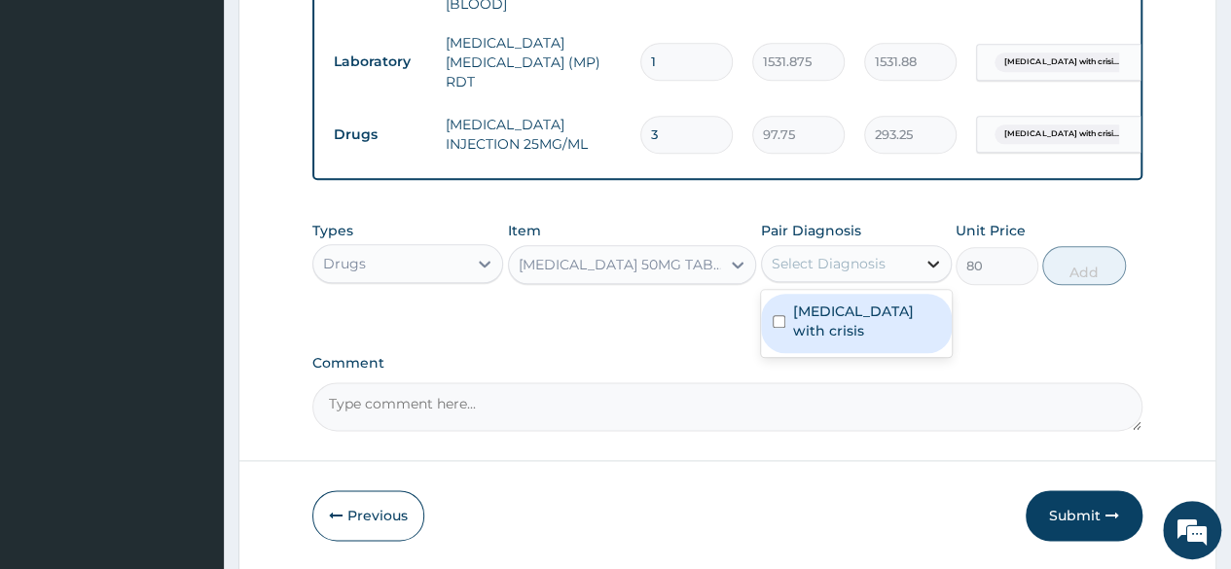
click at [929, 265] on icon at bounding box center [933, 264] width 12 height 7
click at [889, 329] on label "Sickle cell disease with crisis" at bounding box center [866, 321] width 147 height 39
checkbox input "true"
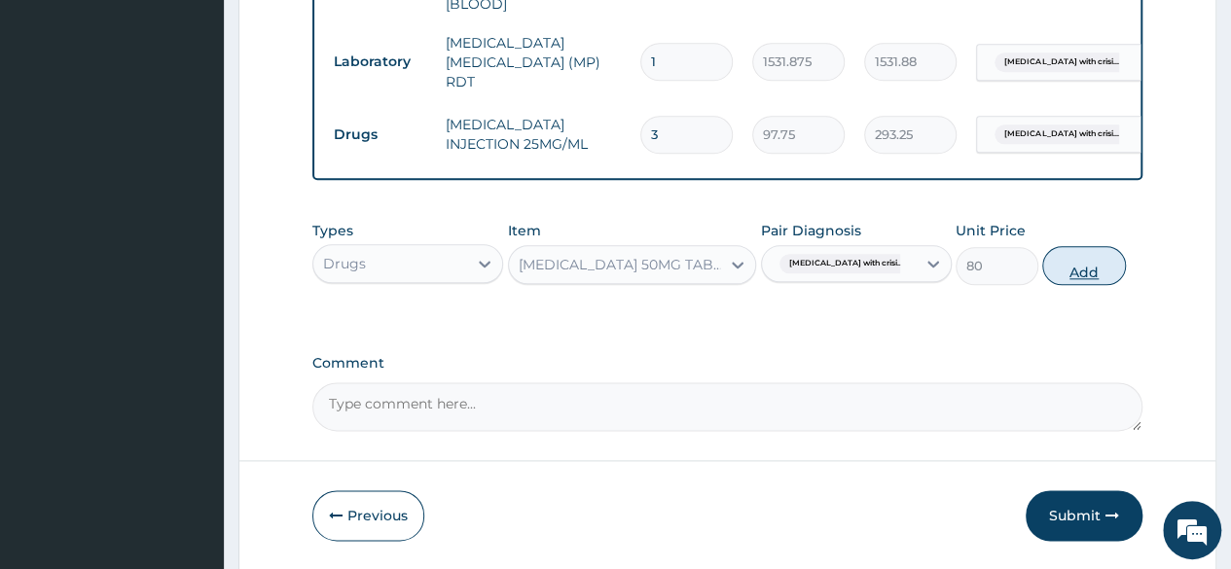
click at [1069, 277] on button "Add" at bounding box center [1083, 265] width 83 height 39
type input "0"
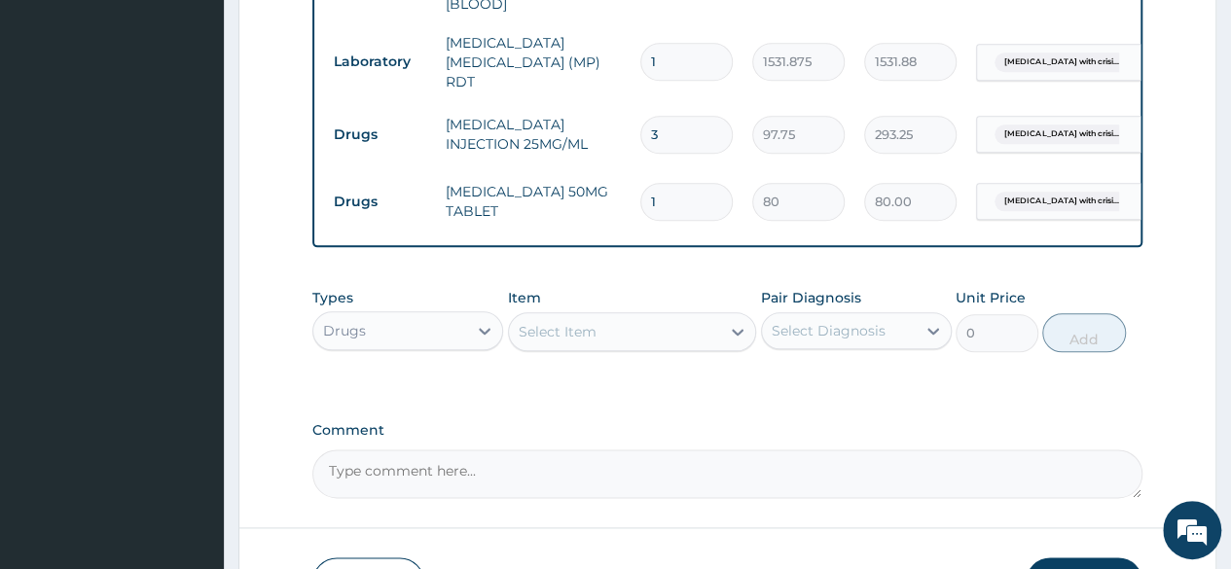
type input "14"
type input "1120.00"
type input "14"
click at [691, 334] on div "Select Item" at bounding box center [615, 331] width 212 height 31
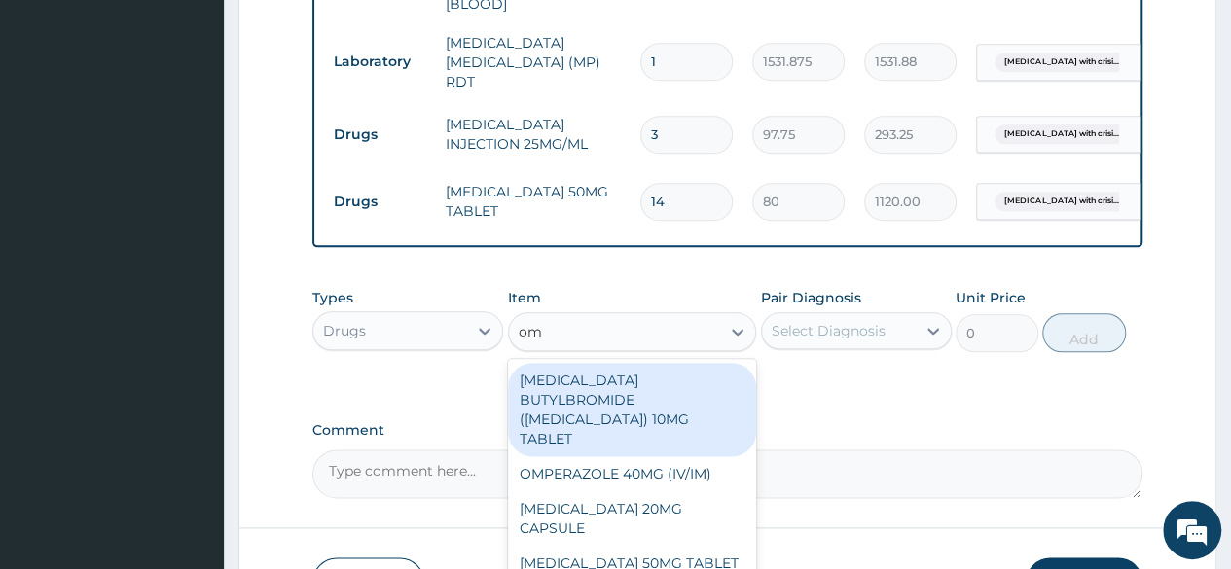
type input "ome"
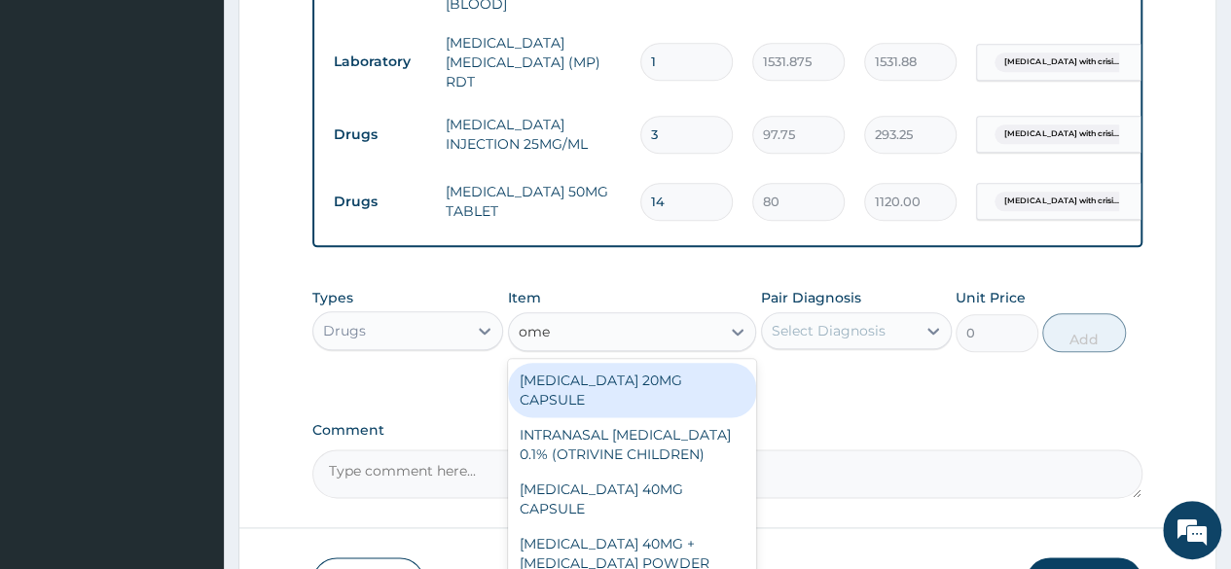
click at [623, 394] on div "[MEDICAL_DATA] 20MG CAPSULE" at bounding box center [632, 390] width 249 height 54
type input "100"
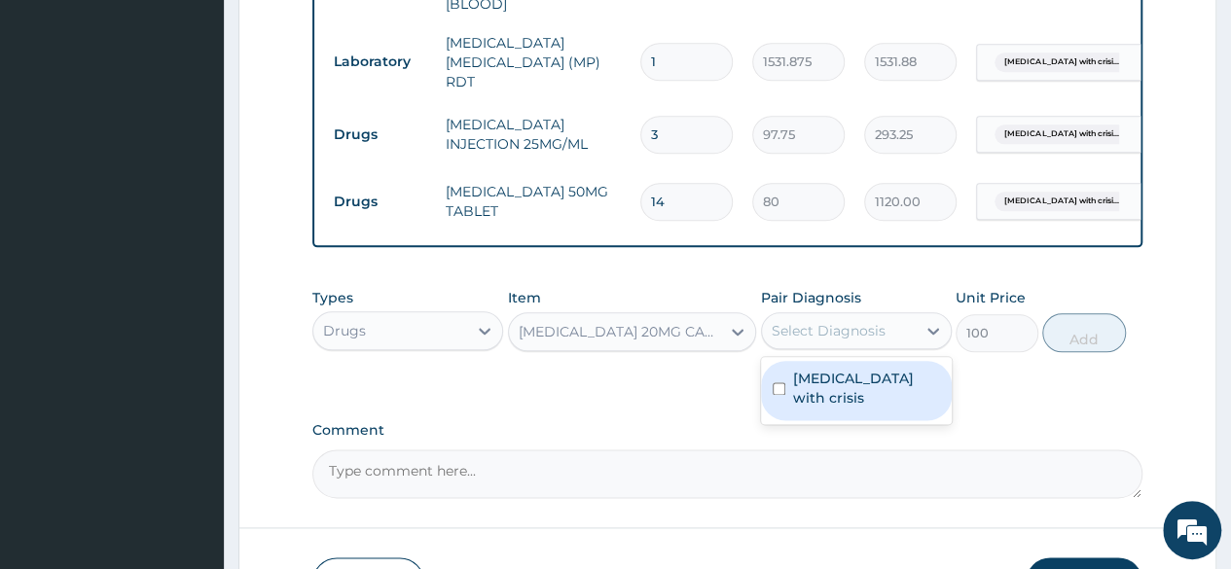
drag, startPoint x: 914, startPoint y: 336, endPoint x: 850, endPoint y: 425, distance: 110.1
click at [850, 349] on div "option Sickle cell disease with crisis, selected. option Sickle cell disease wi…" at bounding box center [856, 330] width 191 height 37
click at [877, 401] on label "[MEDICAL_DATA] with crisis" at bounding box center [866, 388] width 147 height 39
checkbox input "true"
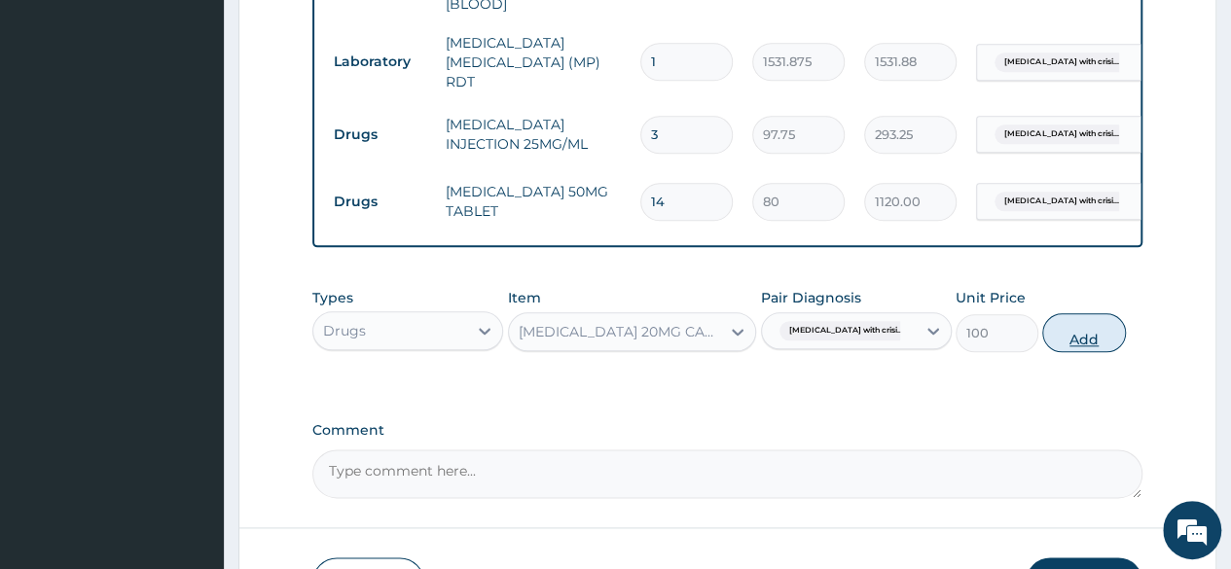
click at [1069, 338] on button "Add" at bounding box center [1083, 332] width 83 height 39
type input "0"
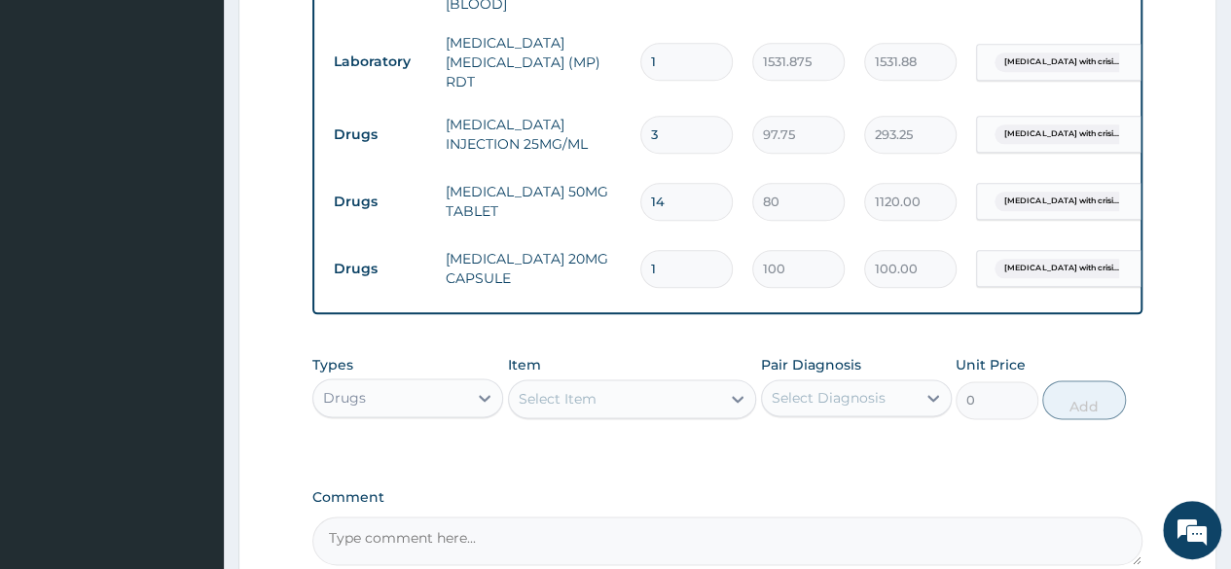
type input "14"
type input "1400.00"
type input "14"
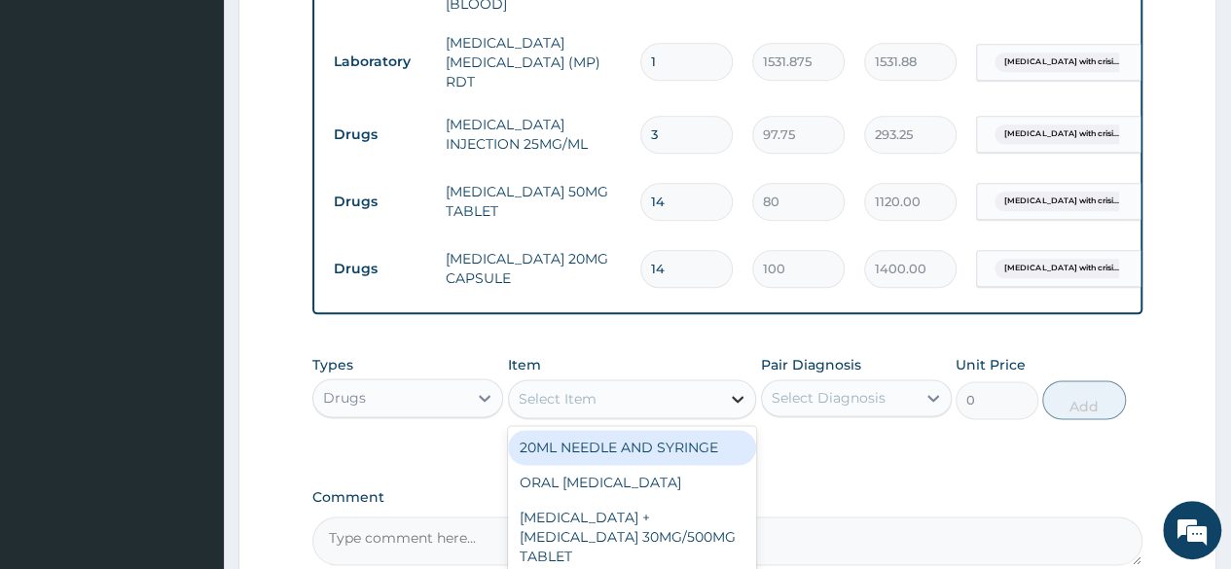
click at [733, 406] on icon at bounding box center [737, 398] width 19 height 19
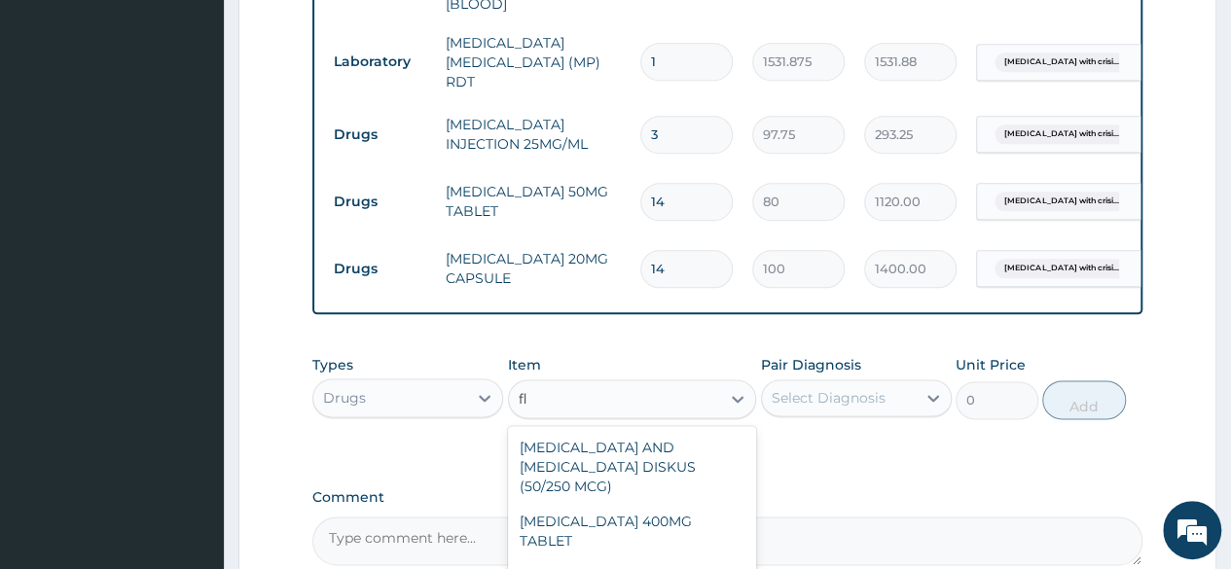
type input "f"
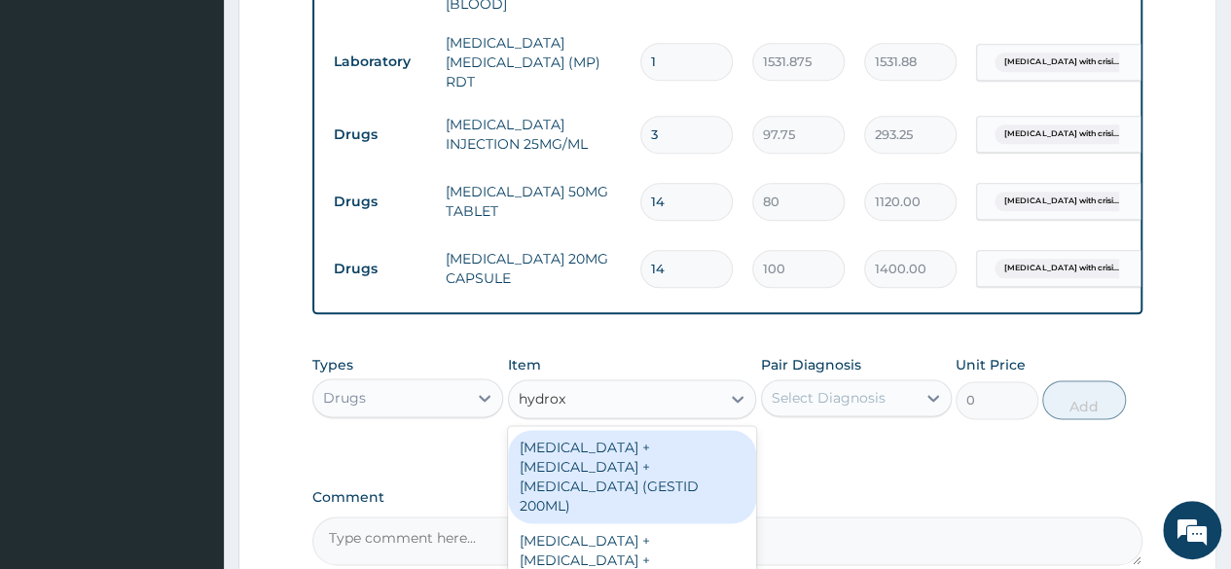
type input "hydroxy"
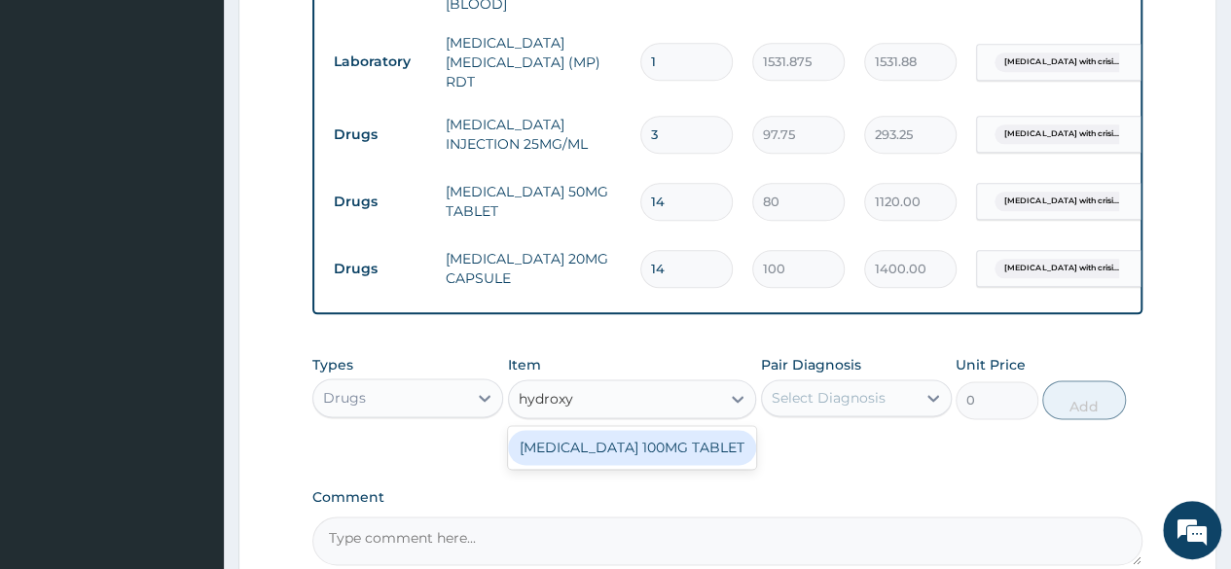
click at [637, 443] on div "[MEDICAL_DATA] 100MG TABLET" at bounding box center [632, 447] width 249 height 35
type input "200"
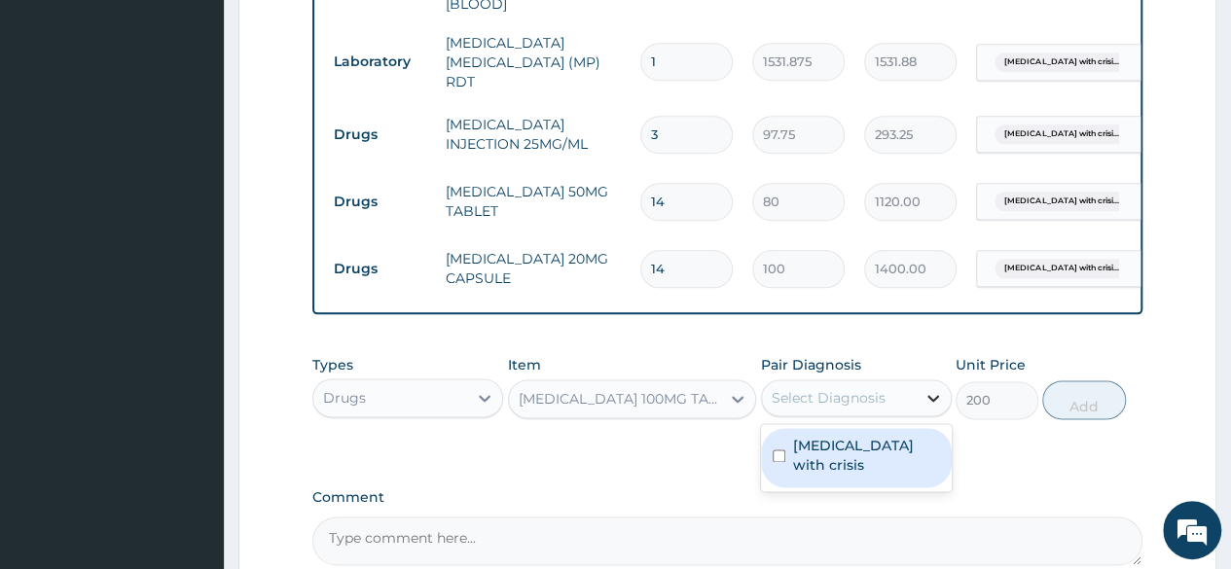
click at [921, 405] on div at bounding box center [932, 397] width 35 height 35
click at [846, 449] on label "[MEDICAL_DATA] with crisis" at bounding box center [866, 455] width 147 height 39
checkbox input "true"
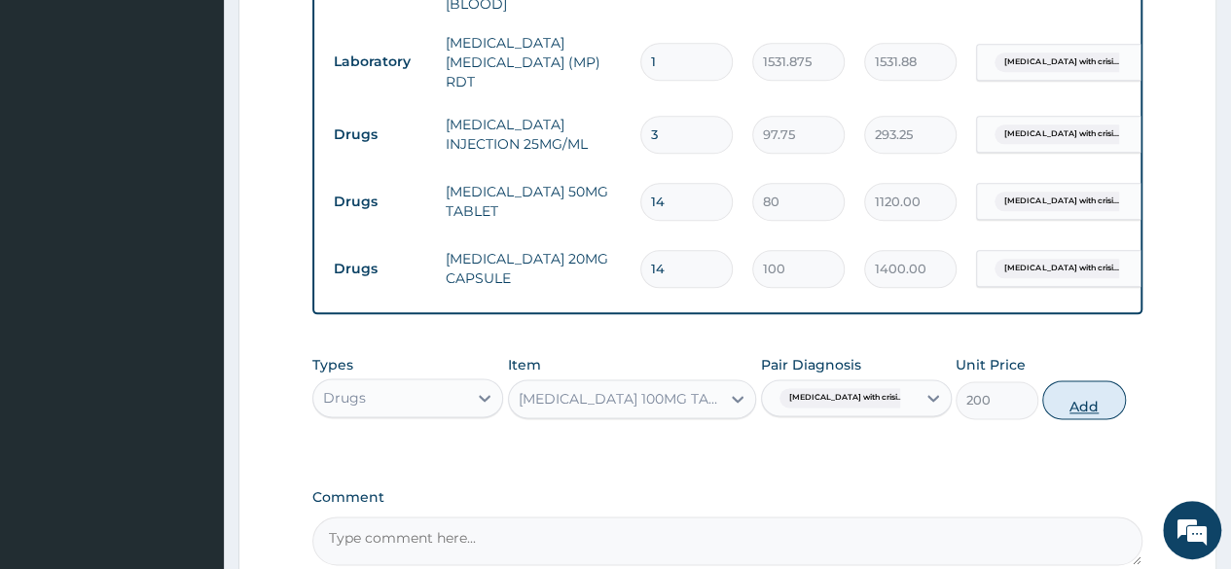
click at [1073, 401] on button "Add" at bounding box center [1083, 399] width 83 height 39
type input "0"
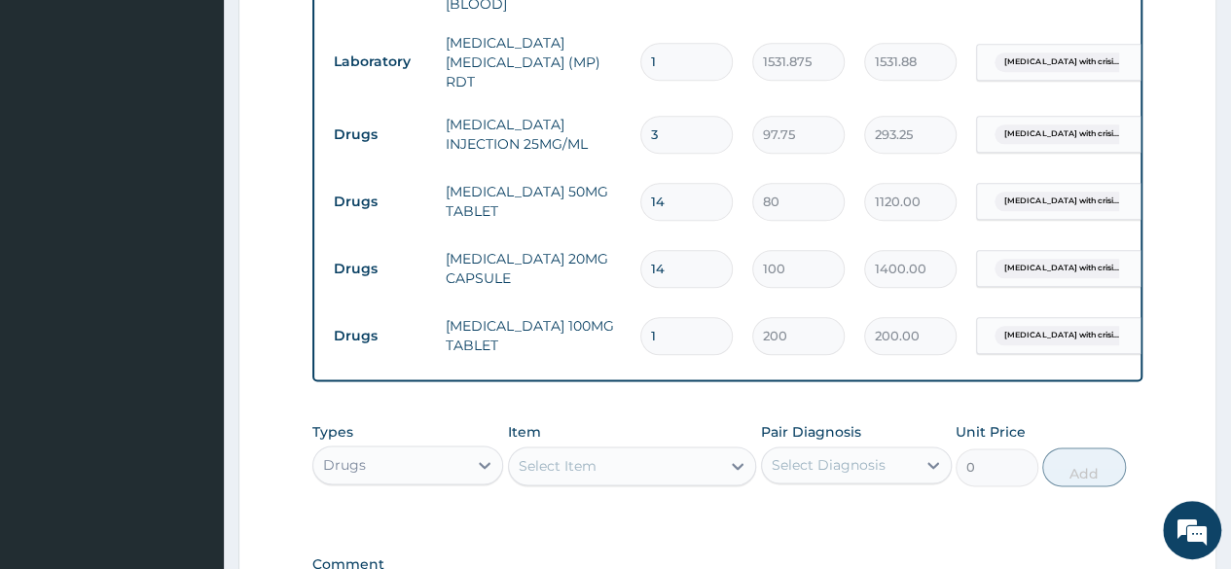
type input "0.00"
type input "3"
type input "600.00"
type input "30"
type input "6000.00"
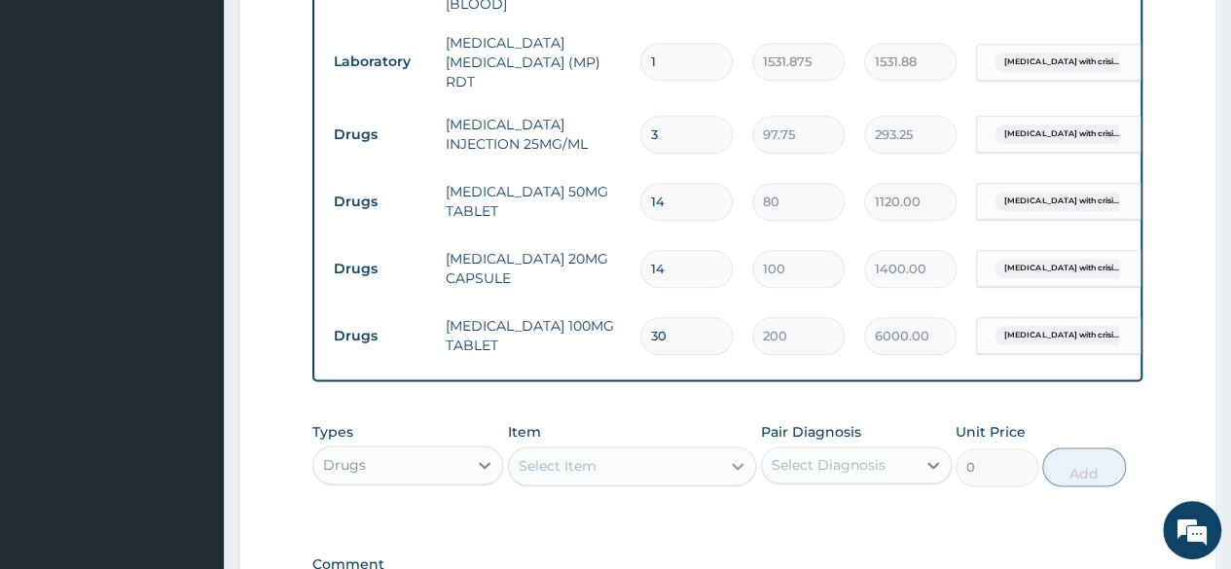
type input "30"
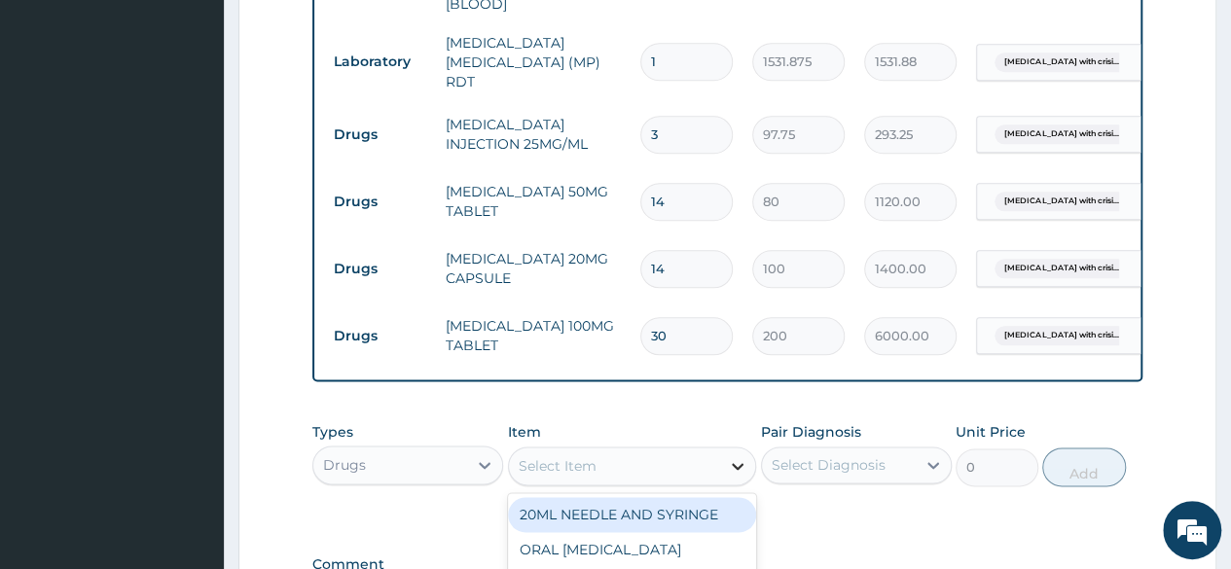
click at [735, 464] on icon at bounding box center [737, 465] width 19 height 19
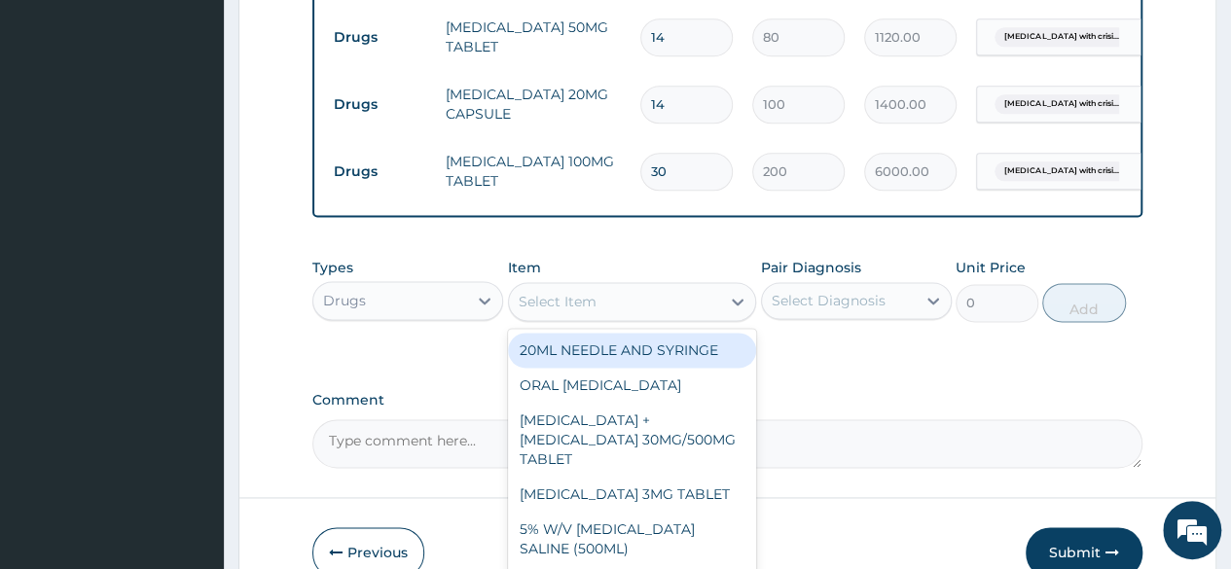
scroll to position [1189, 0]
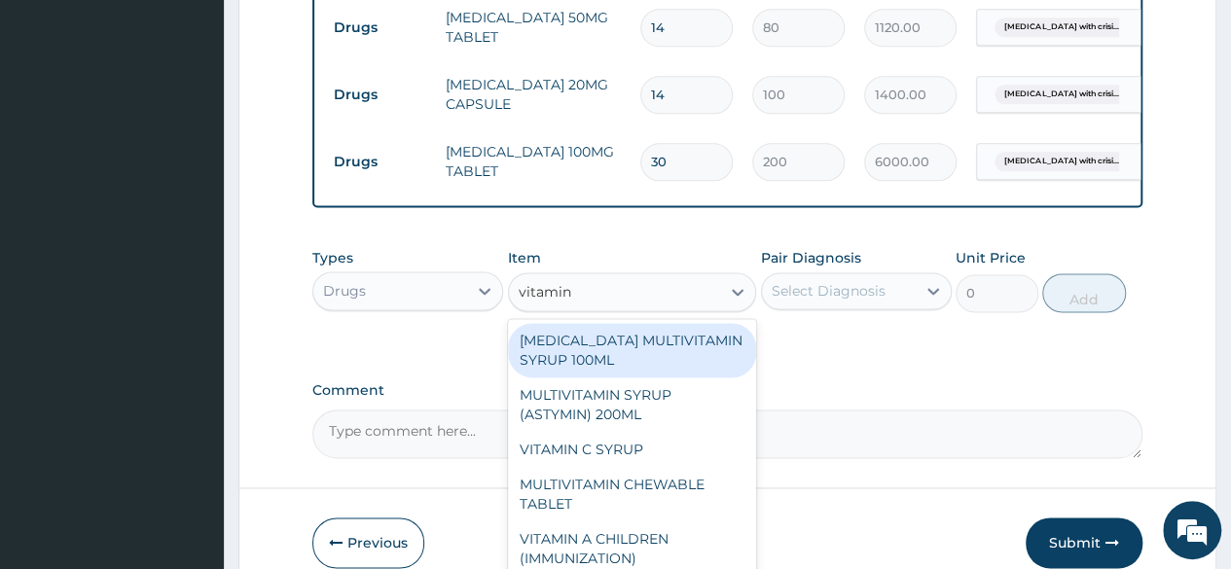
type input "vitamin c"
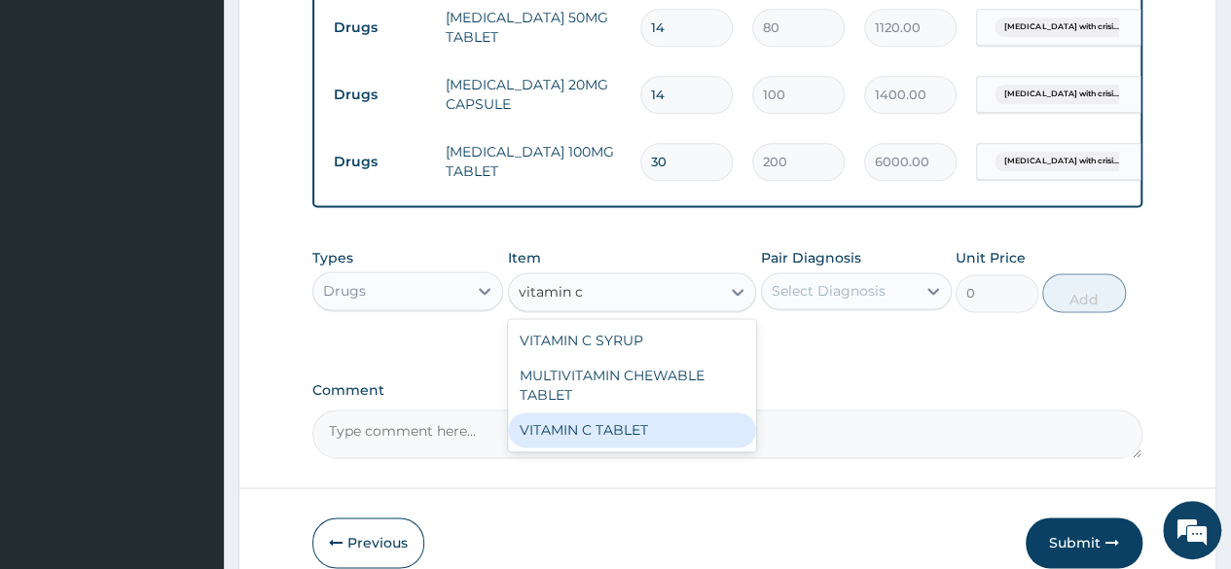
click at [602, 431] on div "VITAMIN C TABLET" at bounding box center [632, 429] width 249 height 35
type input "20"
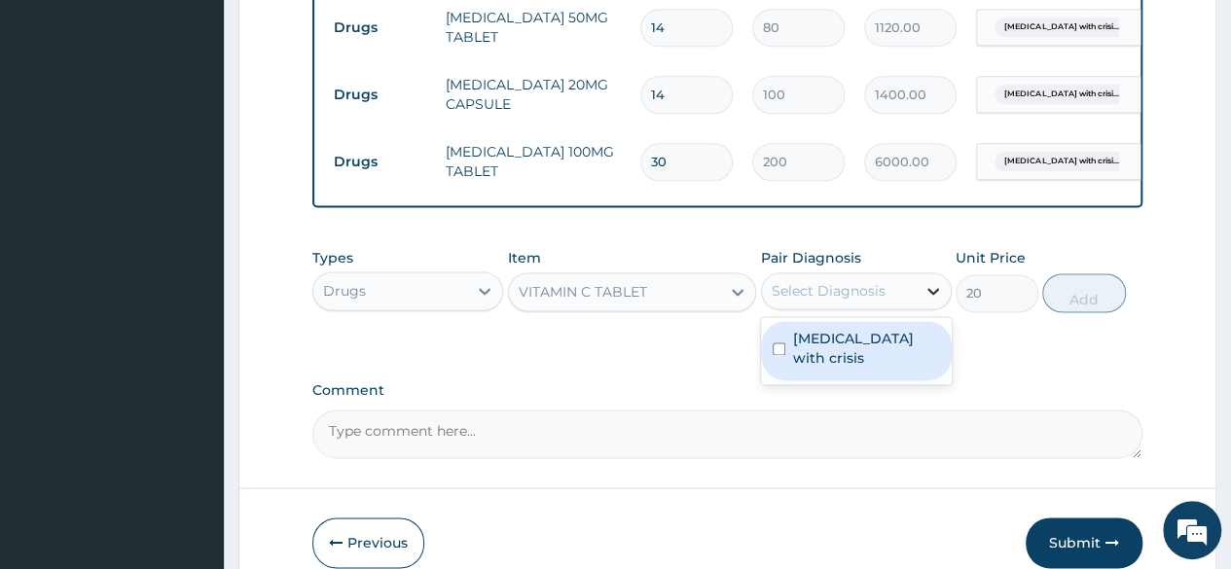
click at [934, 301] on icon at bounding box center [932, 290] width 19 height 19
click at [875, 353] on label "Sickle cell disease with crisis" at bounding box center [866, 348] width 147 height 39
checkbox input "true"
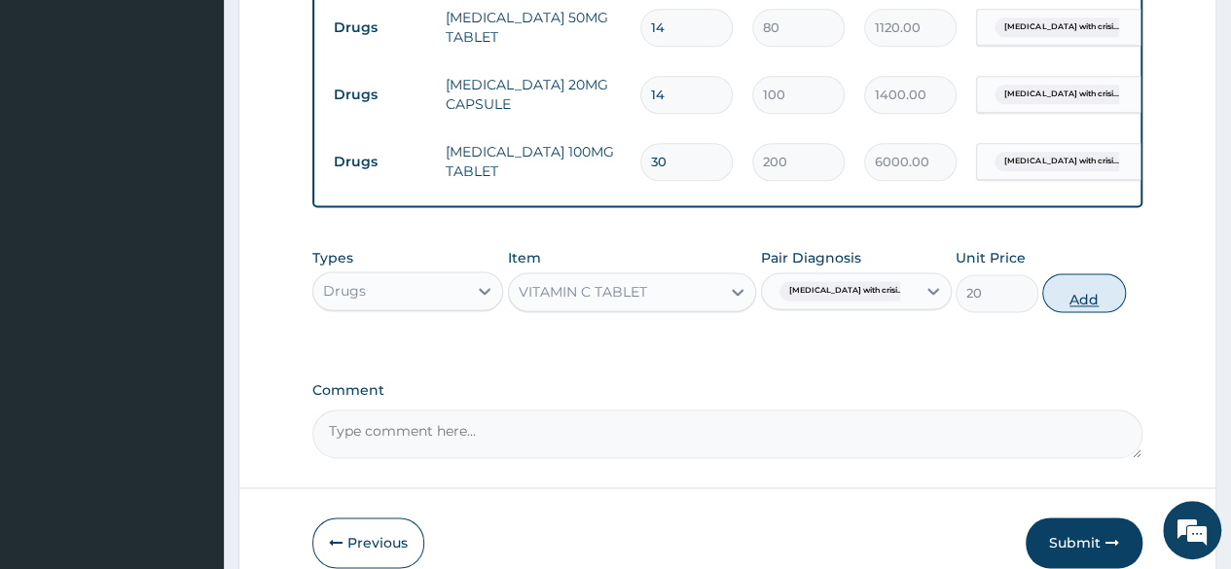
click at [1064, 290] on button "Add" at bounding box center [1083, 292] width 83 height 39
type input "0"
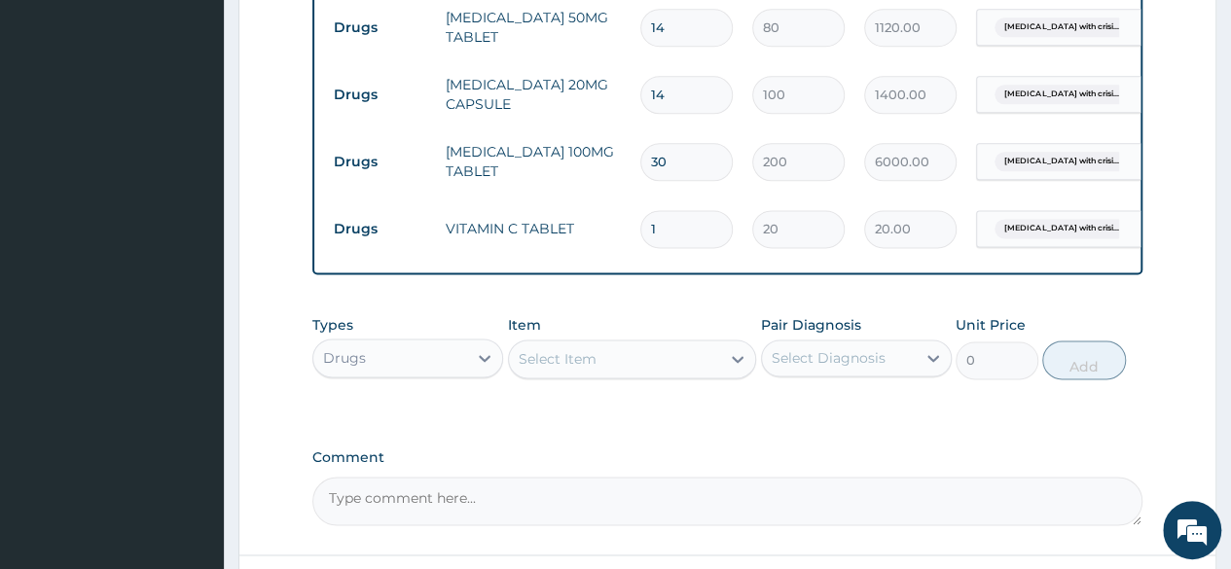
type input "0.00"
type input "3"
type input "60.00"
type input "30"
type input "600.00"
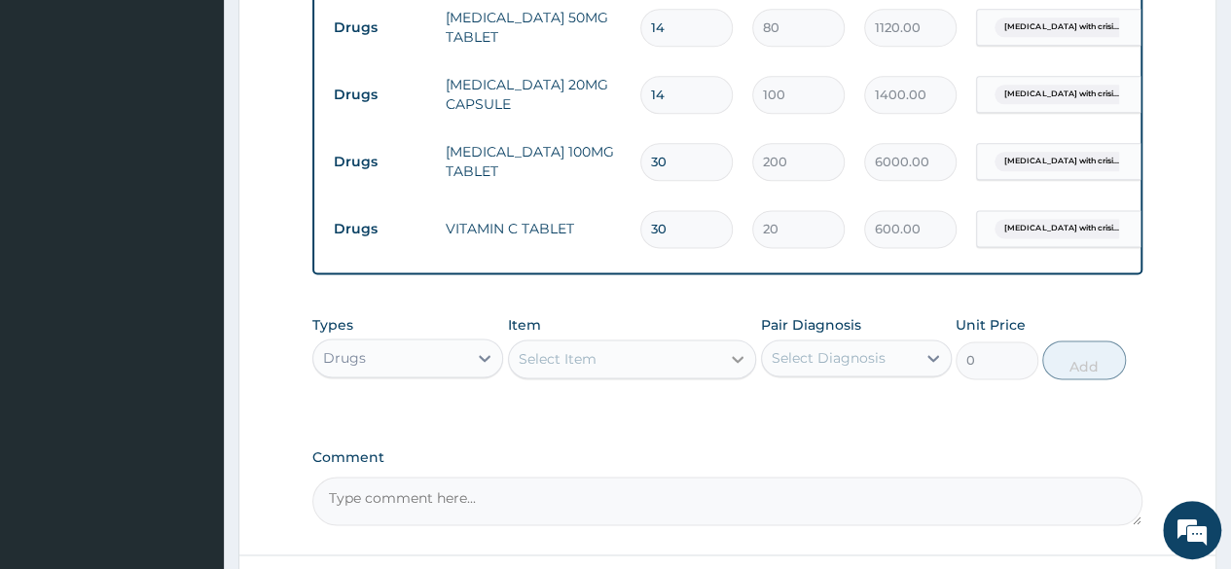
type input "30"
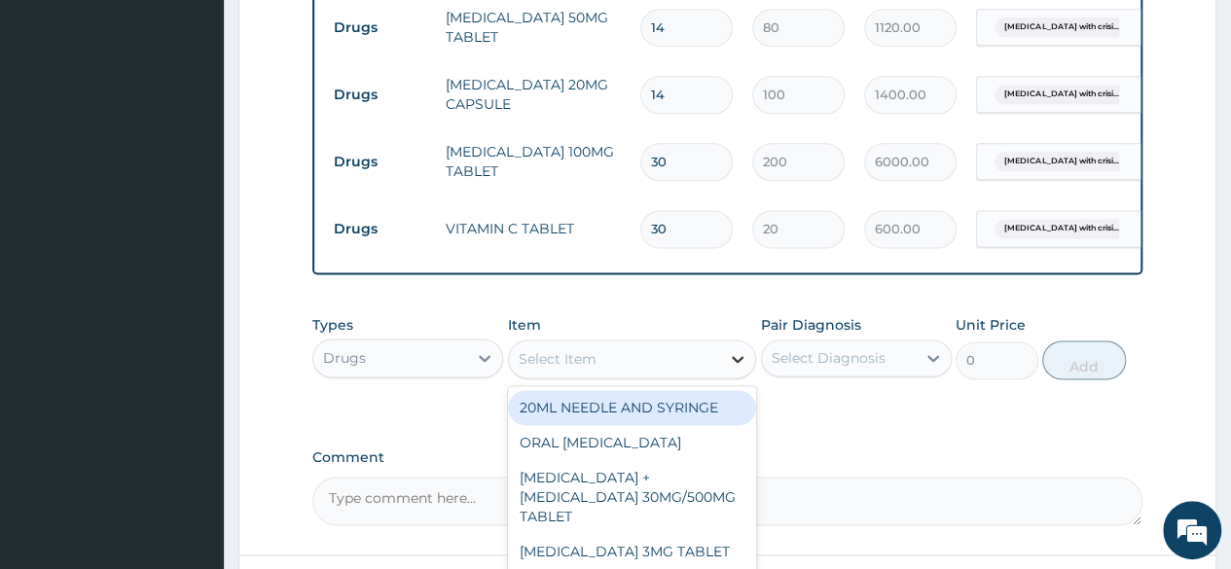
click at [732, 366] on icon at bounding box center [737, 358] width 19 height 19
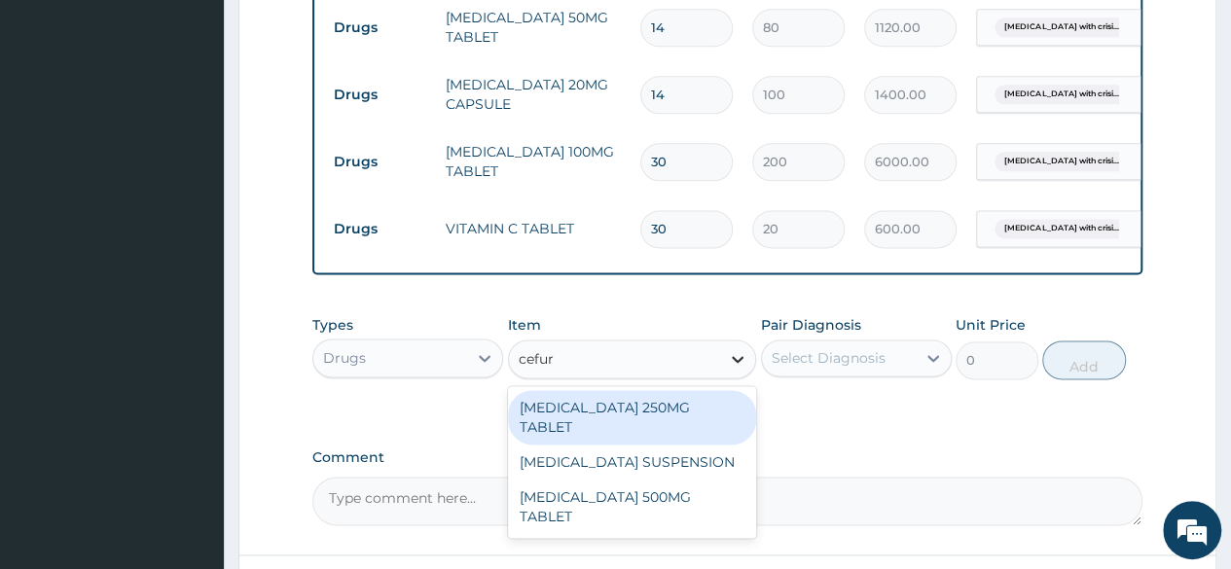
type input "cefuro"
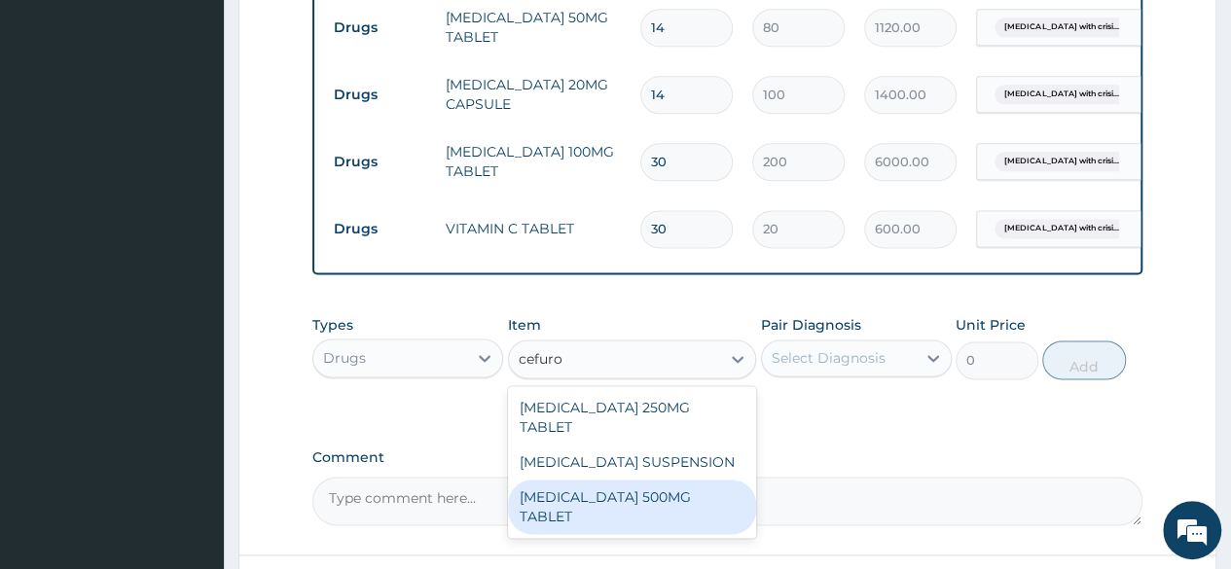
click at [639, 480] on div "CEFUROXIME 500MG TABLET" at bounding box center [632, 507] width 249 height 54
type input "448.5"
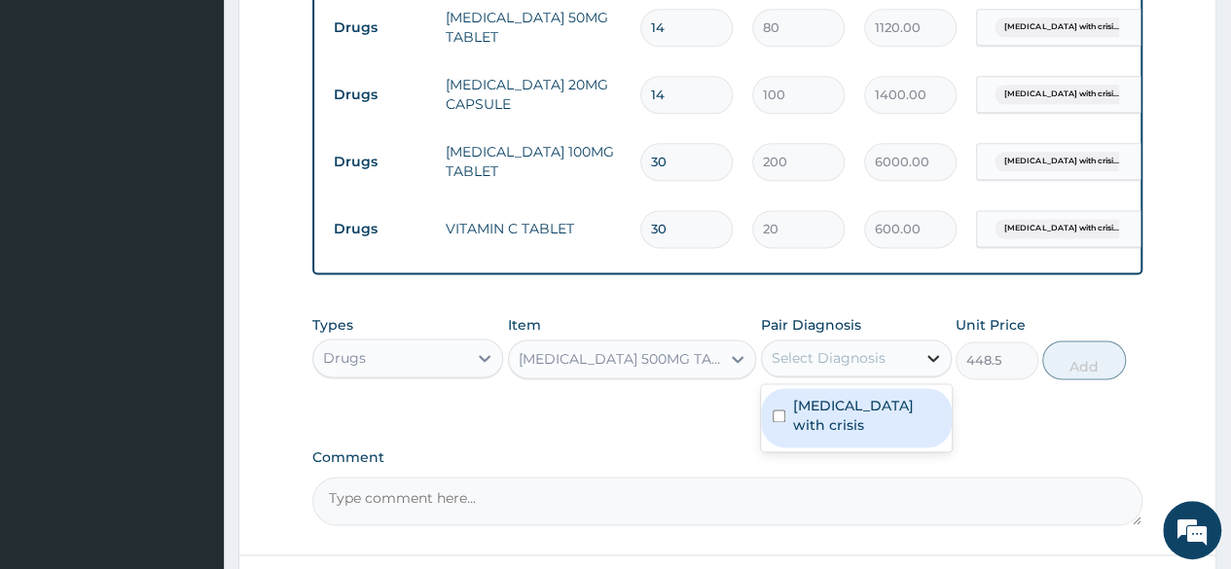
click at [934, 360] on icon at bounding box center [932, 357] width 19 height 19
click at [856, 421] on label "Sickle cell disease with crisis" at bounding box center [866, 415] width 147 height 39
checkbox input "true"
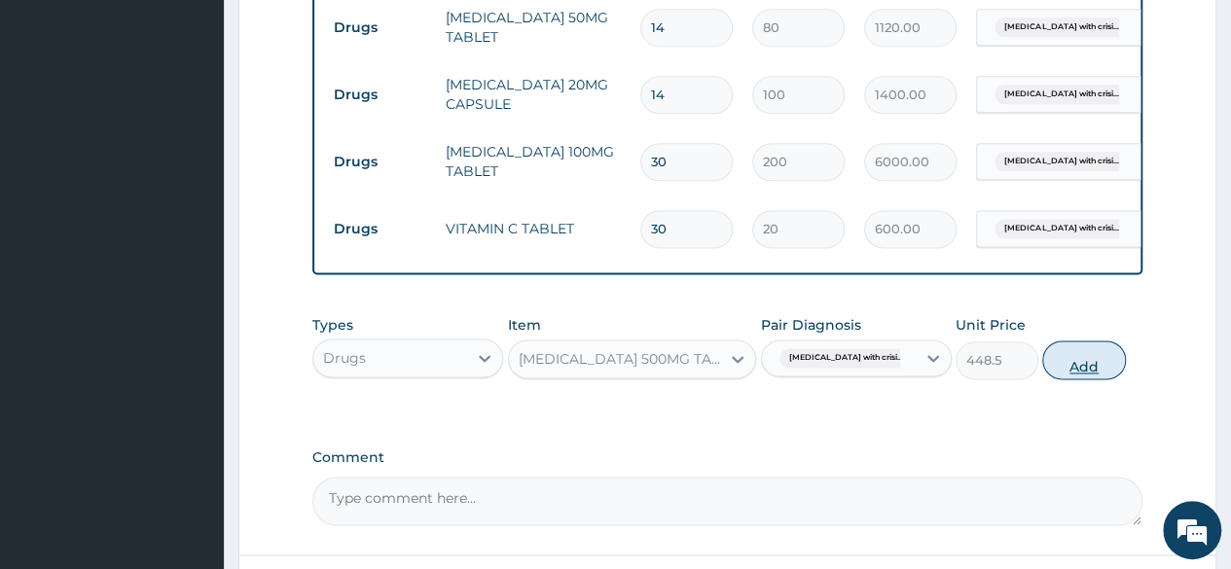
click at [1091, 362] on button "Add" at bounding box center [1083, 359] width 83 height 39
type input "0"
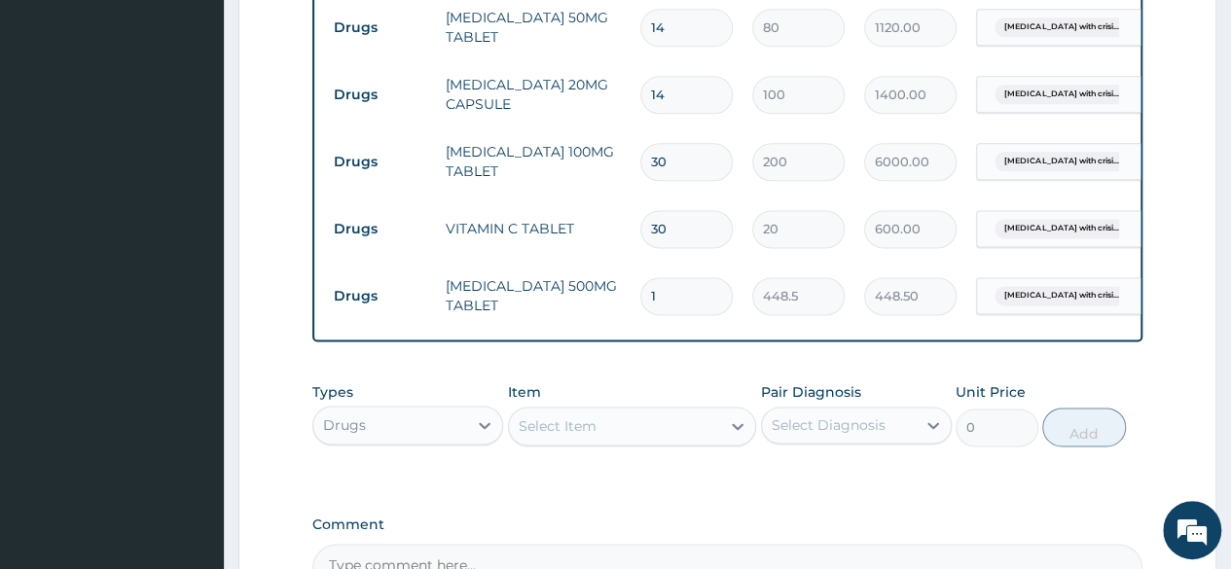
type input "0.00"
type input "5"
type input "2242.50"
type input "5"
click at [658, 146] on input "30" at bounding box center [686, 162] width 92 height 38
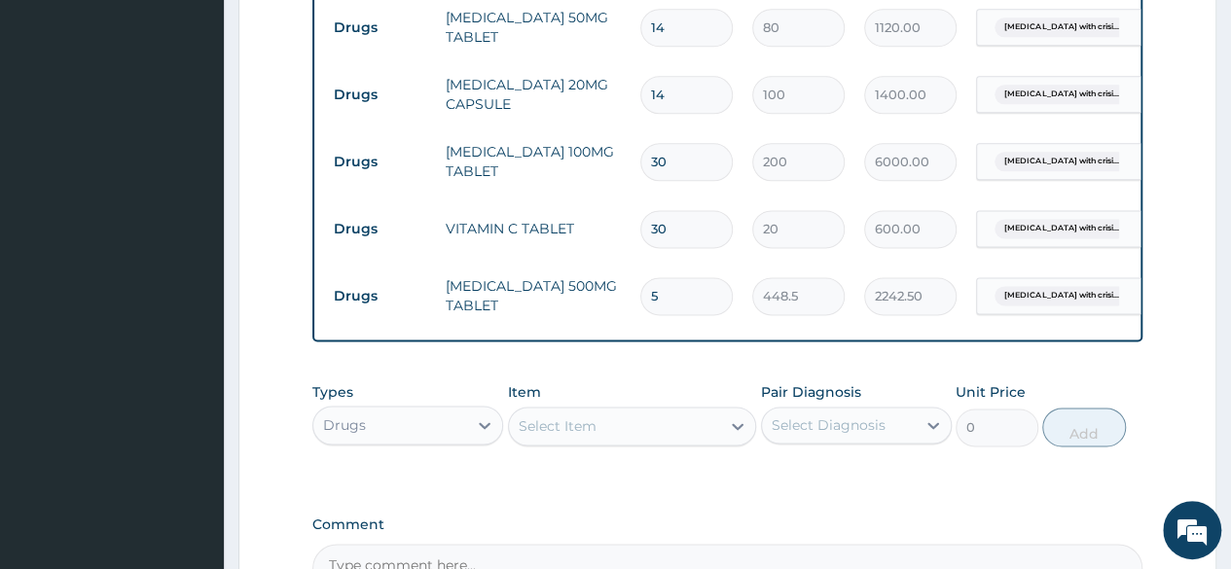
type input "0"
type input "0.00"
type input "60"
type input "12000.00"
type input "60"
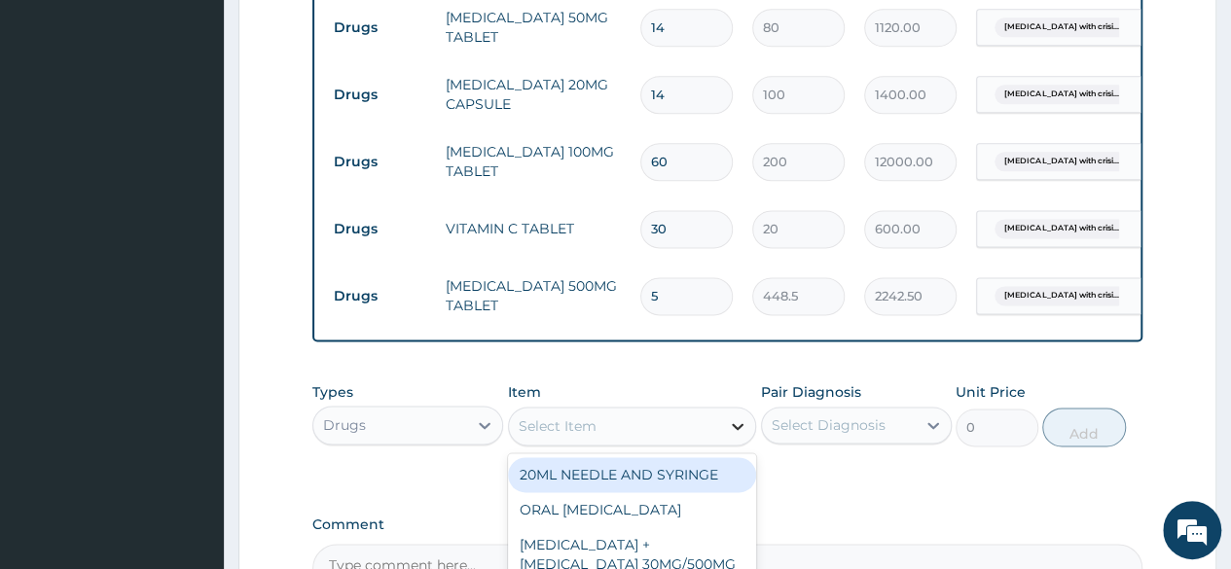
click at [737, 422] on icon at bounding box center [737, 425] width 19 height 19
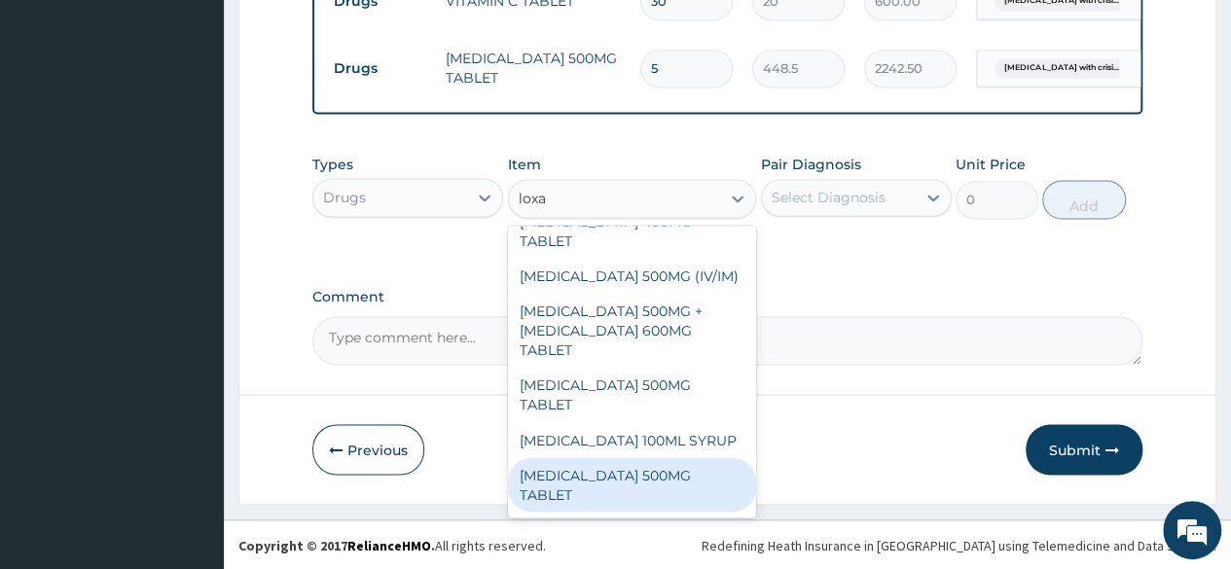
scroll to position [0, 0]
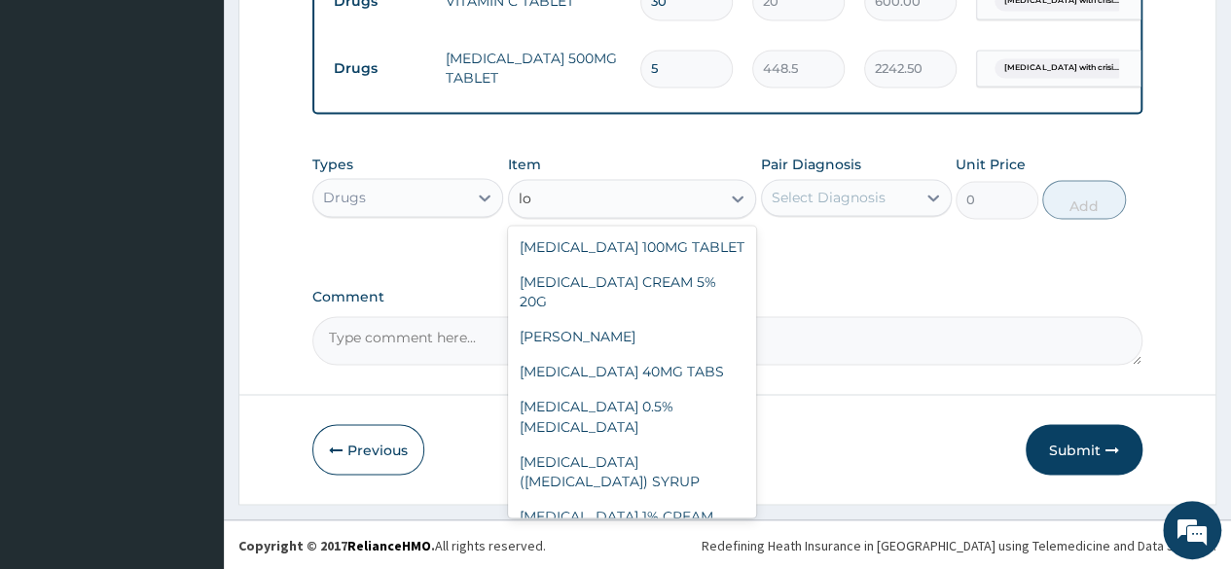
type input "l"
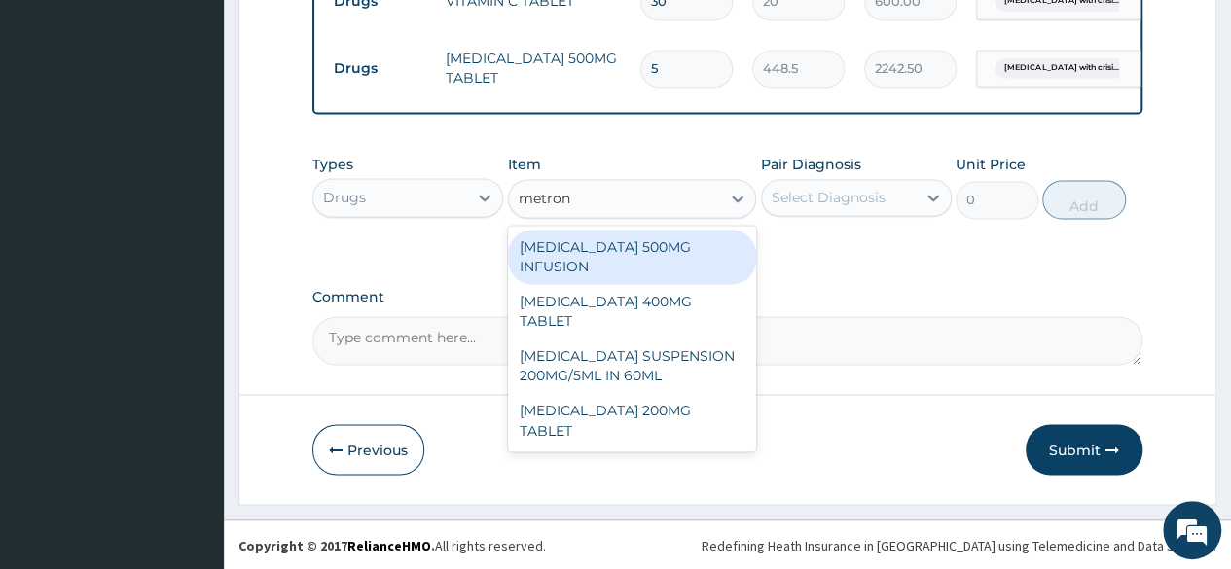
type input "metroni"
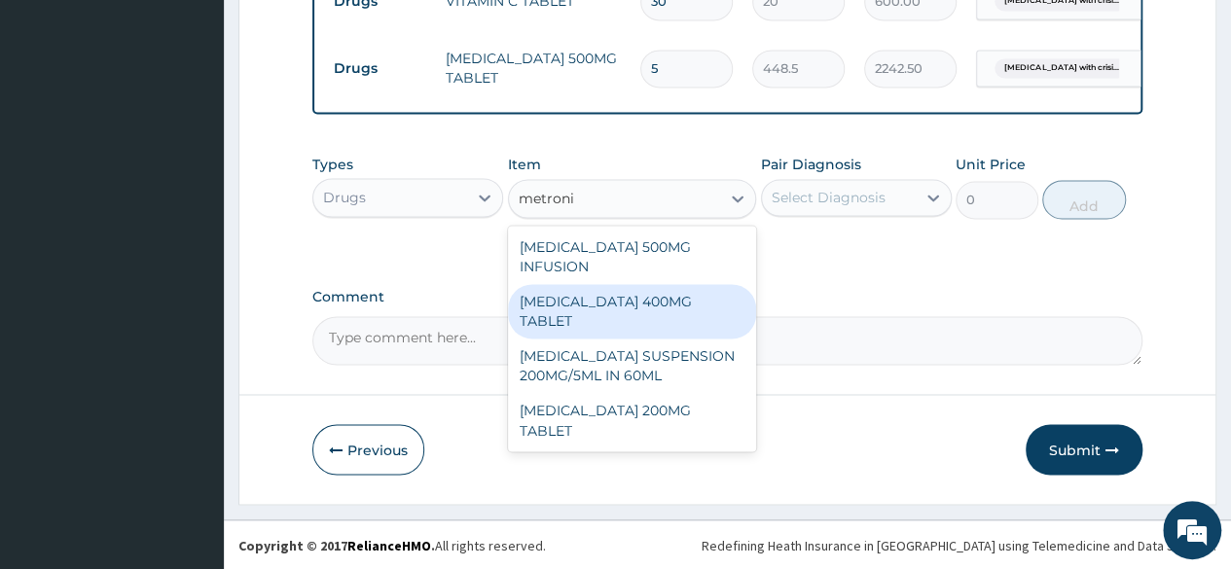
click at [640, 312] on div "[MEDICAL_DATA] 400MG TABLET" at bounding box center [632, 311] width 249 height 54
type input "125"
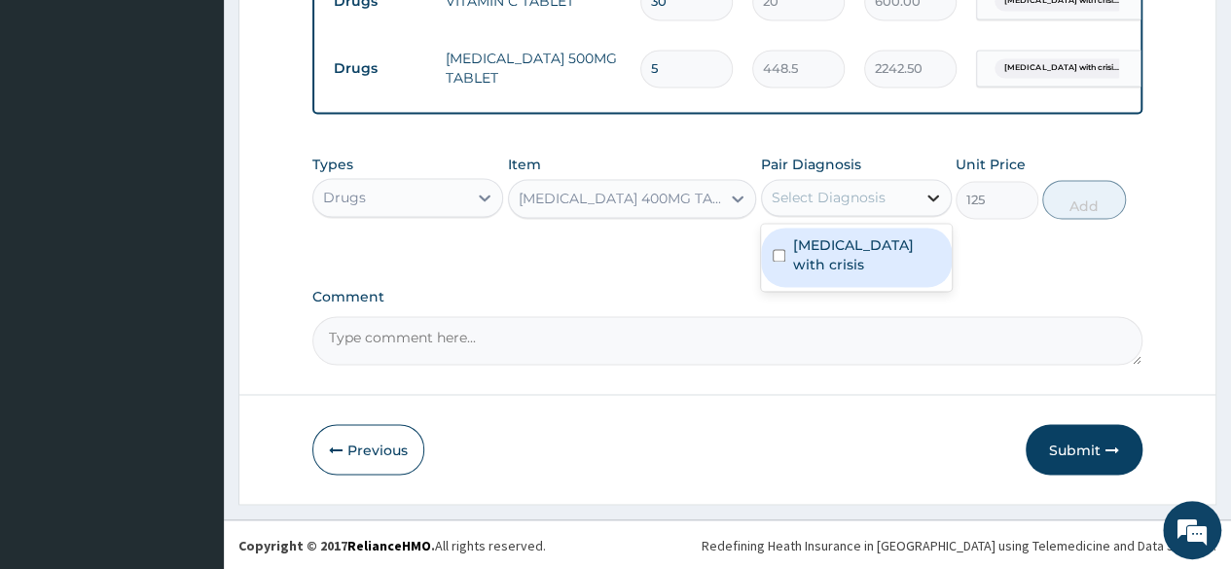
click at [946, 196] on div at bounding box center [932, 197] width 35 height 35
click at [799, 272] on label "Sickle cell disease with crisis" at bounding box center [866, 254] width 147 height 39
checkbox input "true"
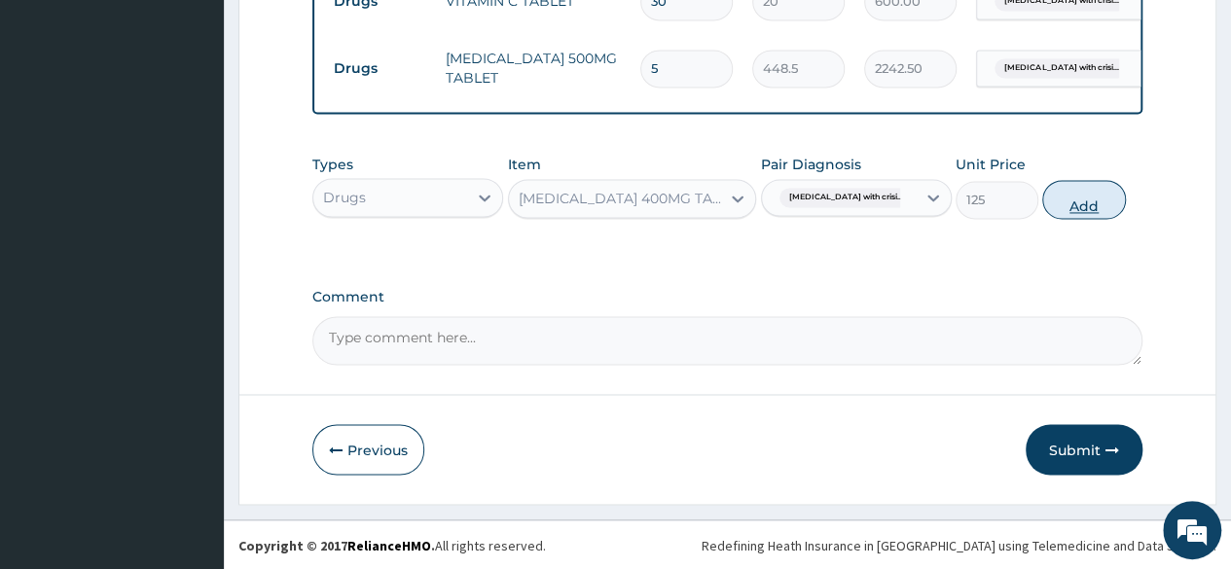
click at [1081, 199] on button "Add" at bounding box center [1083, 199] width 83 height 39
type input "0"
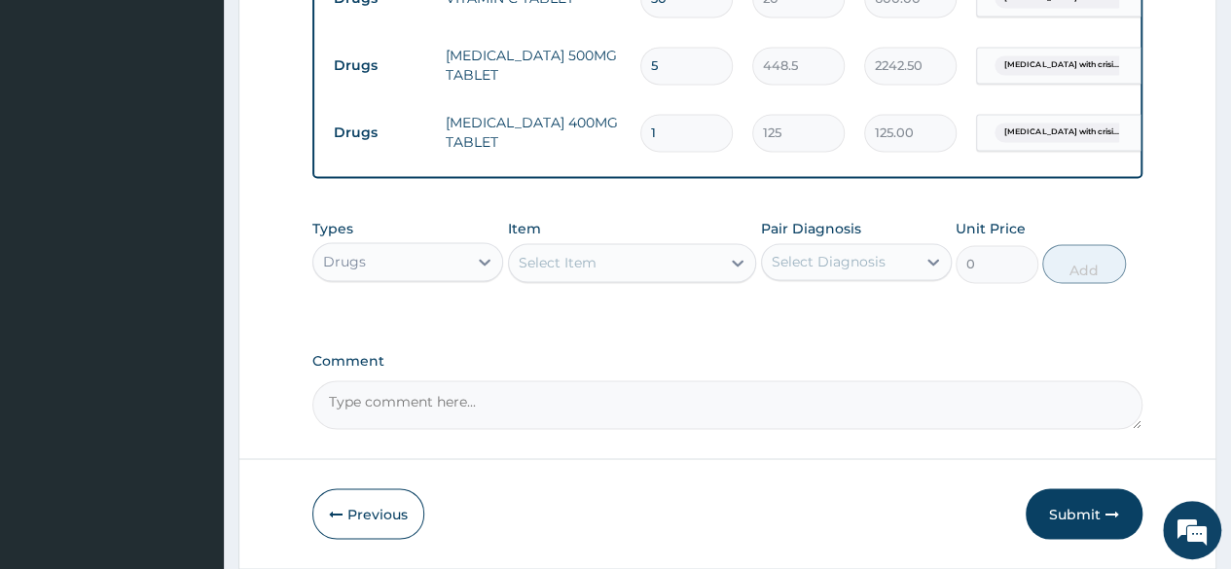
type input "0.00"
type input "5"
type input "625.00"
click at [650, 120] on input "5" at bounding box center [686, 133] width 92 height 38
type input "15"
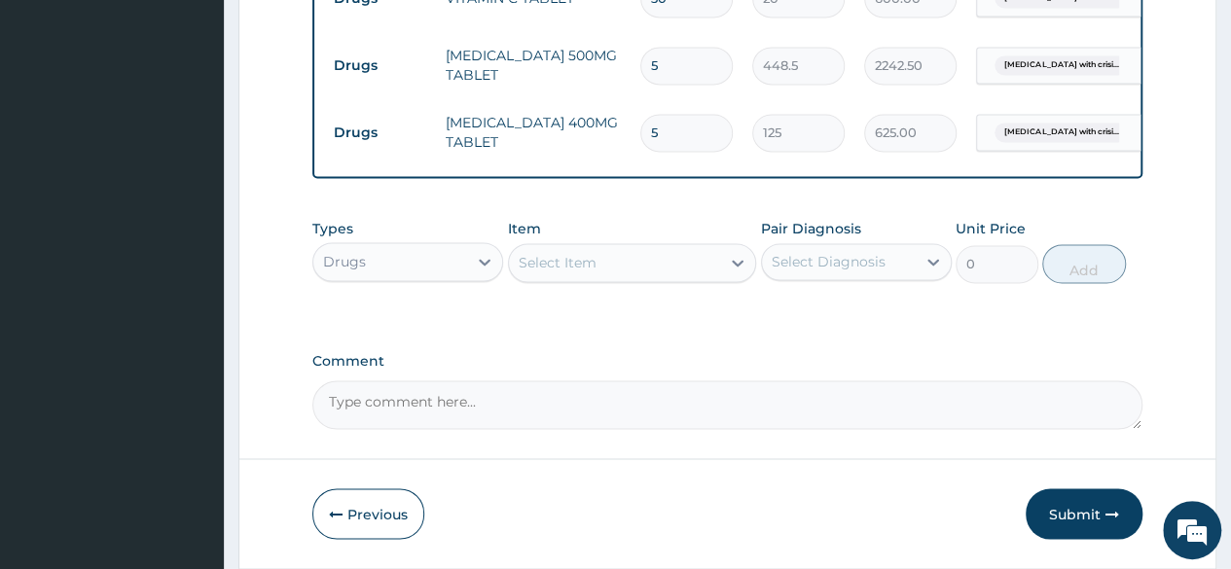
type input "1875.00"
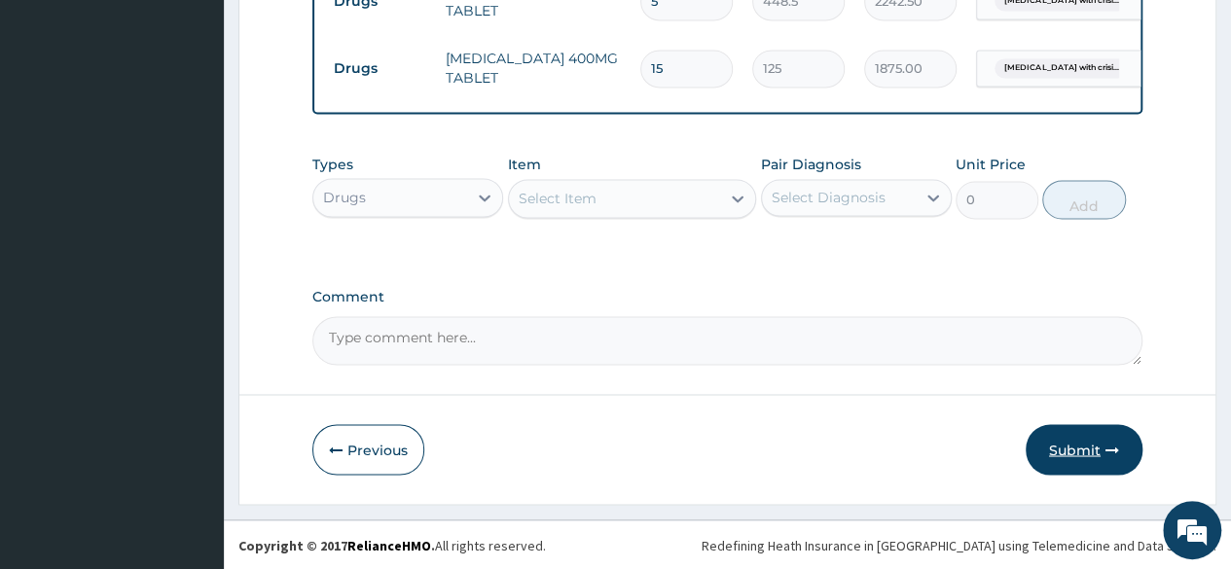
type input "15"
click at [1099, 438] on button "Submit" at bounding box center [1083, 449] width 117 height 51
click at [1090, 454] on button "Submit" at bounding box center [1083, 449] width 117 height 51
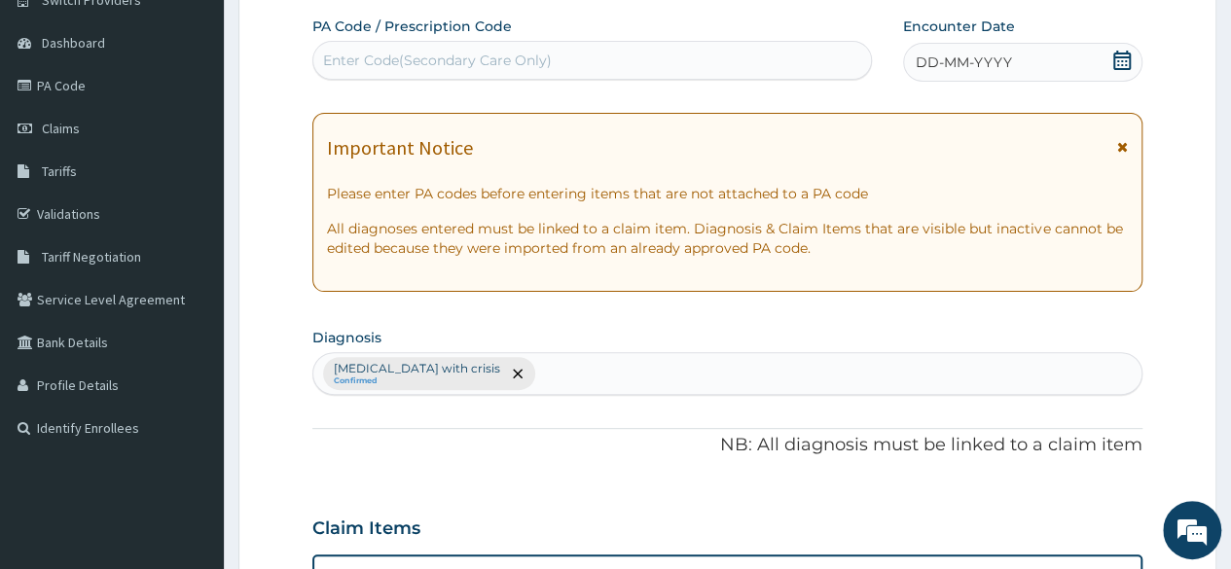
scroll to position [167, 0]
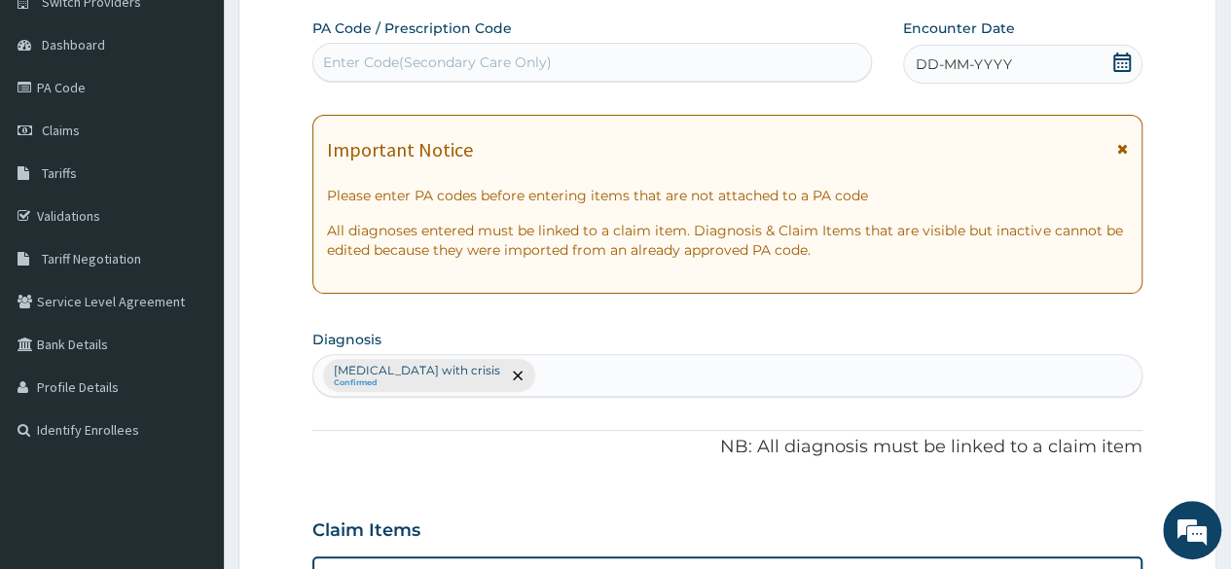
click at [1121, 64] on icon at bounding box center [1121, 62] width 19 height 19
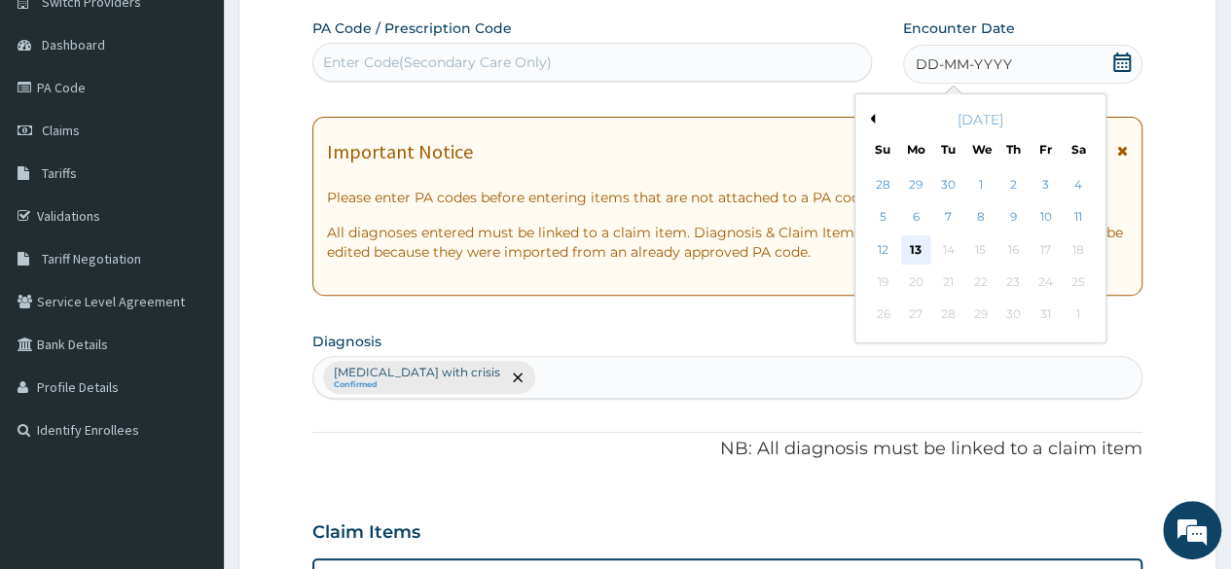
click at [921, 242] on div "13" at bounding box center [915, 249] width 29 height 29
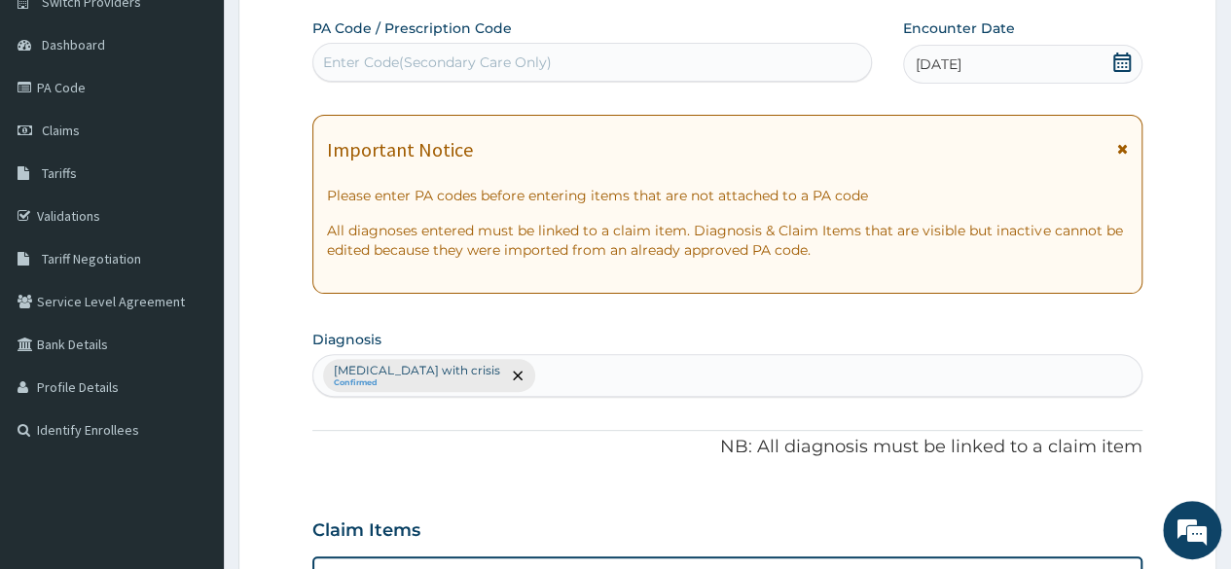
drag, startPoint x: 921, startPoint y: 242, endPoint x: 909, endPoint y: 244, distance: 12.8
click at [909, 244] on p "All diagnoses entered must be linked to a claim item. Diagnosis & Claim Items t…" at bounding box center [727, 240] width 801 height 39
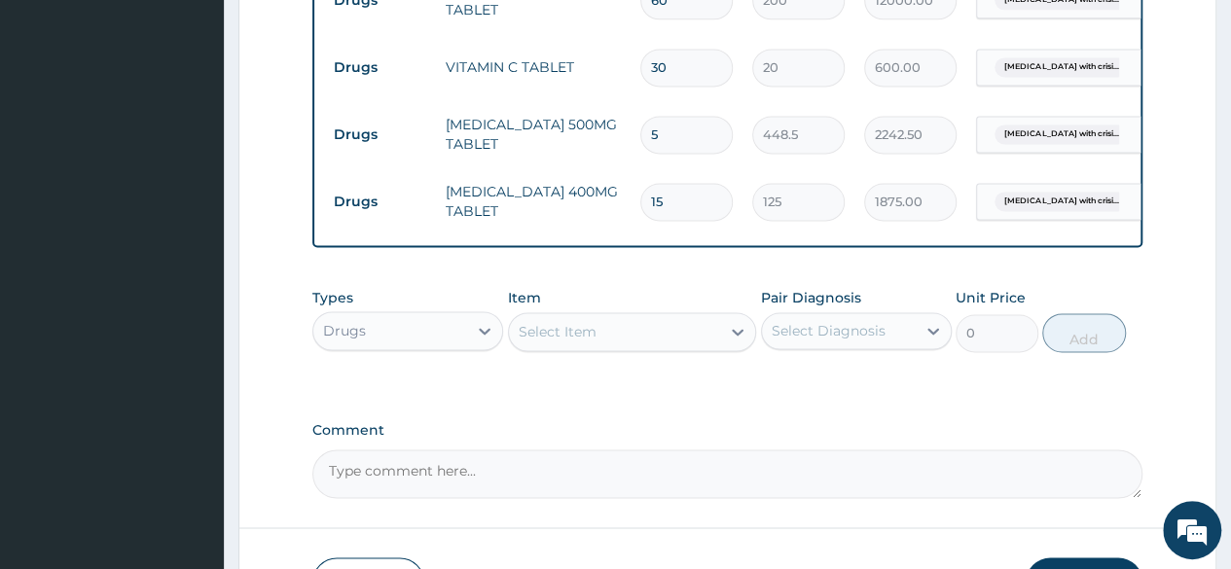
scroll to position [1486, 0]
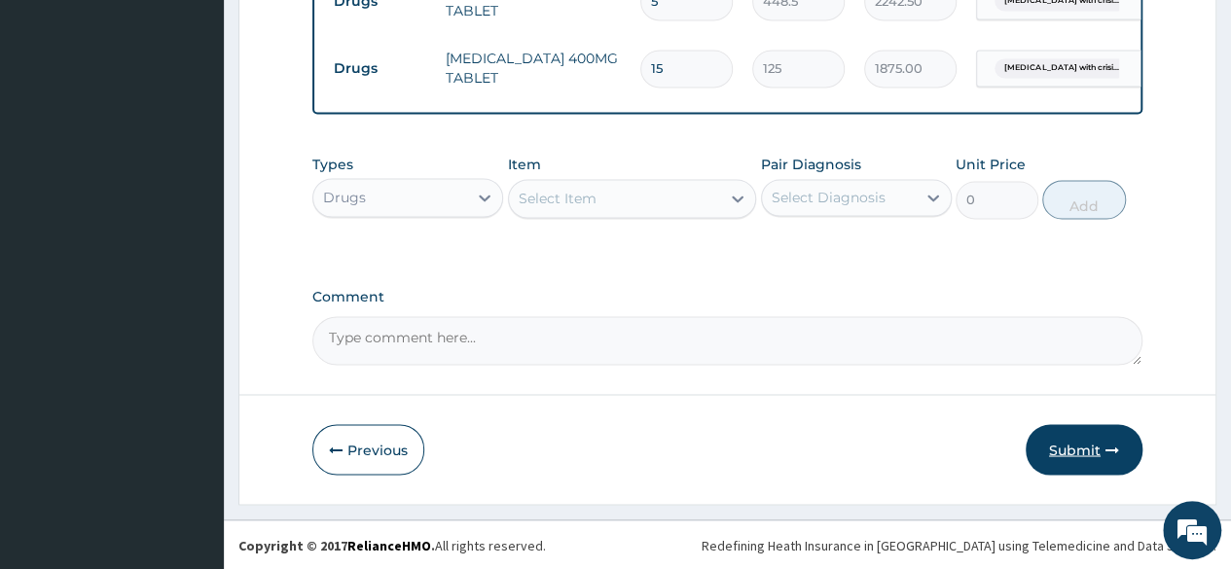
click at [1079, 452] on button "Submit" at bounding box center [1083, 449] width 117 height 51
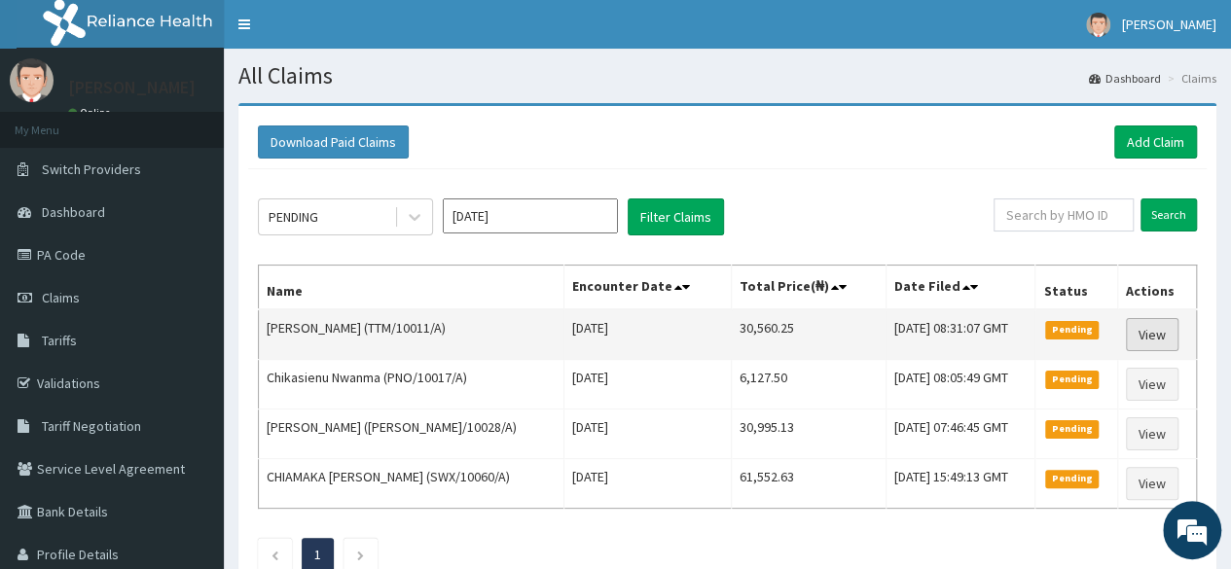
click at [1162, 330] on link "View" at bounding box center [1152, 334] width 53 height 33
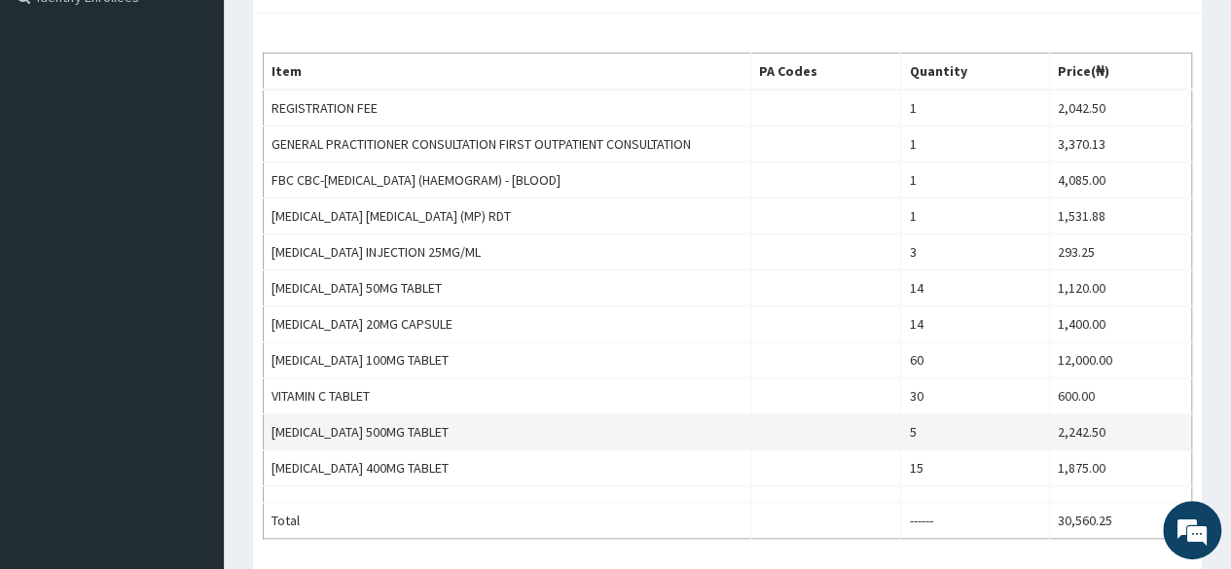
click at [562, 421] on td "[MEDICAL_DATA] 500MG TABLET" at bounding box center [507, 432] width 487 height 36
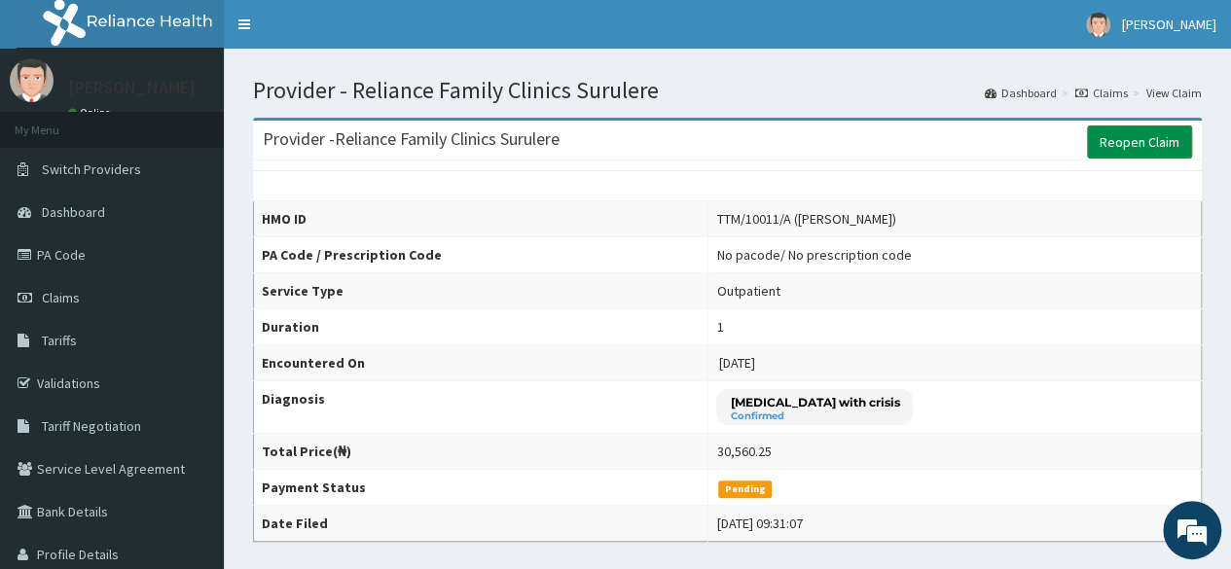
click at [1129, 143] on link "Reopen Claim" at bounding box center [1139, 141] width 105 height 33
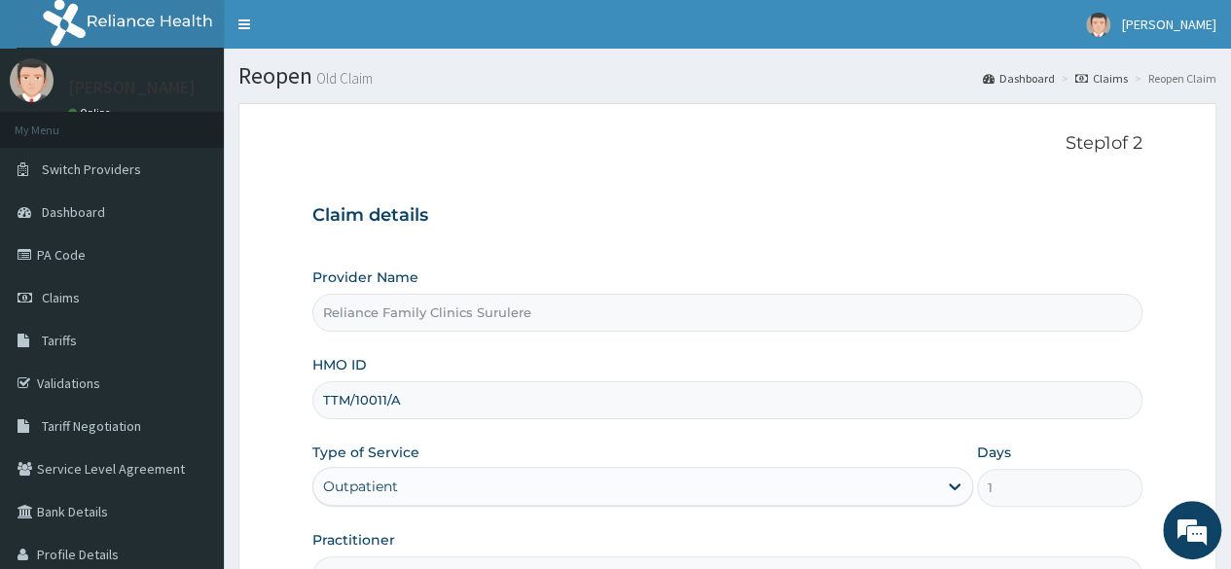
scroll to position [226, 0]
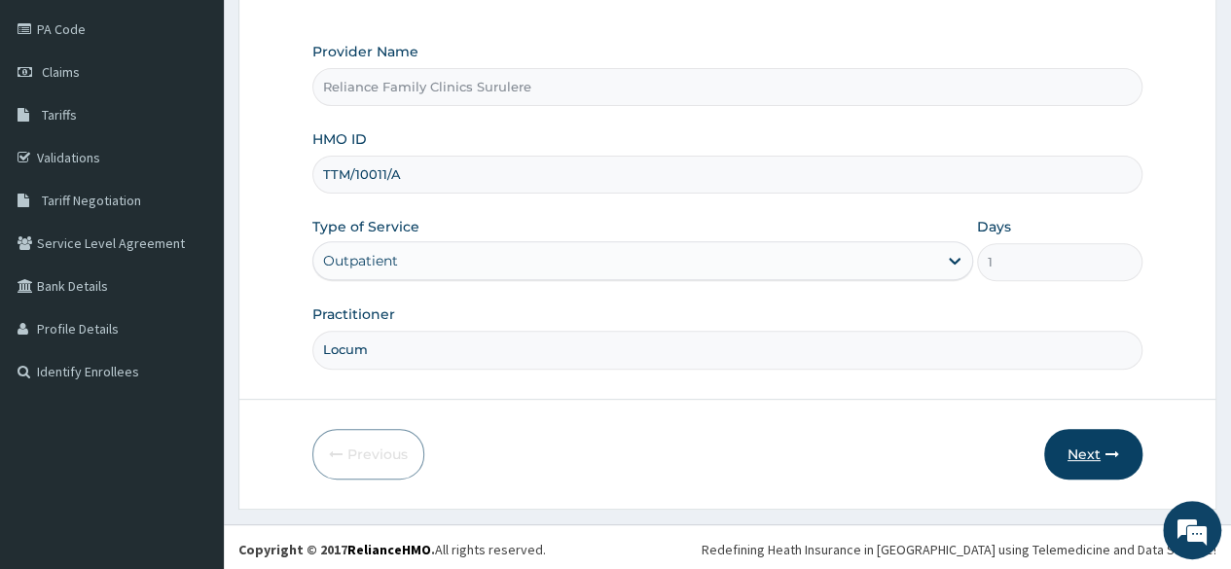
click at [1103, 450] on button "Next" at bounding box center [1093, 454] width 98 height 51
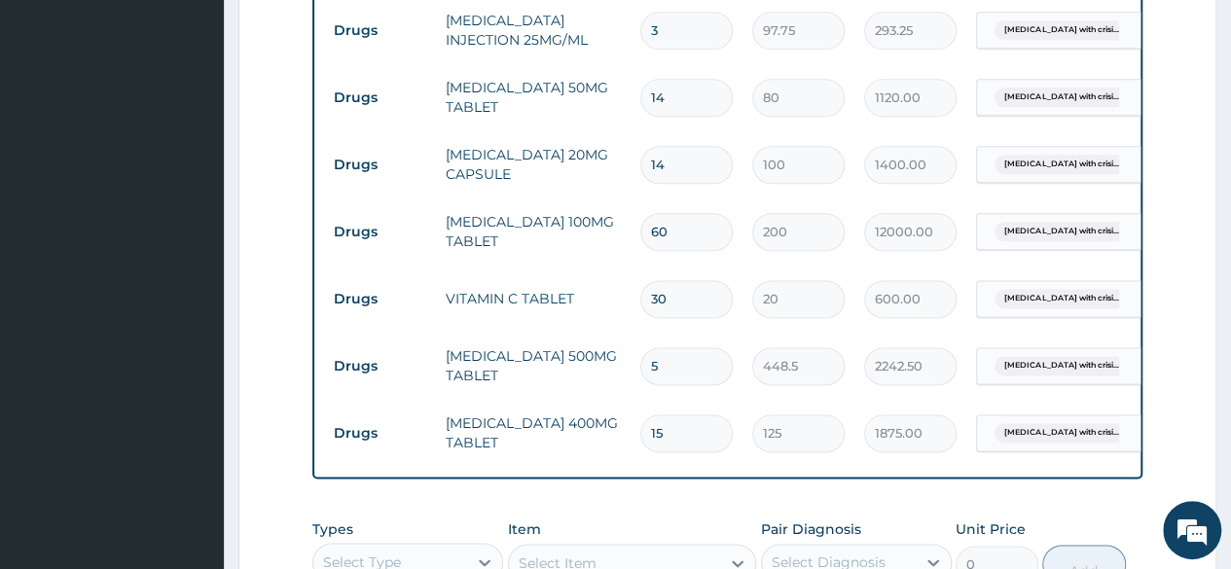
scroll to position [1127, 0]
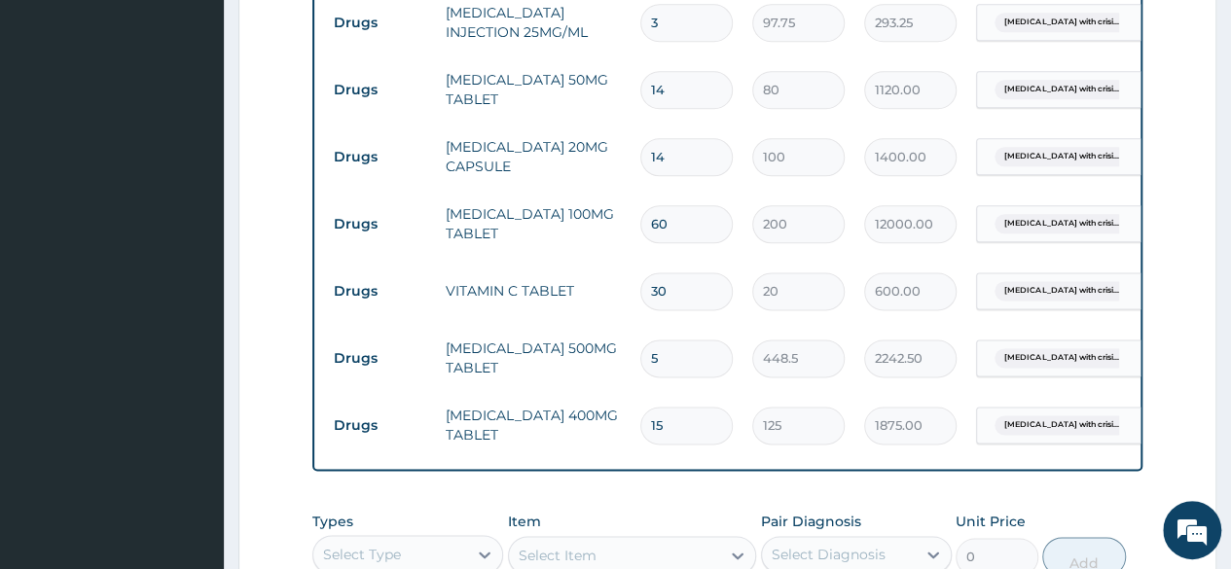
click at [687, 351] on input "5" at bounding box center [686, 359] width 92 height 38
type input "0.00"
type input "1"
type input "448.50"
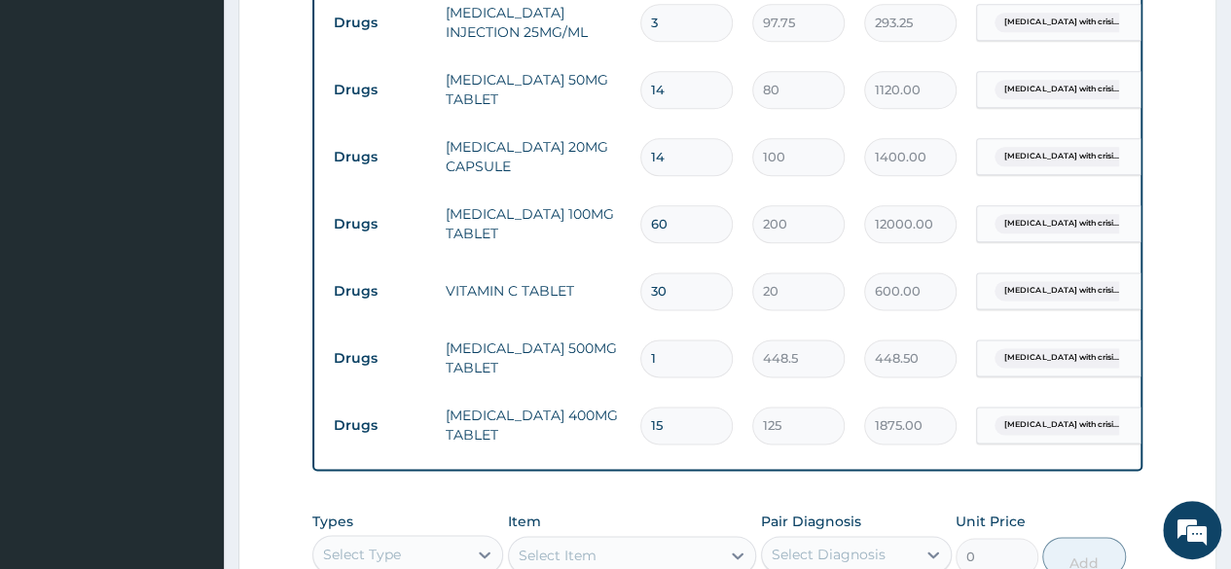
type input "10"
type input "4485.00"
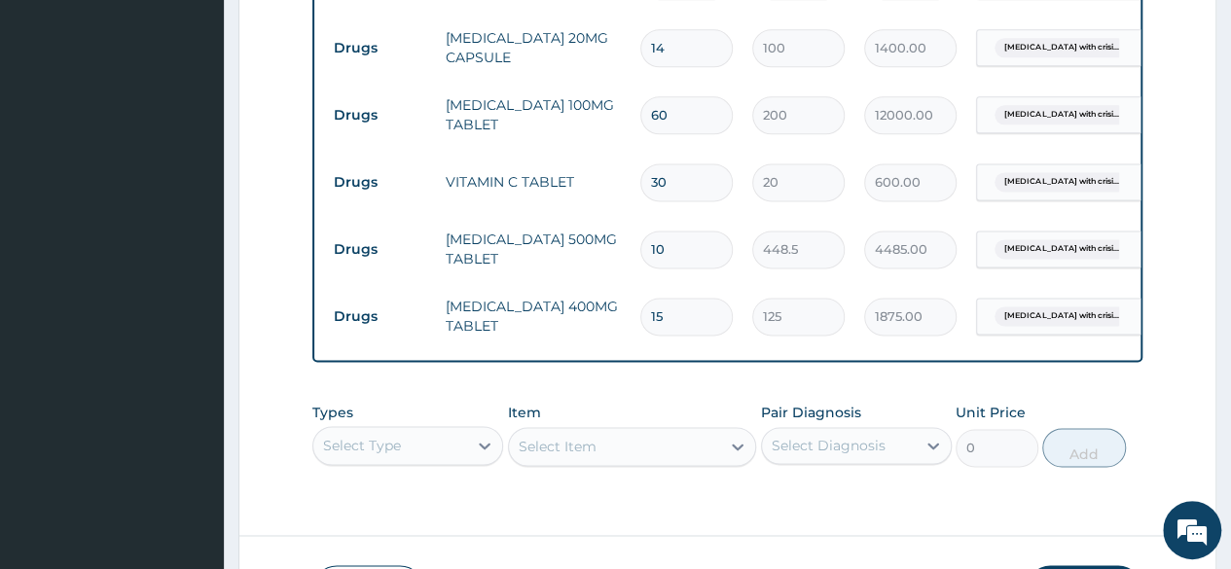
scroll to position [1379, 0]
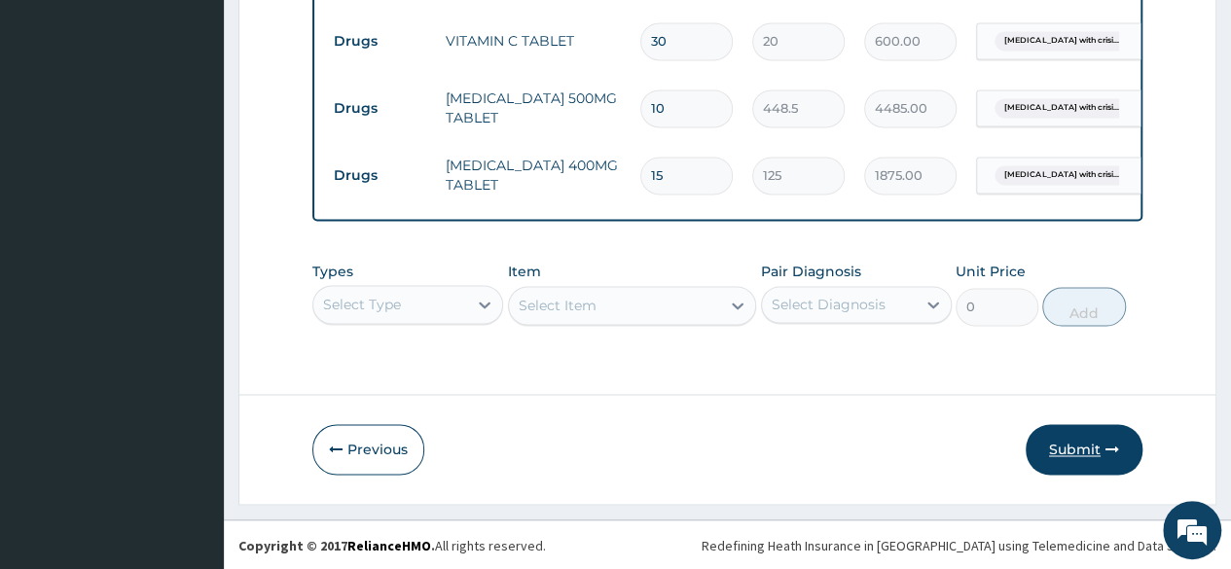
type input "10"
click at [1064, 448] on button "Submit" at bounding box center [1083, 449] width 117 height 51
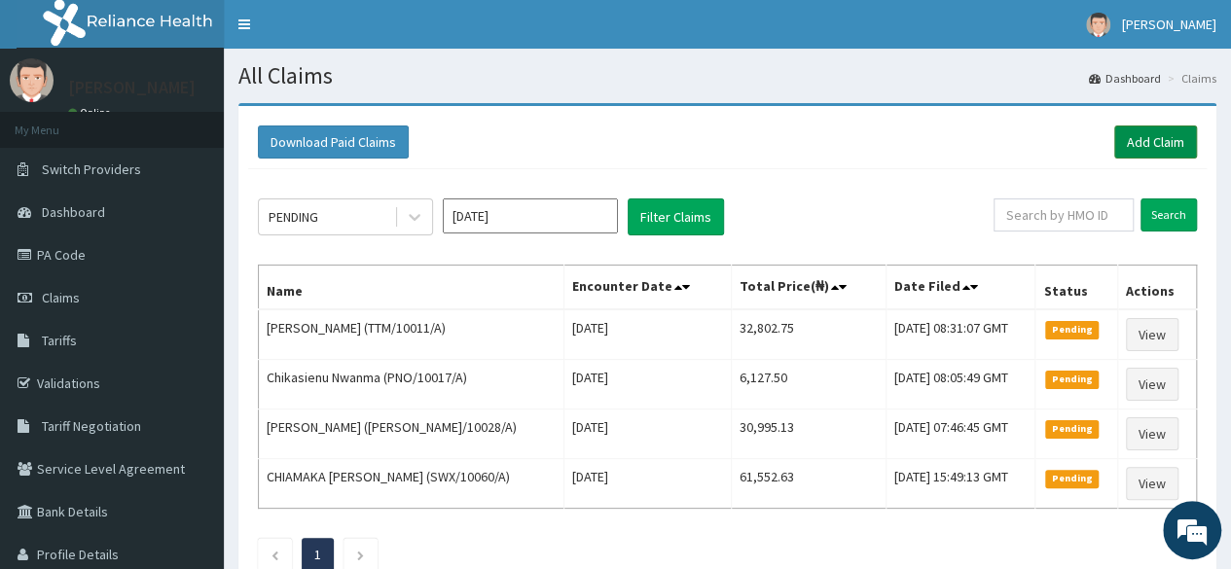
click at [1145, 148] on link "Add Claim" at bounding box center [1155, 141] width 83 height 33
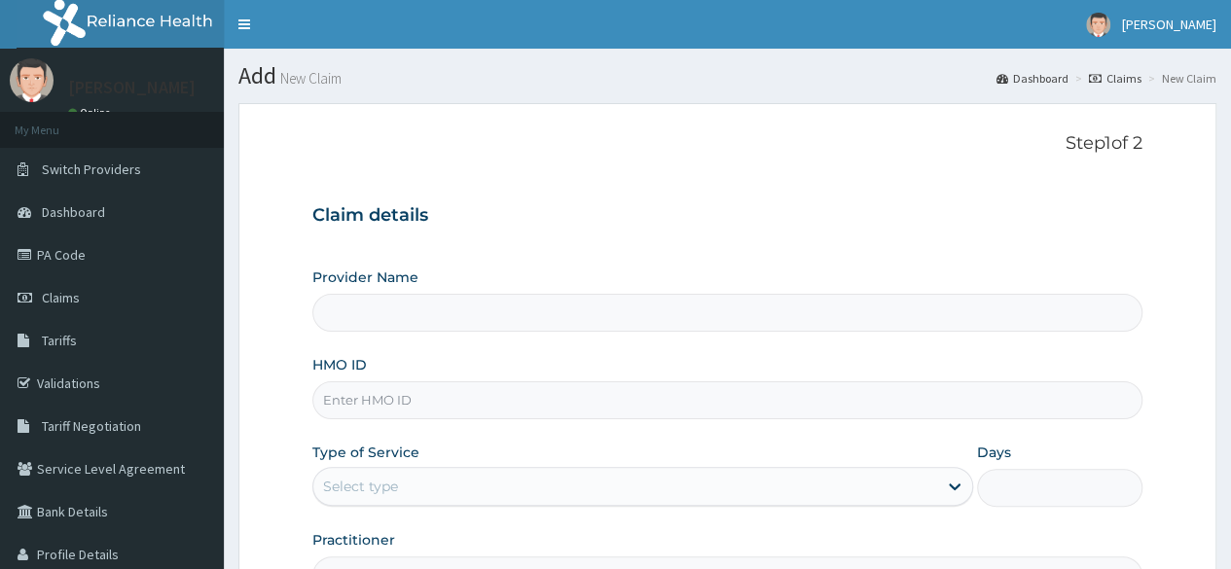
click at [502, 242] on div "Claim details Provider Name HMO ID Type of Service Select type Days Practitioner" at bounding box center [727, 390] width 830 height 409
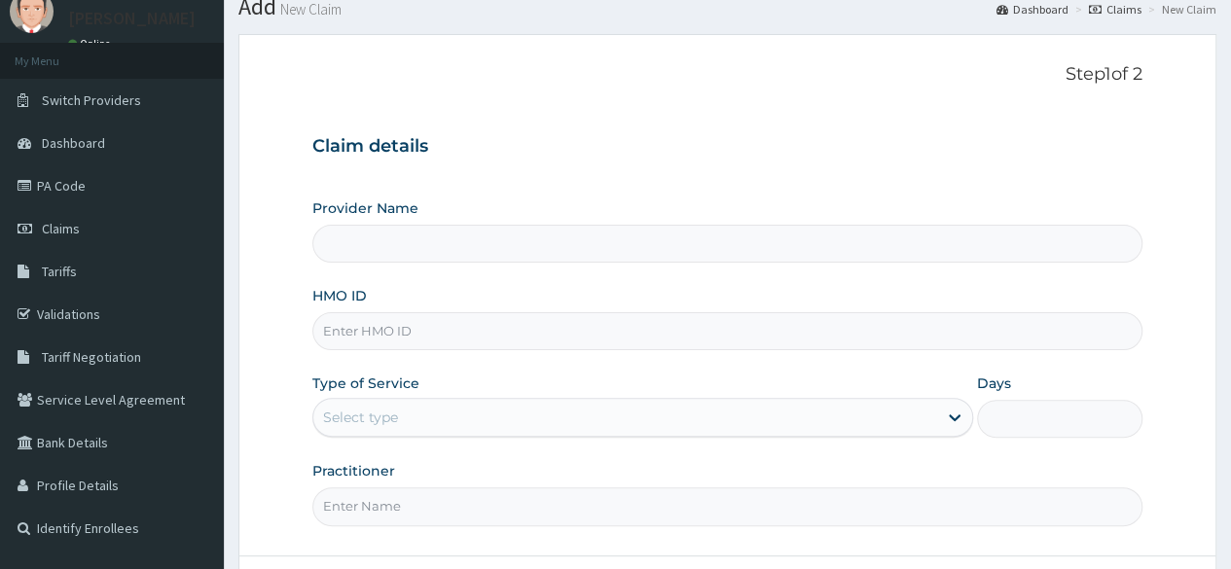
scroll to position [124, 0]
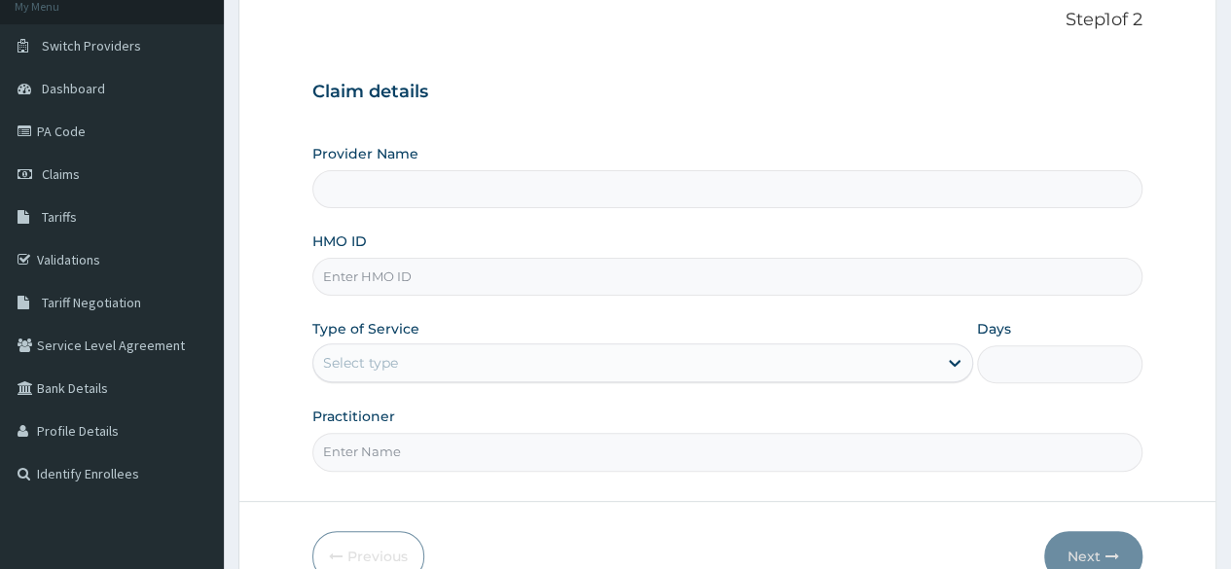
click at [427, 269] on input "HMO ID" at bounding box center [727, 277] width 830 height 38
click at [490, 264] on input "HMO ID" at bounding box center [727, 277] width 830 height 38
click at [485, 266] on input "HMO ID" at bounding box center [727, 277] width 830 height 38
paste input "WTW/10010/D"
type input "WTW/10010/D"
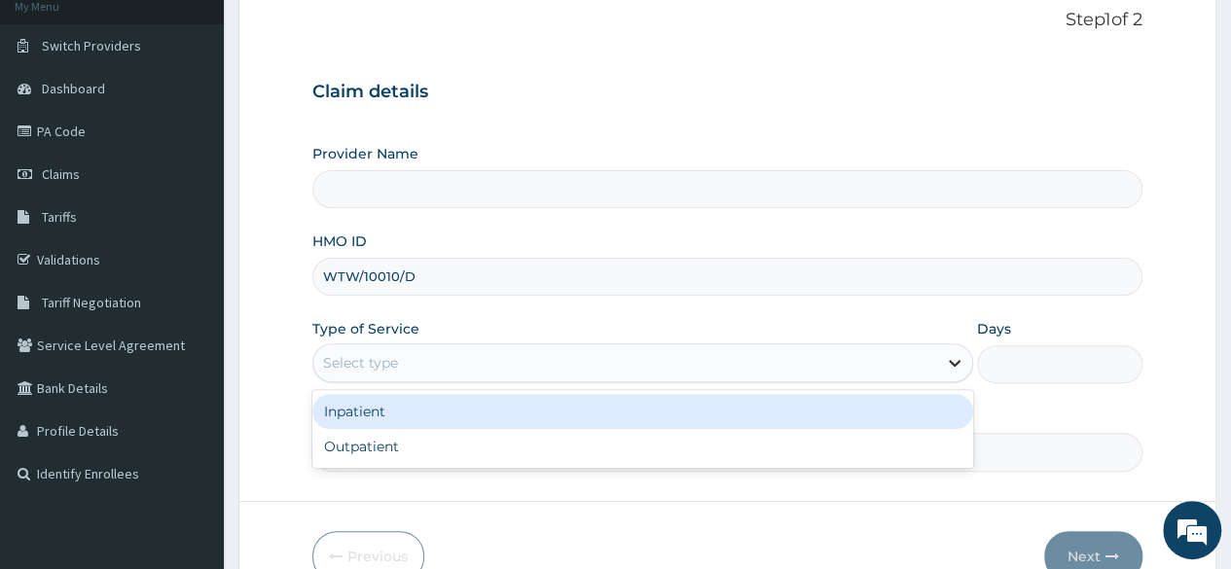
click at [960, 357] on icon at bounding box center [954, 362] width 19 height 19
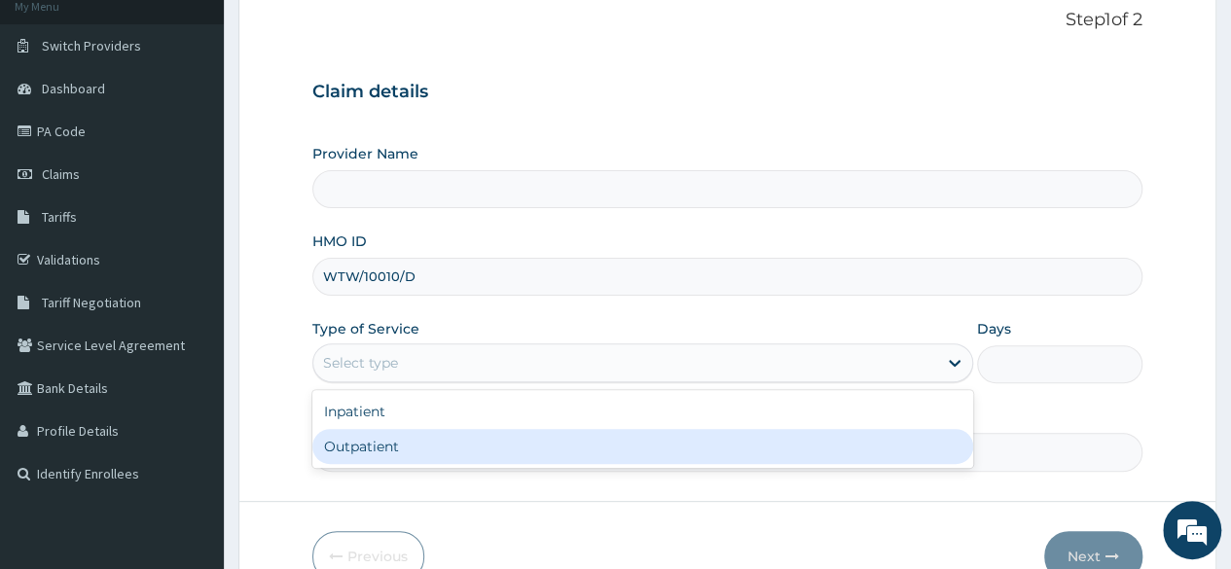
click at [545, 445] on div "Outpatient" at bounding box center [642, 446] width 661 height 35
type input "1"
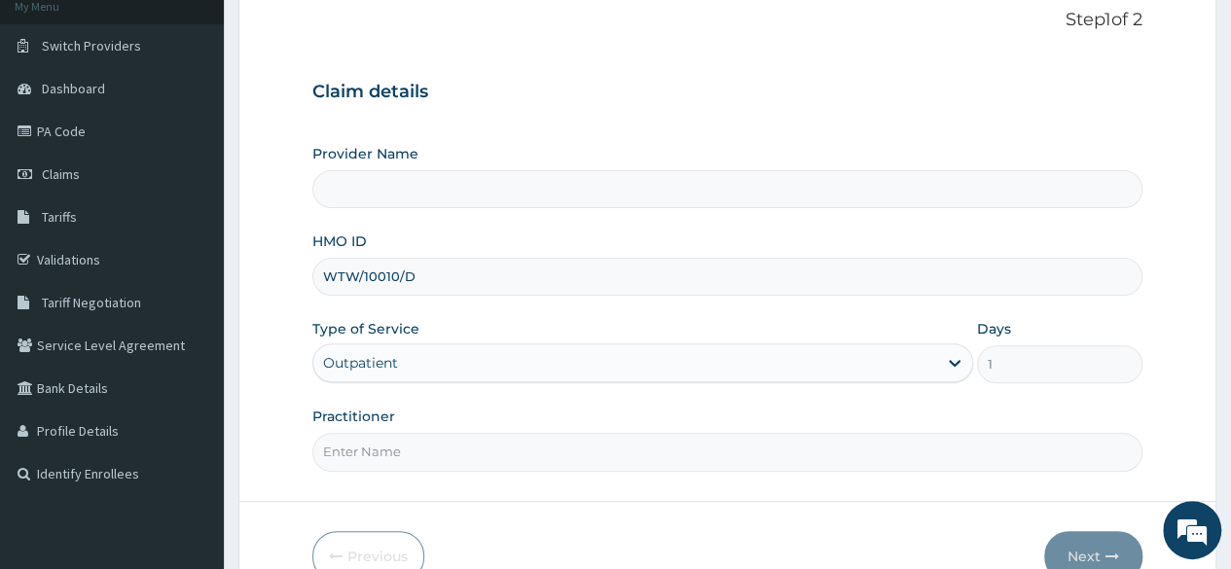
click at [619, 450] on input "Practitioner" at bounding box center [727, 452] width 830 height 38
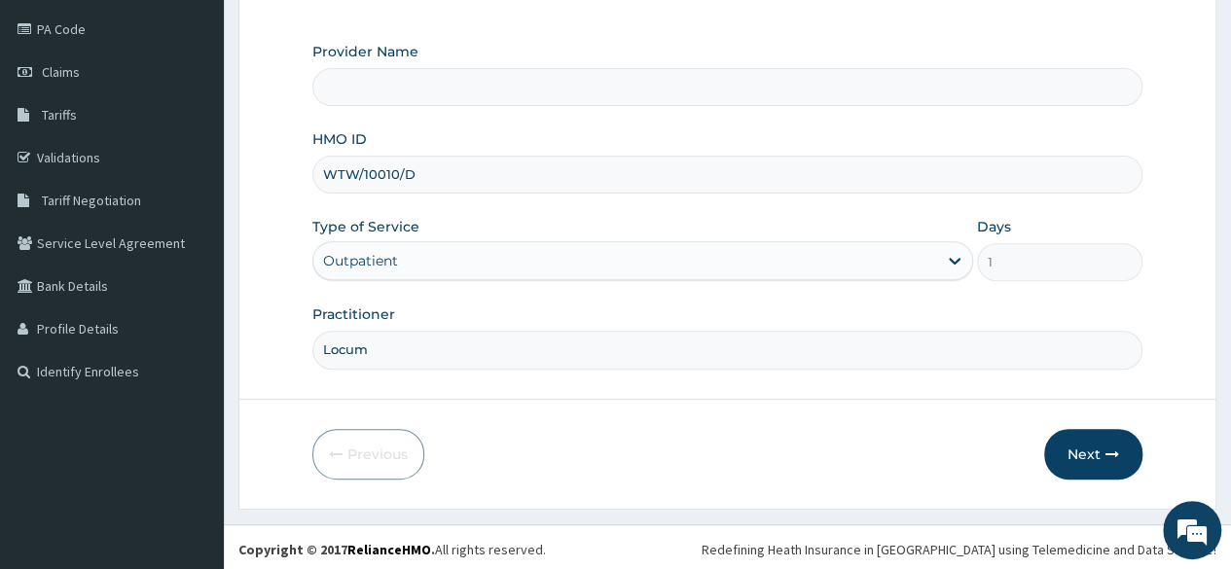
scroll to position [0, 0]
type input "Locum"
click at [1089, 461] on button "Next" at bounding box center [1093, 454] width 98 height 51
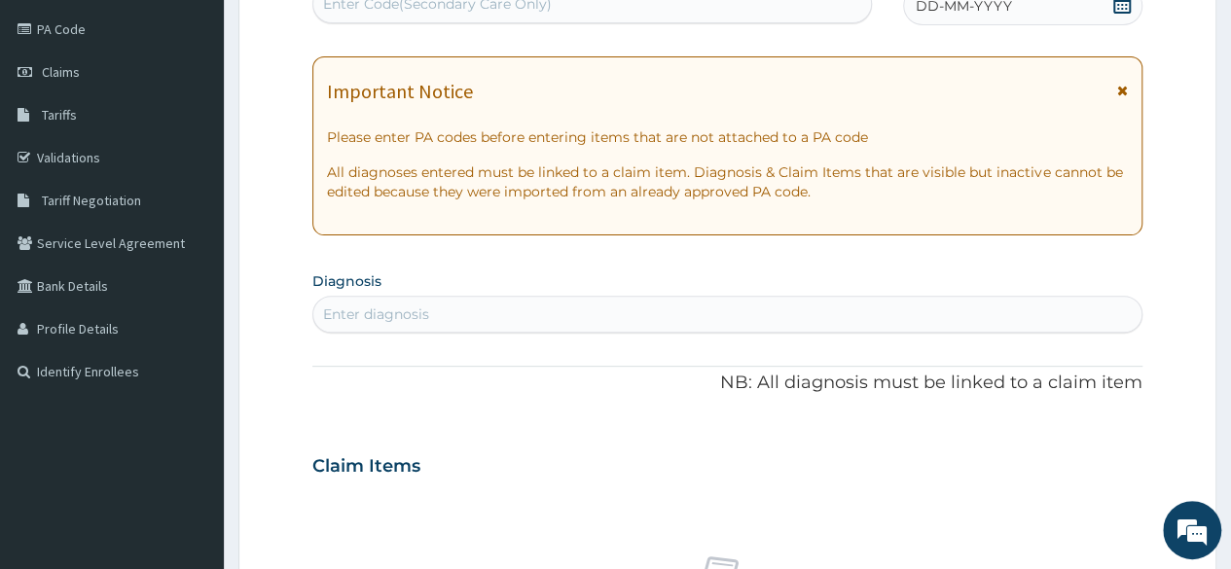
click at [492, 314] on div "Enter diagnosis" at bounding box center [727, 314] width 828 height 31
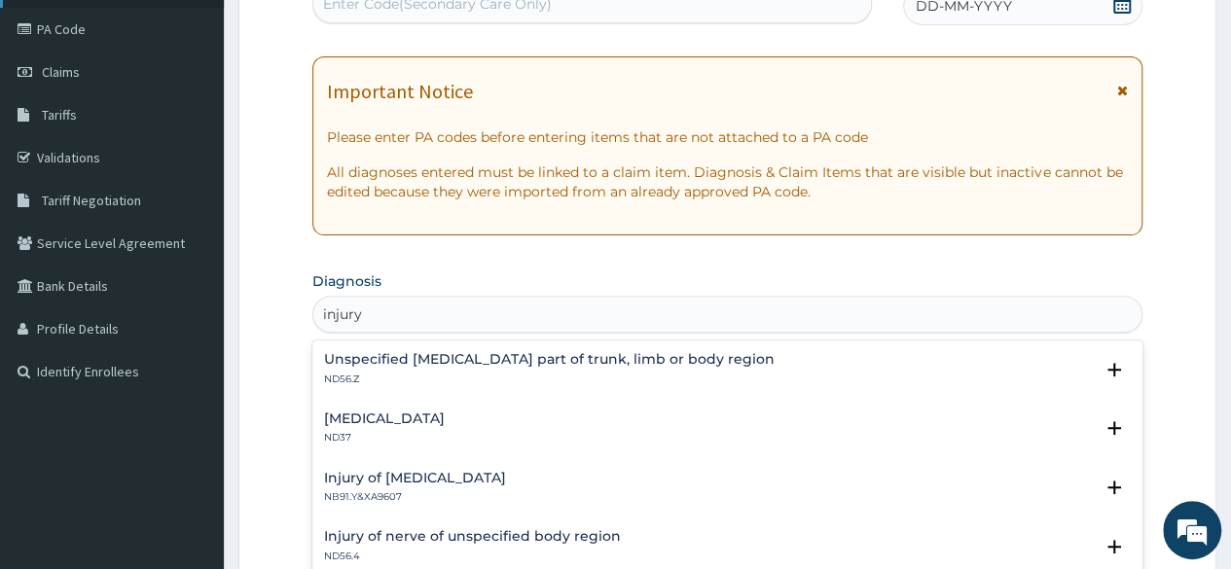
type input "injury"
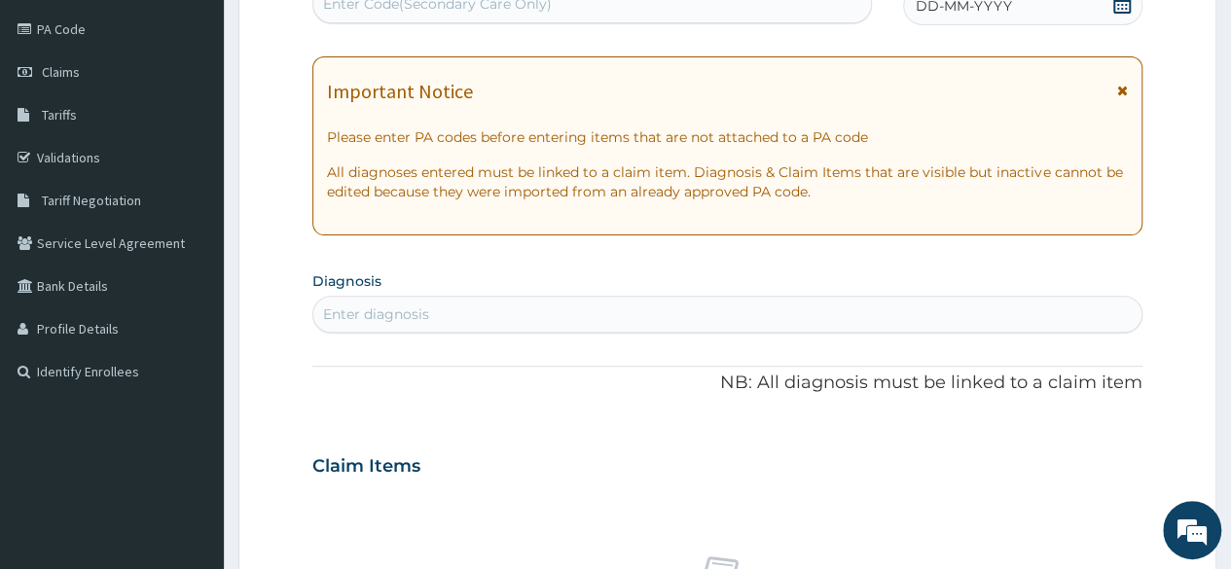
click at [389, 308] on div "Enter diagnosis" at bounding box center [376, 313] width 106 height 19
type input "injury"
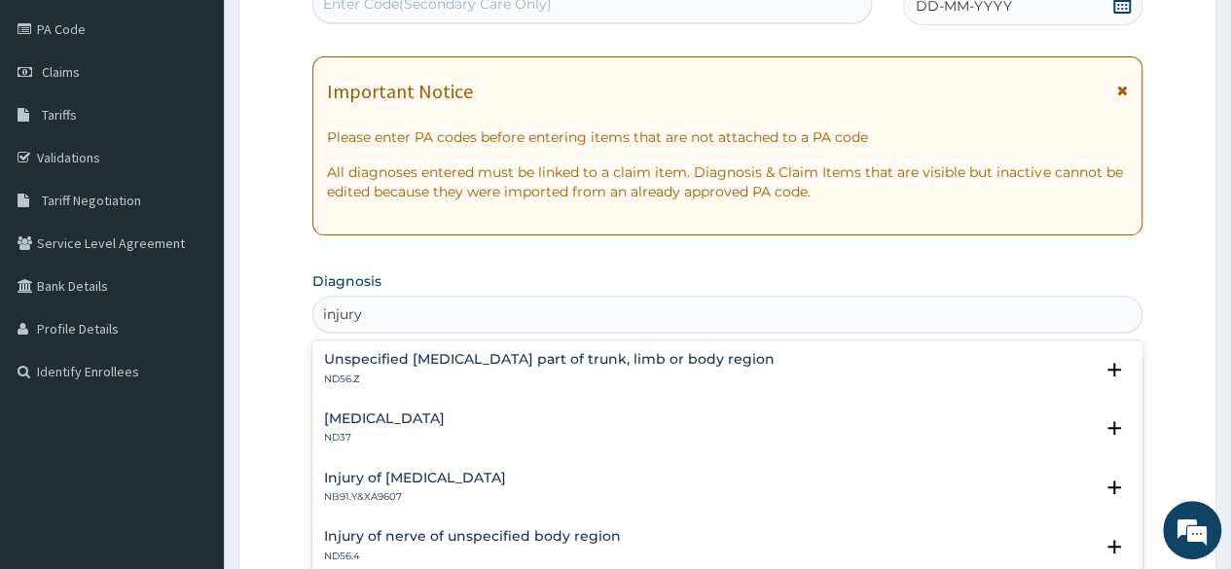
scroll to position [1, 0]
click at [539, 366] on div "Unspecified [MEDICAL_DATA] part of trunk, limb or body region ND56.Z" at bounding box center [549, 368] width 450 height 34
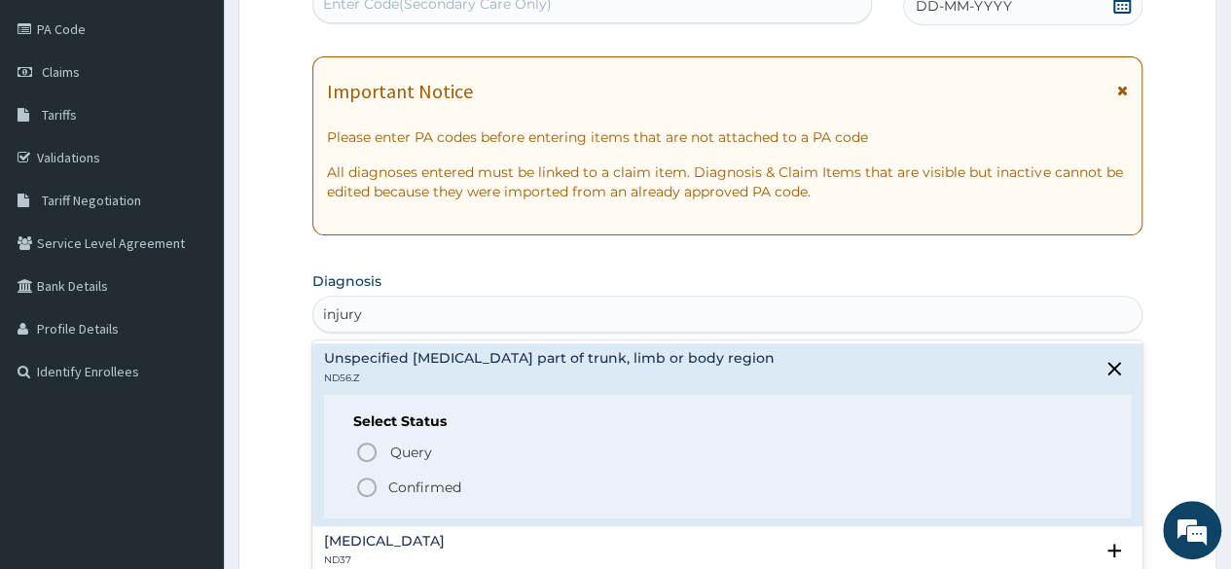
click at [370, 482] on icon "status option filled" at bounding box center [366, 487] width 23 height 23
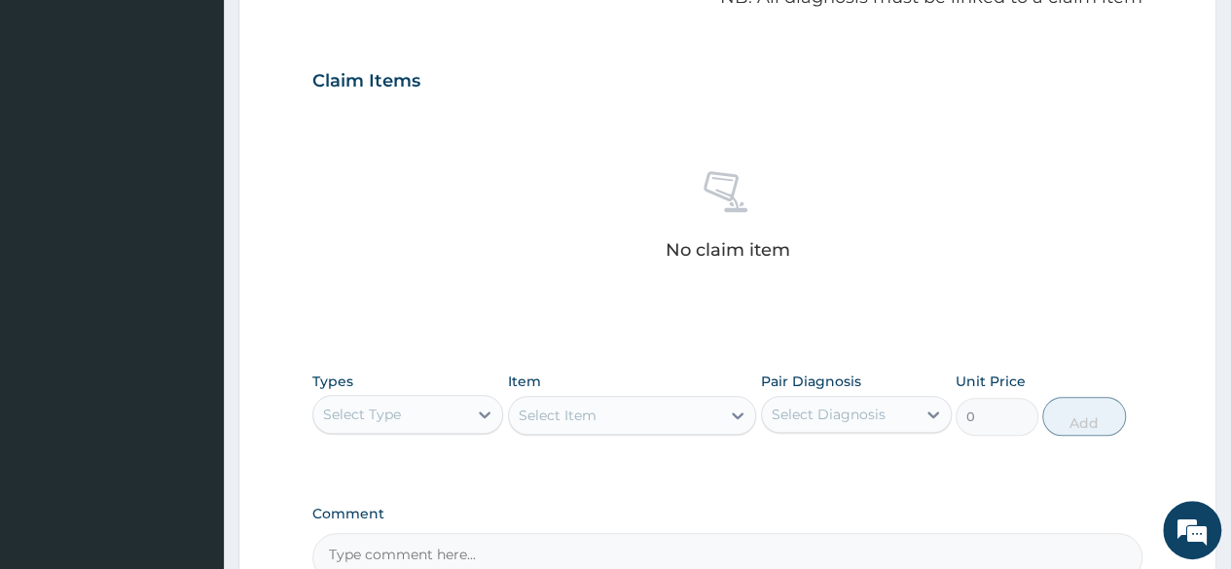
scroll to position [697, 0]
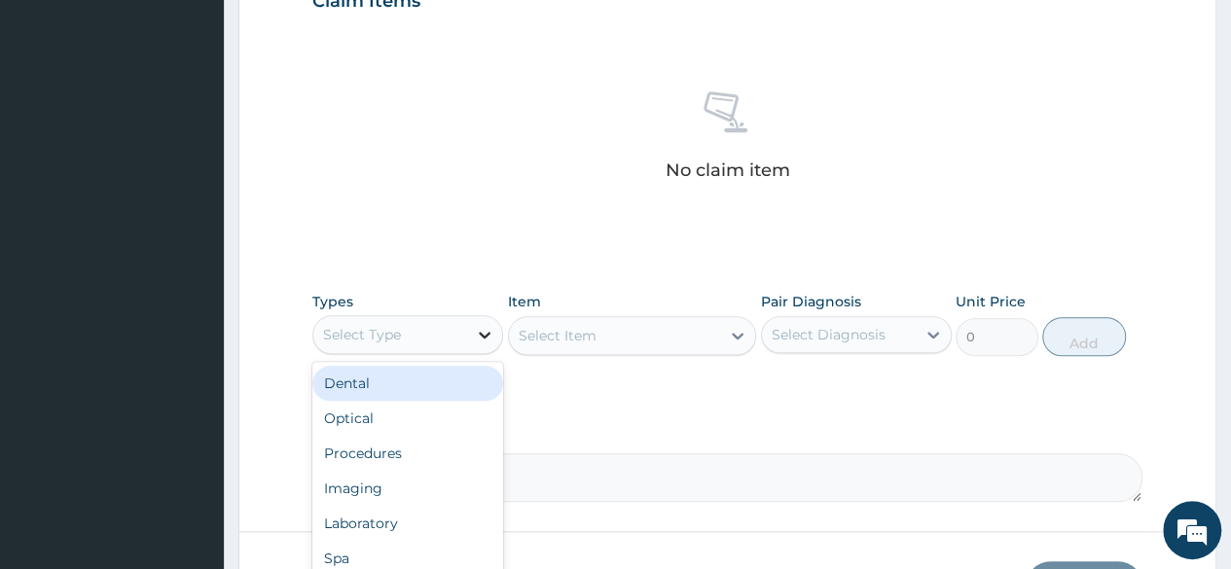
click at [484, 327] on icon at bounding box center [484, 334] width 19 height 19
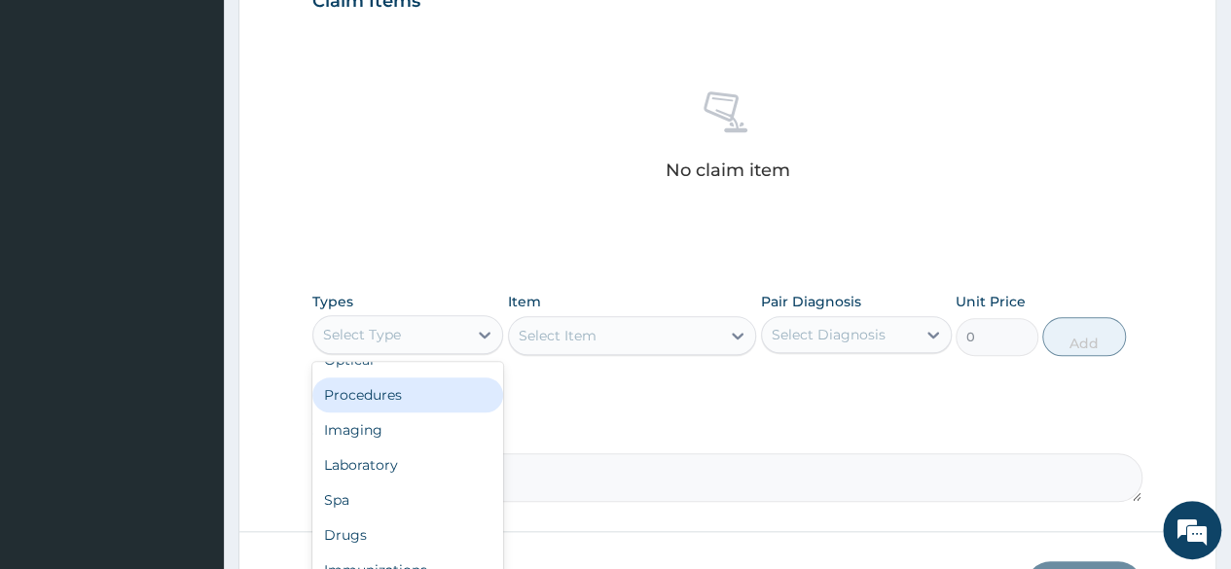
scroll to position [66, 0]
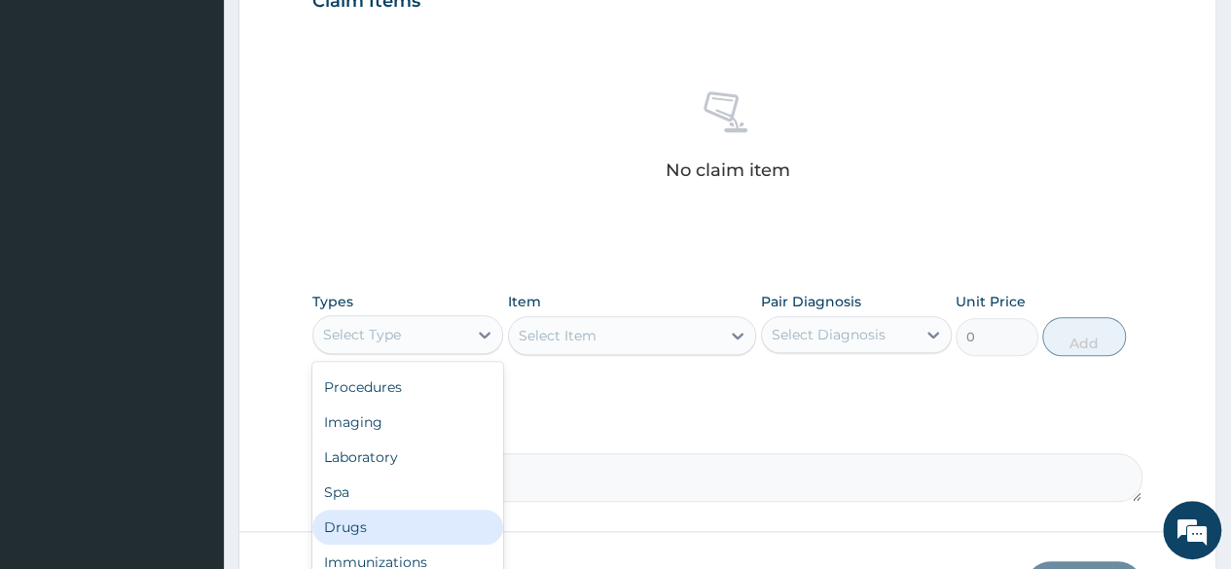
click at [386, 522] on div "Drugs" at bounding box center [407, 527] width 191 height 35
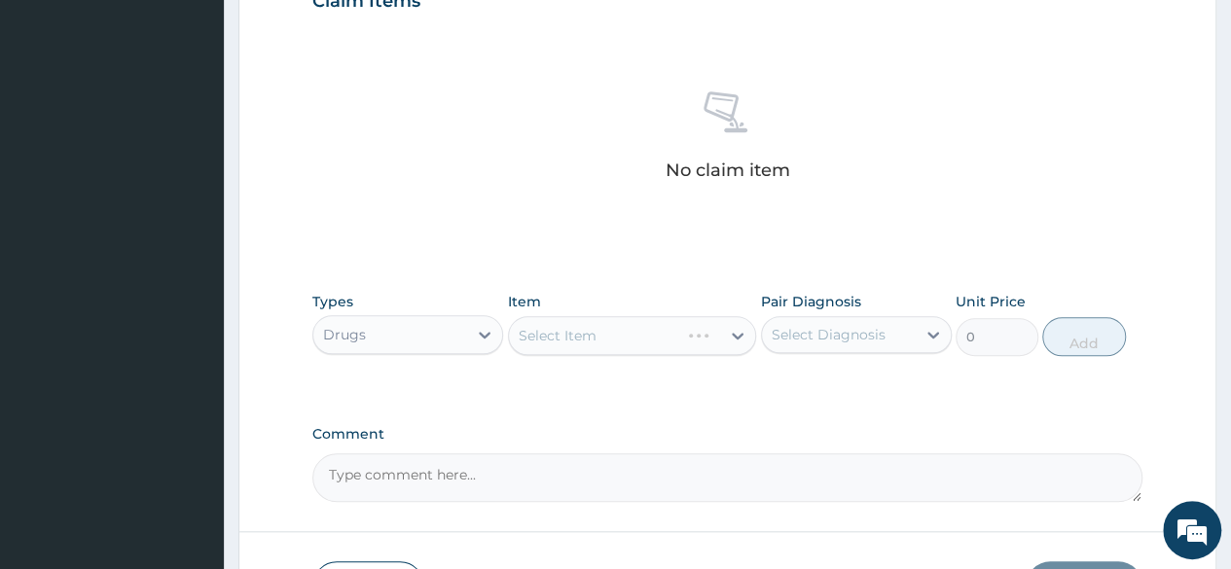
click at [741, 333] on div "Select Item" at bounding box center [632, 335] width 249 height 39
click at [488, 332] on icon at bounding box center [485, 335] width 12 height 7
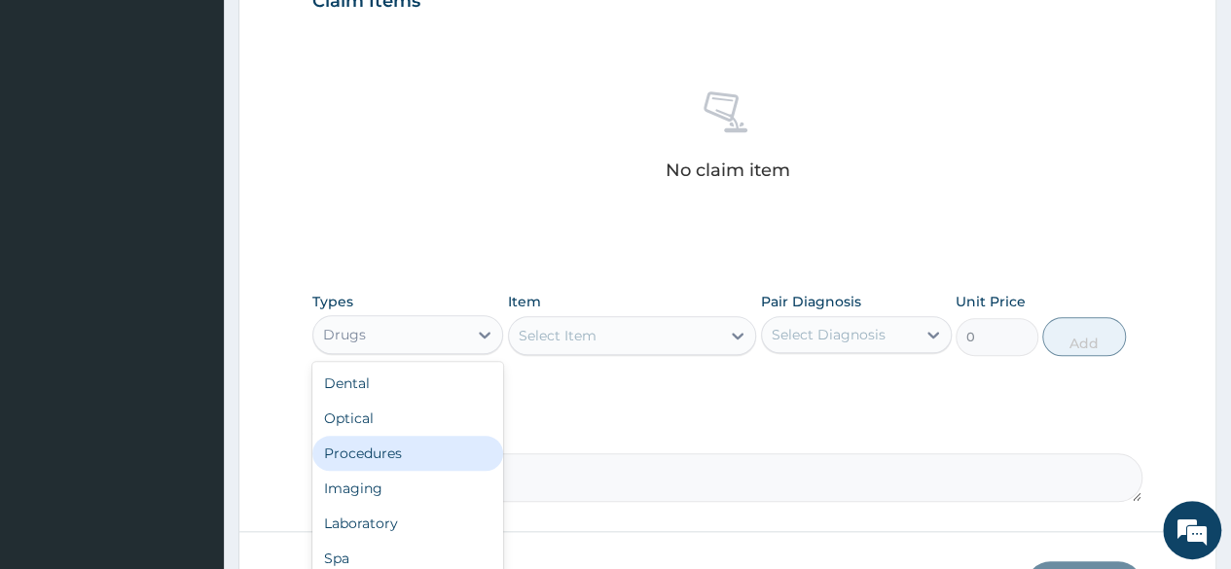
click at [412, 462] on div "Procedures" at bounding box center [407, 453] width 191 height 35
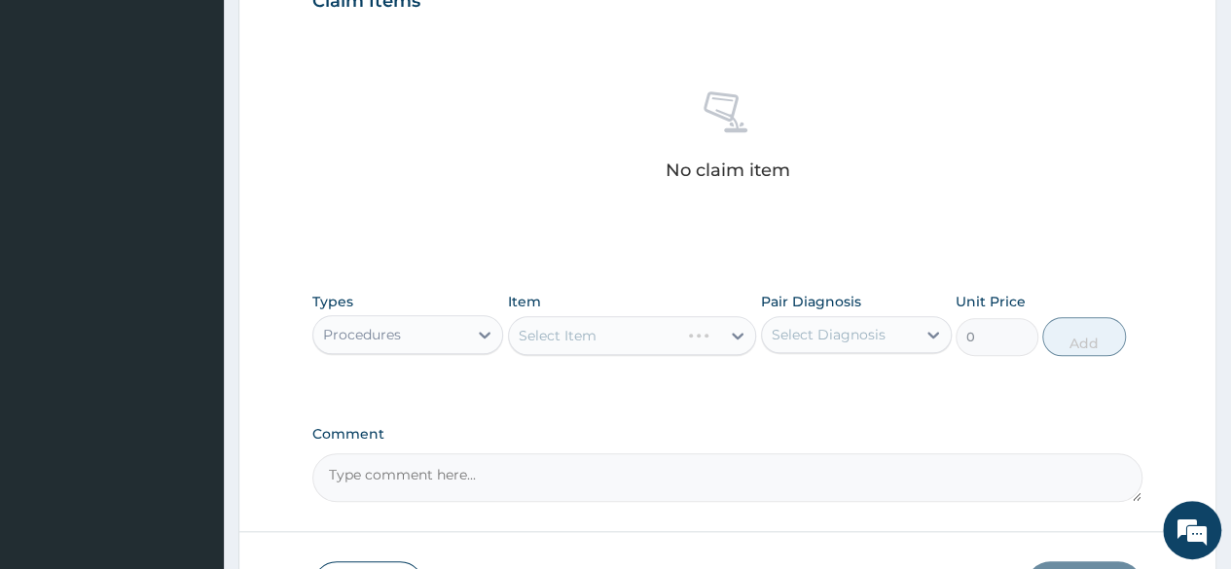
click at [739, 335] on div "Select Item" at bounding box center [632, 335] width 249 height 39
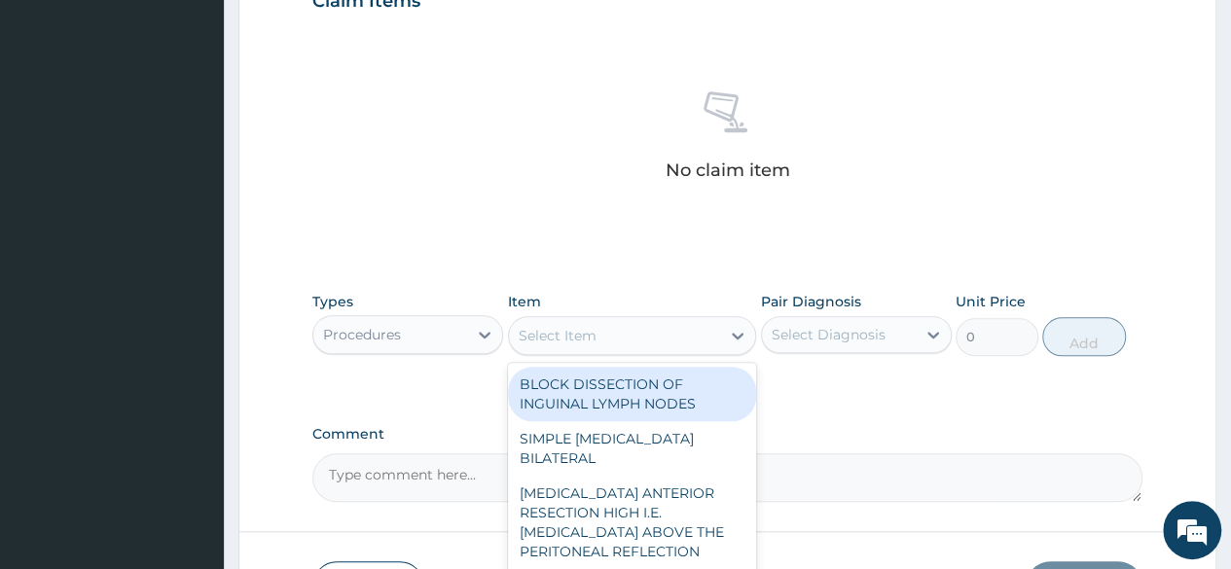
click at [739, 335] on icon at bounding box center [738, 336] width 12 height 7
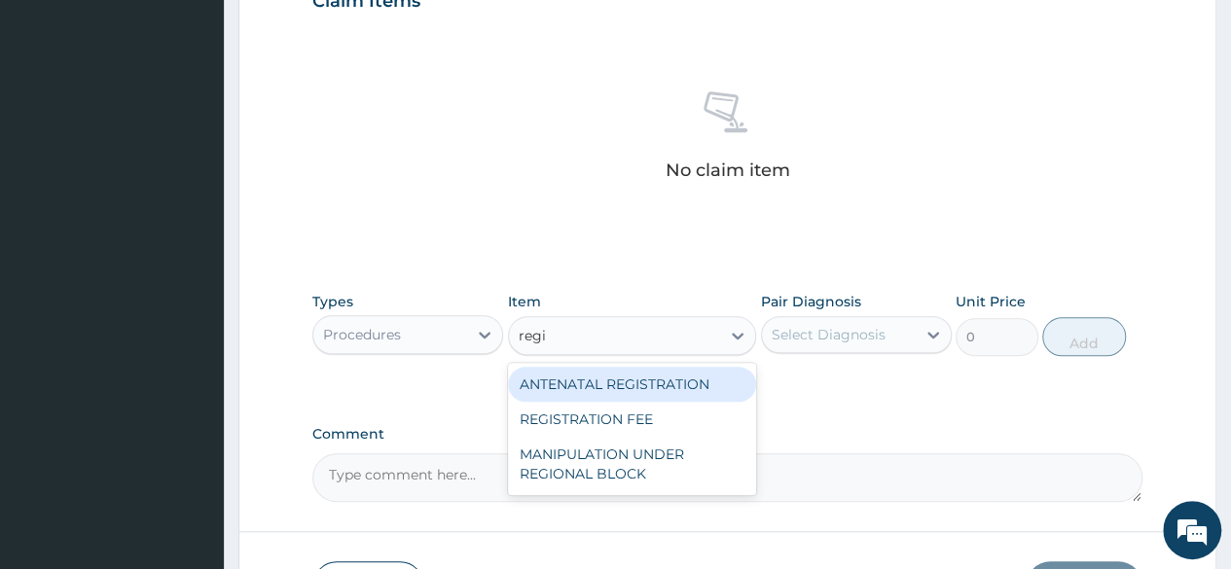
type input "regis"
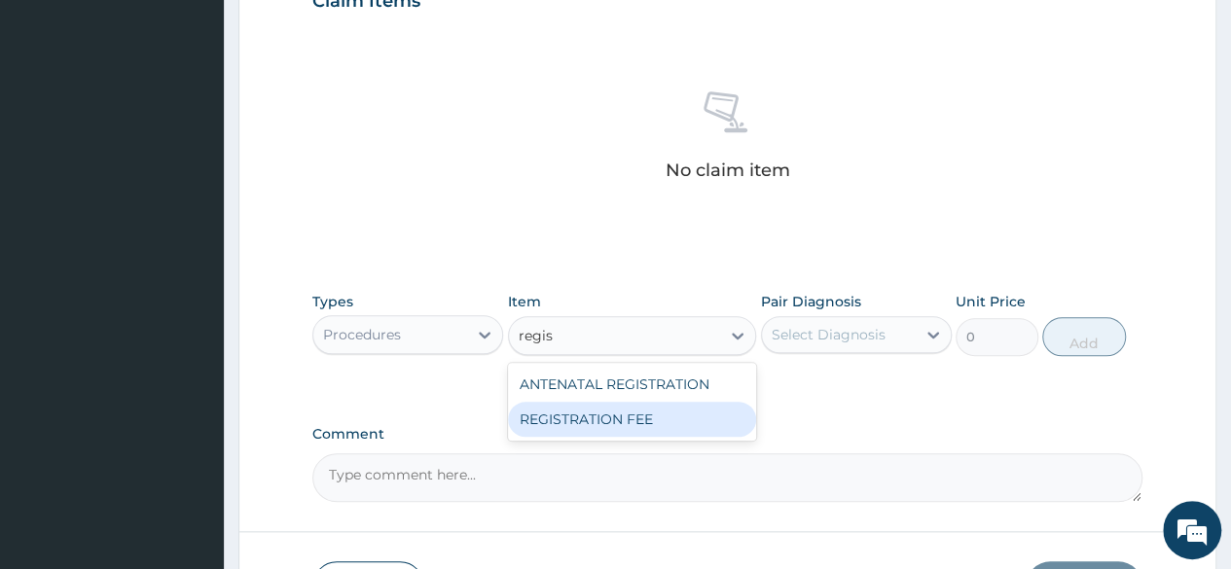
click at [626, 414] on div "REGISTRATION FEE" at bounding box center [632, 419] width 249 height 35
type input "2042.5"
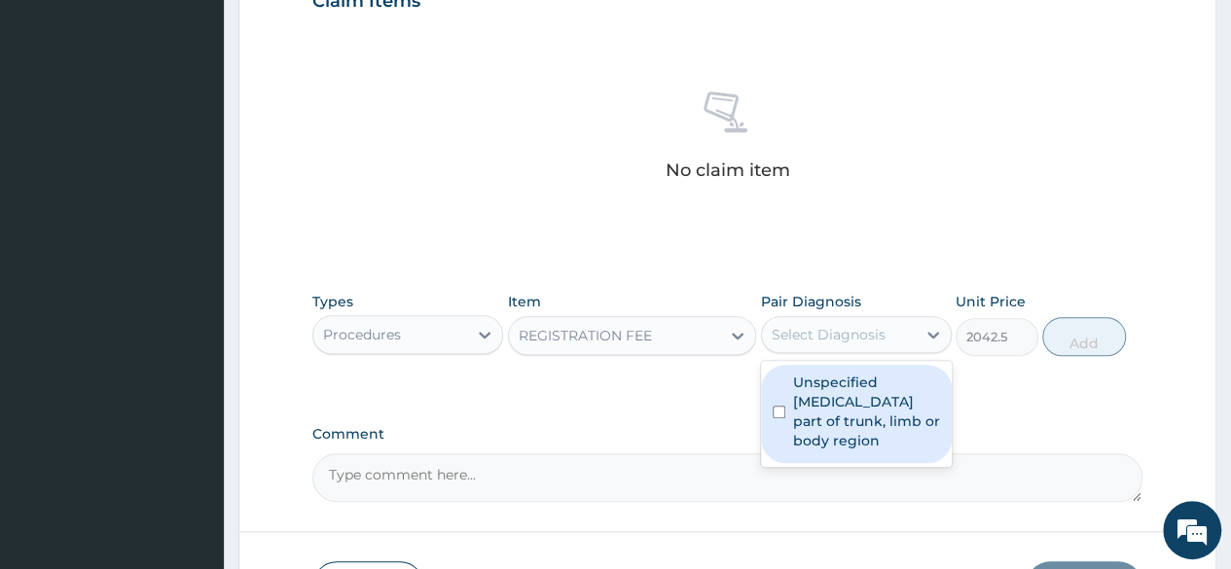
click at [914, 335] on div "Select Diagnosis" at bounding box center [839, 334] width 154 height 31
click at [833, 413] on label "Unspecified injury to unspecified part of trunk, limb or body region" at bounding box center [866, 412] width 147 height 78
checkbox input "true"
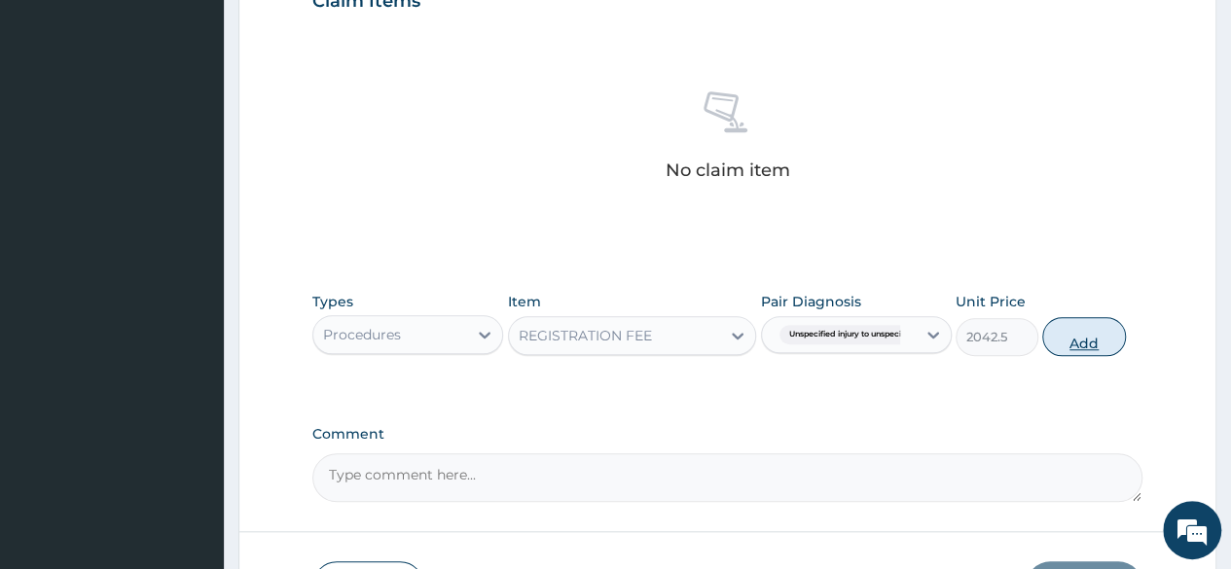
click at [1093, 333] on button "Add" at bounding box center [1083, 336] width 83 height 39
type input "0"
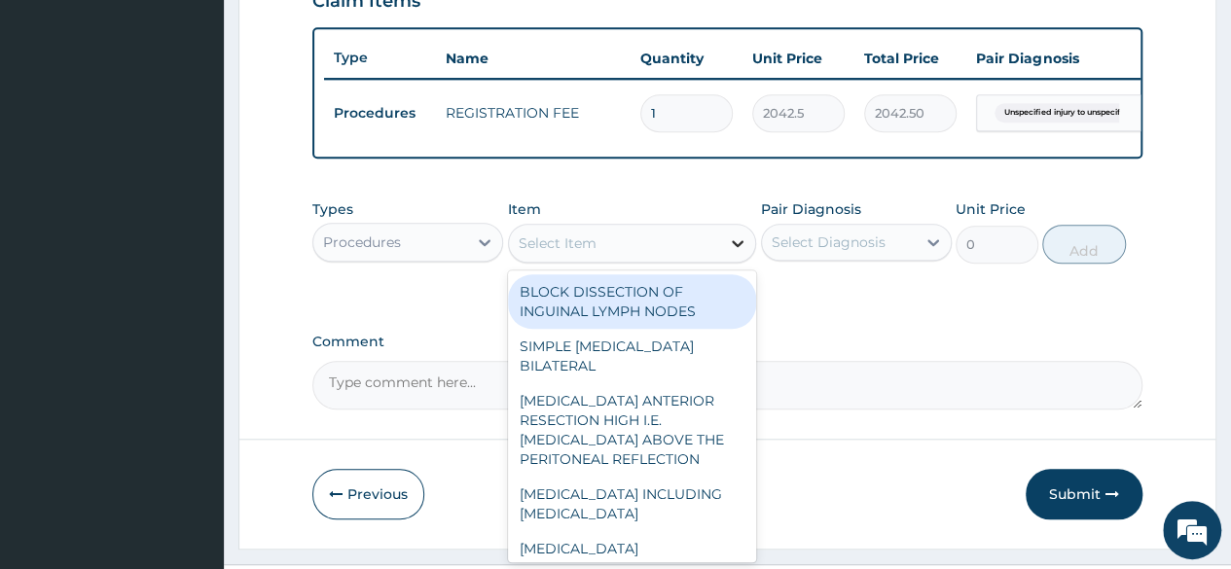
click at [726, 256] on div at bounding box center [737, 243] width 35 height 35
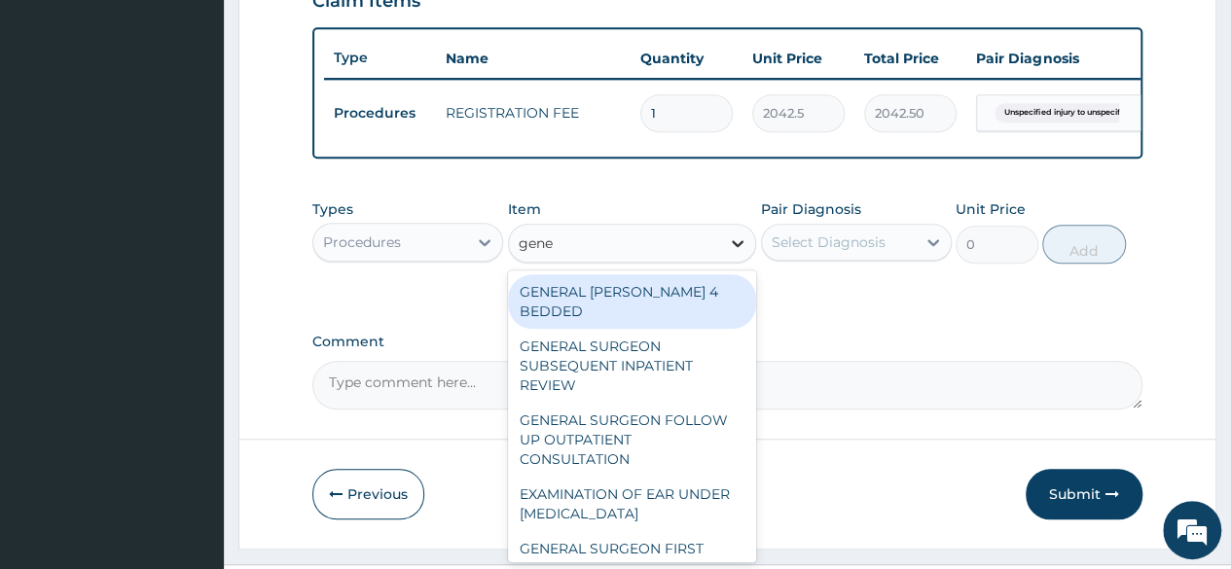
type input "gener"
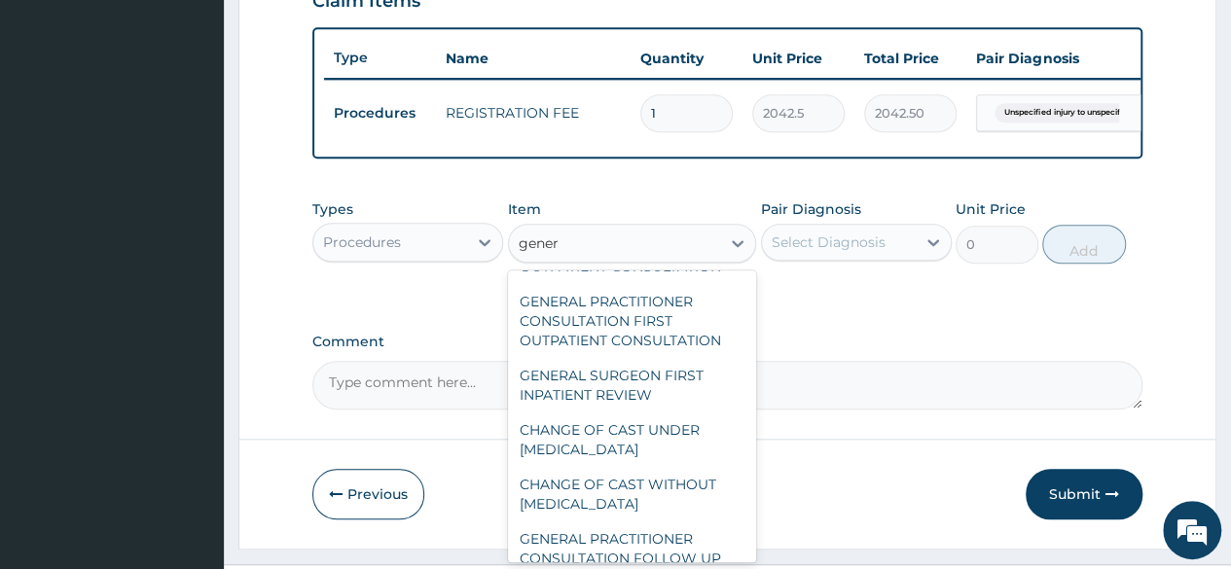
scroll to position [319, 0]
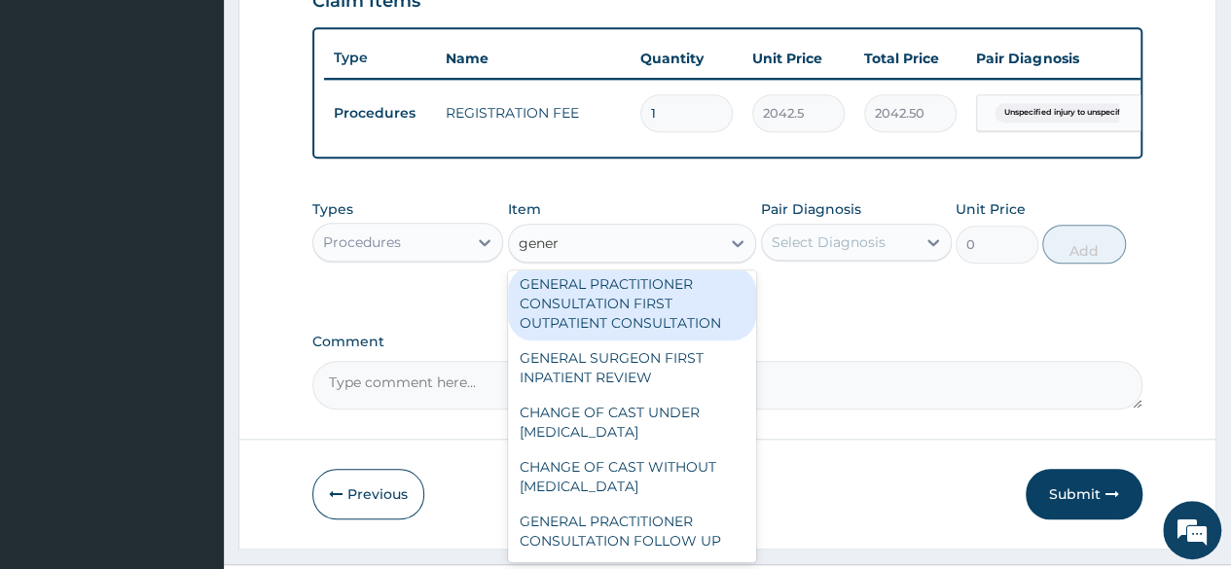
click at [650, 295] on div "GENERAL PRACTITIONER CONSULTATION FIRST OUTPATIENT CONSULTATION" at bounding box center [632, 304] width 249 height 74
type input "3370.125"
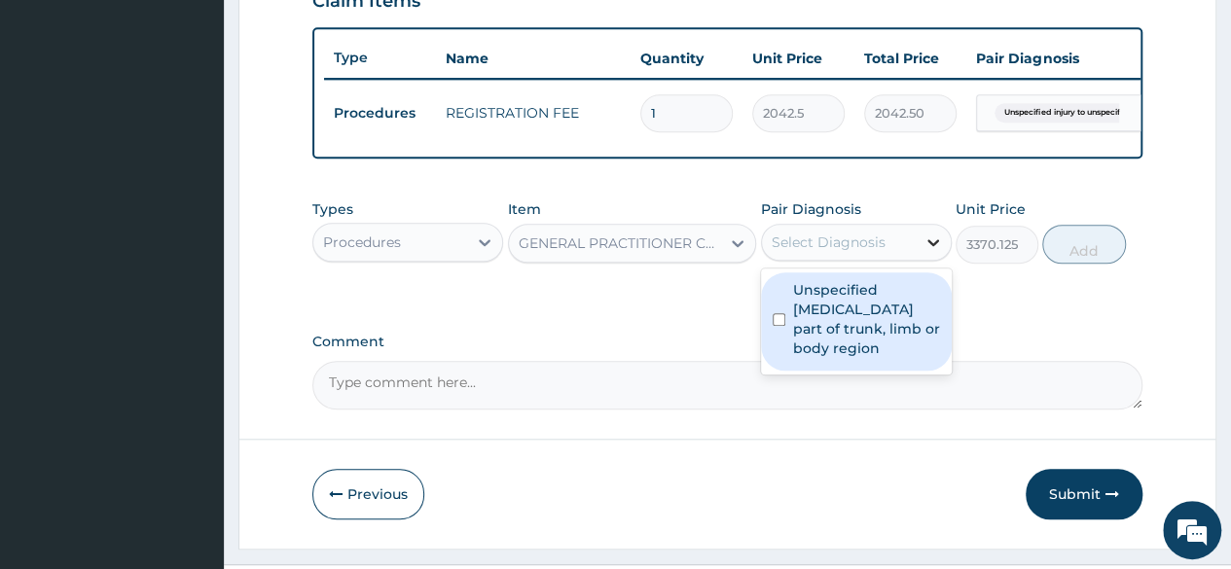
click at [934, 252] on icon at bounding box center [932, 242] width 19 height 19
click at [827, 336] on label "Unspecified [MEDICAL_DATA] part of trunk, limb or body region" at bounding box center [866, 319] width 147 height 78
checkbox input "true"
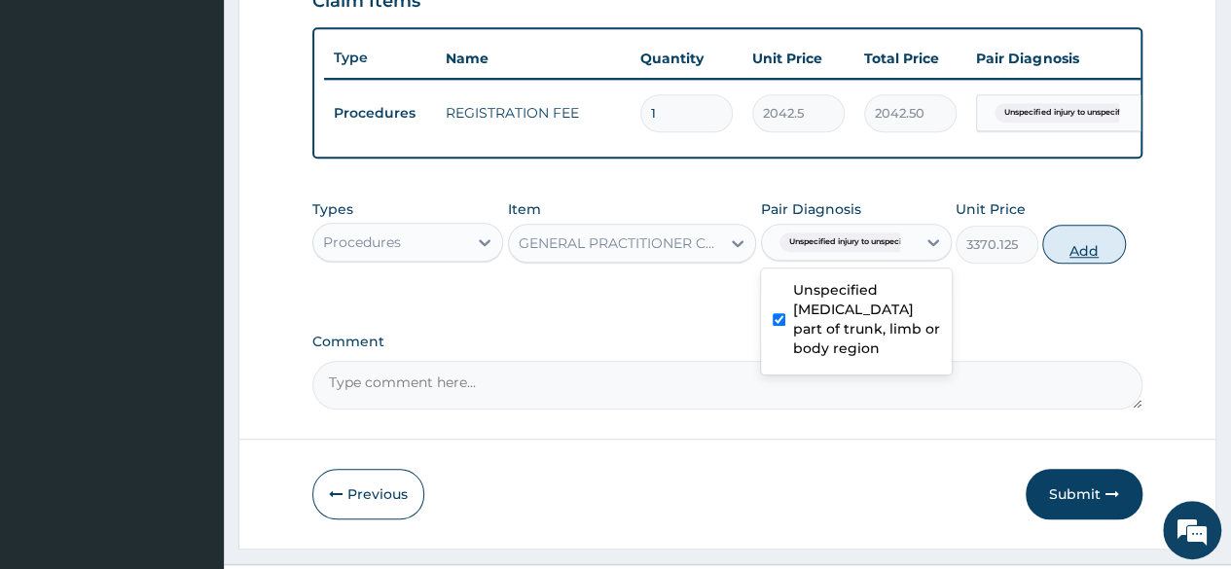
click at [1086, 254] on button "Add" at bounding box center [1083, 244] width 83 height 39
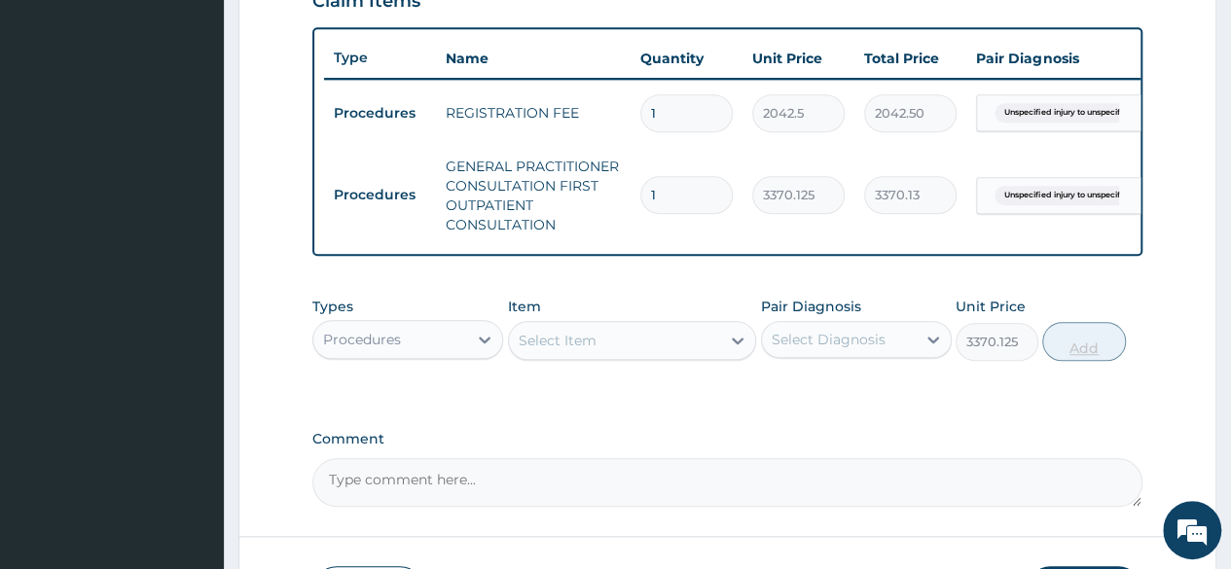
type input "0"
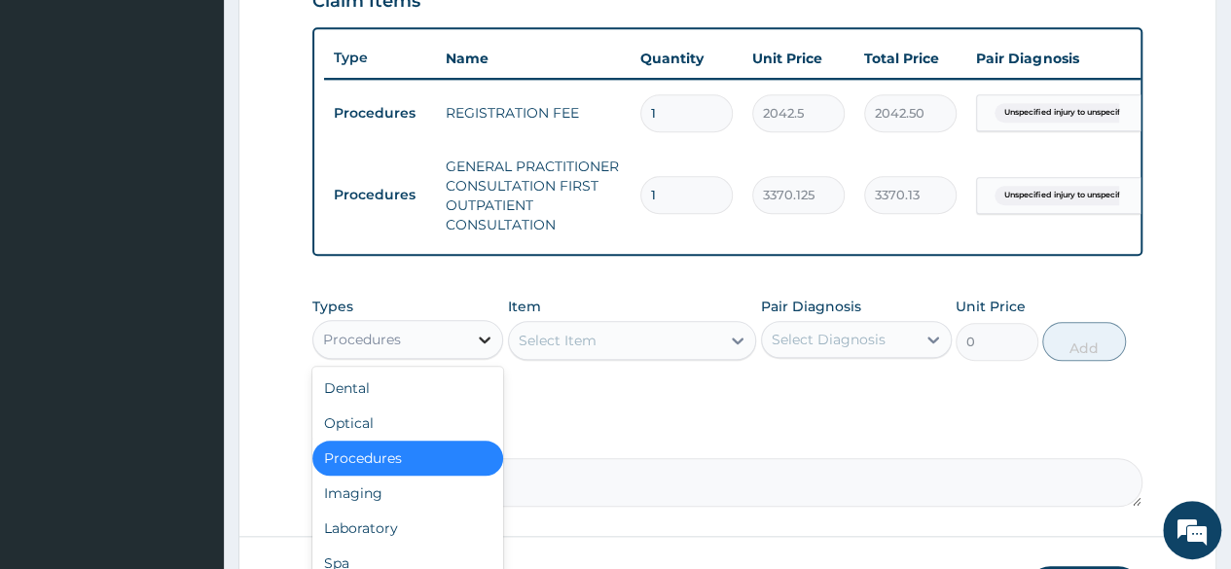
click at [486, 343] on icon at bounding box center [485, 340] width 12 height 7
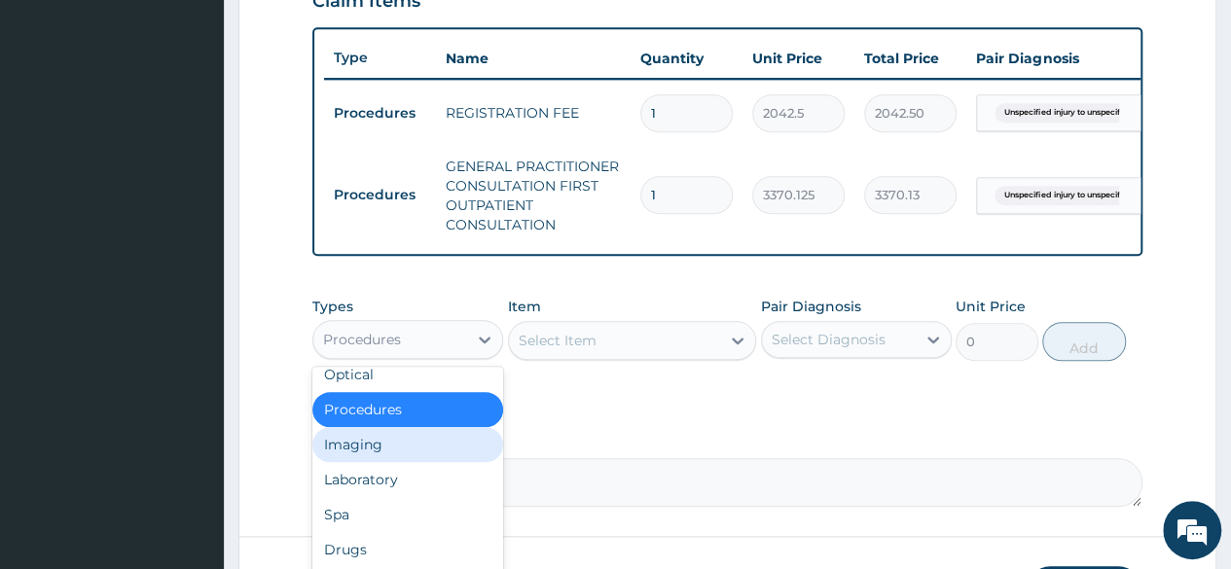
scroll to position [66, 0]
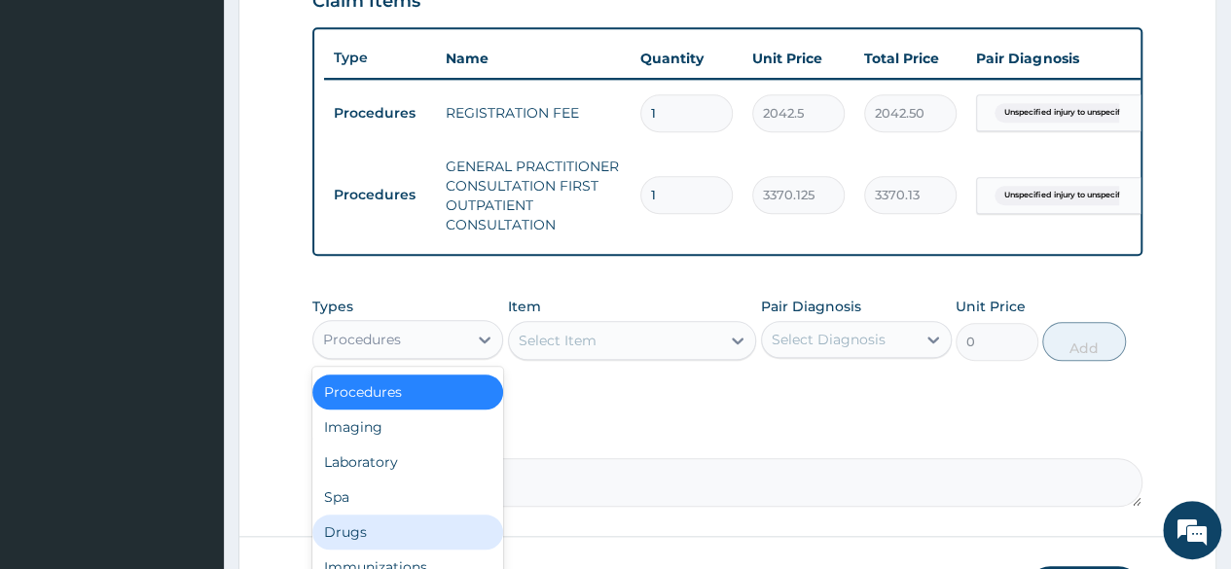
click at [362, 546] on div "Drugs" at bounding box center [407, 532] width 191 height 35
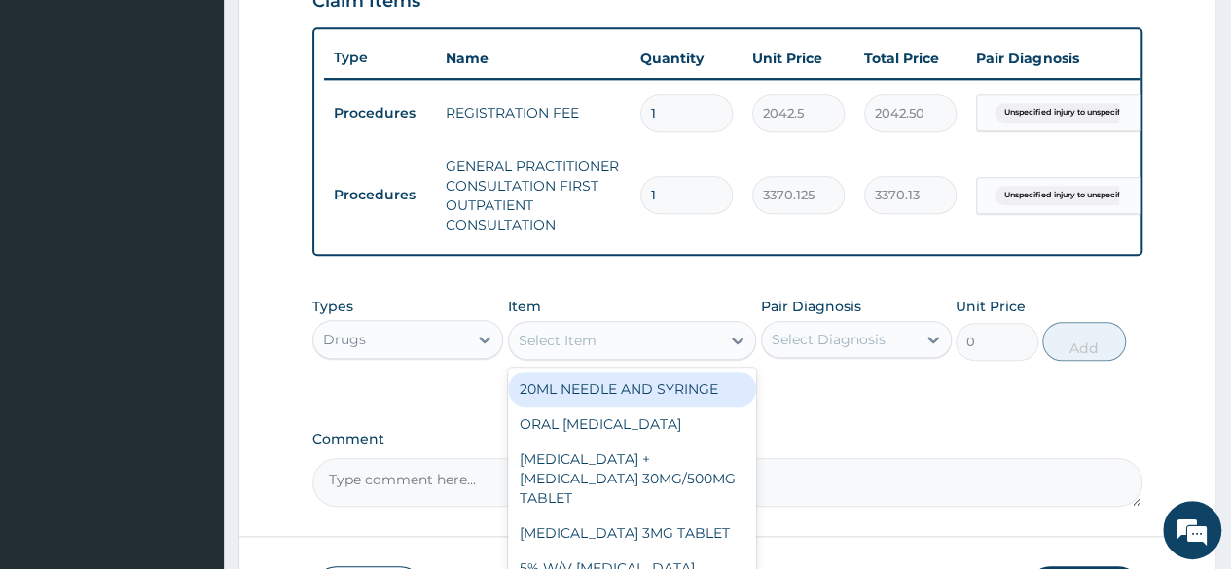
click at [739, 350] on icon at bounding box center [737, 340] width 19 height 19
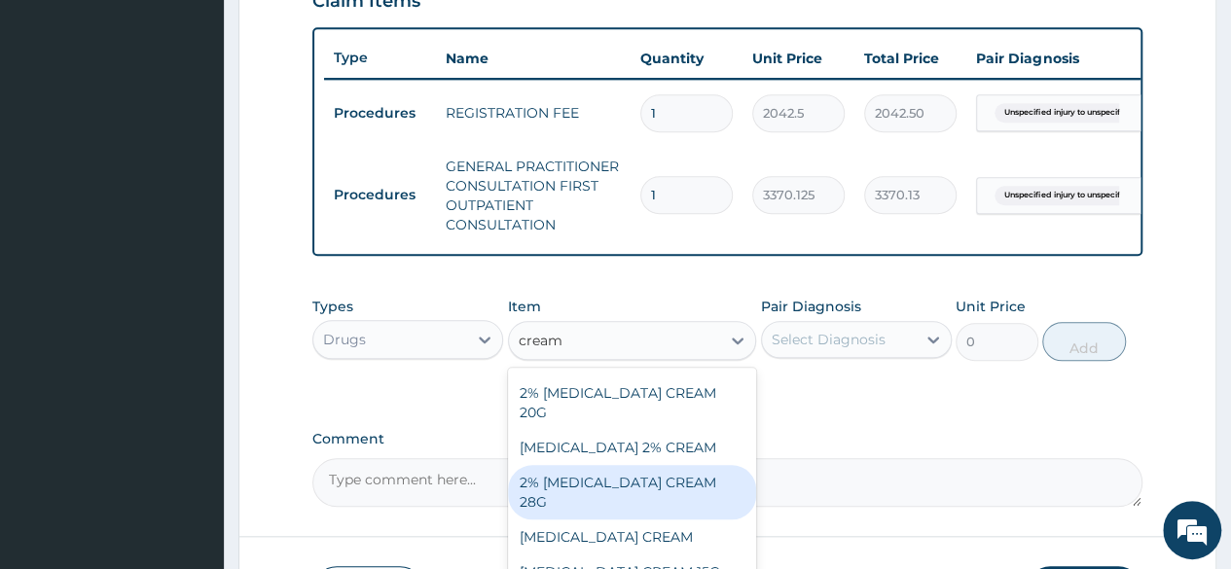
scroll to position [325, 0]
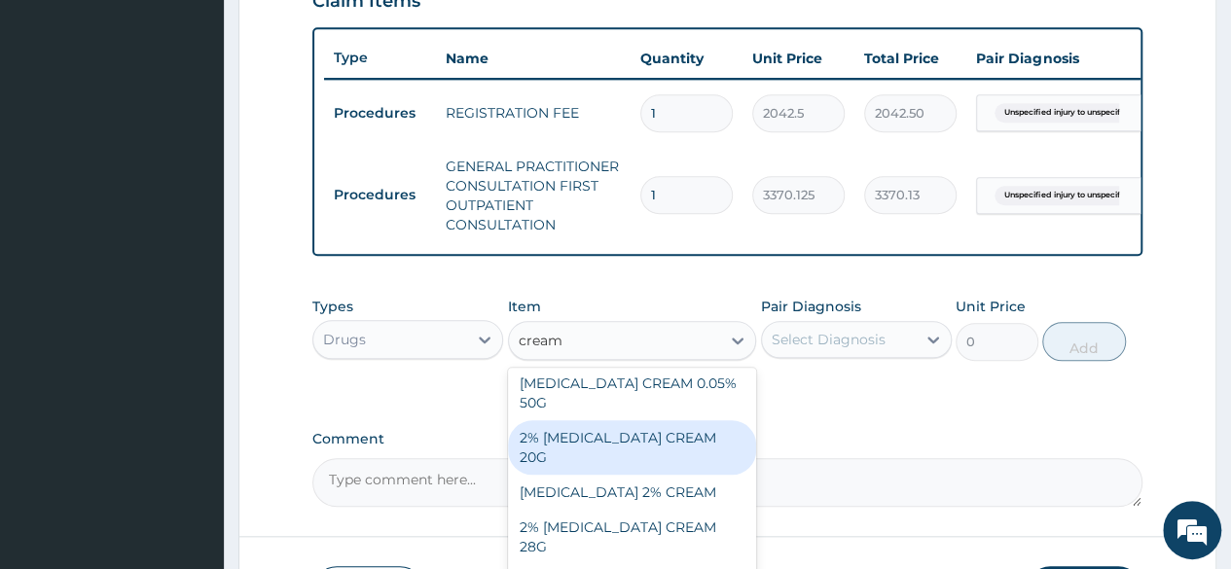
type input "cream"
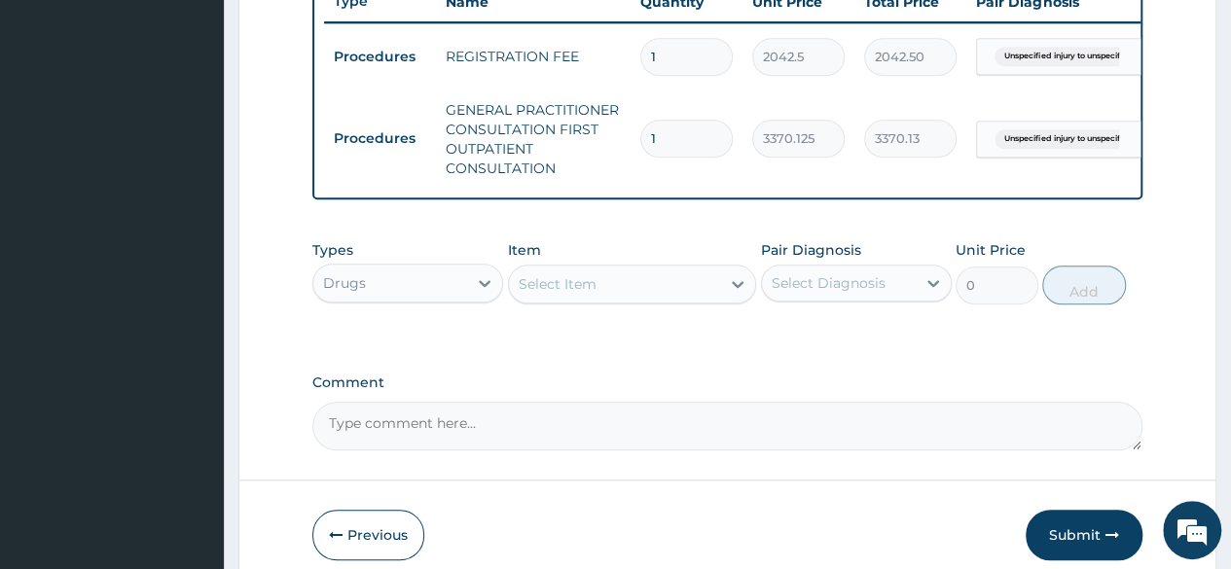
scroll to position [751, 0]
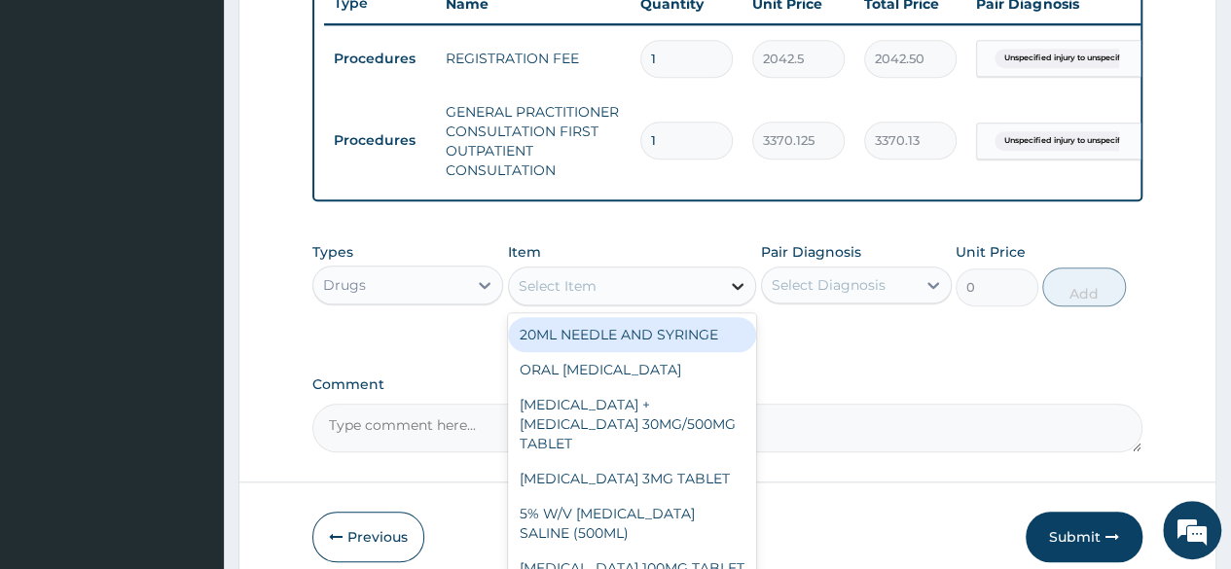
click at [738, 296] on icon at bounding box center [737, 285] width 19 height 19
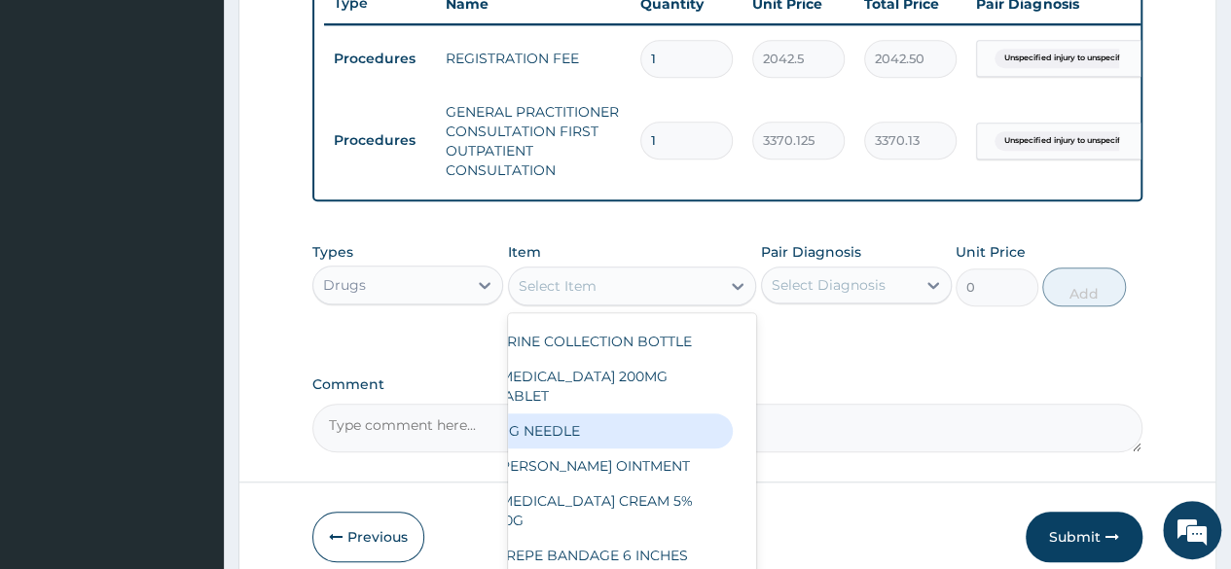
scroll to position [460, 0]
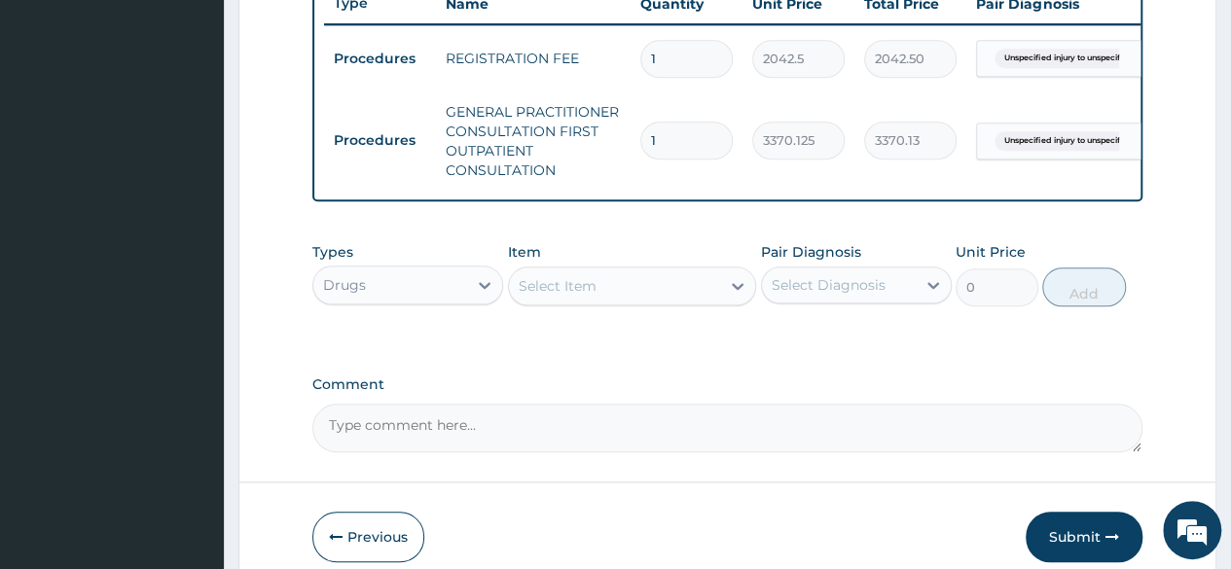
click at [644, 296] on div "Select Item" at bounding box center [615, 285] width 212 height 31
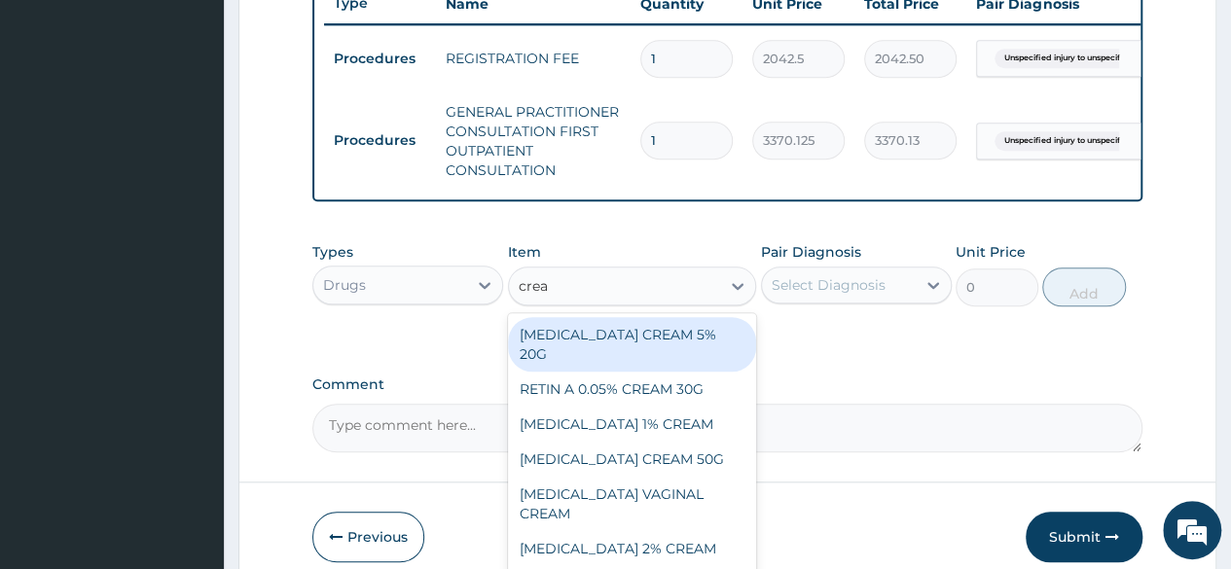
type input "cream"
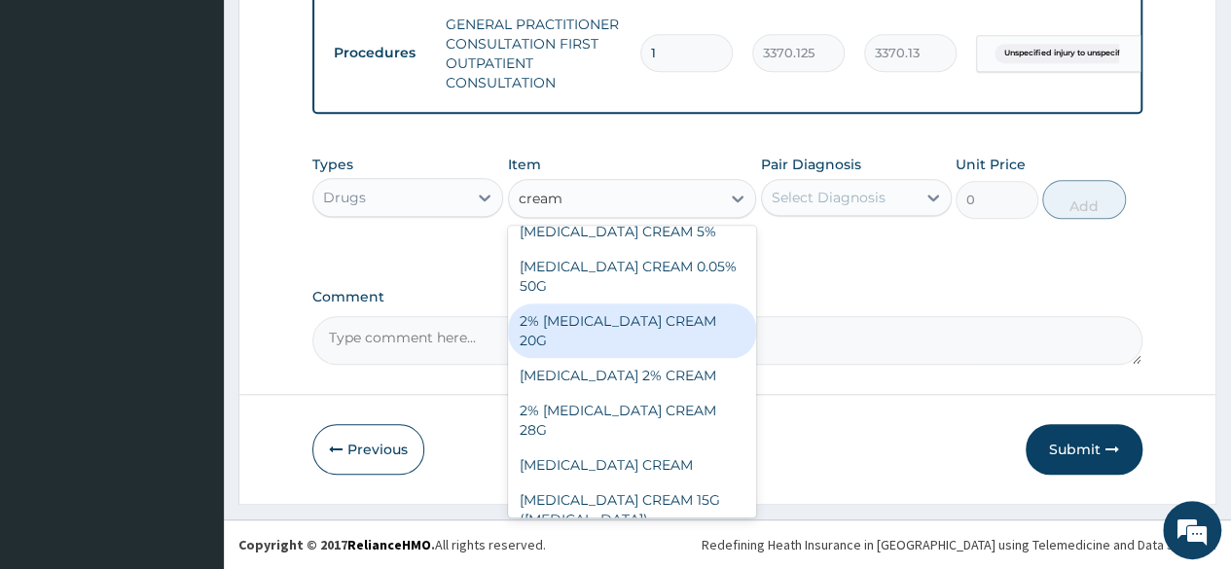
scroll to position [301, 0]
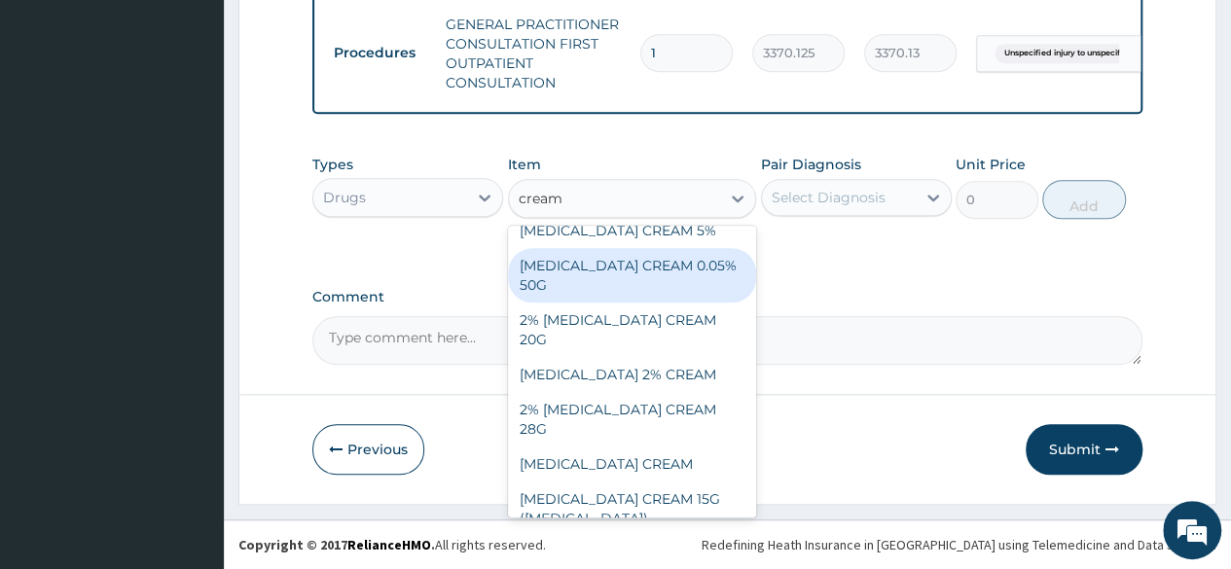
click at [591, 275] on div "[MEDICAL_DATA] CREAM 0.05% 50G" at bounding box center [632, 275] width 249 height 54
type input "1800"
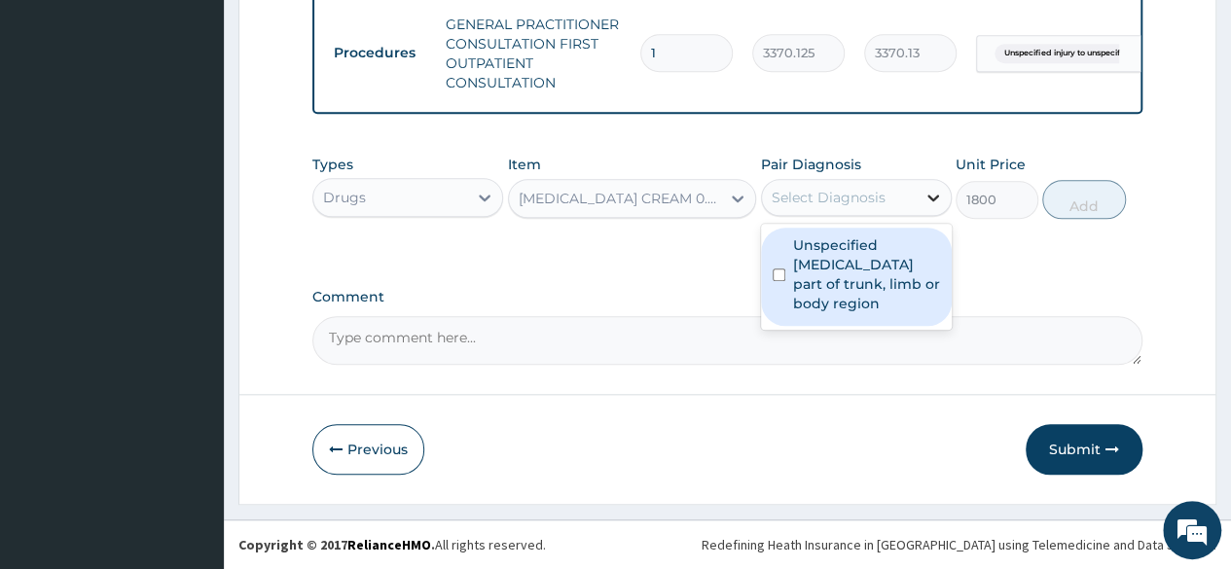
click at [930, 195] on icon at bounding box center [932, 197] width 19 height 19
click at [831, 299] on label "Unspecified [MEDICAL_DATA] part of trunk, limb or body region" at bounding box center [866, 274] width 147 height 78
checkbox input "true"
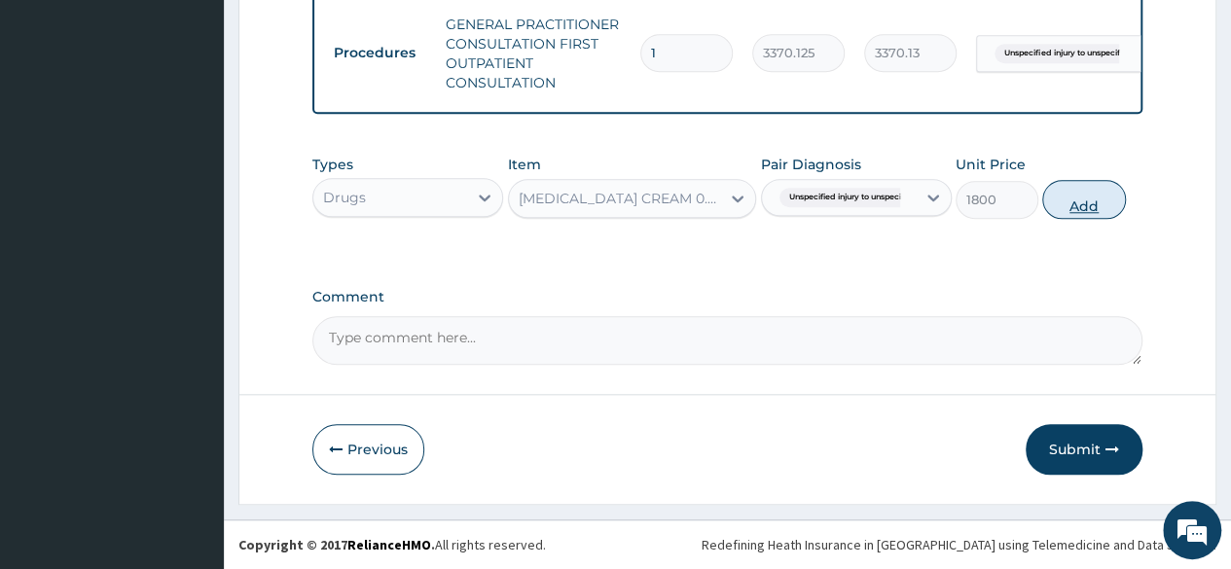
click at [1081, 202] on button "Add" at bounding box center [1083, 199] width 83 height 39
type input "0"
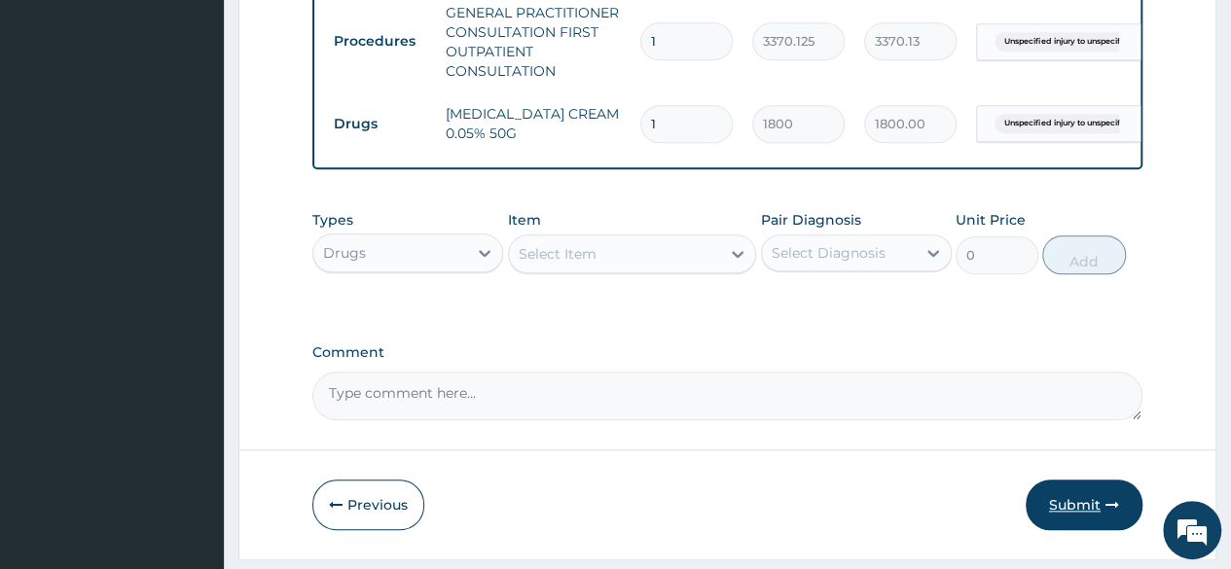
click at [1074, 513] on button "Submit" at bounding box center [1083, 505] width 117 height 51
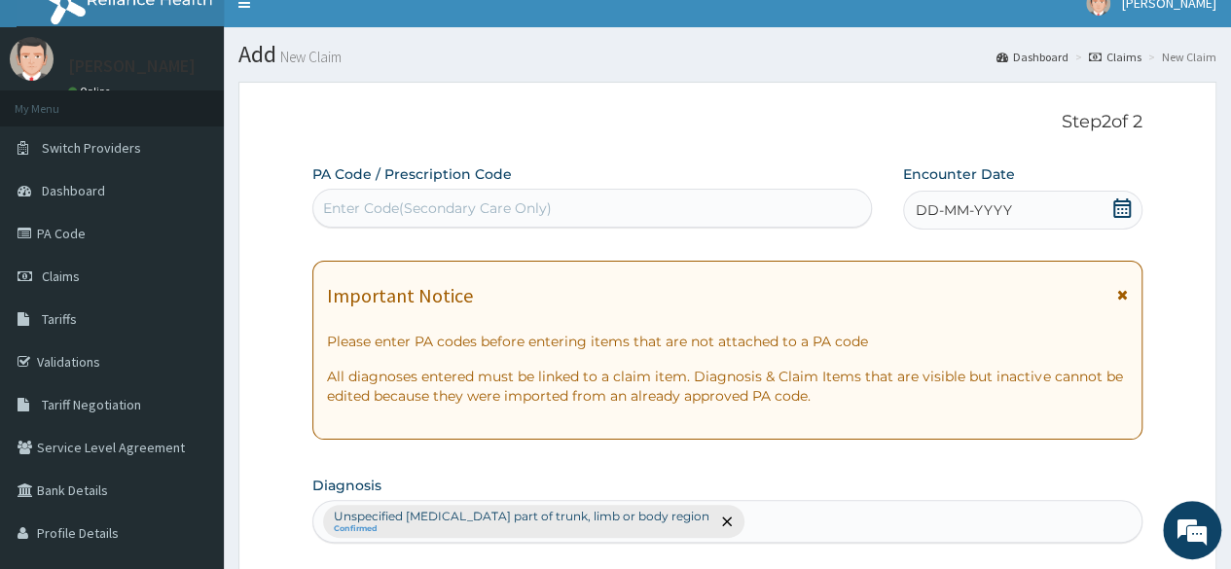
scroll to position [0, 0]
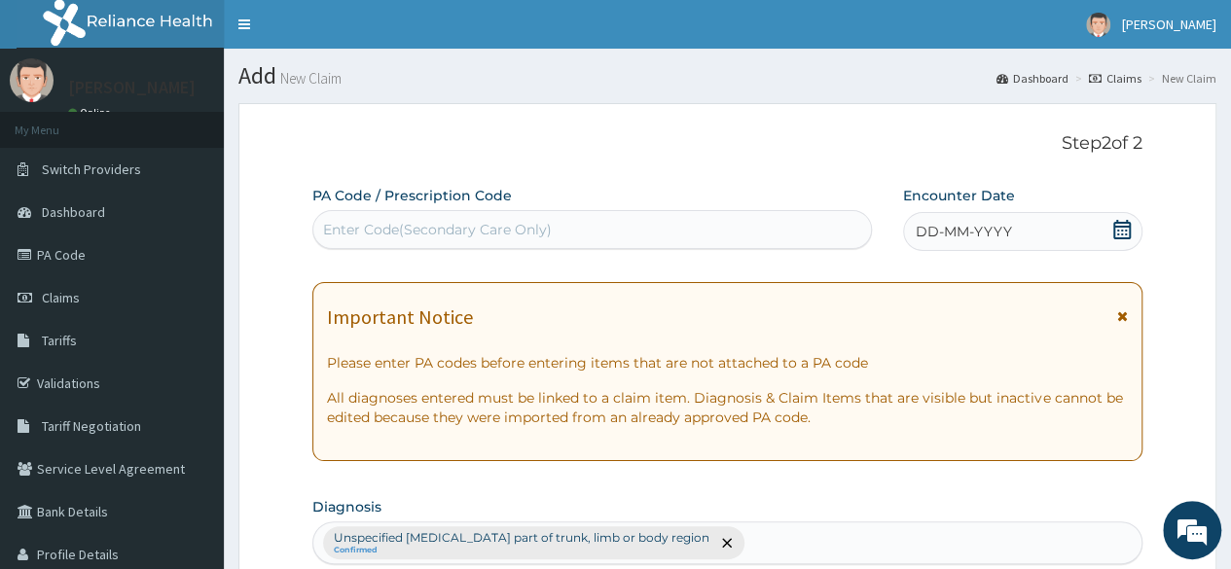
click at [1118, 225] on icon at bounding box center [1121, 229] width 19 height 19
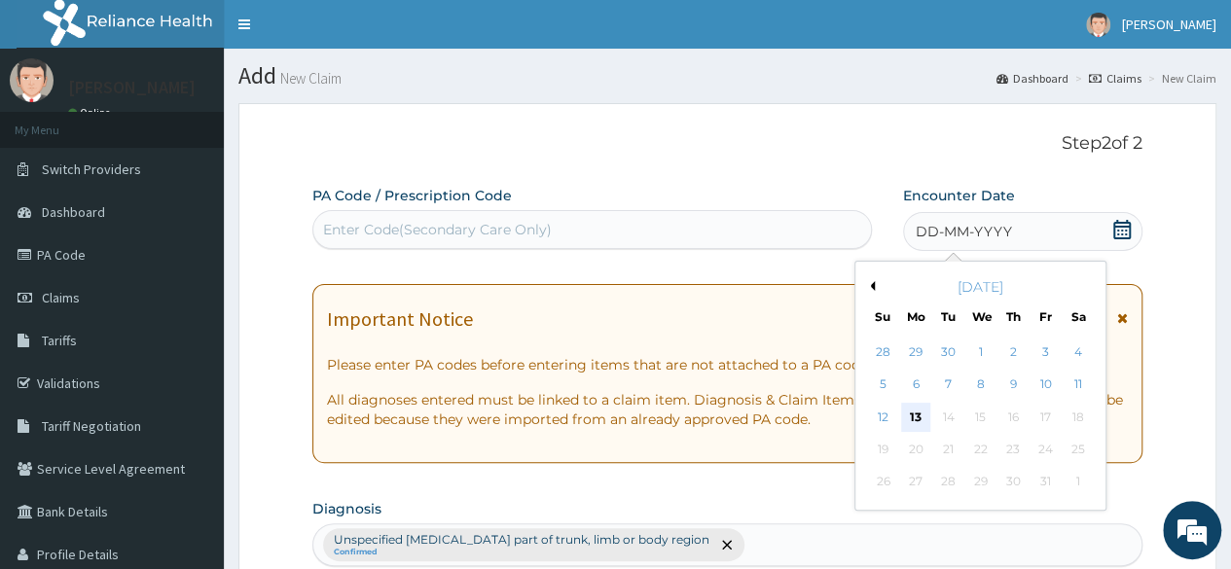
click at [921, 411] on div "13" at bounding box center [915, 417] width 29 height 29
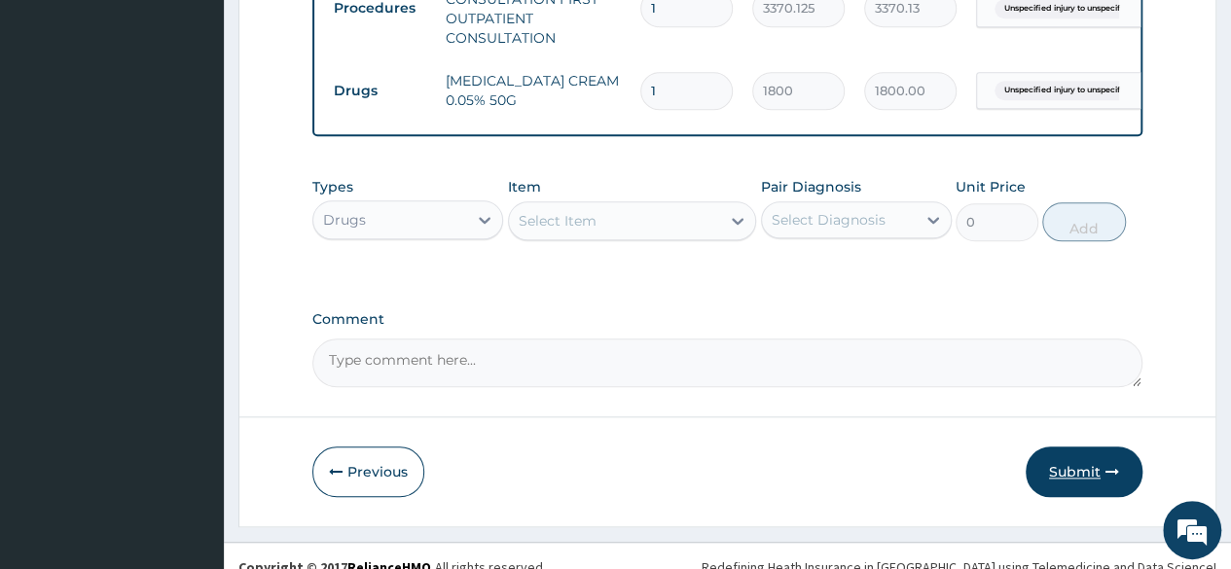
click at [1080, 480] on button "Submit" at bounding box center [1083, 472] width 117 height 51
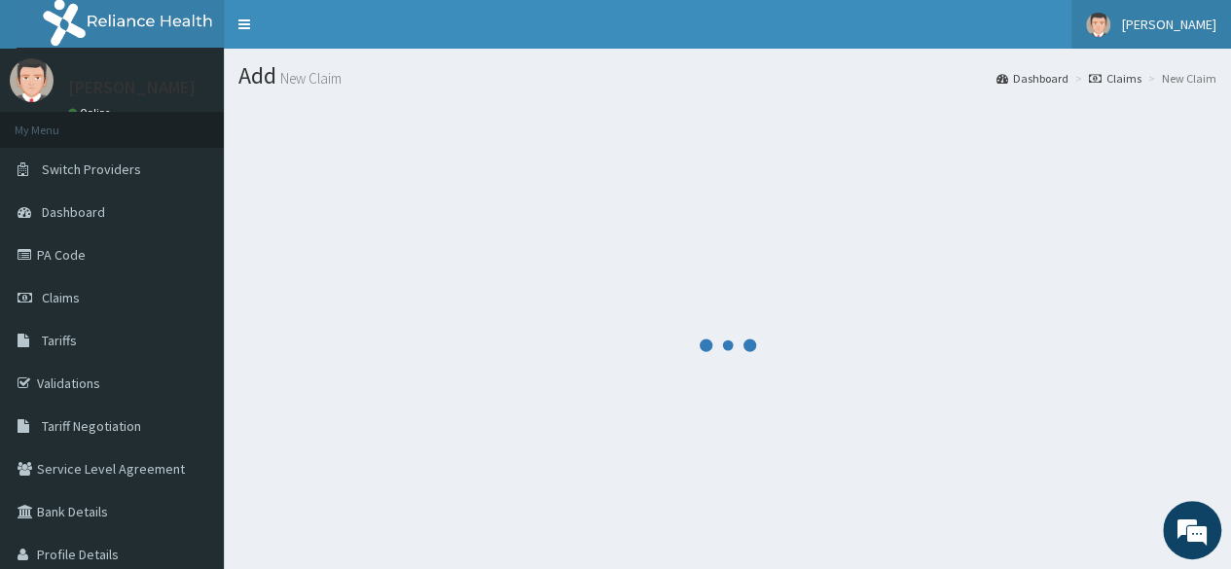
click at [1184, 17] on span "[PERSON_NAME]" at bounding box center [1169, 25] width 94 height 18
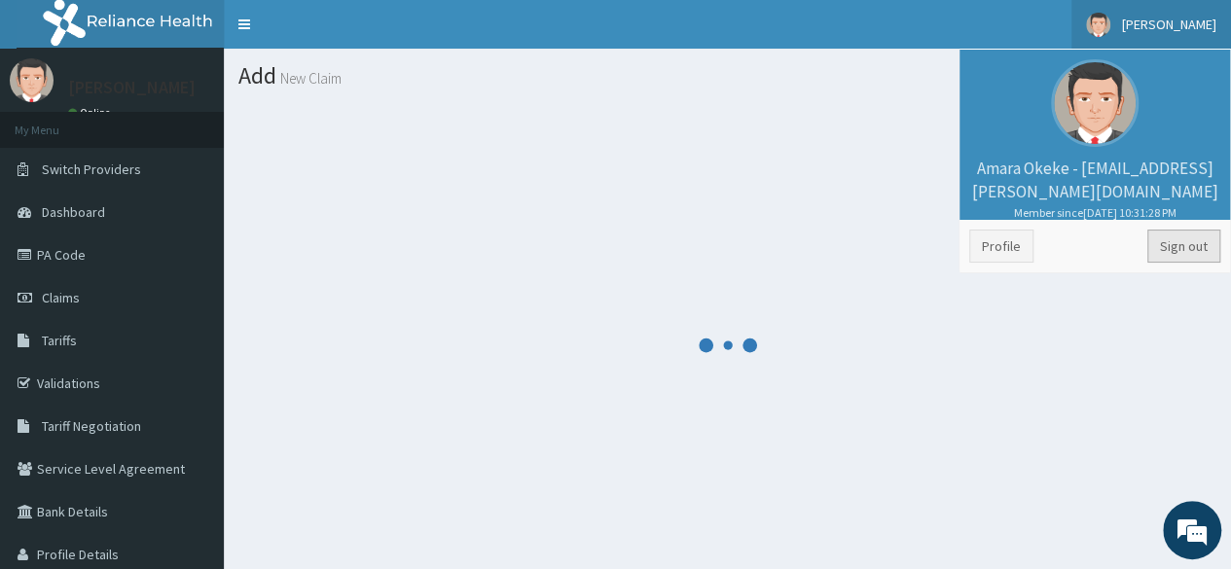
click at [1197, 246] on link "Sign out" at bounding box center [1183, 246] width 73 height 33
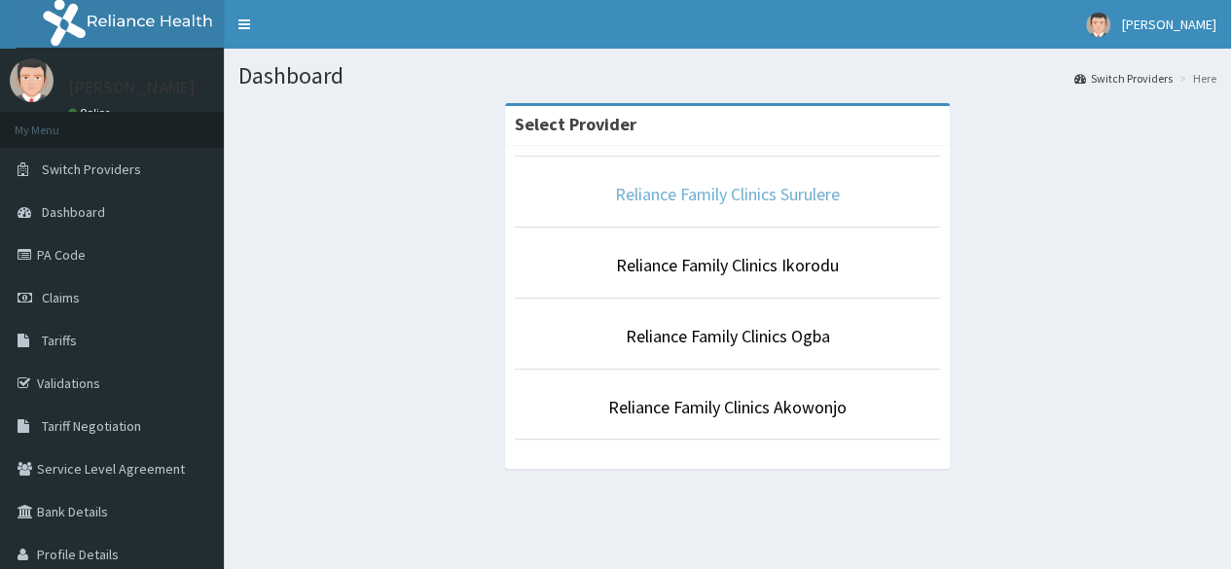
click at [695, 203] on link "Reliance Family Clinics Surulere" at bounding box center [727, 194] width 225 height 22
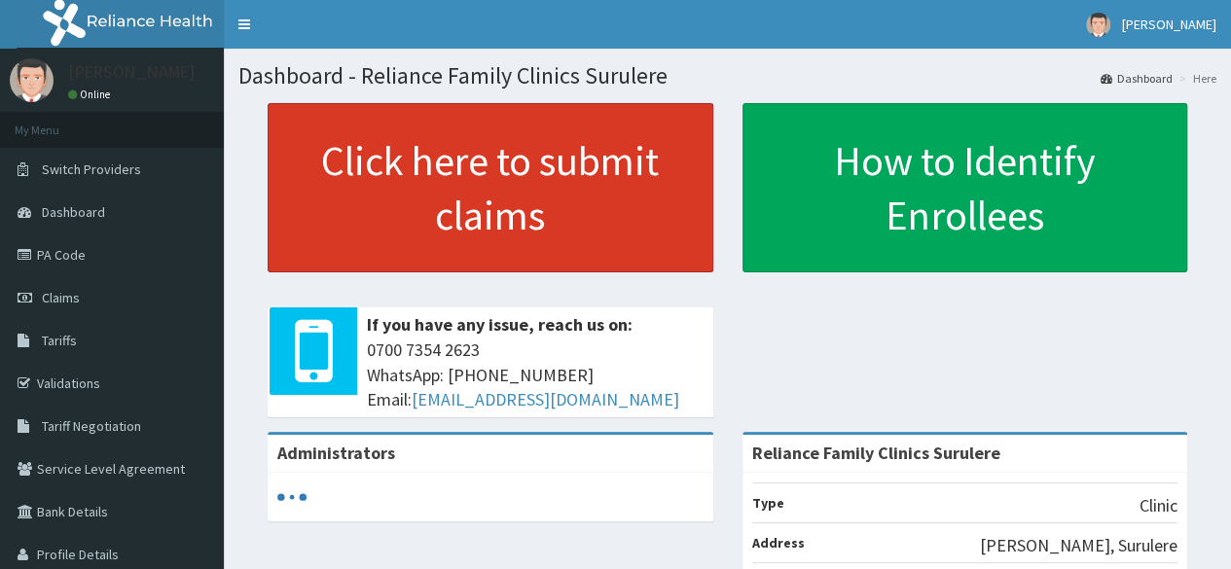
click at [569, 205] on link "Click here to submit claims" at bounding box center [491, 187] width 446 height 169
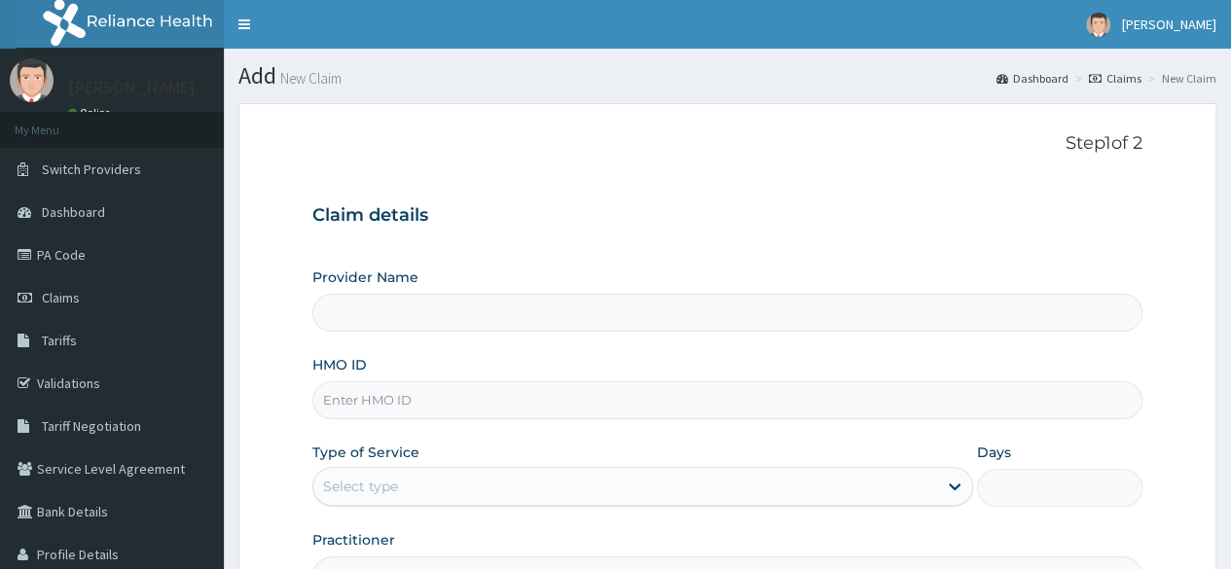
type input "Reliance Family Clinics Surulere"
click at [442, 400] on input "HMO ID" at bounding box center [727, 400] width 830 height 38
paste input "WTW/10010/D"
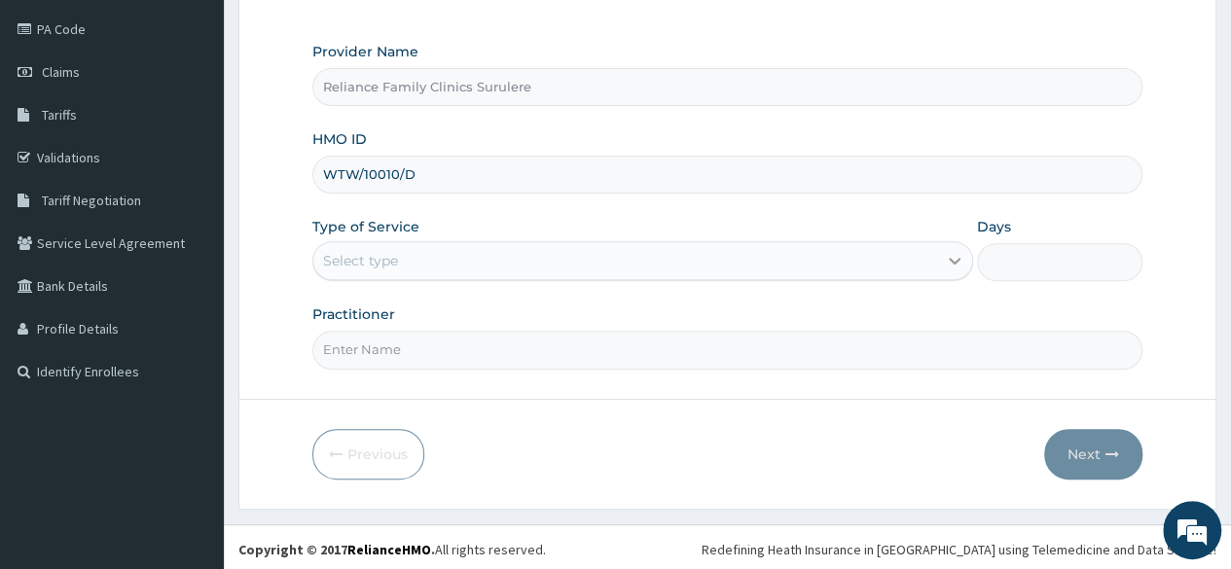
type input "WTW/10010/D"
click at [938, 266] on div at bounding box center [954, 260] width 35 height 35
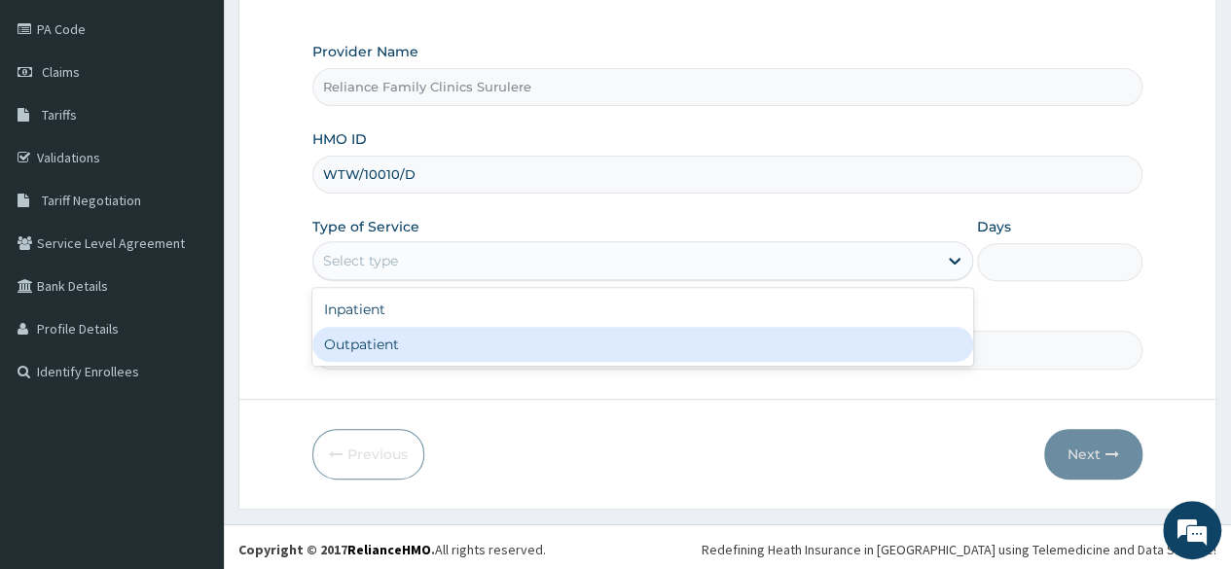
click at [707, 355] on div "Outpatient" at bounding box center [642, 344] width 661 height 35
type input "1"
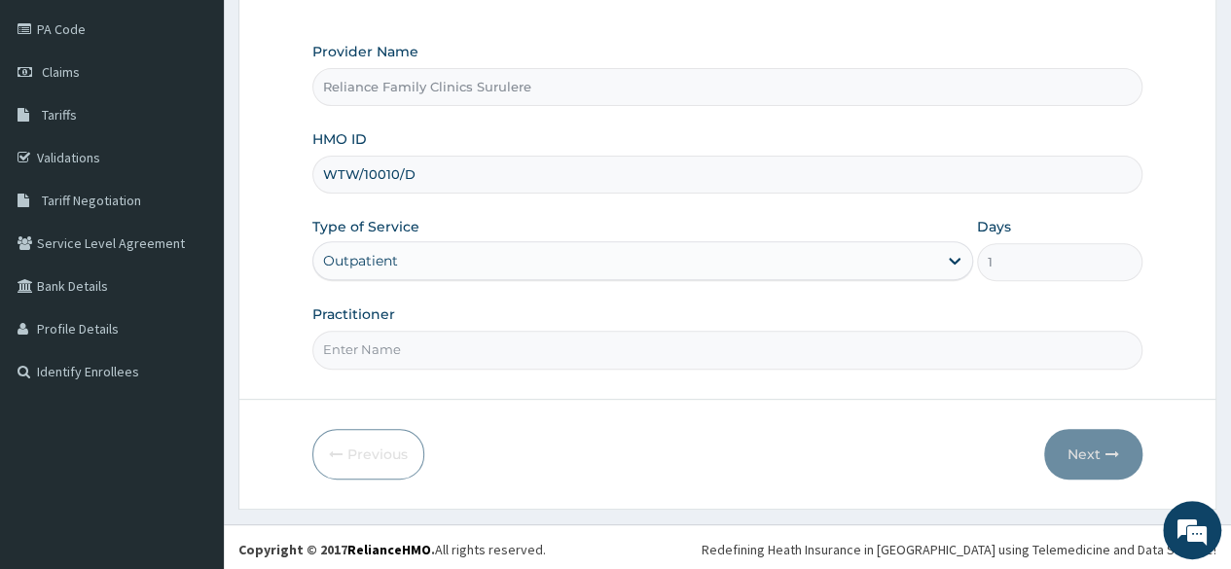
click at [590, 354] on input "Practitioner" at bounding box center [727, 350] width 830 height 38
type input "Locum"
click at [1107, 451] on icon "button" at bounding box center [1112, 454] width 14 height 14
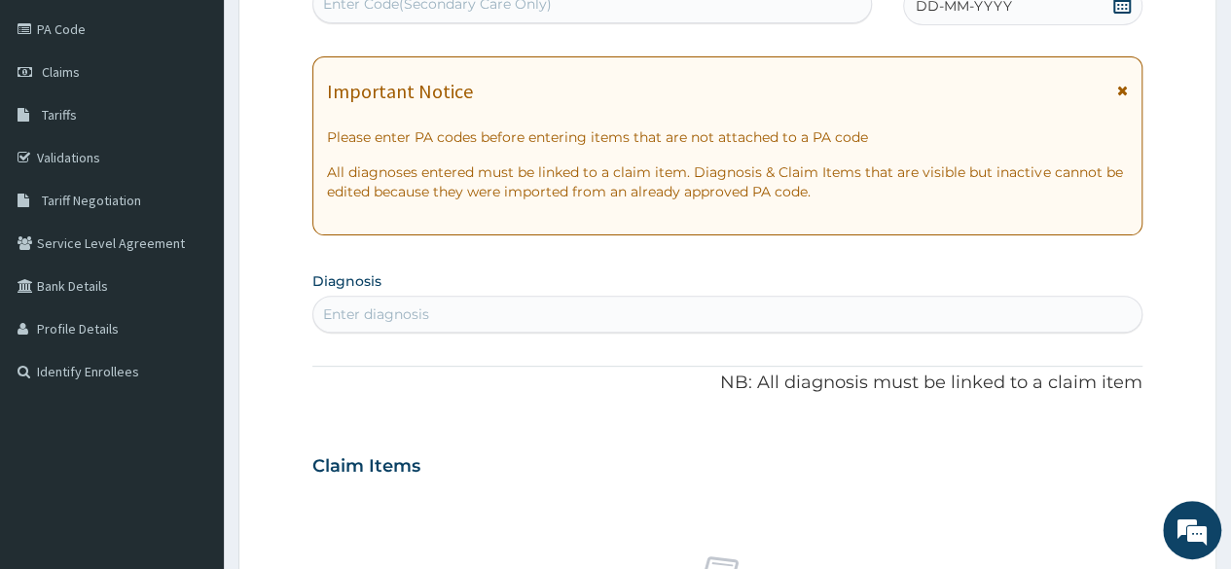
click at [545, 314] on div "Enter diagnosis" at bounding box center [727, 314] width 828 height 31
type input "injury"
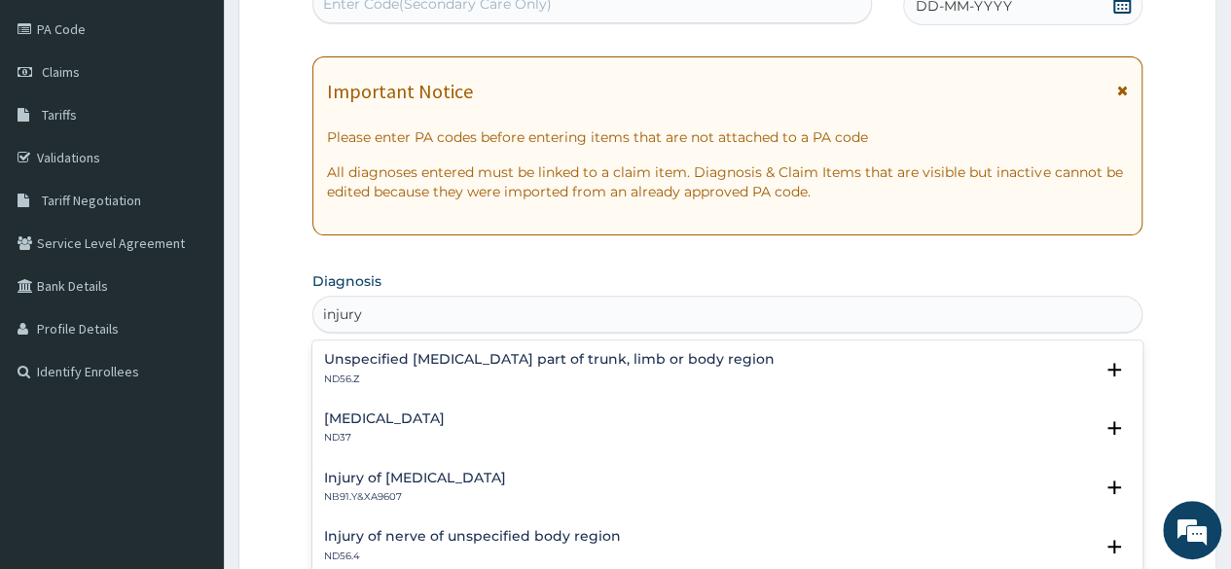
click at [548, 354] on h4 "Unspecified [MEDICAL_DATA] part of trunk, limb or body region" at bounding box center [549, 359] width 450 height 15
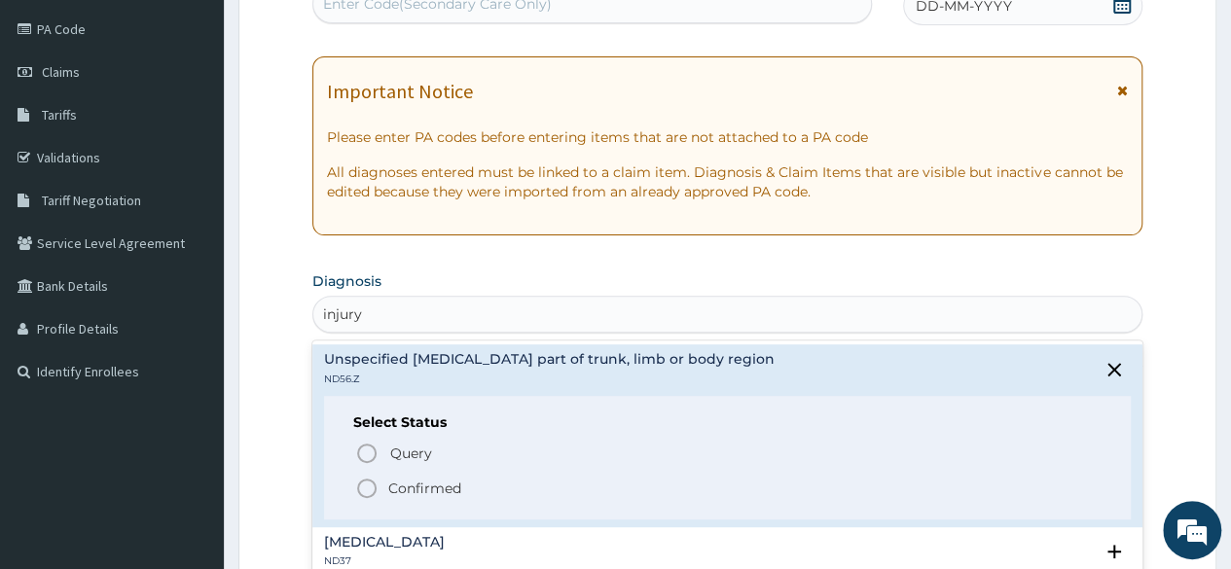
click at [366, 487] on icon "status option filled" at bounding box center [366, 488] width 23 height 23
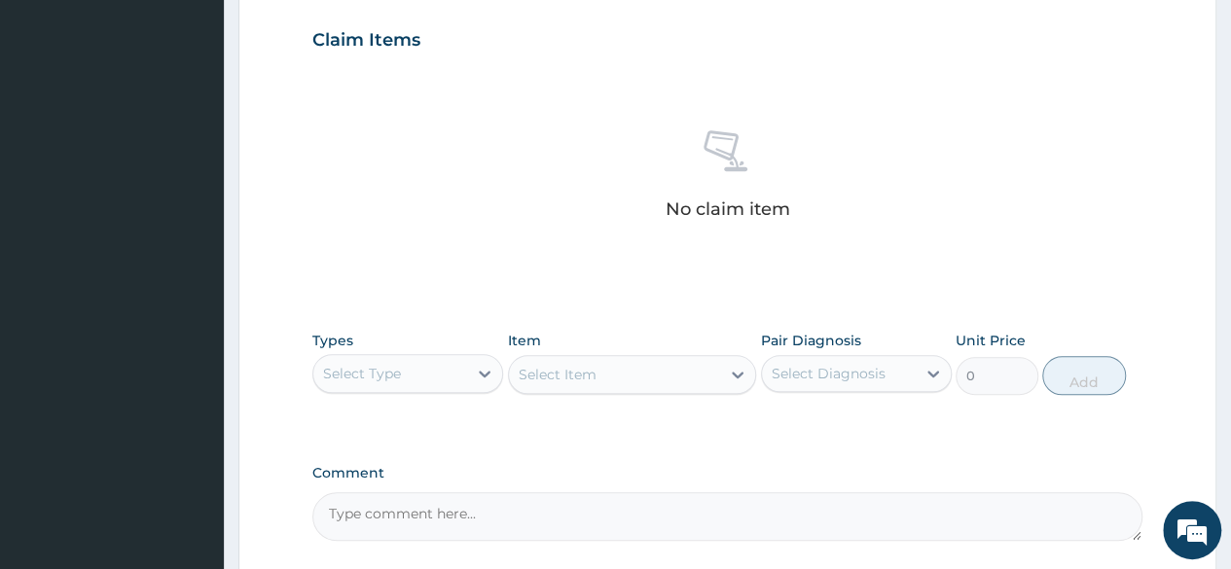
scroll to position [658, 0]
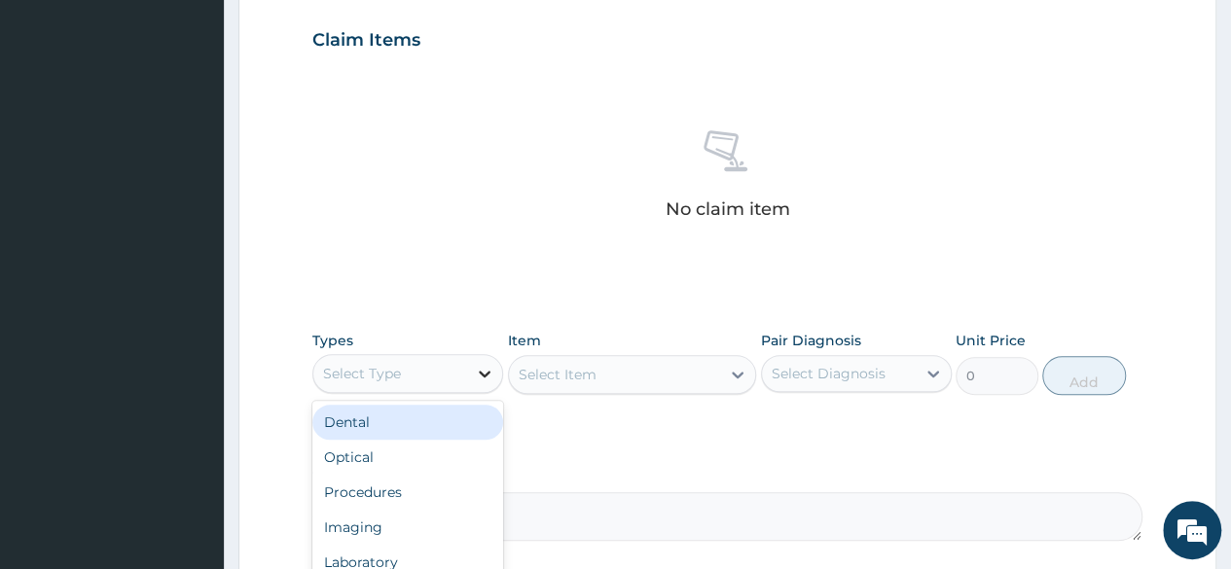
click at [484, 373] on icon at bounding box center [485, 374] width 12 height 7
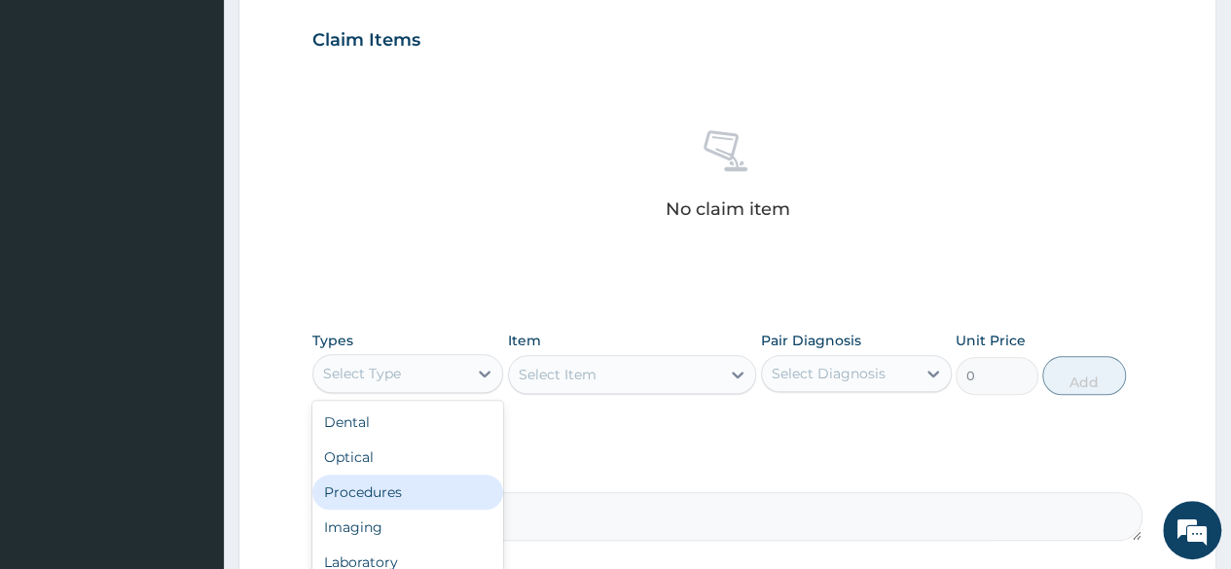
click at [431, 485] on div "Procedures" at bounding box center [407, 492] width 191 height 35
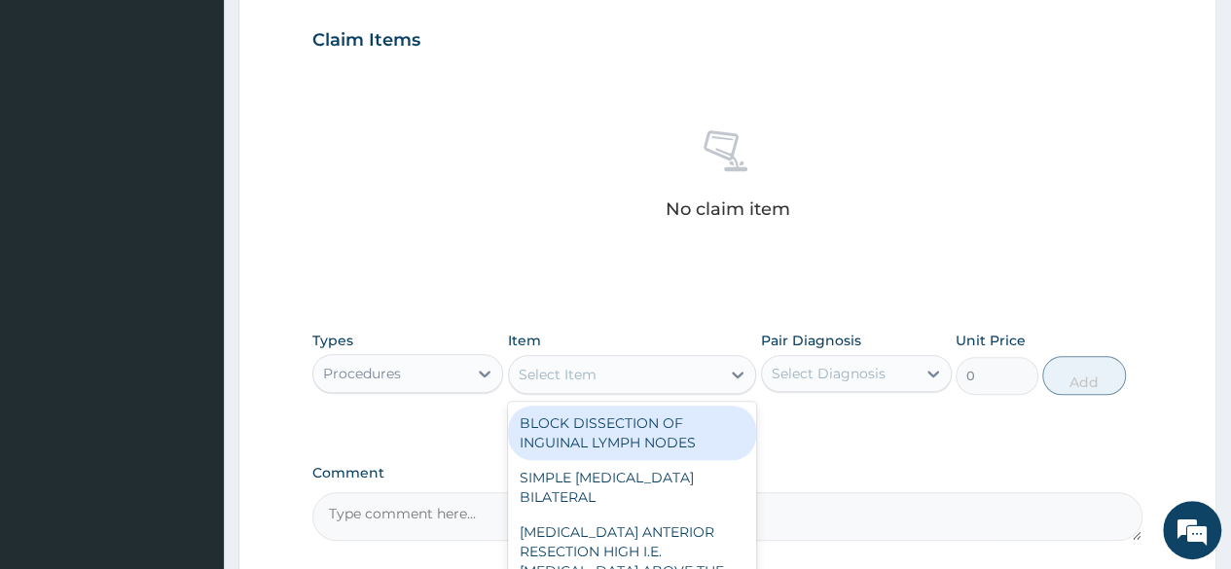
click at [737, 369] on icon at bounding box center [737, 374] width 19 height 19
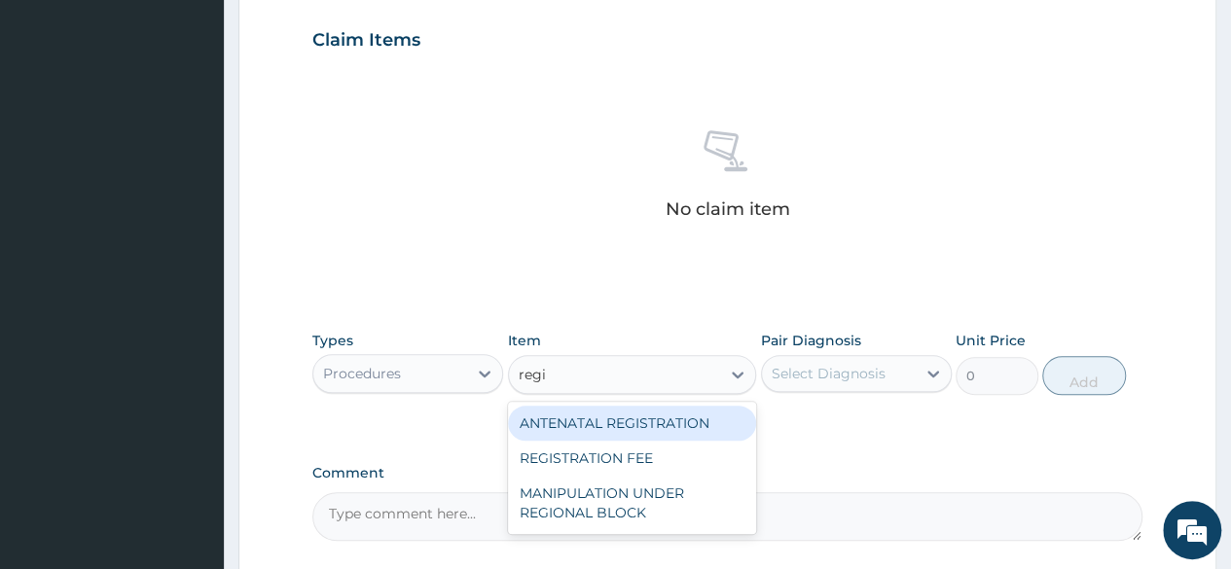
type input "regis"
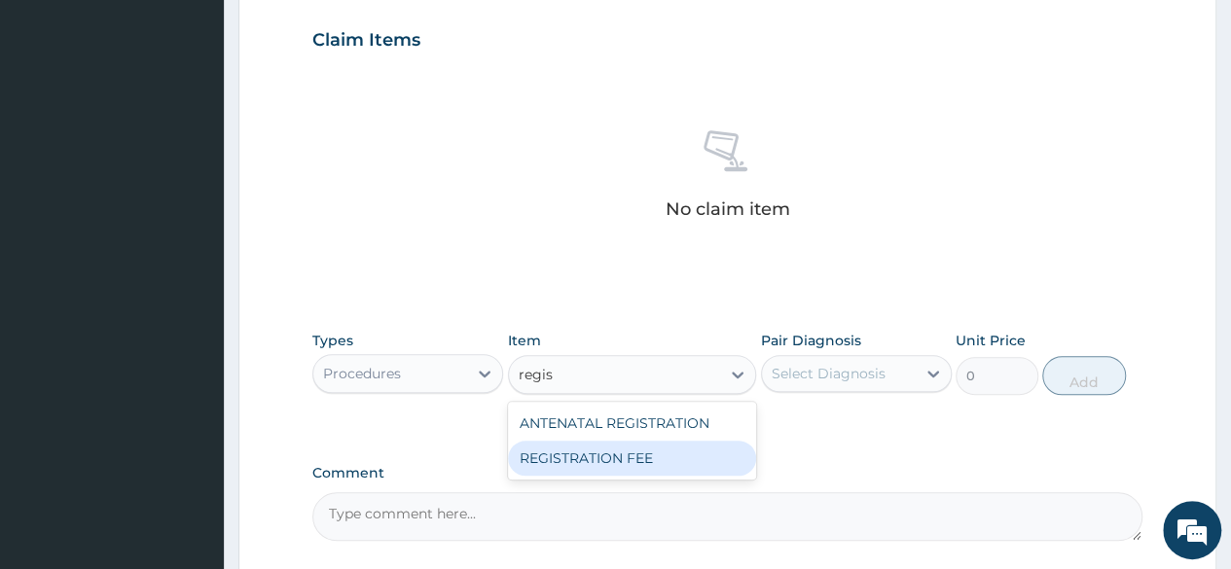
click at [637, 450] on div "REGISTRATION FEE" at bounding box center [632, 458] width 249 height 35
type input "2042.5"
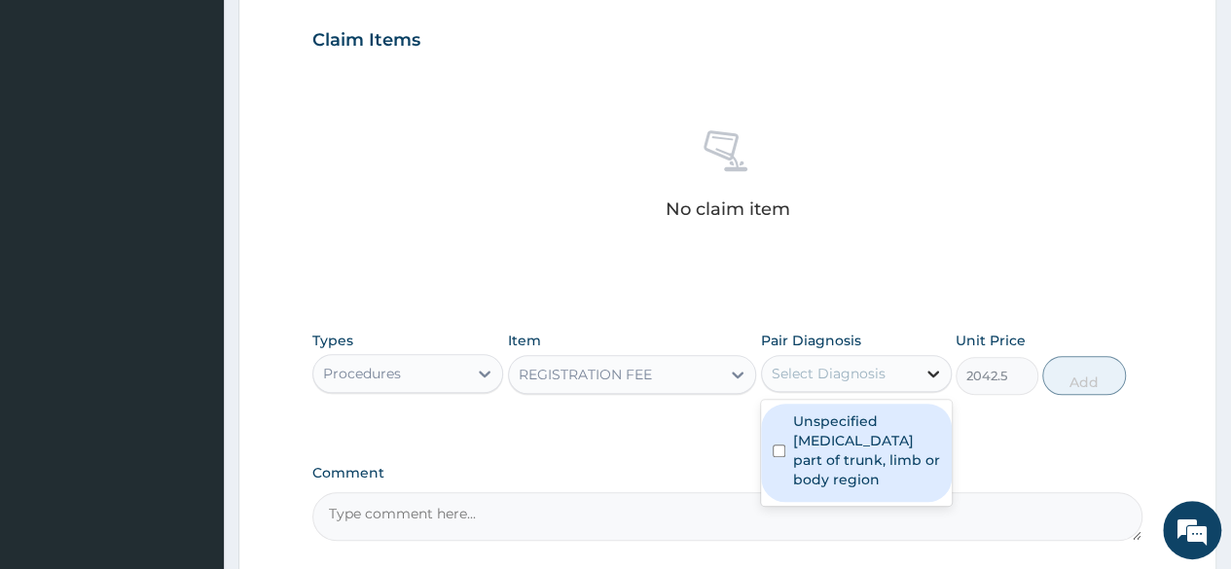
click at [915, 368] on div at bounding box center [932, 373] width 35 height 35
click at [858, 438] on label "Unspecified injury to unspecified part of trunk, limb or body region" at bounding box center [866, 450] width 147 height 78
checkbox input "true"
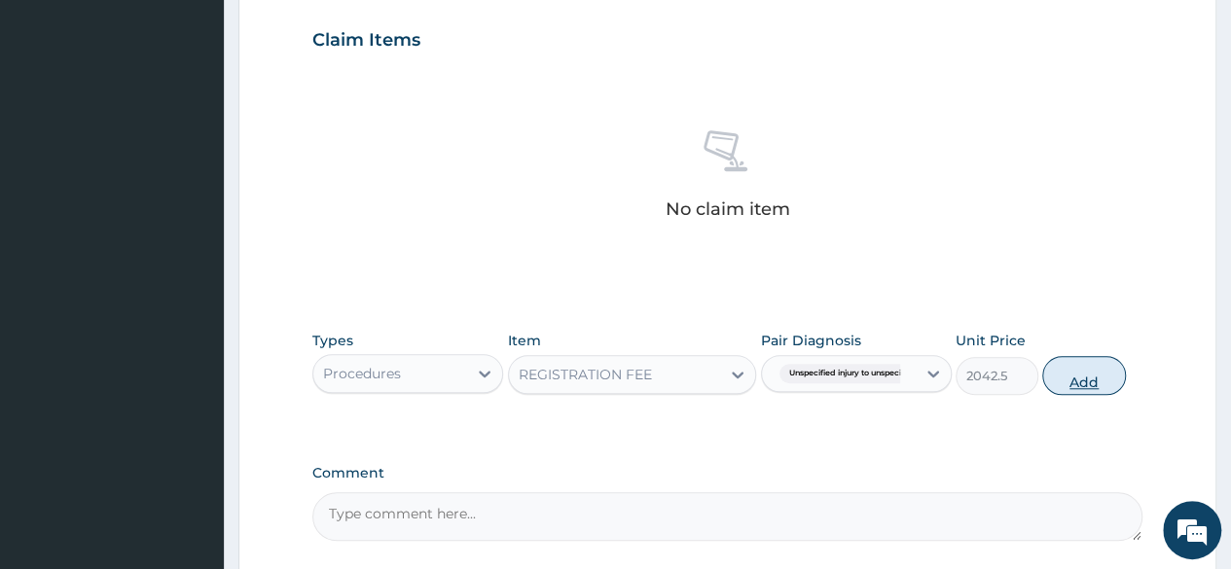
click at [1075, 369] on button "Add" at bounding box center [1083, 375] width 83 height 39
type input "0"
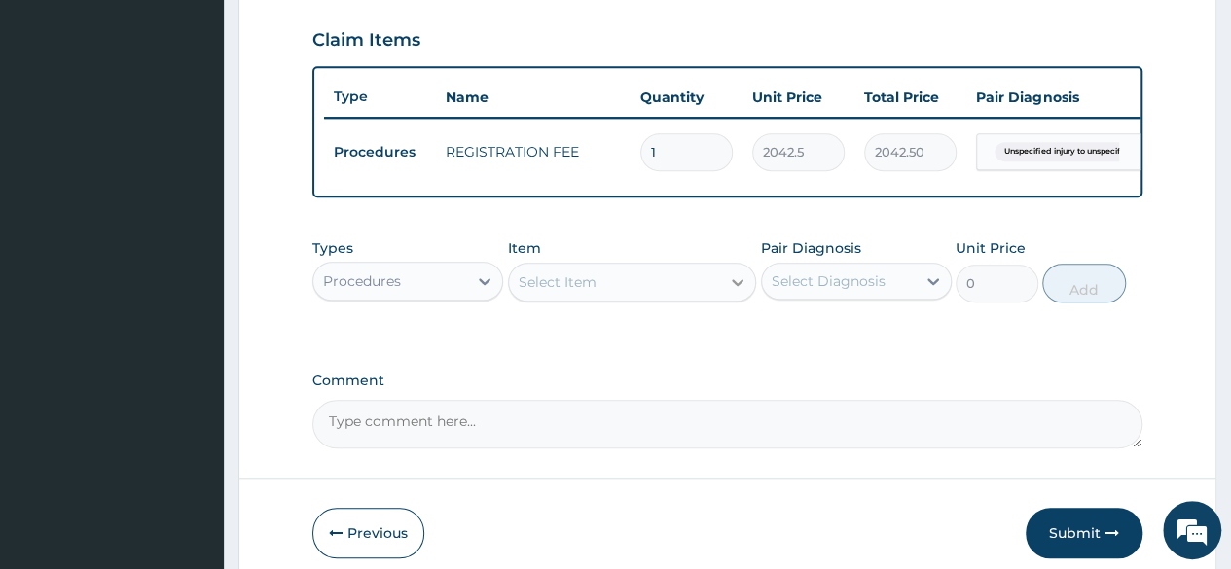
click at [735, 286] on icon at bounding box center [738, 282] width 12 height 7
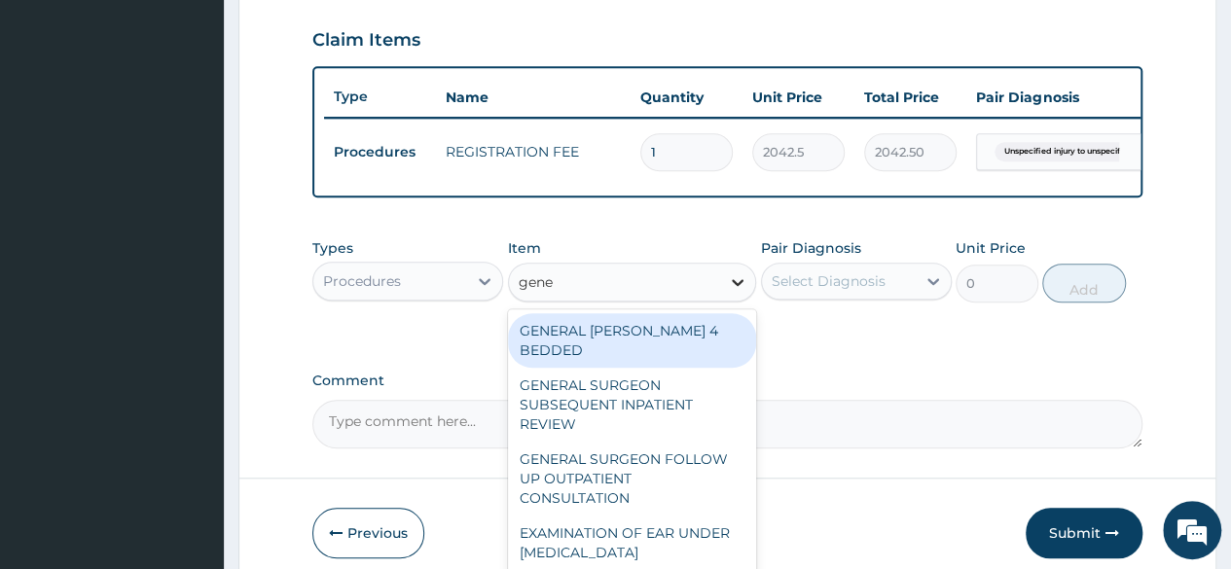
type input "gener"
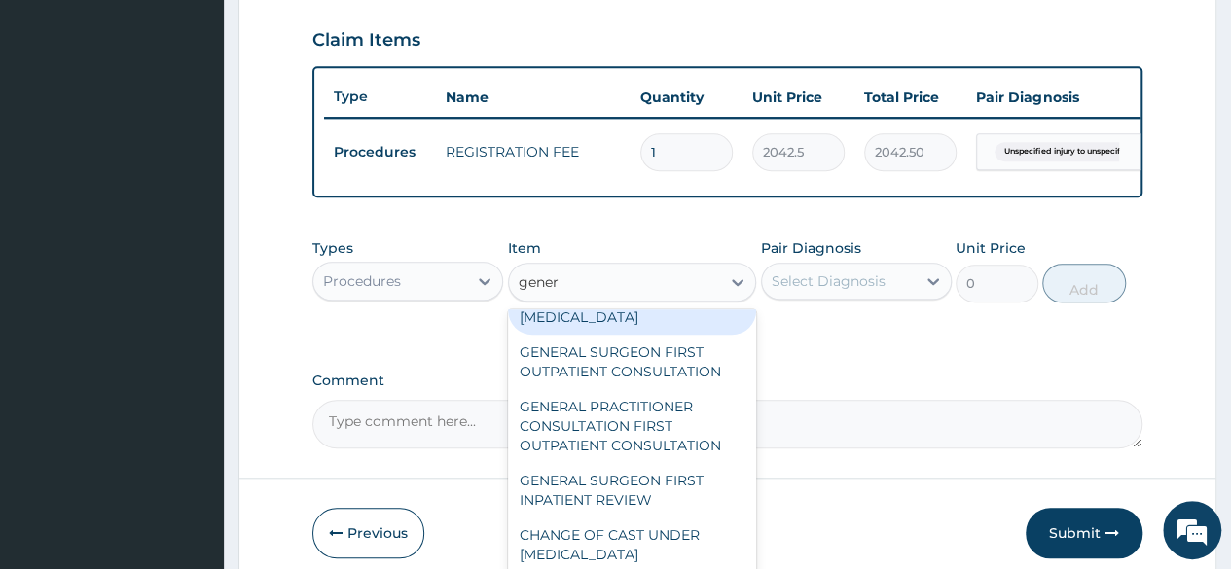
scroll to position [239, 0]
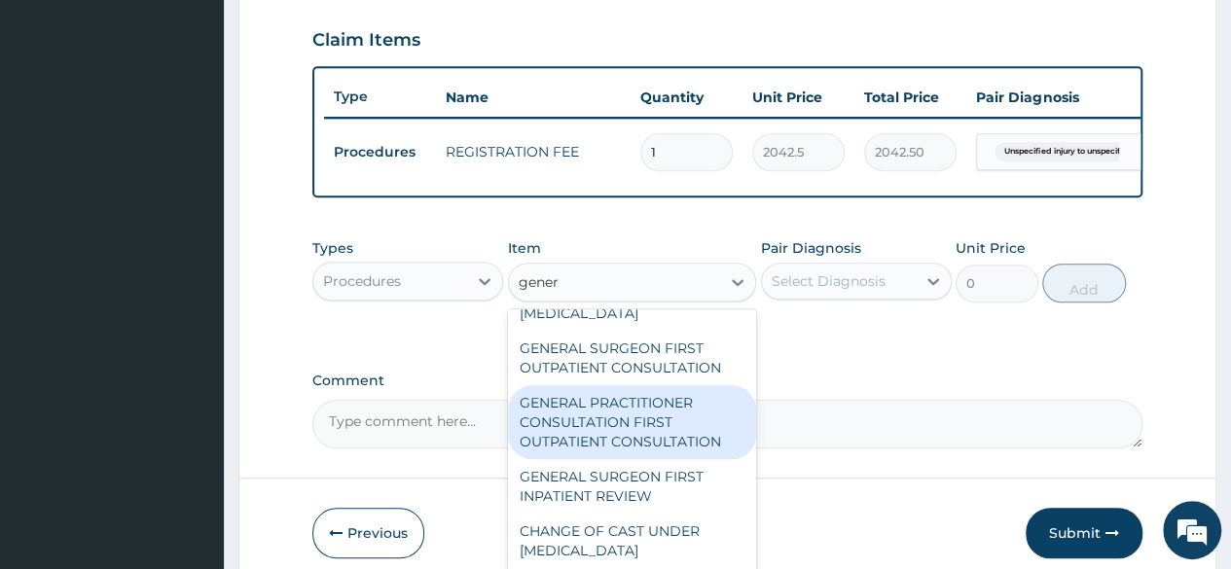
click at [643, 426] on div "GENERAL PRACTITIONER CONSULTATION FIRST OUTPATIENT CONSULTATION" at bounding box center [632, 422] width 249 height 74
type input "3370.125"
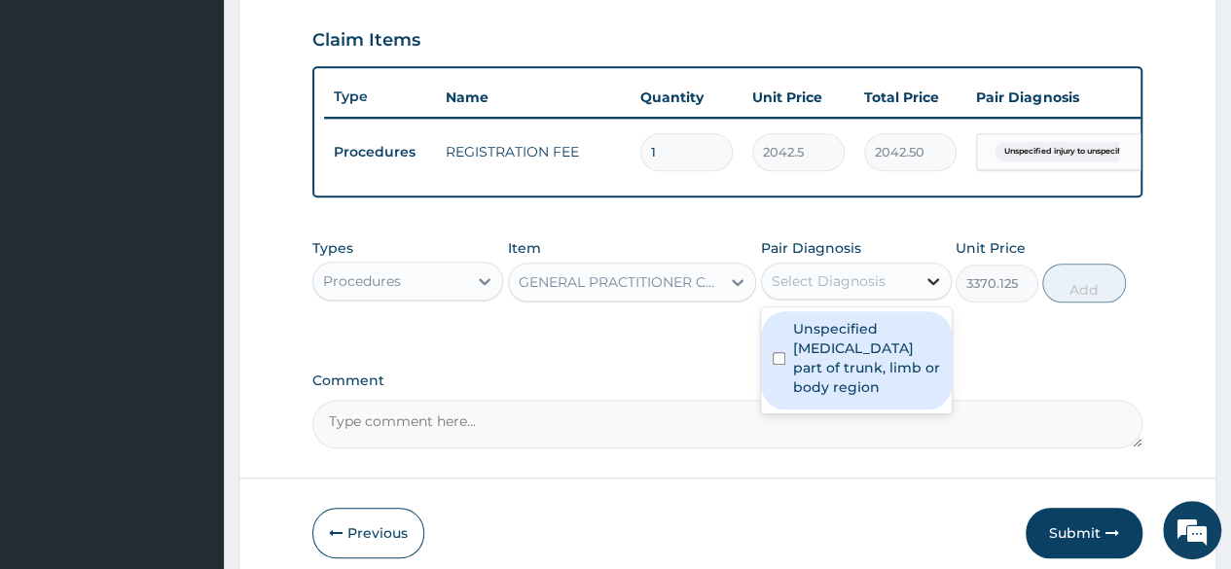
click at [920, 286] on div at bounding box center [932, 281] width 35 height 35
click at [850, 376] on label "Unspecified injury to unspecified part of trunk, limb or body region" at bounding box center [866, 358] width 147 height 78
checkbox input "true"
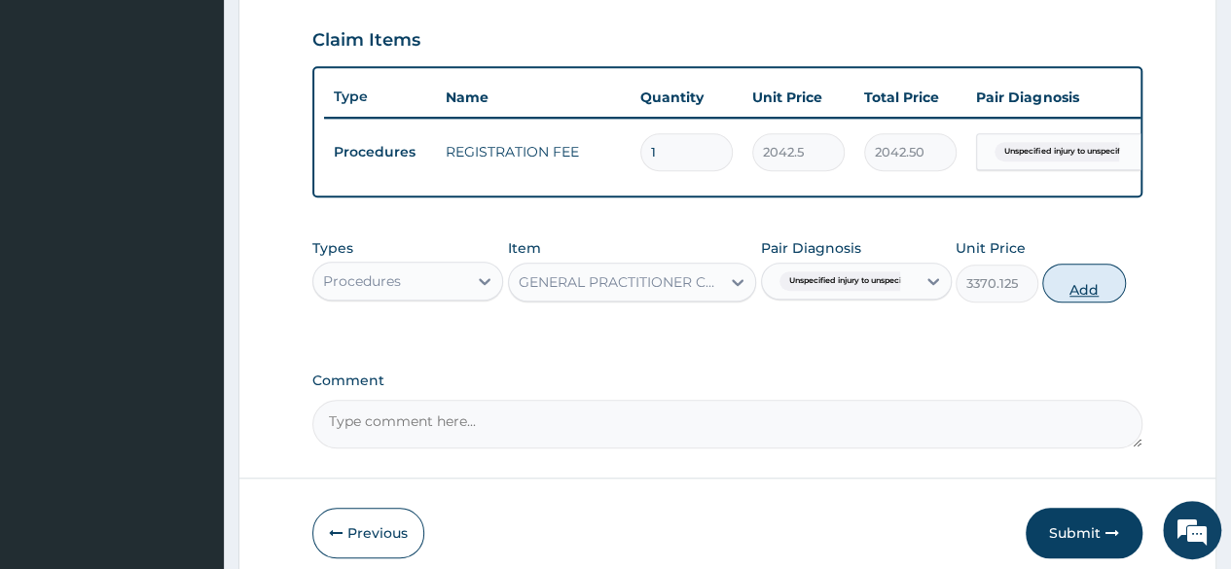
click at [1074, 289] on button "Add" at bounding box center [1083, 283] width 83 height 39
type input "0"
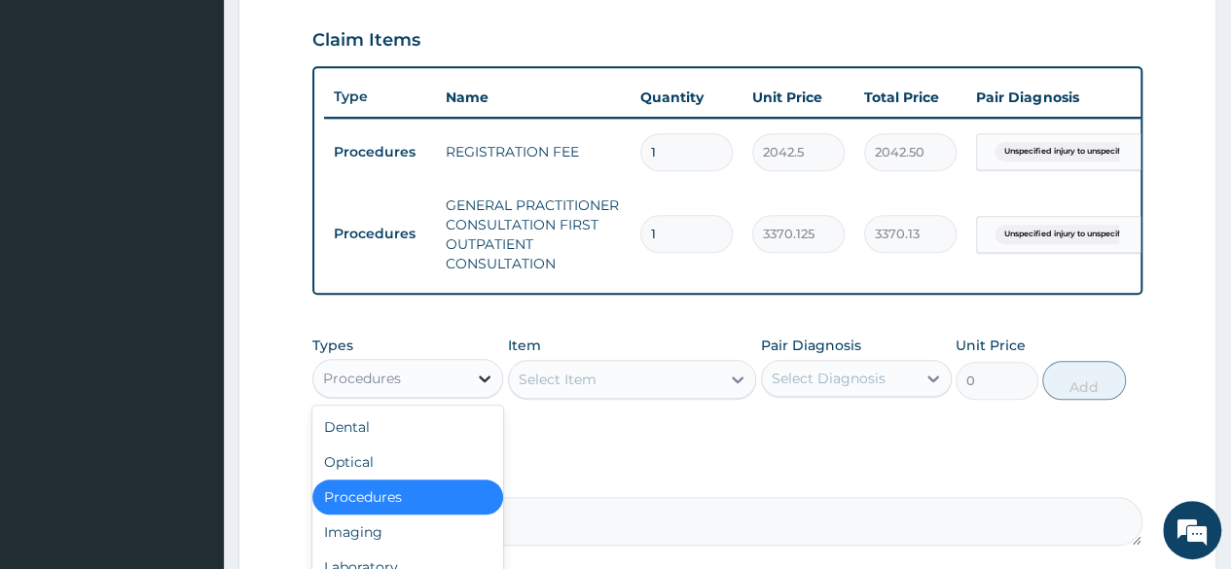
click at [486, 388] on icon at bounding box center [484, 378] width 19 height 19
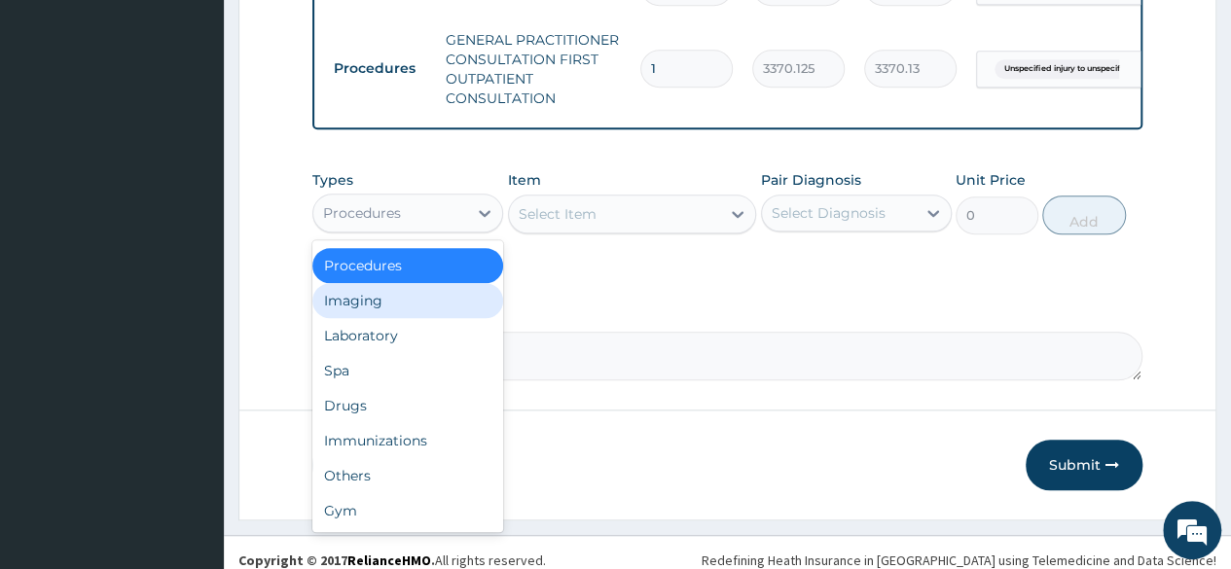
scroll to position [827, 0]
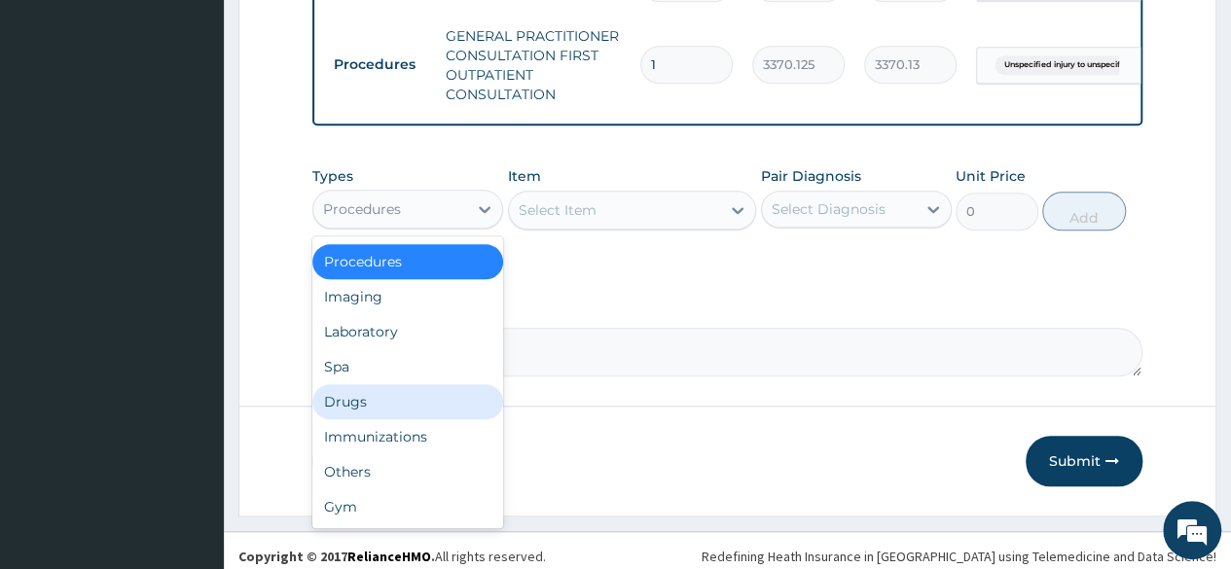
click at [324, 415] on div "Drugs" at bounding box center [407, 401] width 191 height 35
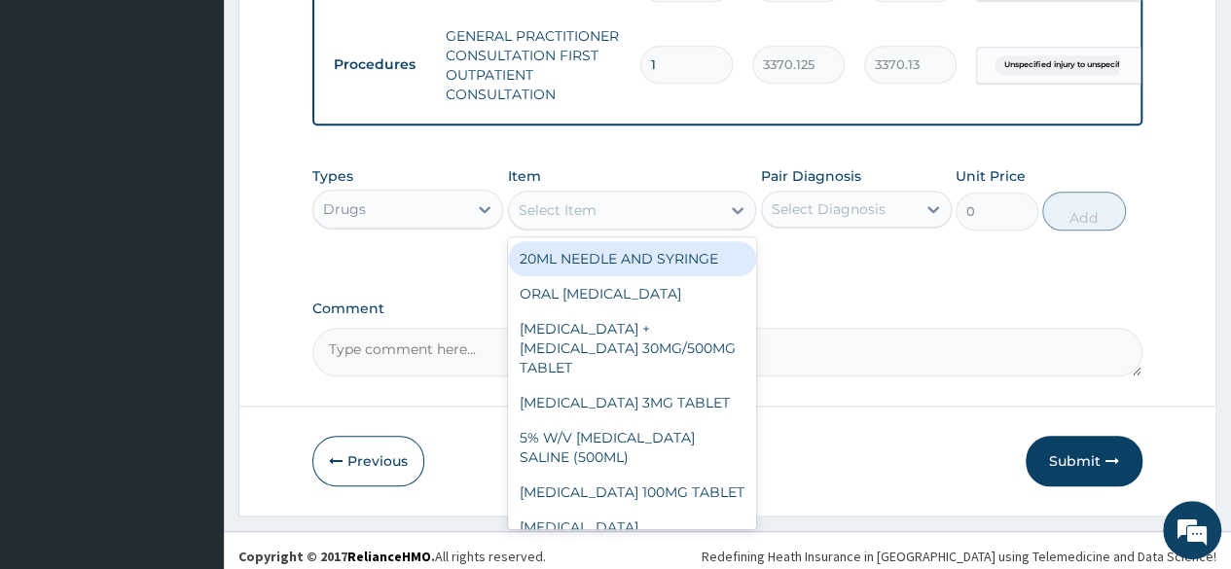
click at [737, 214] on icon at bounding box center [738, 210] width 12 height 7
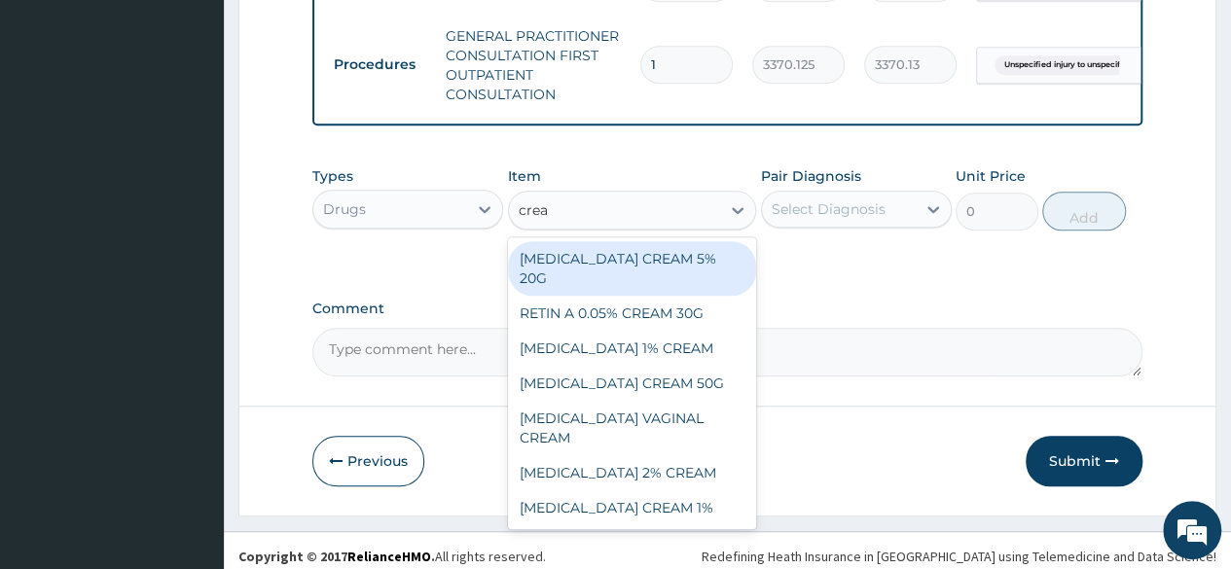
type input "cream"
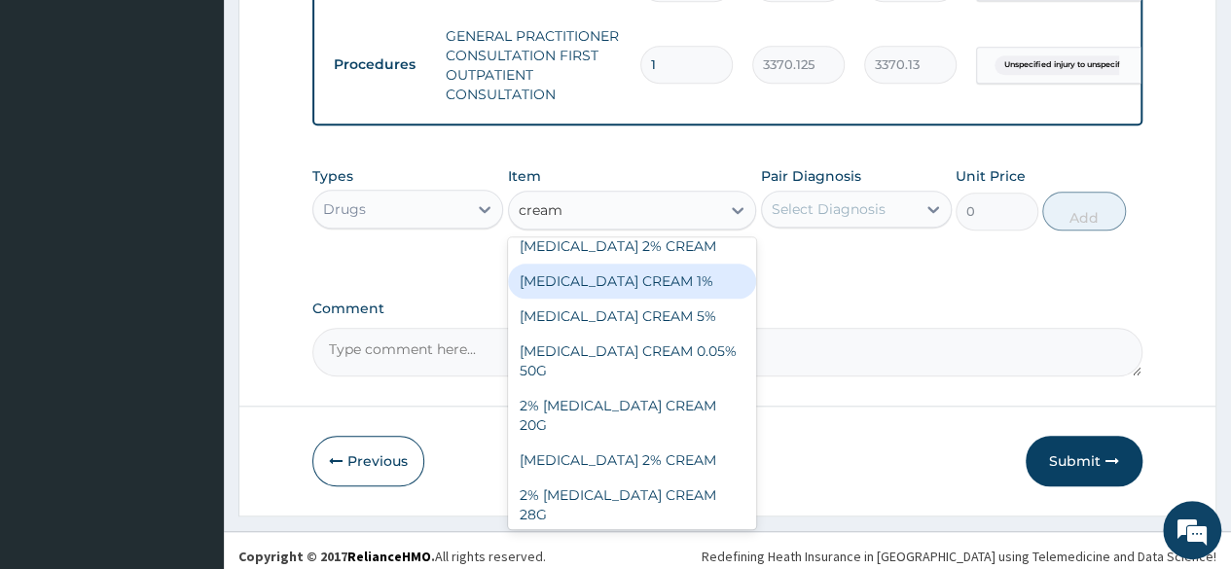
scroll to position [230, 0]
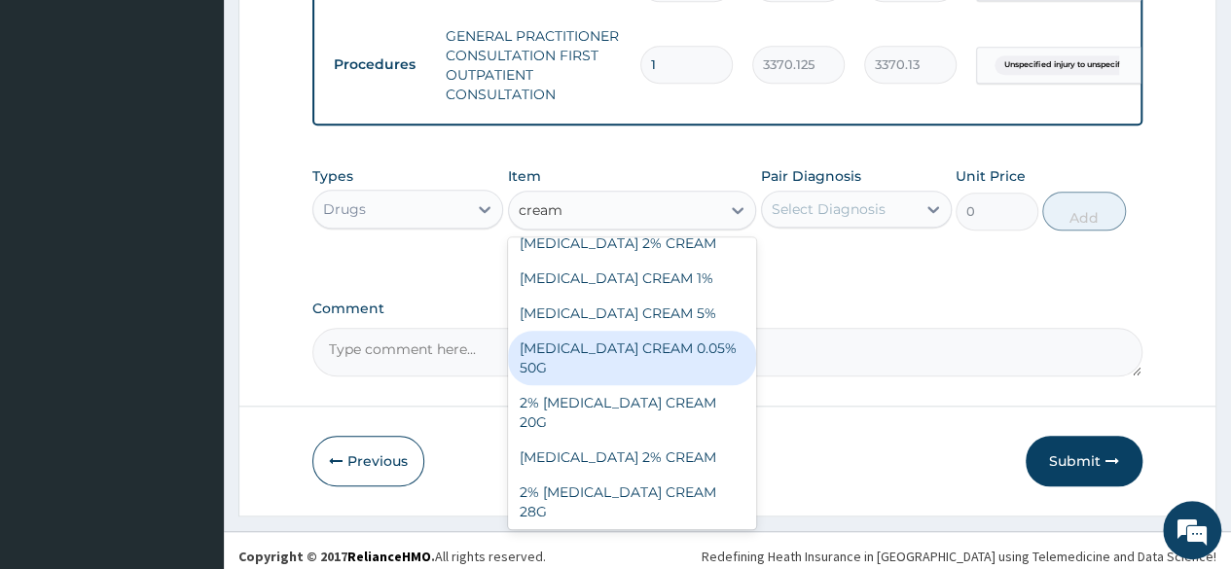
click at [593, 385] on div "CLOBETASOL CREAM 0.05% 50G" at bounding box center [632, 358] width 249 height 54
type input "1800"
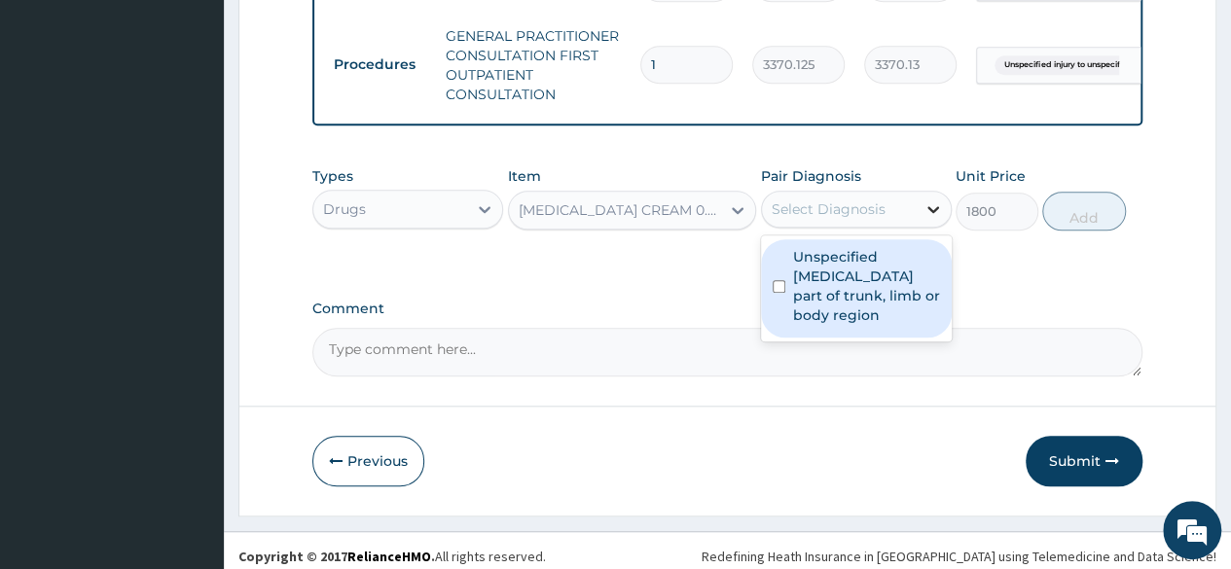
click at [929, 219] on icon at bounding box center [932, 208] width 19 height 19
click at [860, 293] on label "Unspecified injury to unspecified part of trunk, limb or body region" at bounding box center [866, 286] width 147 height 78
checkbox input "true"
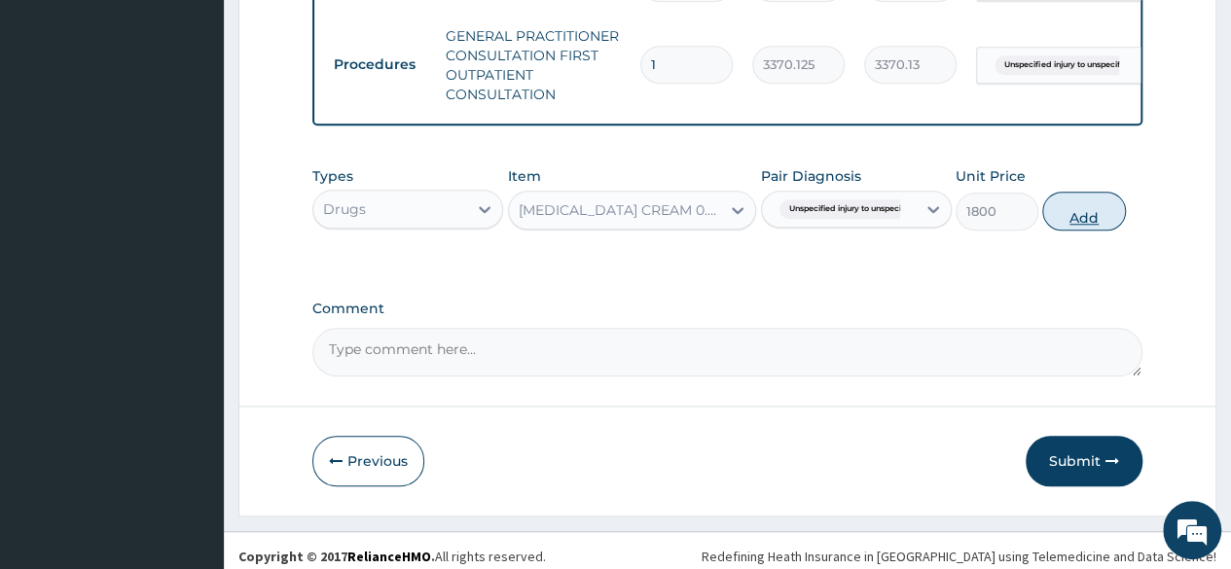
click at [1080, 226] on button "Add" at bounding box center [1083, 211] width 83 height 39
type input "0"
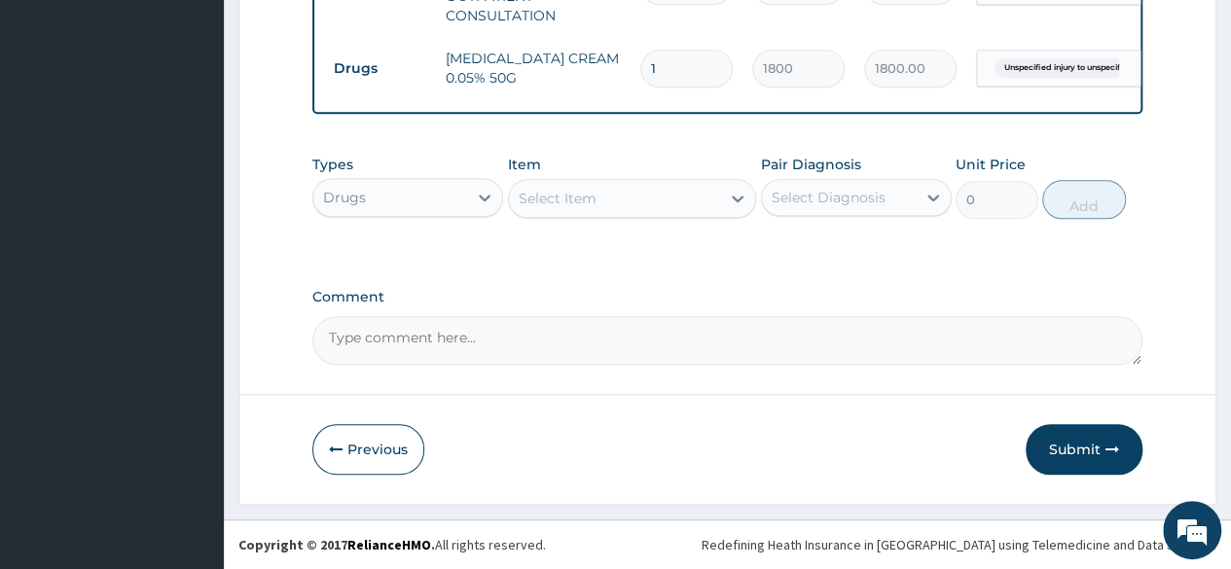
scroll to position [917, 0]
click at [1065, 447] on button "Submit" at bounding box center [1083, 449] width 117 height 51
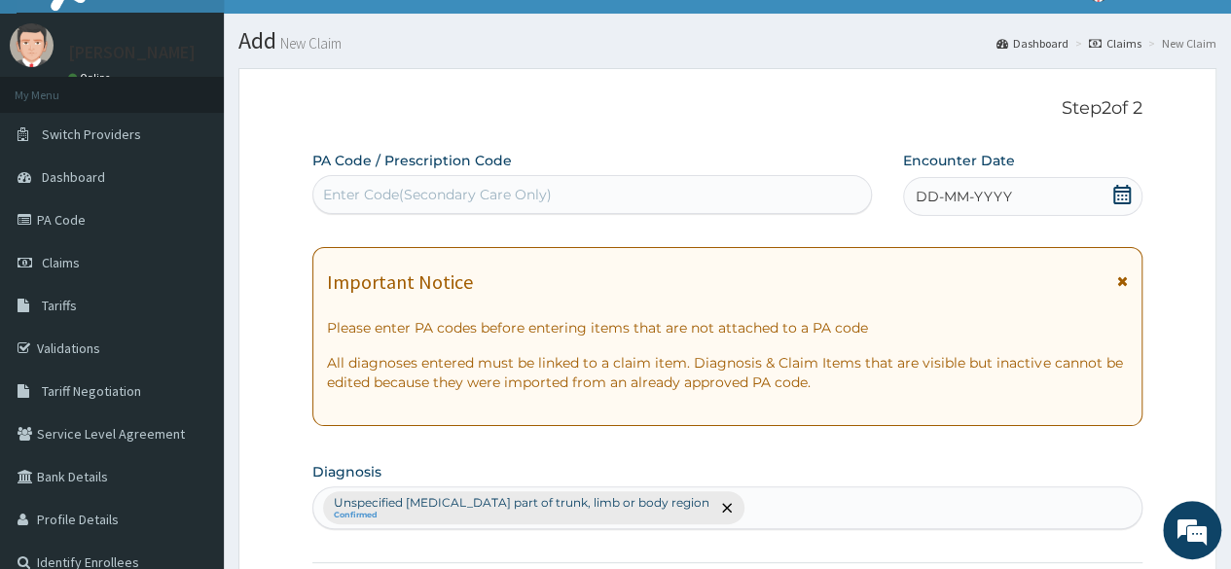
scroll to position [0, 0]
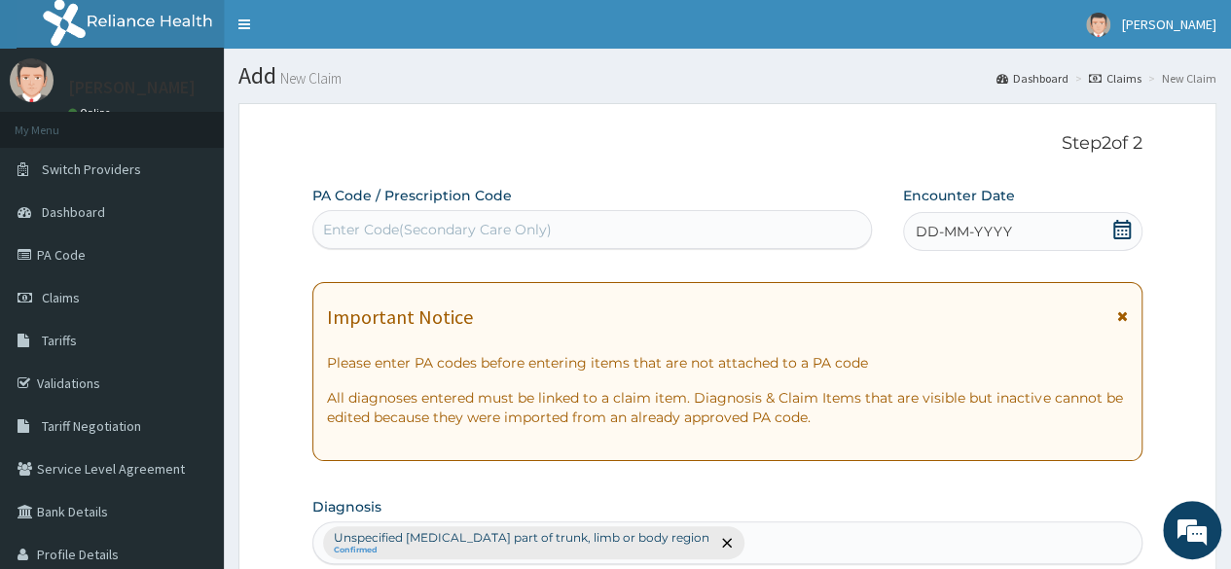
click at [1126, 233] on icon at bounding box center [1122, 229] width 18 height 19
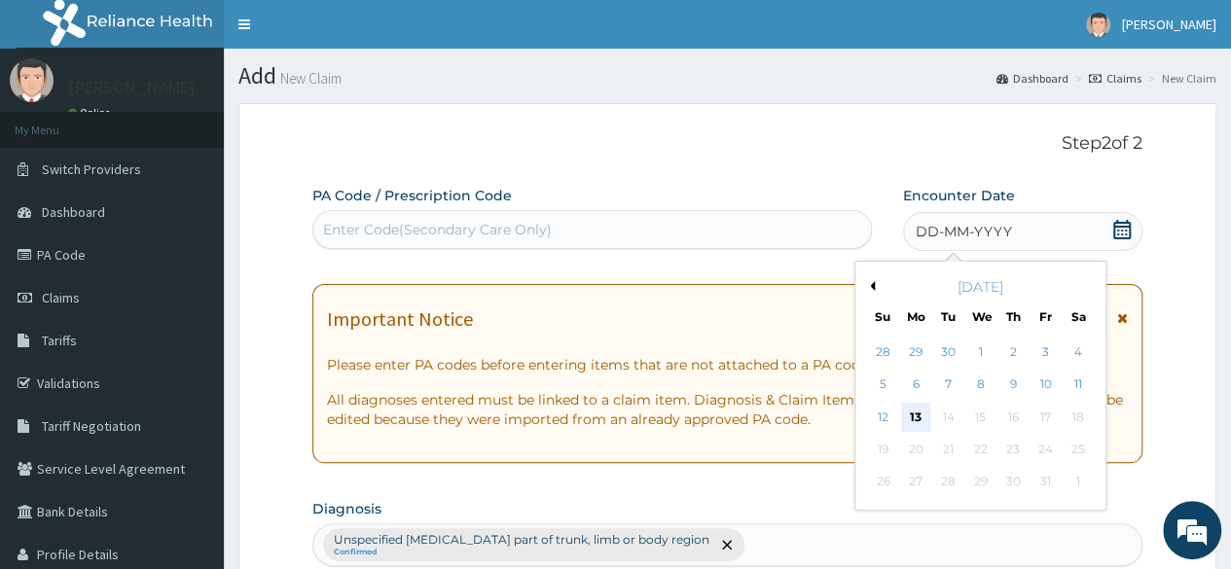
click at [916, 417] on div "13" at bounding box center [915, 417] width 29 height 29
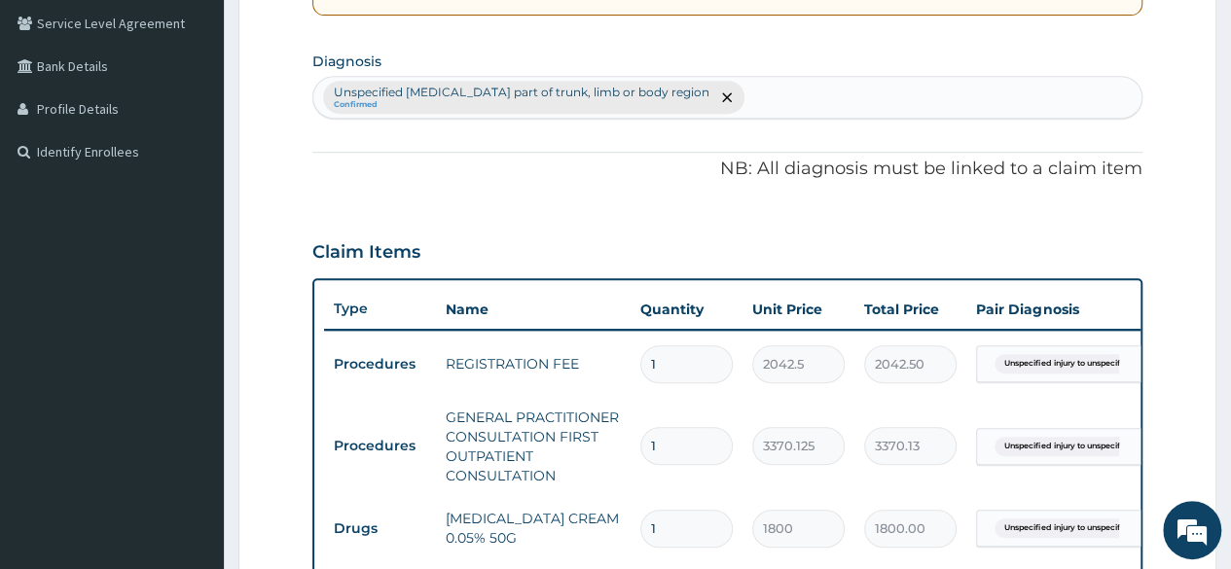
scroll to position [917, 0]
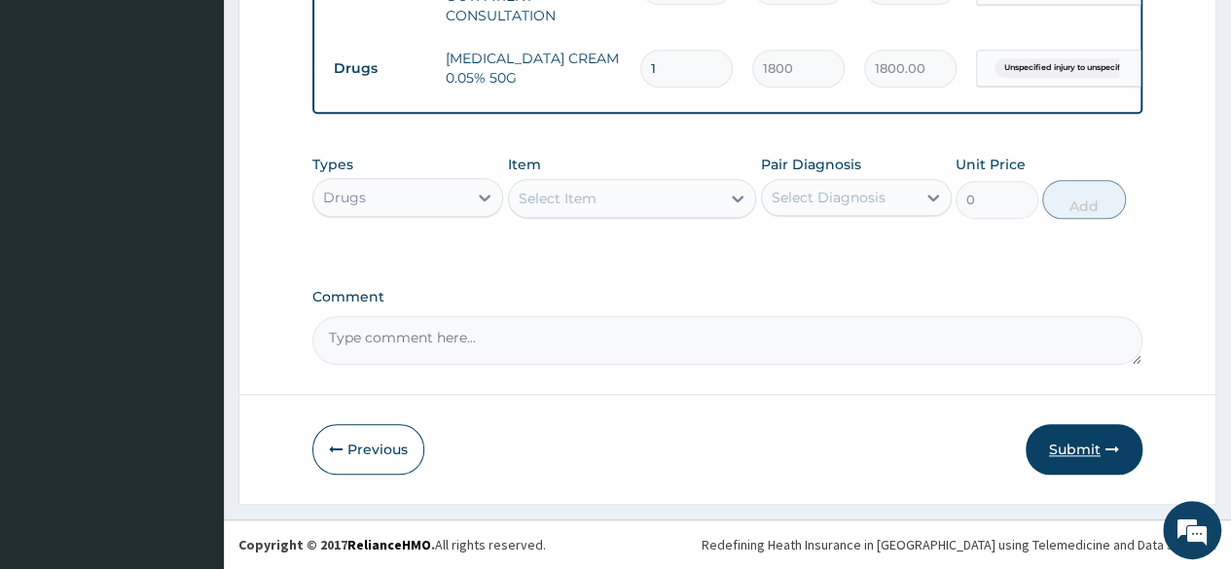
click at [1077, 448] on button "Submit" at bounding box center [1083, 449] width 117 height 51
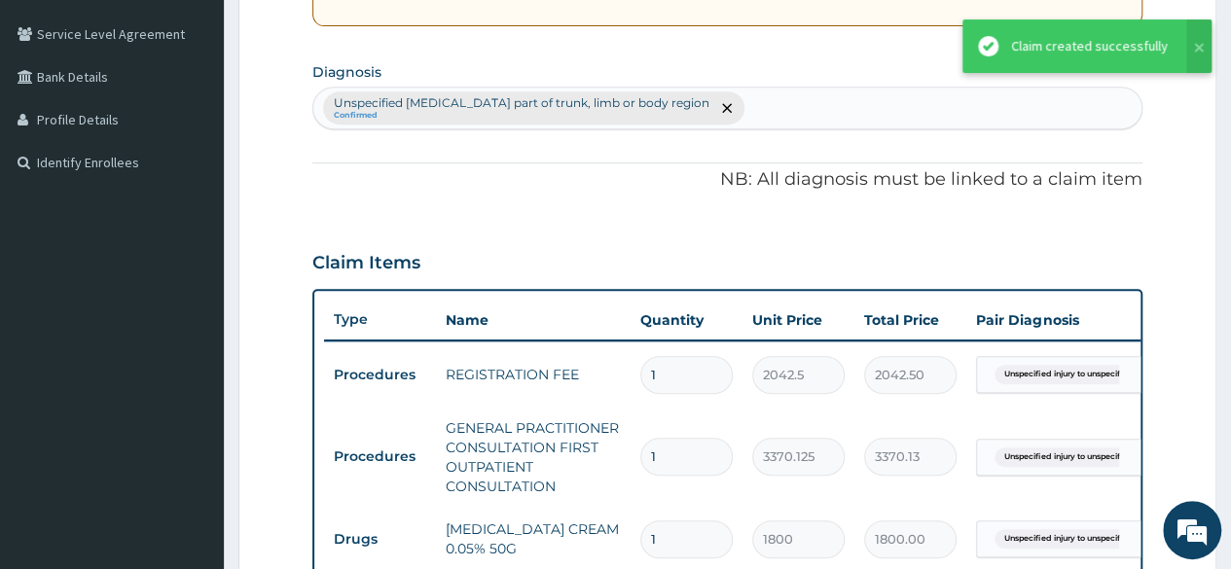
scroll to position [107, 0]
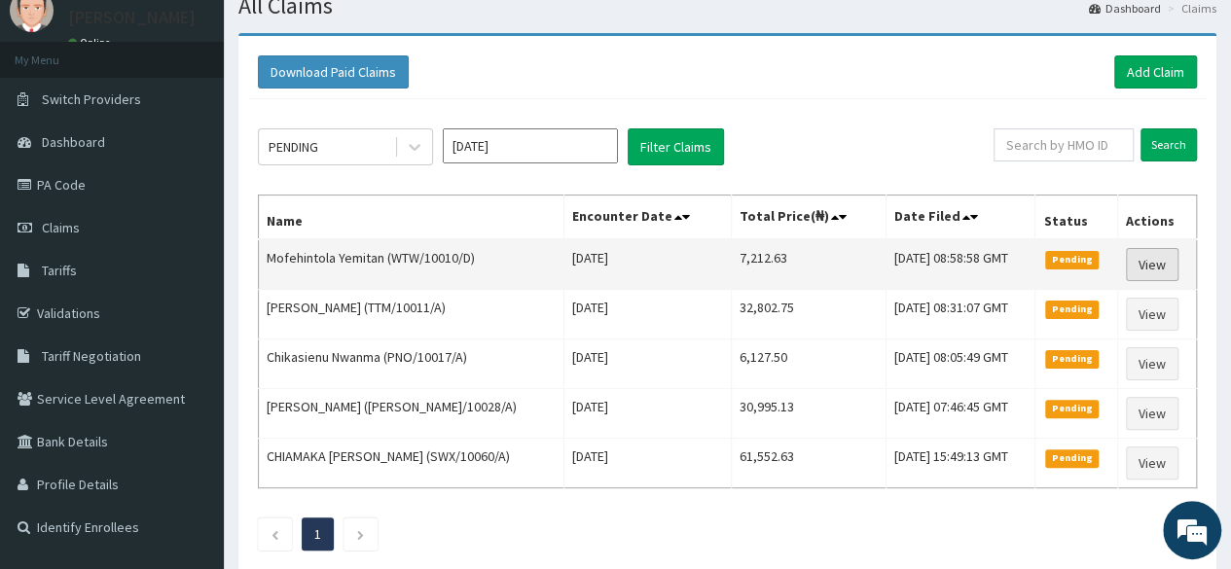
click at [1150, 252] on link "View" at bounding box center [1152, 264] width 53 height 33
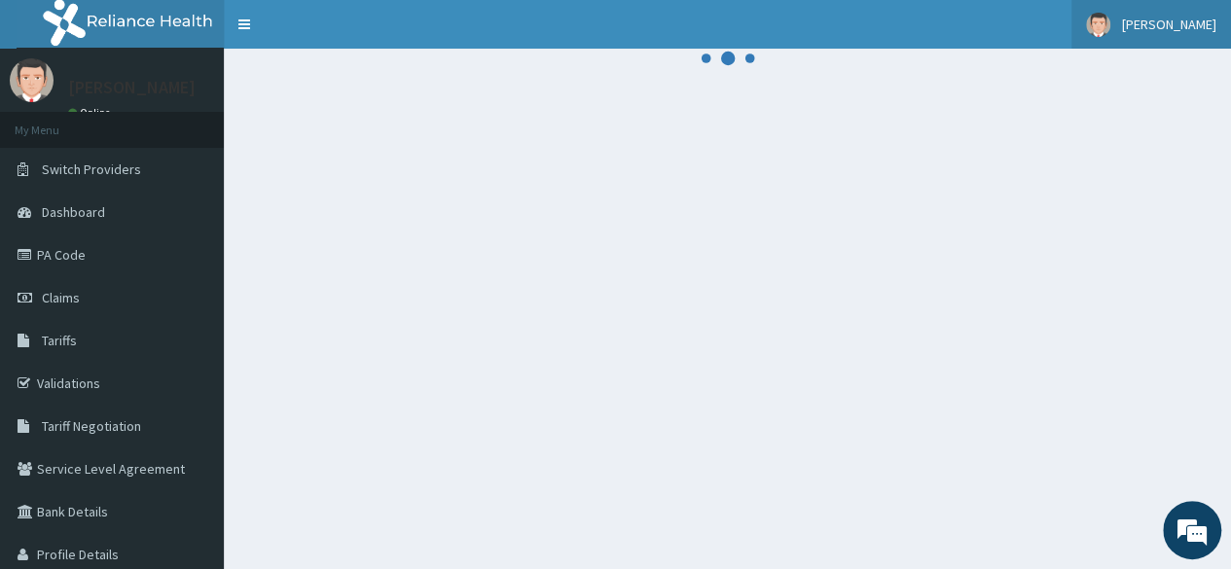
click at [1198, 24] on span "[PERSON_NAME]" at bounding box center [1169, 25] width 94 height 18
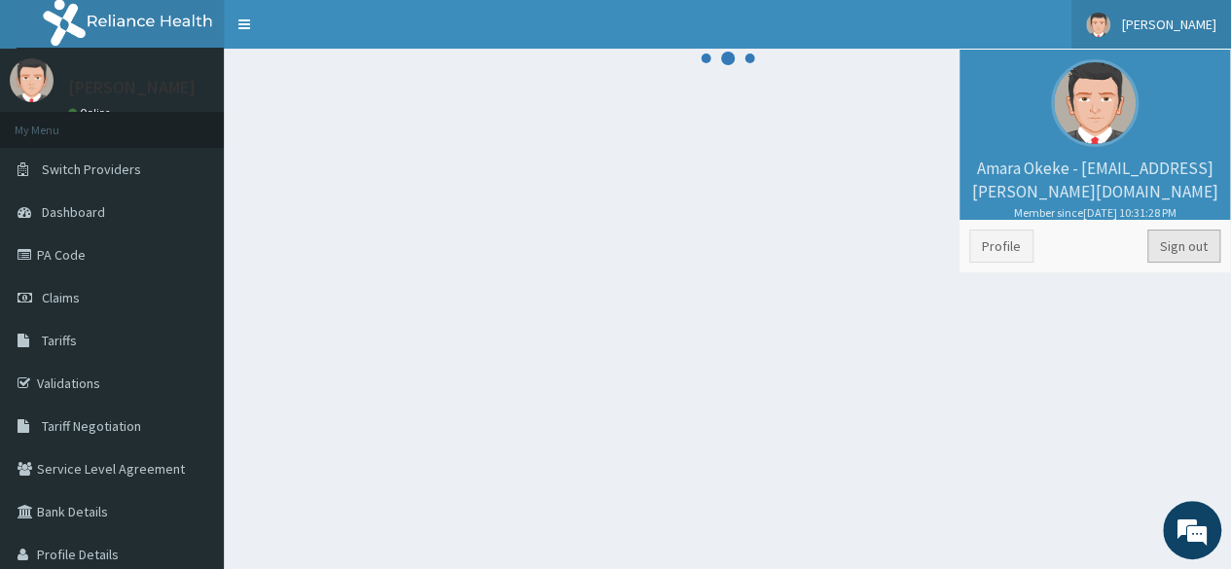
click at [1191, 255] on link "Sign out" at bounding box center [1183, 246] width 73 height 33
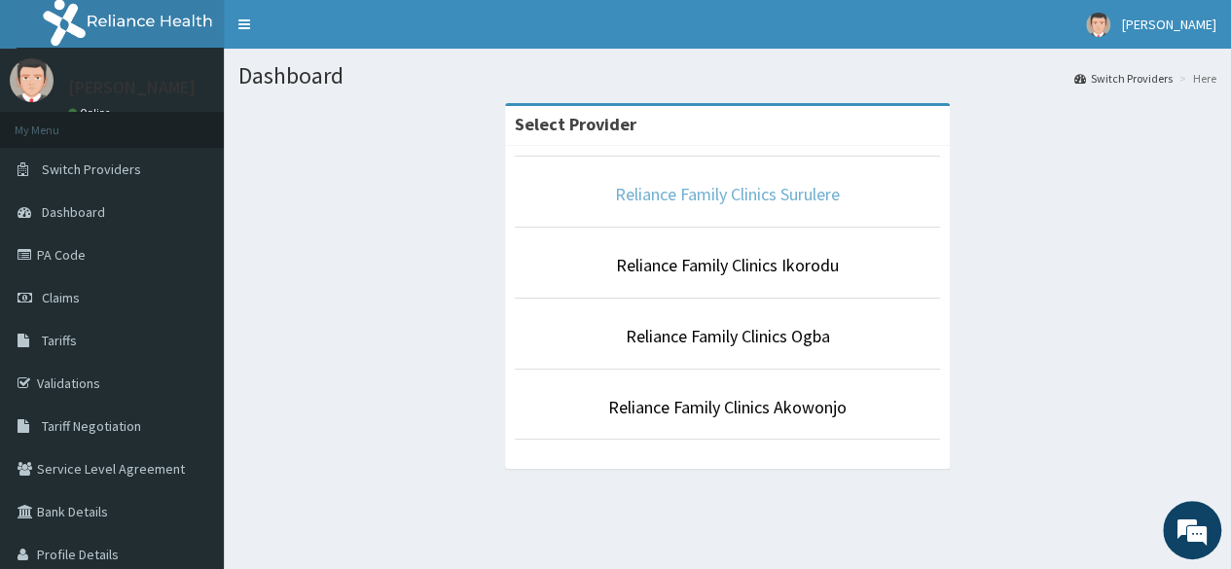
click at [769, 195] on link "Reliance Family Clinics Surulere" at bounding box center [727, 194] width 225 height 22
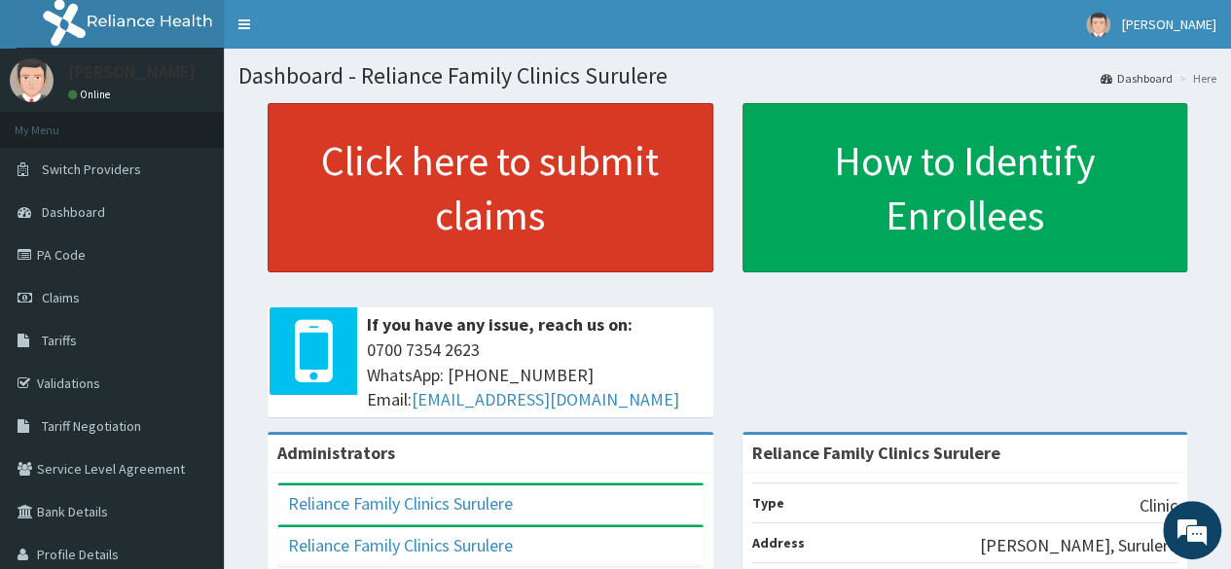
click at [420, 196] on link "Click here to submit claims" at bounding box center [491, 187] width 446 height 169
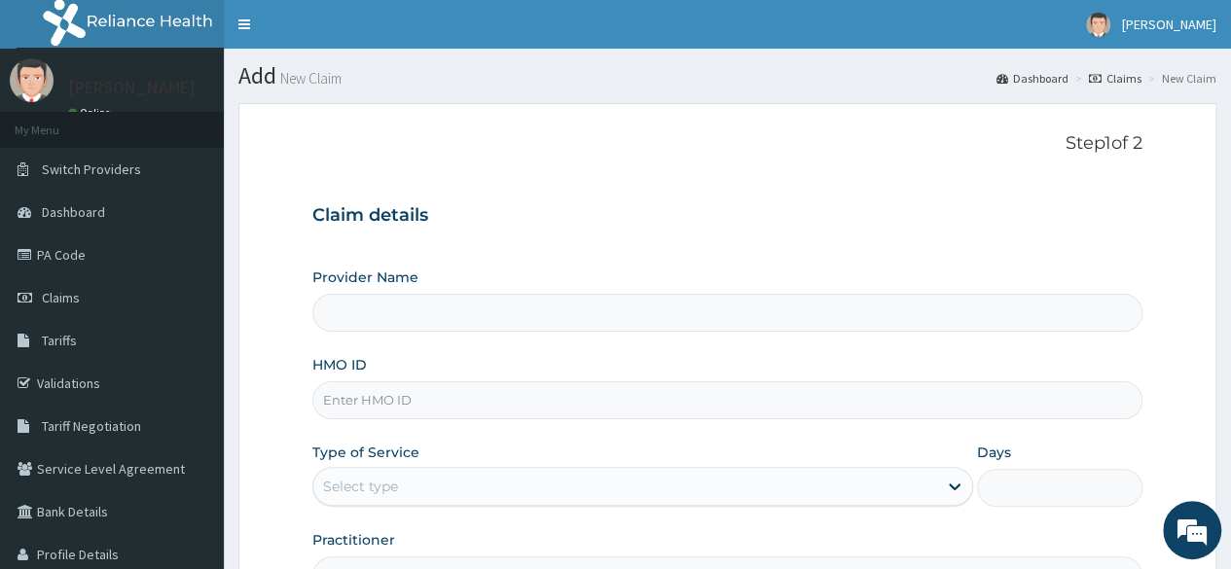
type input "Reliance Family Clinics Surulere"
